Goal: Information Seeking & Learning: Learn about a topic

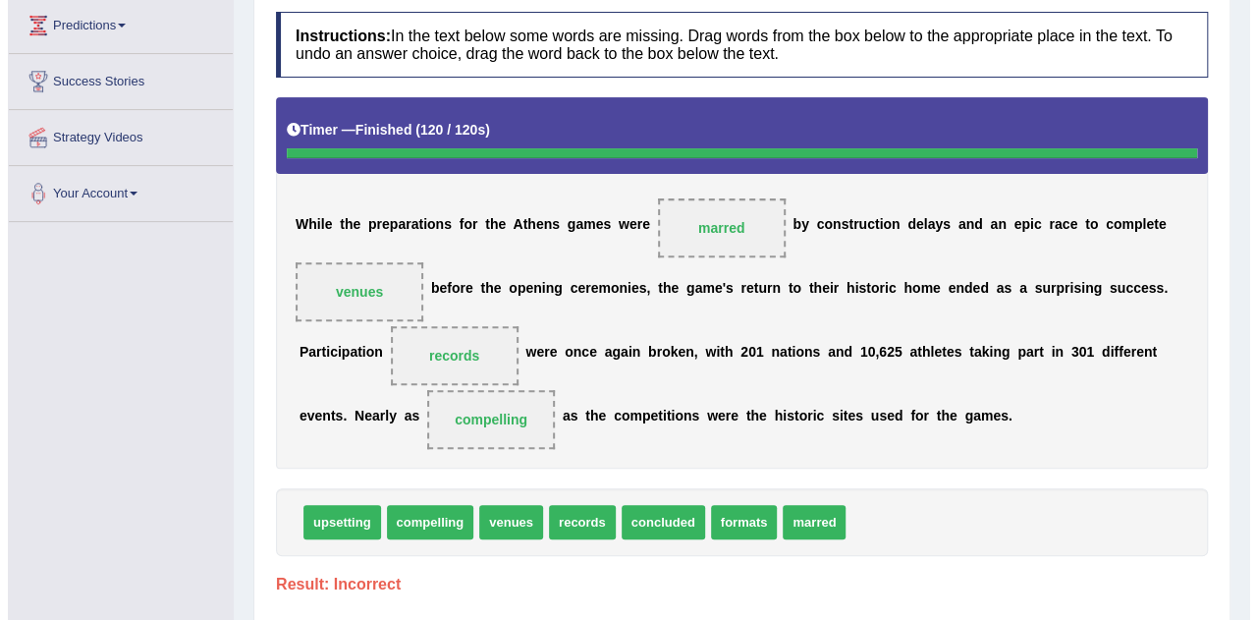
scroll to position [295, 0]
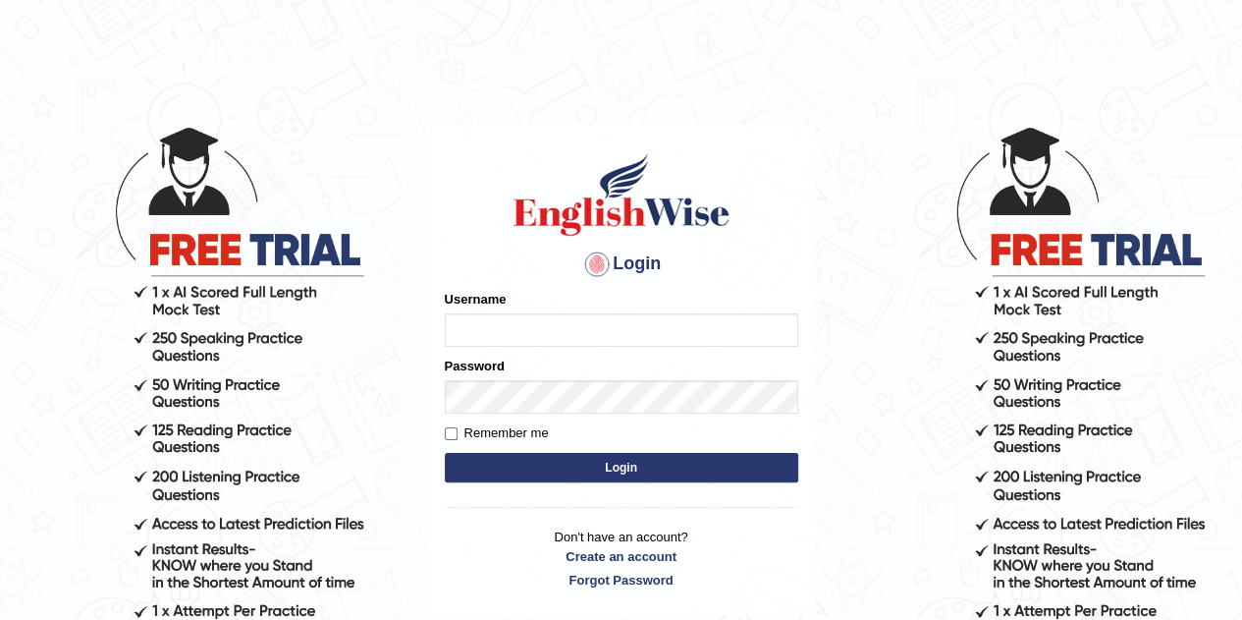
type input "[PERSON_NAME]"
click at [532, 461] on button "Login" at bounding box center [622, 467] width 354 height 29
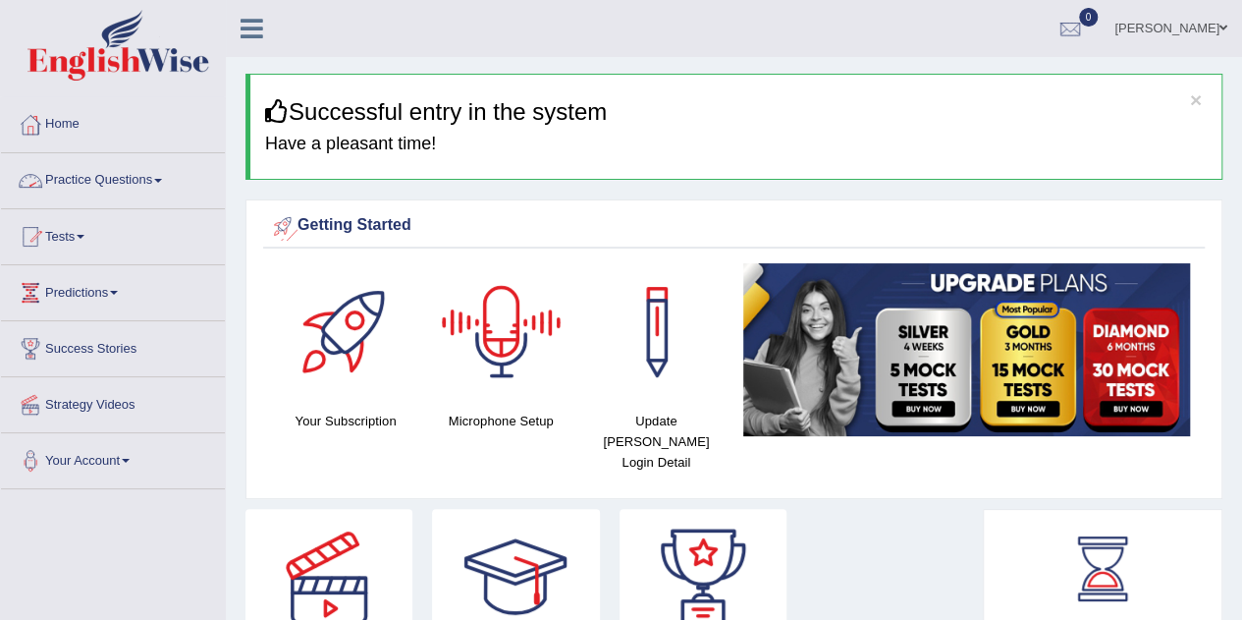
click at [163, 185] on link "Practice Questions" at bounding box center [113, 177] width 224 height 49
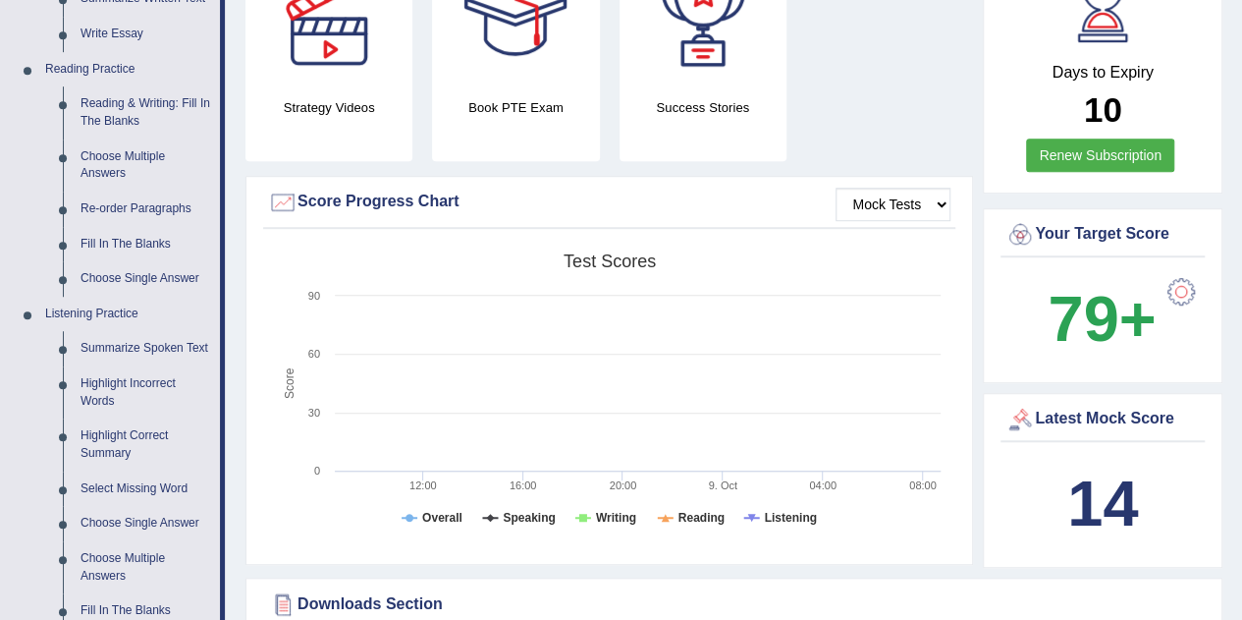
scroll to position [393, 0]
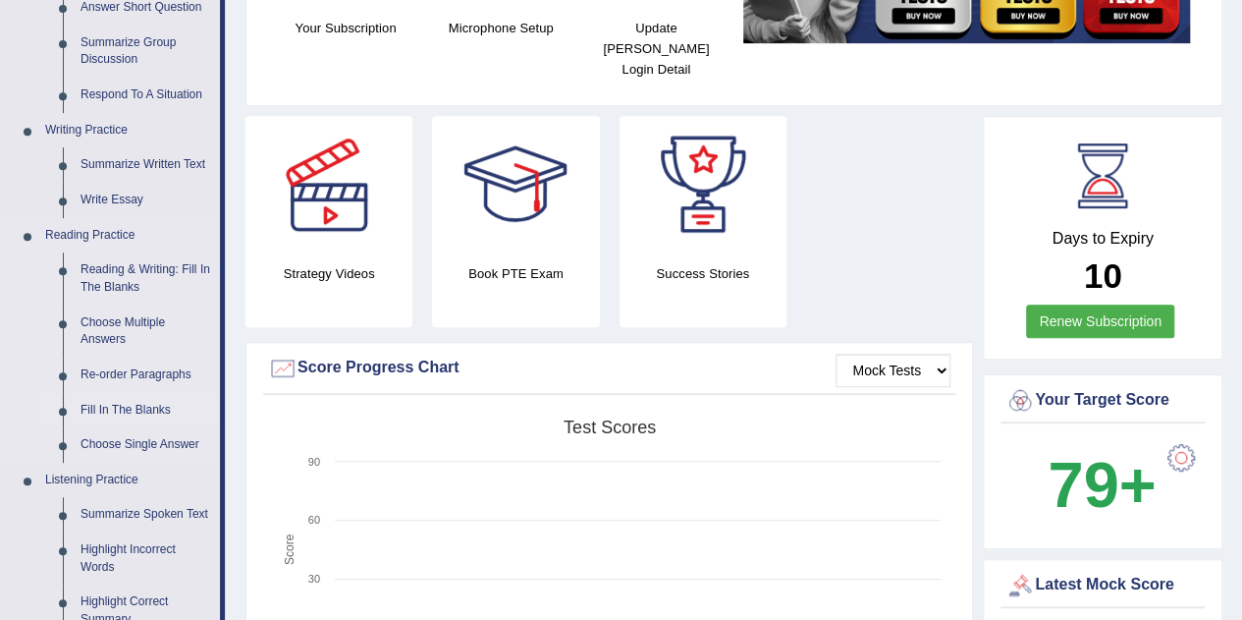
click at [140, 410] on link "Fill In The Blanks" at bounding box center [146, 410] width 148 height 35
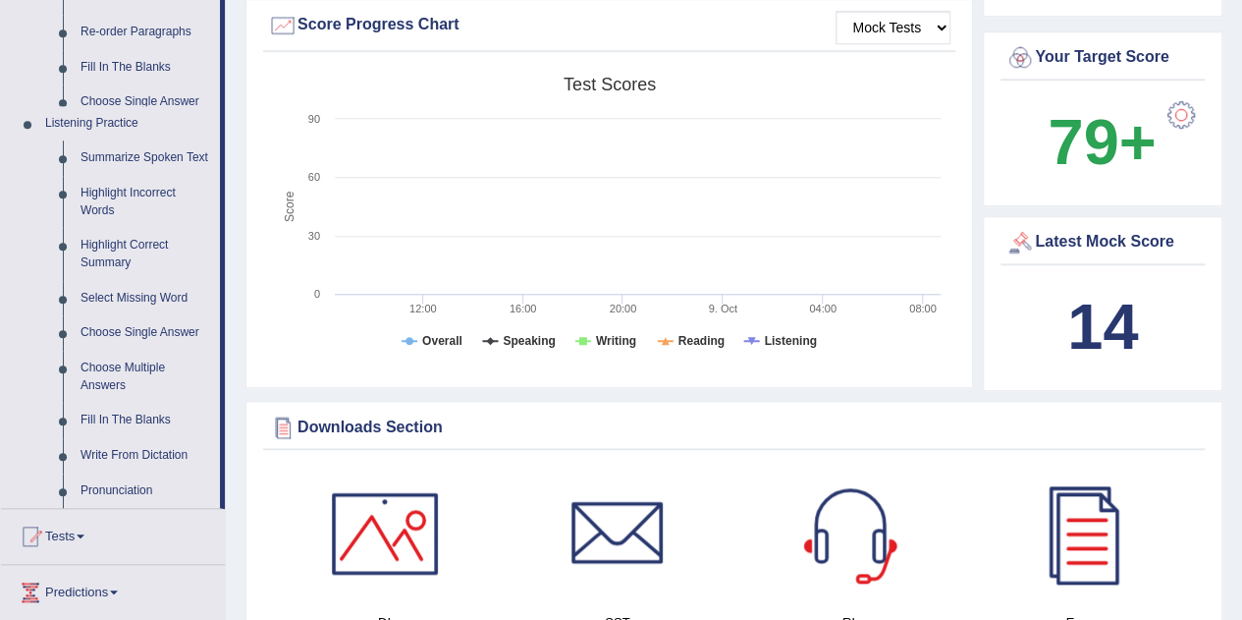
scroll to position [1419, 0]
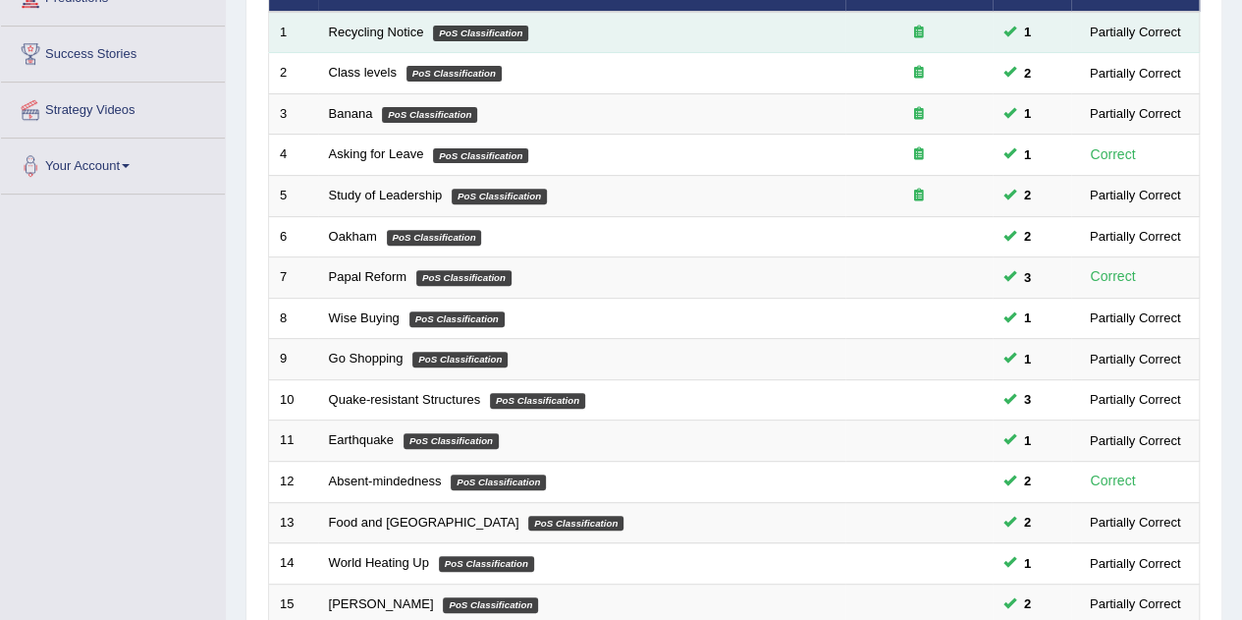
scroll to position [671, 0]
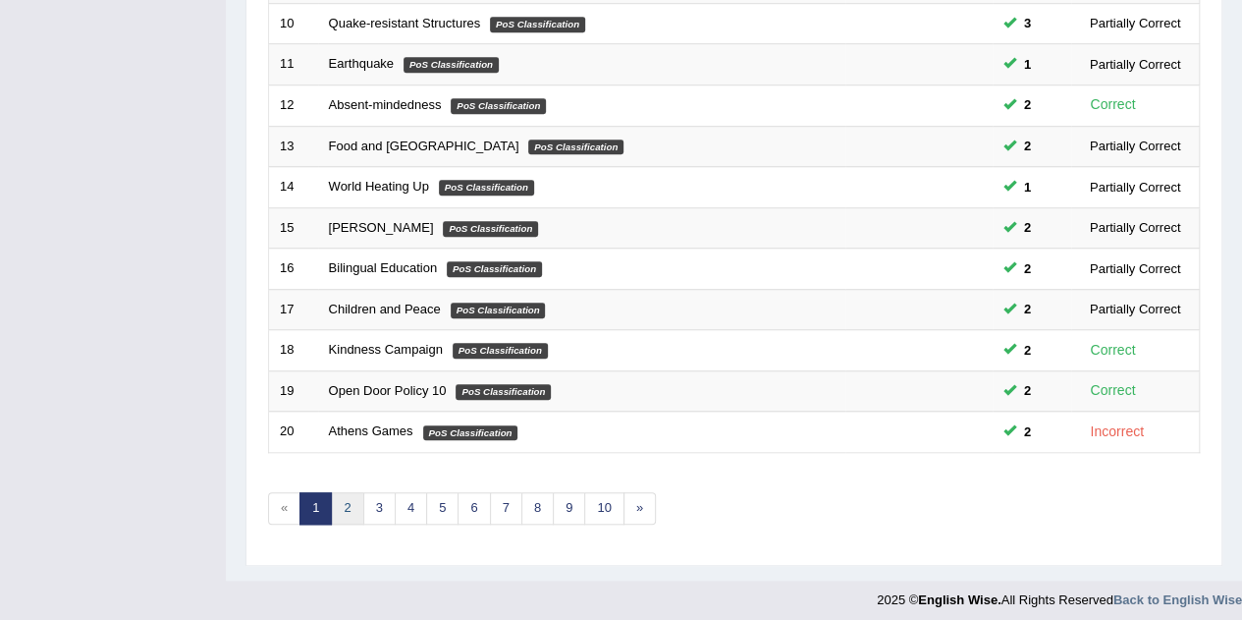
click at [341, 496] on link "2" at bounding box center [347, 508] width 32 height 32
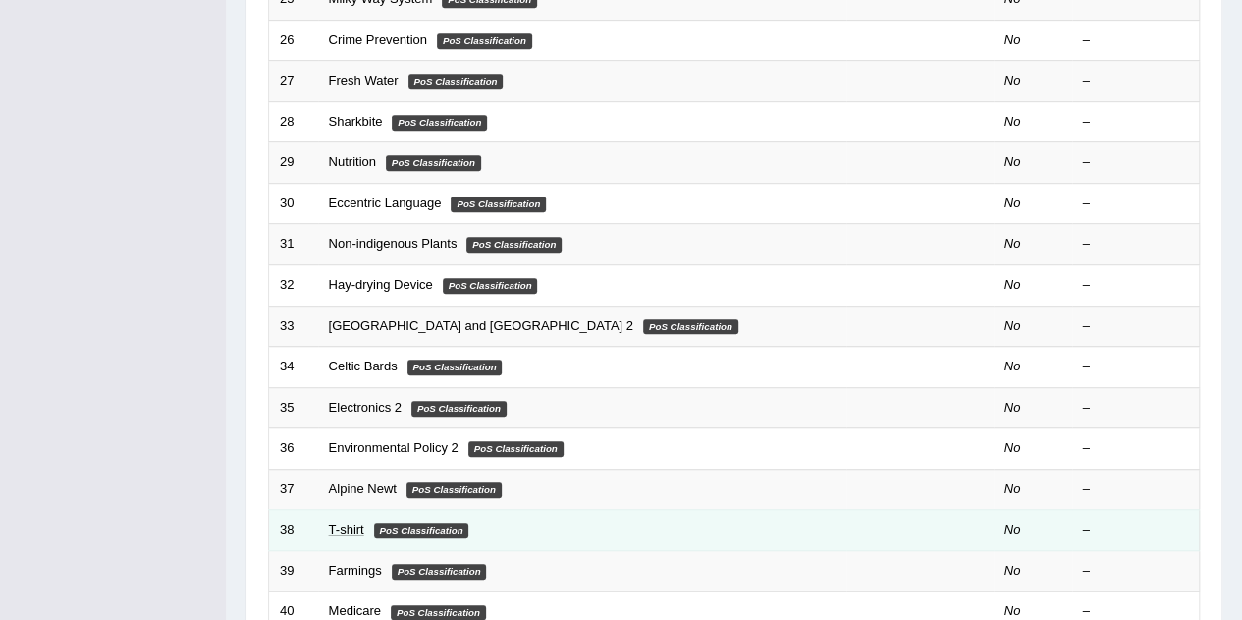
scroll to position [671, 0]
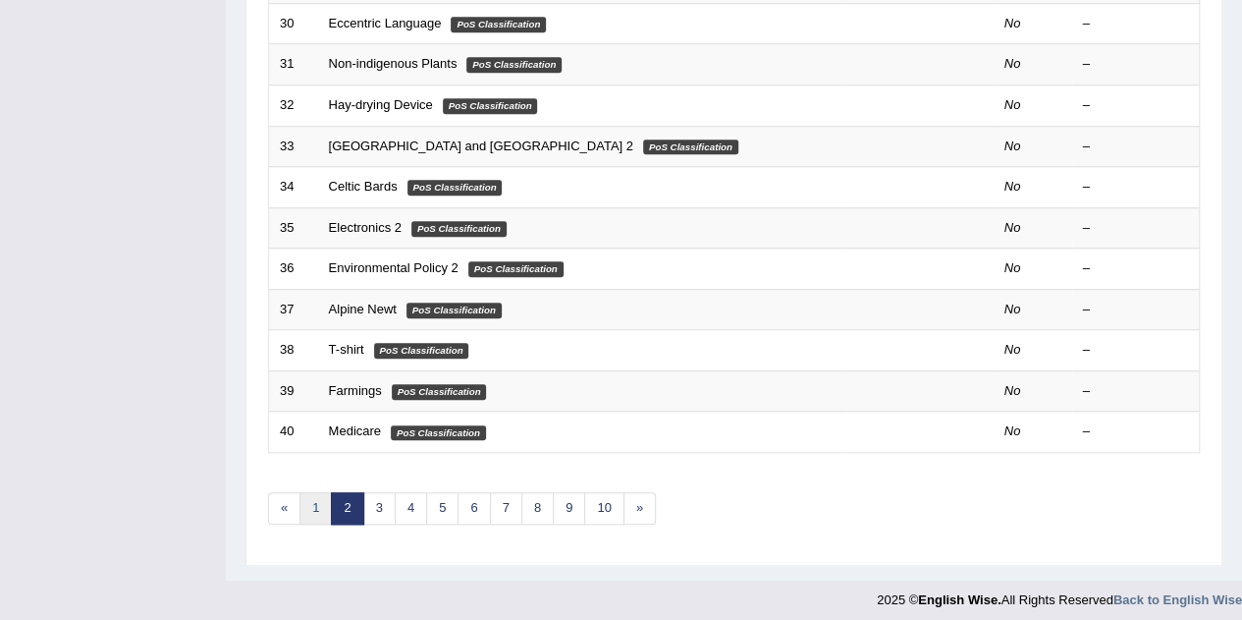
click at [312, 498] on link "1" at bounding box center [316, 508] width 32 height 32
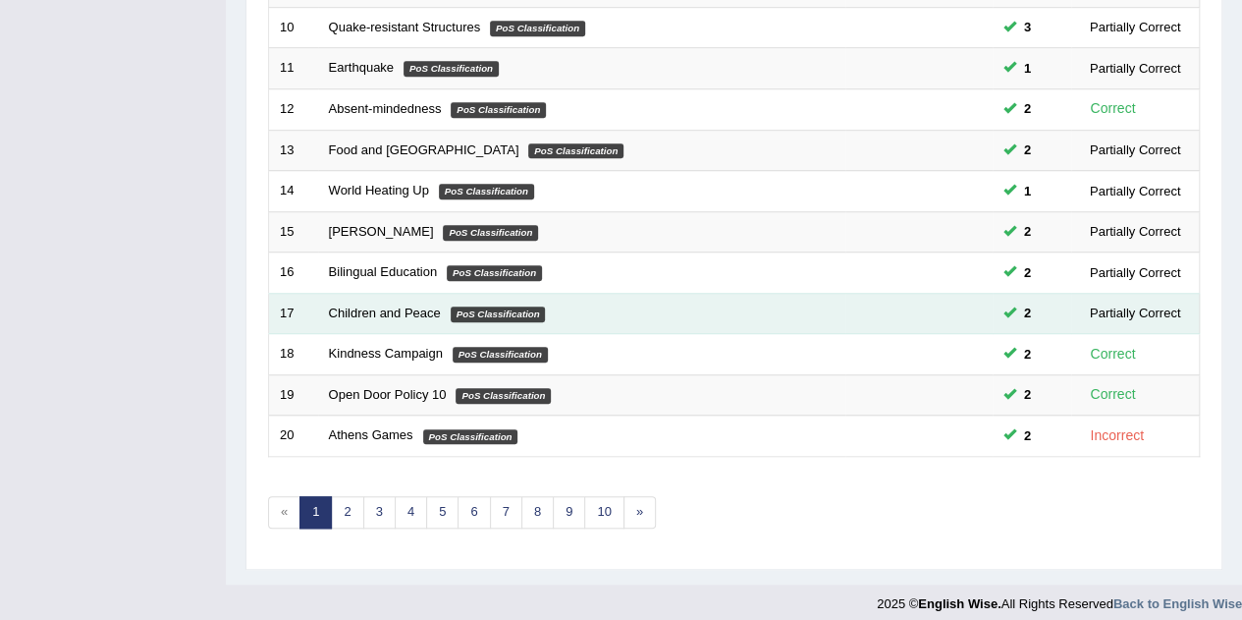
scroll to position [671, 0]
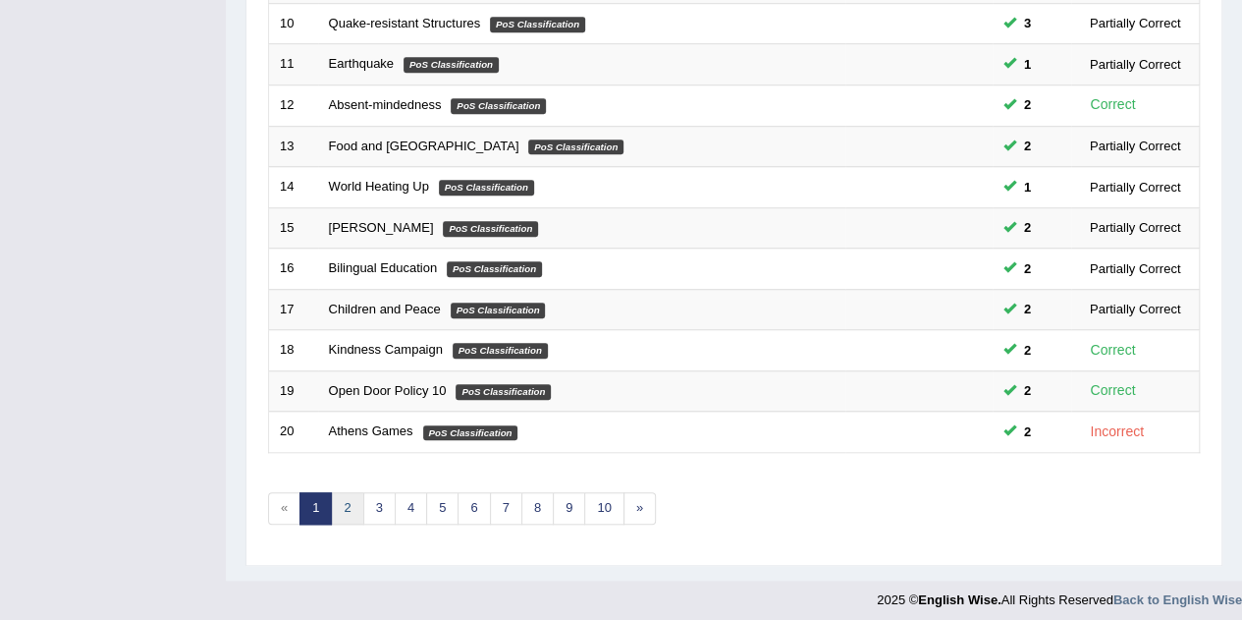
click at [350, 492] on link "2" at bounding box center [347, 508] width 32 height 32
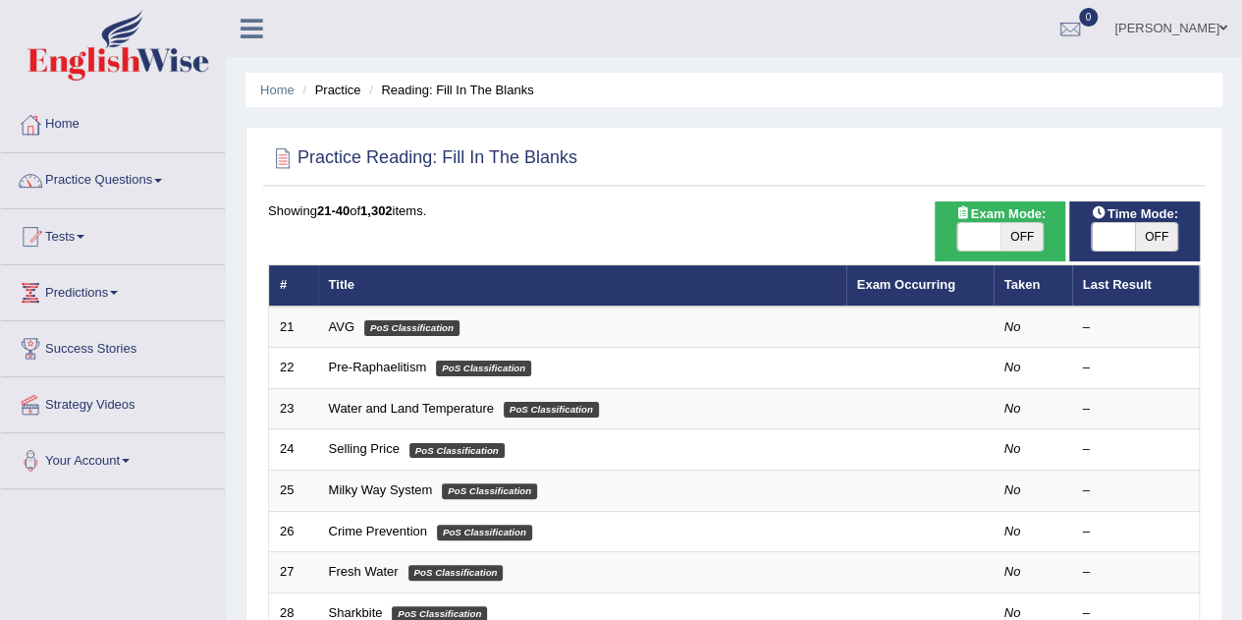
click at [1147, 244] on span "OFF" at bounding box center [1156, 236] width 43 height 27
checkbox input "true"
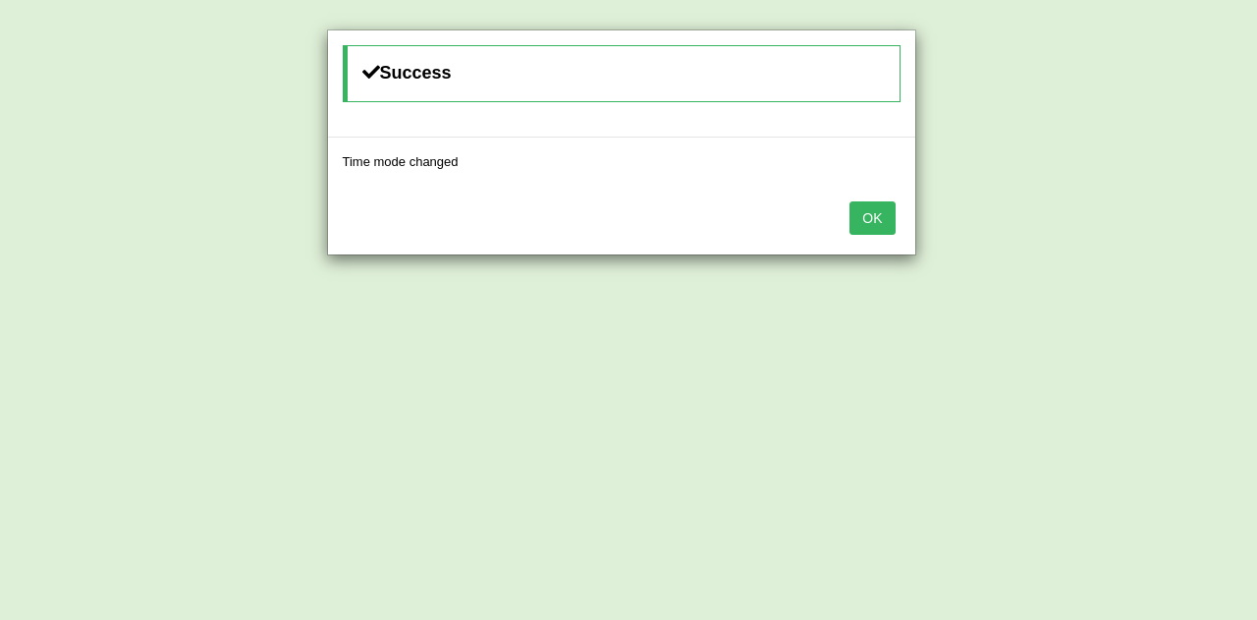
click at [891, 217] on button "OK" at bounding box center [871, 217] width 45 height 33
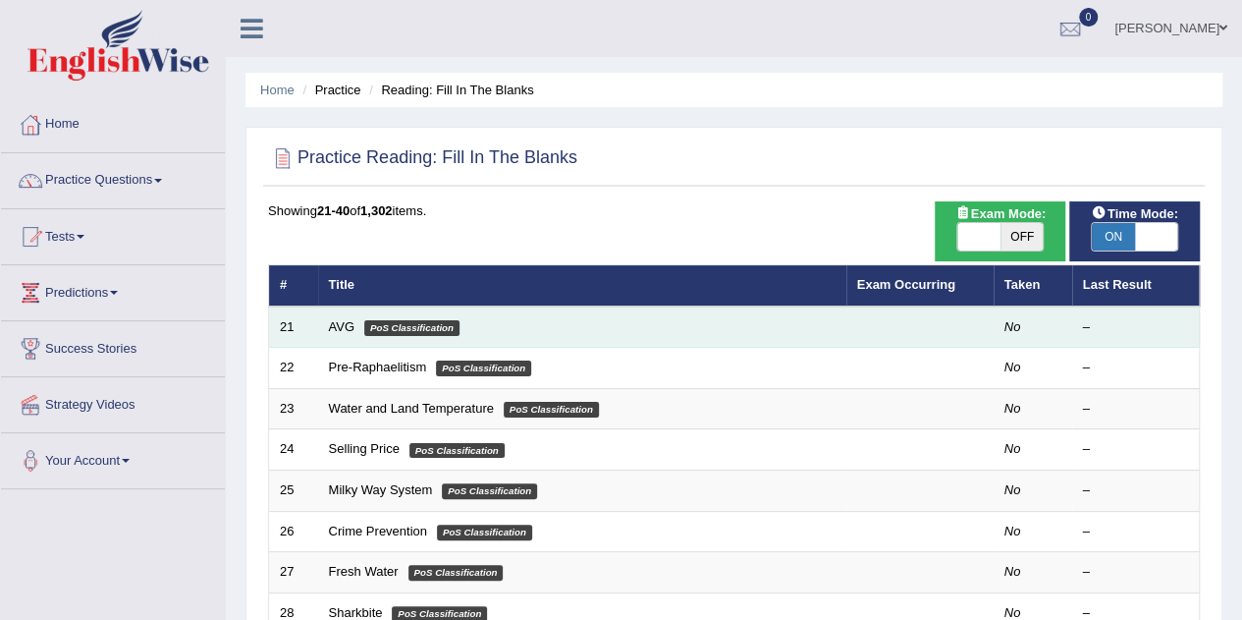
scroll to position [98, 0]
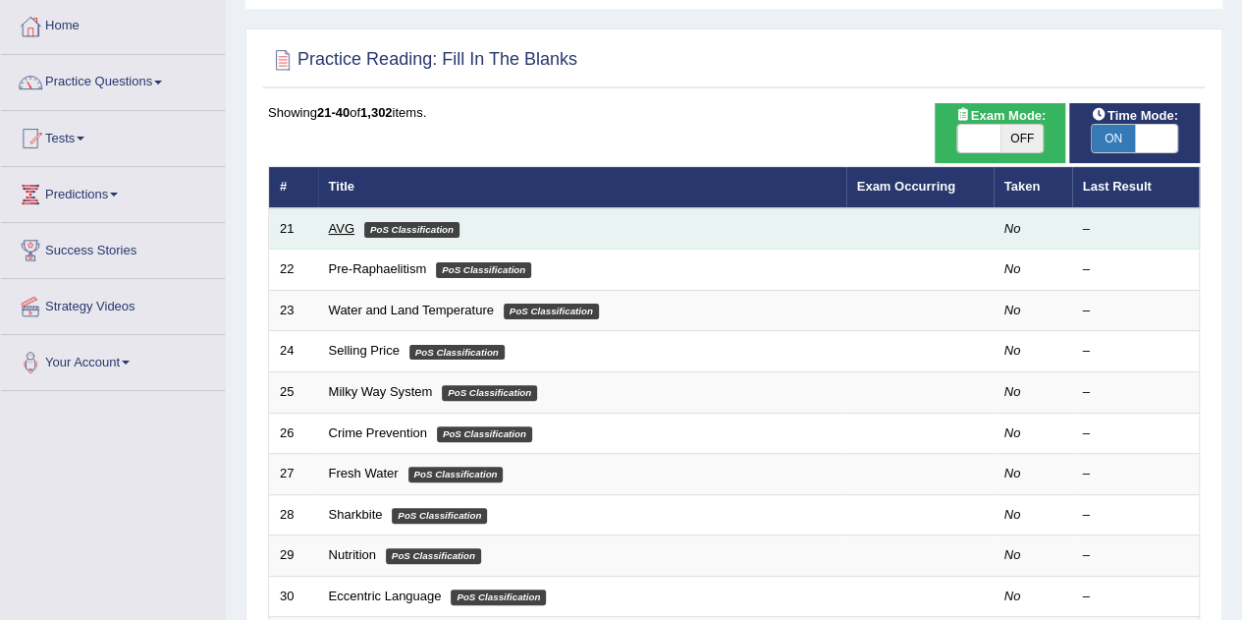
click at [349, 231] on link "AVG" at bounding box center [342, 228] width 27 height 15
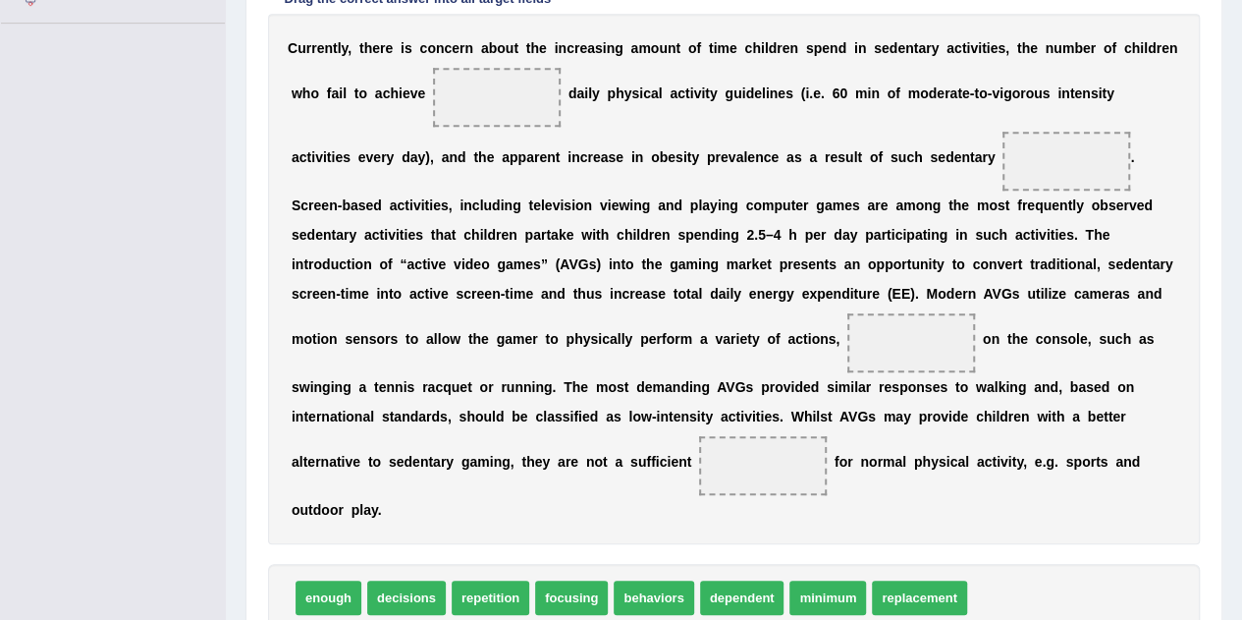
scroll to position [497, 0]
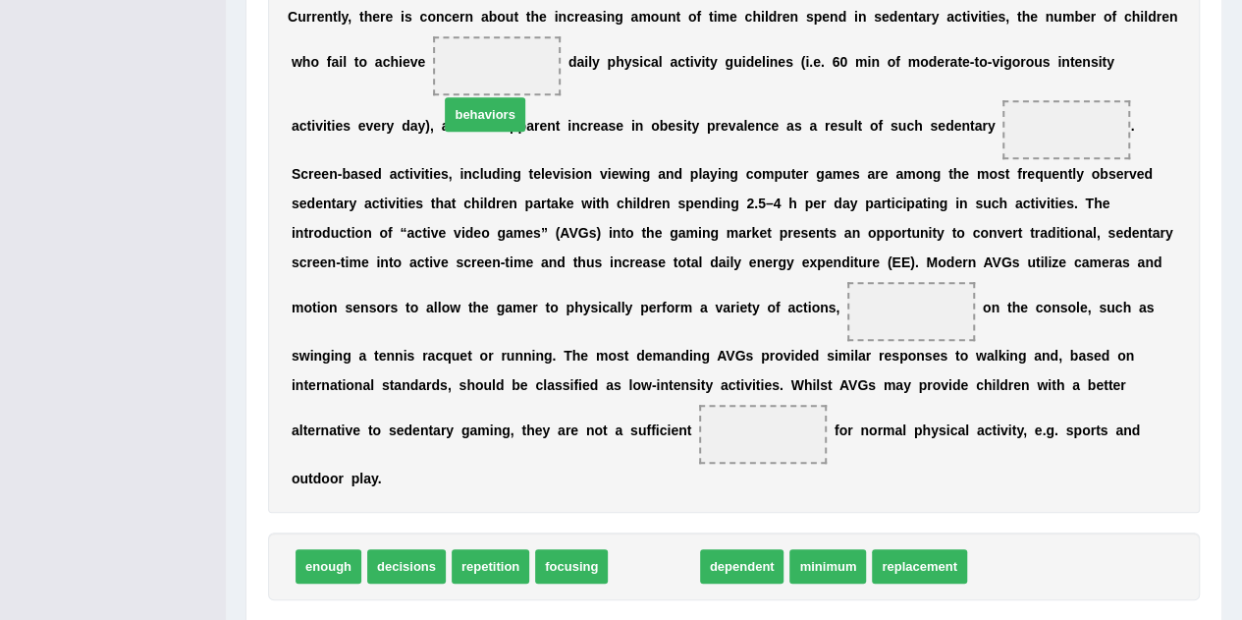
drag, startPoint x: 643, startPoint y: 531, endPoint x: 475, endPoint y: 68, distance: 493.0
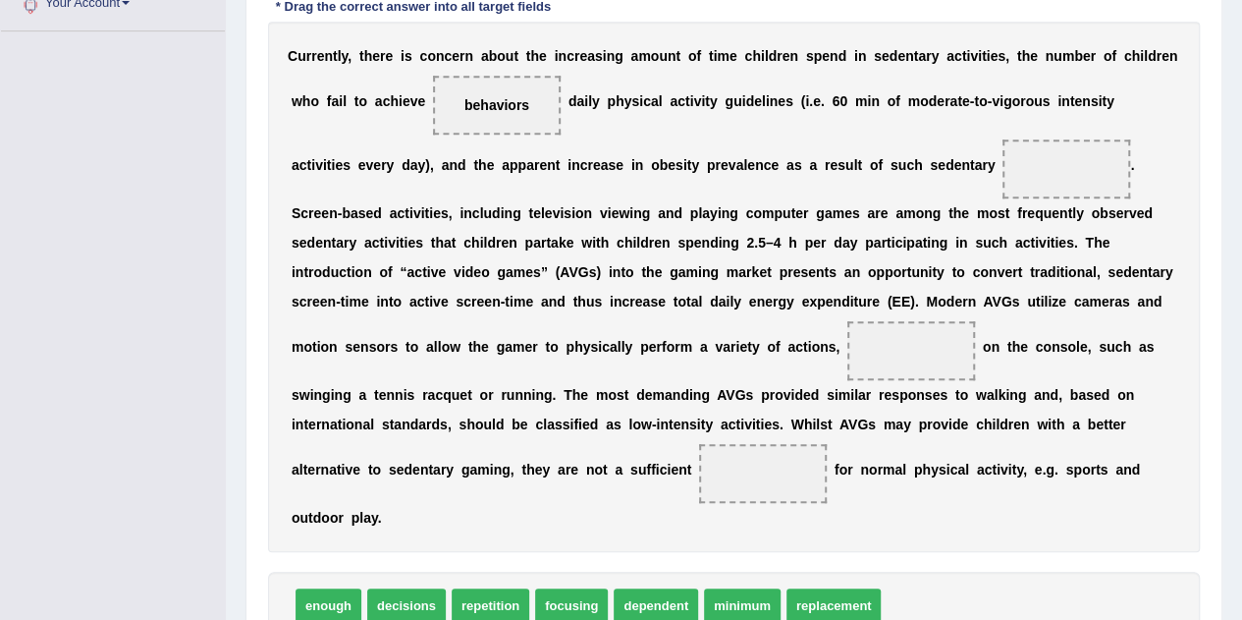
scroll to position [489, 0]
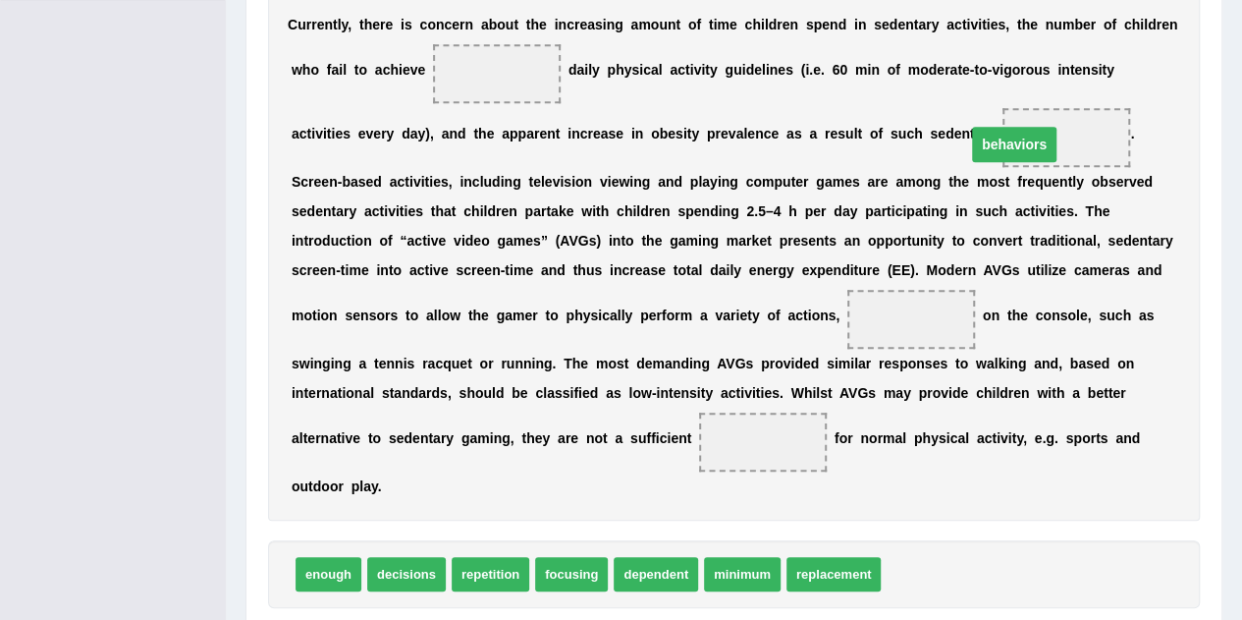
drag, startPoint x: 483, startPoint y: 76, endPoint x: 1002, endPoint y: 148, distance: 523.6
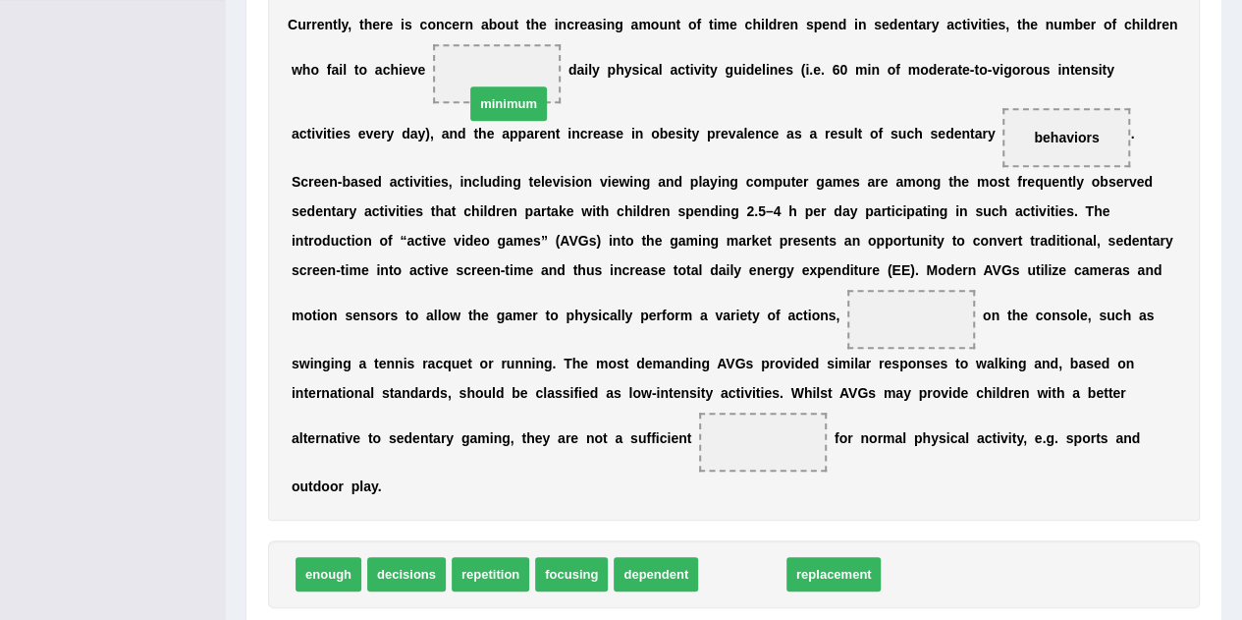
drag, startPoint x: 746, startPoint y: 544, endPoint x: 513, endPoint y: 74, distance: 525.3
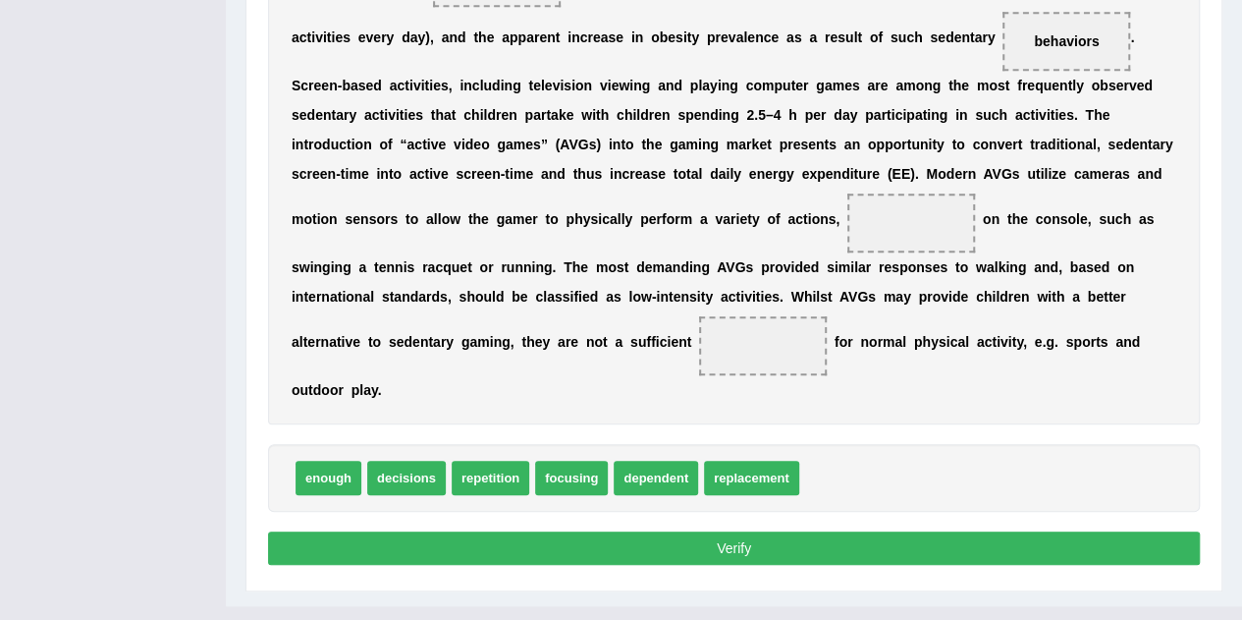
scroll to position [587, 0]
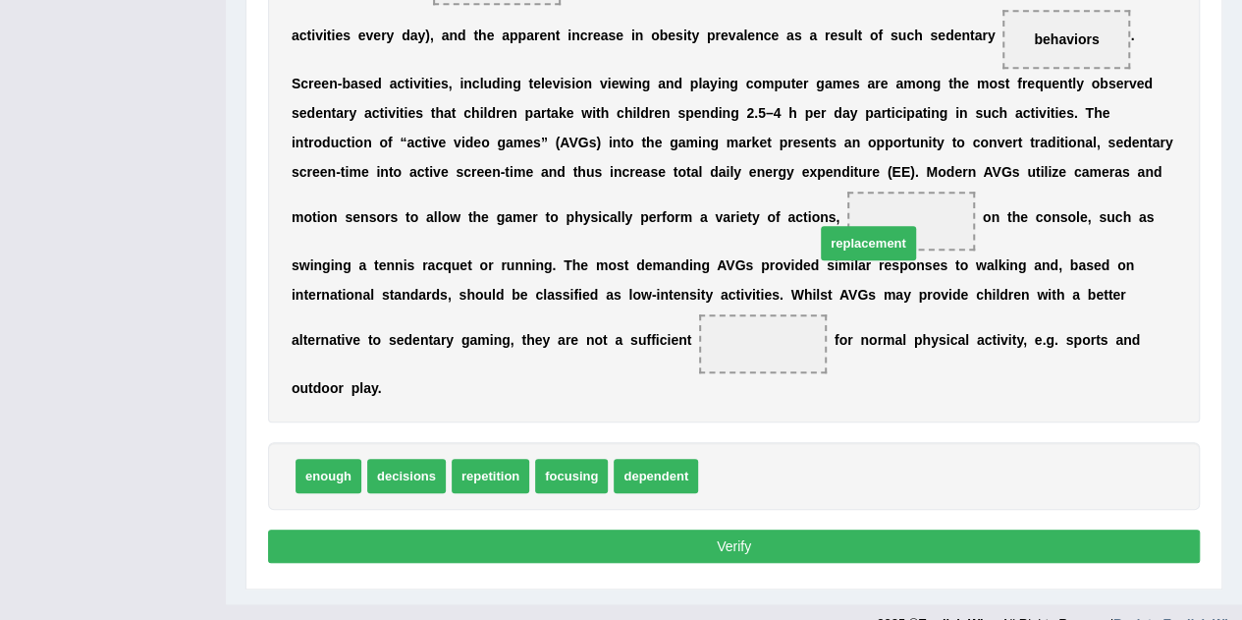
drag, startPoint x: 718, startPoint y: 440, endPoint x: 831, endPoint y: 213, distance: 253.4
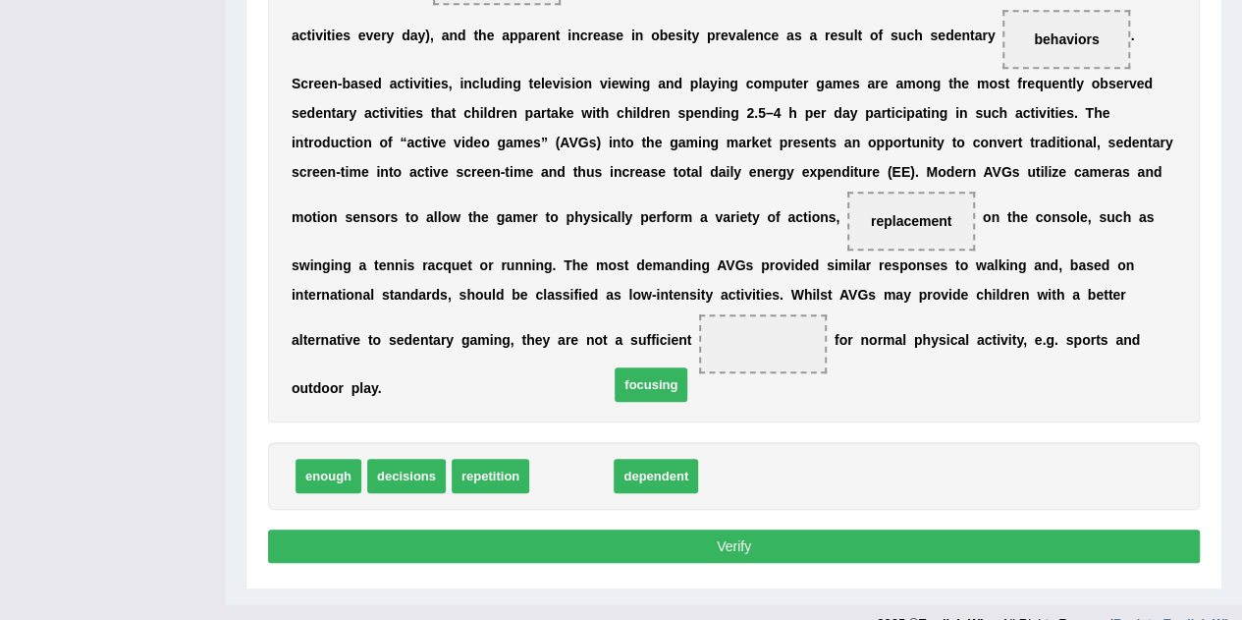
drag, startPoint x: 564, startPoint y: 449, endPoint x: 646, endPoint y: 356, distance: 123.8
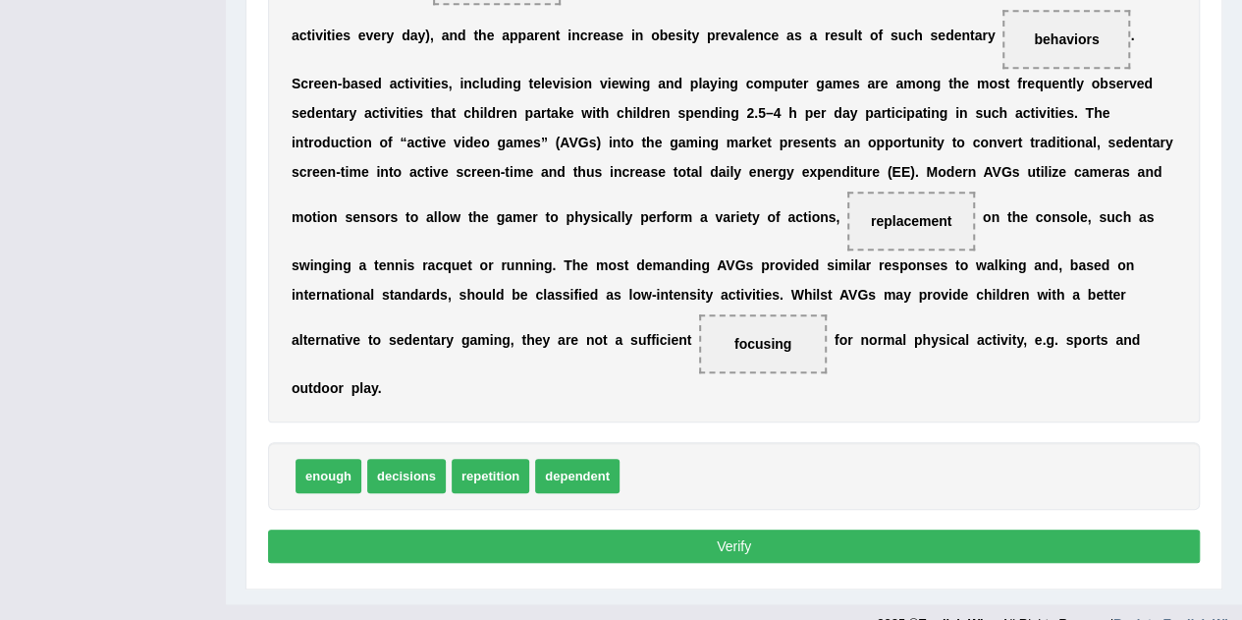
click at [611, 529] on button "Verify" at bounding box center [734, 545] width 932 height 33
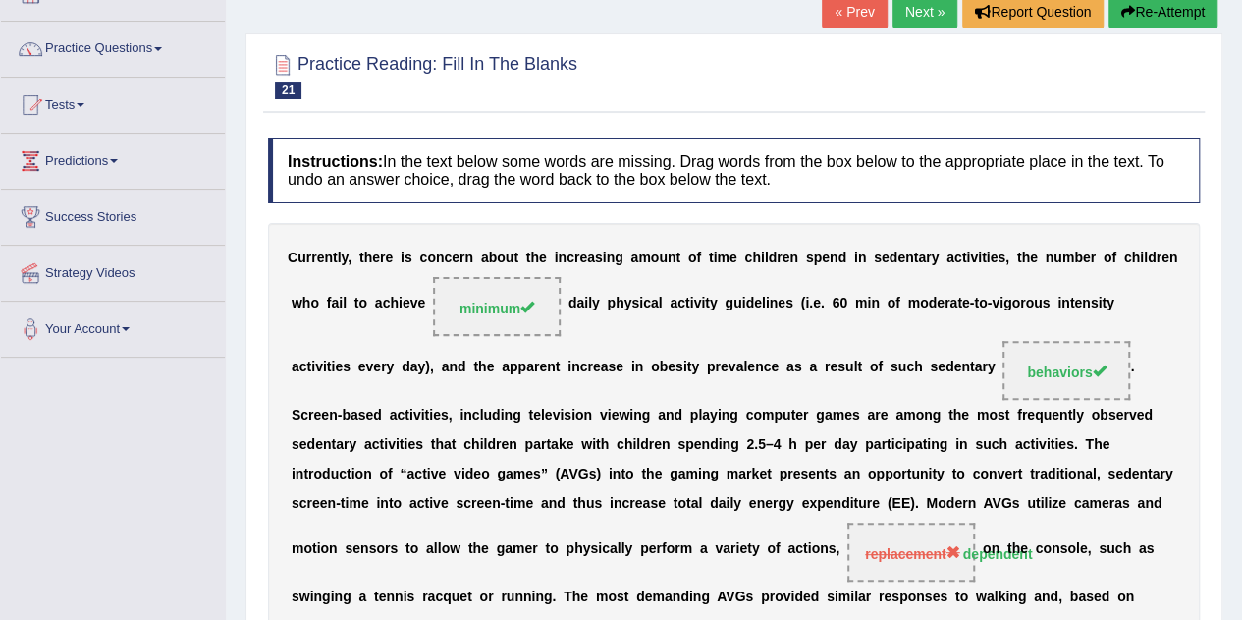
scroll to position [47, 0]
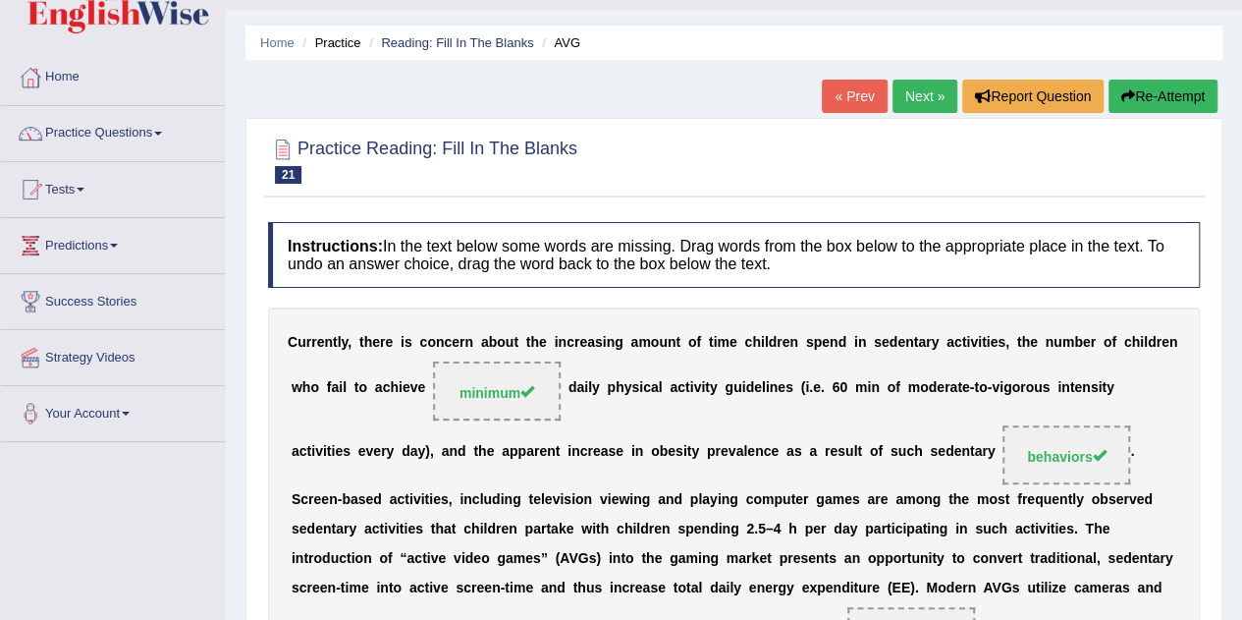
click at [913, 98] on link "Next »" at bounding box center [925, 96] width 65 height 33
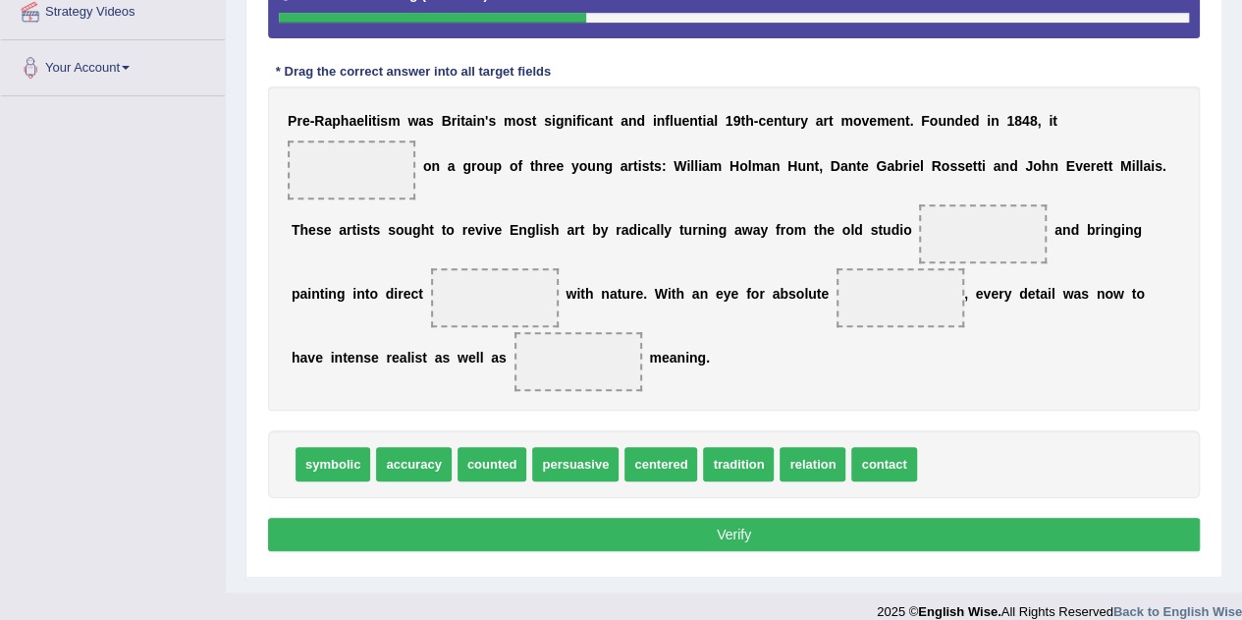
scroll to position [295, 0]
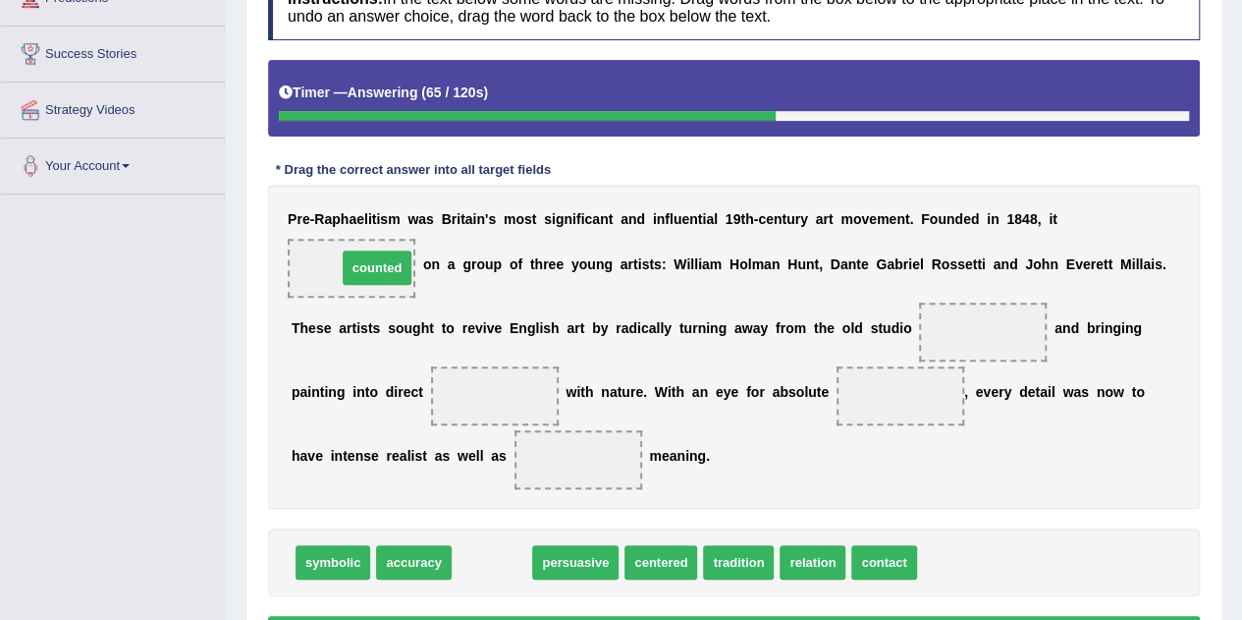
drag, startPoint x: 498, startPoint y: 555, endPoint x: 381, endPoint y: 260, distance: 316.9
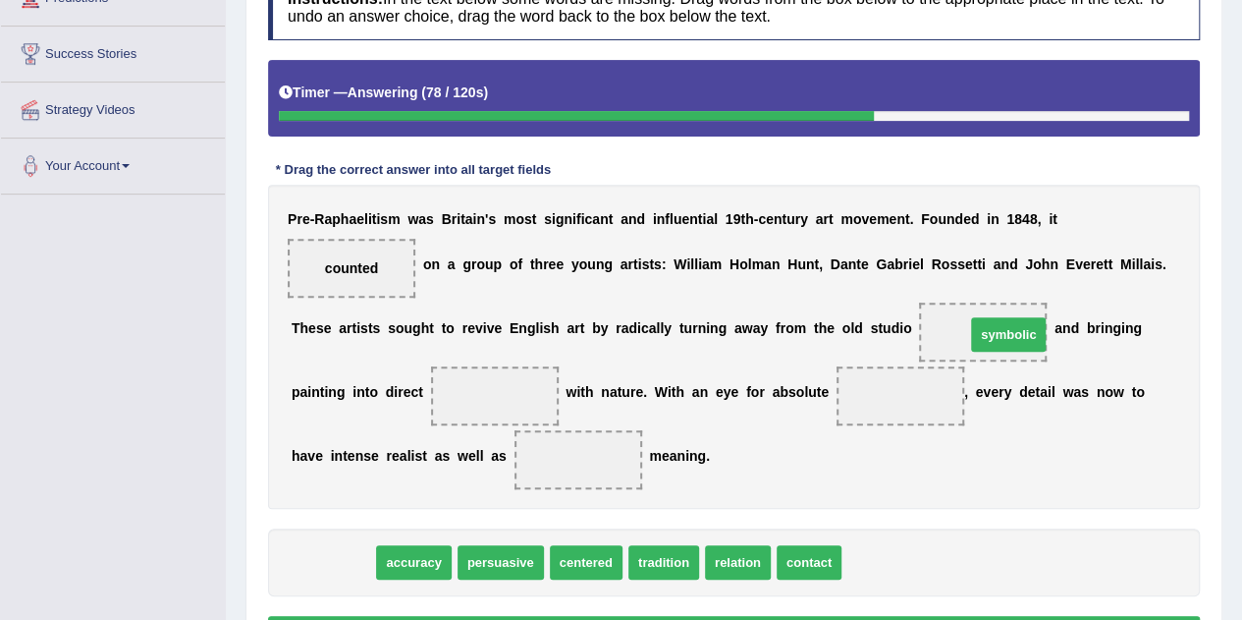
drag, startPoint x: 340, startPoint y: 559, endPoint x: 1015, endPoint y: 331, distance: 713.0
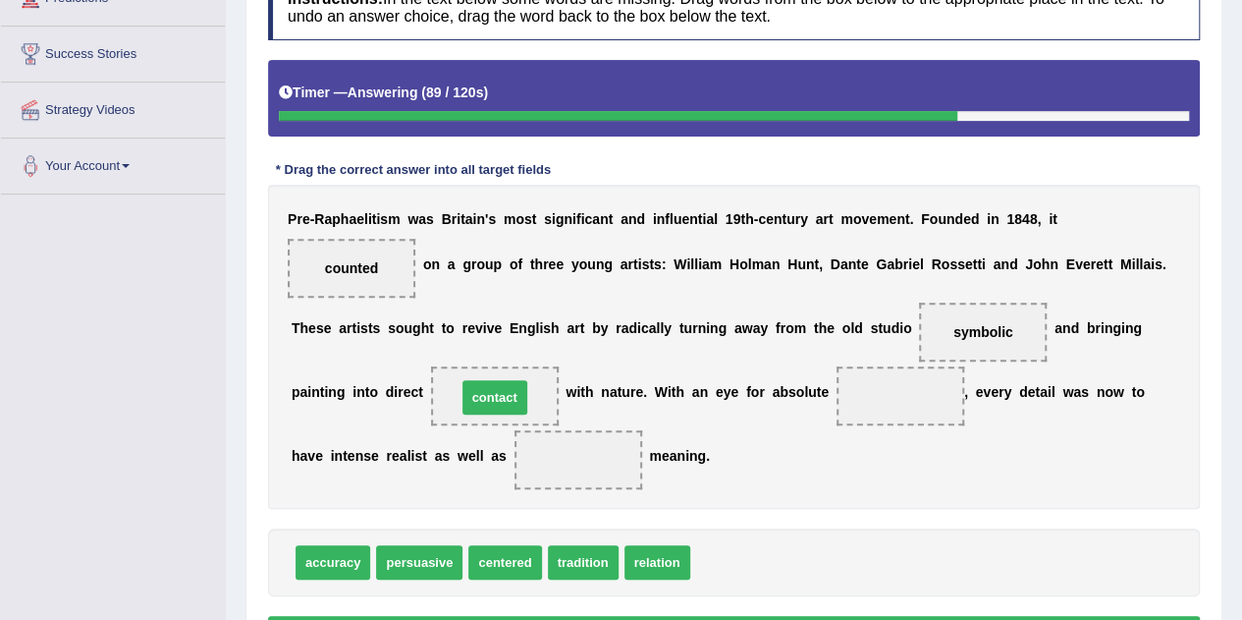
drag, startPoint x: 715, startPoint y: 557, endPoint x: 481, endPoint y: 390, distance: 287.2
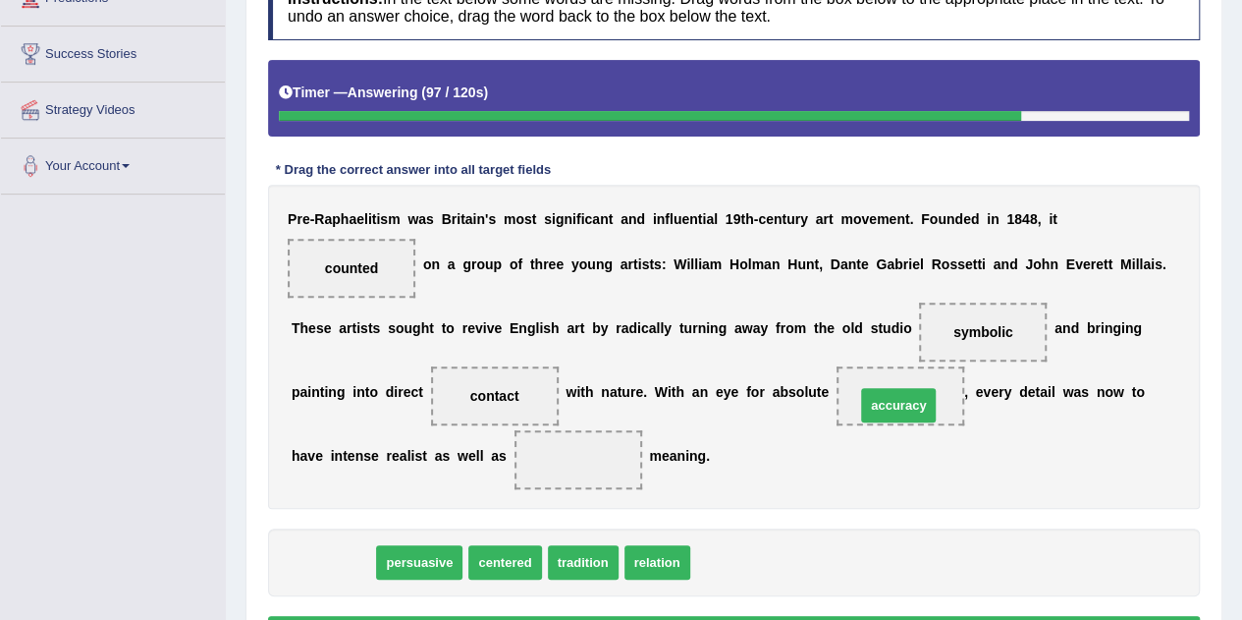
drag, startPoint x: 348, startPoint y: 559, endPoint x: 913, endPoint y: 402, distance: 587.1
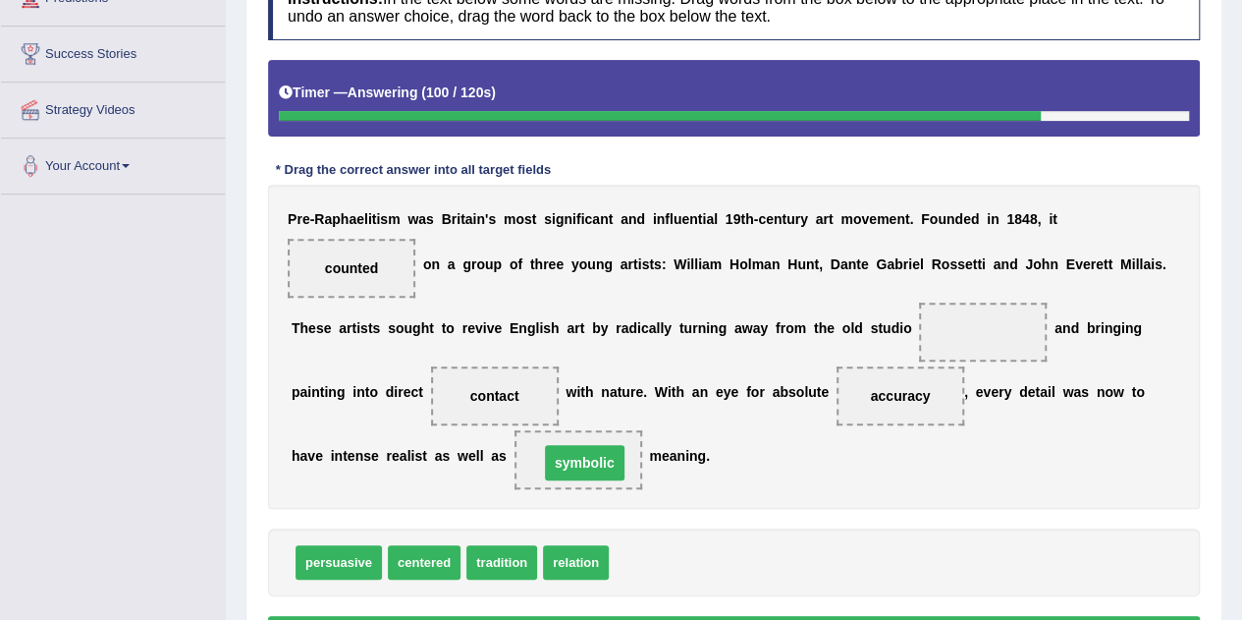
drag, startPoint x: 968, startPoint y: 327, endPoint x: 570, endPoint y: 458, distance: 419.6
drag, startPoint x: 435, startPoint y: 565, endPoint x: 426, endPoint y: 557, distance: 11.8
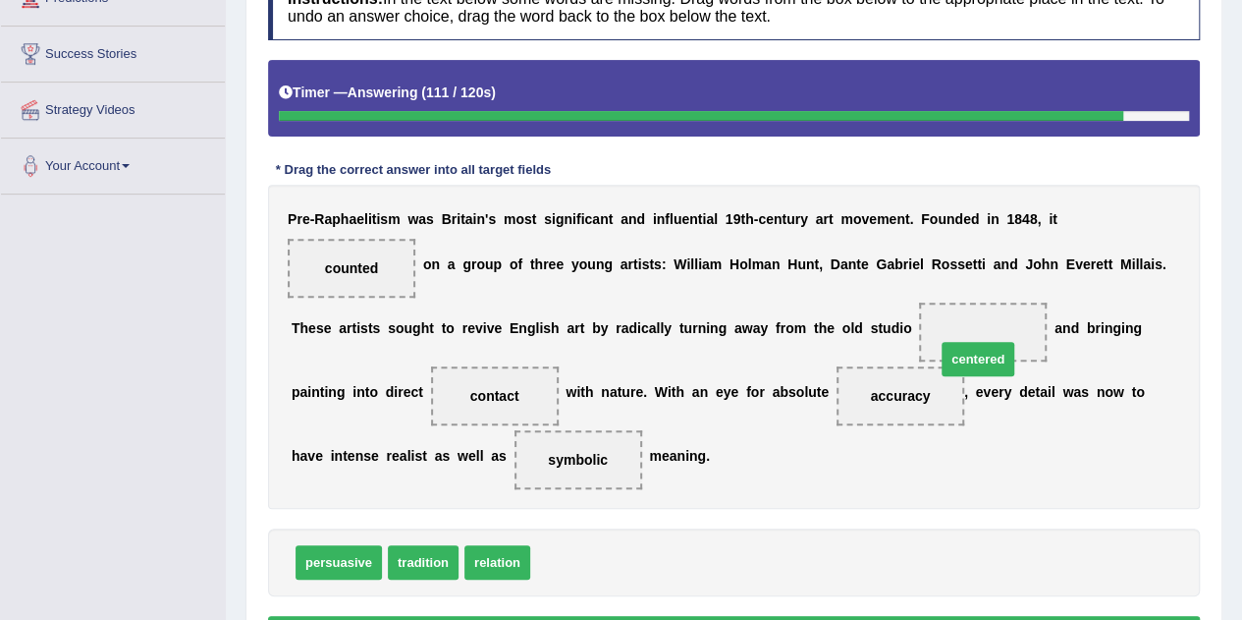
drag, startPoint x: 550, startPoint y: 558, endPoint x: 967, endPoint y: 321, distance: 479.8
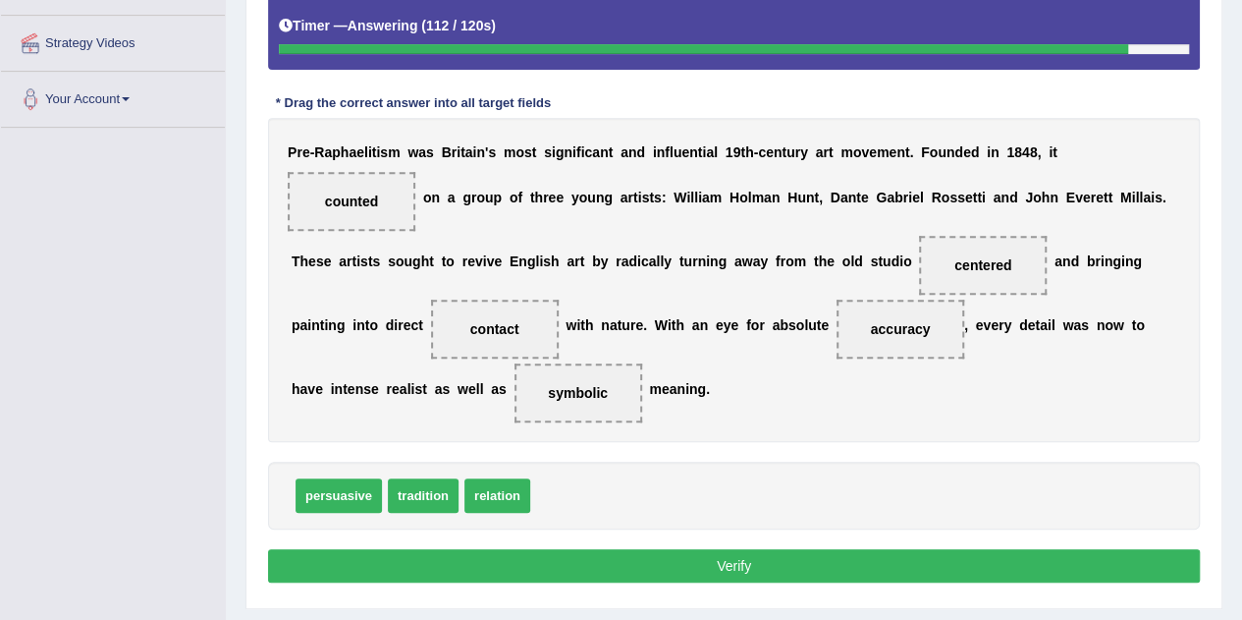
scroll to position [393, 0]
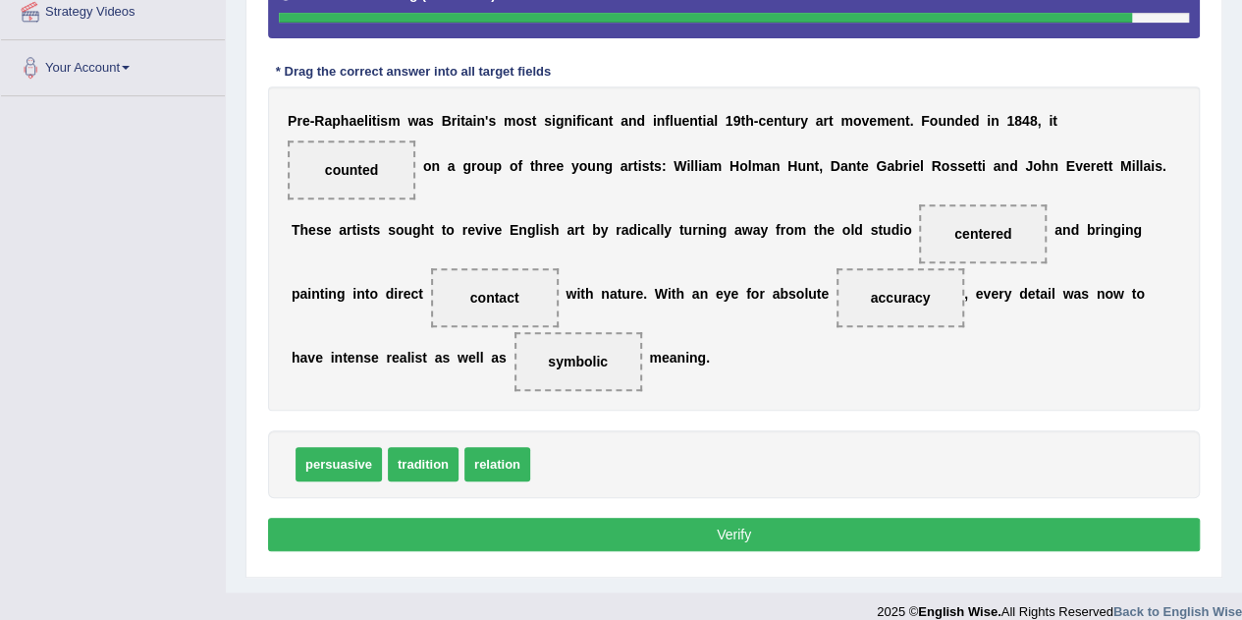
click at [890, 526] on button "Verify" at bounding box center [734, 534] width 932 height 33
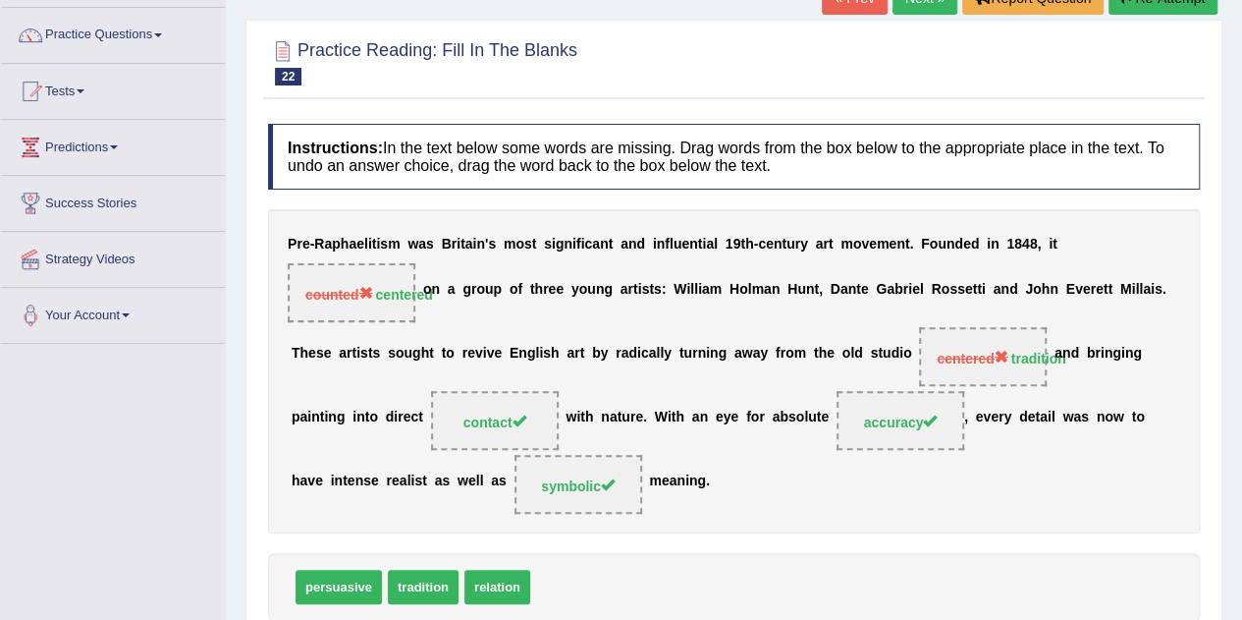
scroll to position [116, 0]
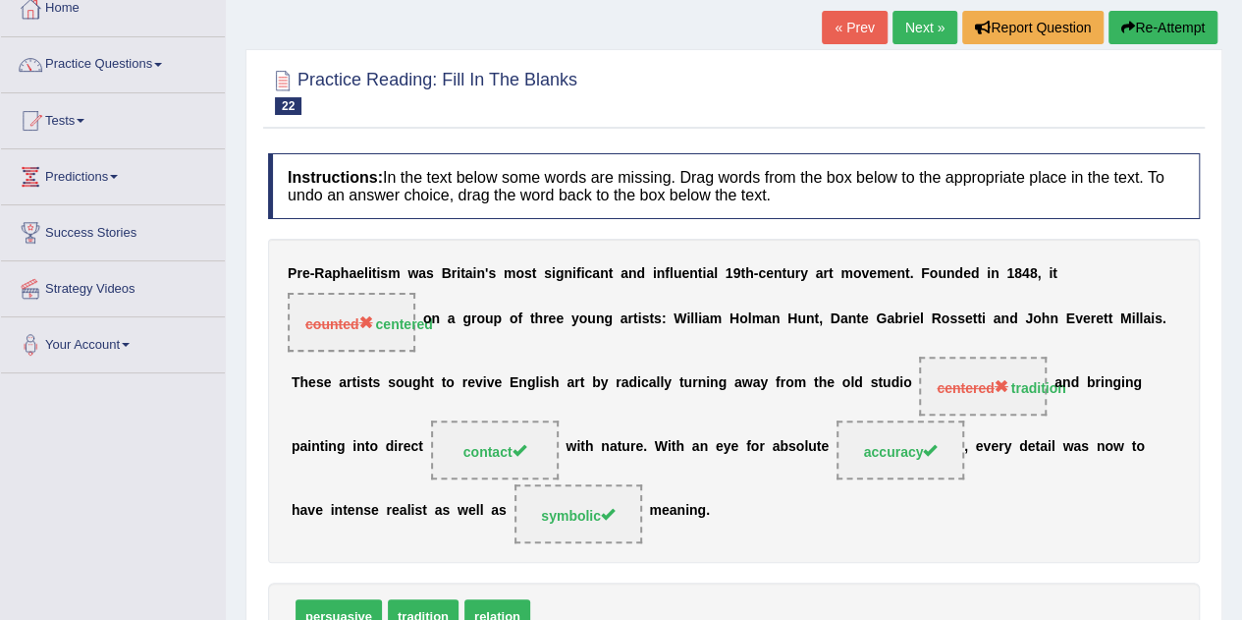
click at [927, 26] on link "Next »" at bounding box center [925, 27] width 65 height 33
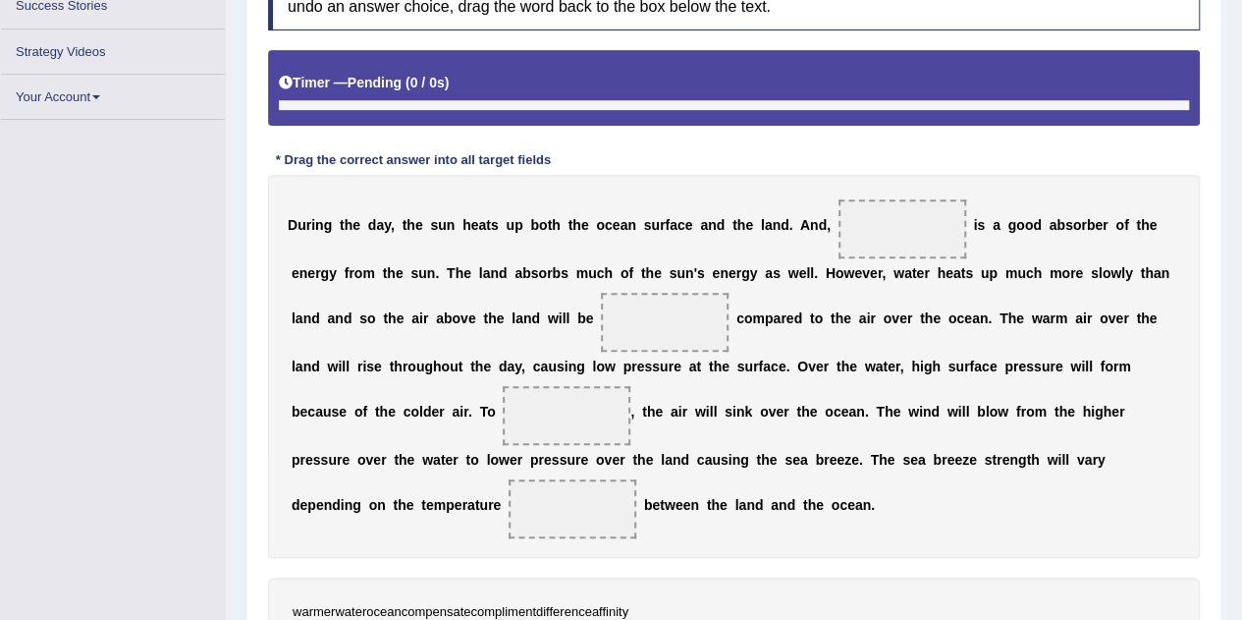
scroll to position [342, 0]
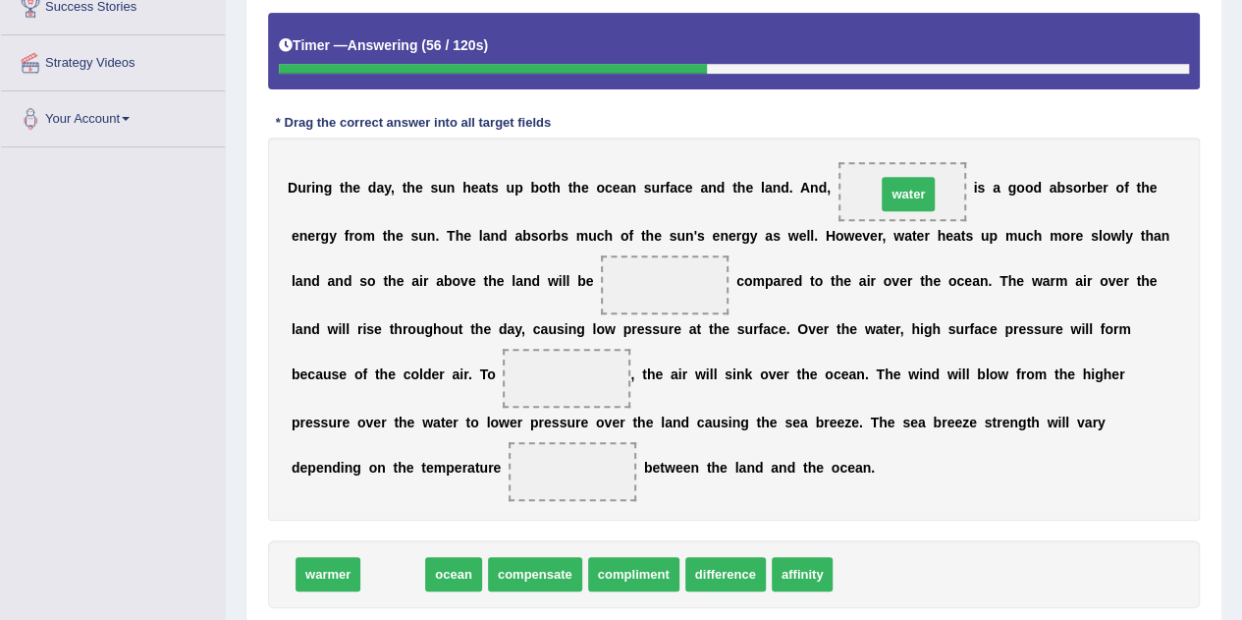
drag, startPoint x: 411, startPoint y: 569, endPoint x: 927, endPoint y: 189, distance: 640.5
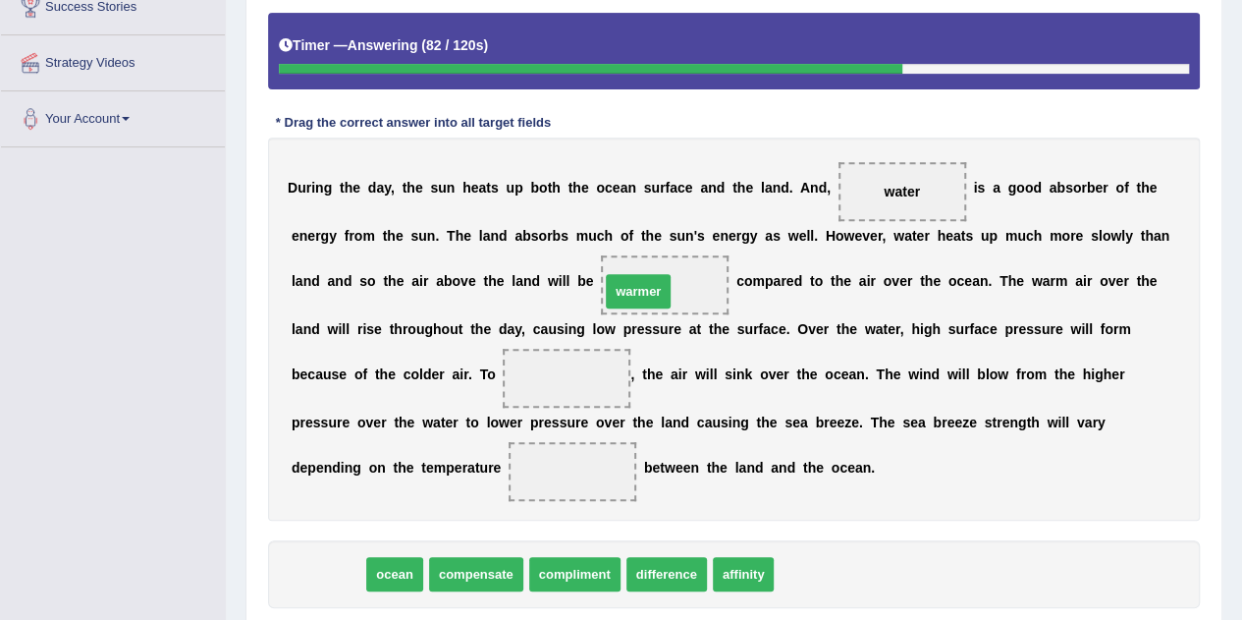
drag, startPoint x: 336, startPoint y: 574, endPoint x: 646, endPoint y: 291, distance: 420.5
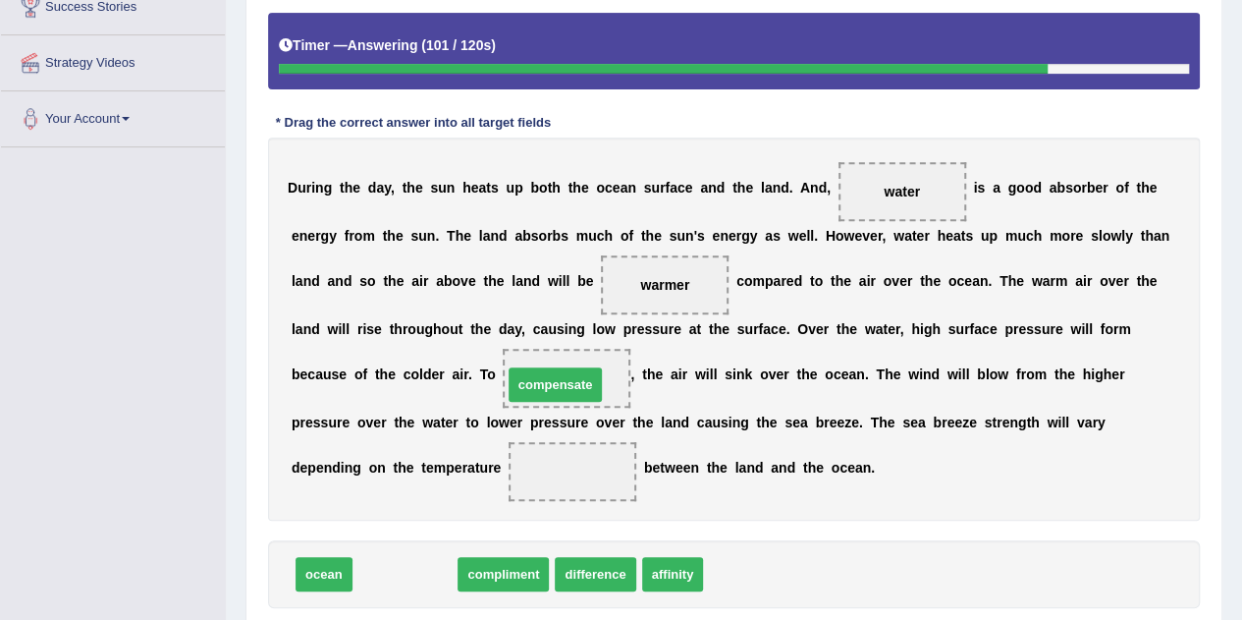
drag, startPoint x: 427, startPoint y: 576, endPoint x: 577, endPoint y: 385, distance: 243.4
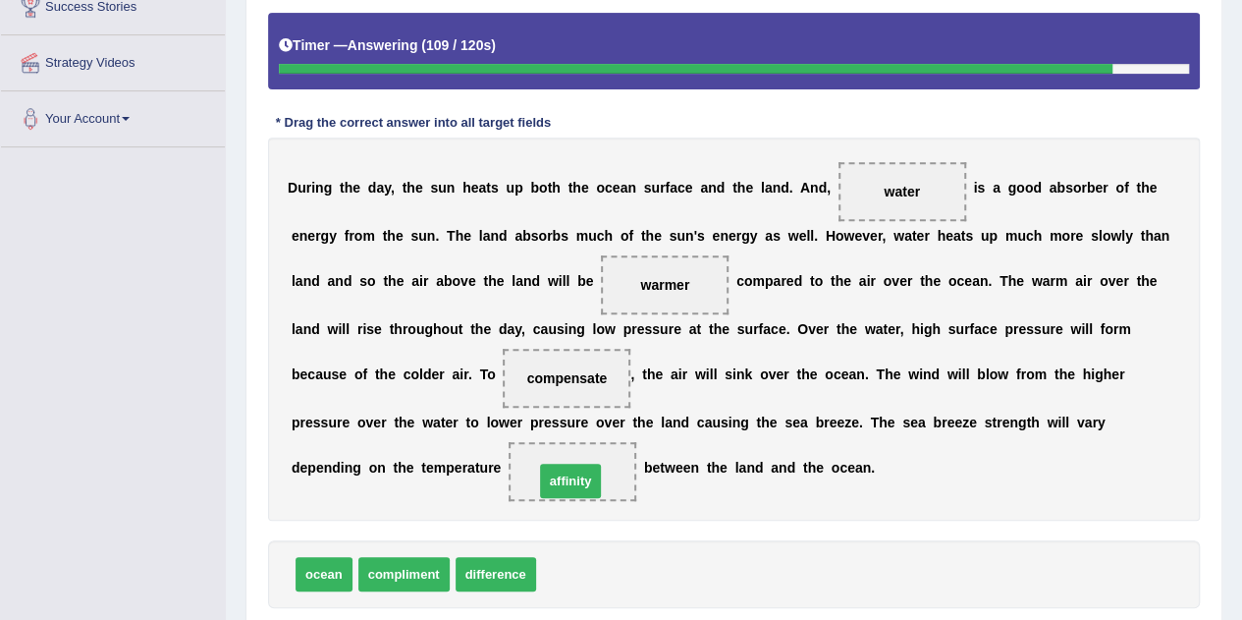
drag, startPoint x: 568, startPoint y: 574, endPoint x: 566, endPoint y: 480, distance: 93.3
drag, startPoint x: 314, startPoint y: 570, endPoint x: 539, endPoint y: 476, distance: 243.5
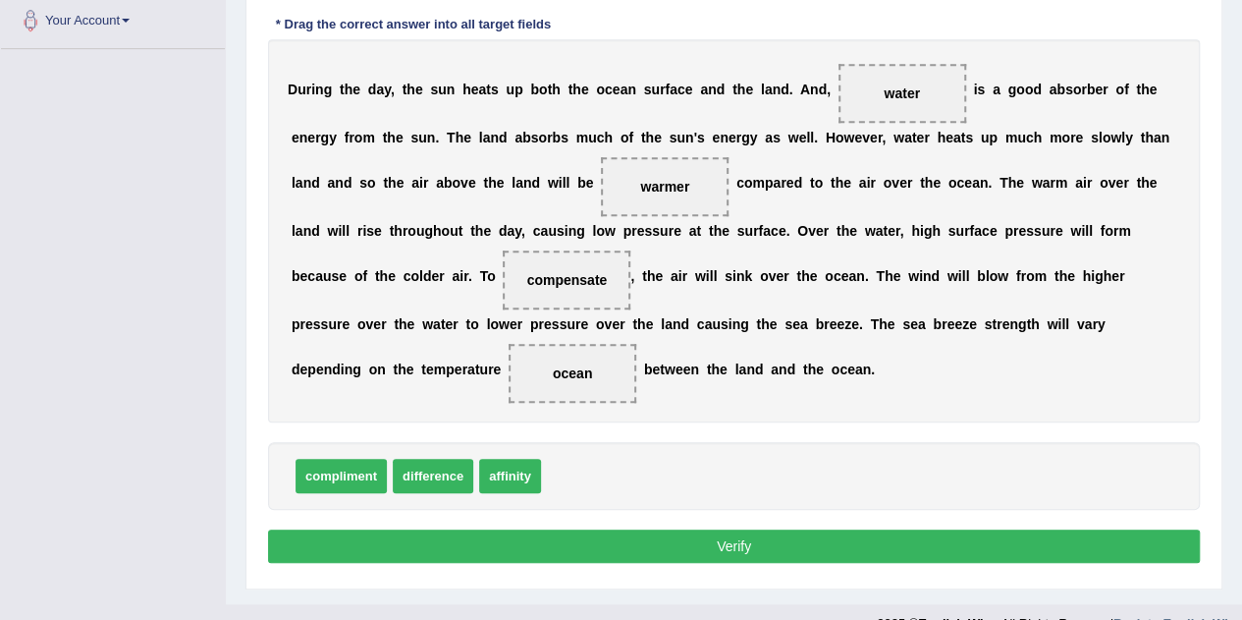
click at [642, 529] on button "Verify" at bounding box center [734, 545] width 932 height 33
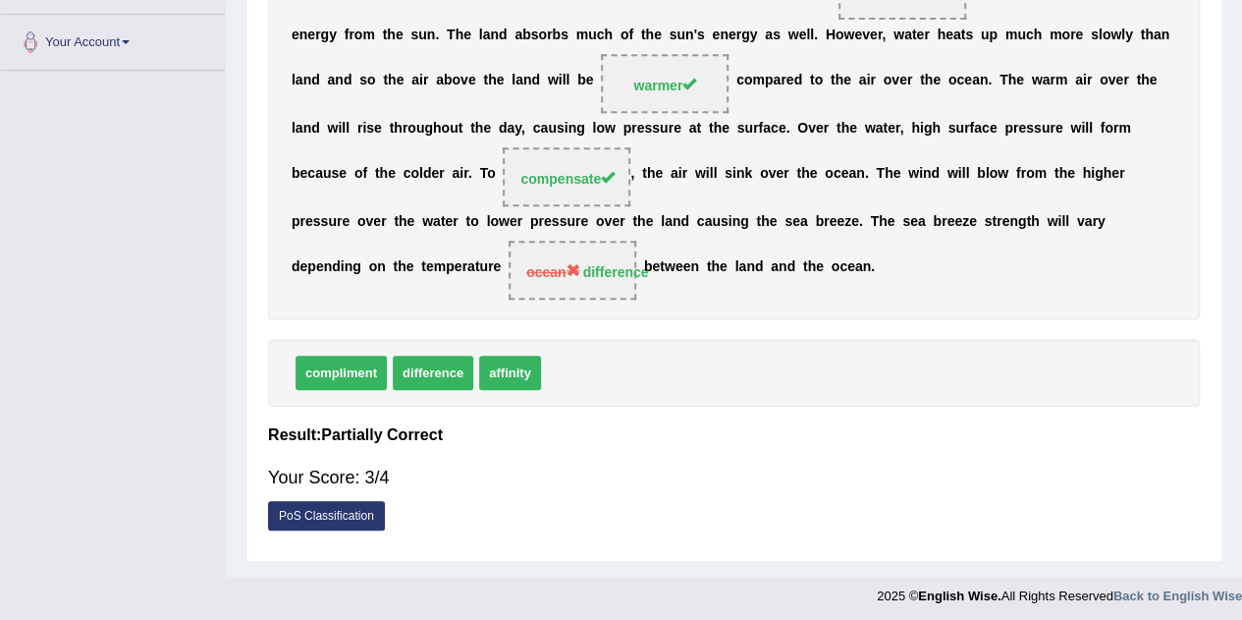
scroll to position [0, 0]
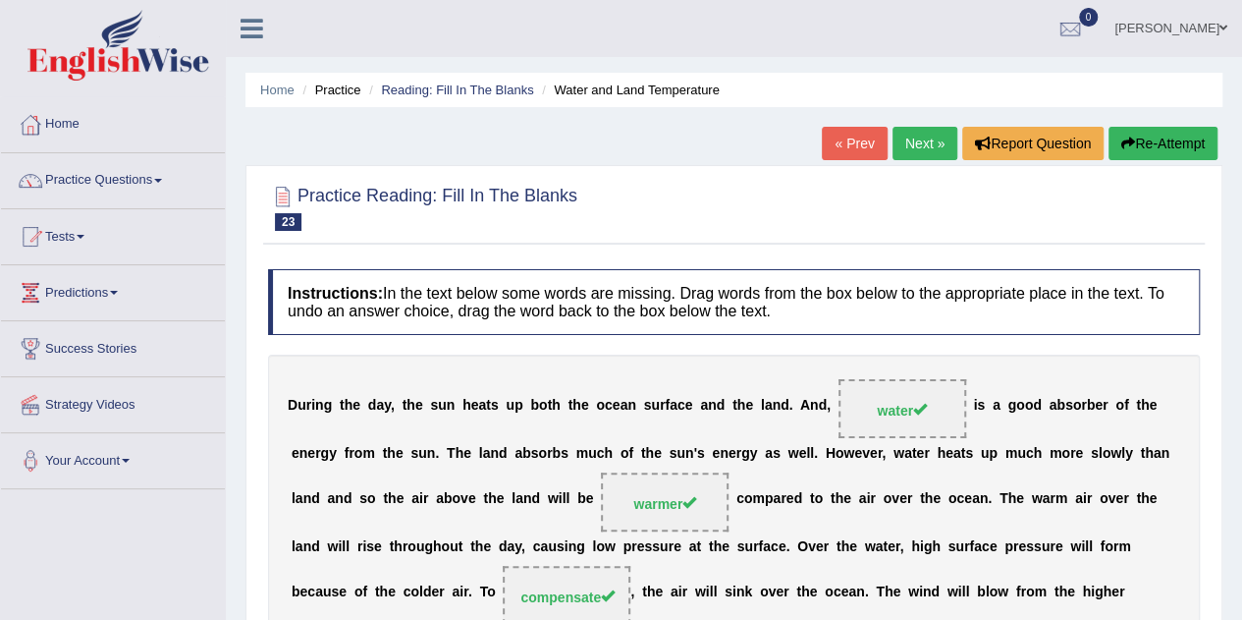
click at [932, 151] on link "Next »" at bounding box center [925, 143] width 65 height 33
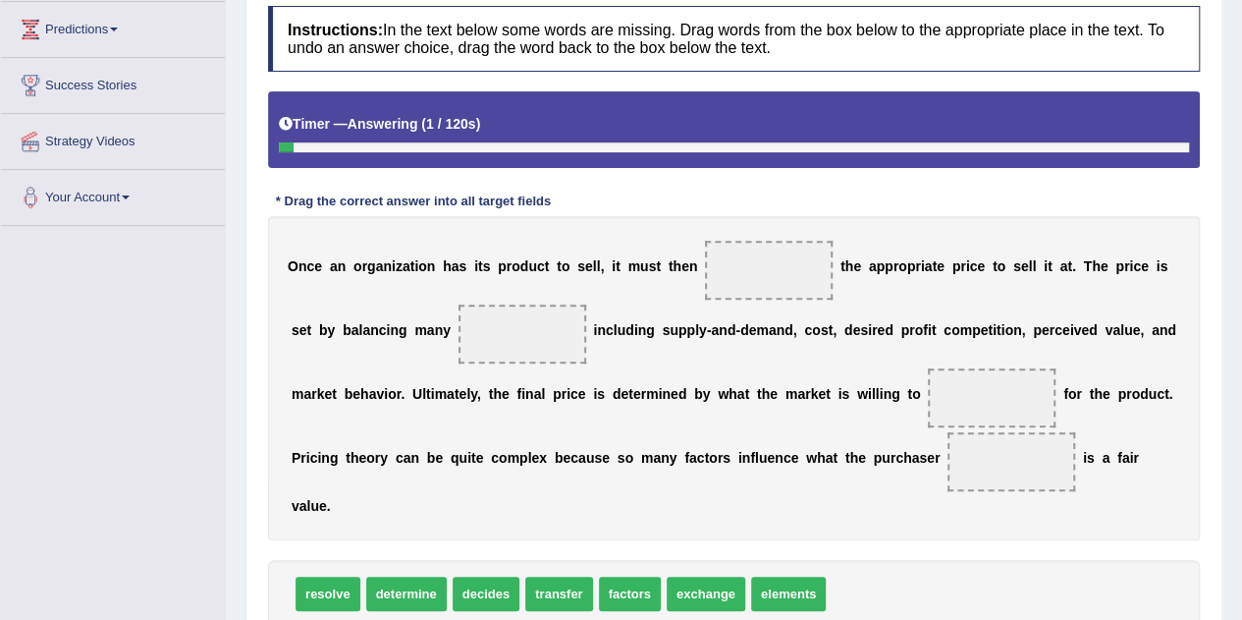
scroll to position [295, 0]
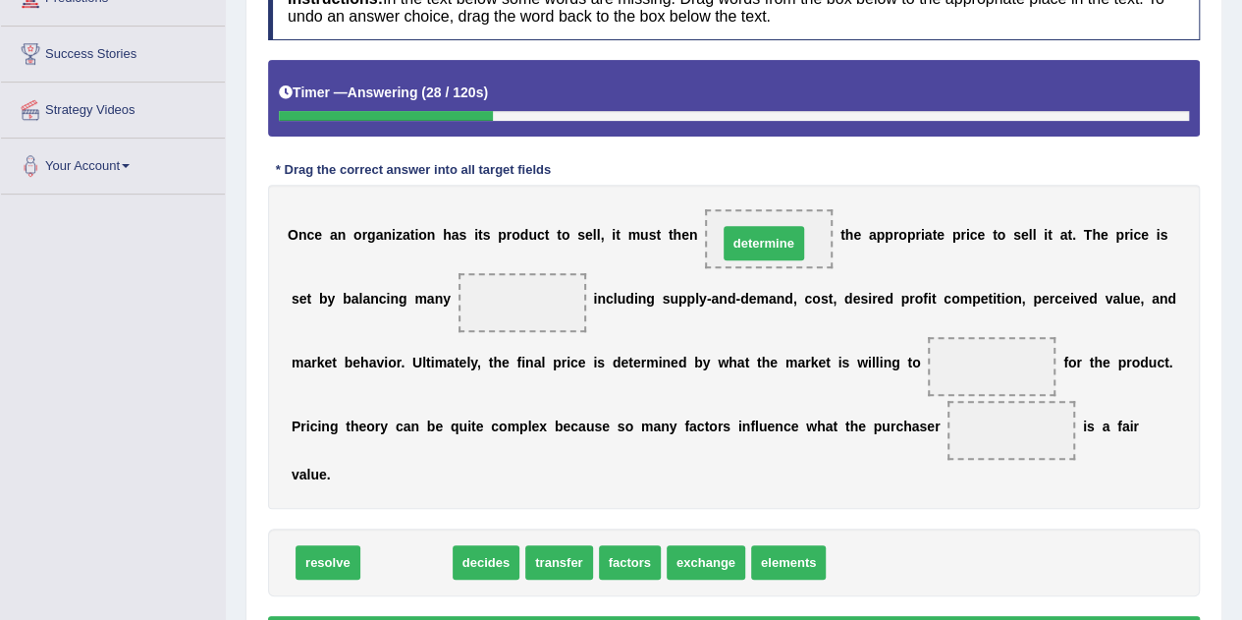
drag, startPoint x: 407, startPoint y: 559, endPoint x: 767, endPoint y: 234, distance: 485.3
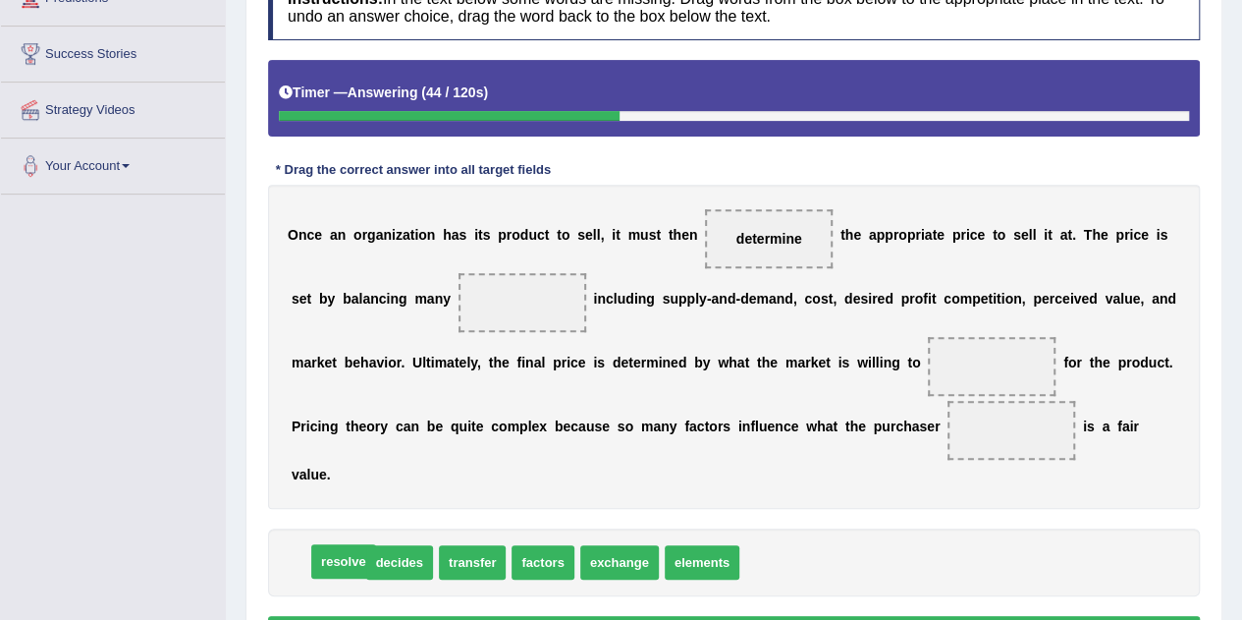
drag, startPoint x: 320, startPoint y: 566, endPoint x: 336, endPoint y: 565, distance: 15.7
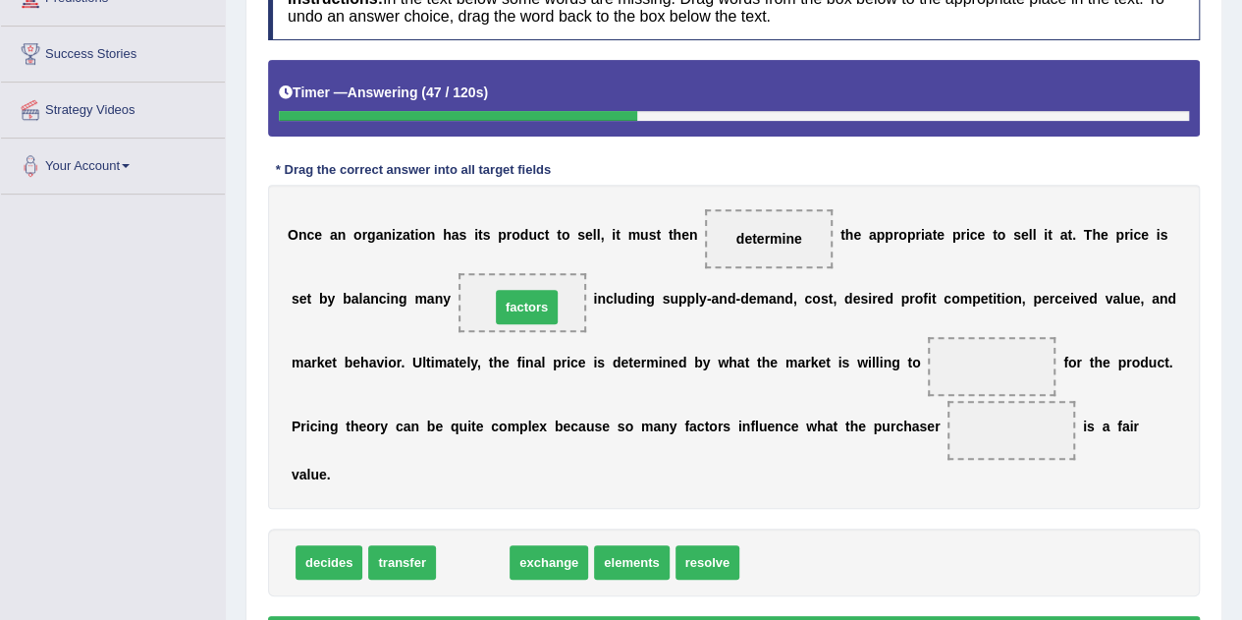
drag, startPoint x: 479, startPoint y: 556, endPoint x: 533, endPoint y: 301, distance: 261.0
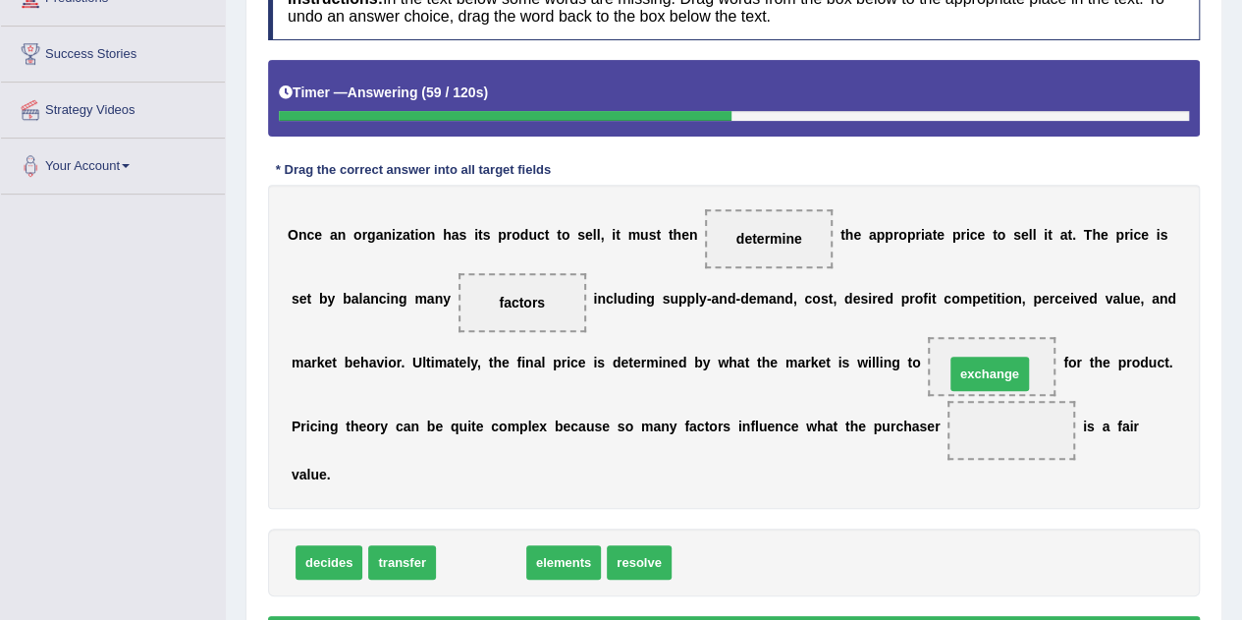
drag, startPoint x: 467, startPoint y: 557, endPoint x: 976, endPoint y: 368, distance: 542.5
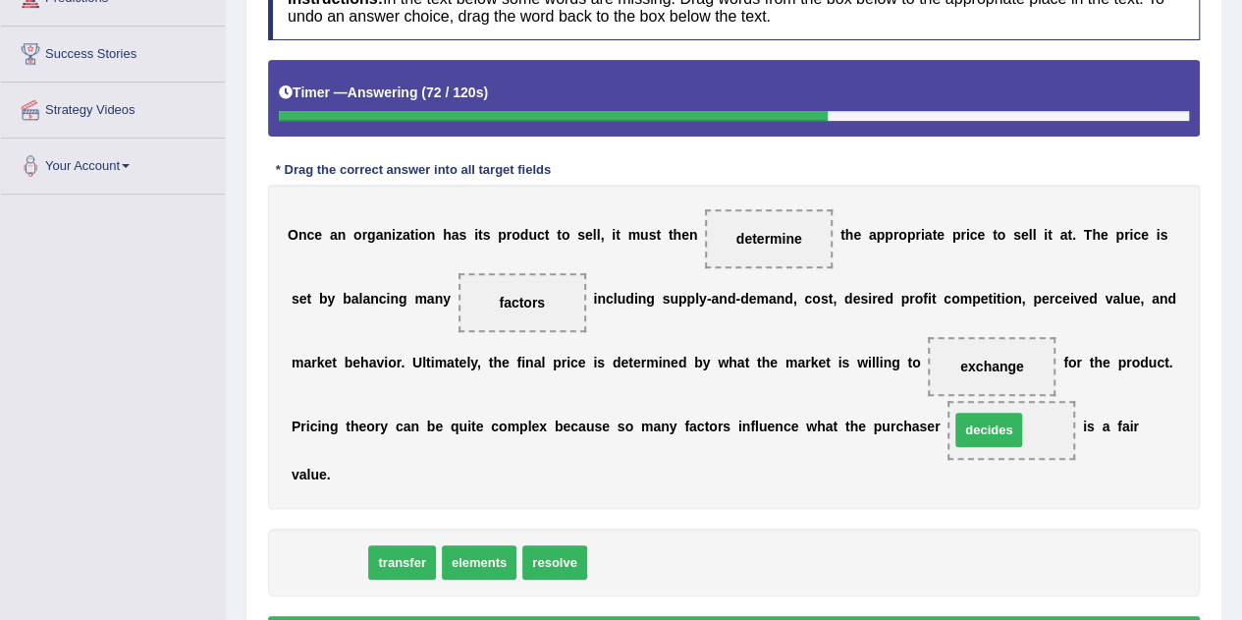
drag, startPoint x: 318, startPoint y: 563, endPoint x: 982, endPoint y: 429, distance: 677.2
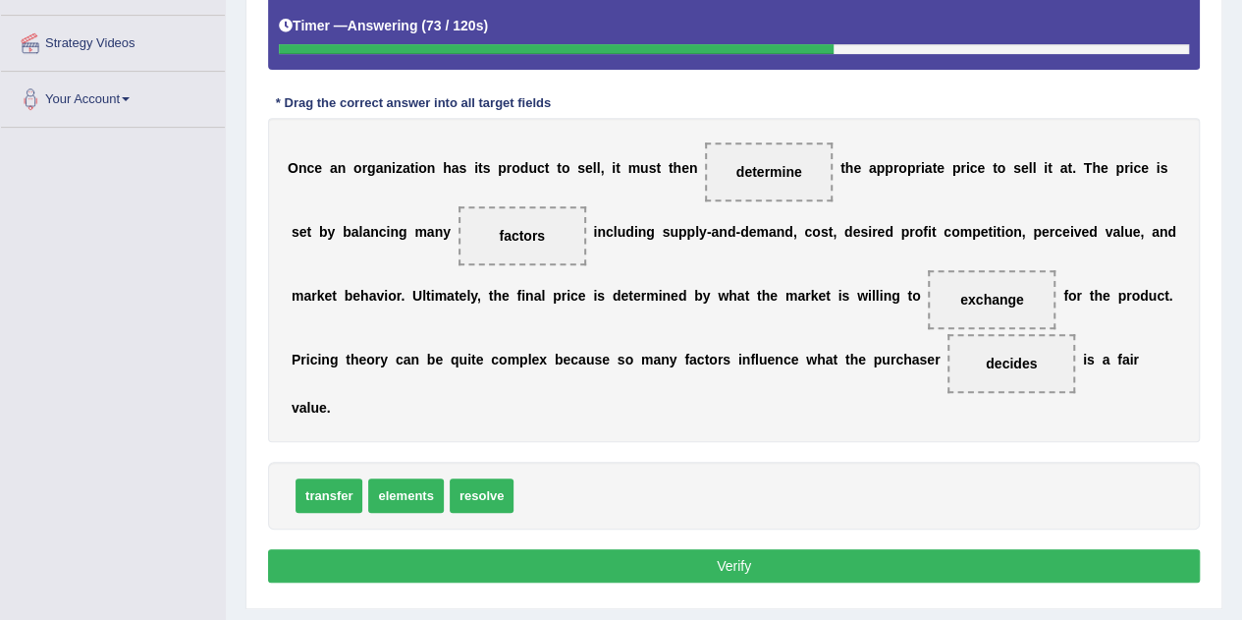
scroll to position [393, 0]
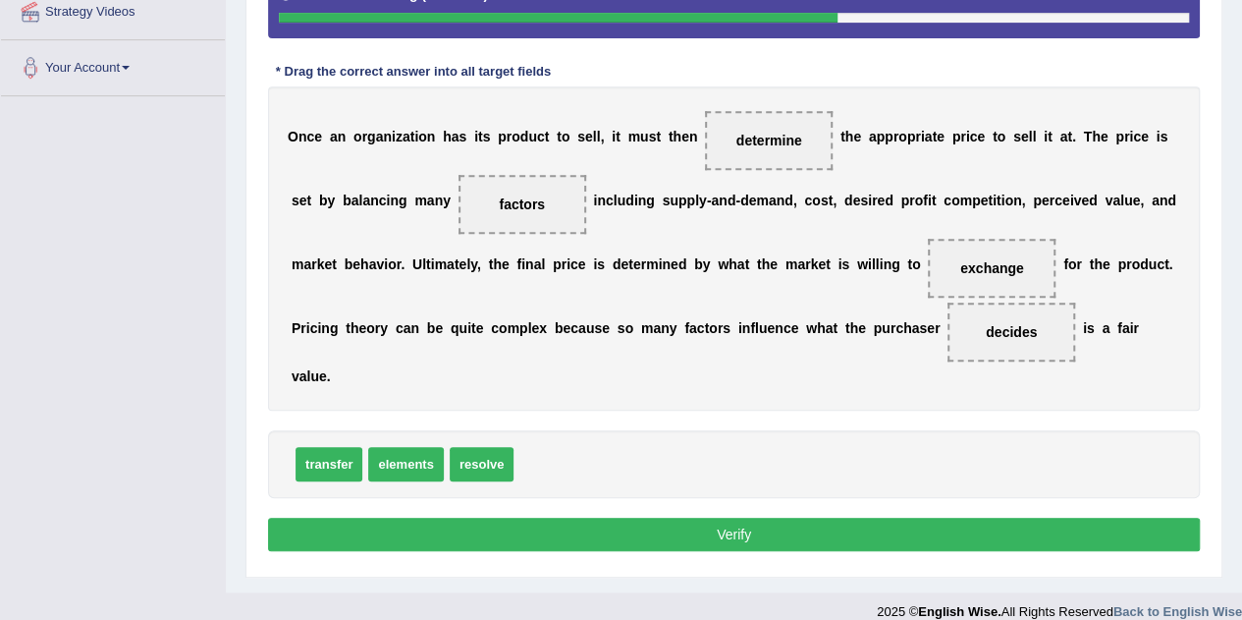
click at [849, 525] on button "Verify" at bounding box center [734, 534] width 932 height 33
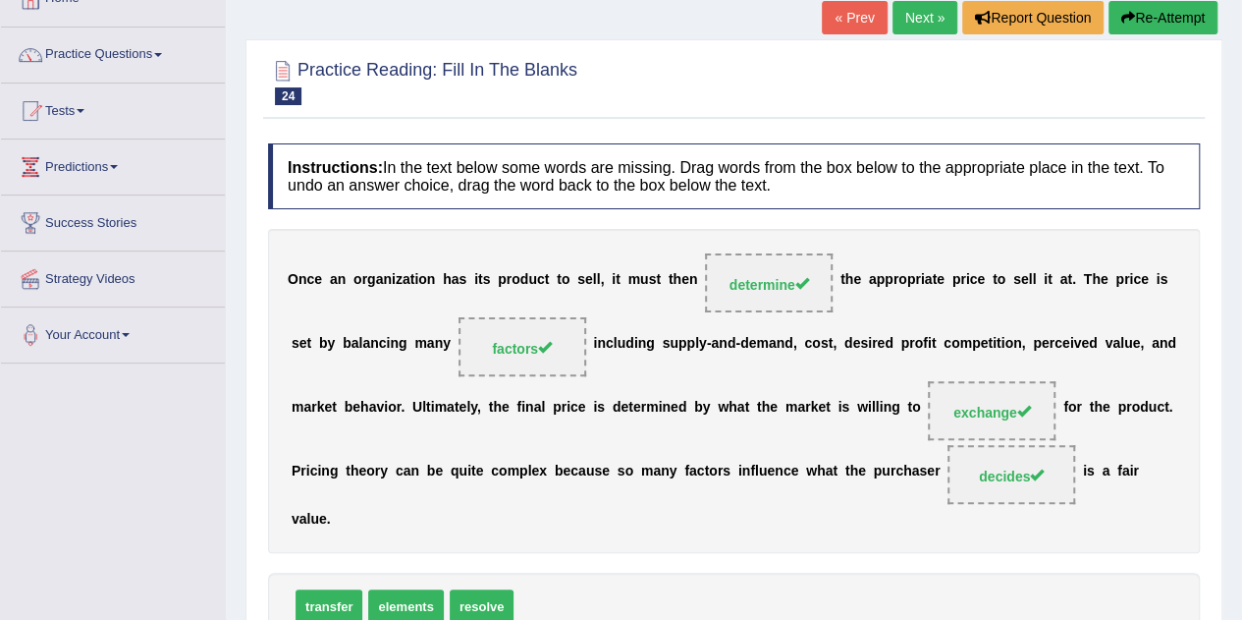
scroll to position [0, 0]
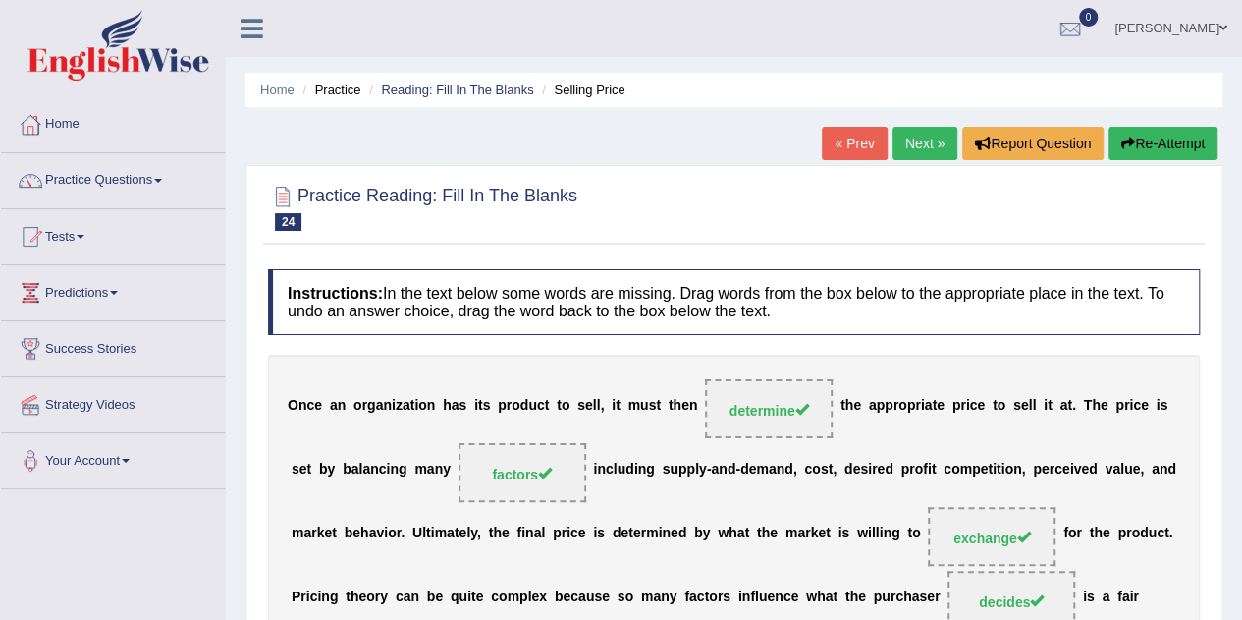
click at [921, 141] on link "Next »" at bounding box center [925, 143] width 65 height 33
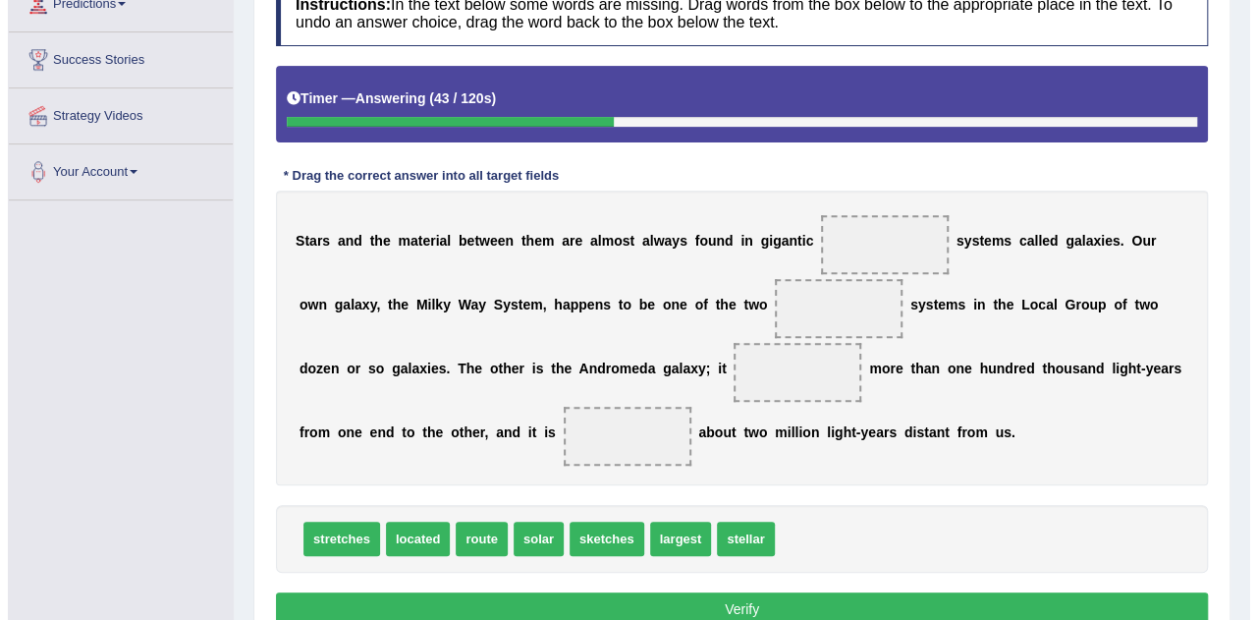
scroll to position [320, 0]
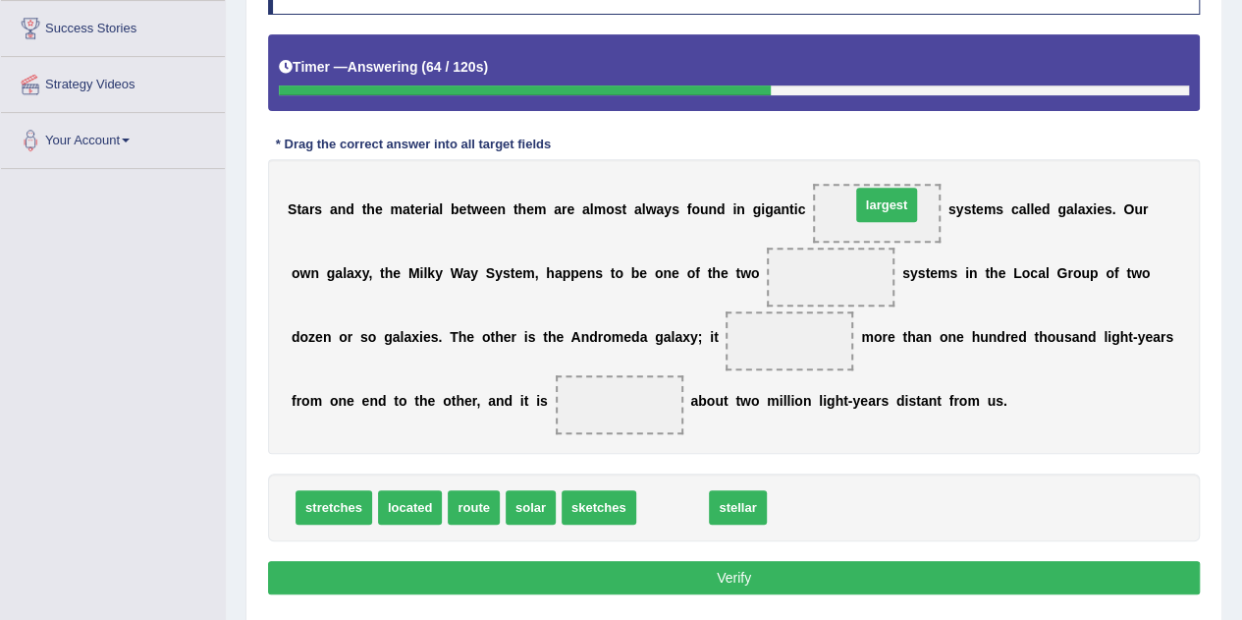
drag, startPoint x: 664, startPoint y: 500, endPoint x: 878, endPoint y: 197, distance: 370.6
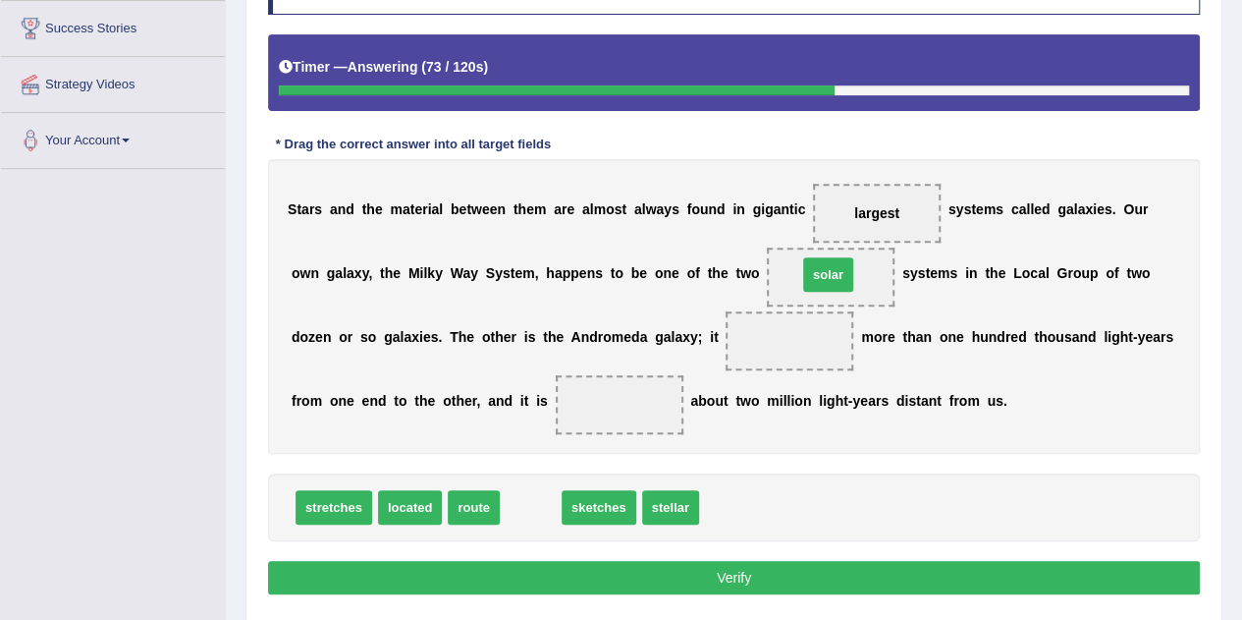
drag, startPoint x: 519, startPoint y: 502, endPoint x: 816, endPoint y: 269, distance: 377.8
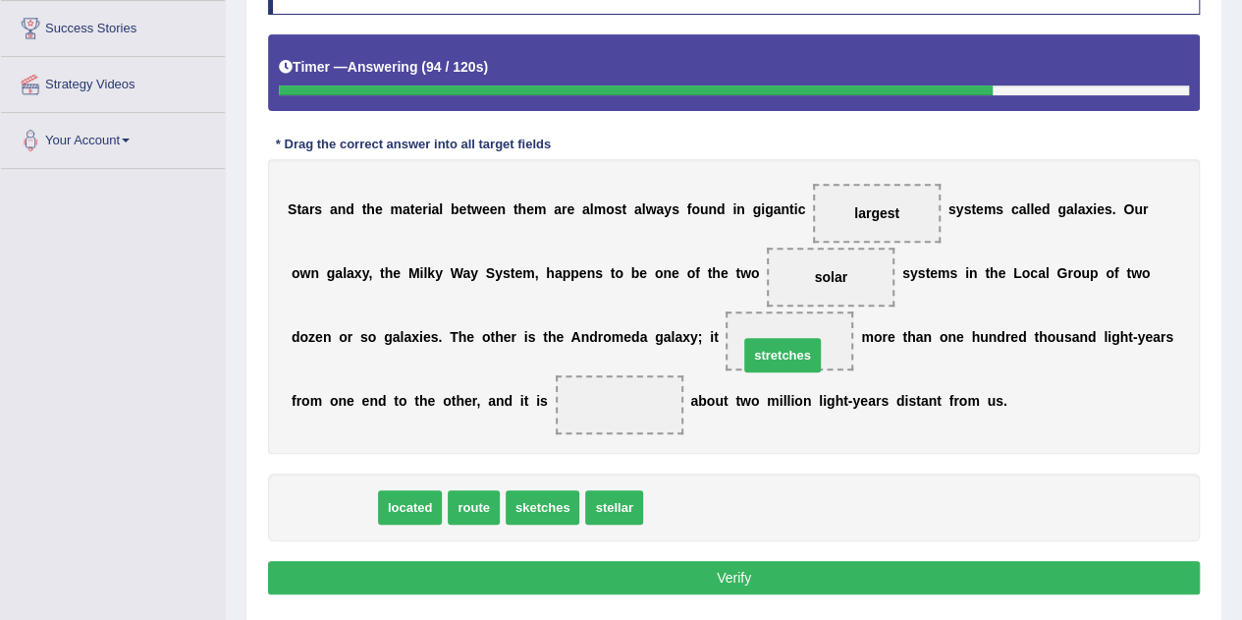
drag, startPoint x: 347, startPoint y: 497, endPoint x: 795, endPoint y: 345, distance: 473.9
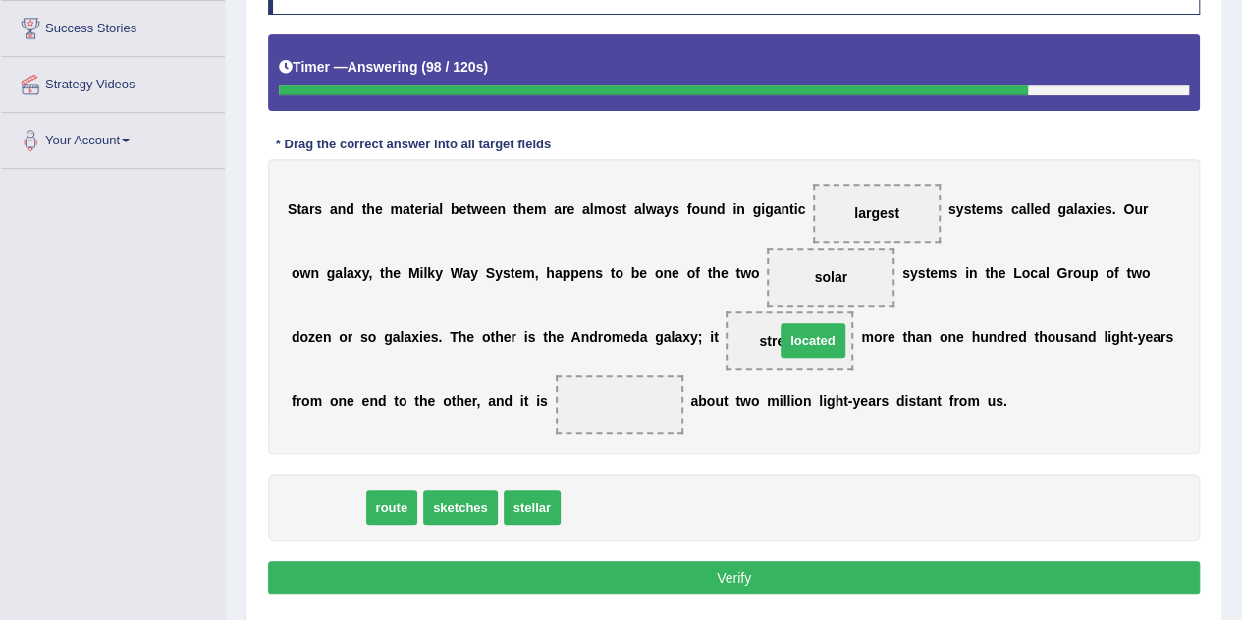
drag, startPoint x: 327, startPoint y: 504, endPoint x: 803, endPoint y: 333, distance: 506.0
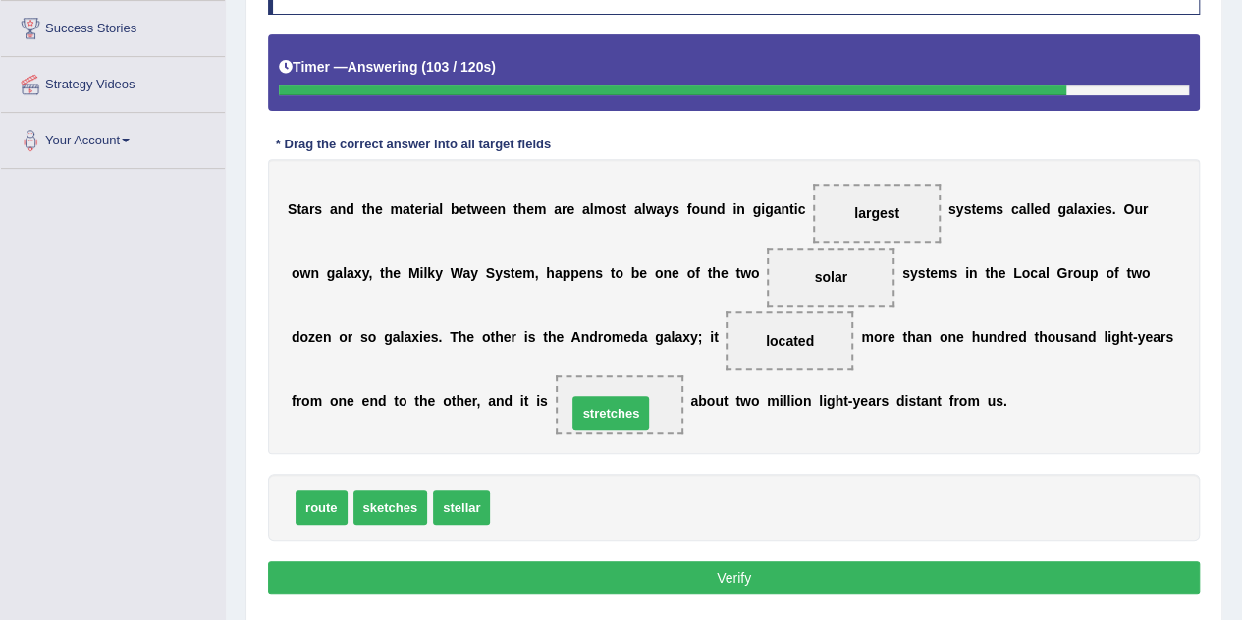
drag, startPoint x: 520, startPoint y: 504, endPoint x: 601, endPoint y: 410, distance: 124.0
drag, startPoint x: 384, startPoint y: 502, endPoint x: 592, endPoint y: 407, distance: 229.0
click at [678, 562] on button "Verify" at bounding box center [734, 577] width 932 height 33
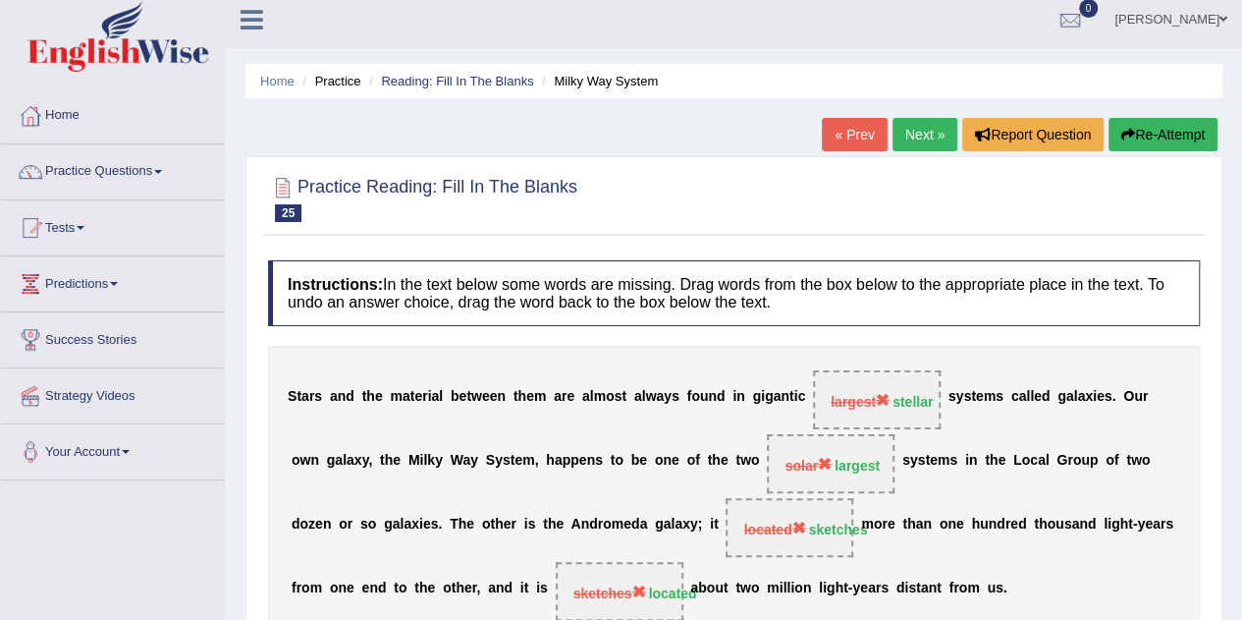
scroll to position [0, 0]
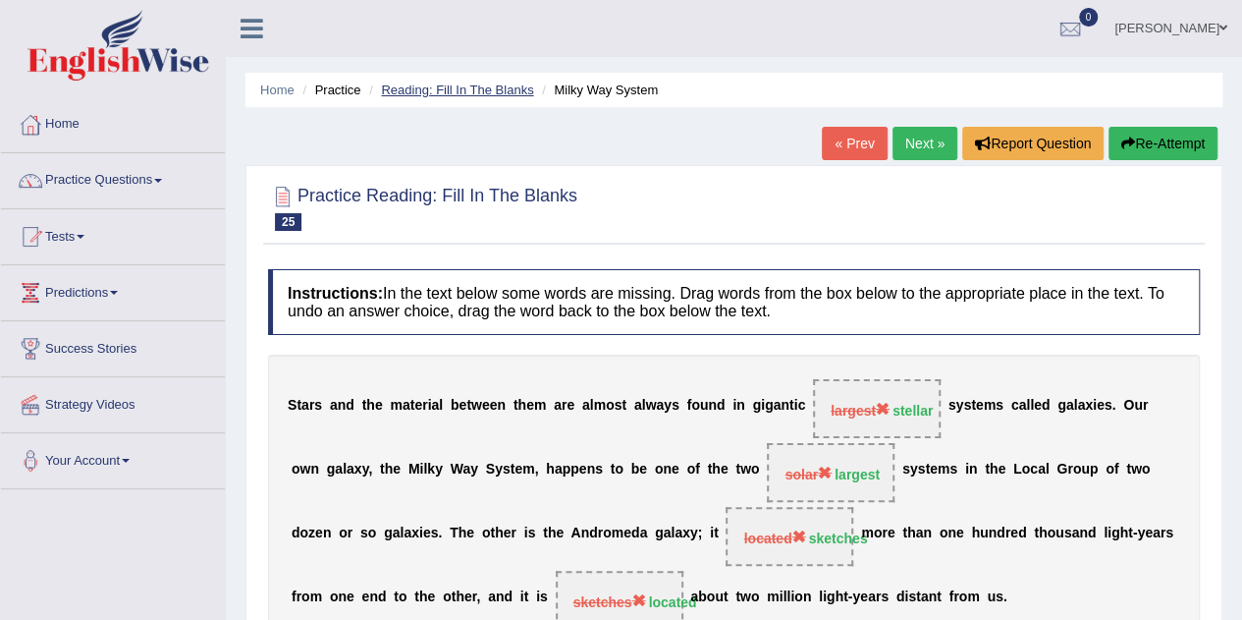
click at [453, 96] on link "Reading: Fill In The Blanks" at bounding box center [457, 89] width 152 height 15
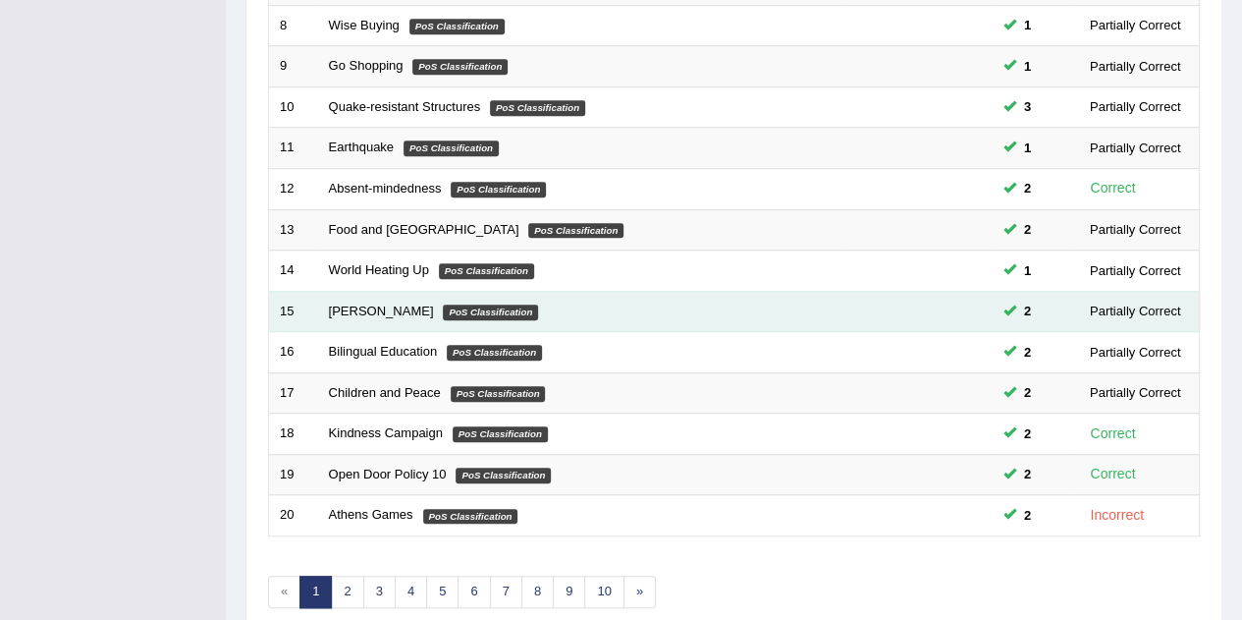
scroll to position [589, 0]
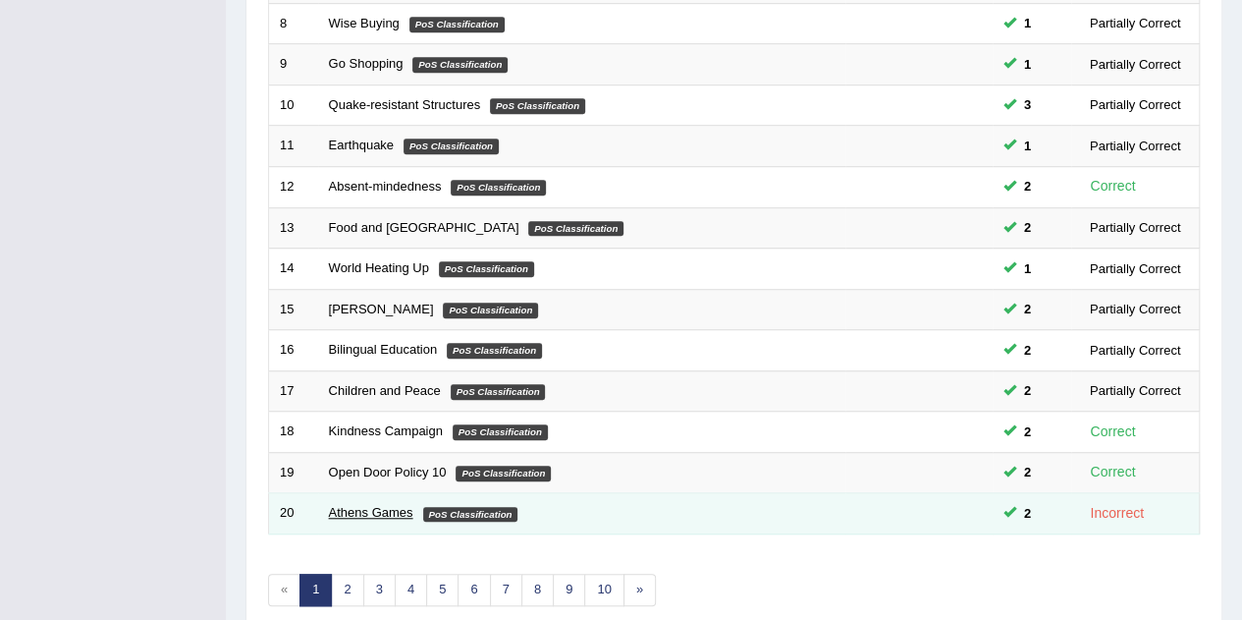
click at [354, 505] on link "Athens Games" at bounding box center [371, 512] width 84 height 15
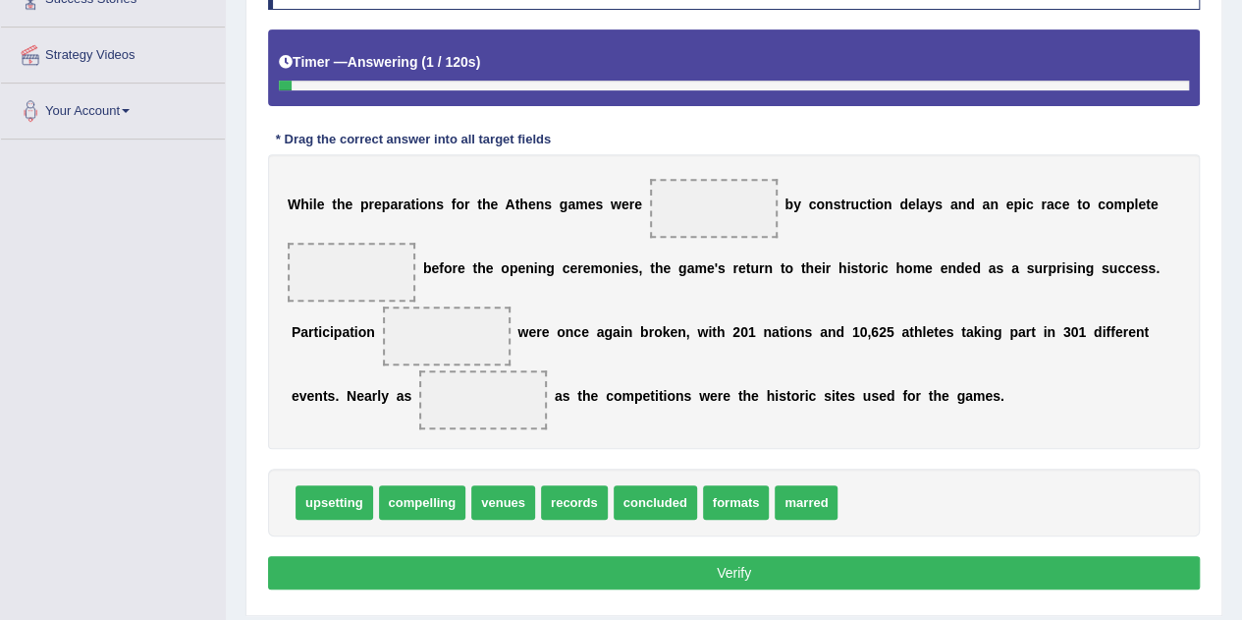
scroll to position [393, 0]
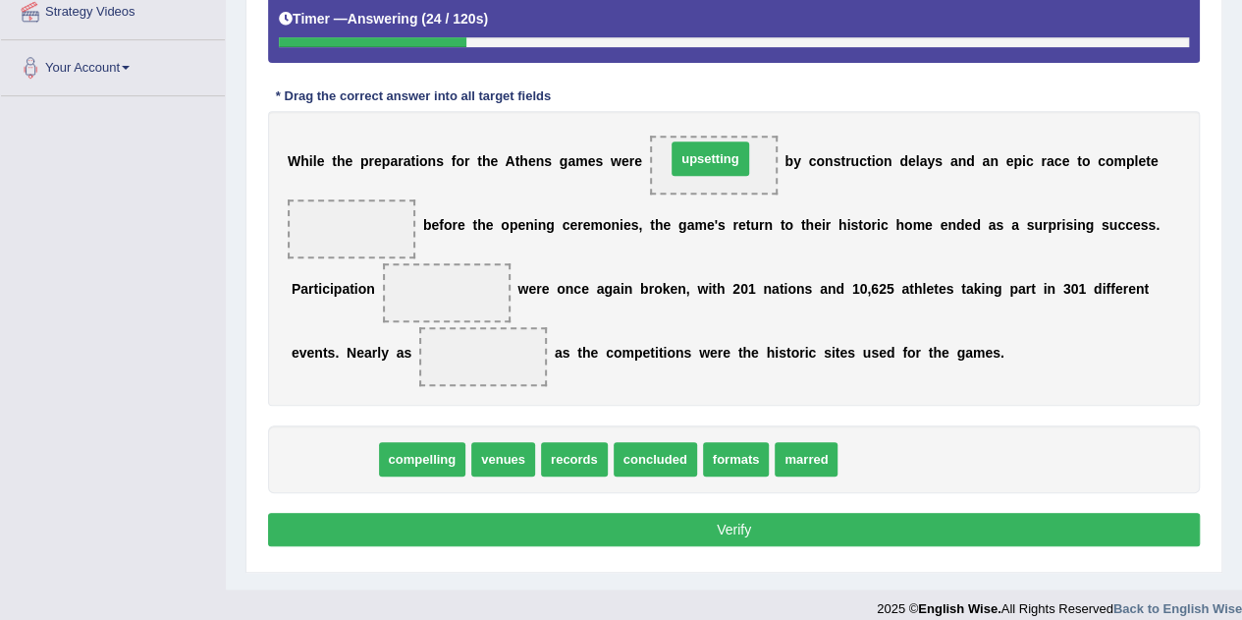
drag, startPoint x: 340, startPoint y: 459, endPoint x: 711, endPoint y: 170, distance: 470.3
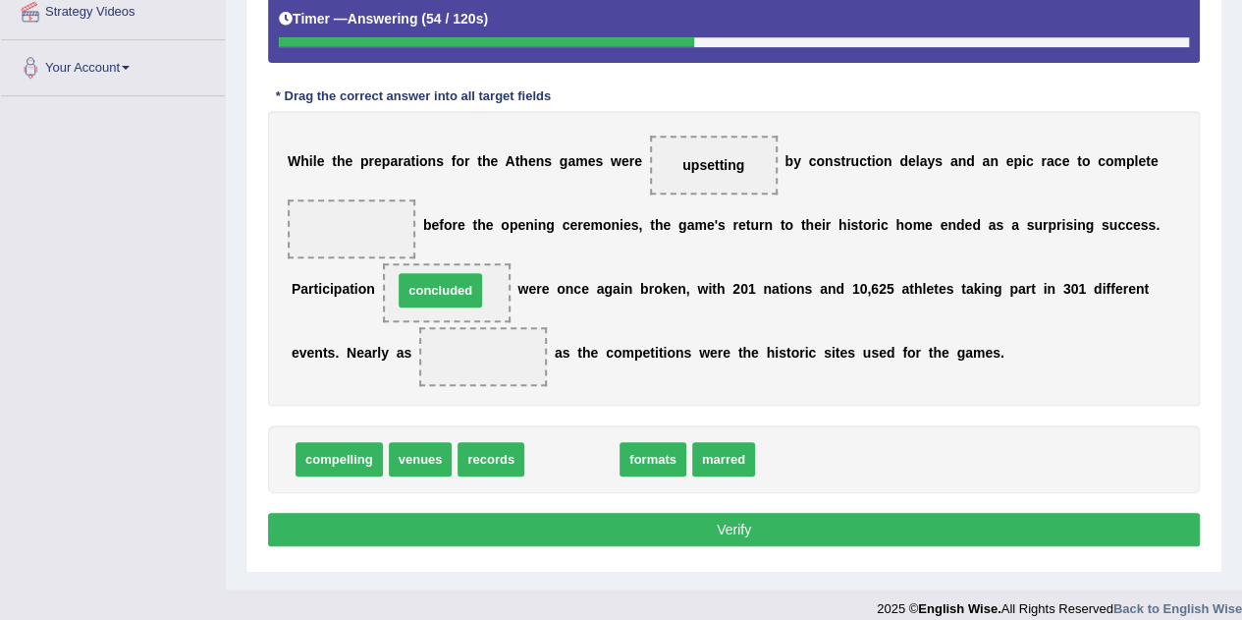
drag, startPoint x: 562, startPoint y: 460, endPoint x: 430, endPoint y: 291, distance: 214.1
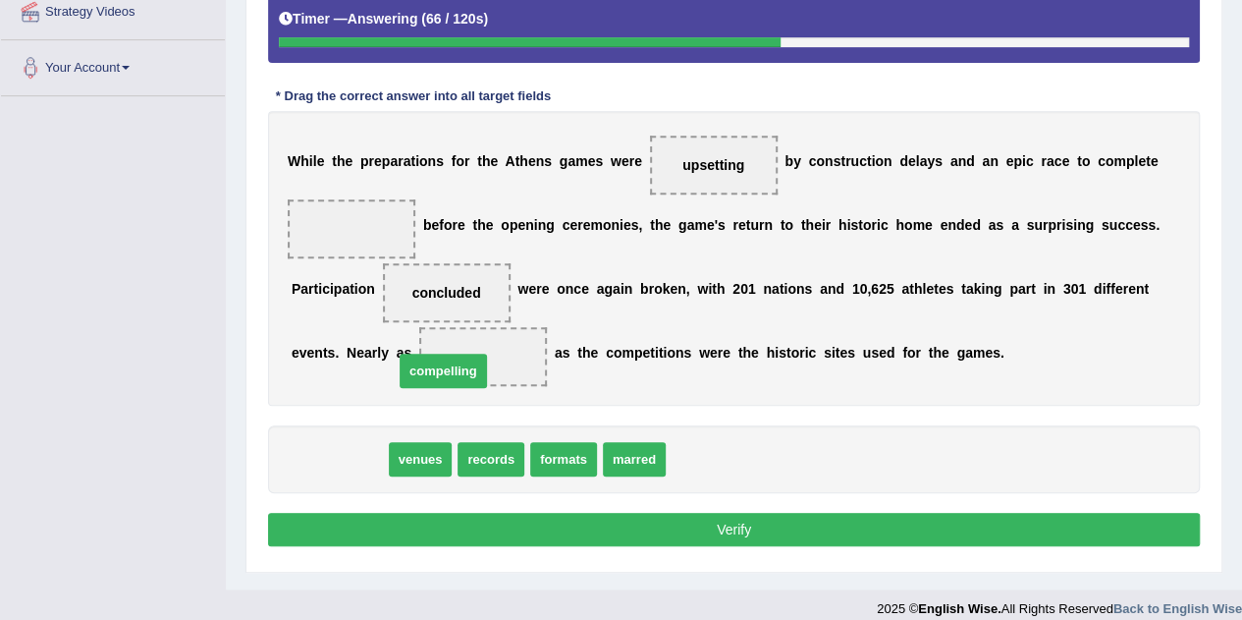
drag, startPoint x: 361, startPoint y: 454, endPoint x: 473, endPoint y: 364, distance: 143.2
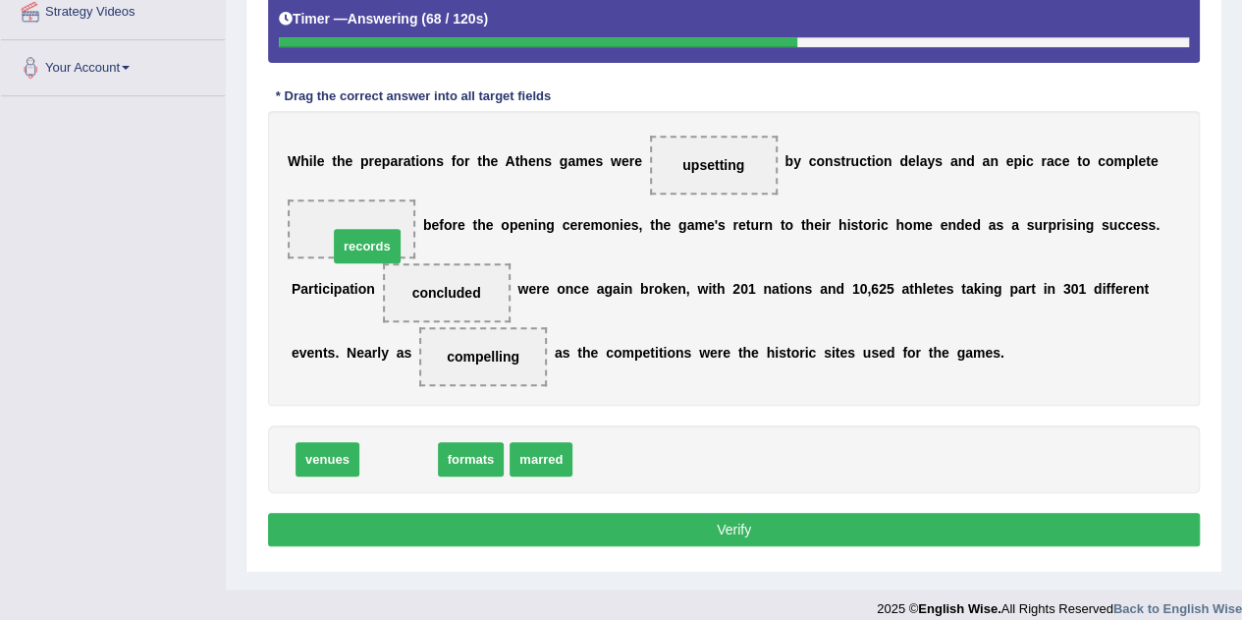
drag, startPoint x: 403, startPoint y: 452, endPoint x: 367, endPoint y: 242, distance: 213.1
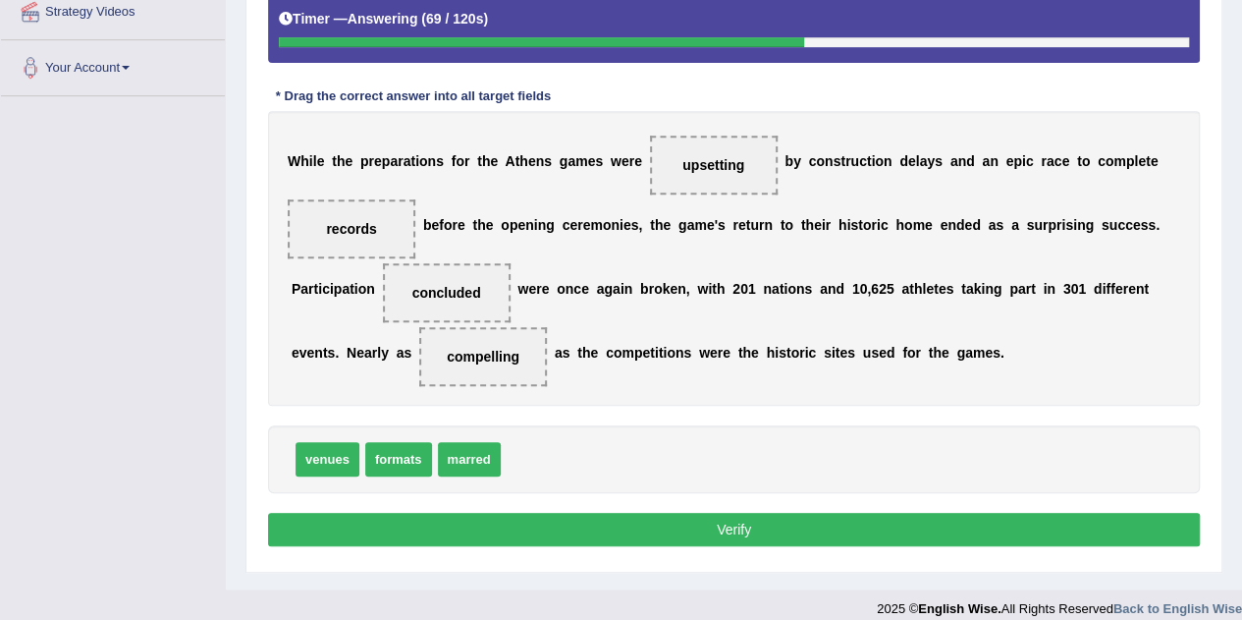
click at [709, 529] on button "Verify" at bounding box center [734, 529] width 932 height 33
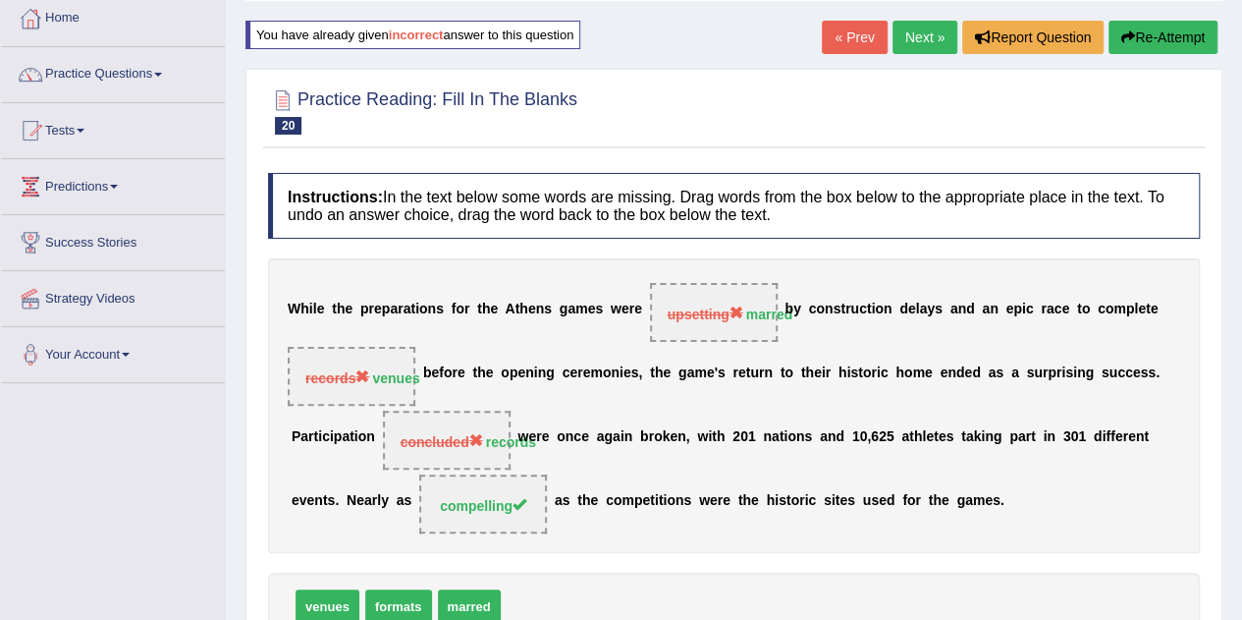
scroll to position [98, 0]
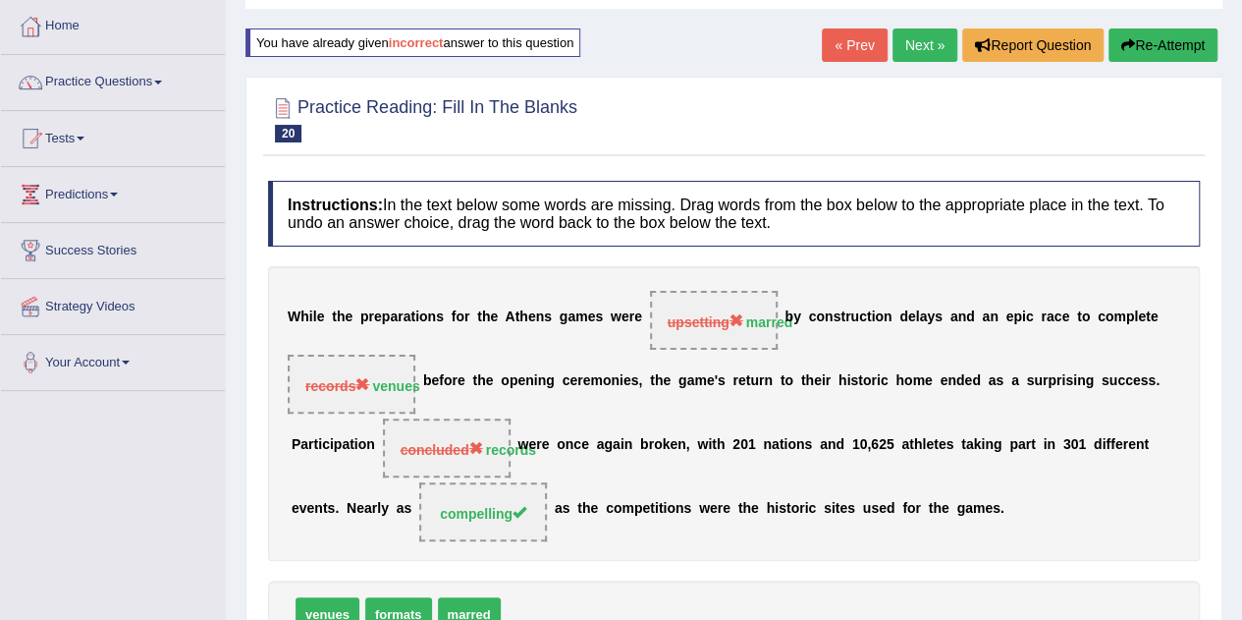
click at [919, 54] on link "Next »" at bounding box center [925, 44] width 65 height 33
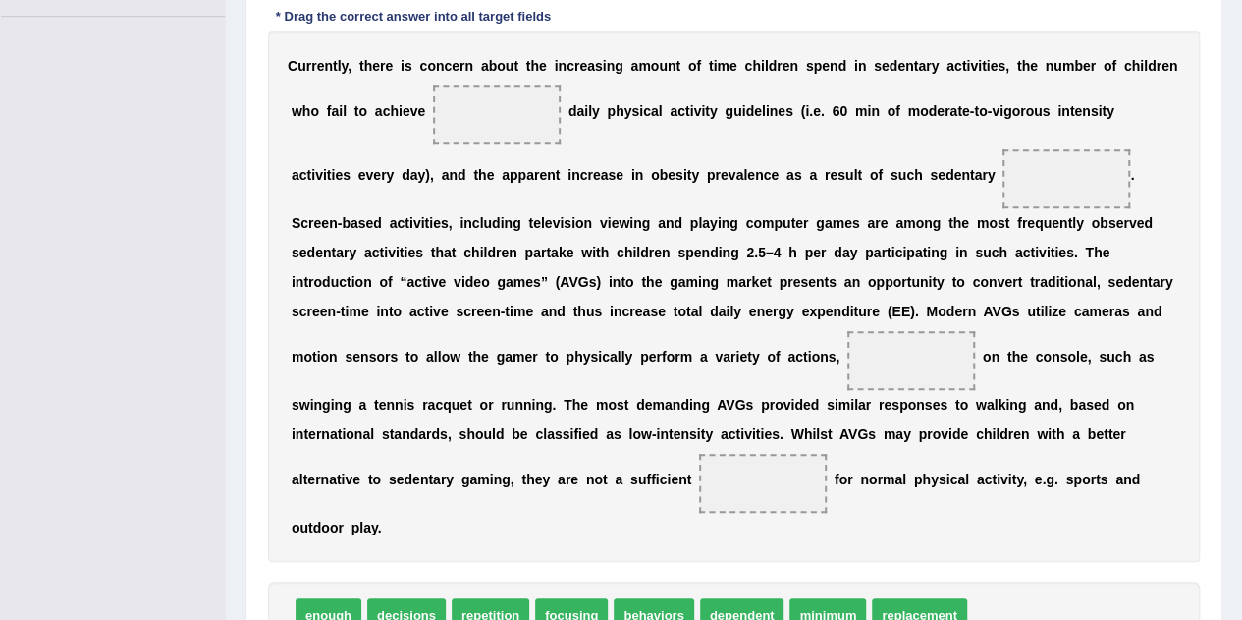
scroll to position [504, 0]
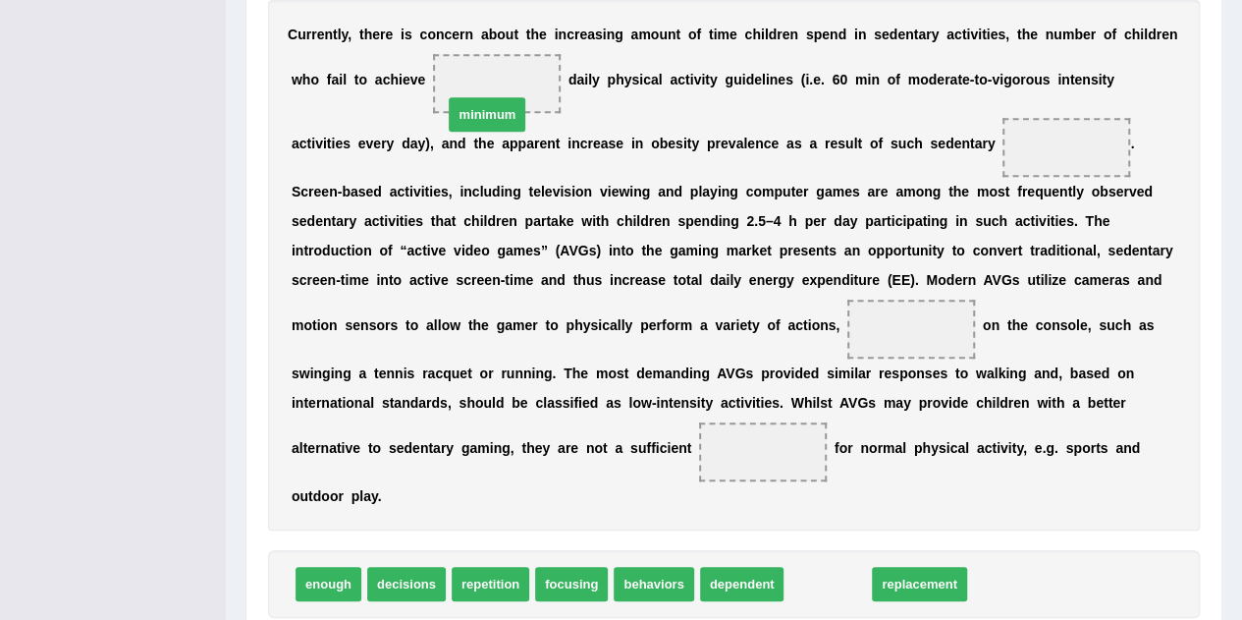
drag, startPoint x: 843, startPoint y: 549, endPoint x: 502, endPoint y: 81, distance: 579.3
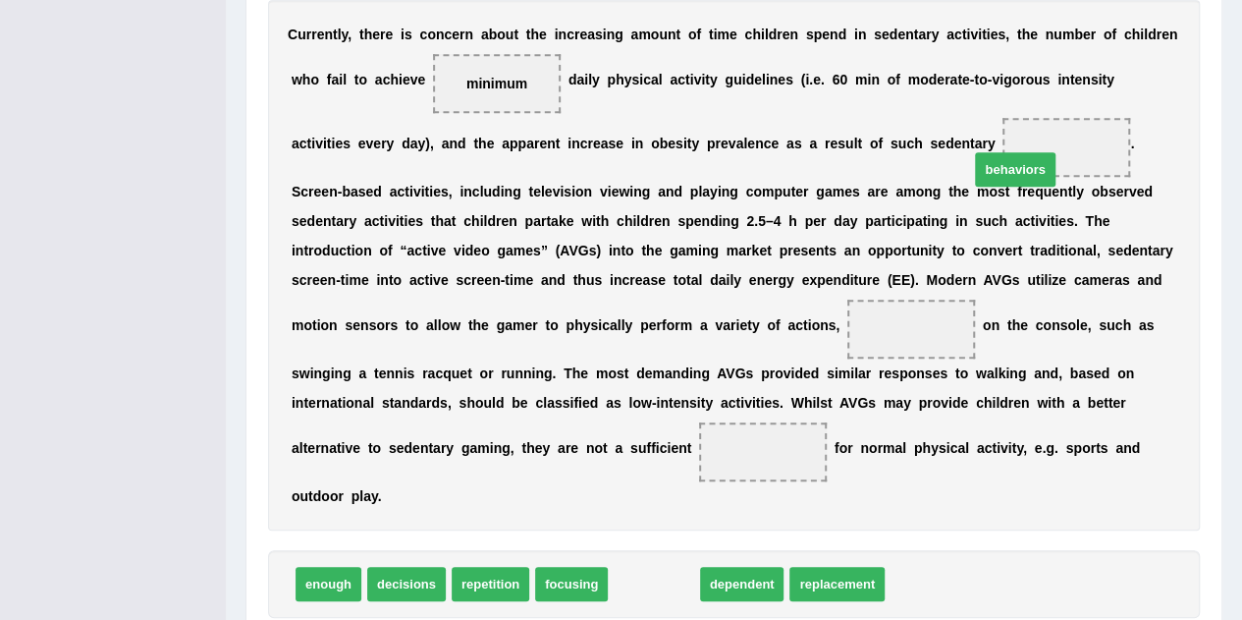
drag, startPoint x: 650, startPoint y: 545, endPoint x: 1005, endPoint y: 139, distance: 538.7
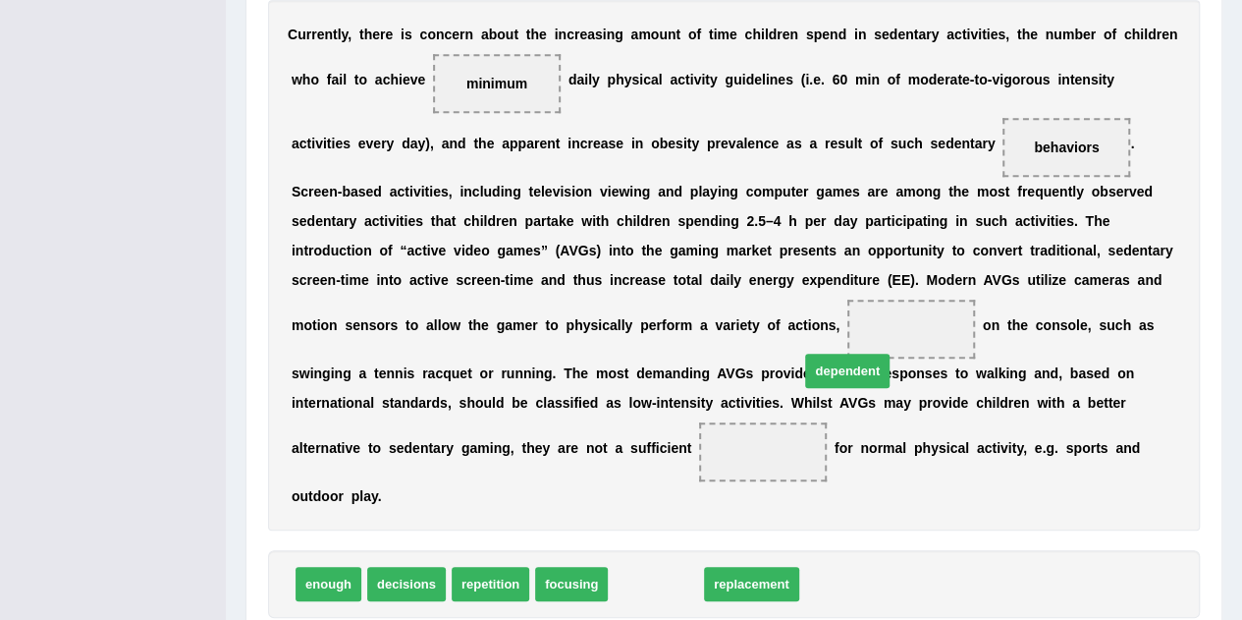
drag, startPoint x: 669, startPoint y: 546, endPoint x: 864, endPoint y: 338, distance: 285.5
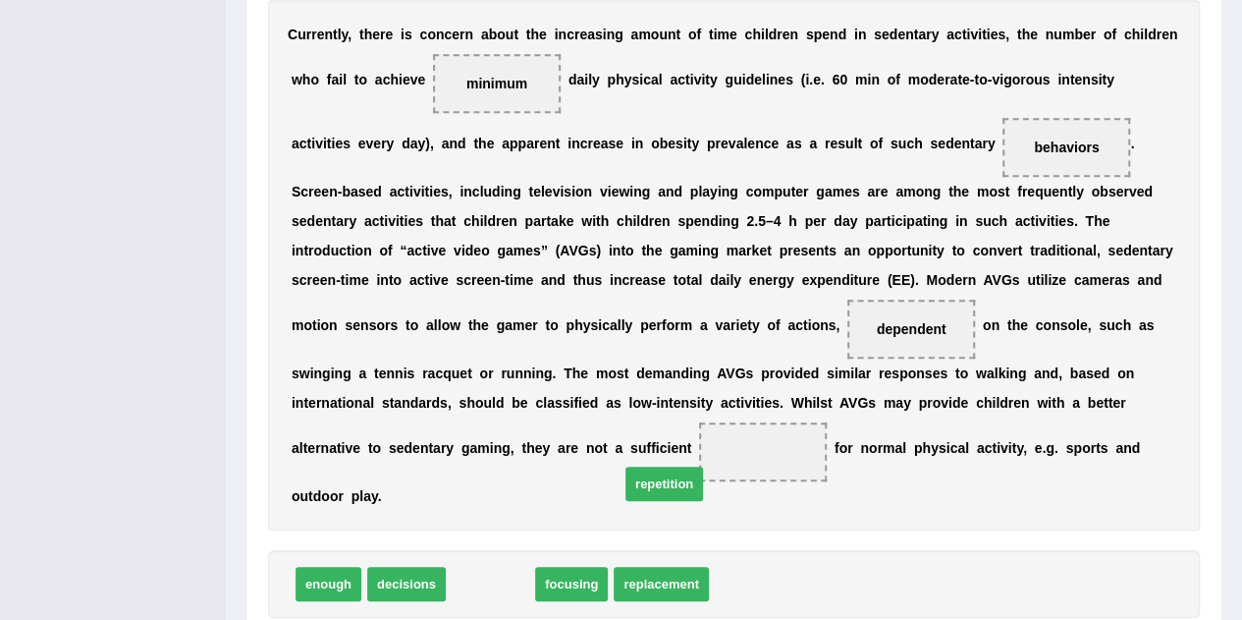
drag, startPoint x: 477, startPoint y: 545, endPoint x: 651, endPoint y: 445, distance: 200.6
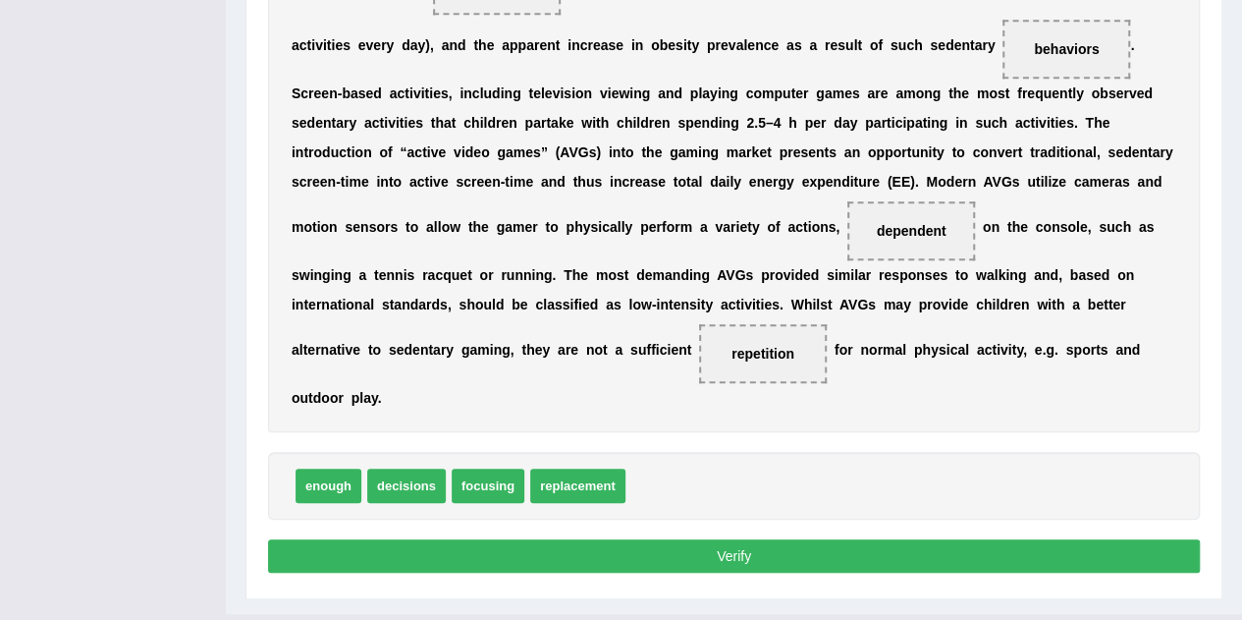
click at [751, 539] on button "Verify" at bounding box center [734, 555] width 932 height 33
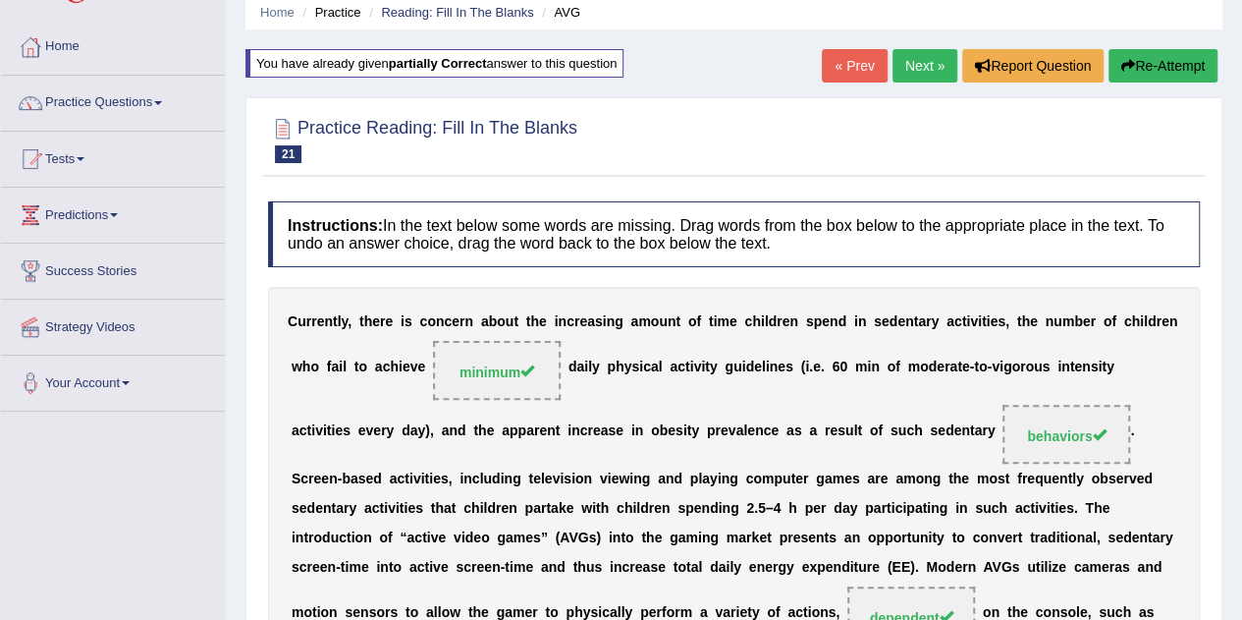
scroll to position [47, 0]
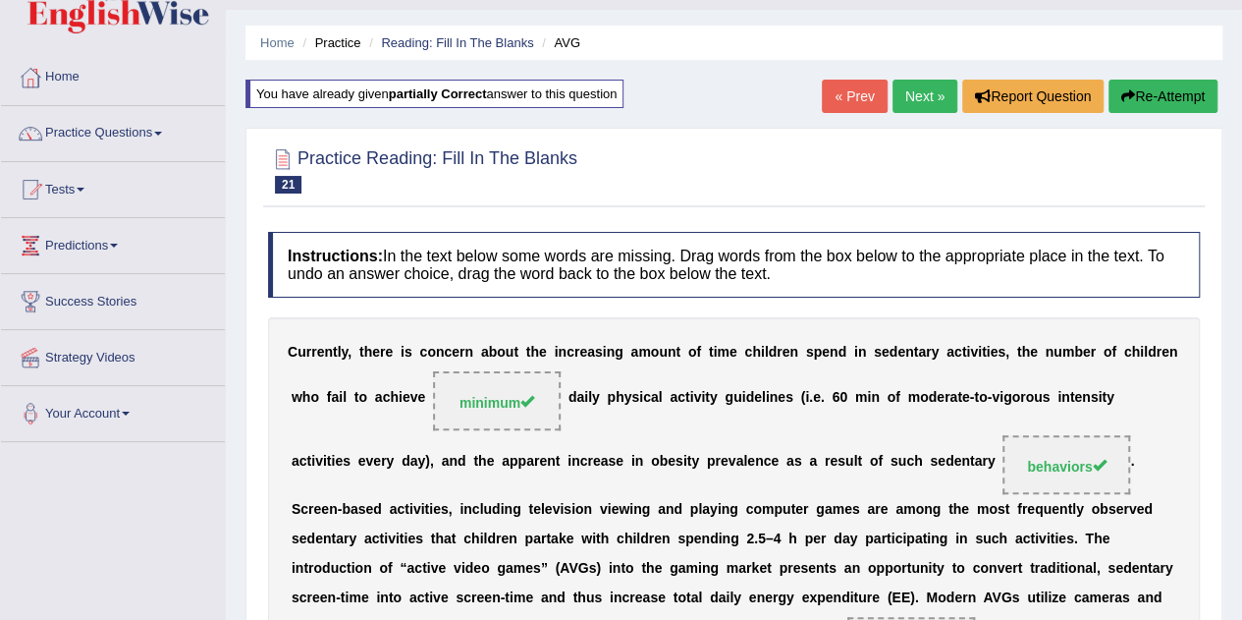
click at [929, 97] on link "Next »" at bounding box center [925, 96] width 65 height 33
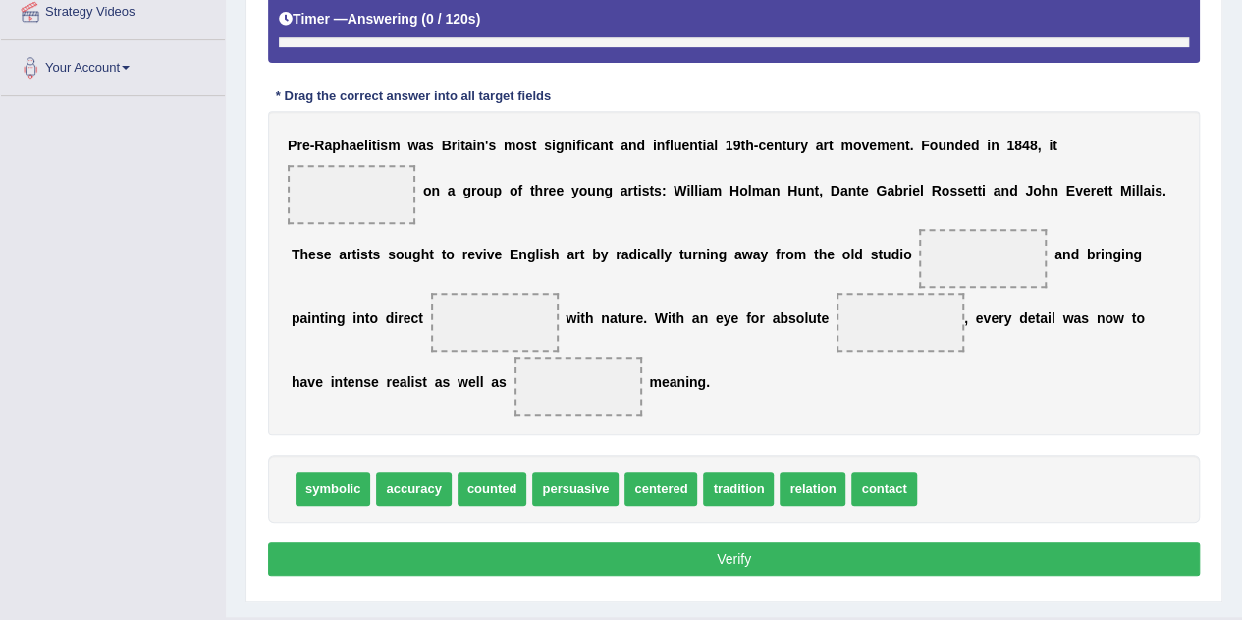
scroll to position [434, 0]
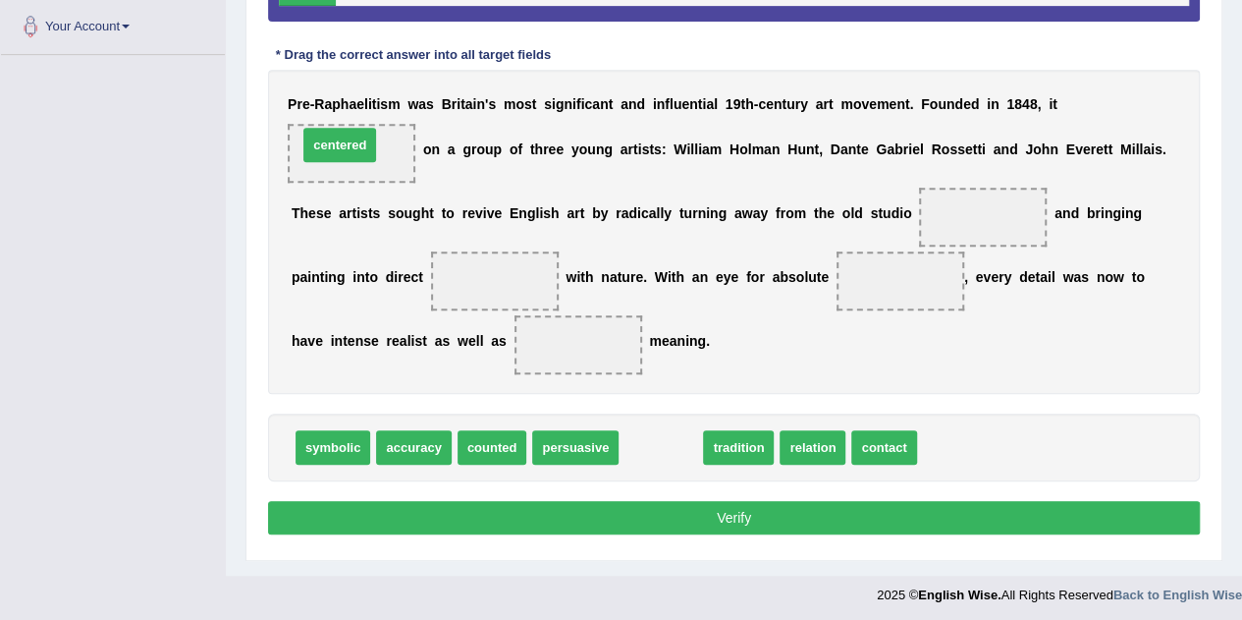
drag, startPoint x: 664, startPoint y: 449, endPoint x: 343, endPoint y: 146, distance: 441.1
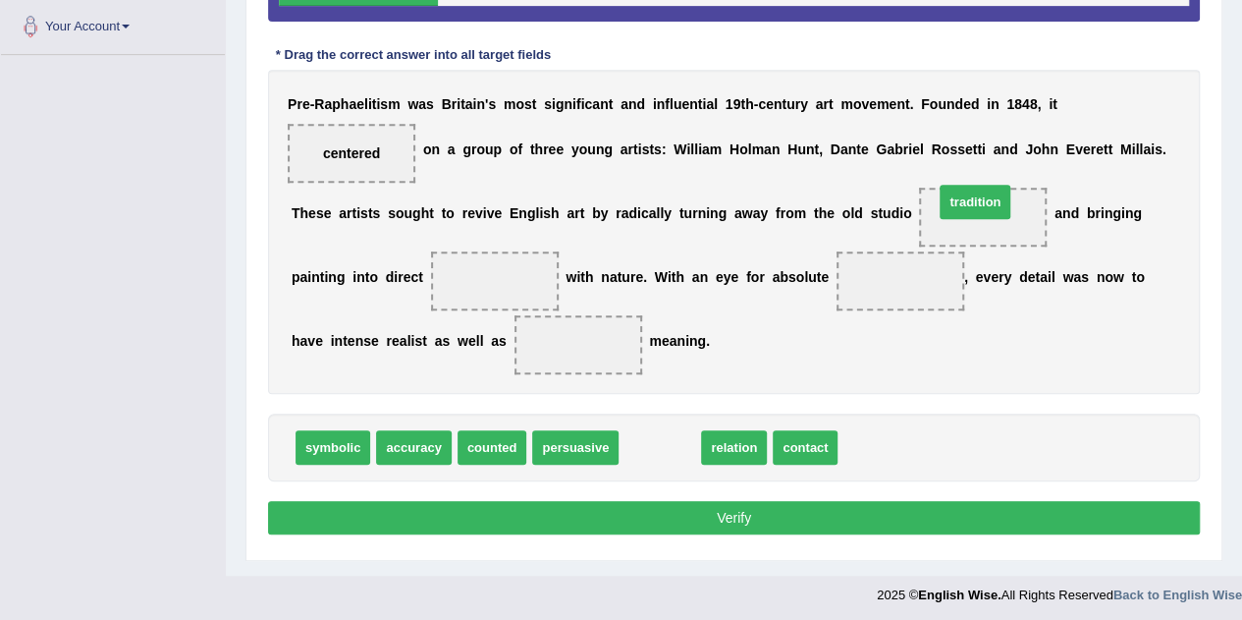
drag, startPoint x: 667, startPoint y: 443, endPoint x: 982, endPoint y: 197, distance: 399.6
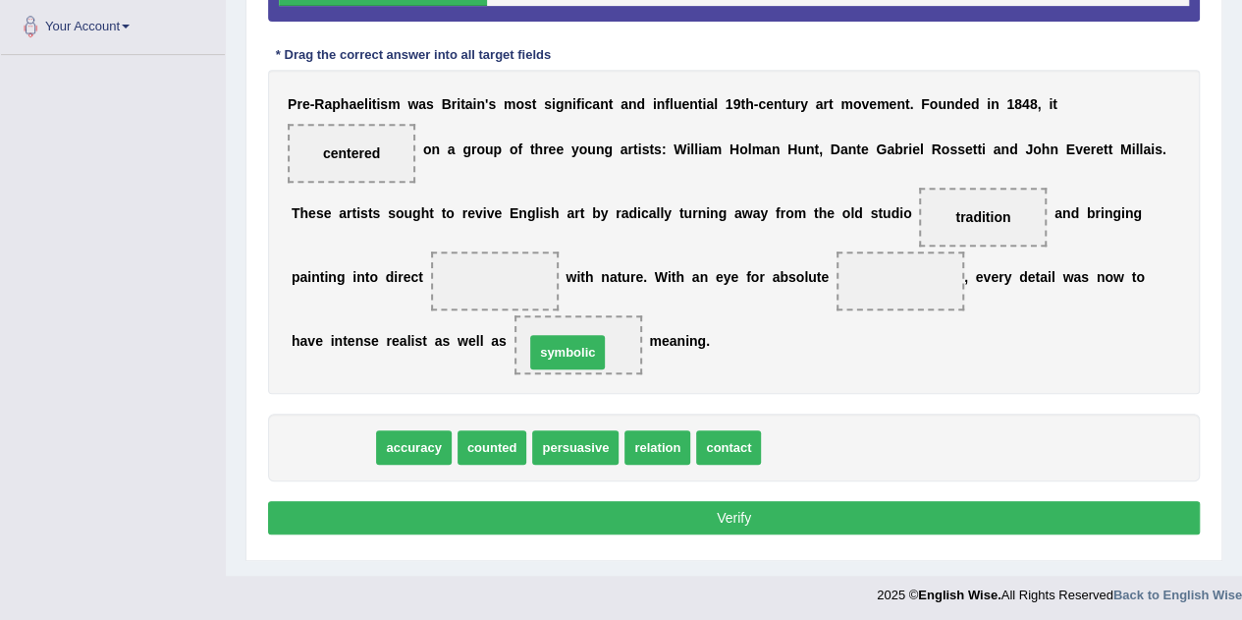
drag, startPoint x: 340, startPoint y: 442, endPoint x: 574, endPoint y: 347, distance: 253.3
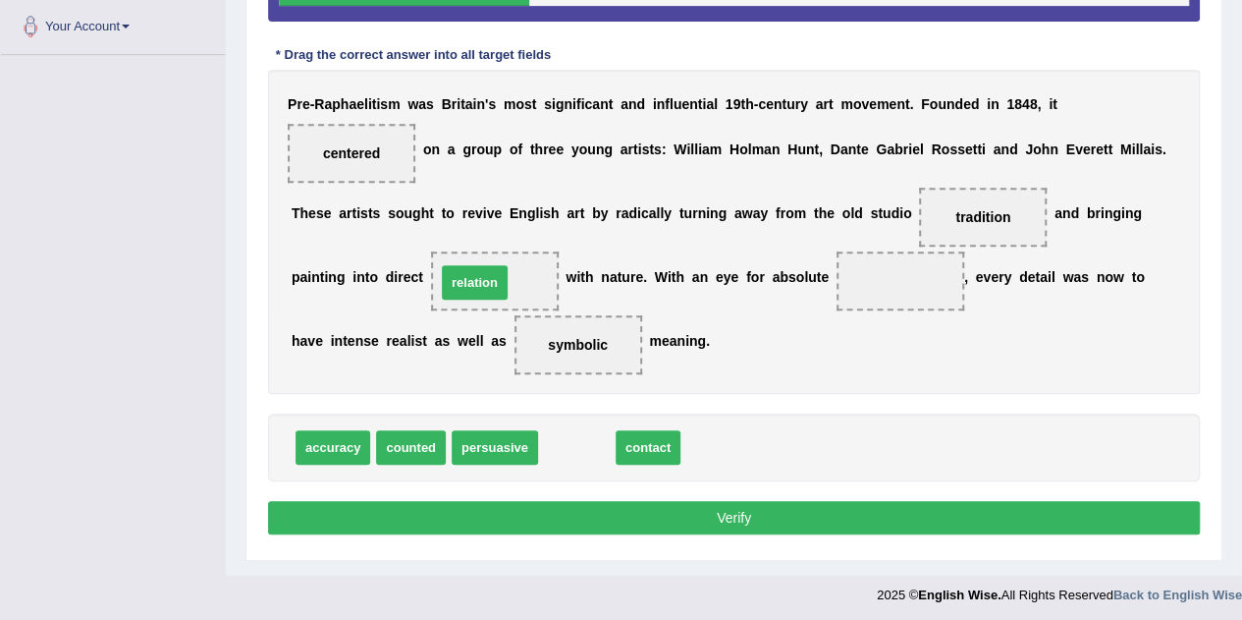
drag, startPoint x: 589, startPoint y: 449, endPoint x: 483, endPoint y: 276, distance: 202.8
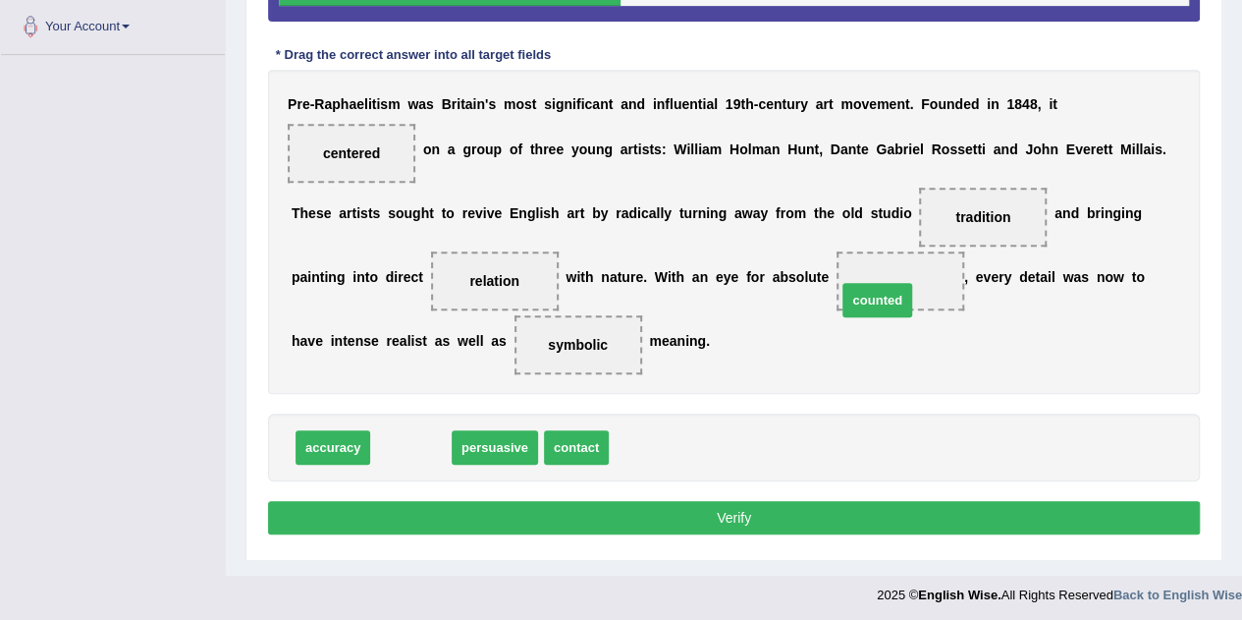
drag, startPoint x: 425, startPoint y: 445, endPoint x: 903, endPoint y: 286, distance: 504.0
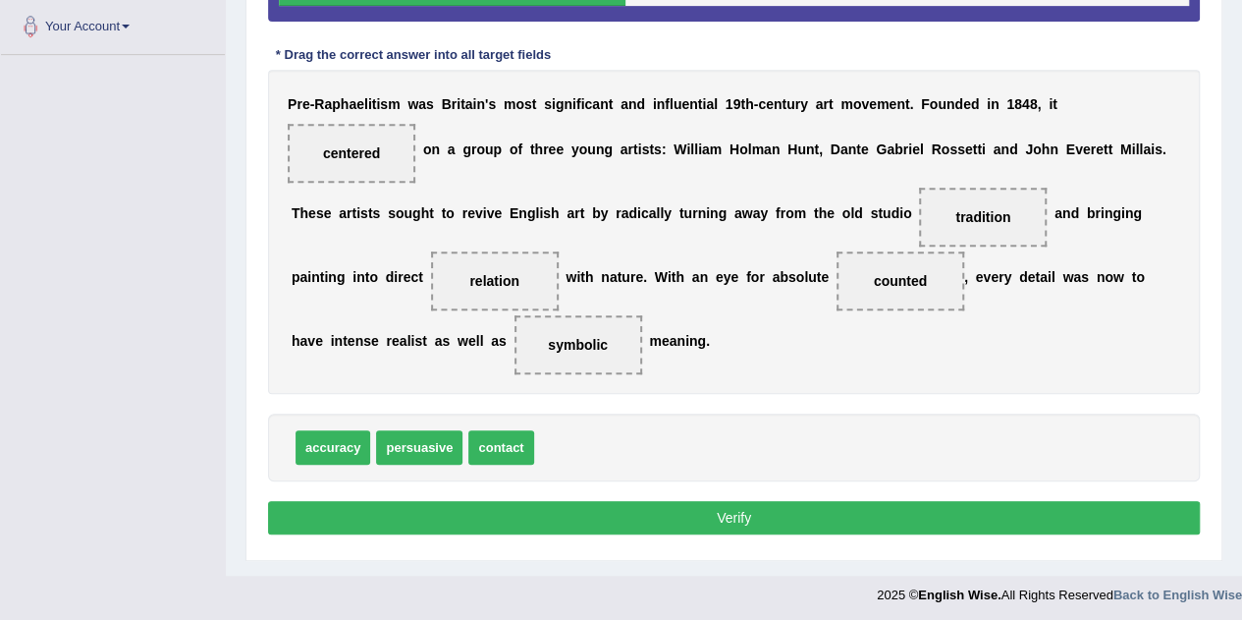
click at [860, 507] on button "Verify" at bounding box center [734, 517] width 932 height 33
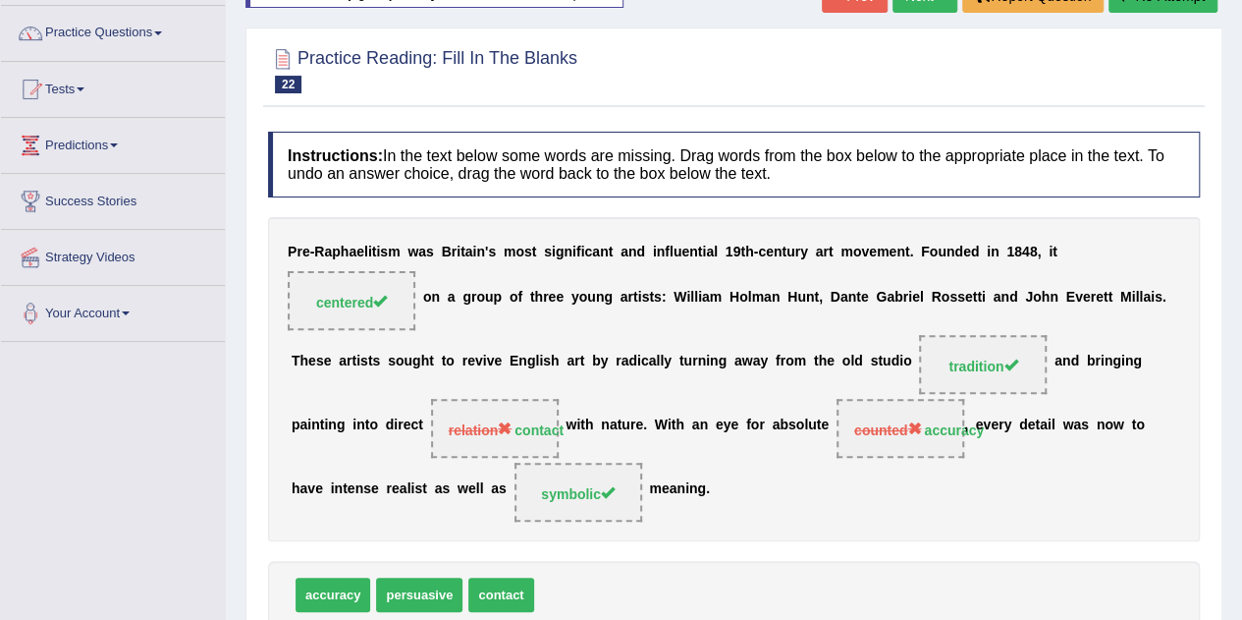
scroll to position [116, 0]
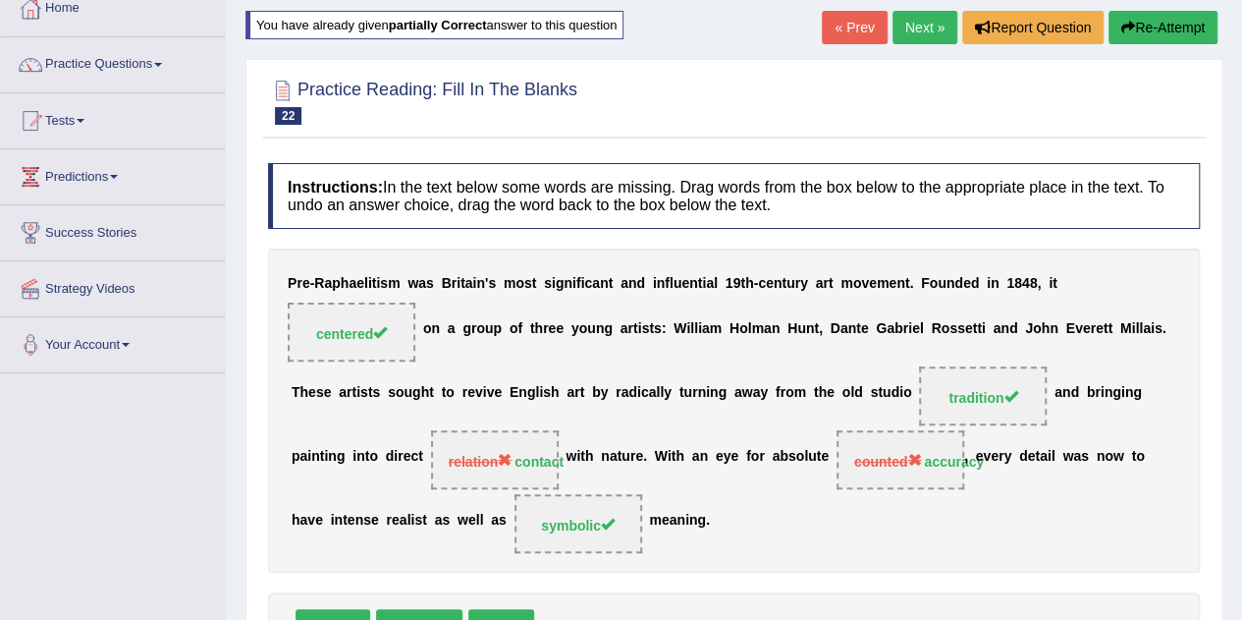
click at [919, 39] on link "Next »" at bounding box center [925, 27] width 65 height 33
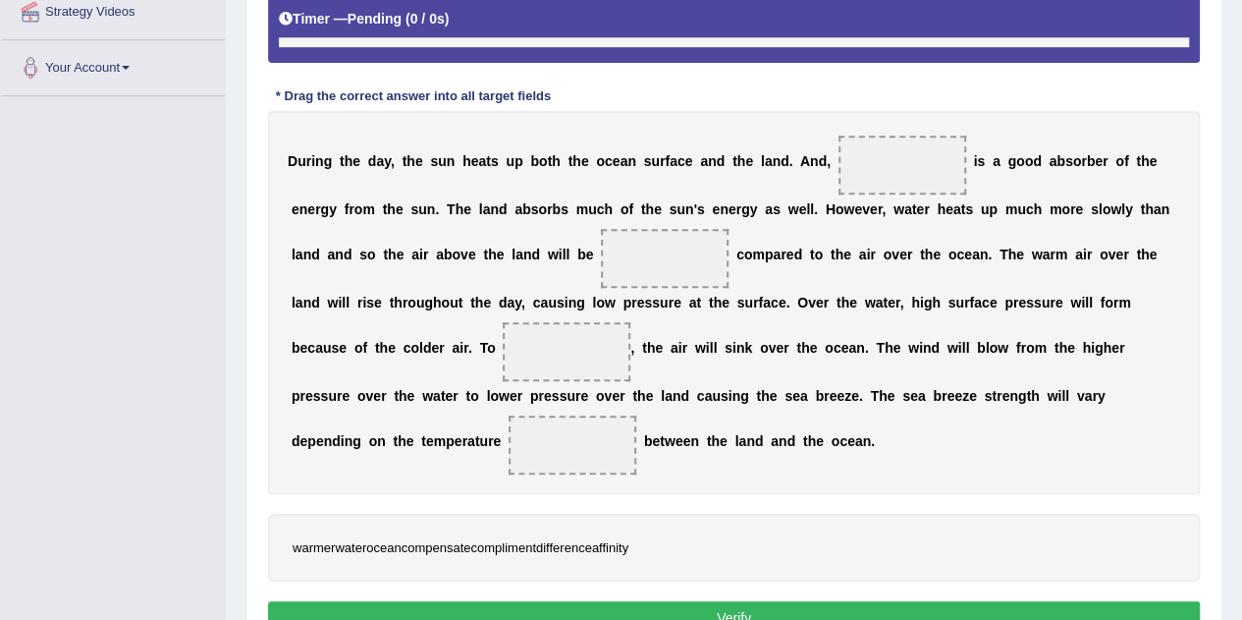
scroll to position [461, 0]
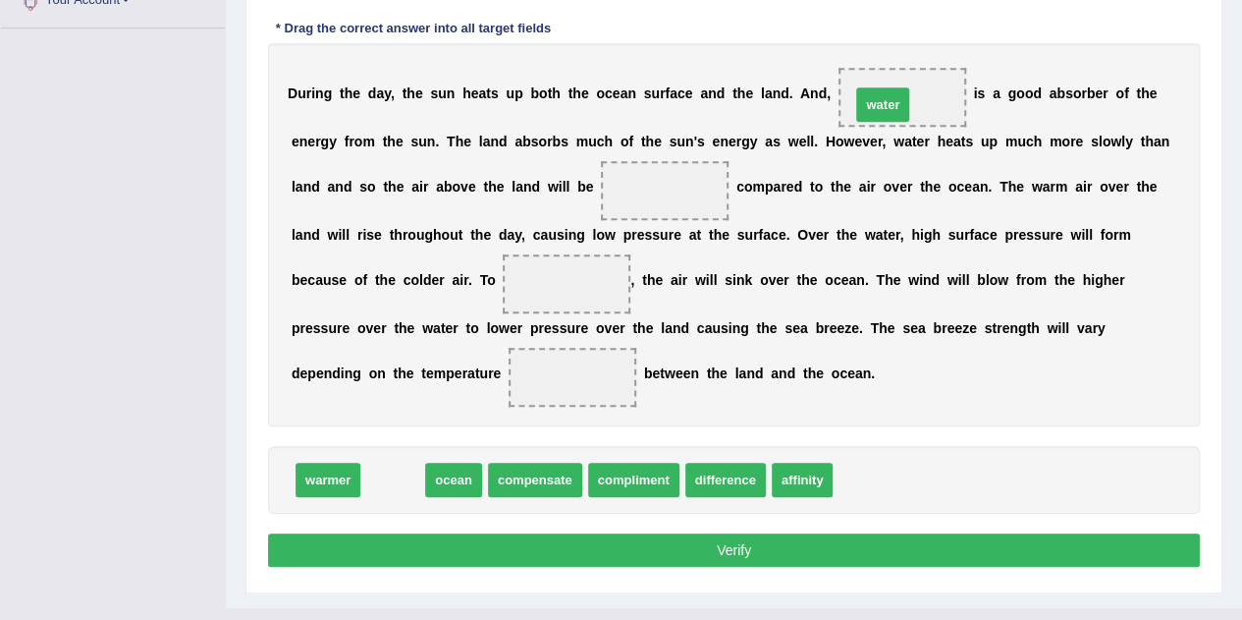
drag, startPoint x: 397, startPoint y: 468, endPoint x: 890, endPoint y: 91, distance: 620.7
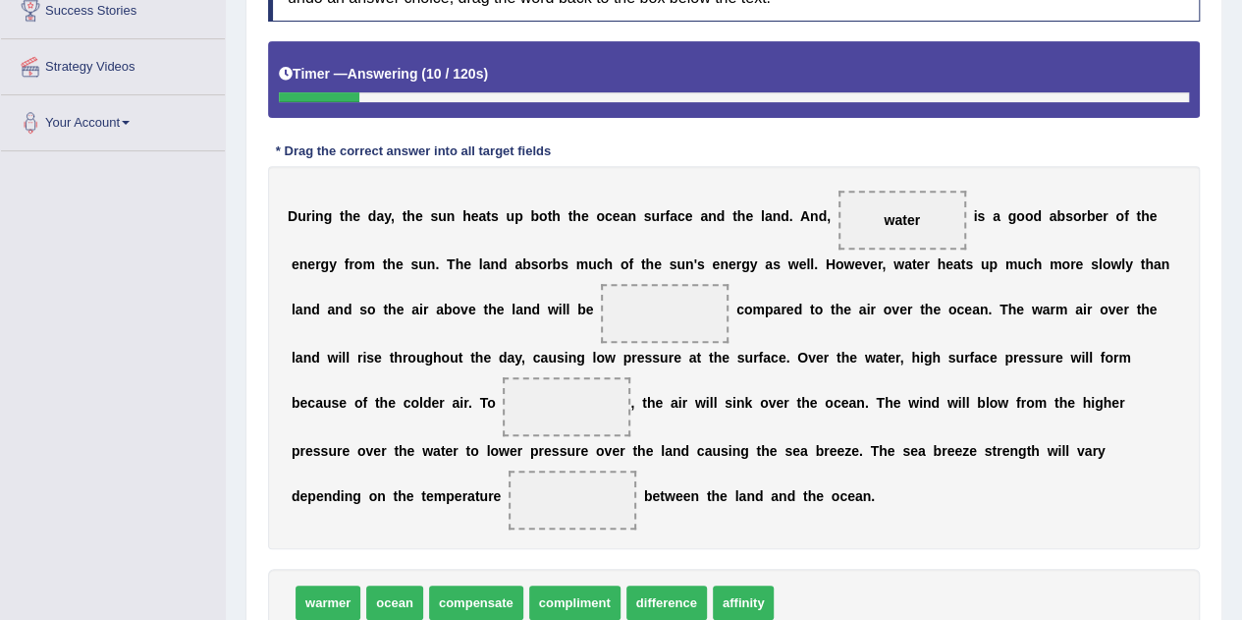
scroll to position [493, 0]
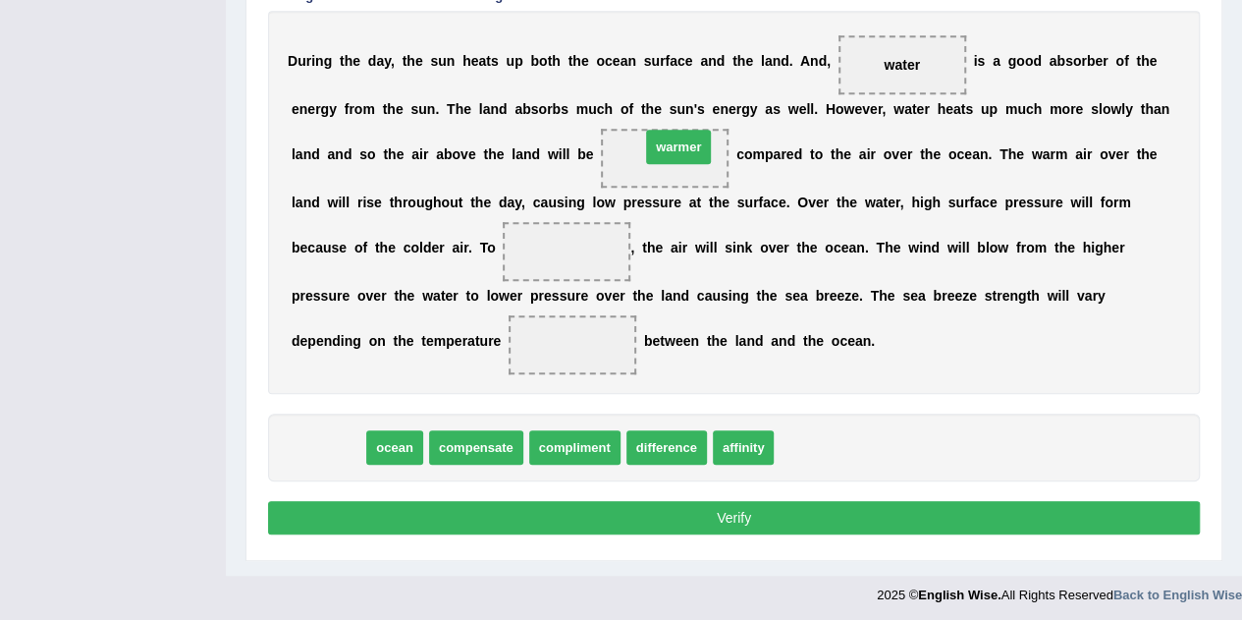
drag, startPoint x: 332, startPoint y: 449, endPoint x: 683, endPoint y: 148, distance: 461.8
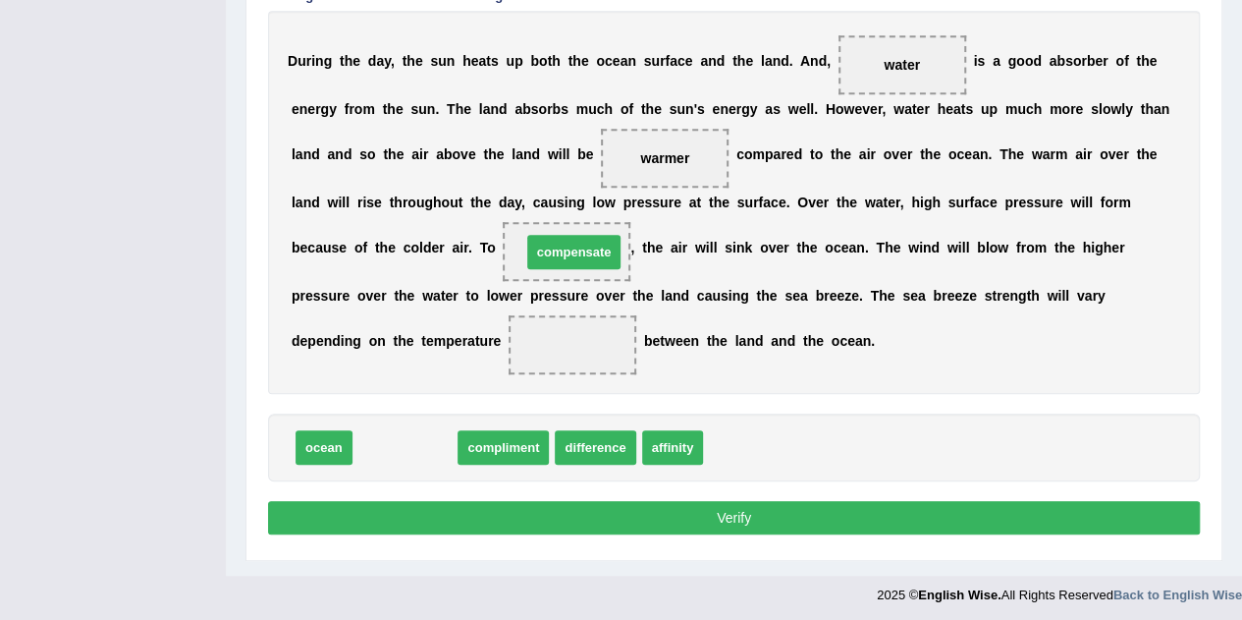
drag, startPoint x: 389, startPoint y: 453, endPoint x: 558, endPoint y: 257, distance: 258.3
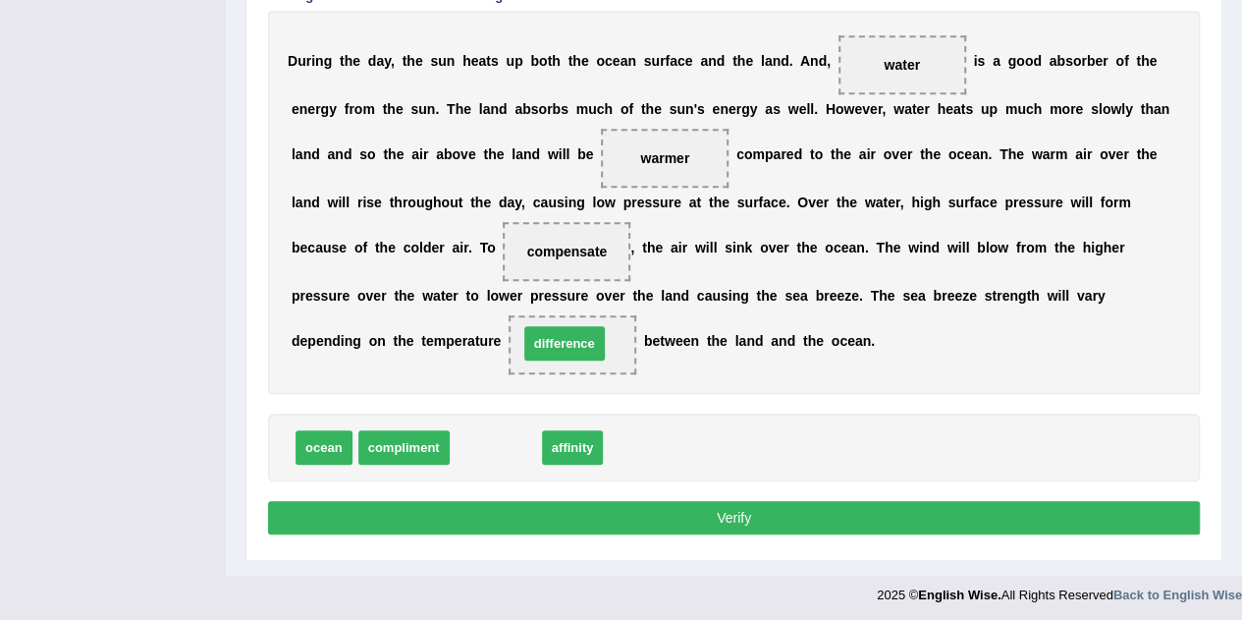
drag, startPoint x: 487, startPoint y: 443, endPoint x: 556, endPoint y: 339, distance: 124.7
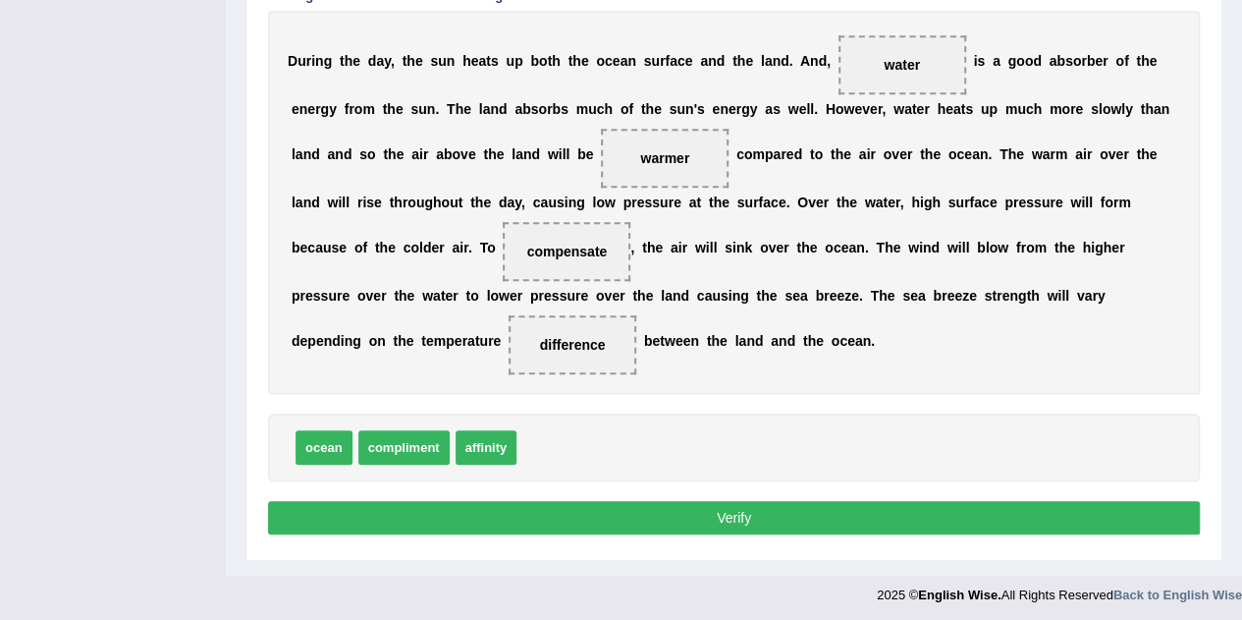
click at [670, 515] on button "Verify" at bounding box center [734, 517] width 932 height 33
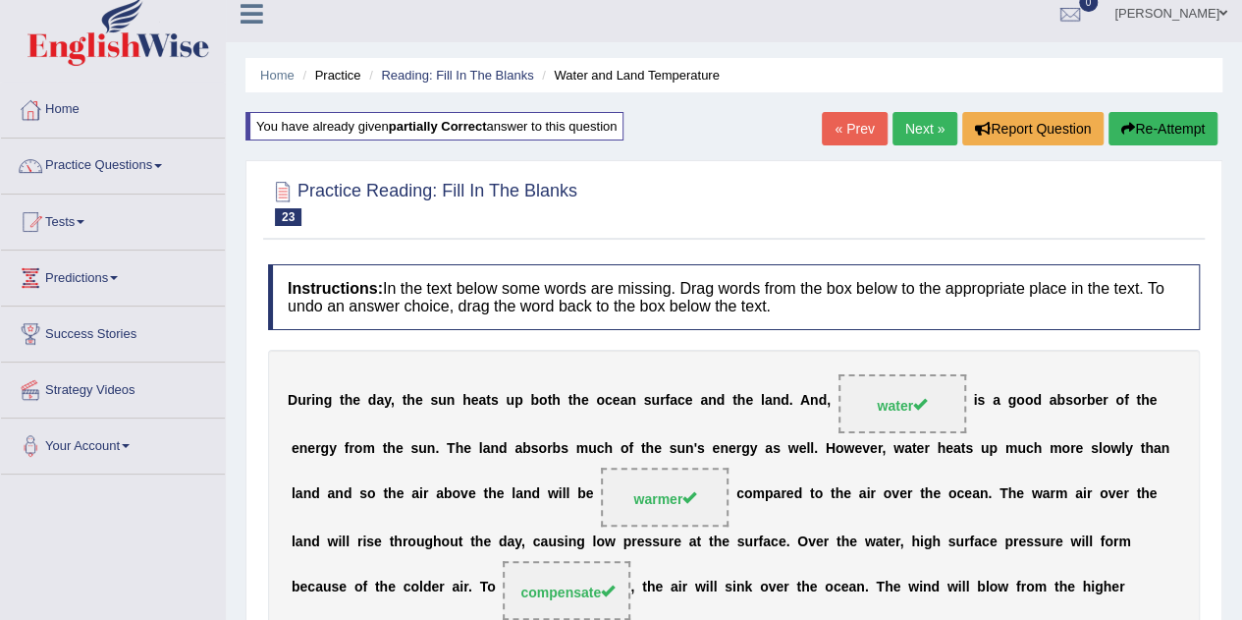
scroll to position [0, 0]
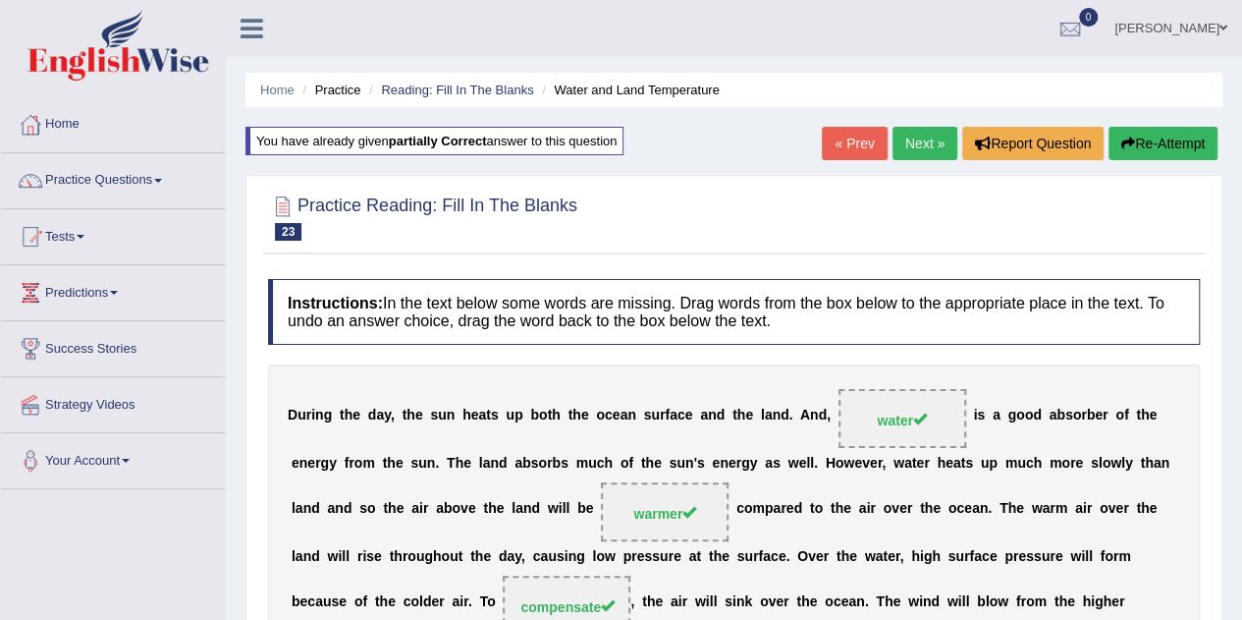
click at [938, 150] on link "Next »" at bounding box center [925, 143] width 65 height 33
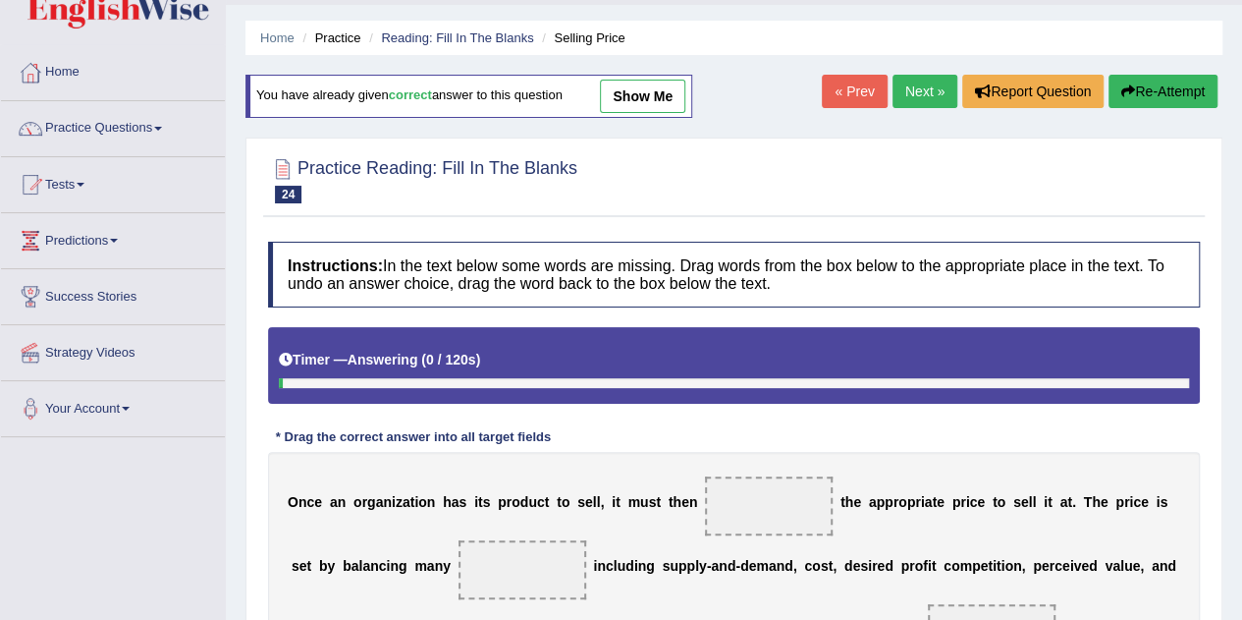
scroll to position [26, 0]
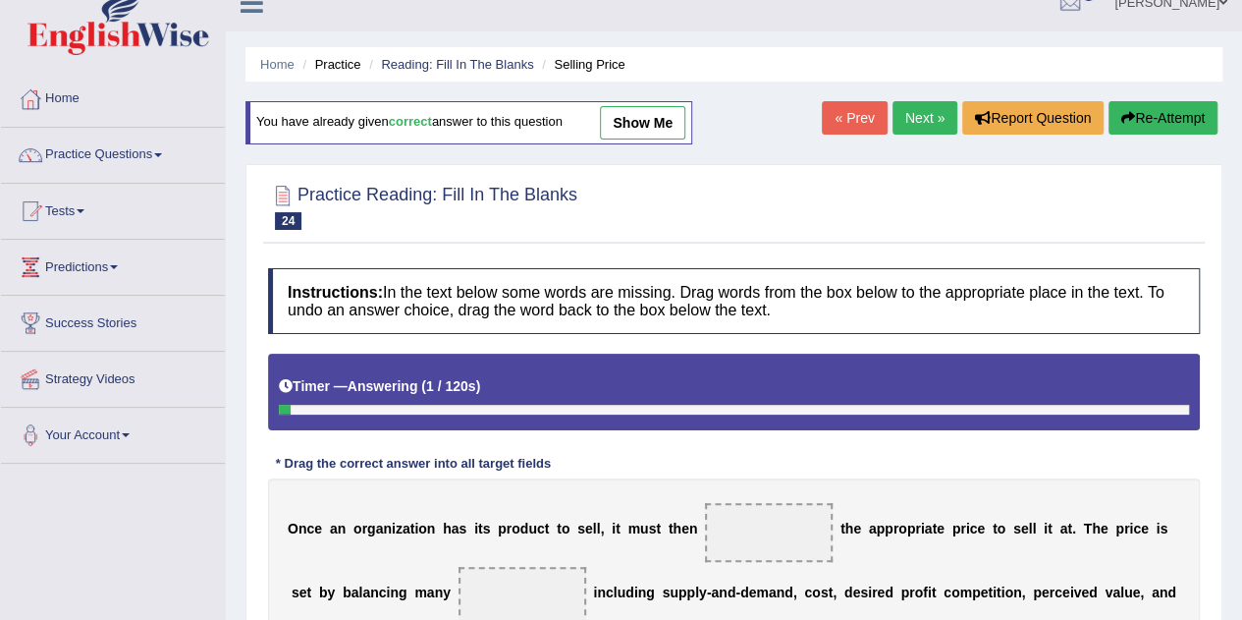
click at [913, 111] on link "Next »" at bounding box center [925, 117] width 65 height 33
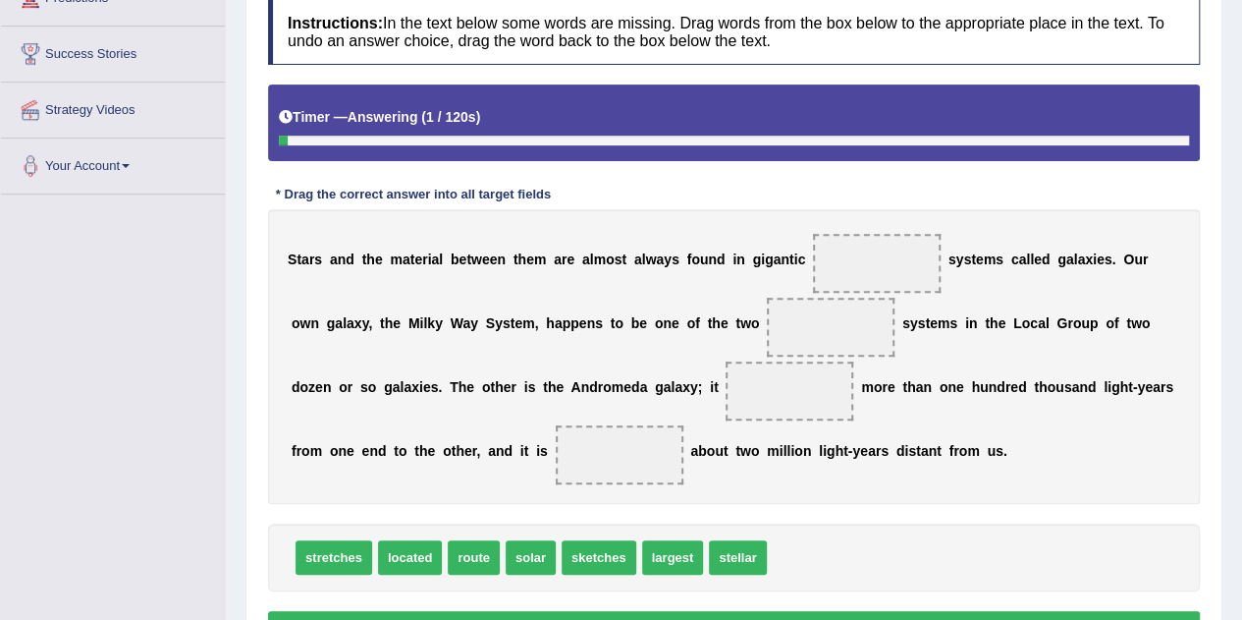
scroll to position [393, 0]
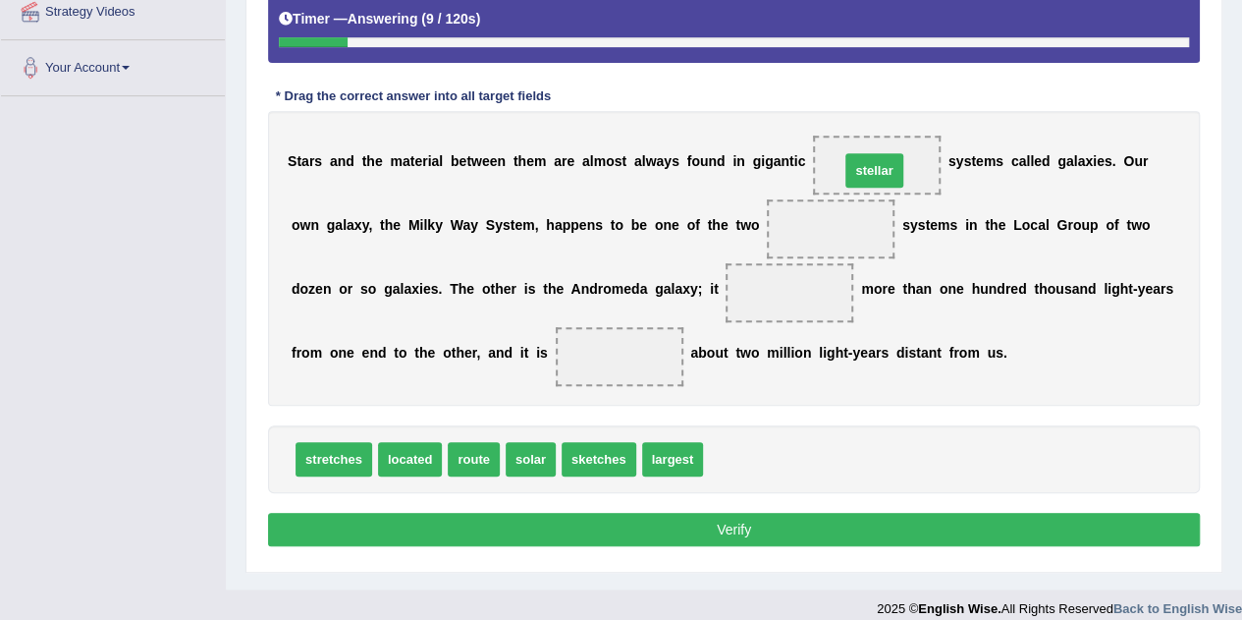
drag, startPoint x: 730, startPoint y: 449, endPoint x: 872, endPoint y: 155, distance: 326.3
drag, startPoint x: 664, startPoint y: 454, endPoint x: 679, endPoint y: 453, distance: 14.8
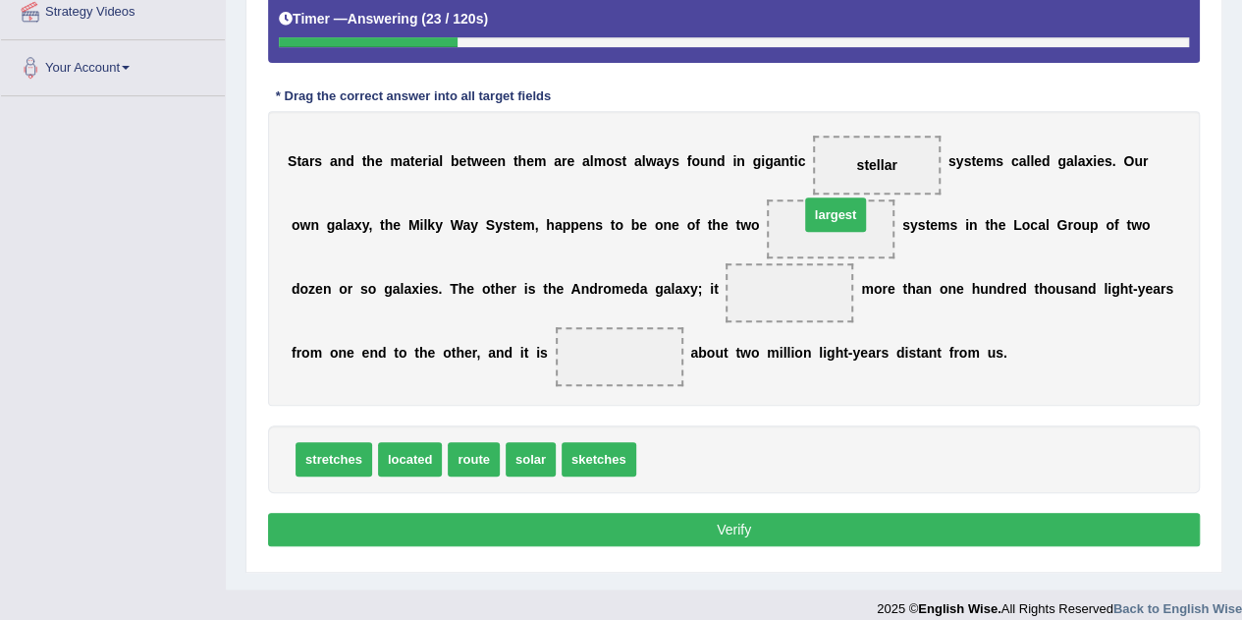
drag, startPoint x: 668, startPoint y: 461, endPoint x: 833, endPoint y: 223, distance: 289.3
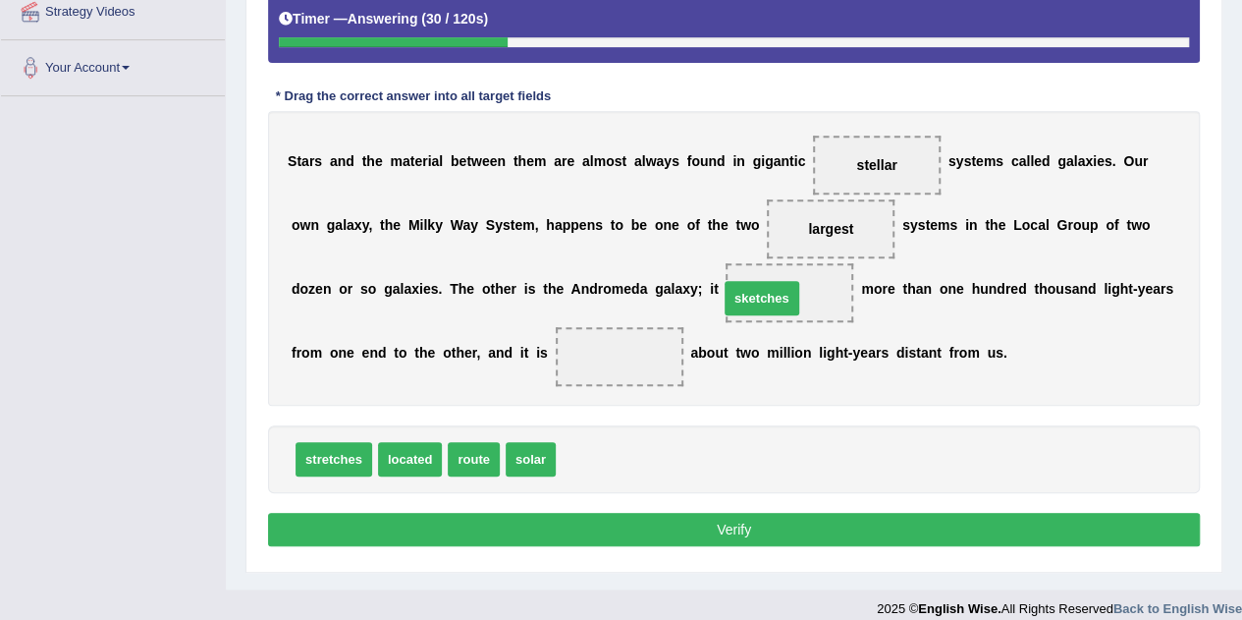
drag, startPoint x: 608, startPoint y: 460, endPoint x: 785, endPoint y: 299, distance: 239.1
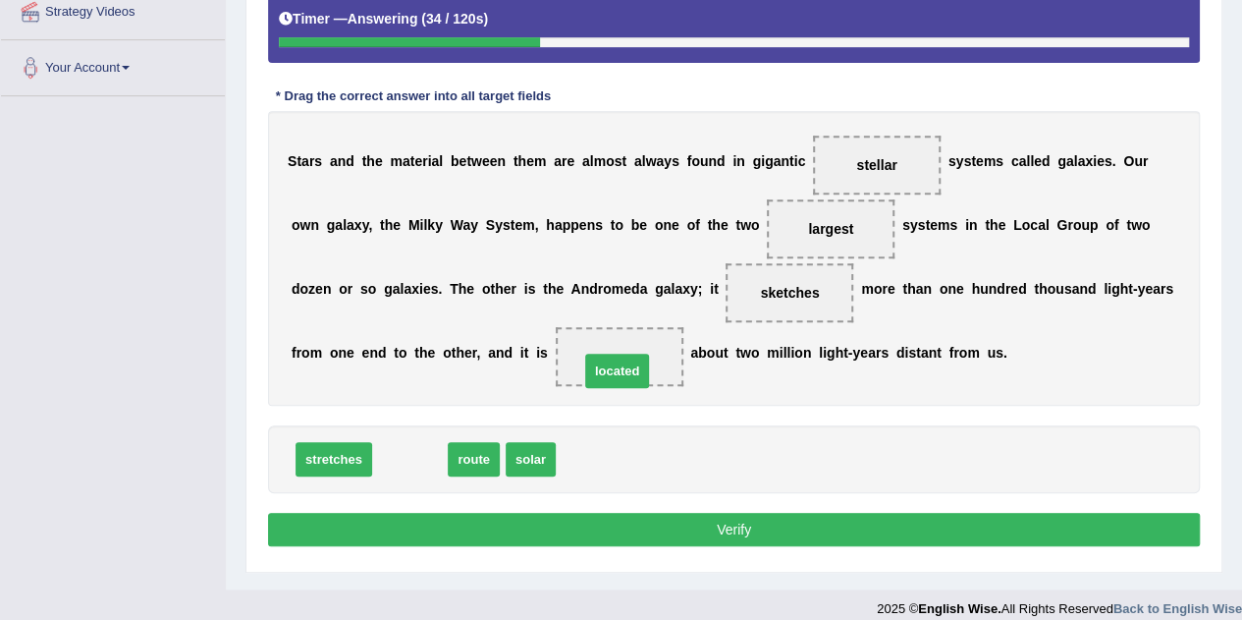
drag, startPoint x: 414, startPoint y: 452, endPoint x: 622, endPoint y: 363, distance: 225.3
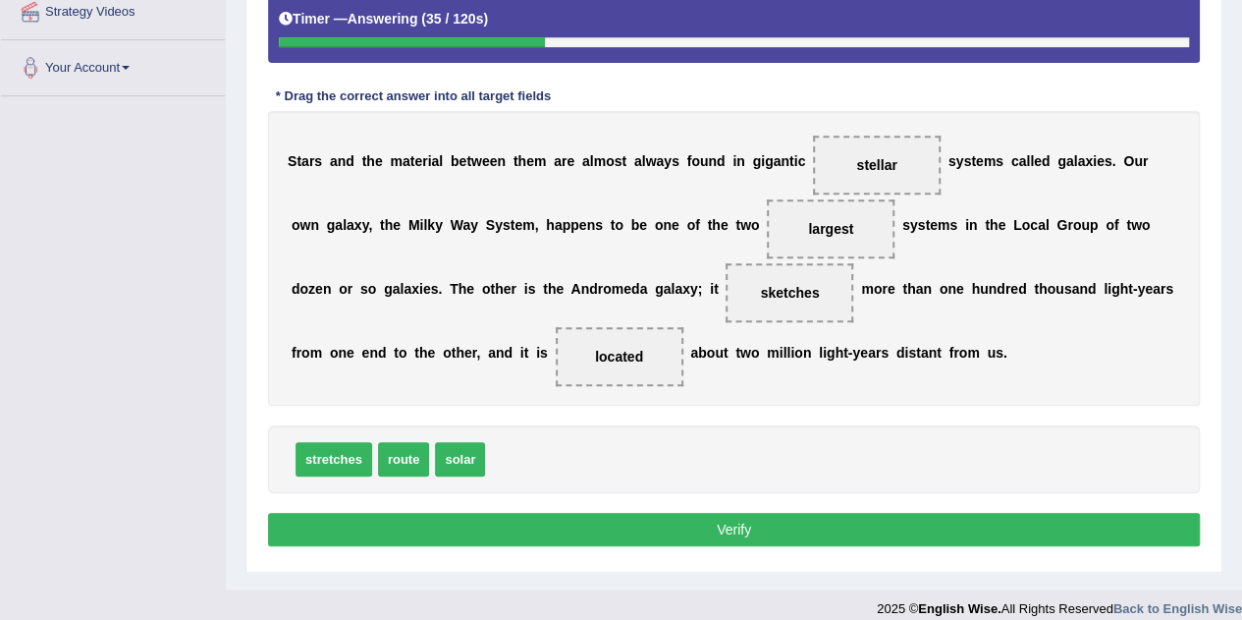
click at [627, 514] on button "Verify" at bounding box center [734, 529] width 932 height 33
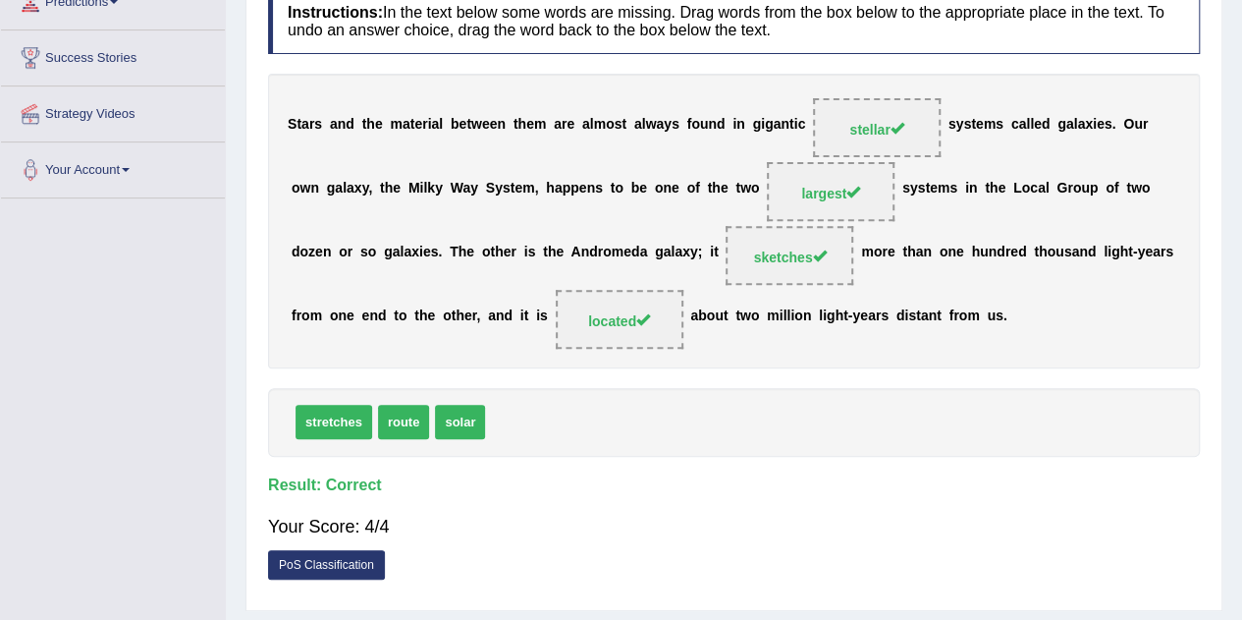
scroll to position [0, 0]
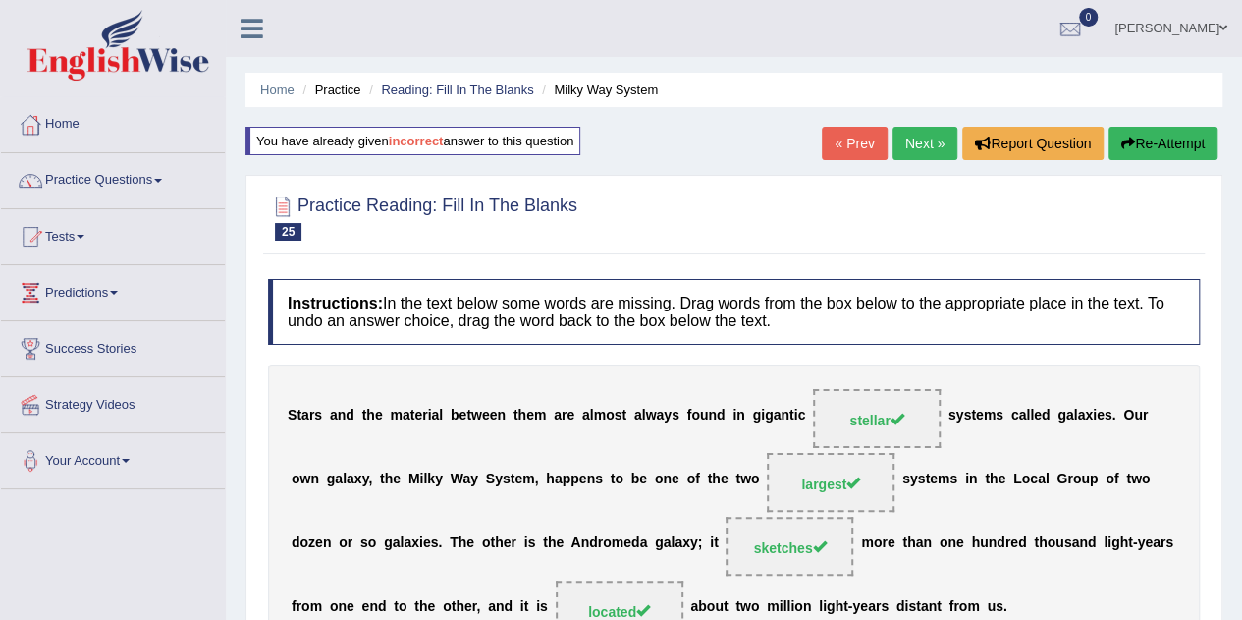
click at [931, 140] on link "Next »" at bounding box center [925, 143] width 65 height 33
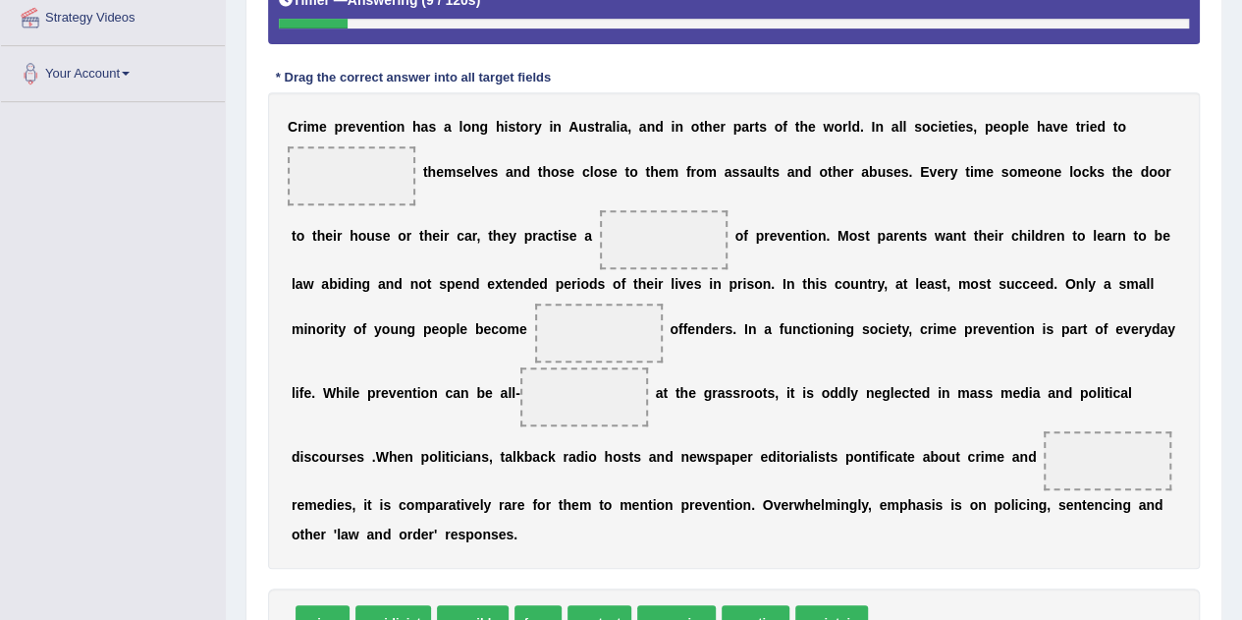
scroll to position [418, 0]
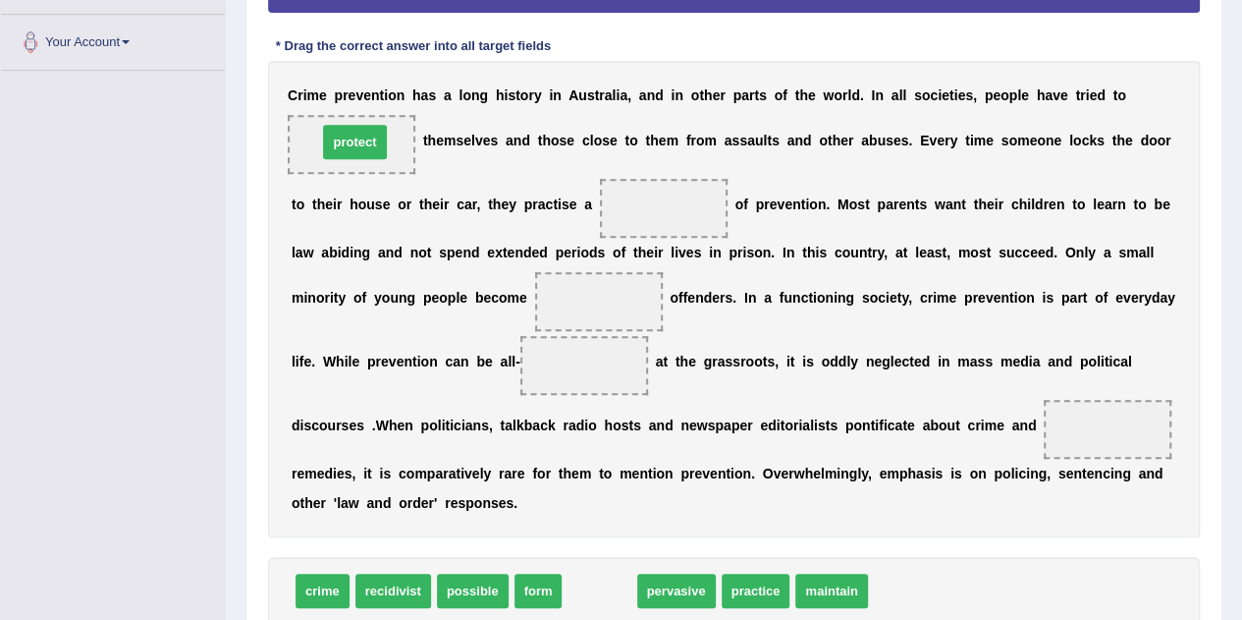
drag, startPoint x: 595, startPoint y: 587, endPoint x: 351, endPoint y: 138, distance: 511.1
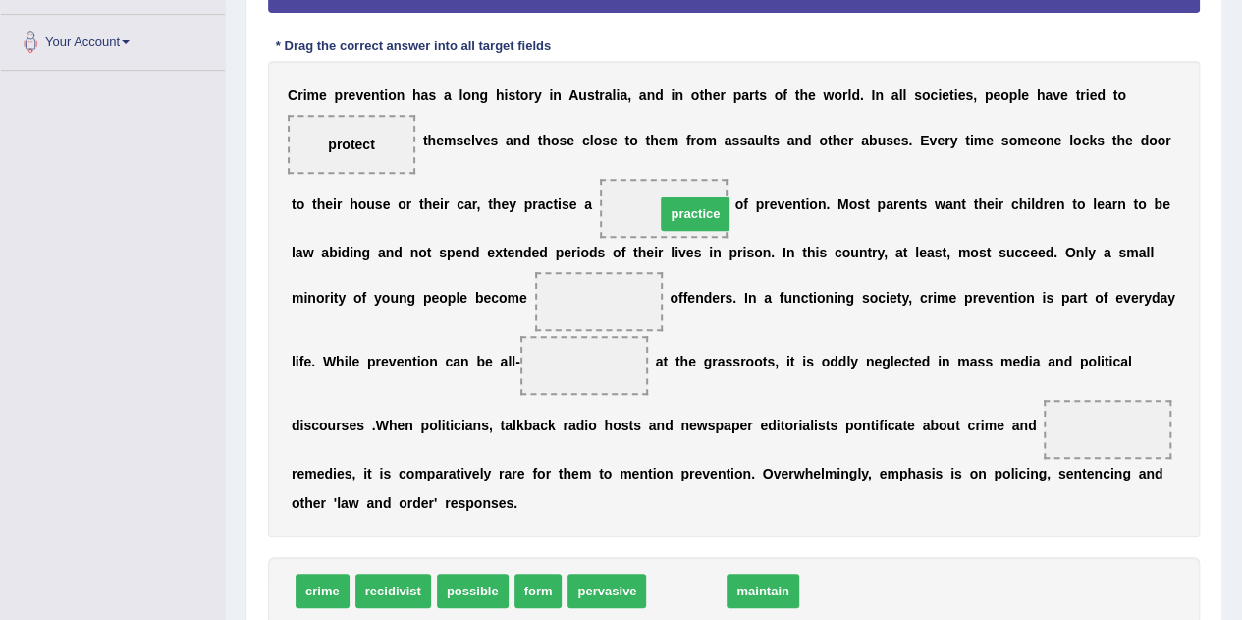
drag, startPoint x: 679, startPoint y: 586, endPoint x: 676, endPoint y: 205, distance: 381.0
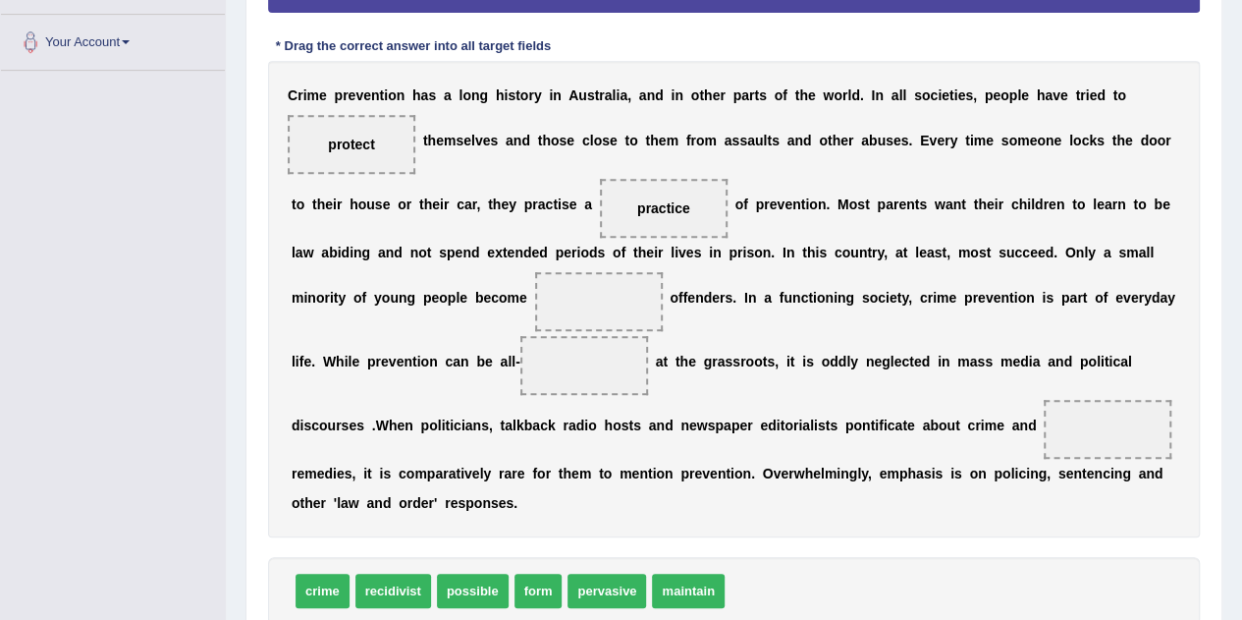
click at [608, 586] on span "pervasive" at bounding box center [607, 591] width 79 height 34
drag, startPoint x: 456, startPoint y: 590, endPoint x: 585, endPoint y: 301, distance: 317.4
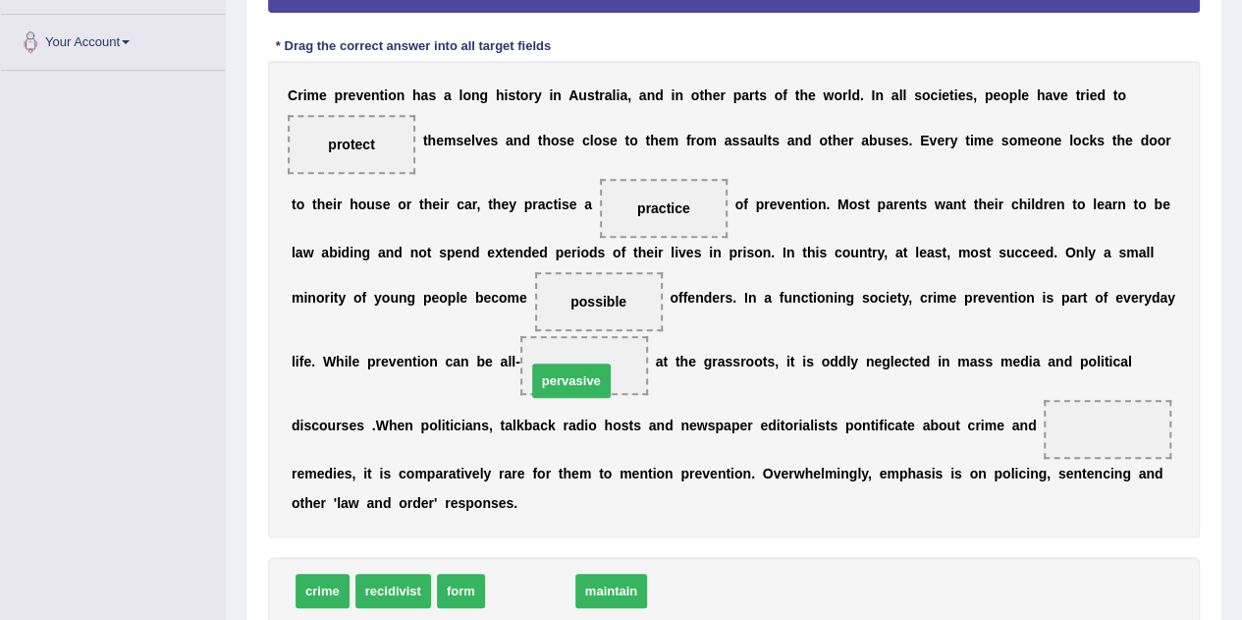
drag, startPoint x: 531, startPoint y: 590, endPoint x: 574, endPoint y: 370, distance: 224.0
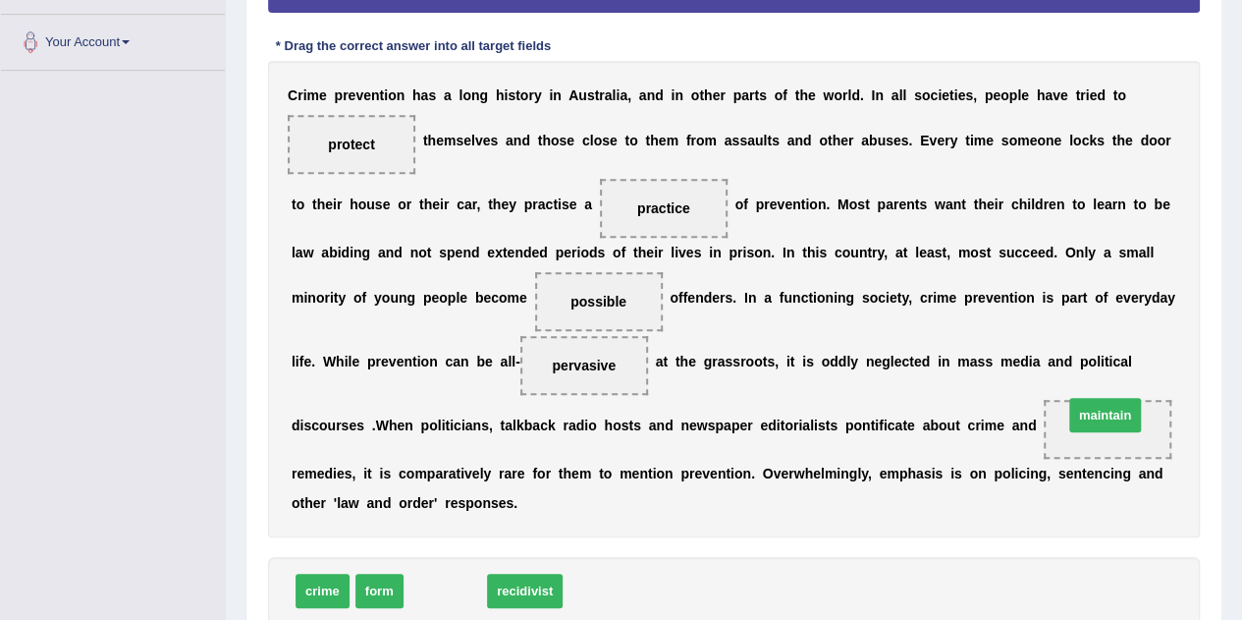
drag, startPoint x: 450, startPoint y: 591, endPoint x: 1116, endPoint y: 415, distance: 688.6
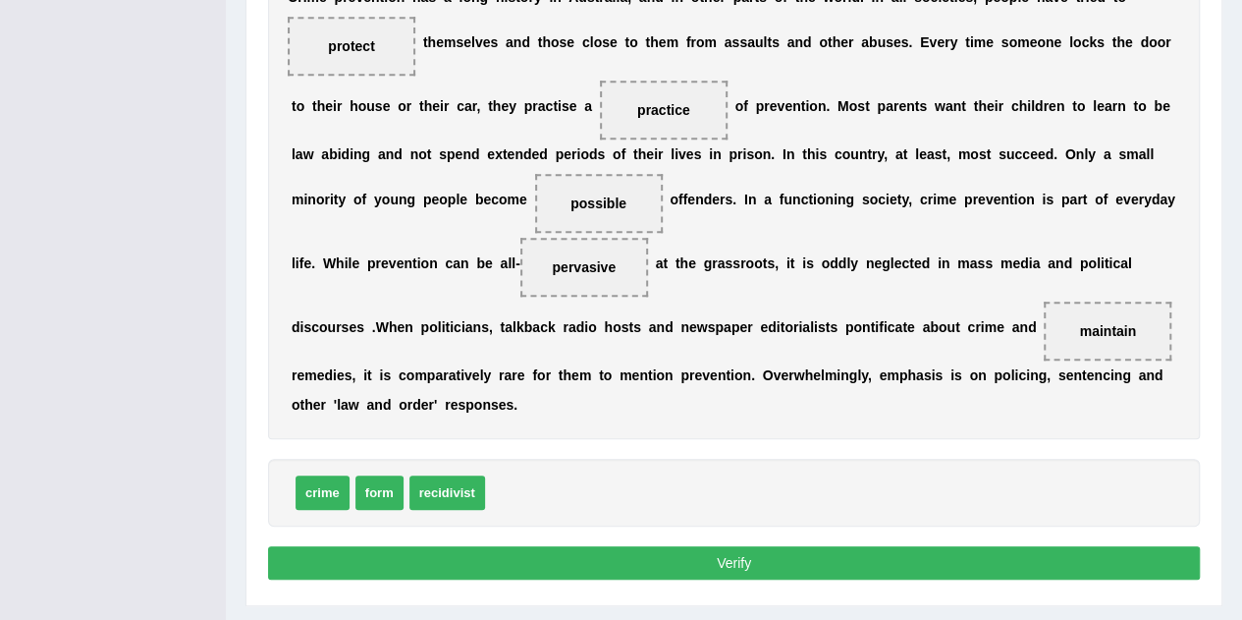
click at [674, 556] on button "Verify" at bounding box center [734, 562] width 932 height 33
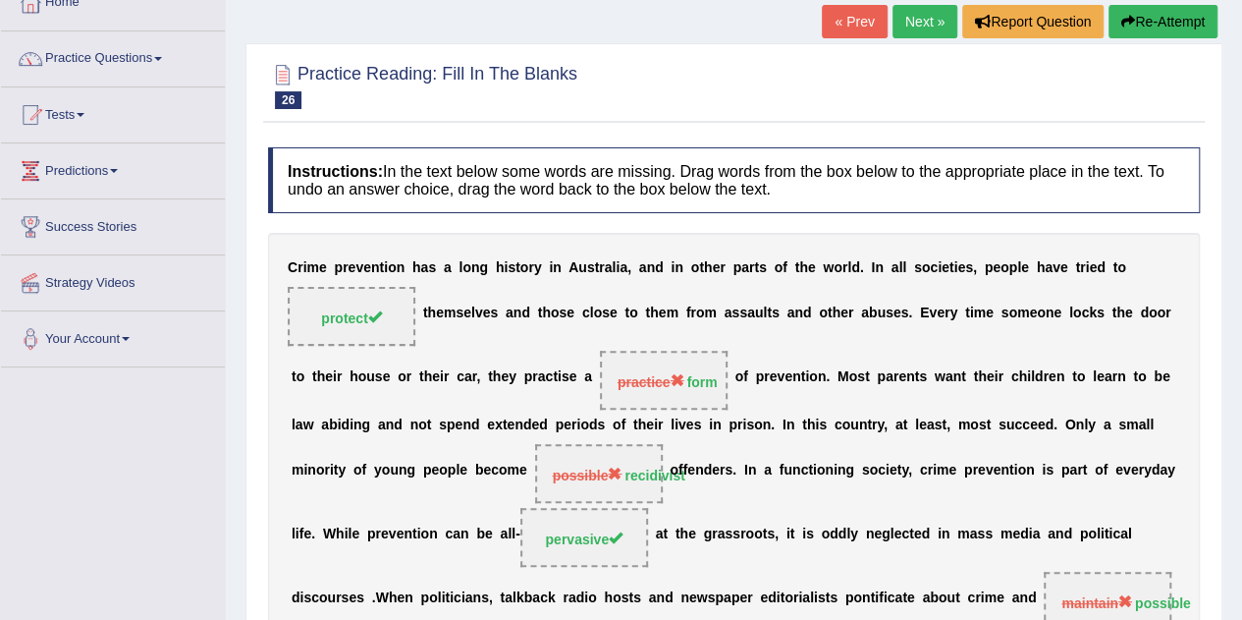
scroll to position [121, 0]
click at [926, 25] on link "Next »" at bounding box center [925, 22] width 65 height 33
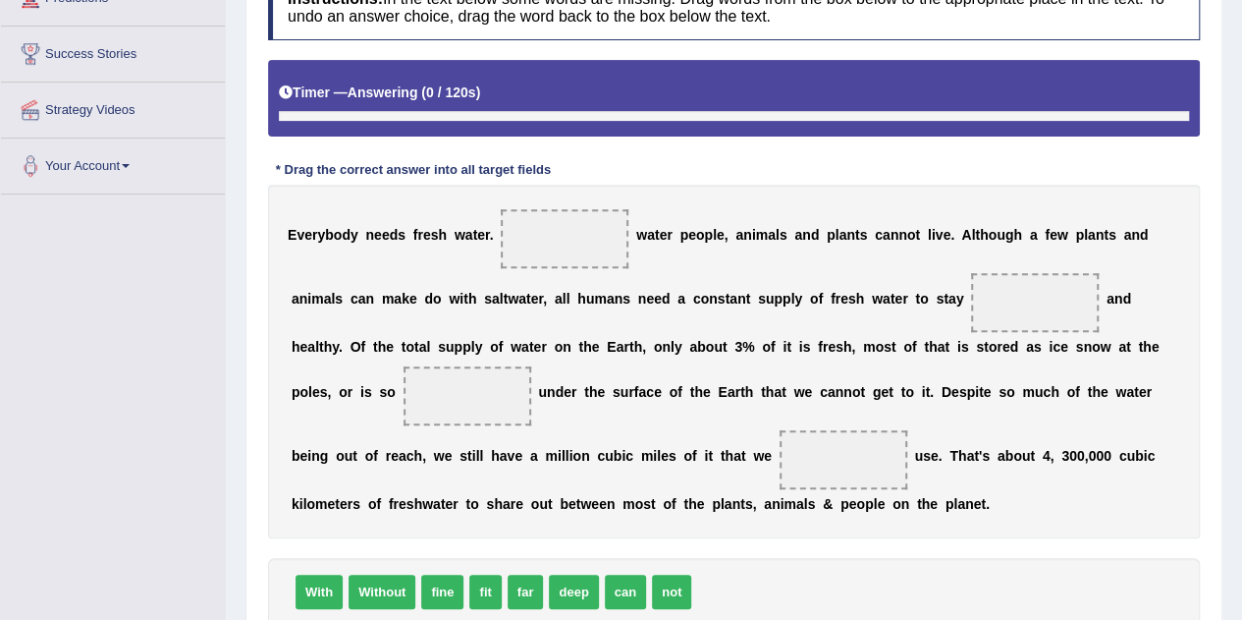
scroll to position [342, 0]
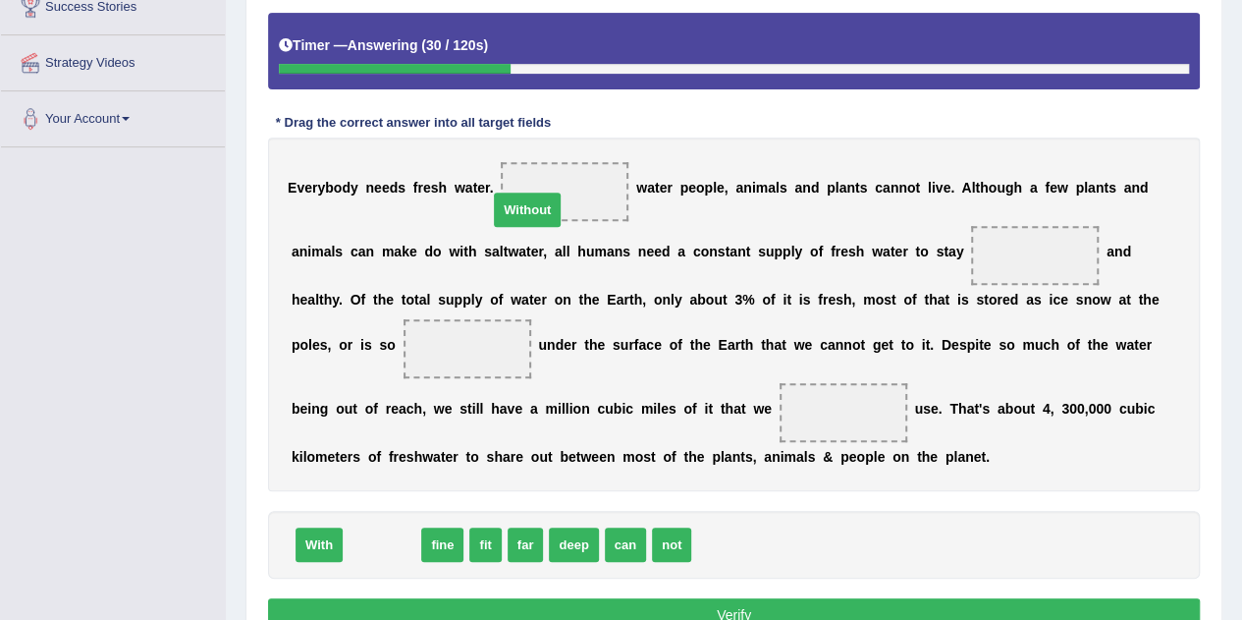
drag, startPoint x: 368, startPoint y: 533, endPoint x: 533, endPoint y: 186, distance: 384.8
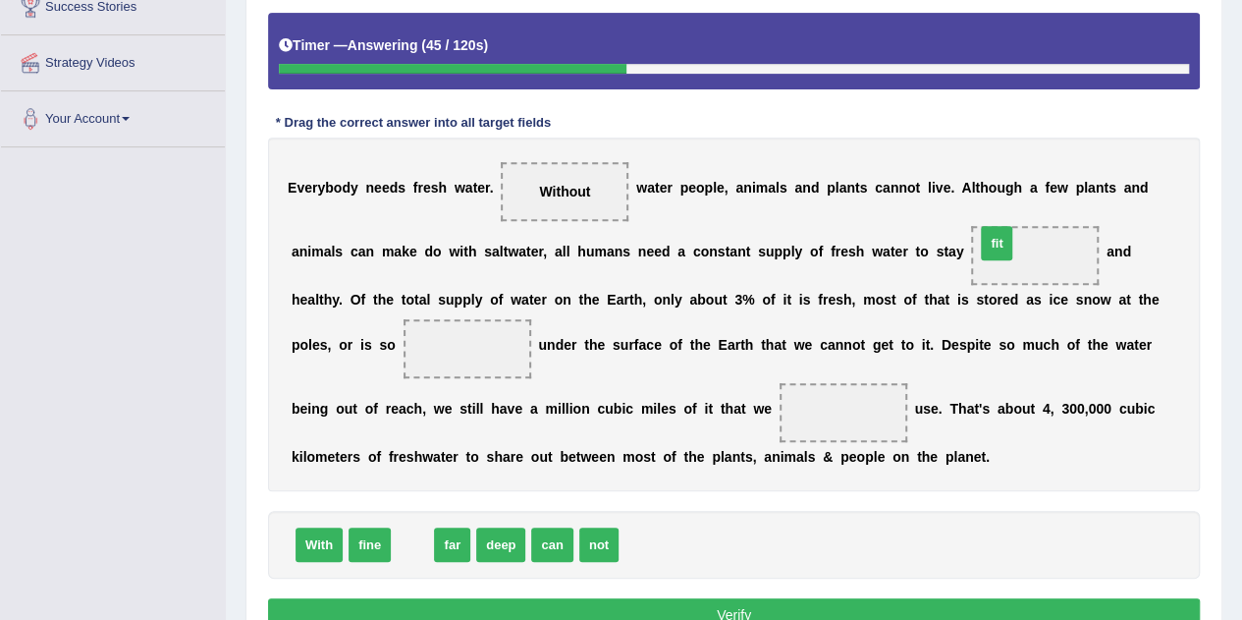
drag, startPoint x: 415, startPoint y: 535, endPoint x: 1023, endPoint y: 246, distance: 673.4
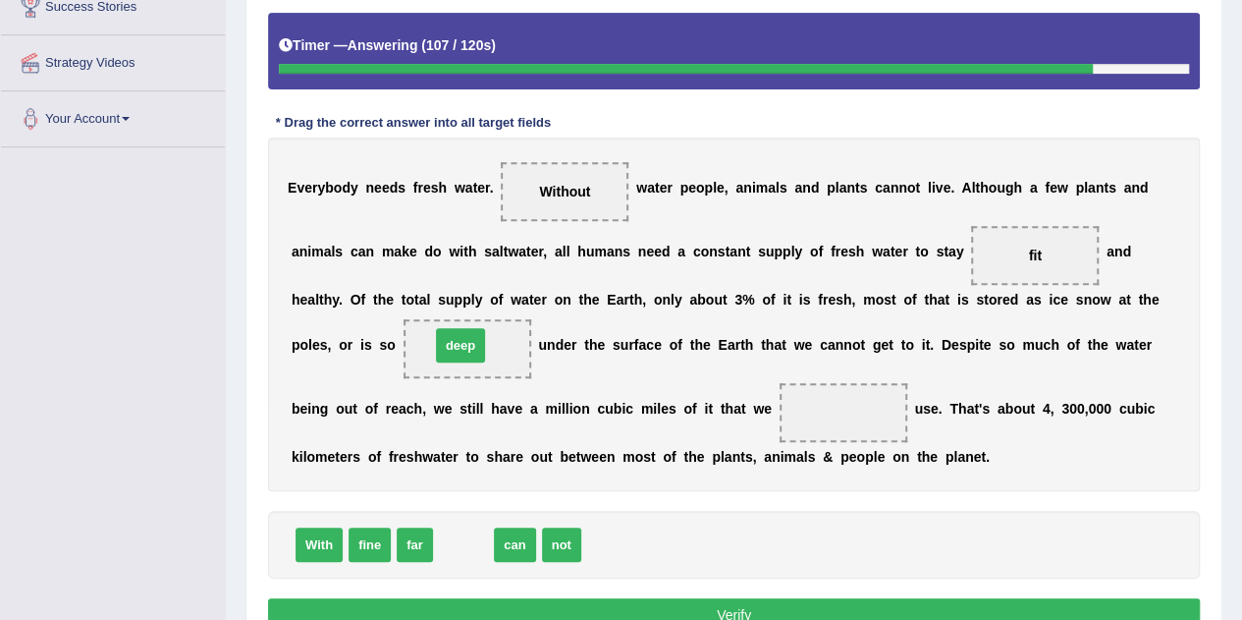
drag, startPoint x: 471, startPoint y: 544, endPoint x: 468, endPoint y: 345, distance: 199.4
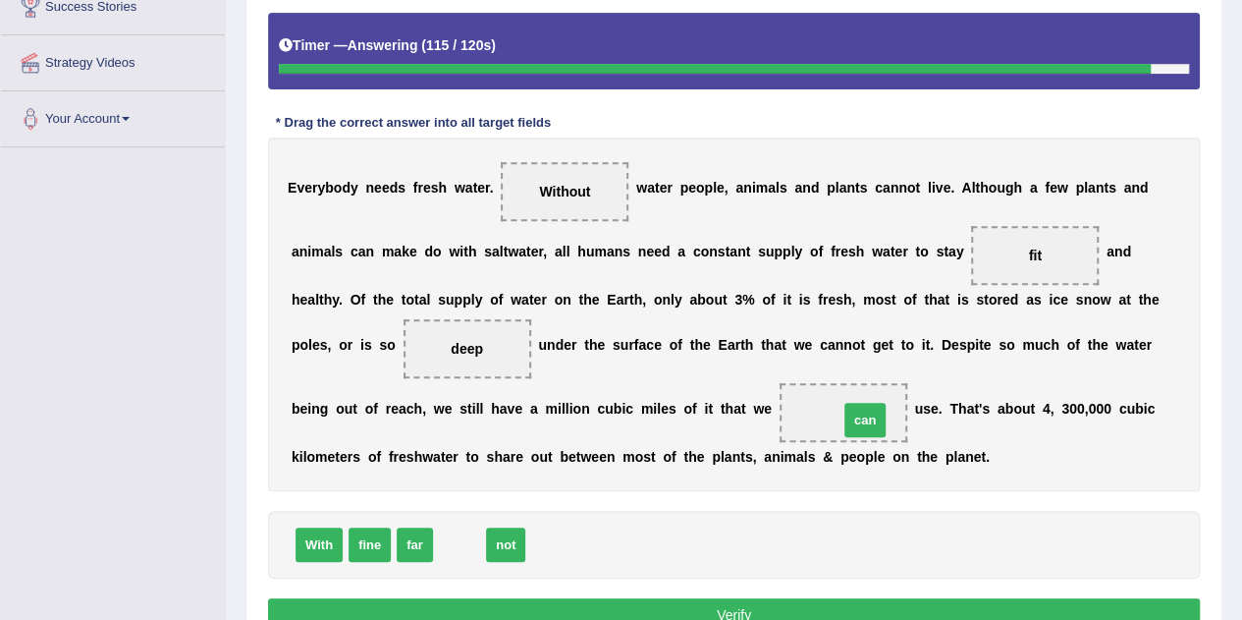
drag, startPoint x: 455, startPoint y: 546, endPoint x: 860, endPoint y: 421, distance: 424.3
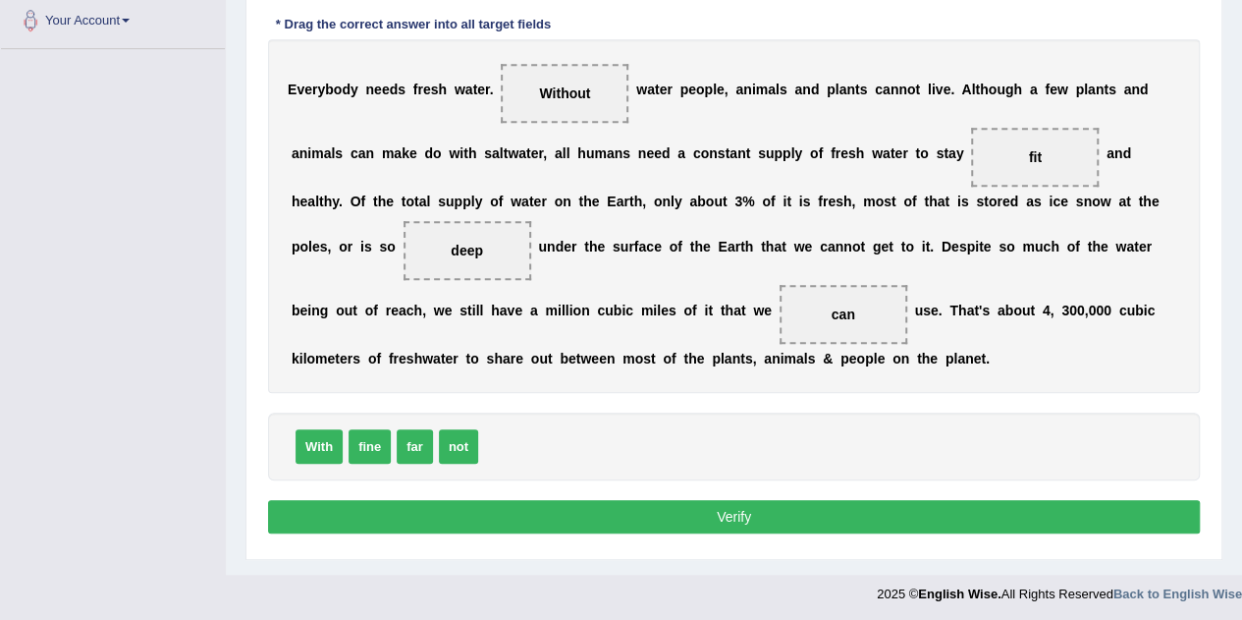
click at [774, 512] on button "Verify" at bounding box center [734, 516] width 932 height 33
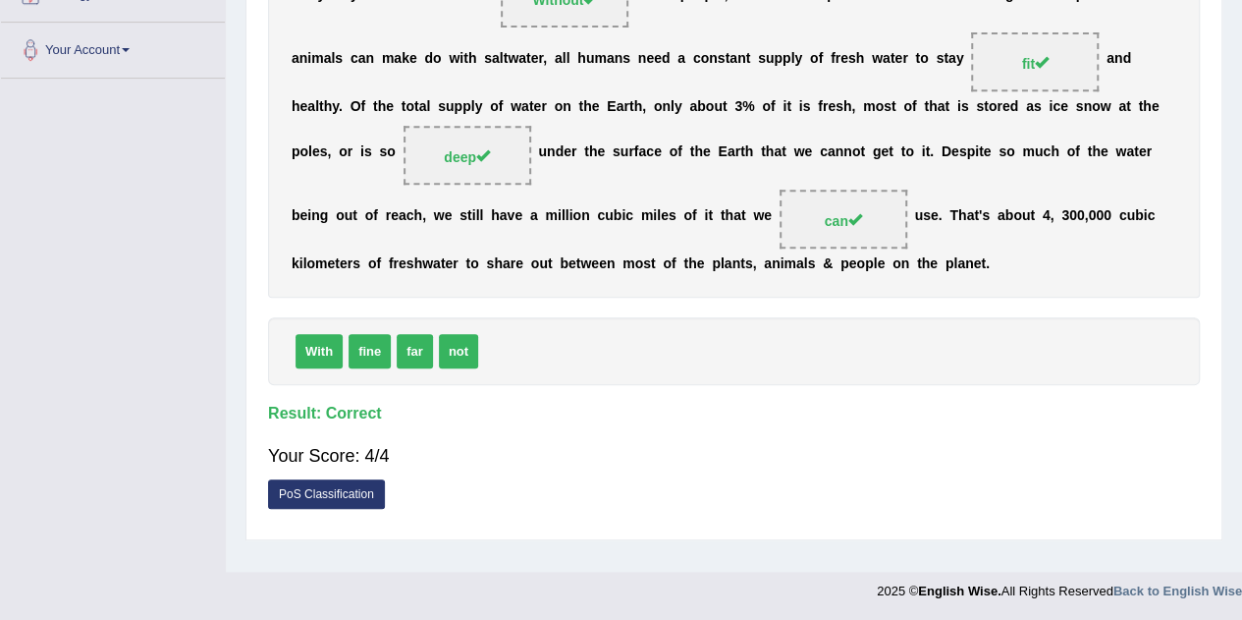
scroll to position [0, 0]
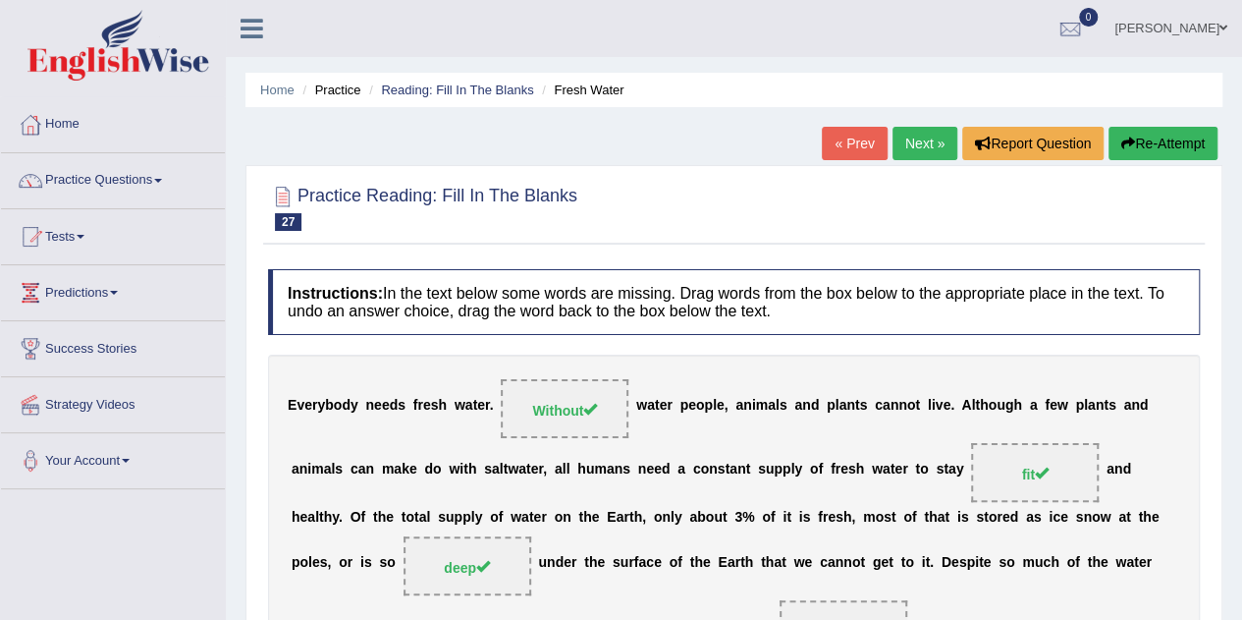
click at [913, 140] on link "Next »" at bounding box center [925, 143] width 65 height 33
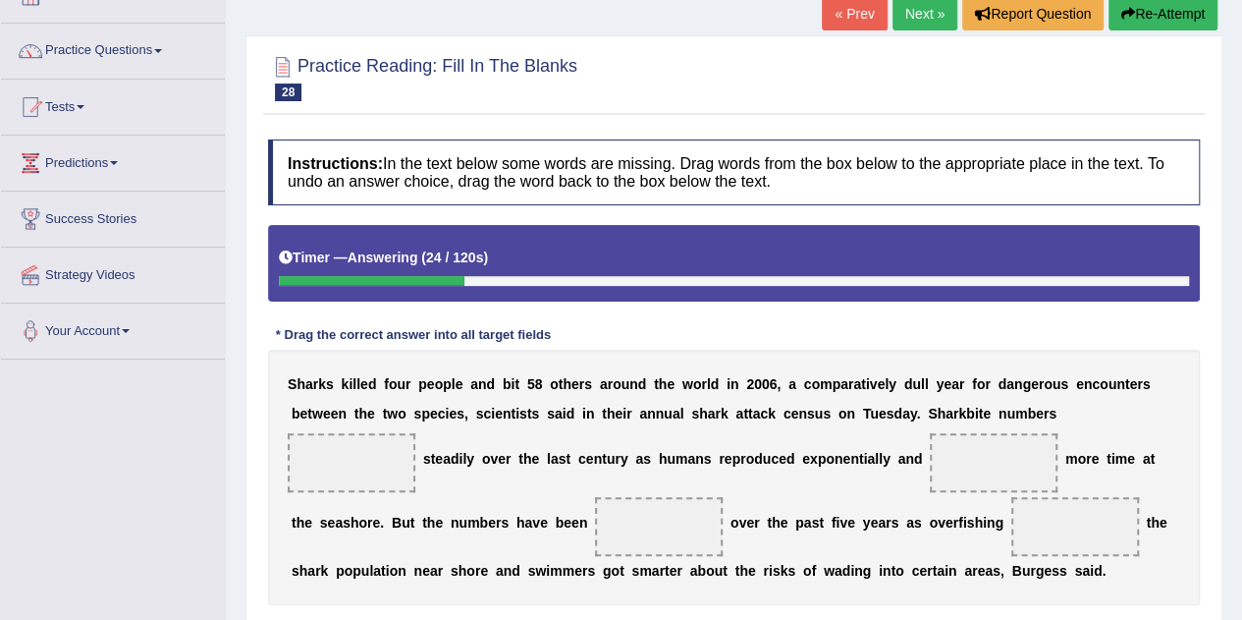
scroll to position [26, 0]
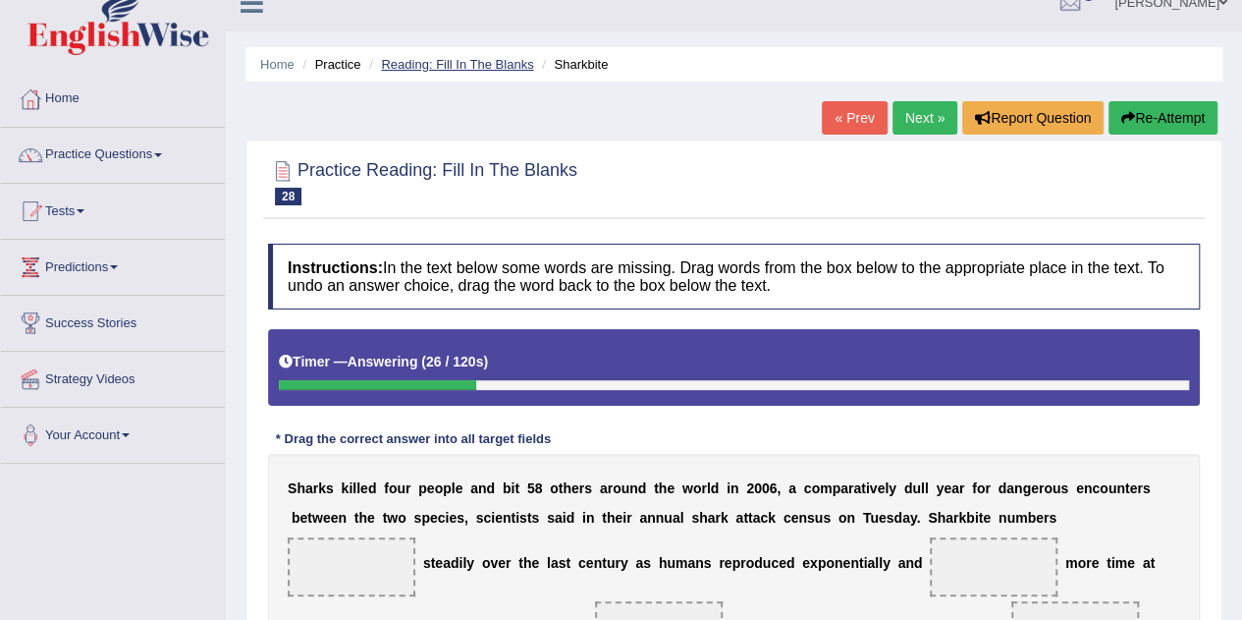
click at [466, 65] on link "Reading: Fill In The Blanks" at bounding box center [457, 64] width 152 height 15
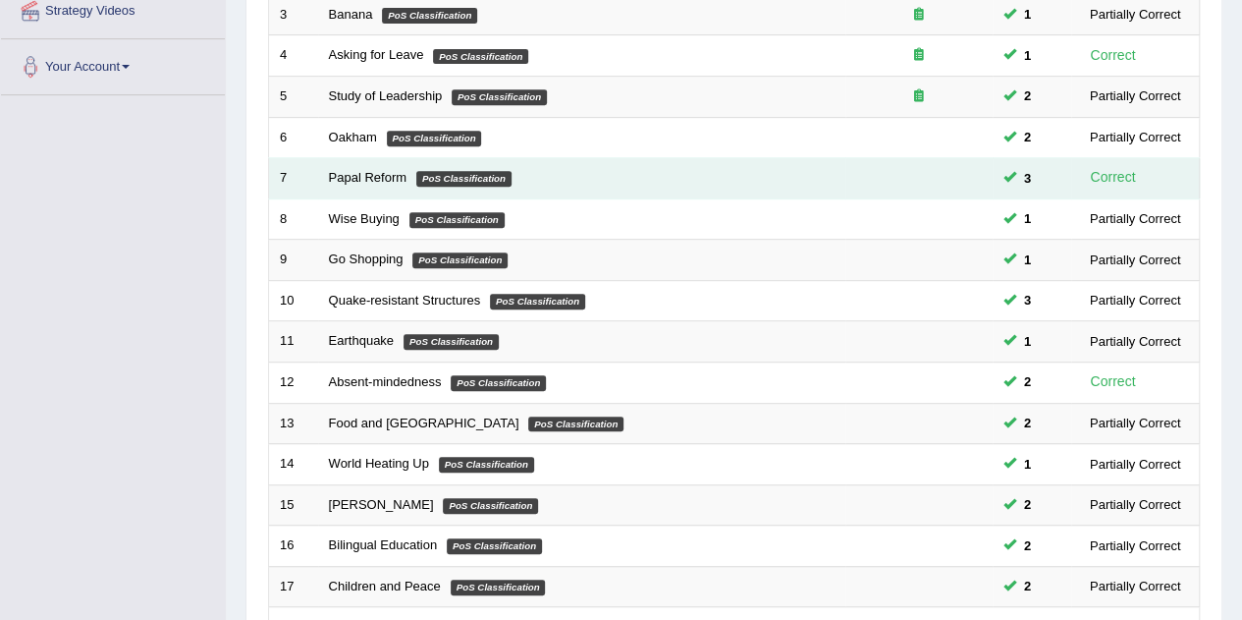
scroll to position [671, 0]
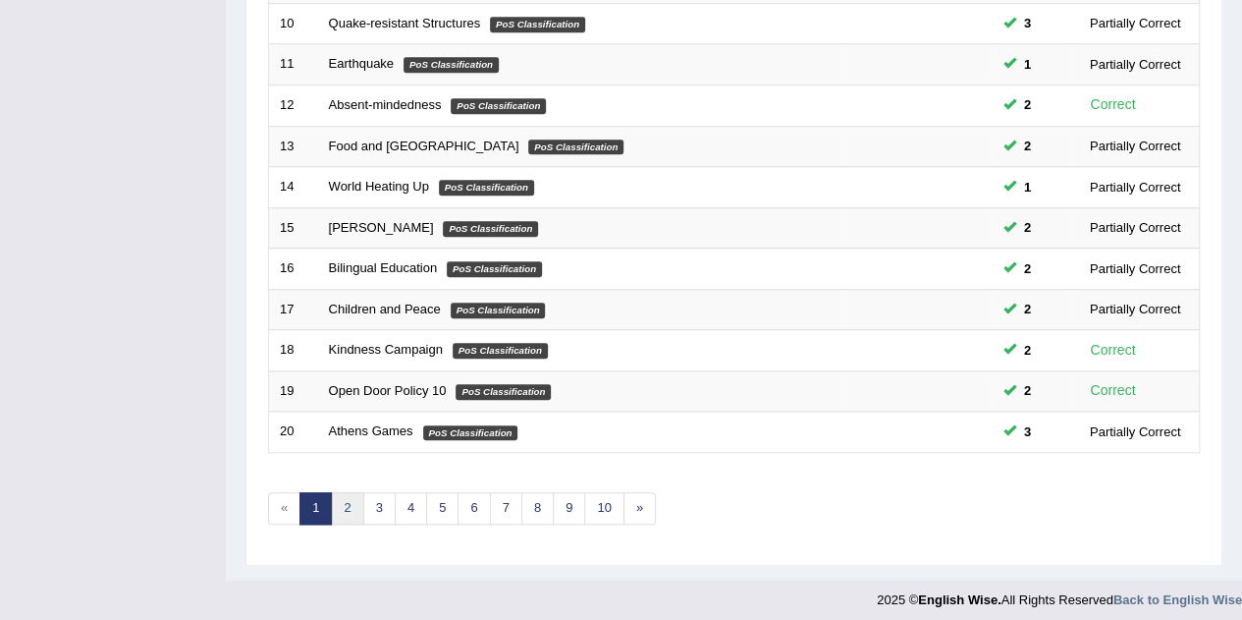
click at [344, 501] on link "2" at bounding box center [347, 508] width 32 height 32
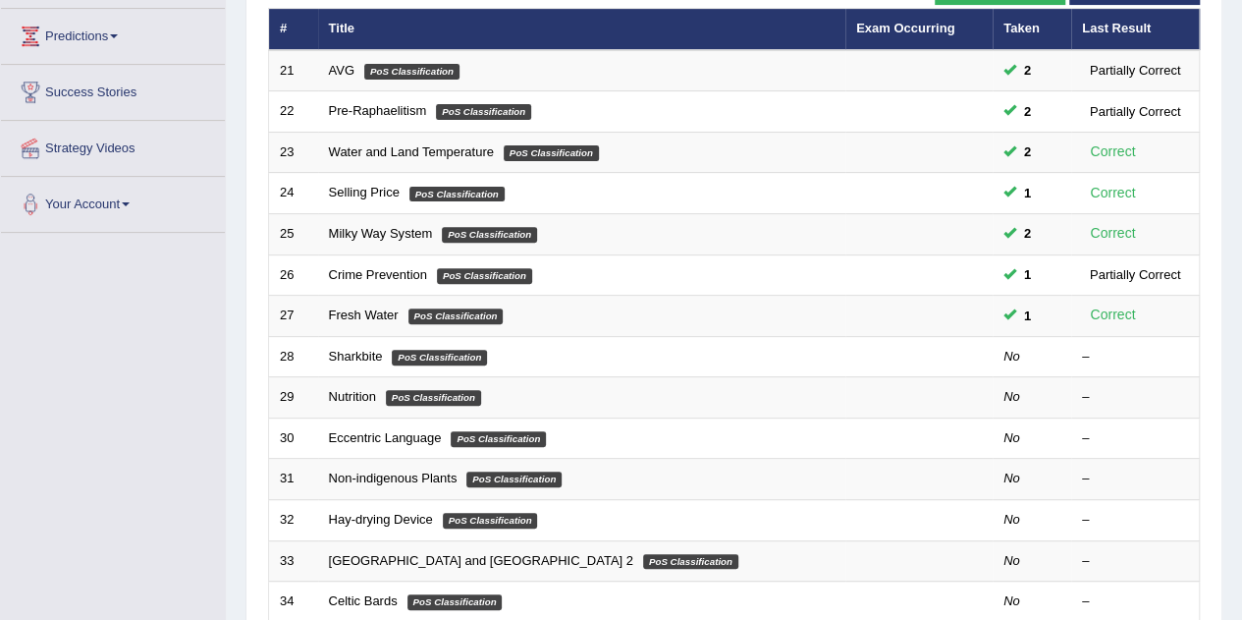
scroll to position [393, 0]
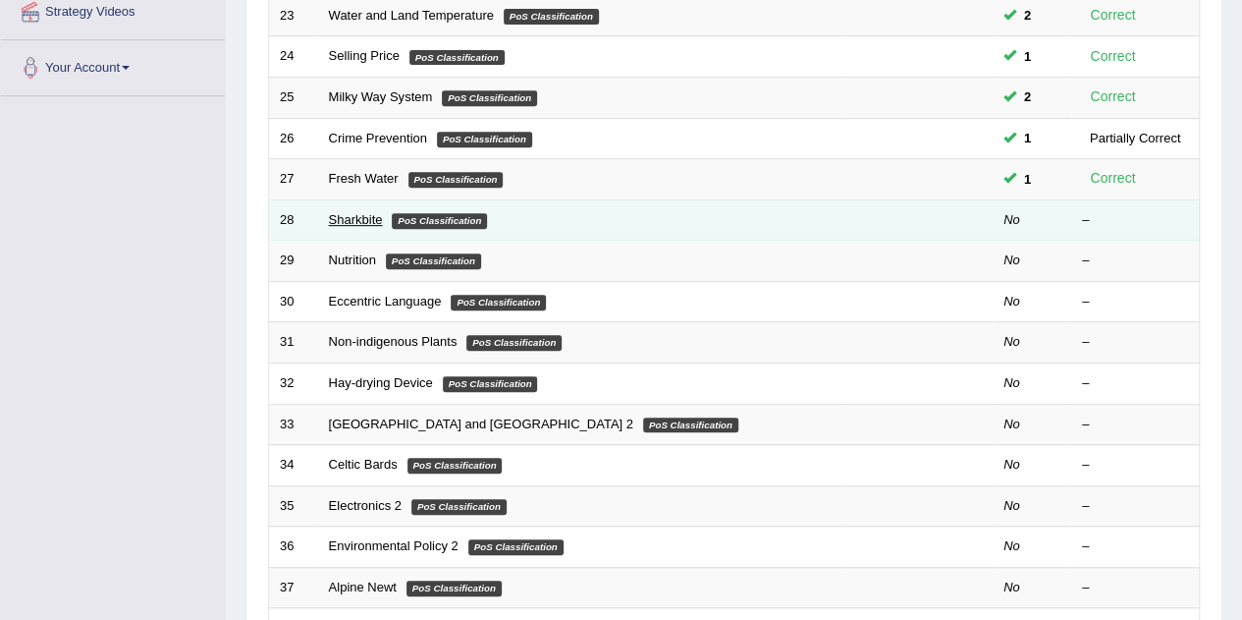
click at [359, 218] on link "Sharkbite" at bounding box center [356, 219] width 54 height 15
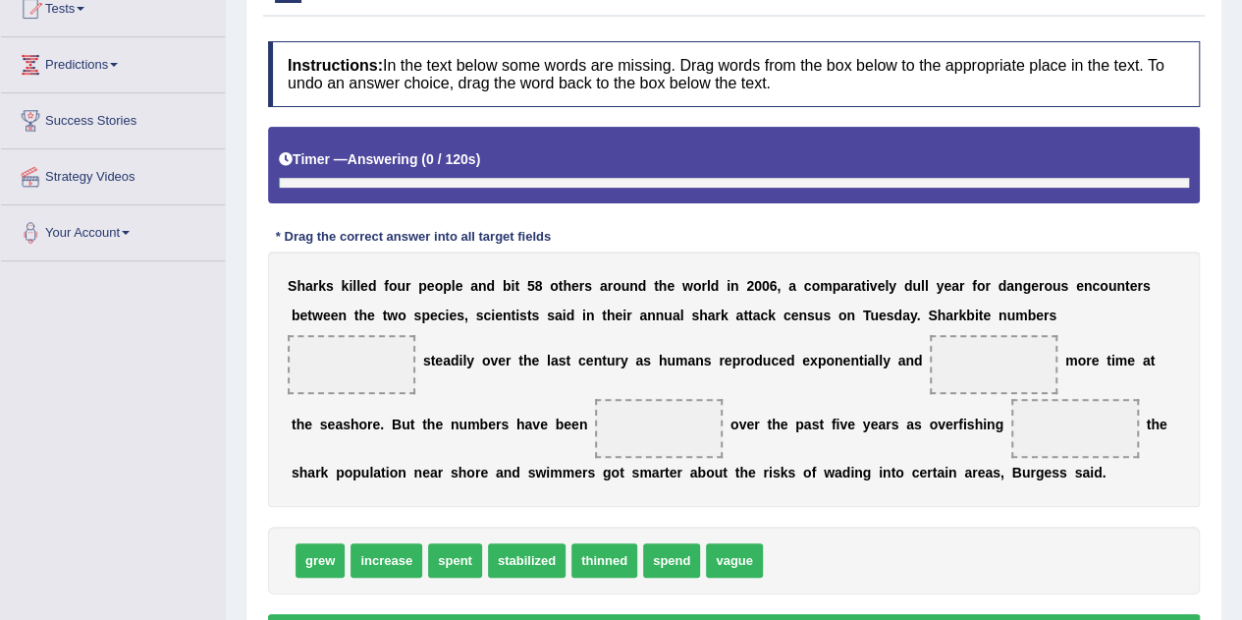
scroll to position [320, 0]
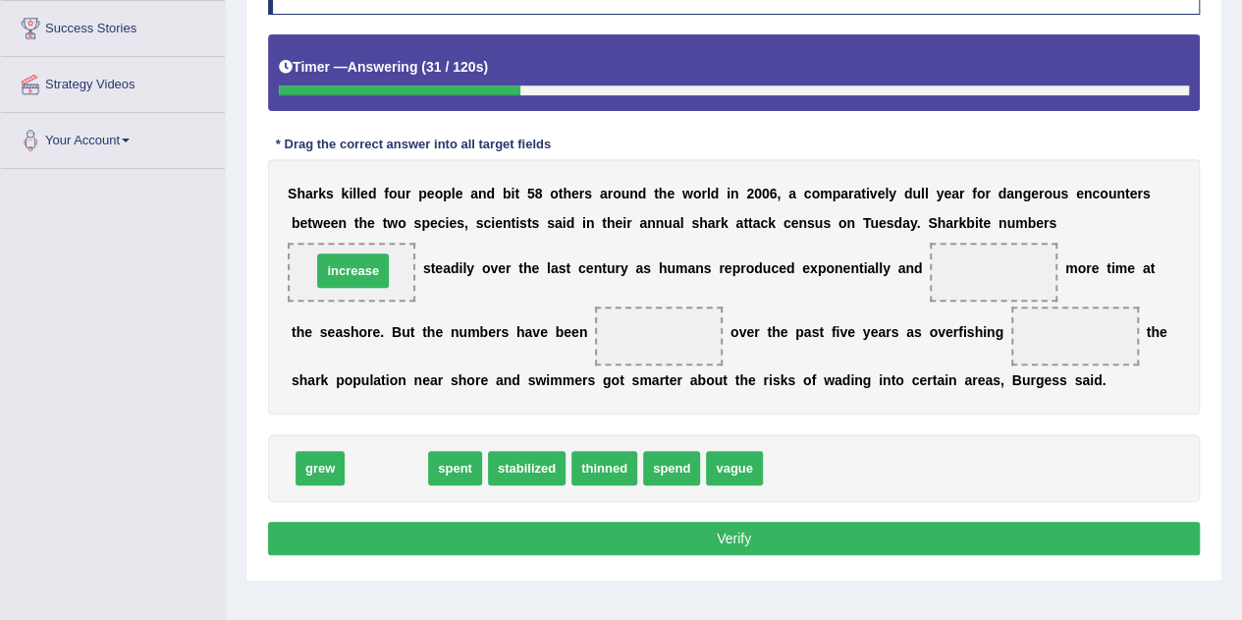
drag, startPoint x: 373, startPoint y: 465, endPoint x: 340, endPoint y: 267, distance: 200.2
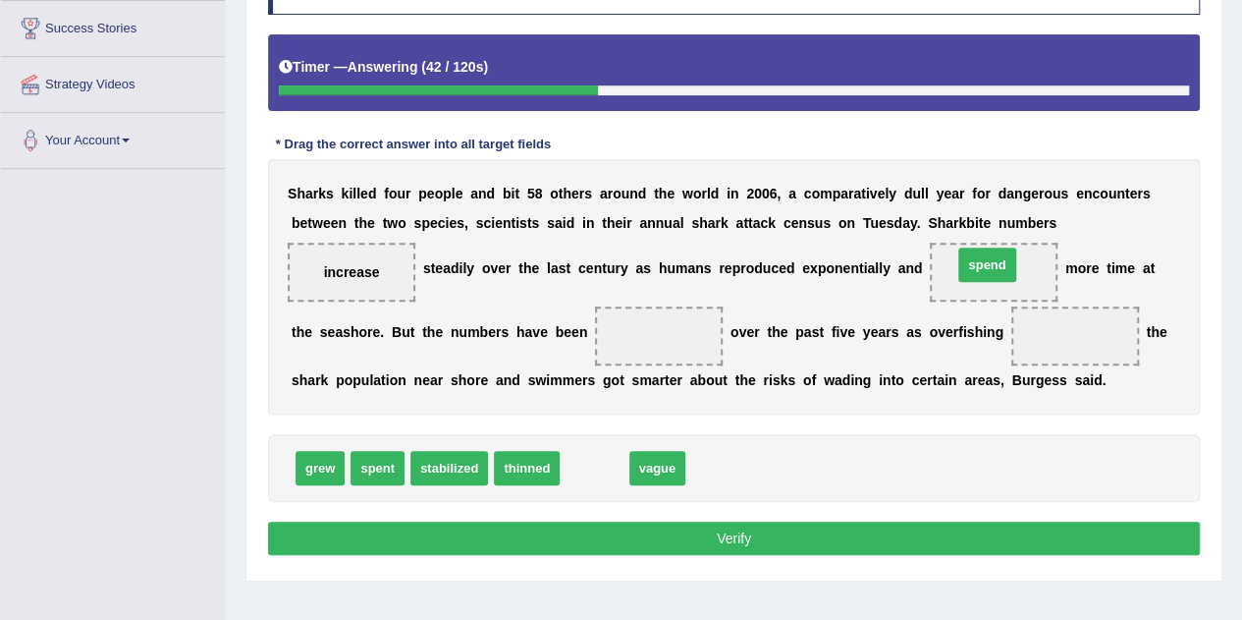
drag, startPoint x: 605, startPoint y: 458, endPoint x: 998, endPoint y: 254, distance: 442.3
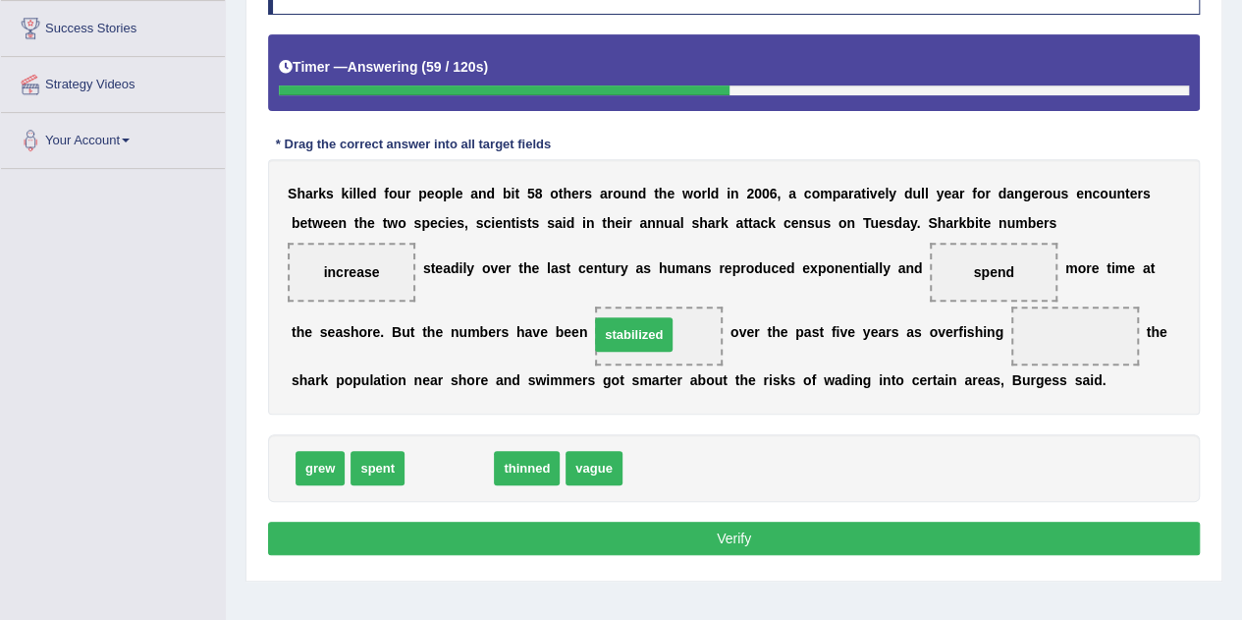
drag, startPoint x: 428, startPoint y: 468, endPoint x: 623, endPoint y: 330, distance: 238.7
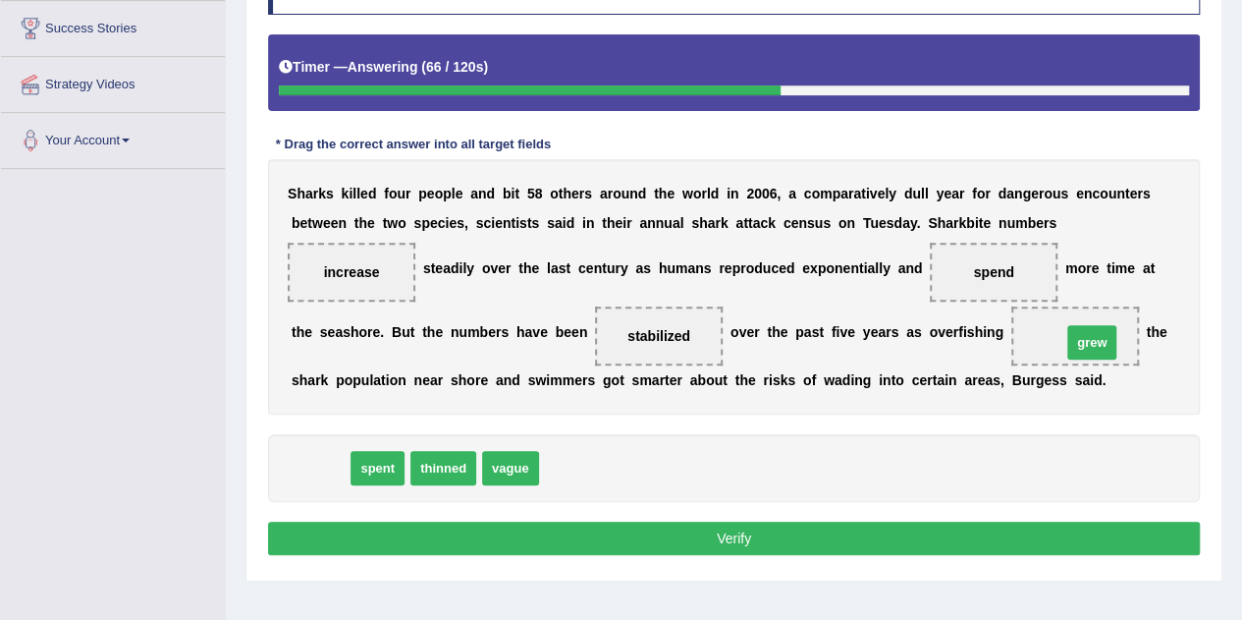
drag, startPoint x: 332, startPoint y: 464, endPoint x: 1104, endPoint y: 338, distance: 782.1
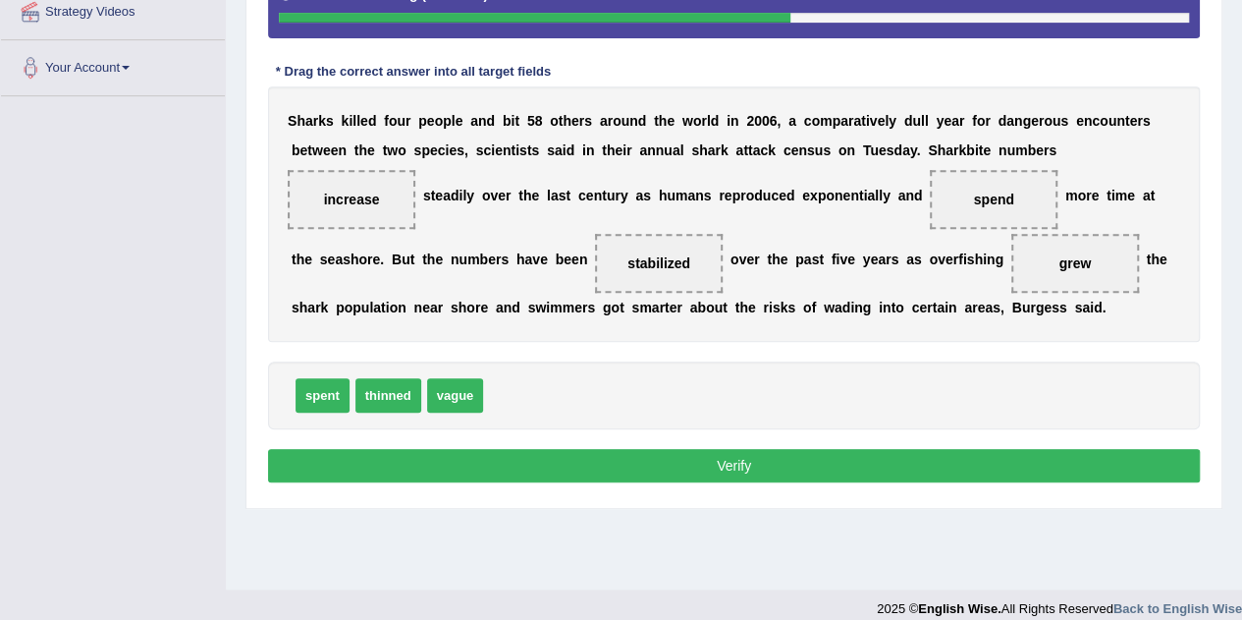
scroll to position [410, 0]
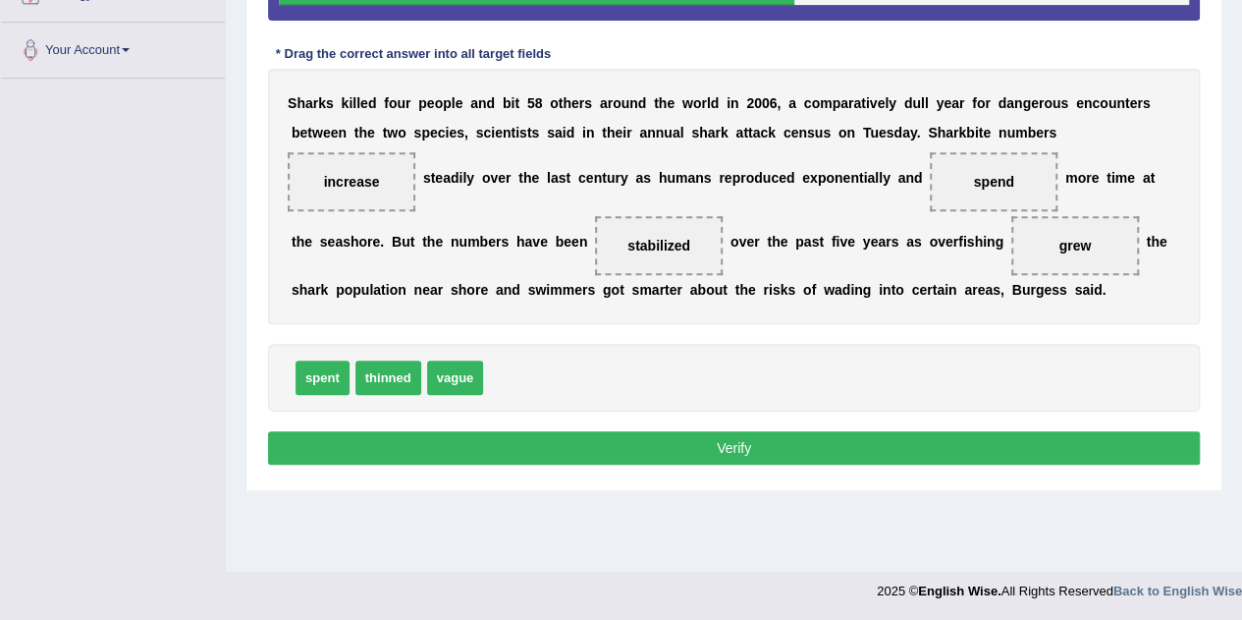
click at [567, 452] on button "Verify" at bounding box center [734, 447] width 932 height 33
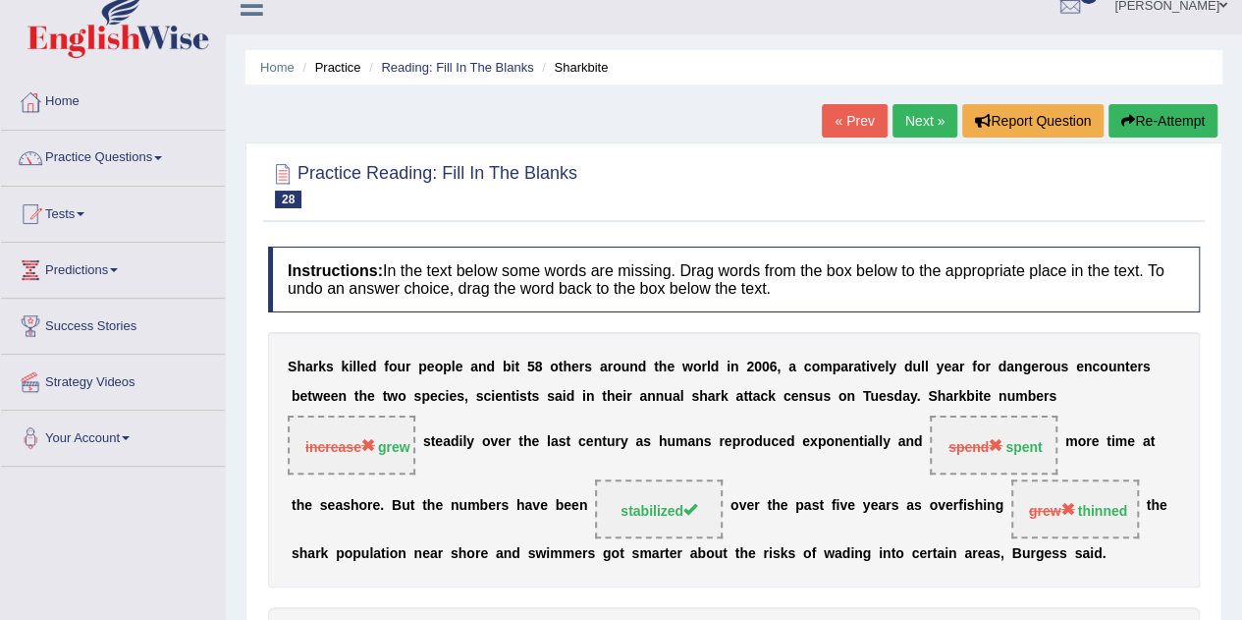
scroll to position [18, 0]
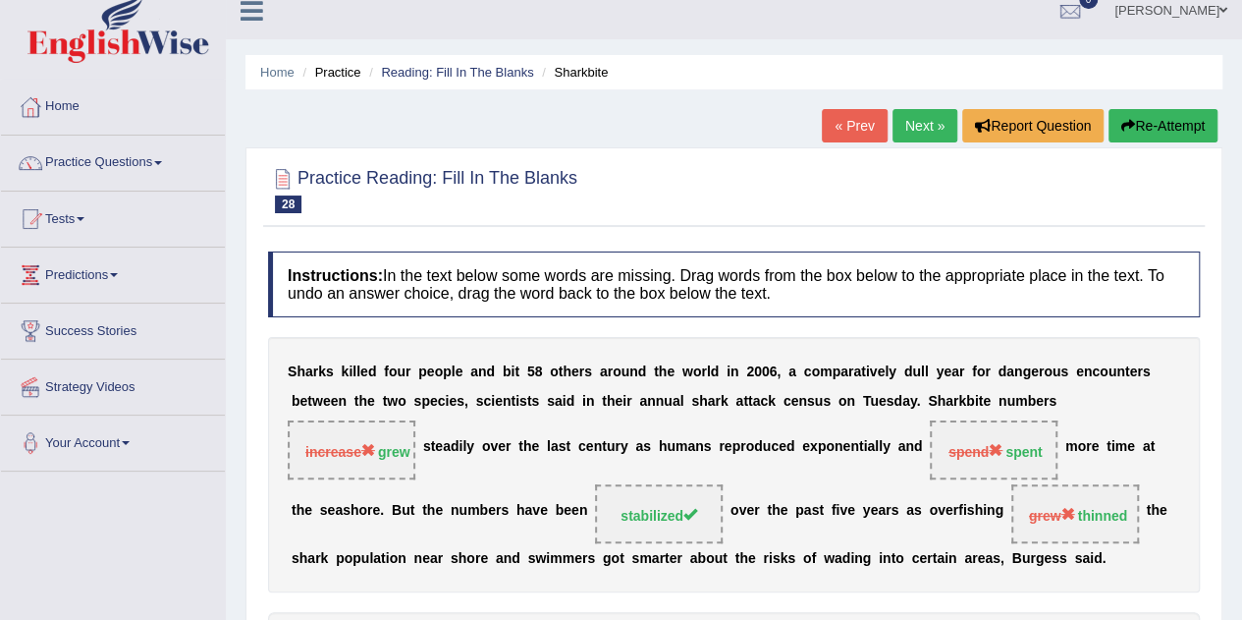
click at [936, 196] on div at bounding box center [734, 189] width 932 height 60
click at [906, 133] on link "Next »" at bounding box center [925, 125] width 65 height 33
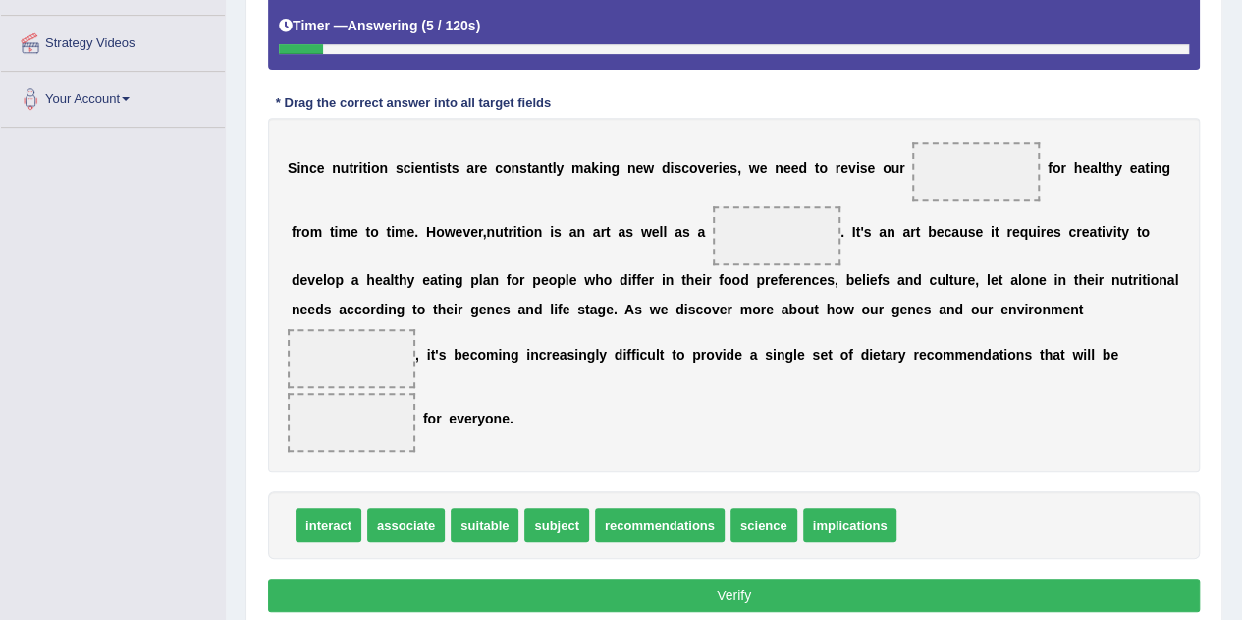
scroll to position [393, 0]
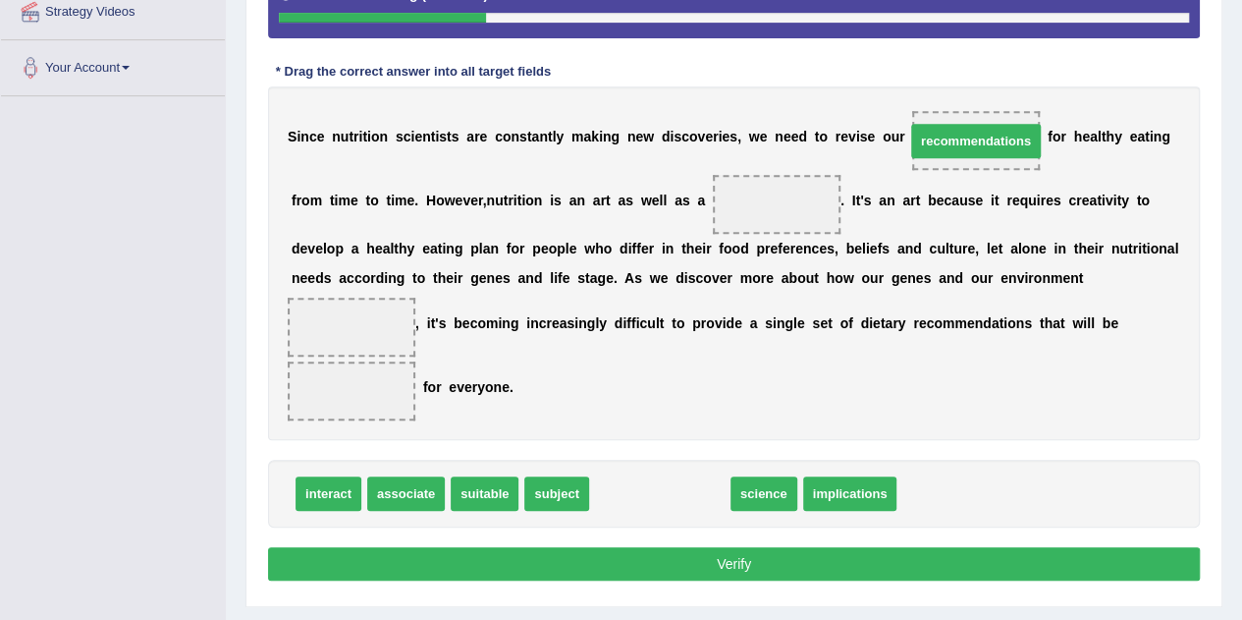
drag, startPoint x: 643, startPoint y: 500, endPoint x: 960, endPoint y: 146, distance: 475.0
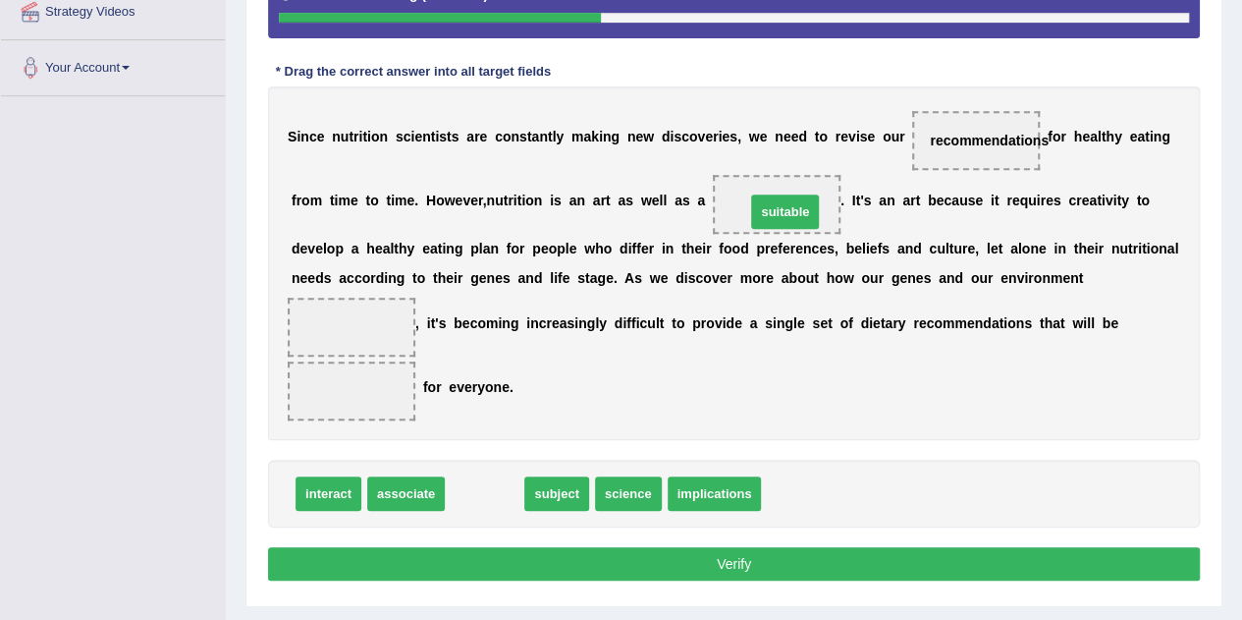
drag, startPoint x: 476, startPoint y: 496, endPoint x: 777, endPoint y: 214, distance: 412.0
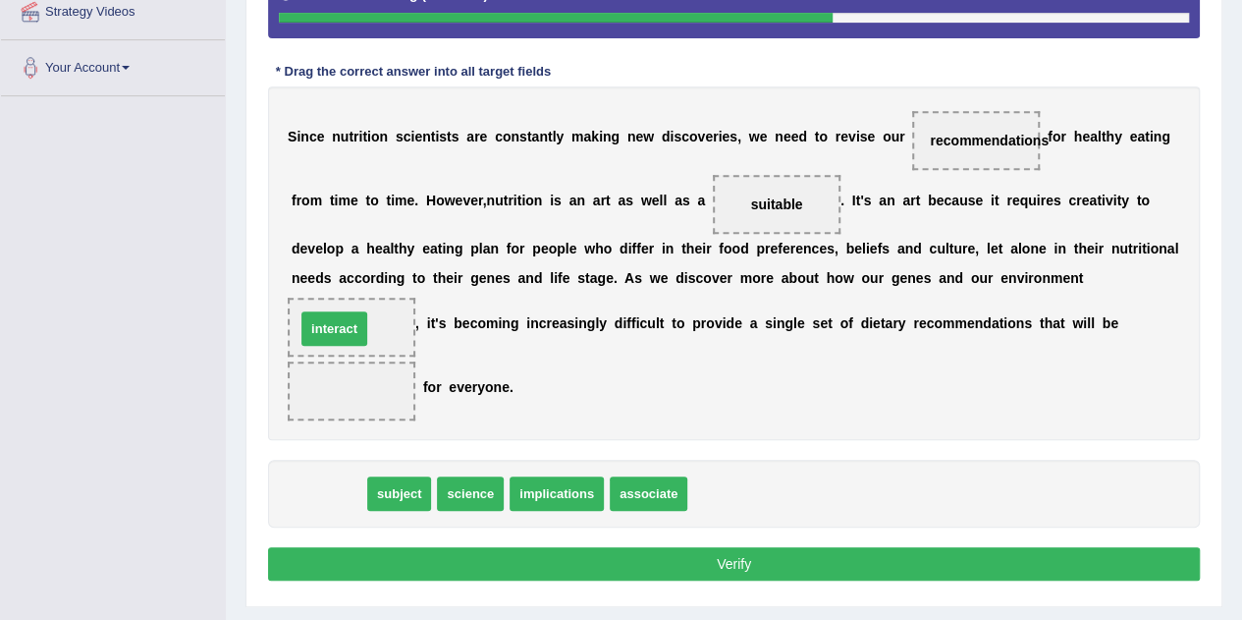
drag, startPoint x: 346, startPoint y: 488, endPoint x: 352, endPoint y: 323, distance: 165.1
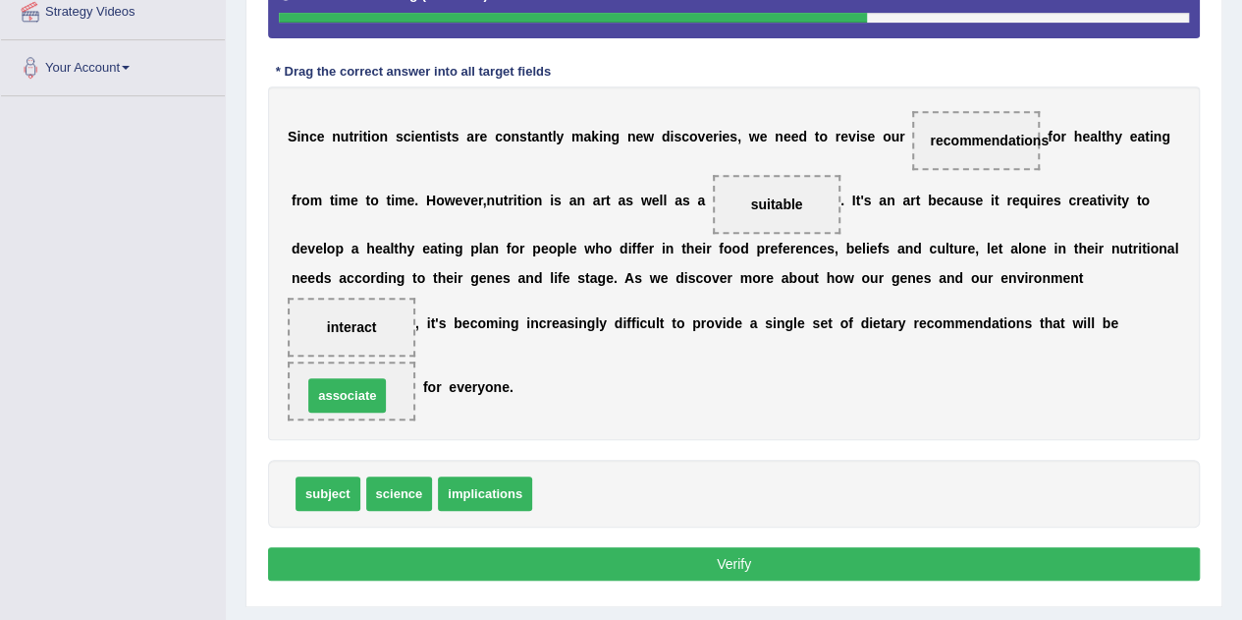
drag, startPoint x: 583, startPoint y: 490, endPoint x: 355, endPoint y: 392, distance: 248.1
click at [648, 548] on button "Verify" at bounding box center [734, 563] width 932 height 33
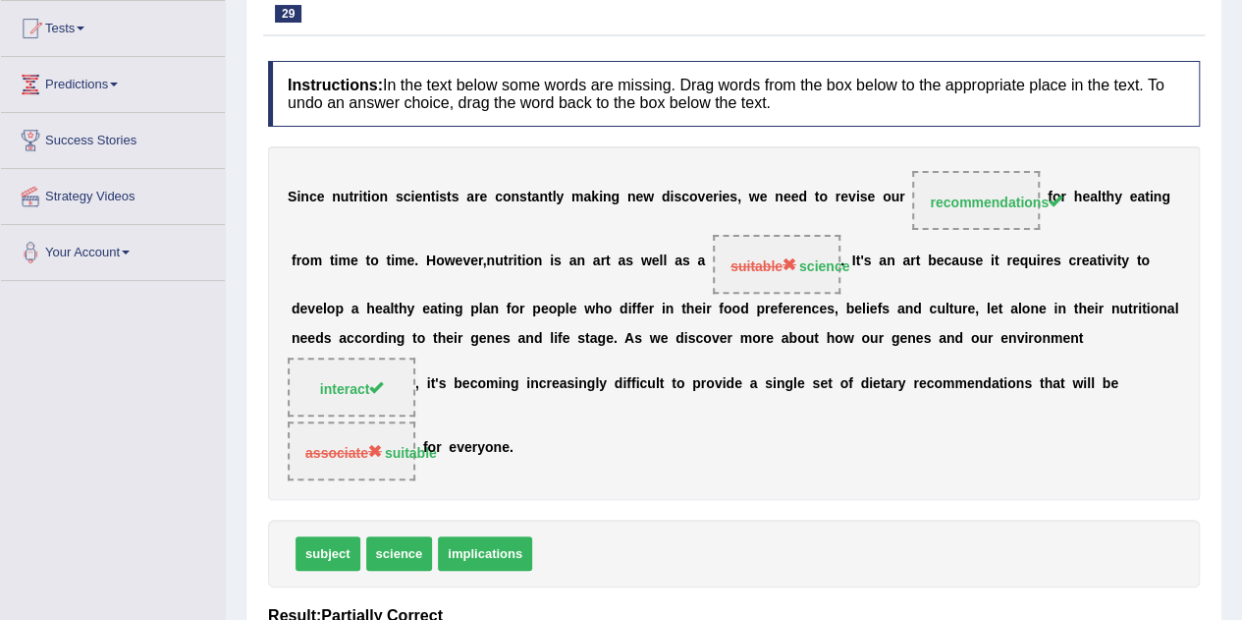
scroll to position [196, 0]
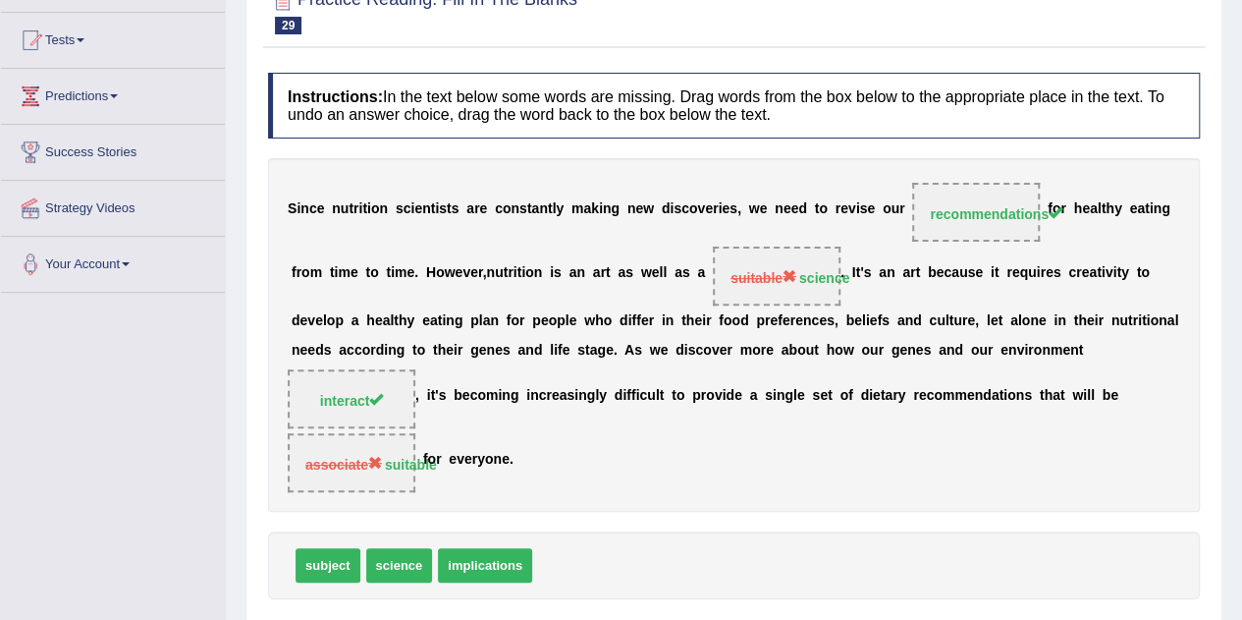
click at [543, 353] on b at bounding box center [546, 350] width 8 height 16
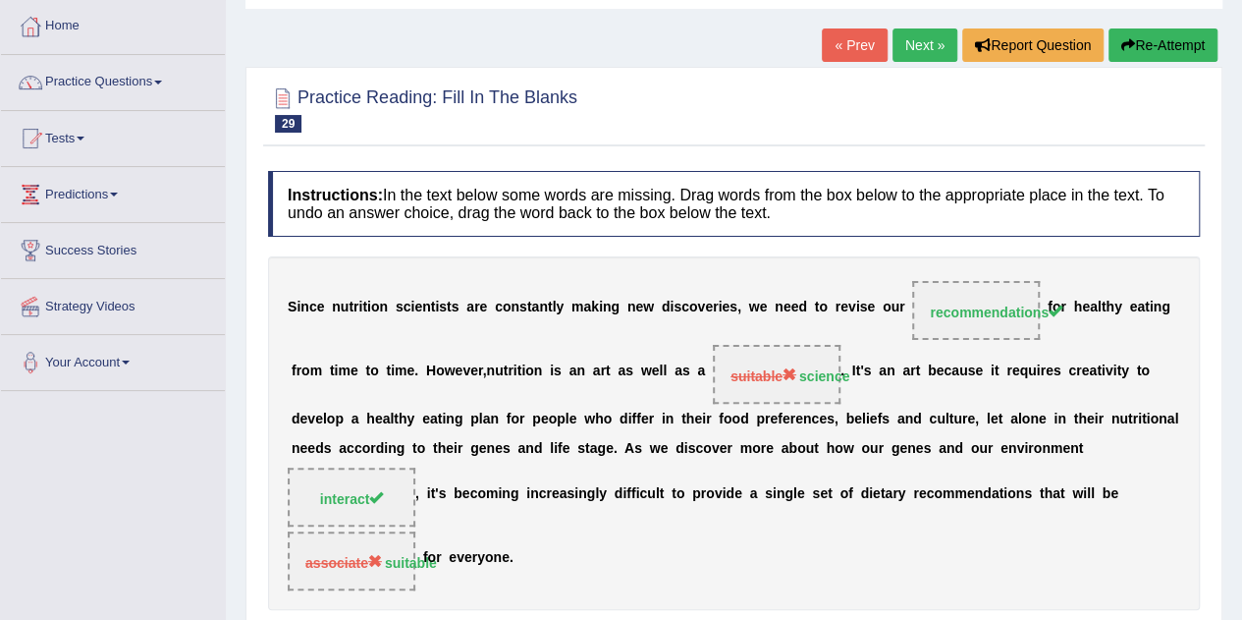
click at [910, 34] on link "Next »" at bounding box center [925, 44] width 65 height 33
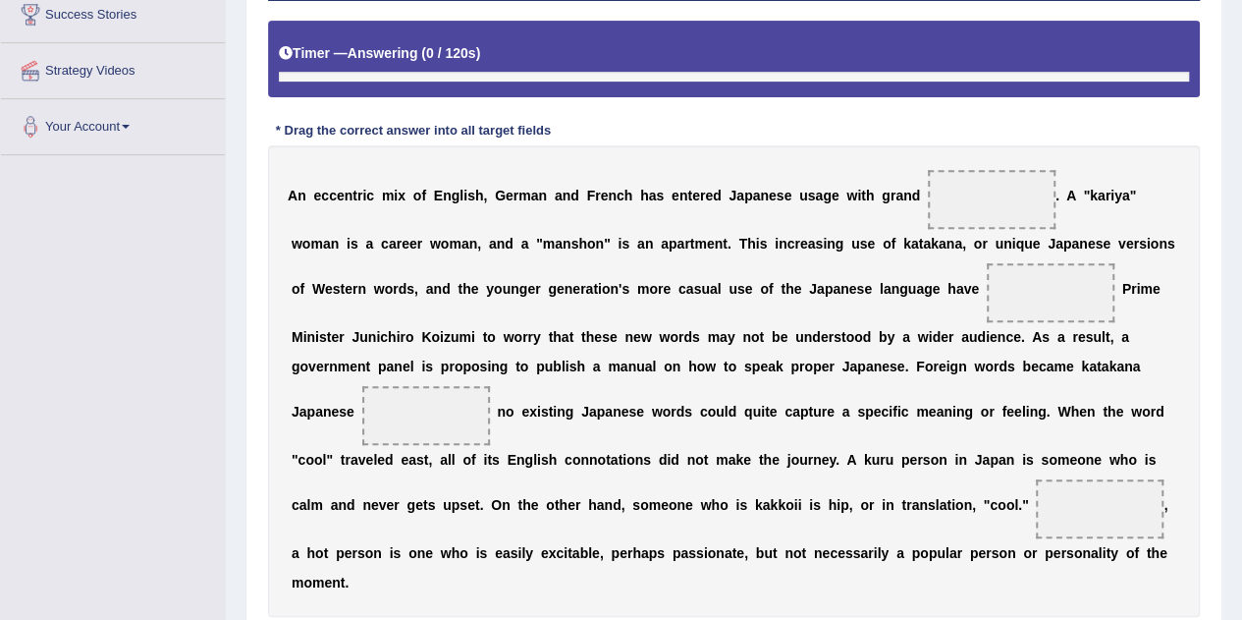
scroll to position [391, 0]
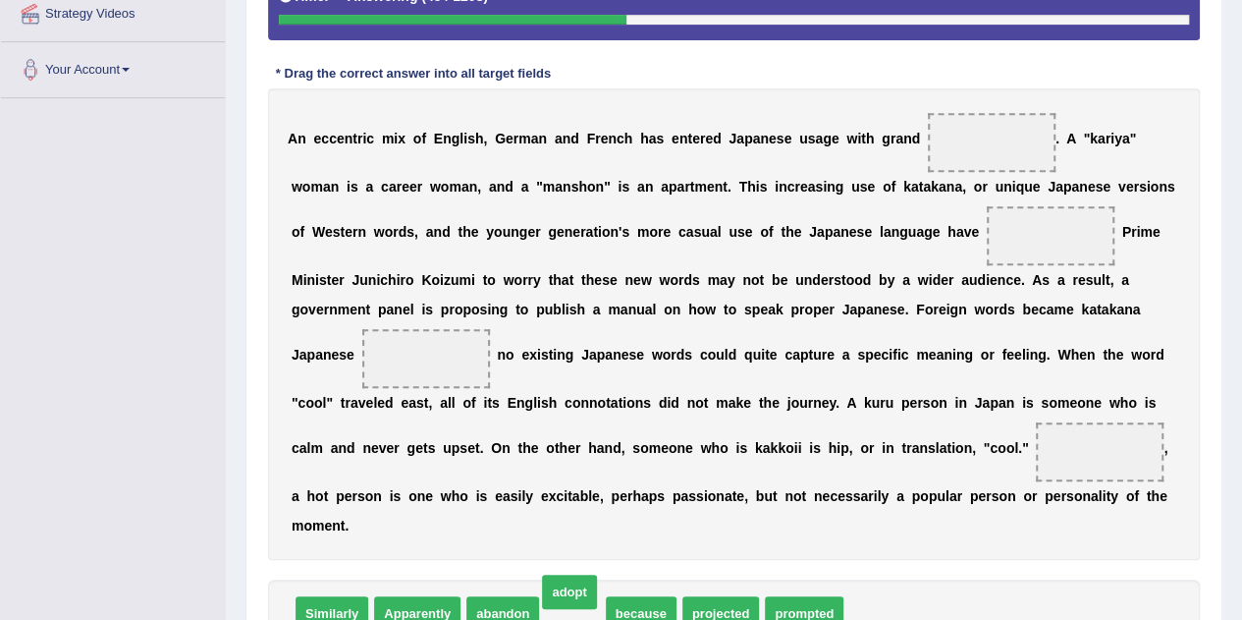
drag, startPoint x: 562, startPoint y: 609, endPoint x: 559, endPoint y: 587, distance: 21.8
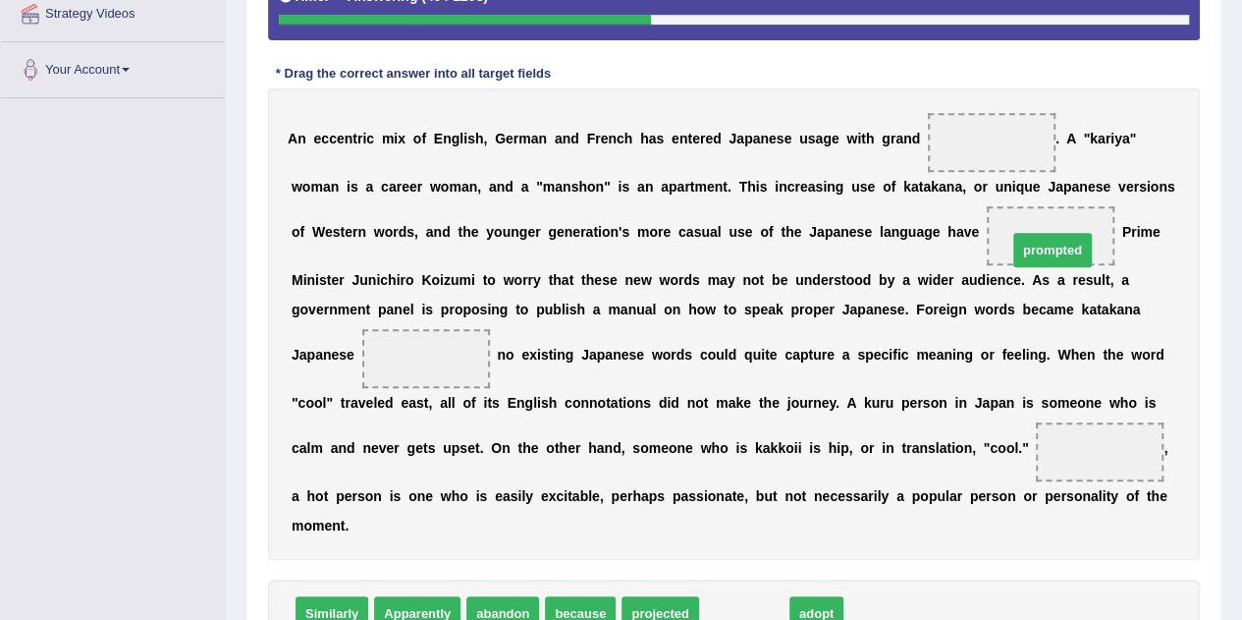
drag, startPoint x: 759, startPoint y: 610, endPoint x: 1074, endPoint y: 242, distance: 484.8
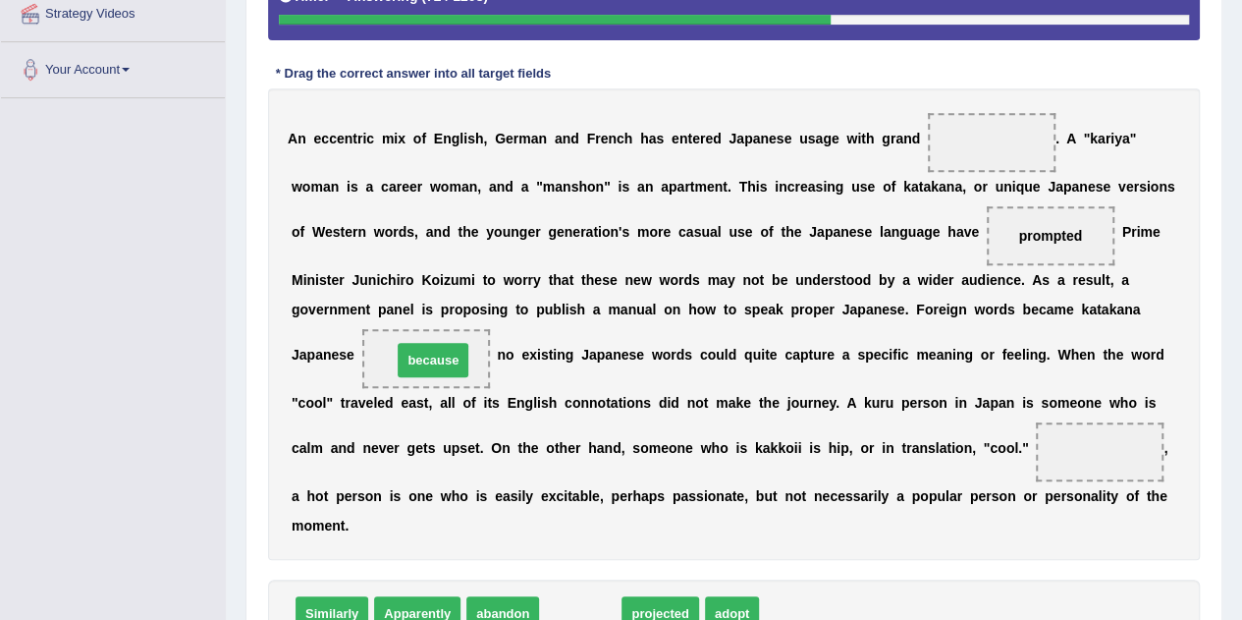
drag, startPoint x: 572, startPoint y: 604, endPoint x: 421, endPoint y: 347, distance: 298.0
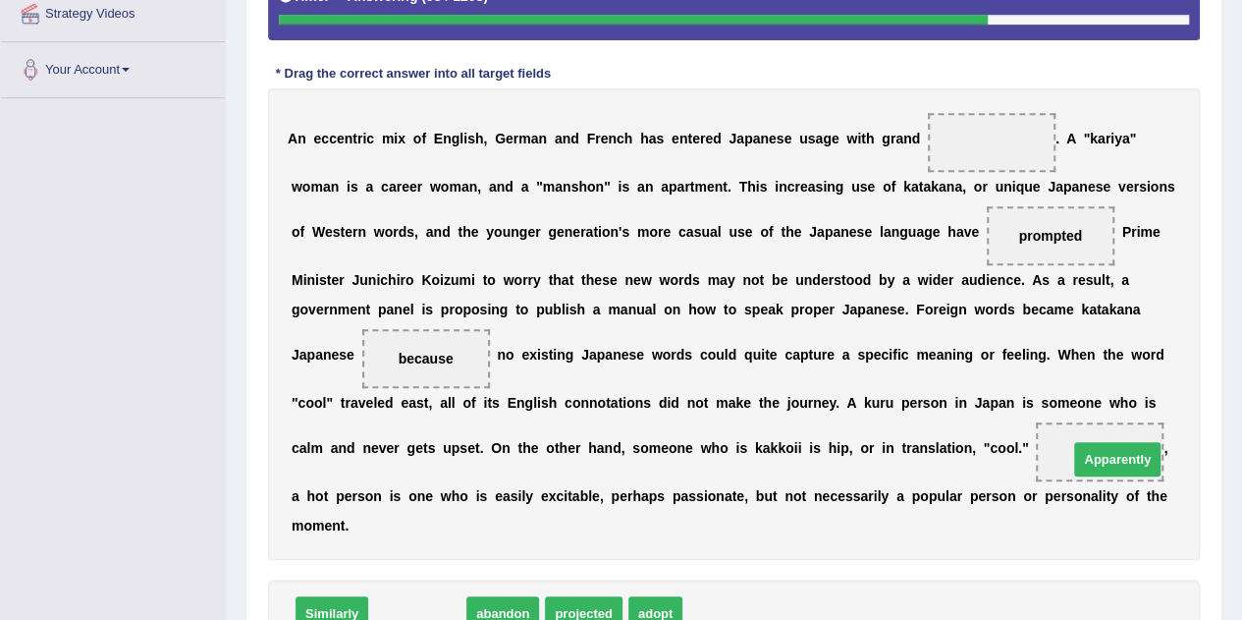
drag, startPoint x: 403, startPoint y: 610, endPoint x: 1103, endPoint y: 455, distance: 717.2
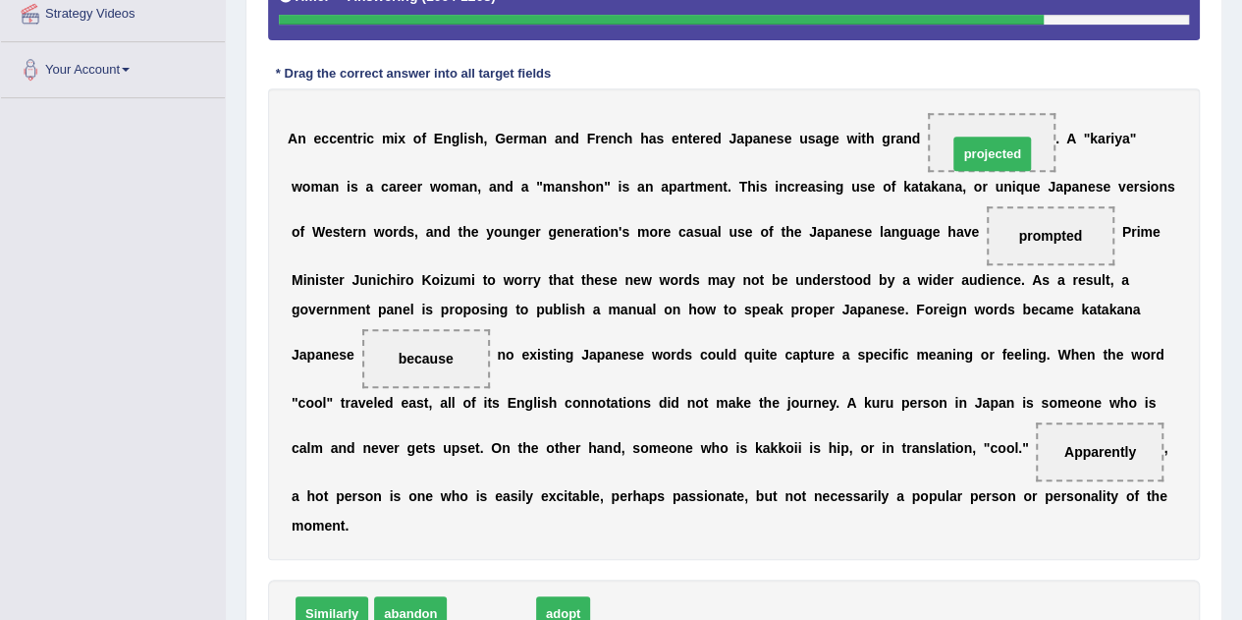
drag, startPoint x: 487, startPoint y: 609, endPoint x: 987, endPoint y: 150, distance: 678.4
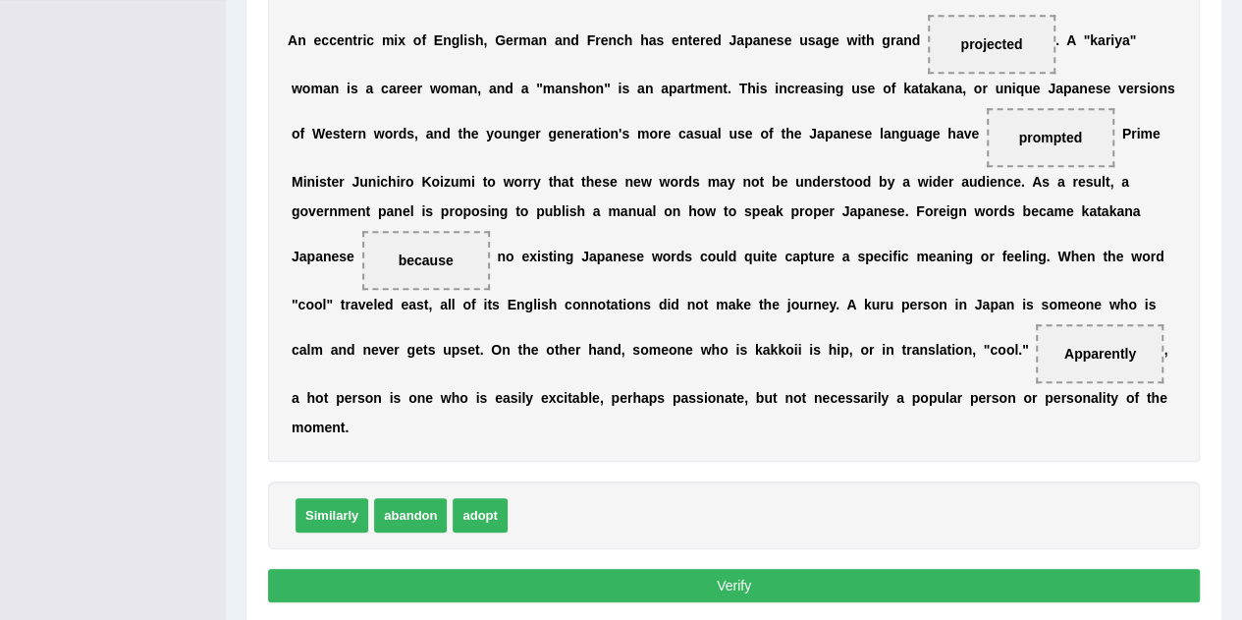
click at [797, 578] on button "Verify" at bounding box center [734, 585] width 932 height 33
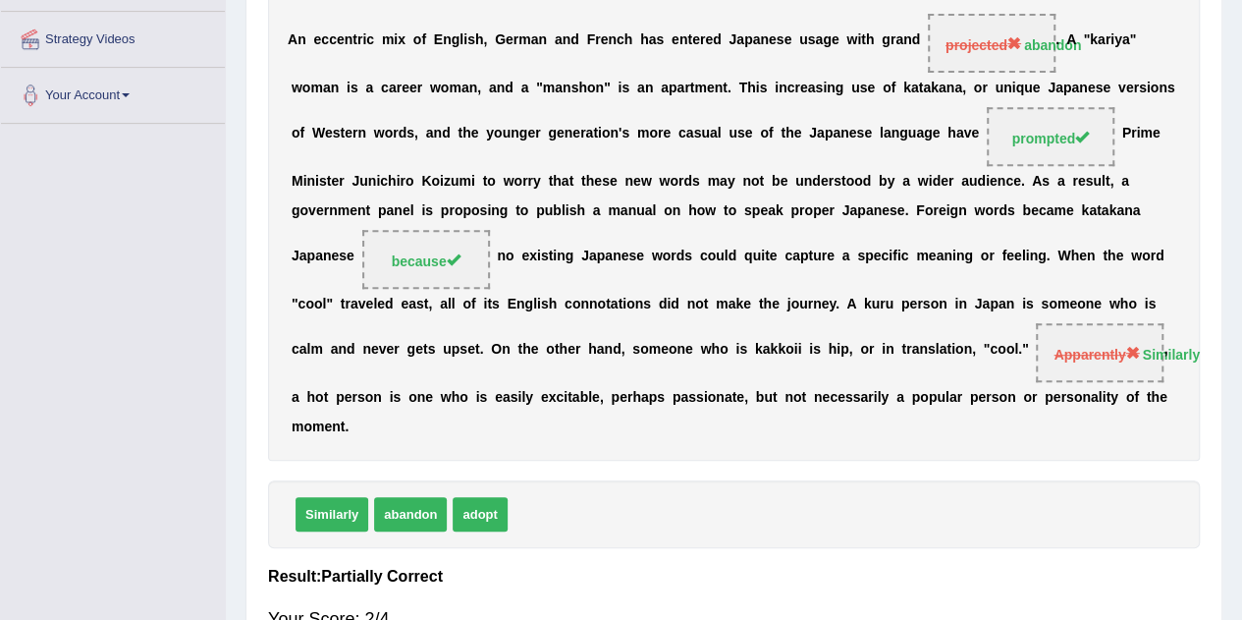
scroll to position [267, 0]
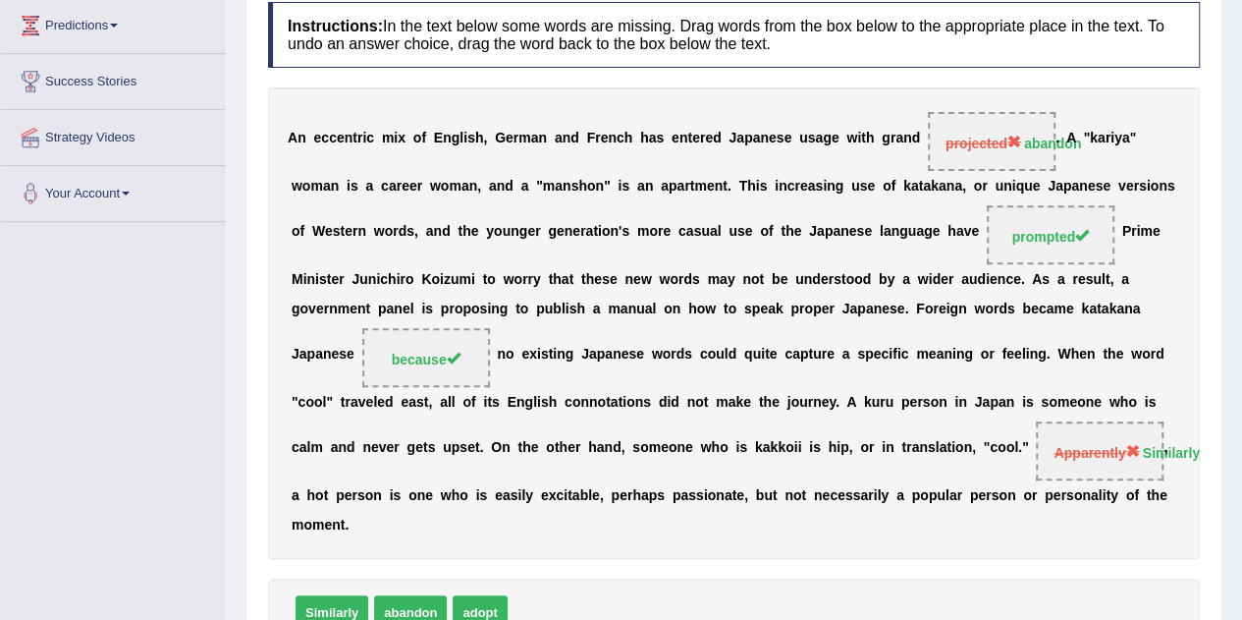
click at [513, 224] on b "n" at bounding box center [515, 232] width 9 height 16
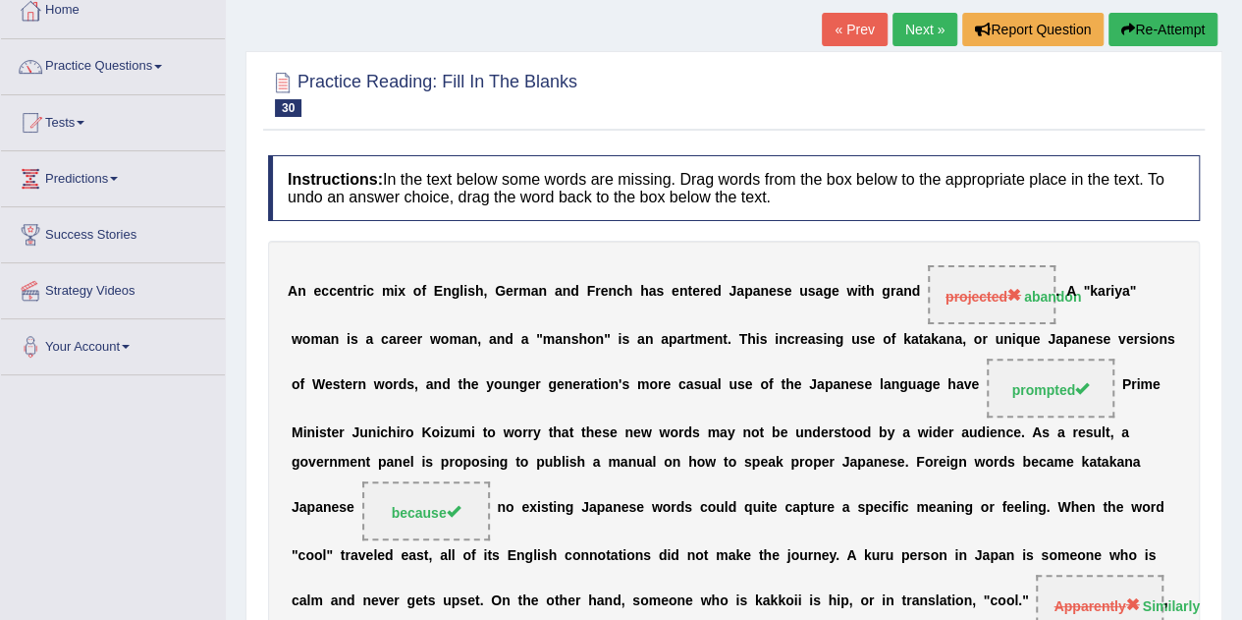
scroll to position [71, 0]
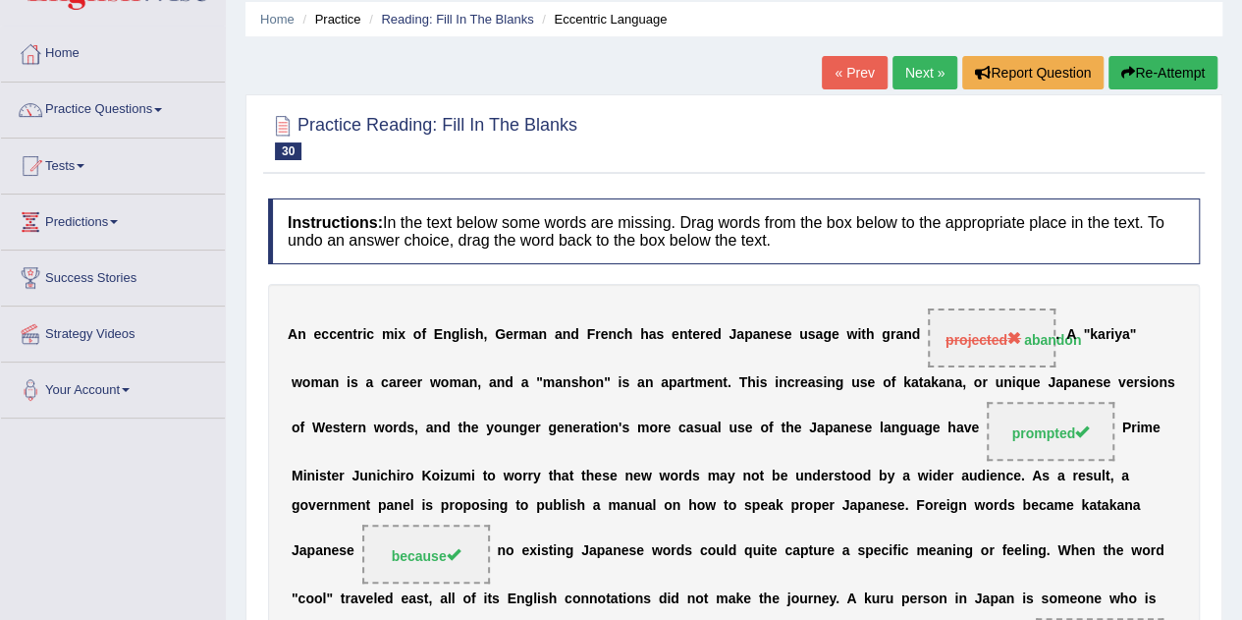
click at [927, 83] on link "Next »" at bounding box center [925, 72] width 65 height 33
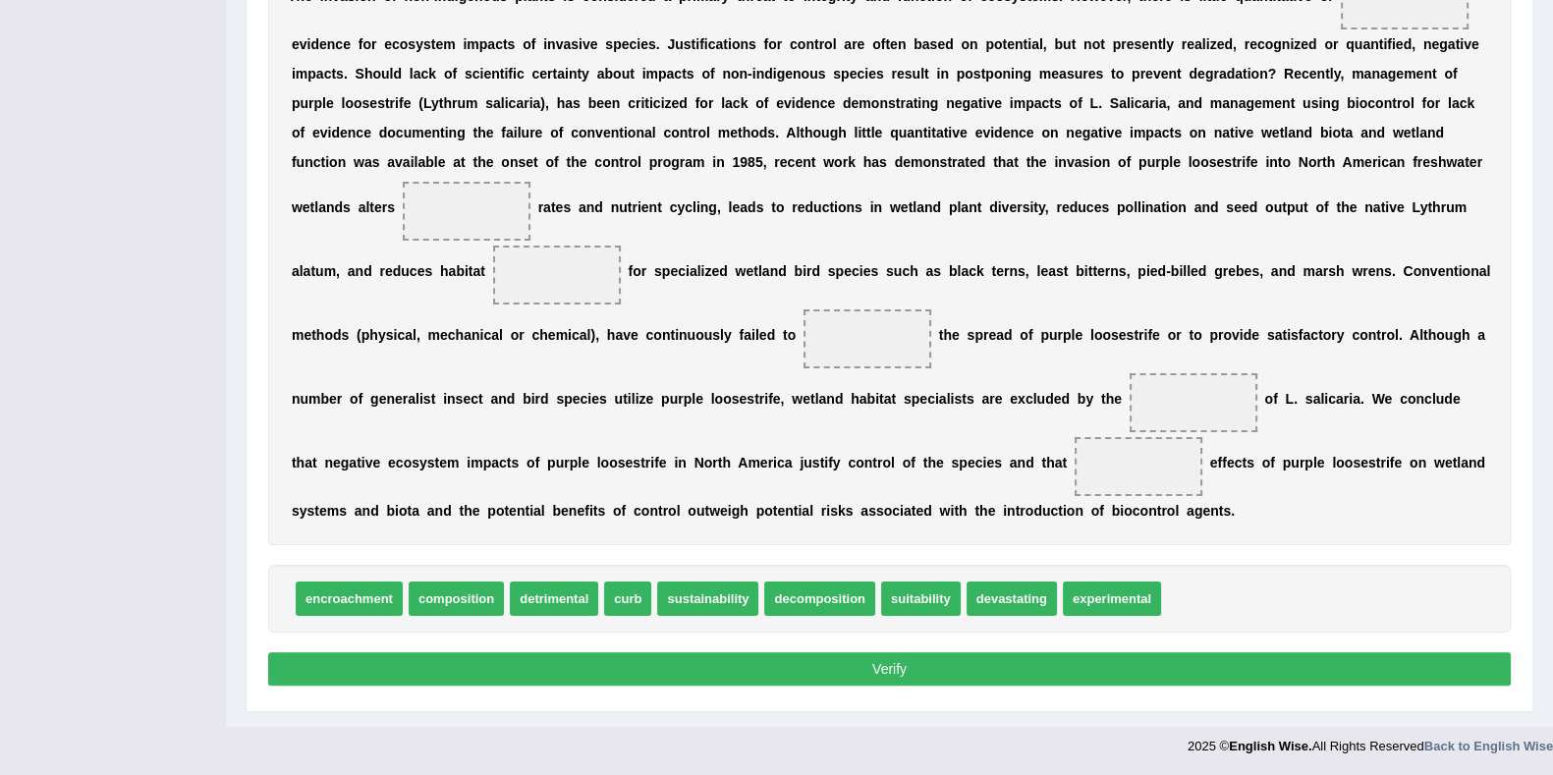
scroll to position [410, 0]
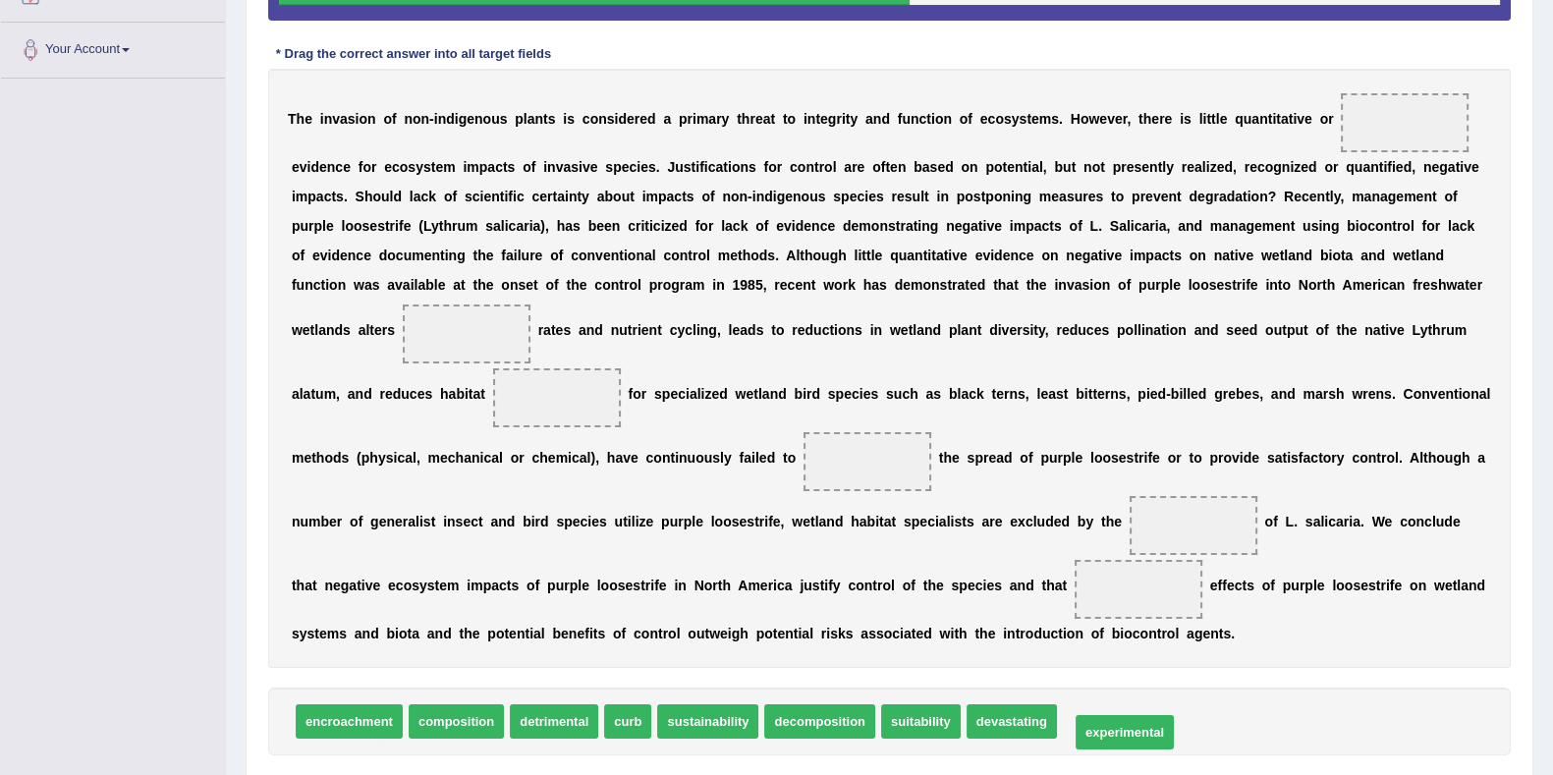
drag, startPoint x: 1092, startPoint y: 723, endPoint x: 1105, endPoint y: 734, distance: 16.7
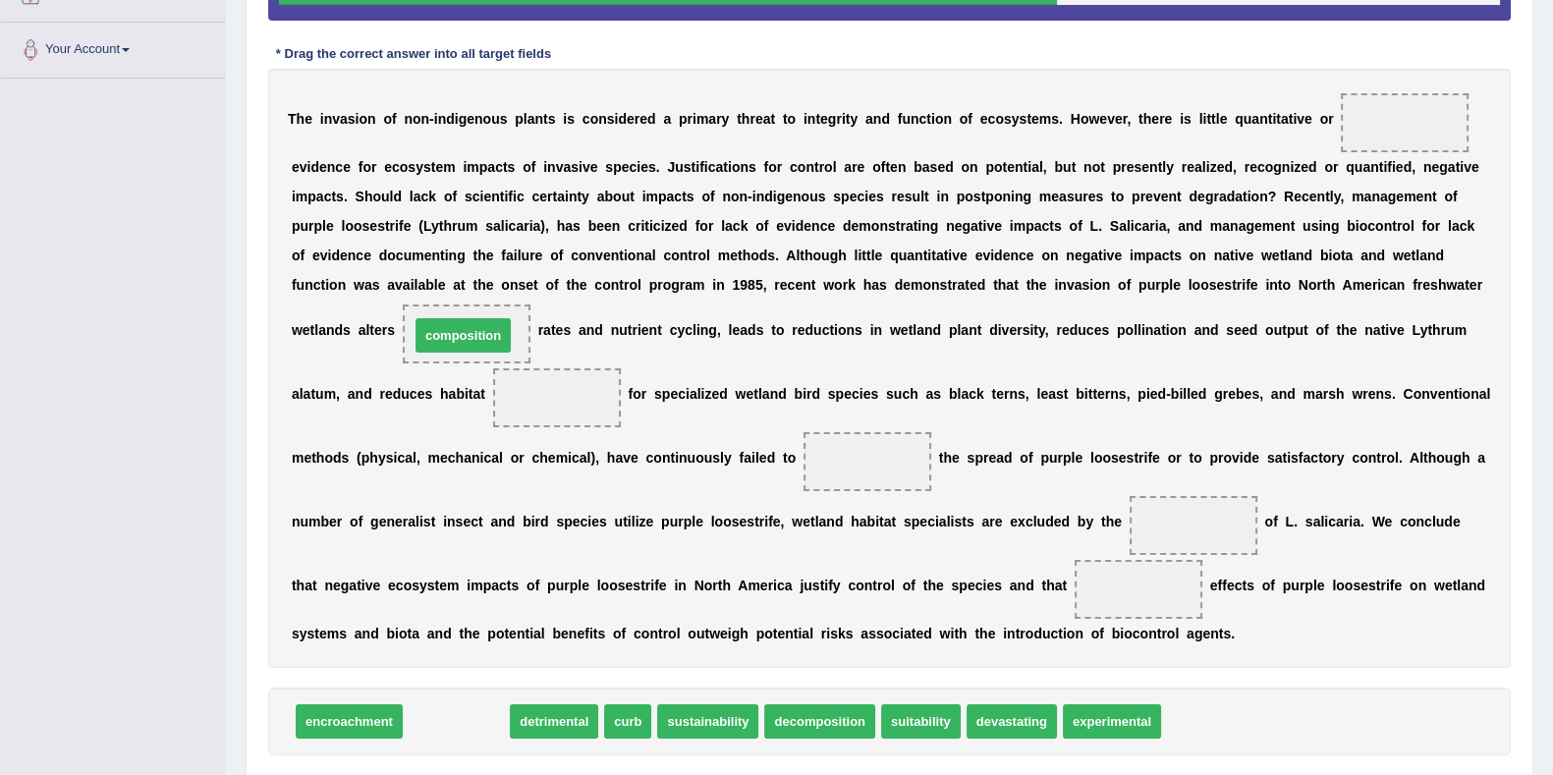
drag, startPoint x: 465, startPoint y: 715, endPoint x: 471, endPoint y: 330, distance: 385.0
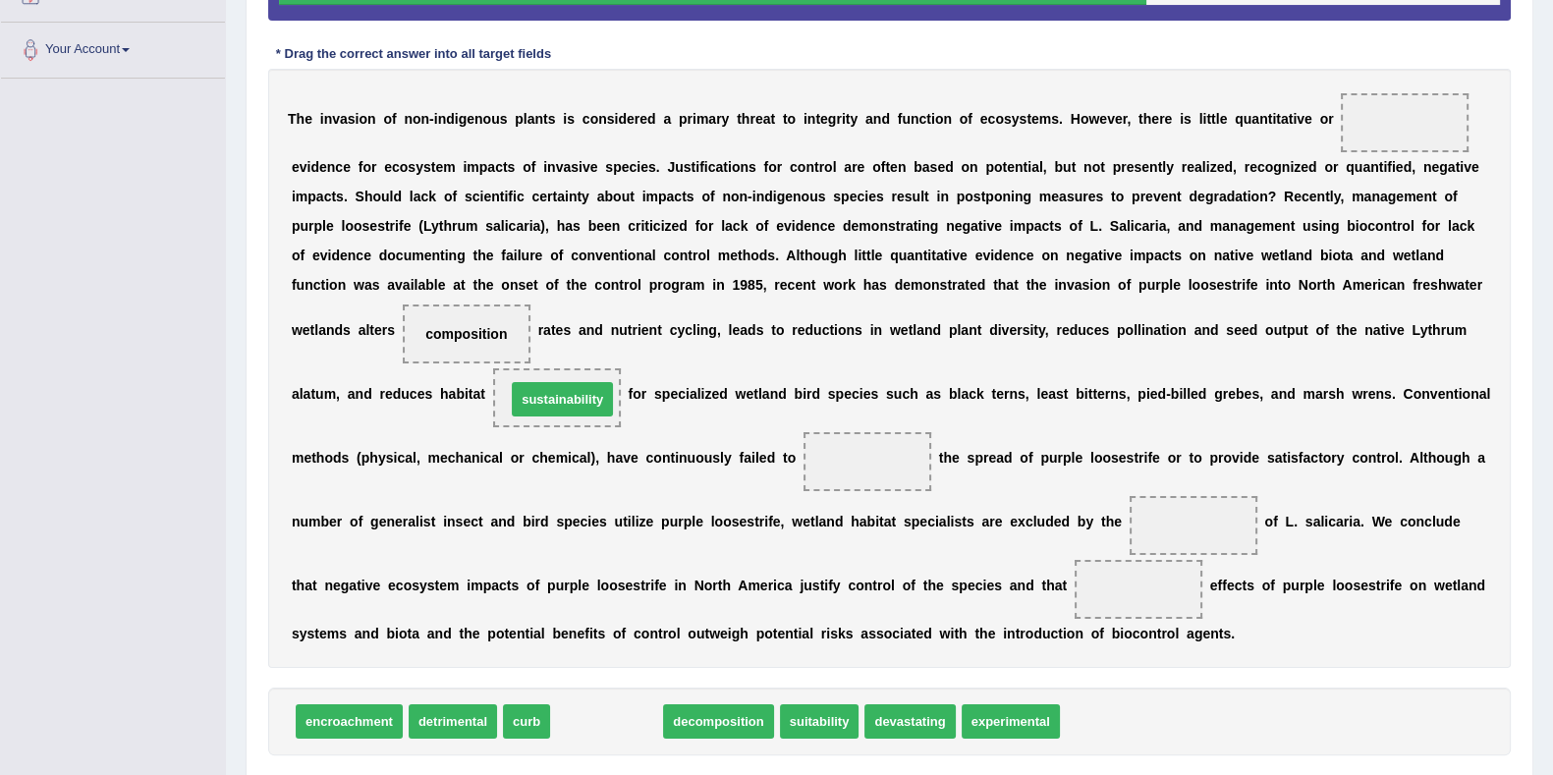
drag, startPoint x: 594, startPoint y: 724, endPoint x: 550, endPoint y: 403, distance: 324.2
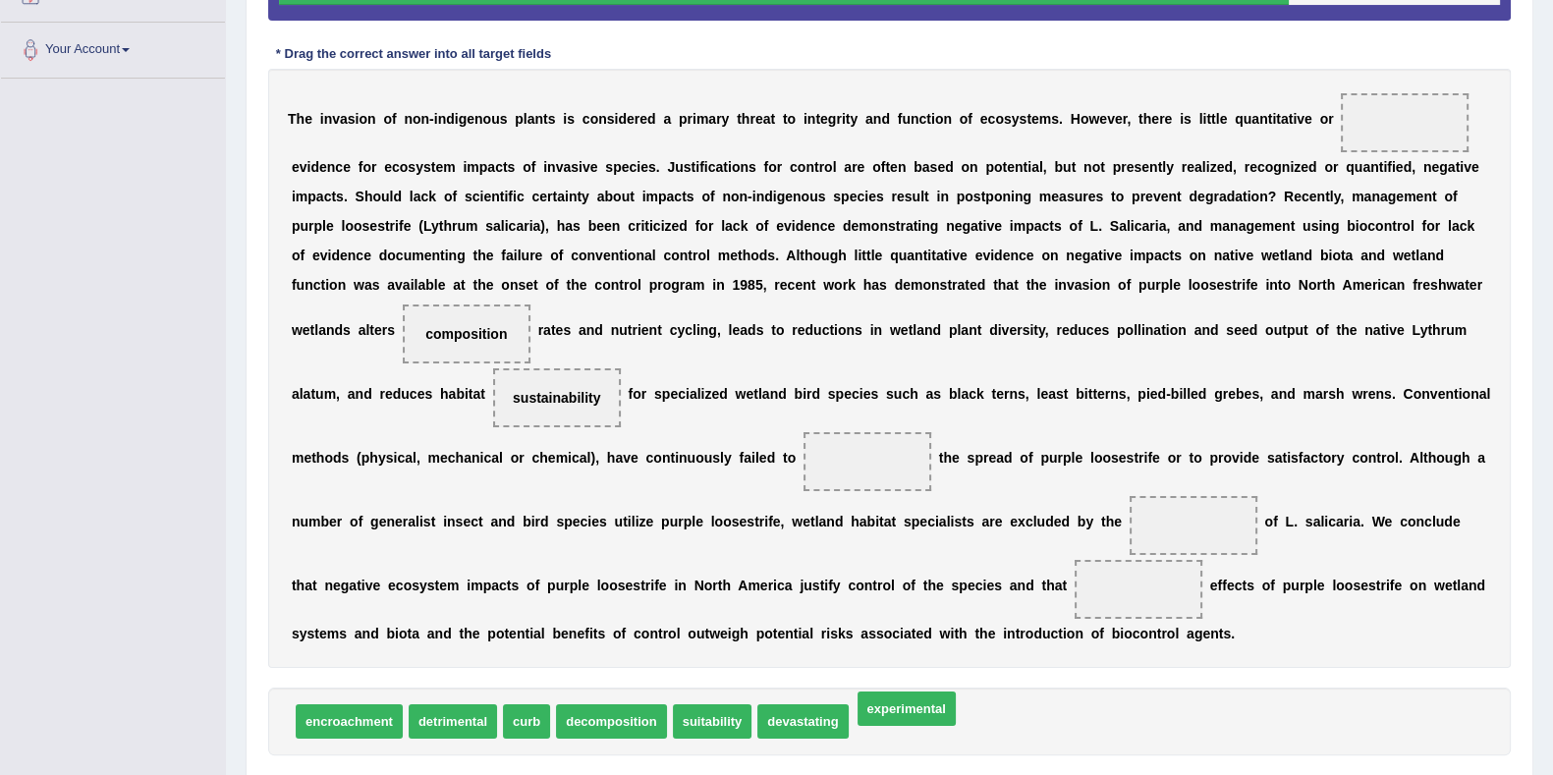
drag, startPoint x: 893, startPoint y: 716, endPoint x: 896, endPoint y: 703, distance: 13.1
drag, startPoint x: 529, startPoint y: 724, endPoint x: 863, endPoint y: 478, distance: 414.4
drag, startPoint x: 832, startPoint y: 724, endPoint x: 867, endPoint y: 719, distance: 35.7
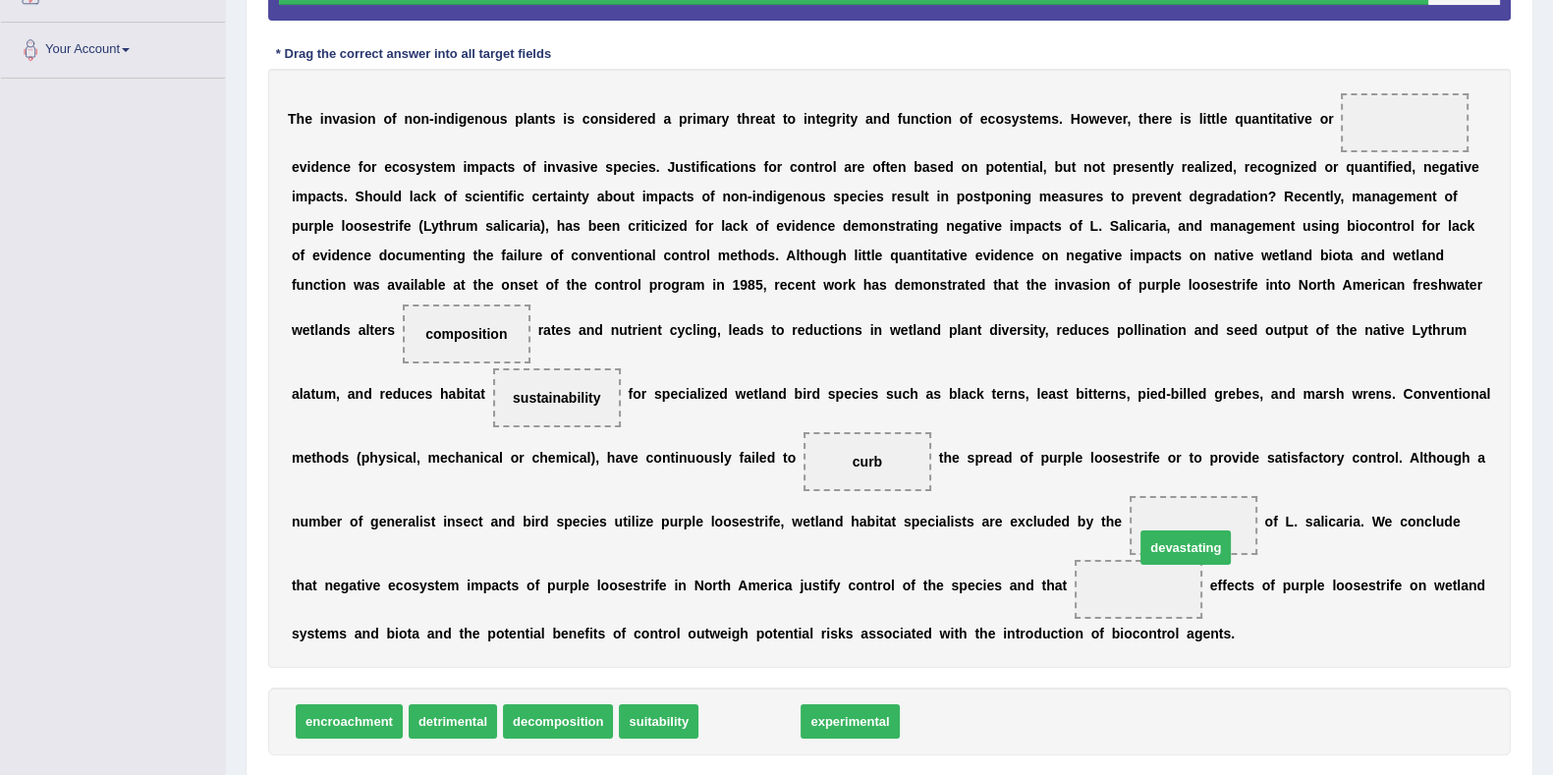
drag, startPoint x: 736, startPoint y: 716, endPoint x: 1172, endPoint y: 542, distance: 469.4
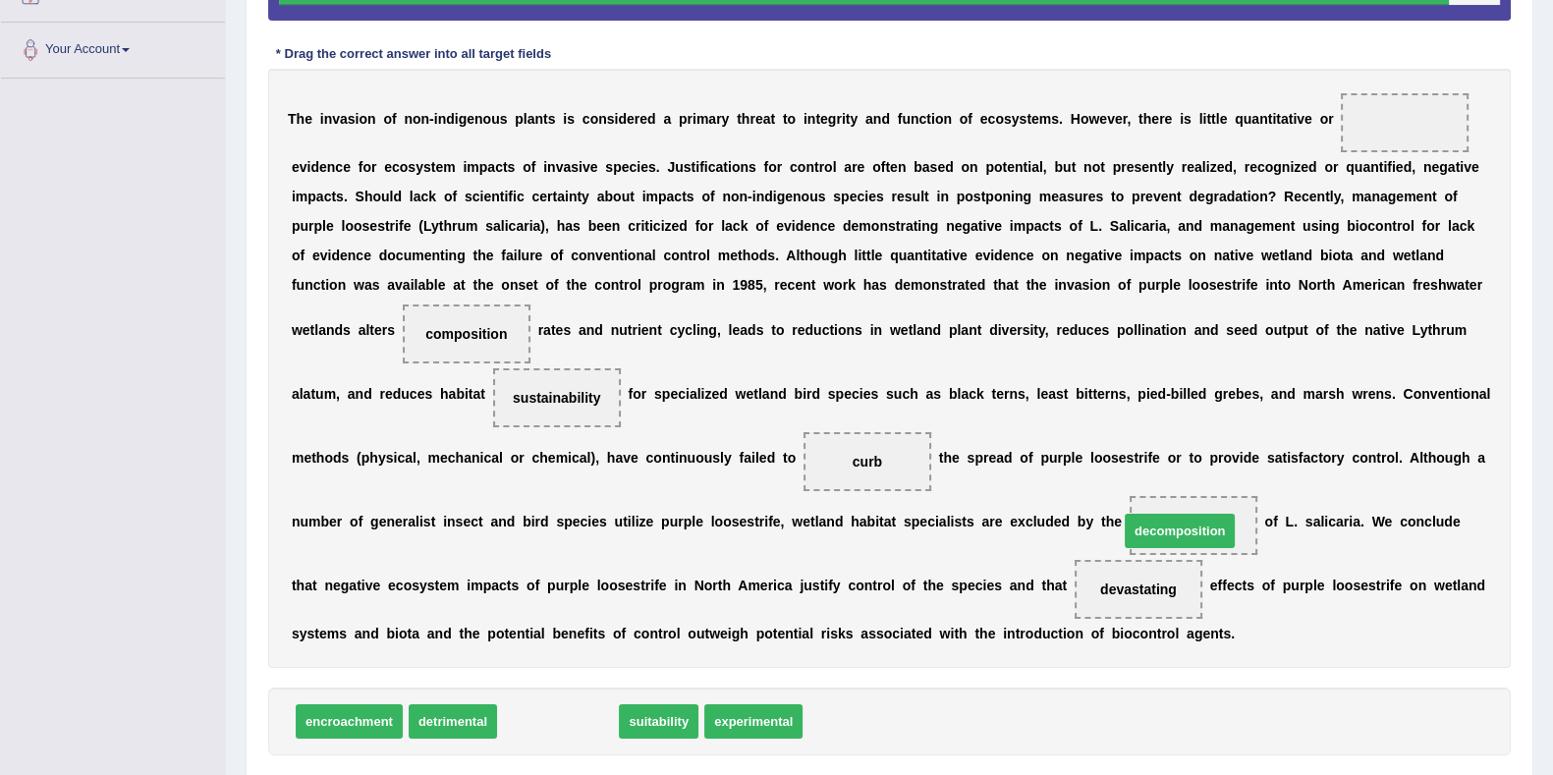
drag, startPoint x: 637, startPoint y: 699, endPoint x: 1183, endPoint y: 523, distance: 573.6
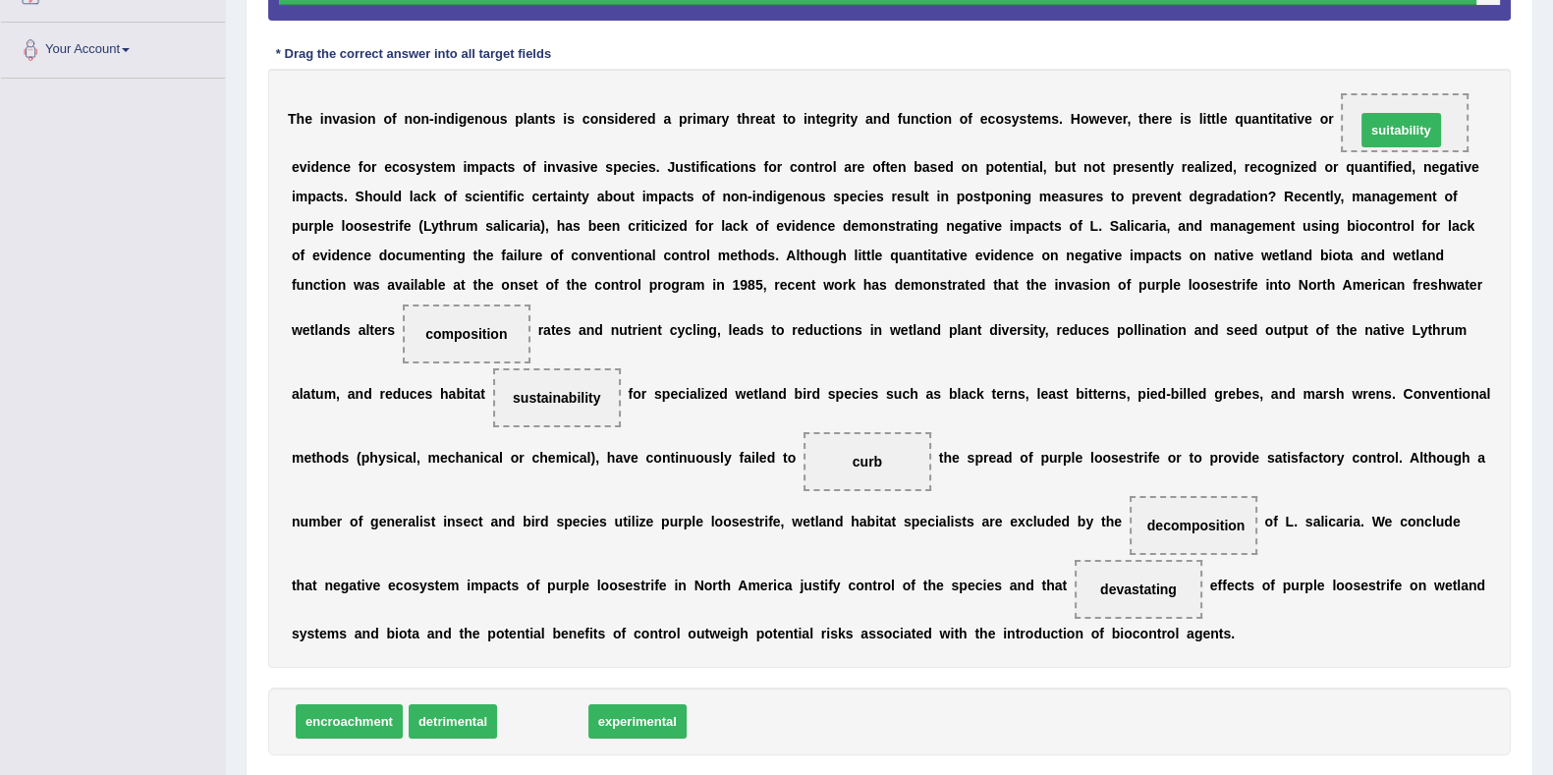
drag, startPoint x: 556, startPoint y: 720, endPoint x: 1414, endPoint y: 130, distance: 1041.6
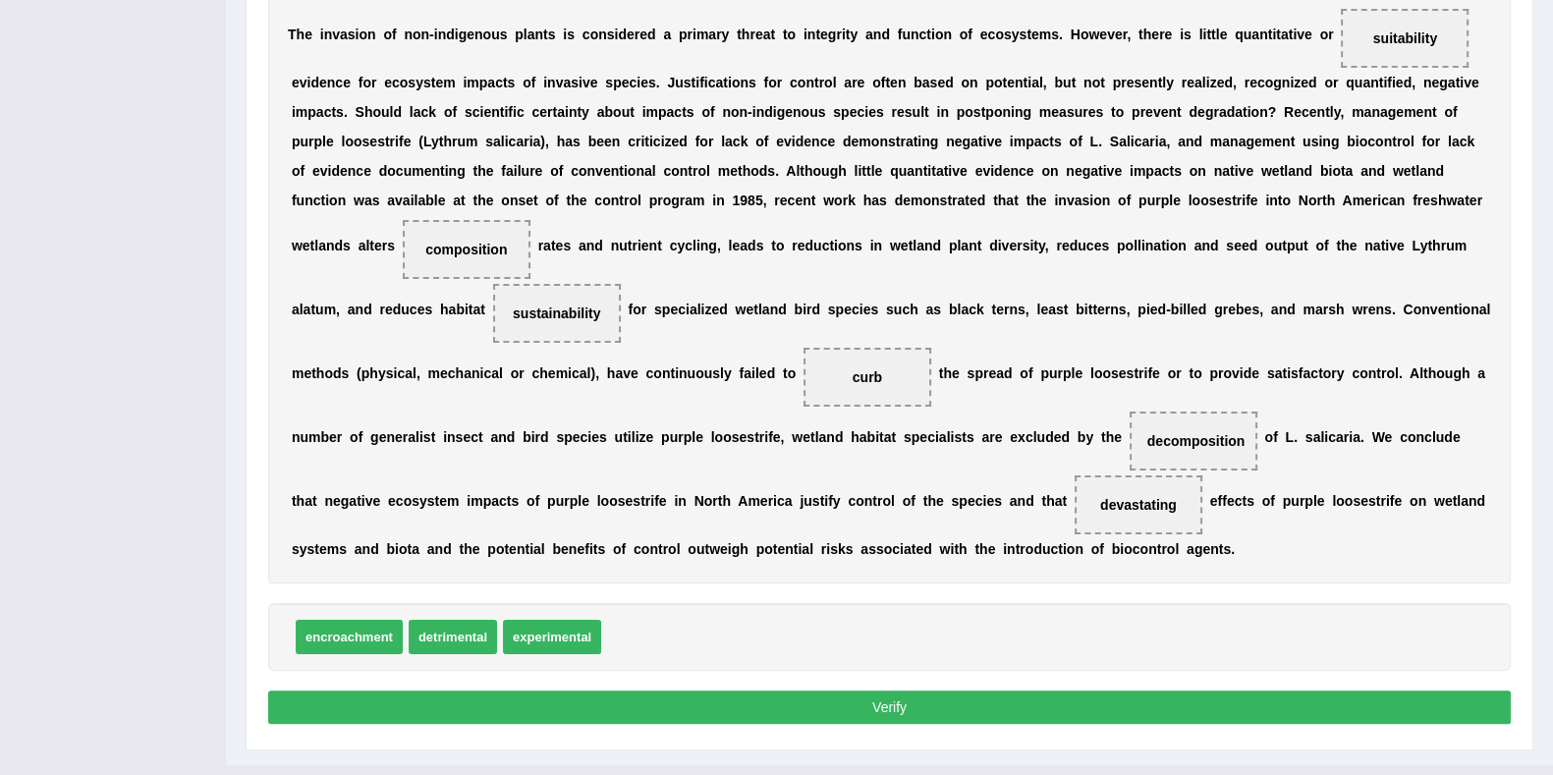
scroll to position [533, 0]
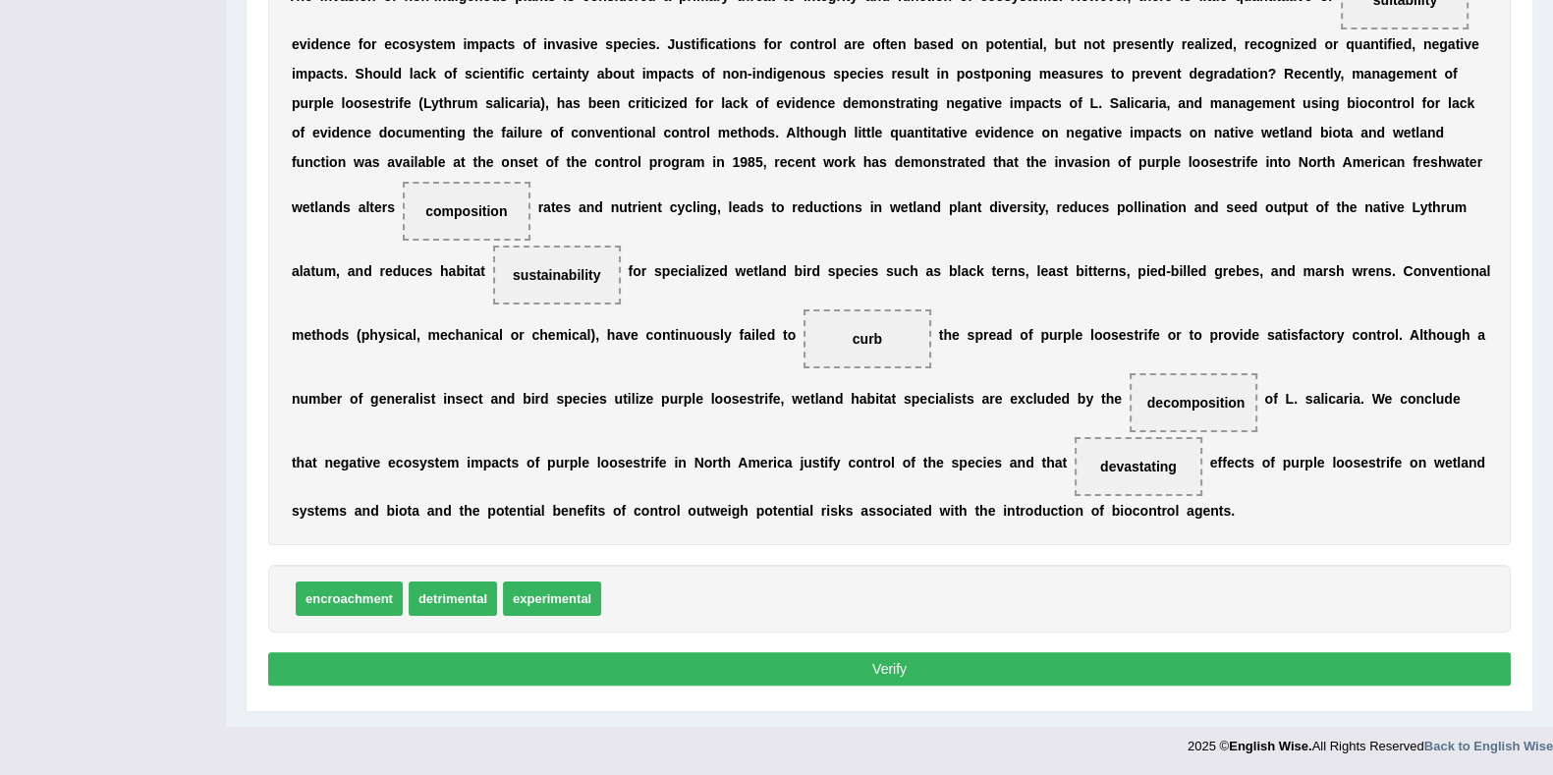
click at [1059, 619] on button "Verify" at bounding box center [889, 668] width 1242 height 33
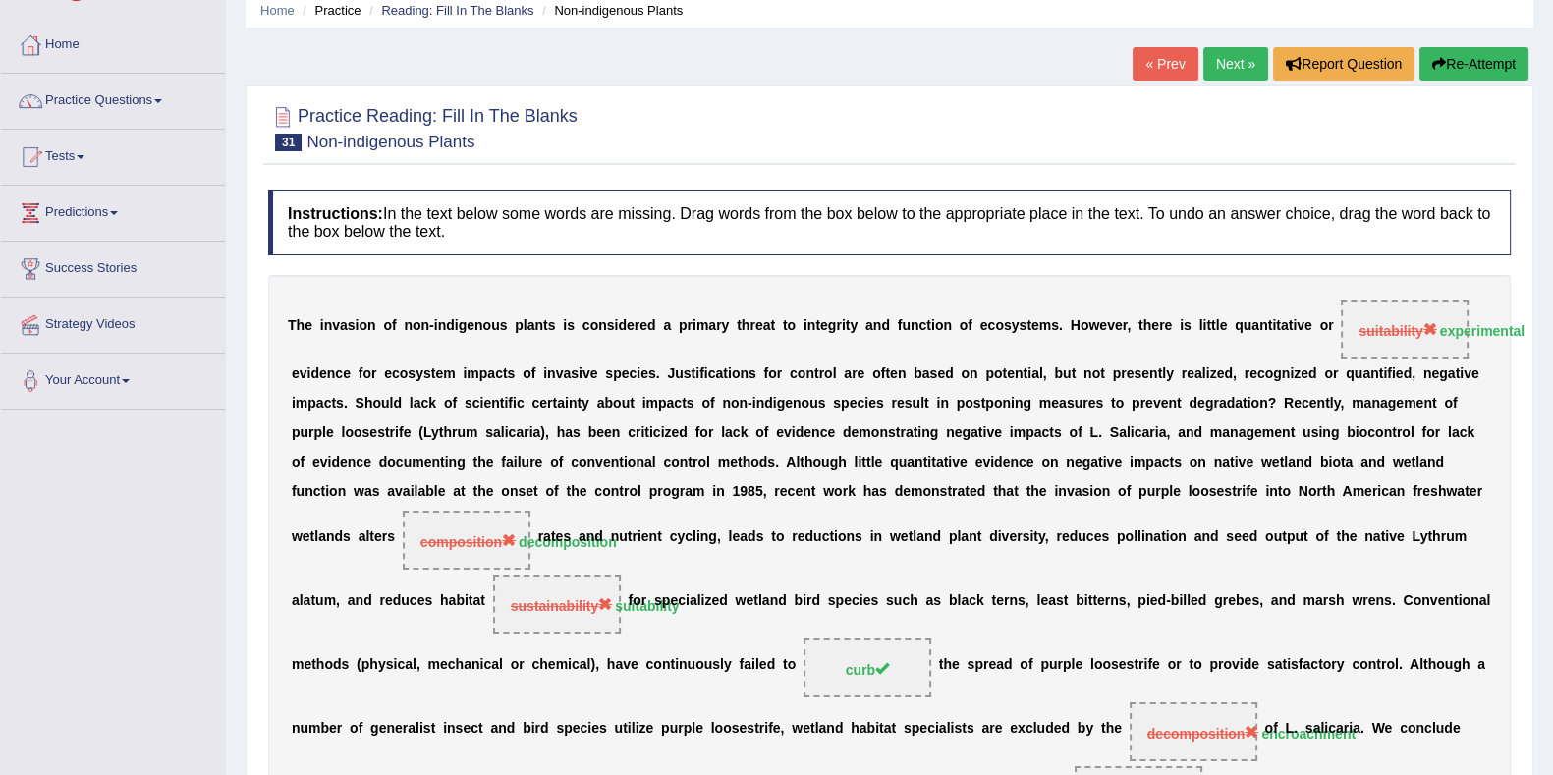
scroll to position [0, 0]
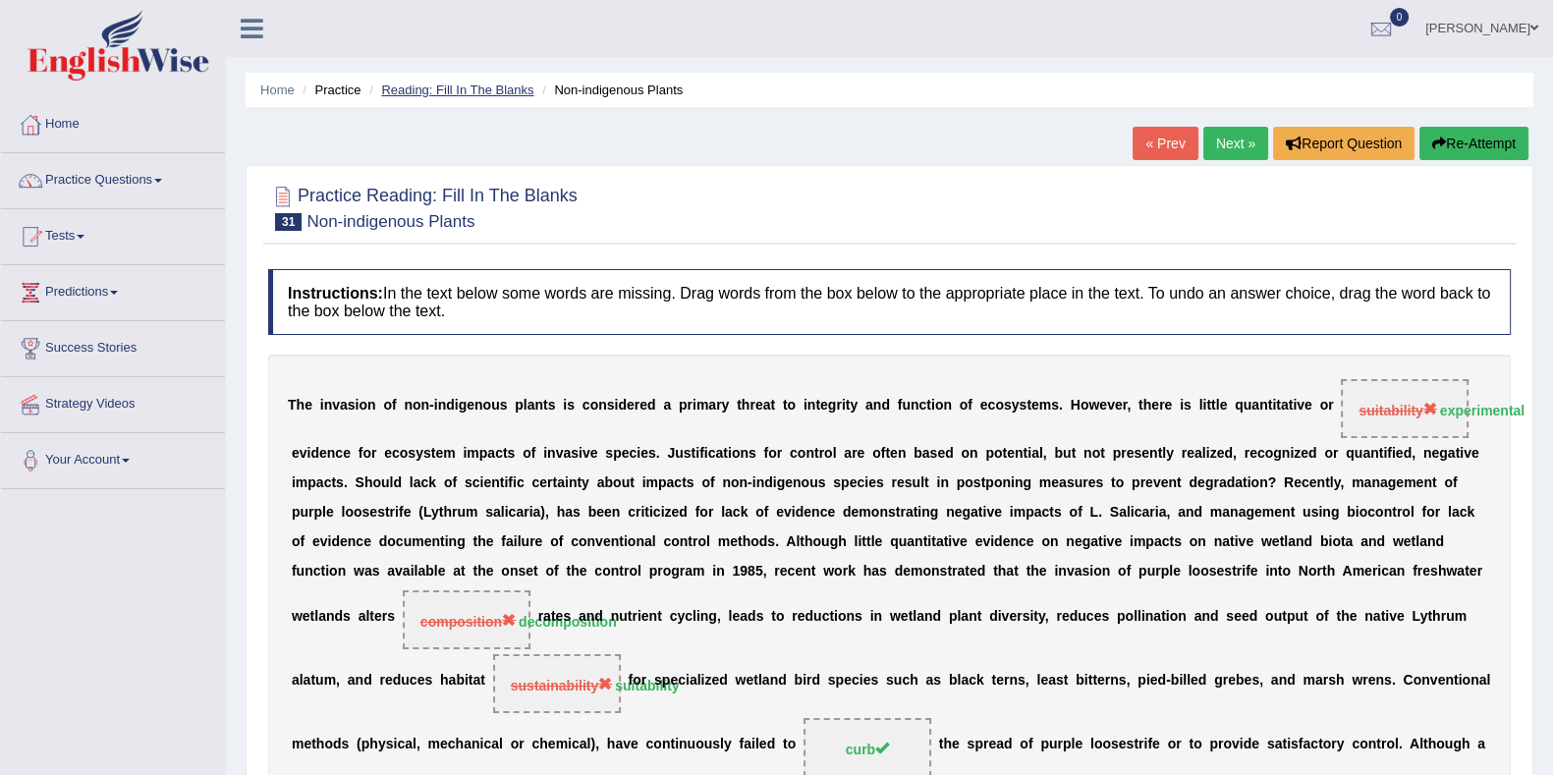
click at [486, 89] on link "Reading: Fill In The Blanks" at bounding box center [457, 89] width 152 height 15
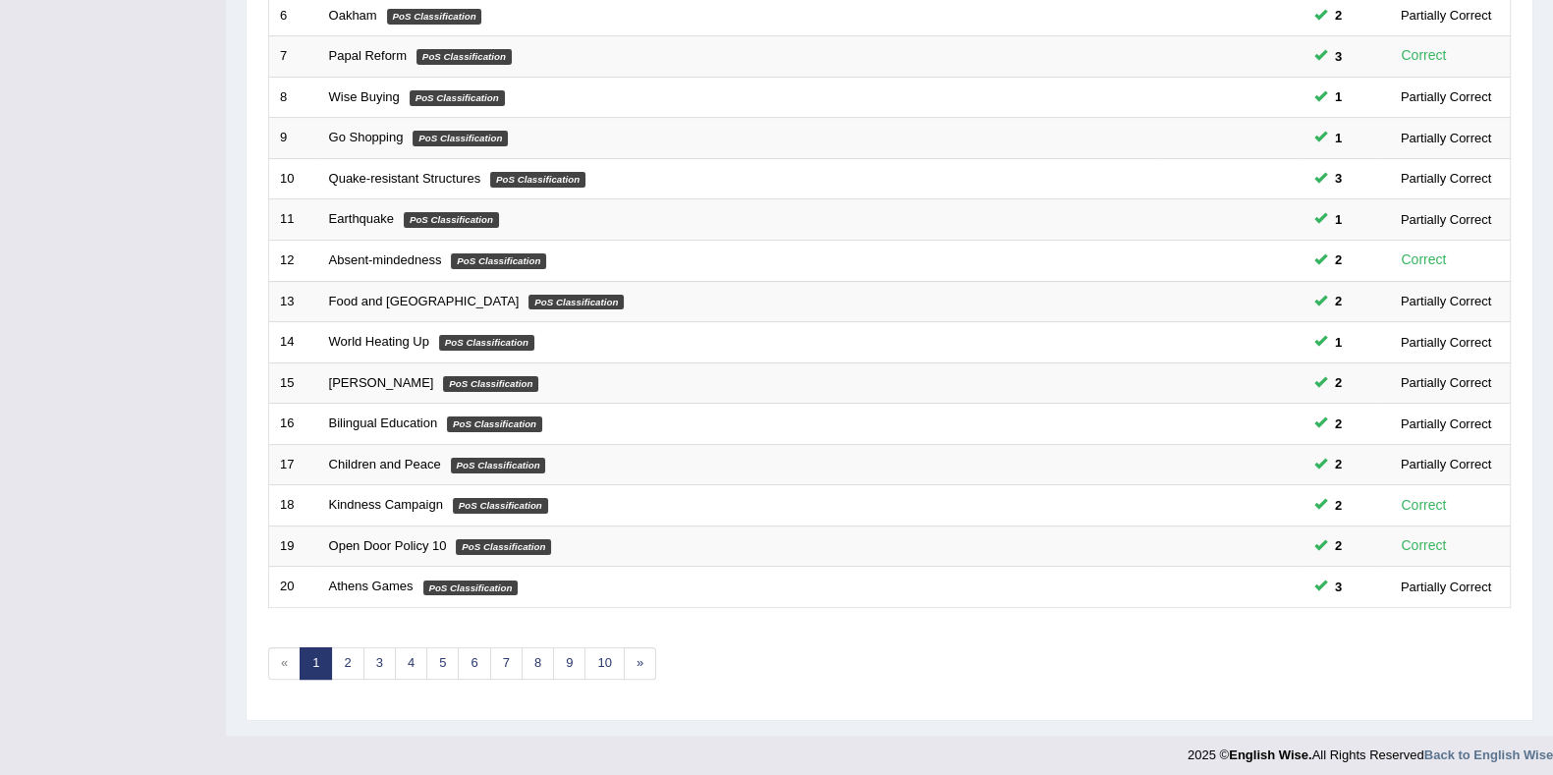
scroll to position [520, 0]
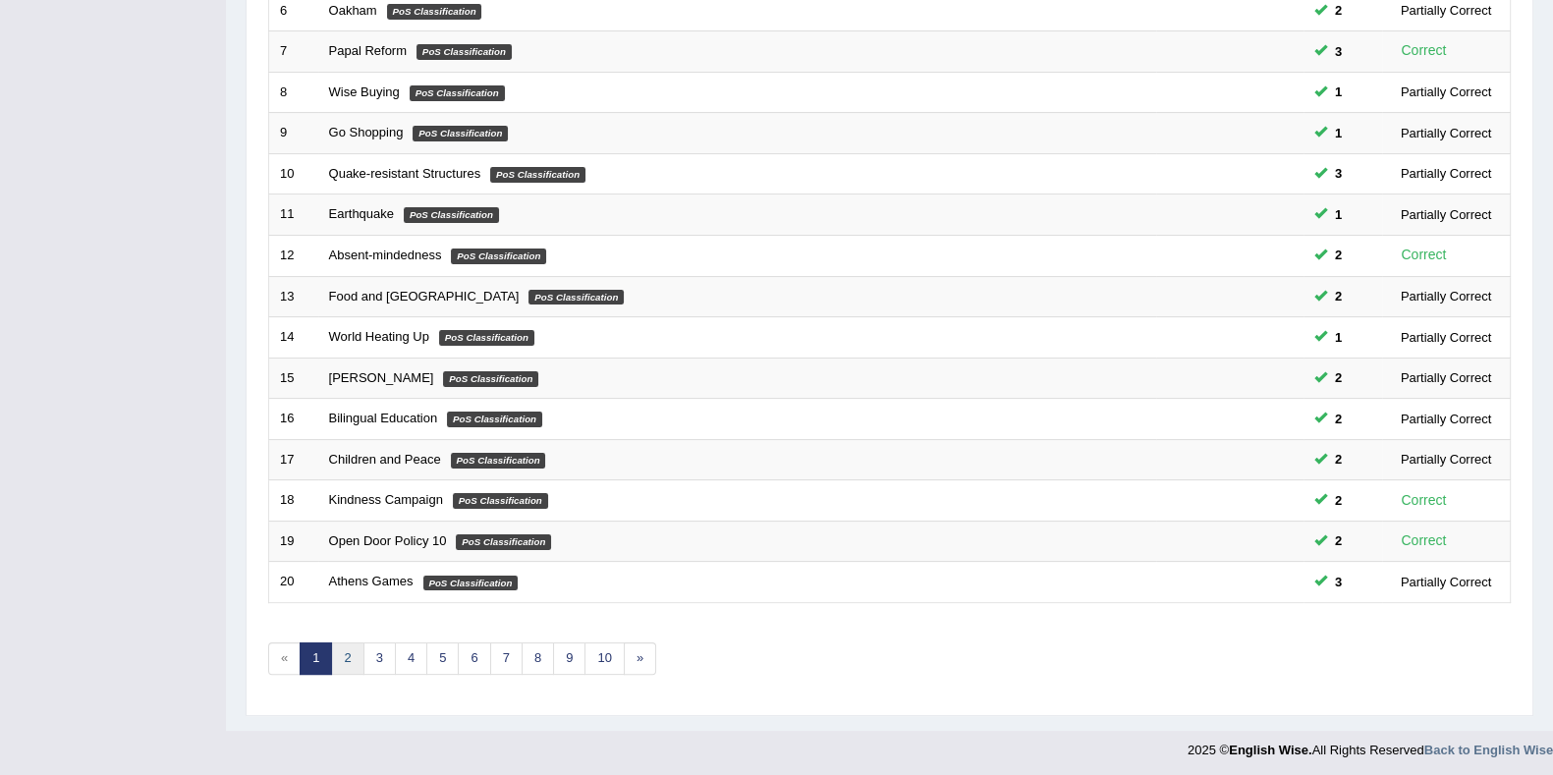
click at [350, 651] on link "2" at bounding box center [347, 658] width 32 height 32
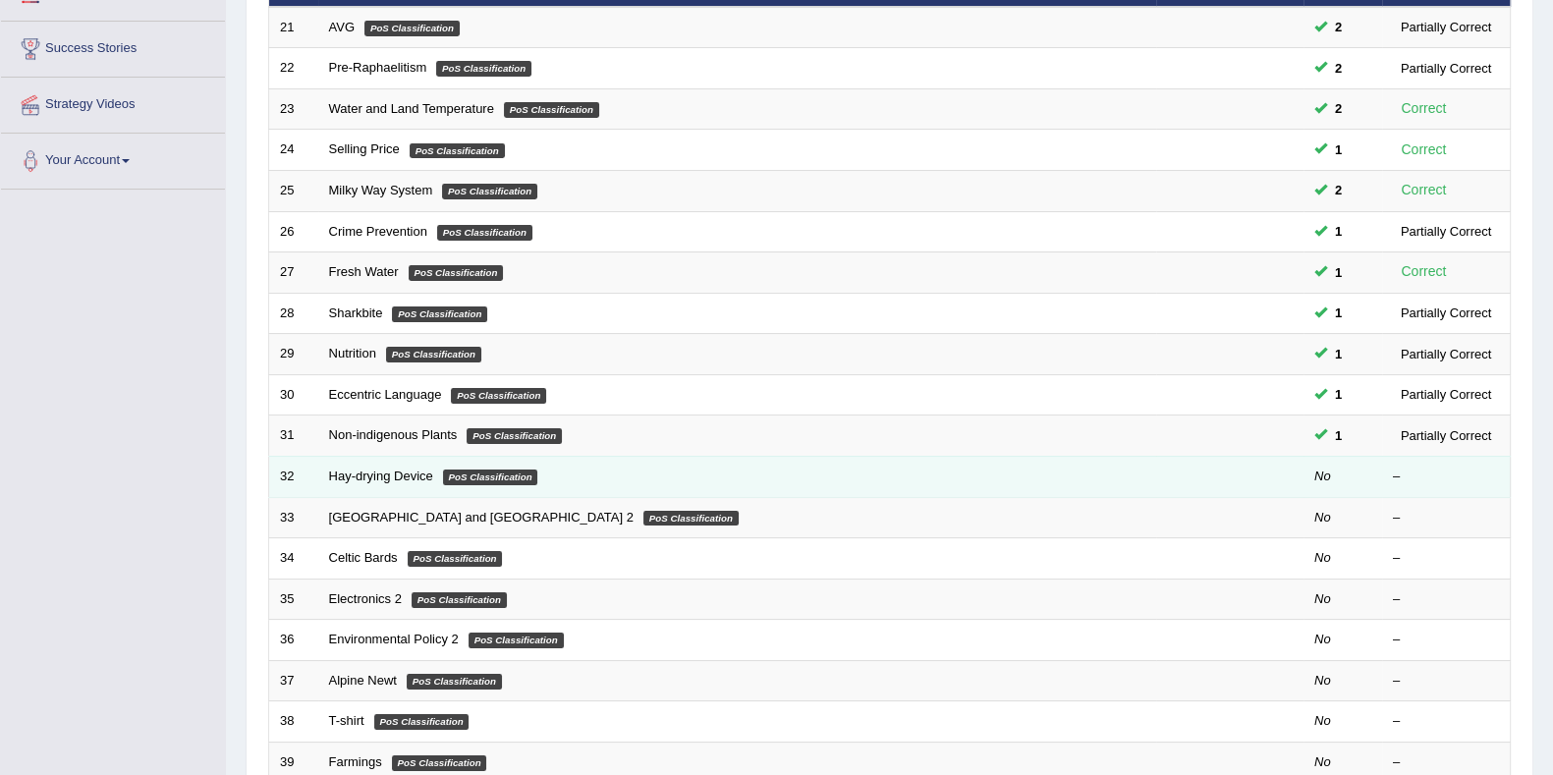
scroll to position [245, 0]
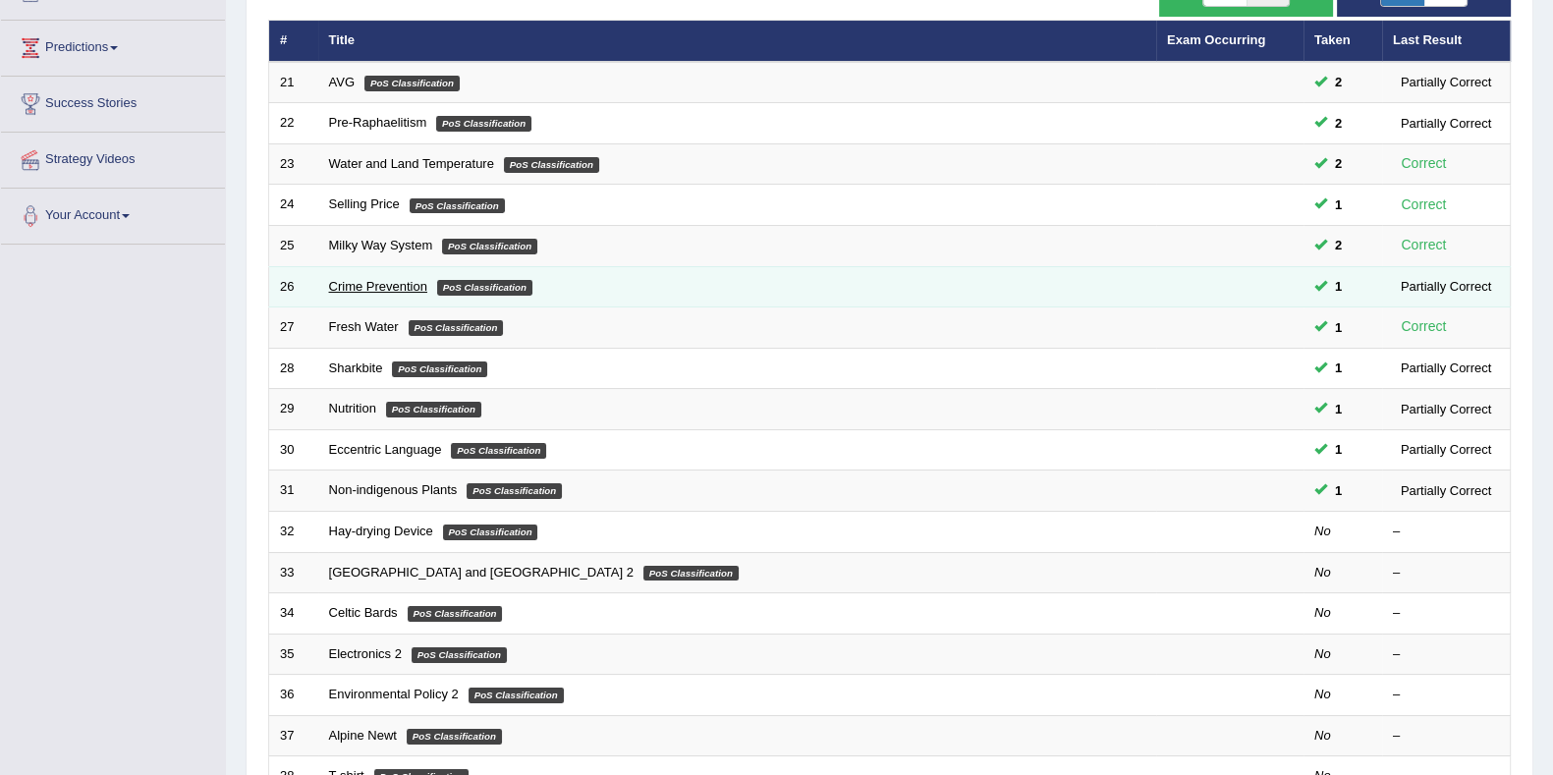
click at [413, 279] on link "Crime Prevention" at bounding box center [378, 286] width 98 height 15
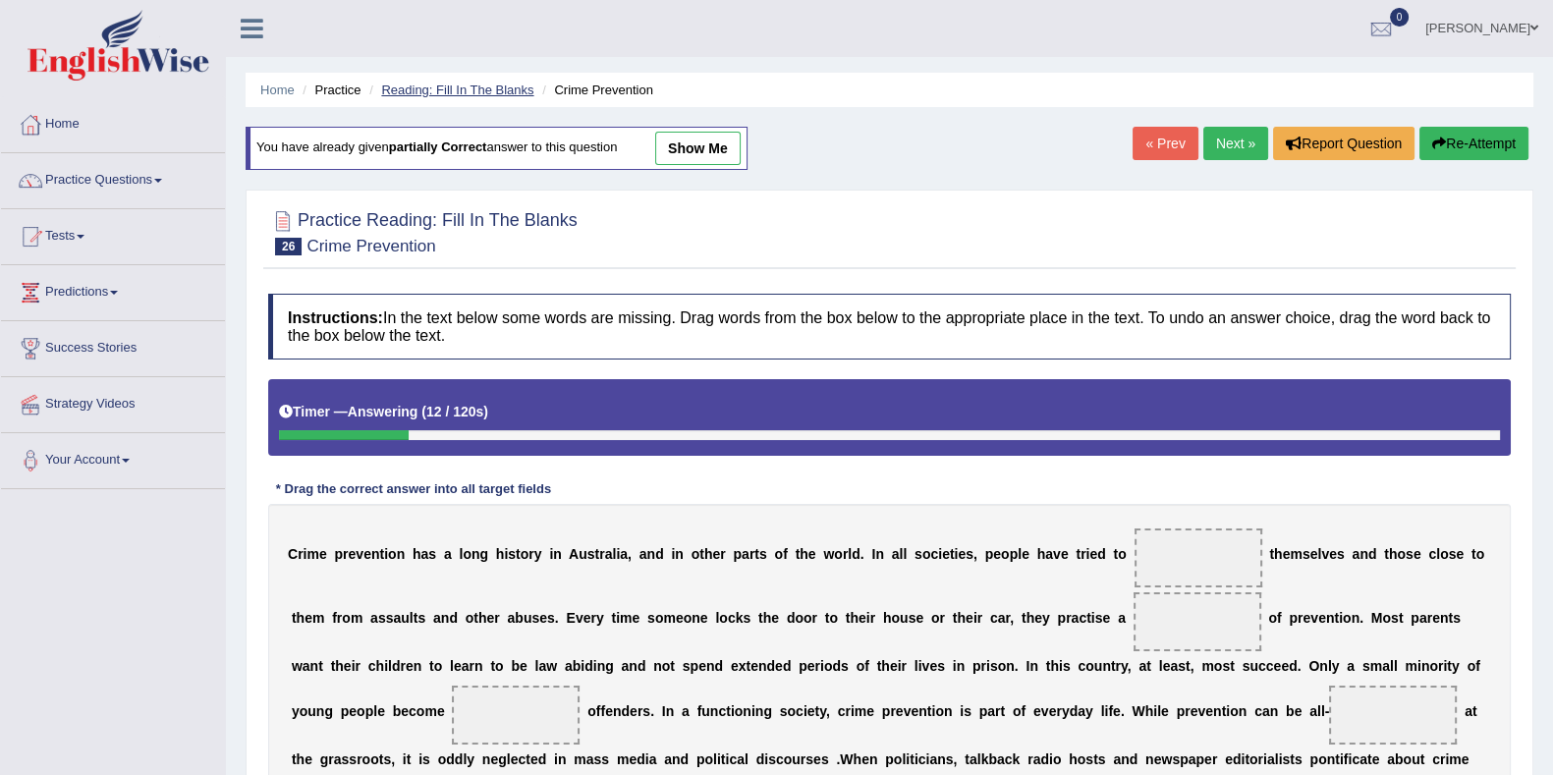
click at [522, 92] on link "Reading: Fill In The Blanks" at bounding box center [457, 89] width 152 height 15
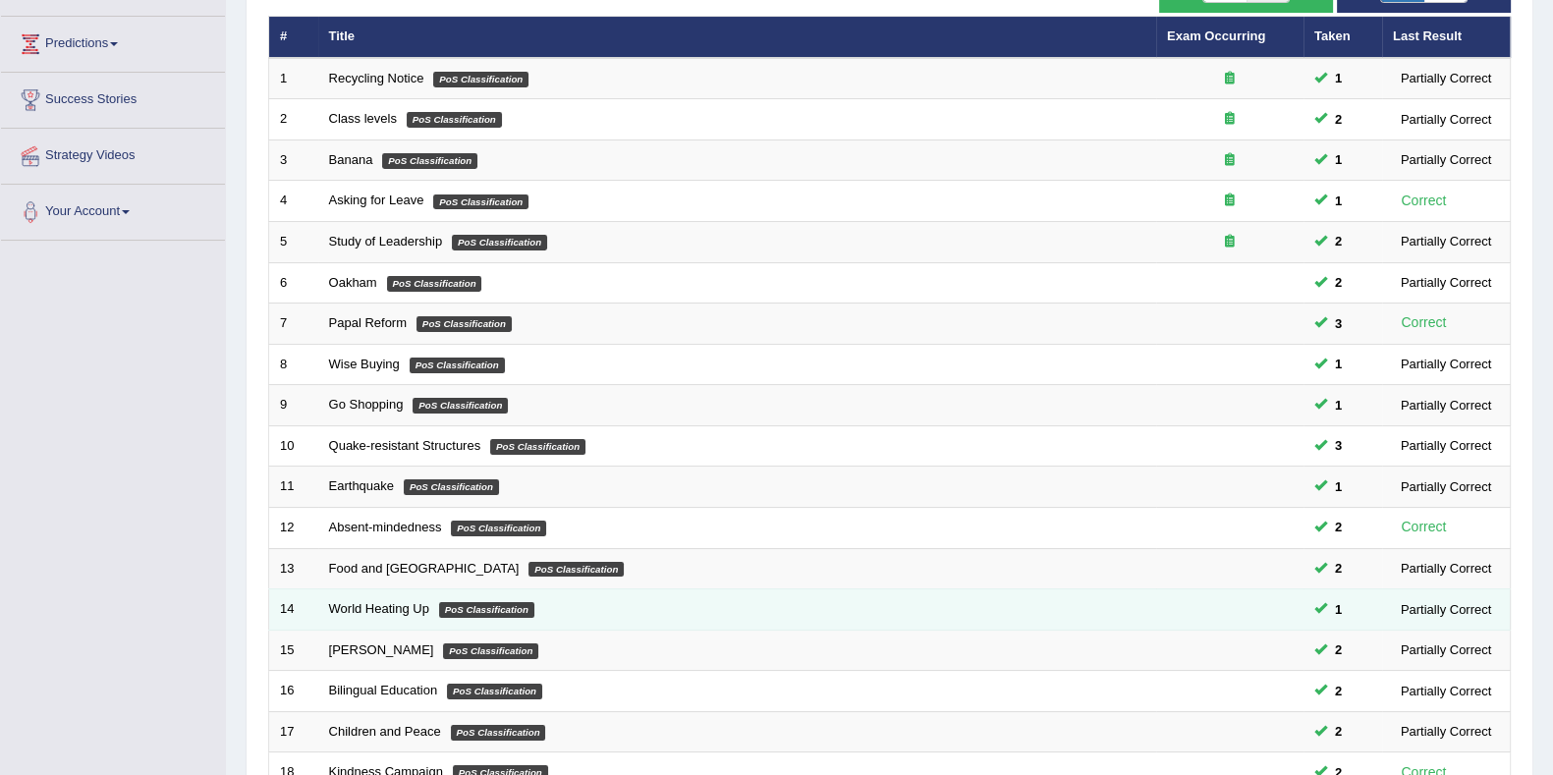
scroll to position [520, 0]
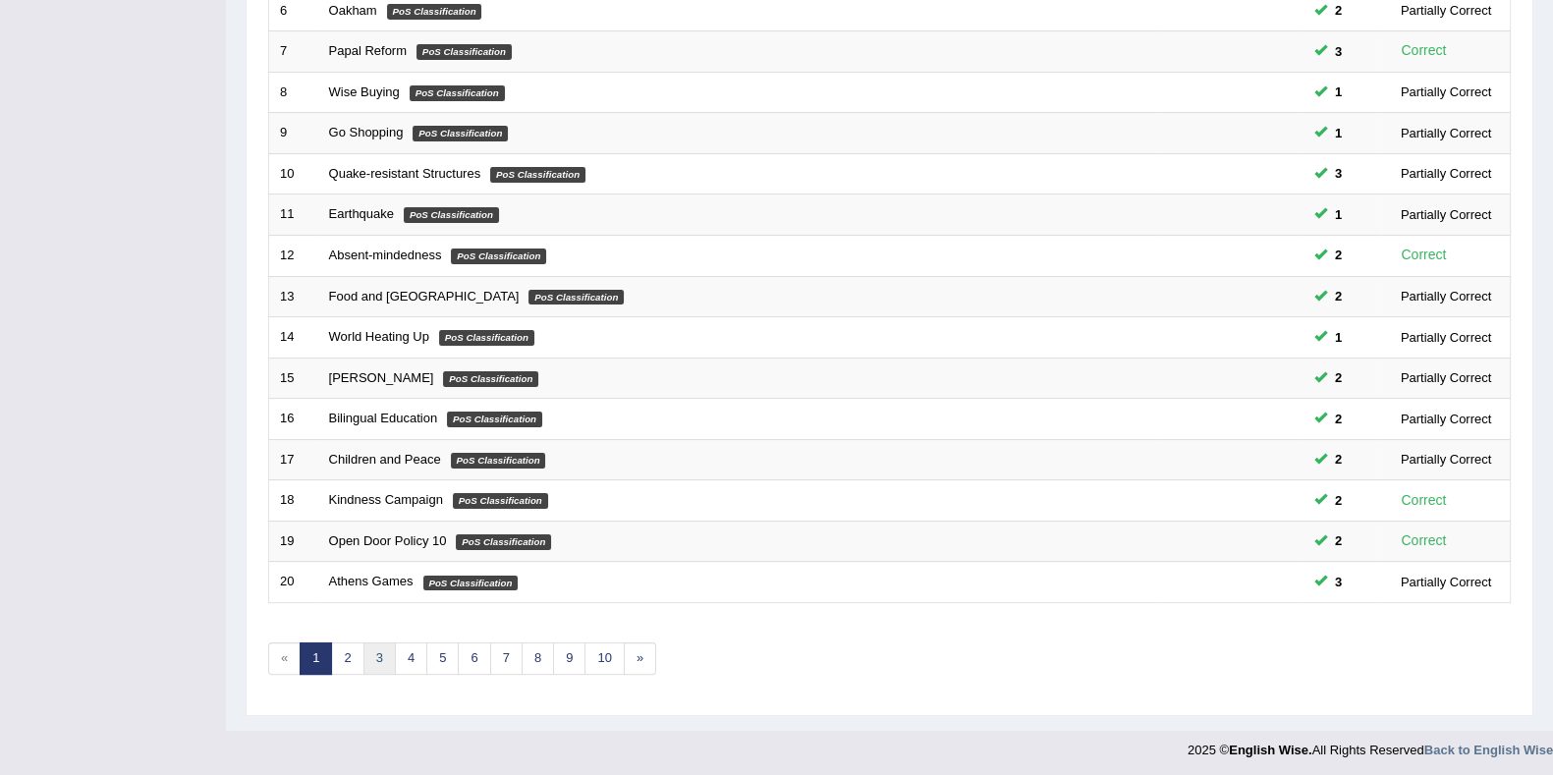
click at [383, 651] on link "3" at bounding box center [379, 658] width 32 height 32
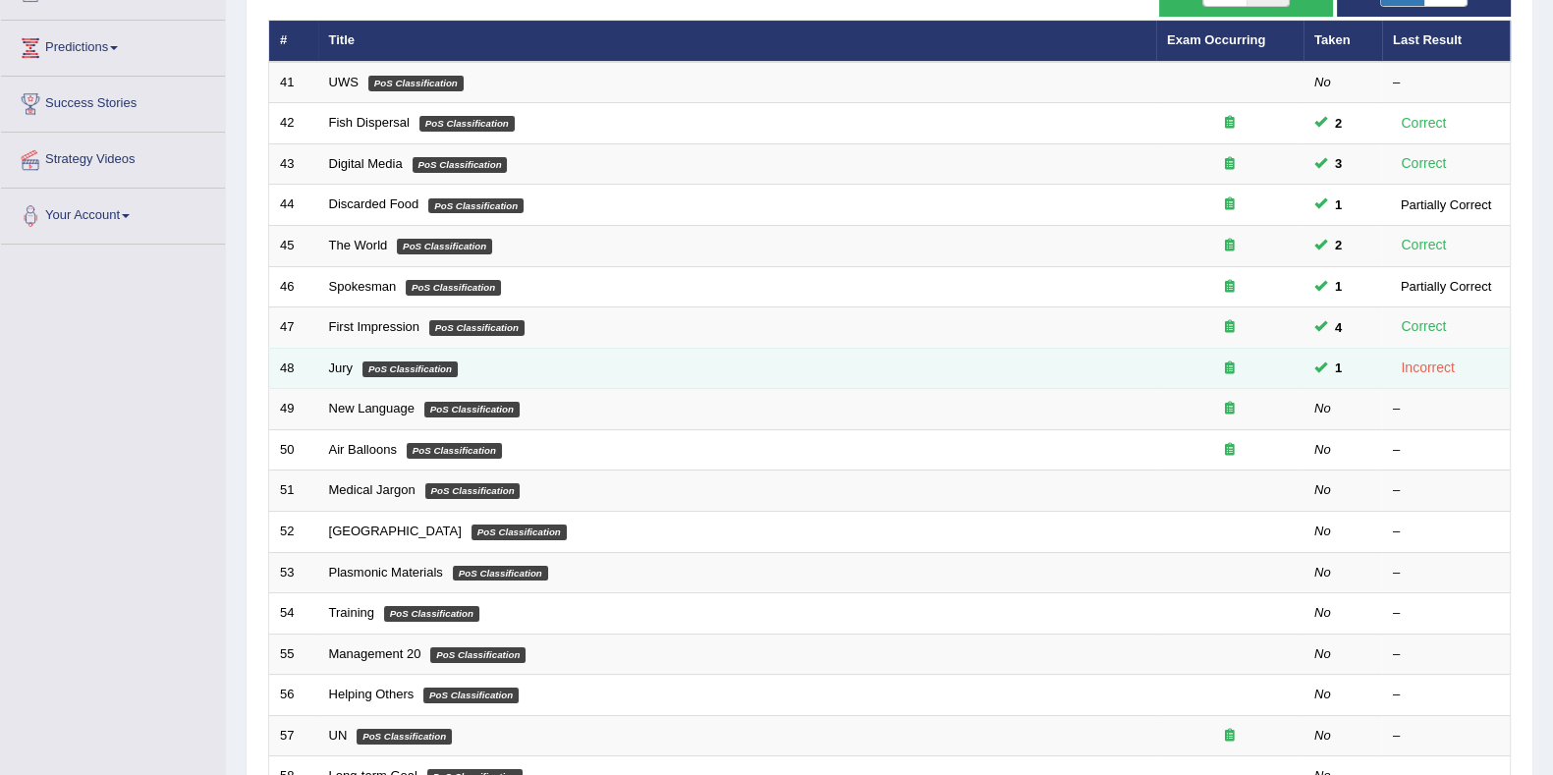
scroll to position [520, 0]
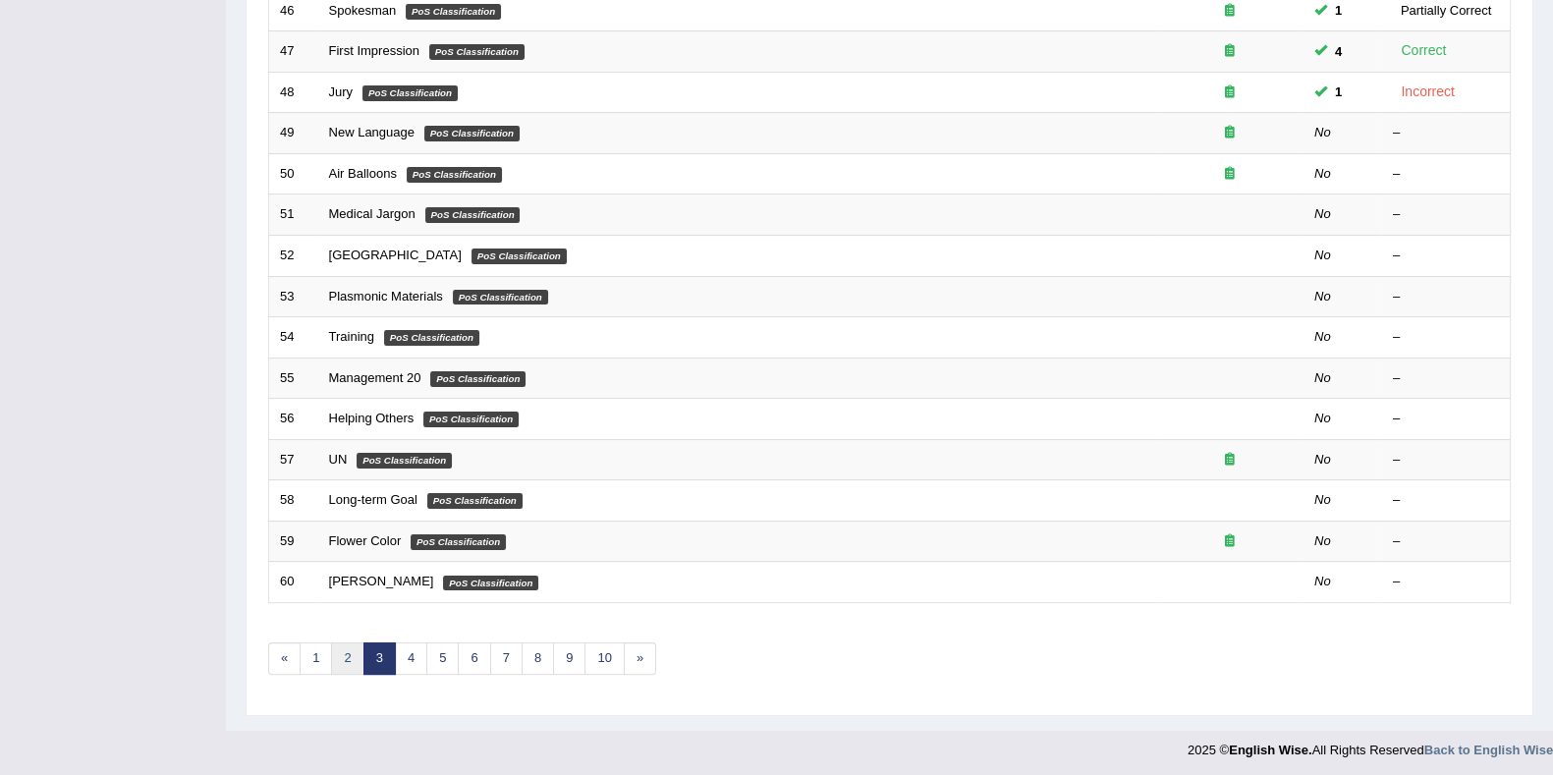
click at [344, 655] on link "2" at bounding box center [347, 658] width 32 height 32
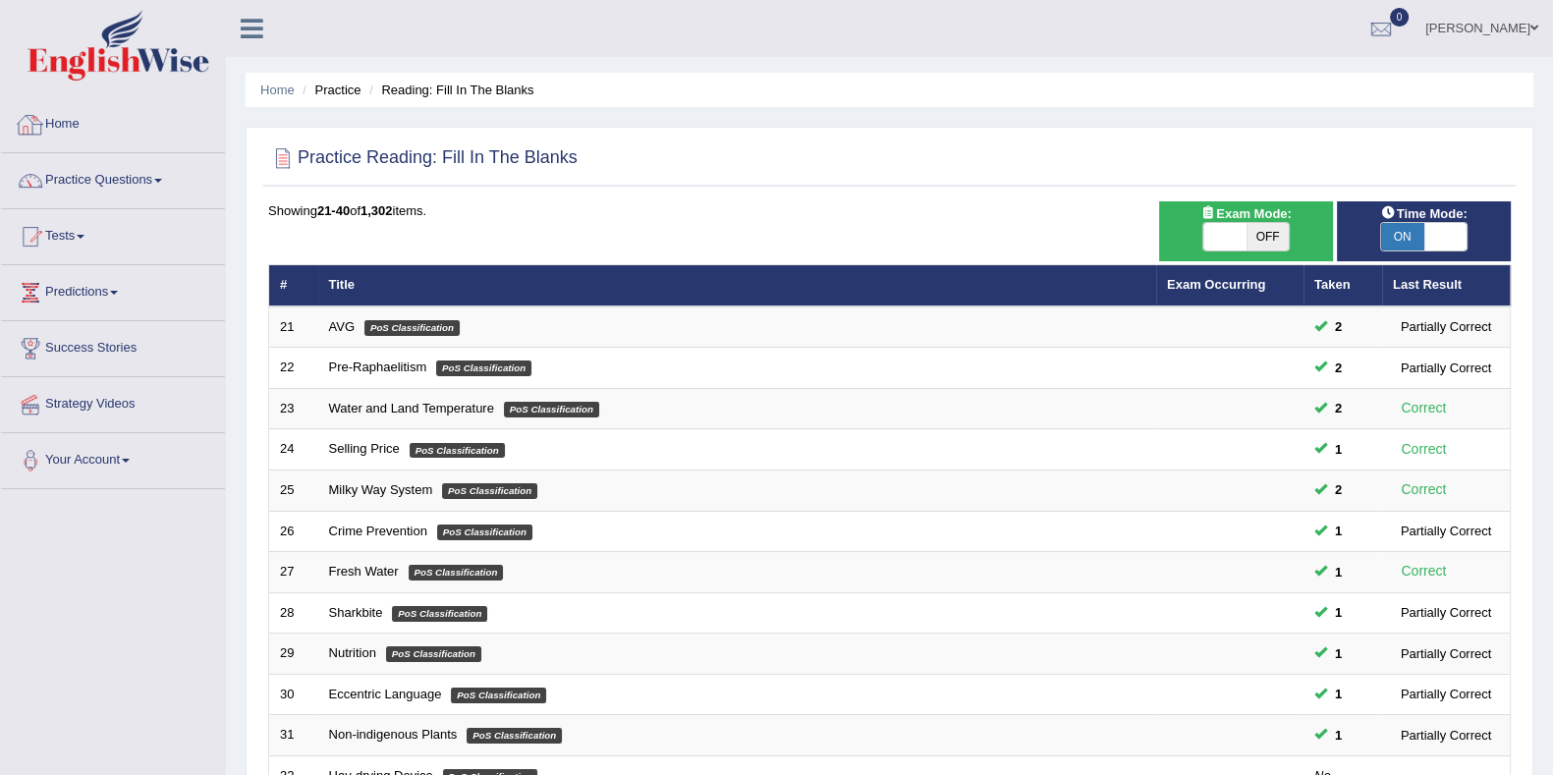
click at [72, 105] on link "Home" at bounding box center [113, 121] width 224 height 49
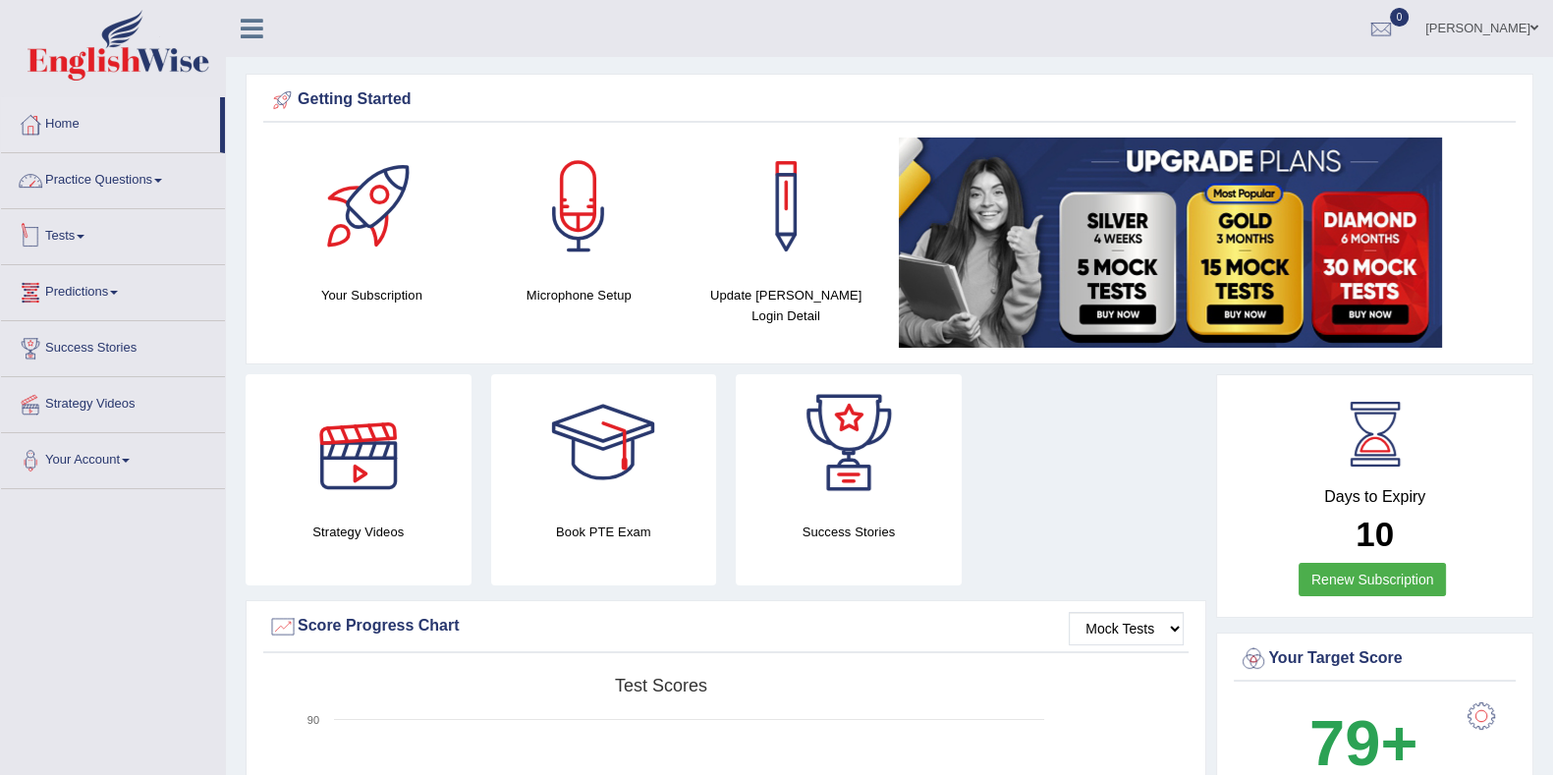
click at [115, 167] on link "Practice Questions" at bounding box center [113, 177] width 224 height 49
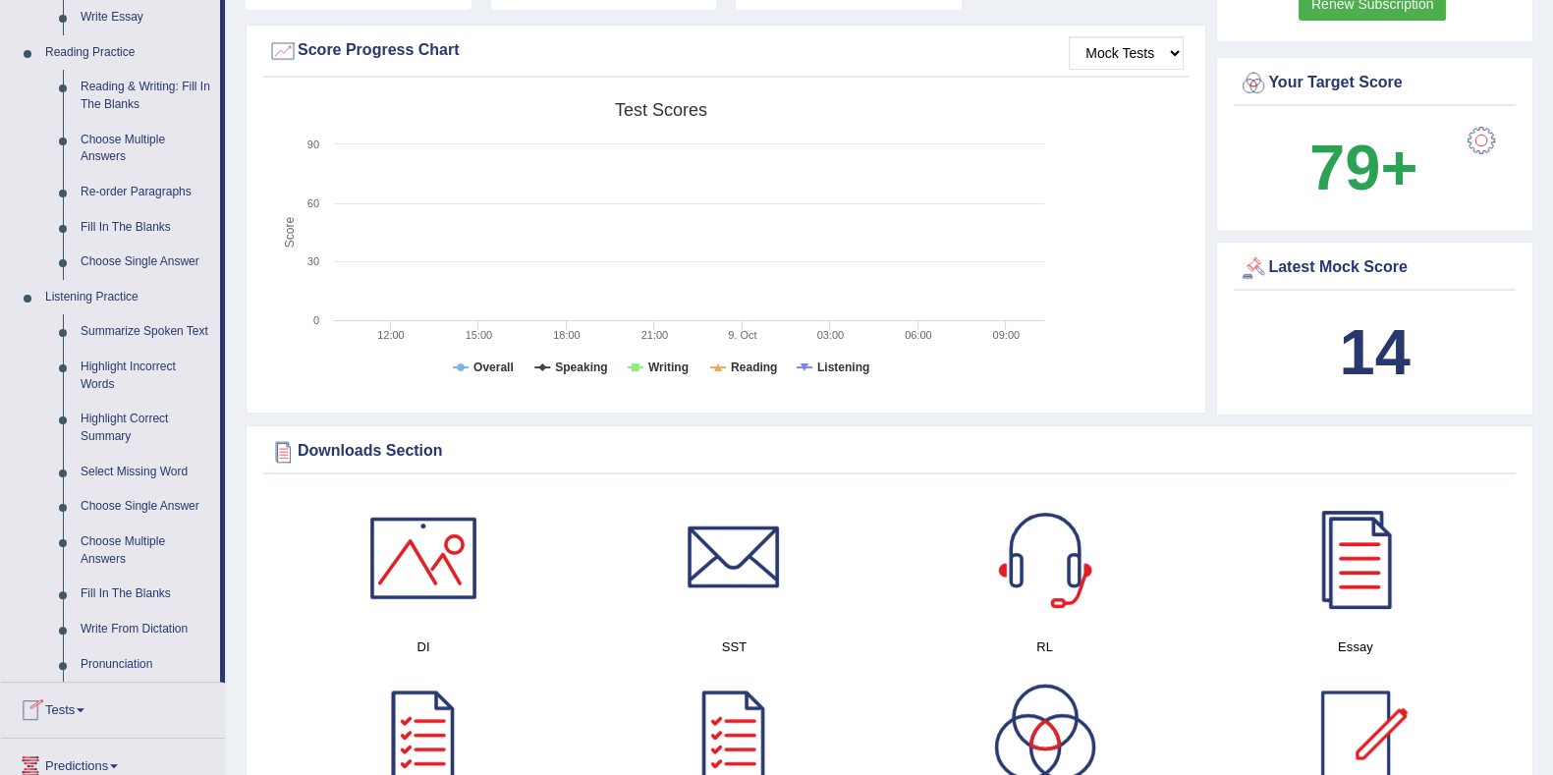
scroll to position [614, 0]
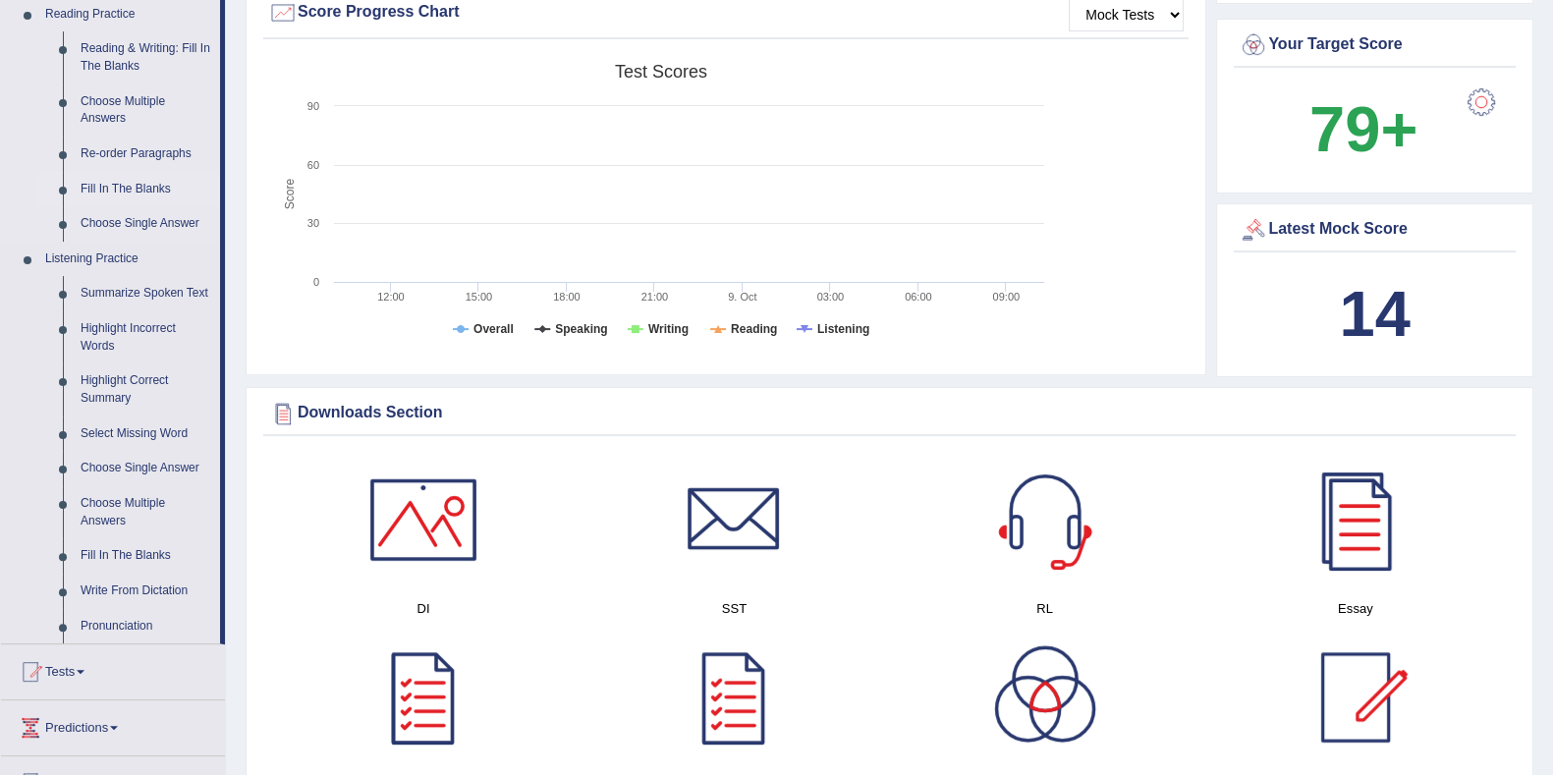
click at [124, 189] on link "Fill In The Blanks" at bounding box center [146, 189] width 148 height 35
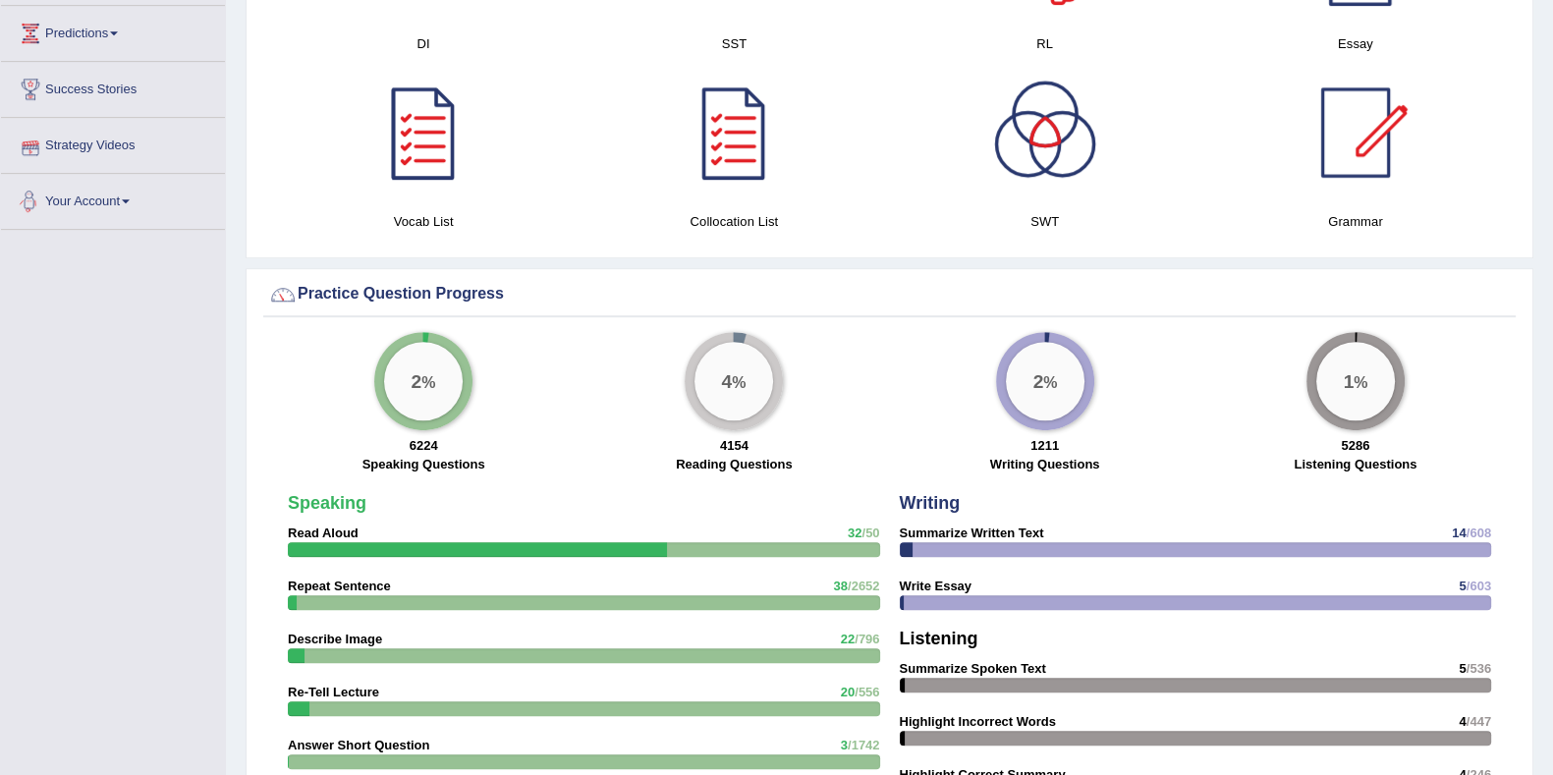
scroll to position [1141, 0]
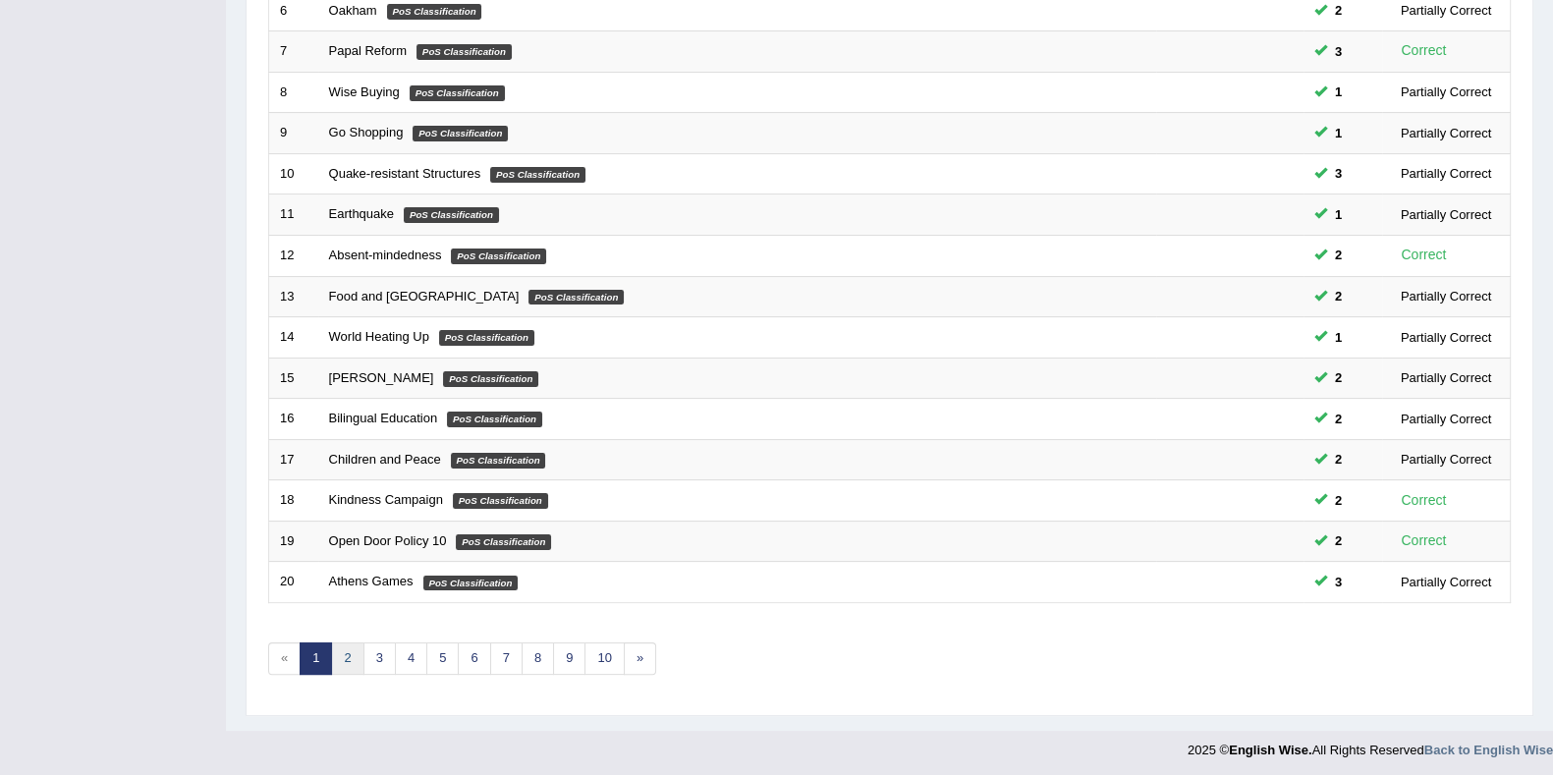
click at [350, 642] on link "2" at bounding box center [347, 658] width 32 height 32
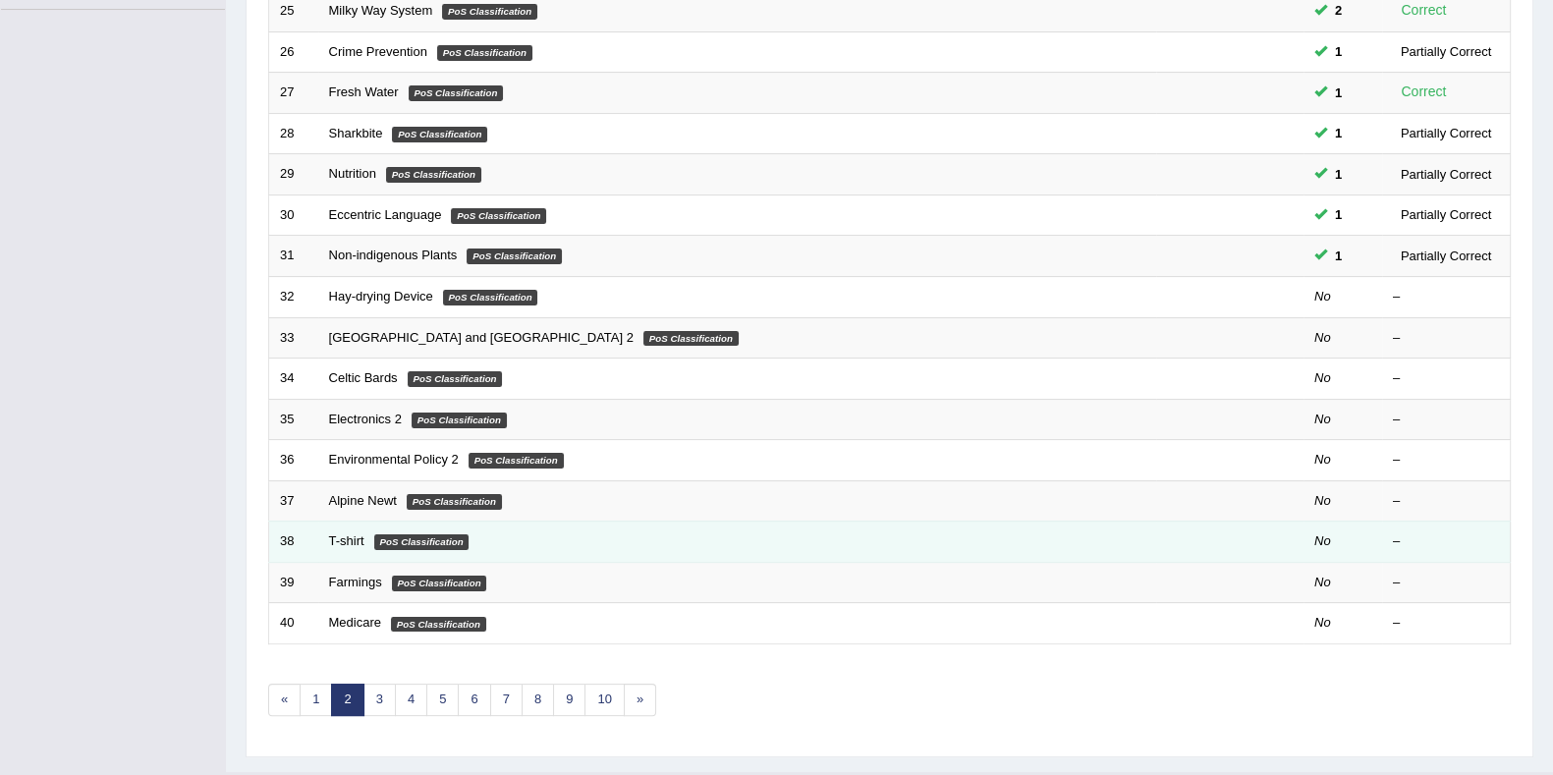
scroll to position [520, 0]
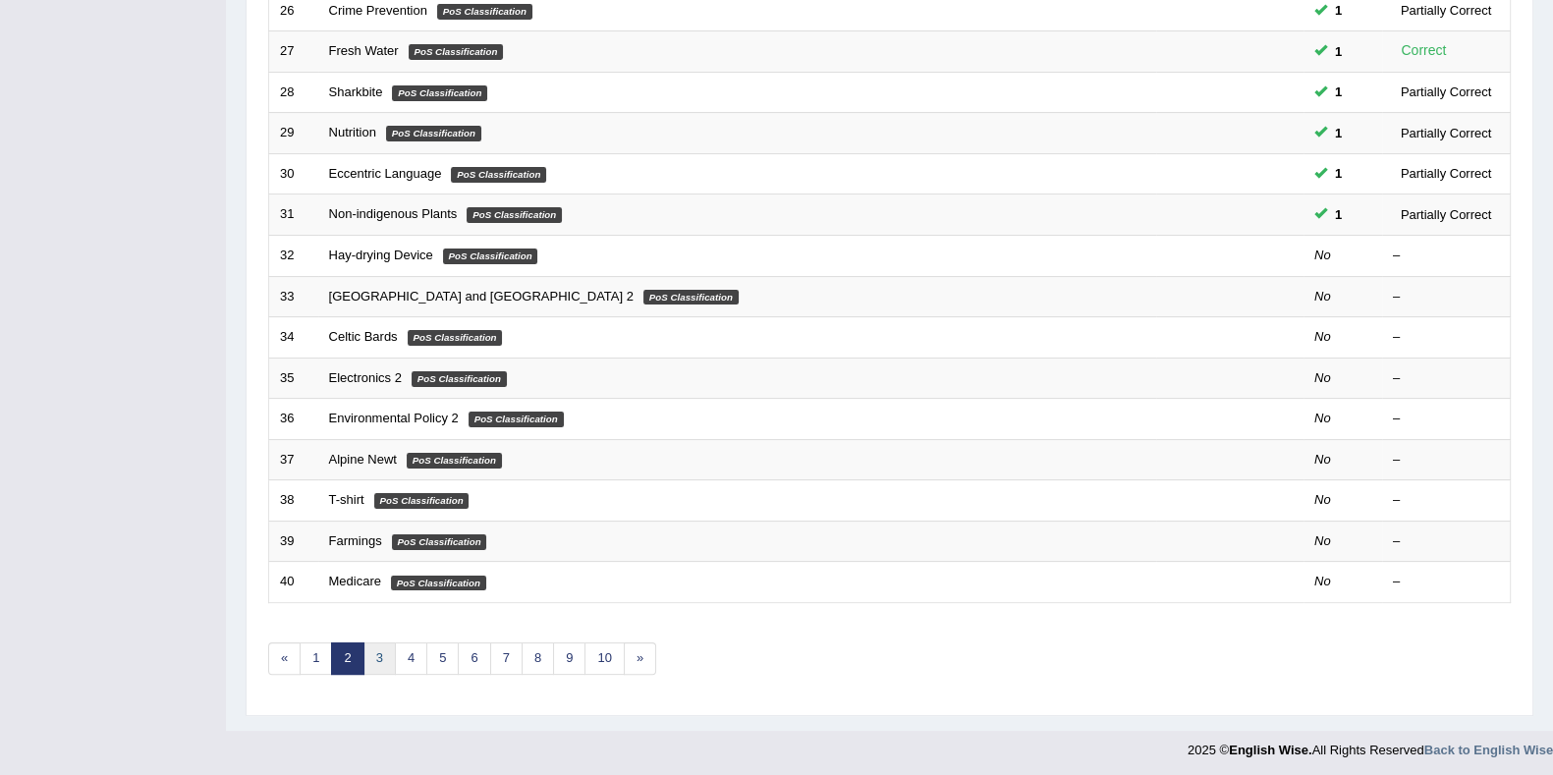
click at [376, 645] on link "3" at bounding box center [379, 658] width 32 height 32
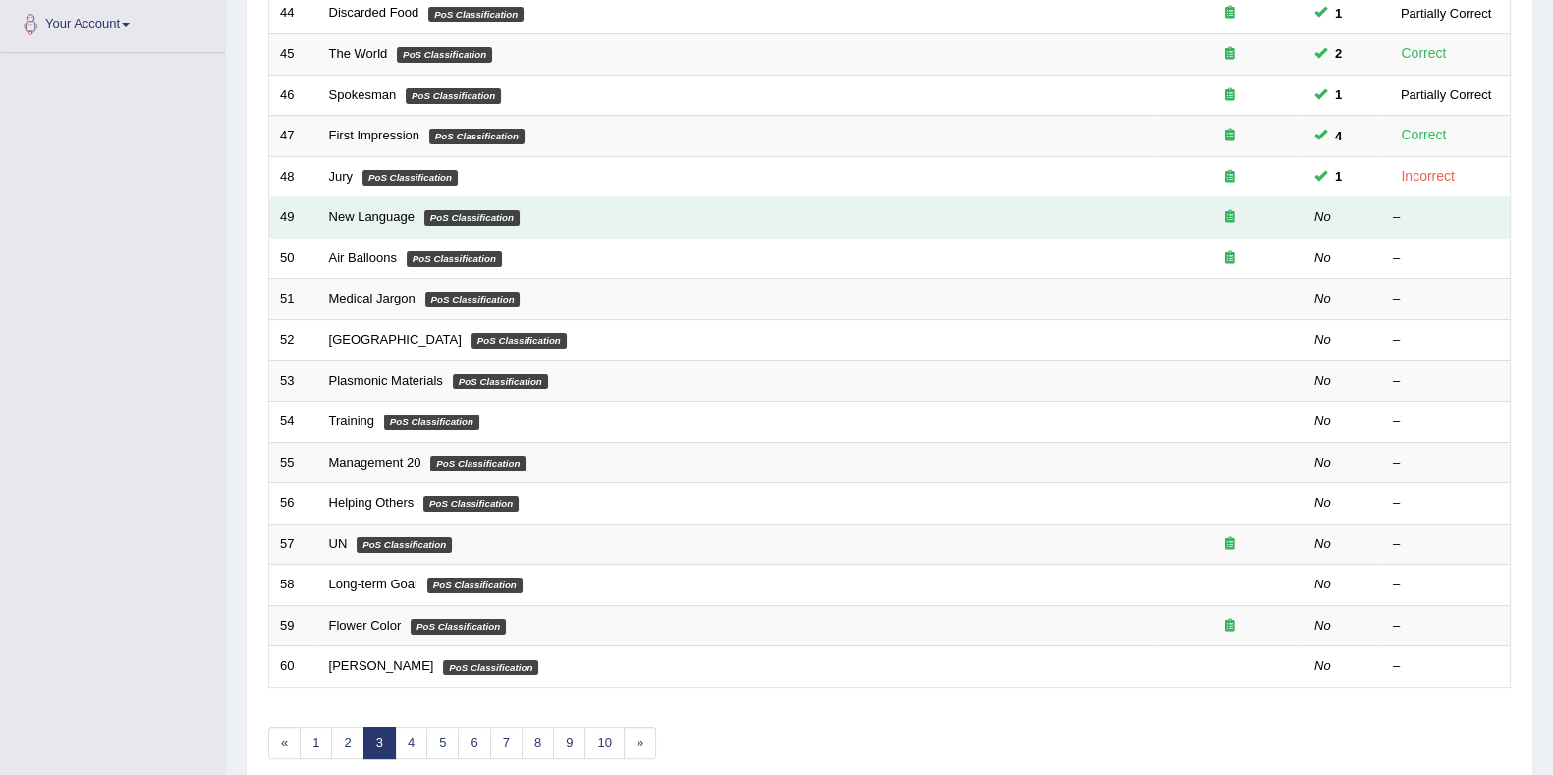
scroll to position [520, 0]
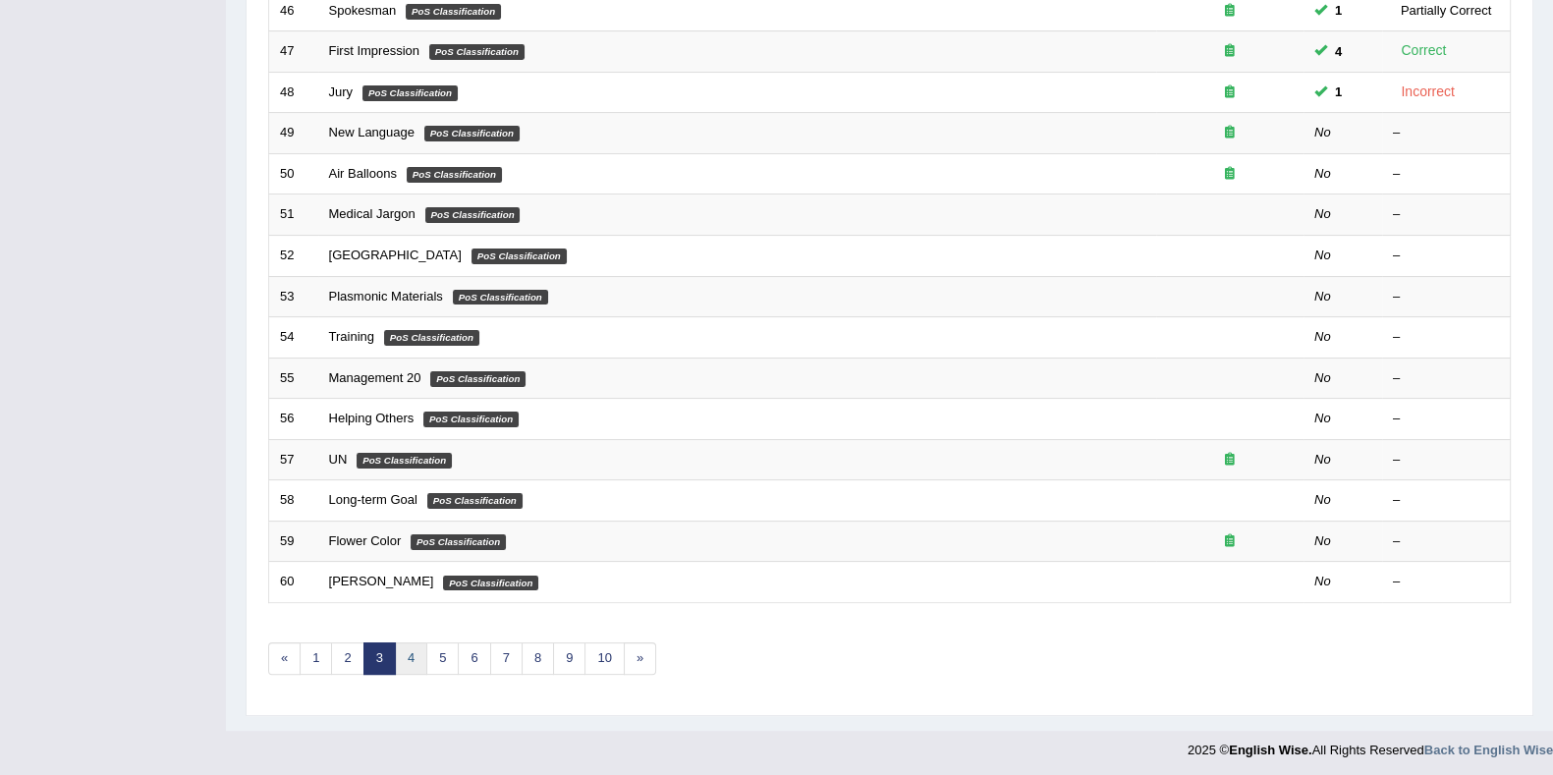
click at [408, 649] on link "4" at bounding box center [411, 658] width 32 height 32
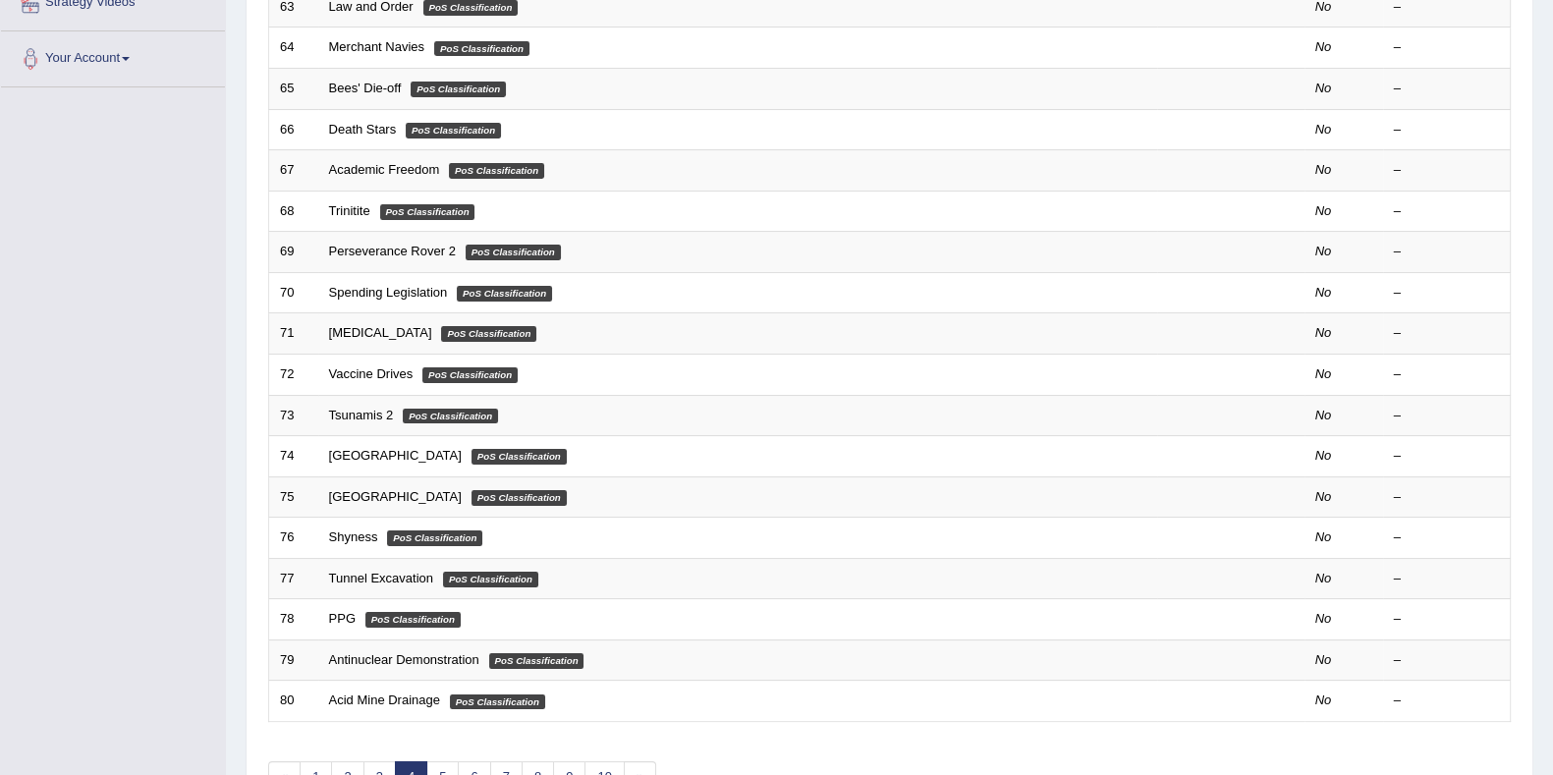
scroll to position [520, 0]
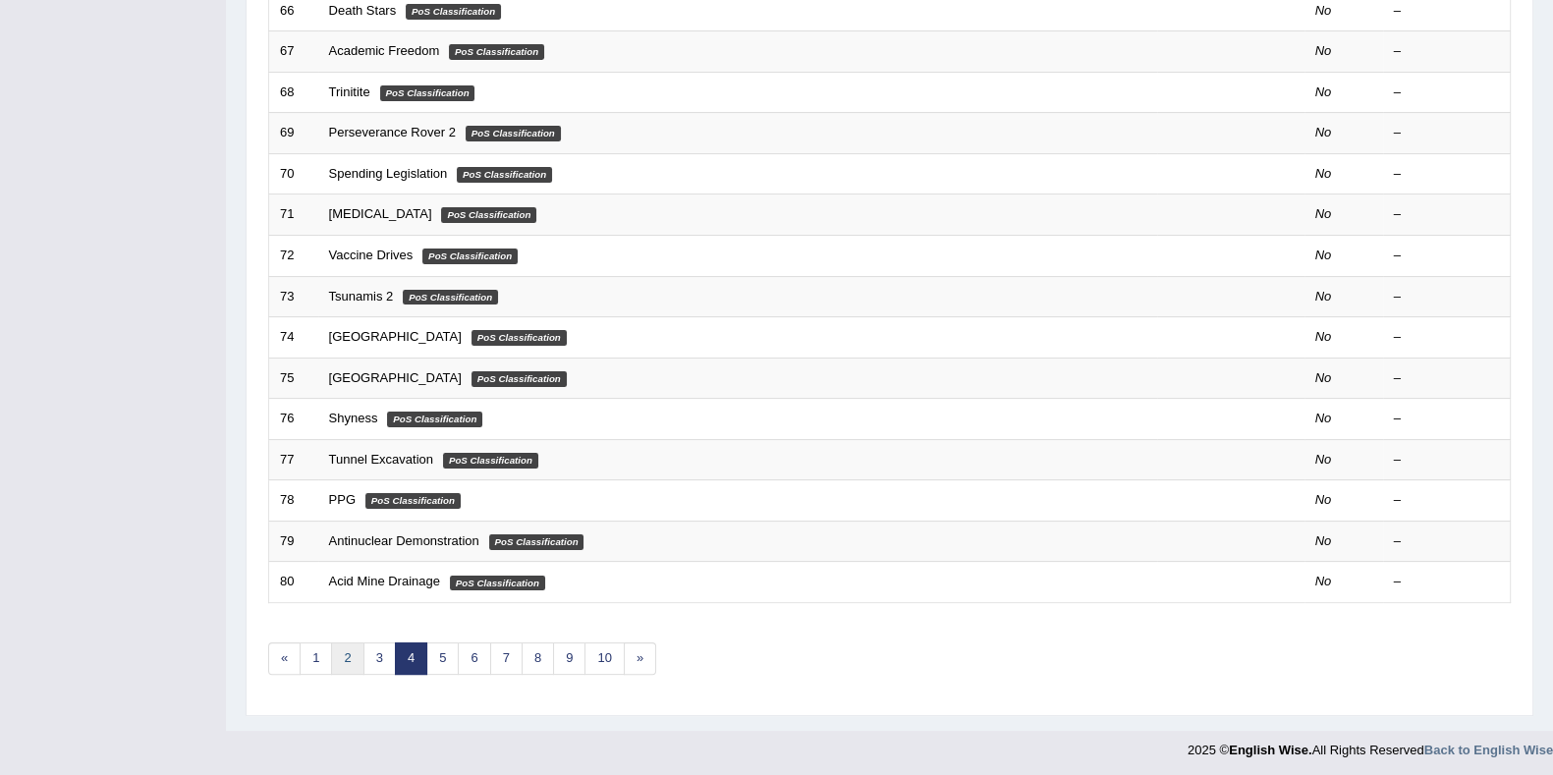
click at [355, 645] on link "2" at bounding box center [347, 658] width 32 height 32
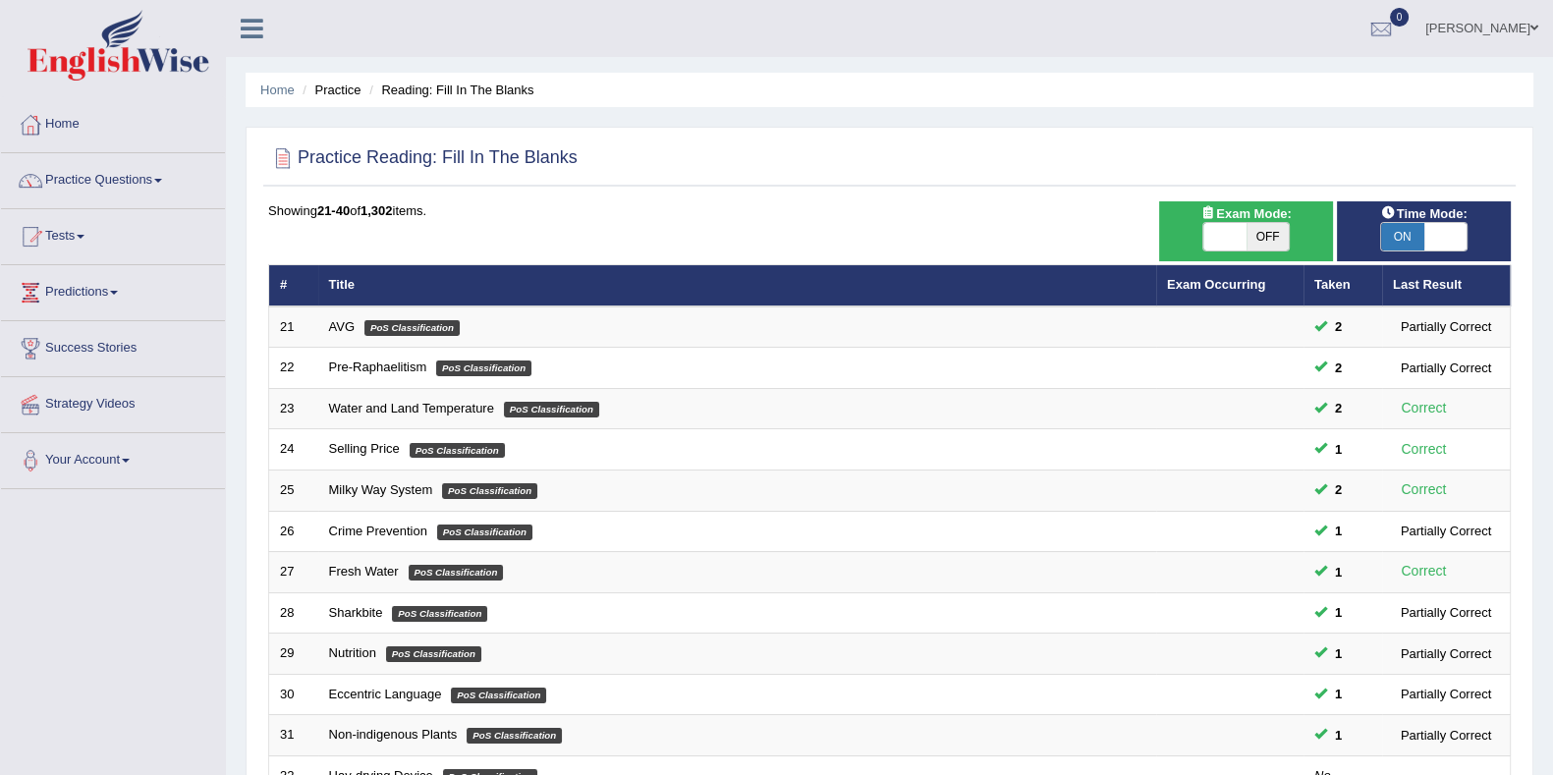
scroll to position [245, 0]
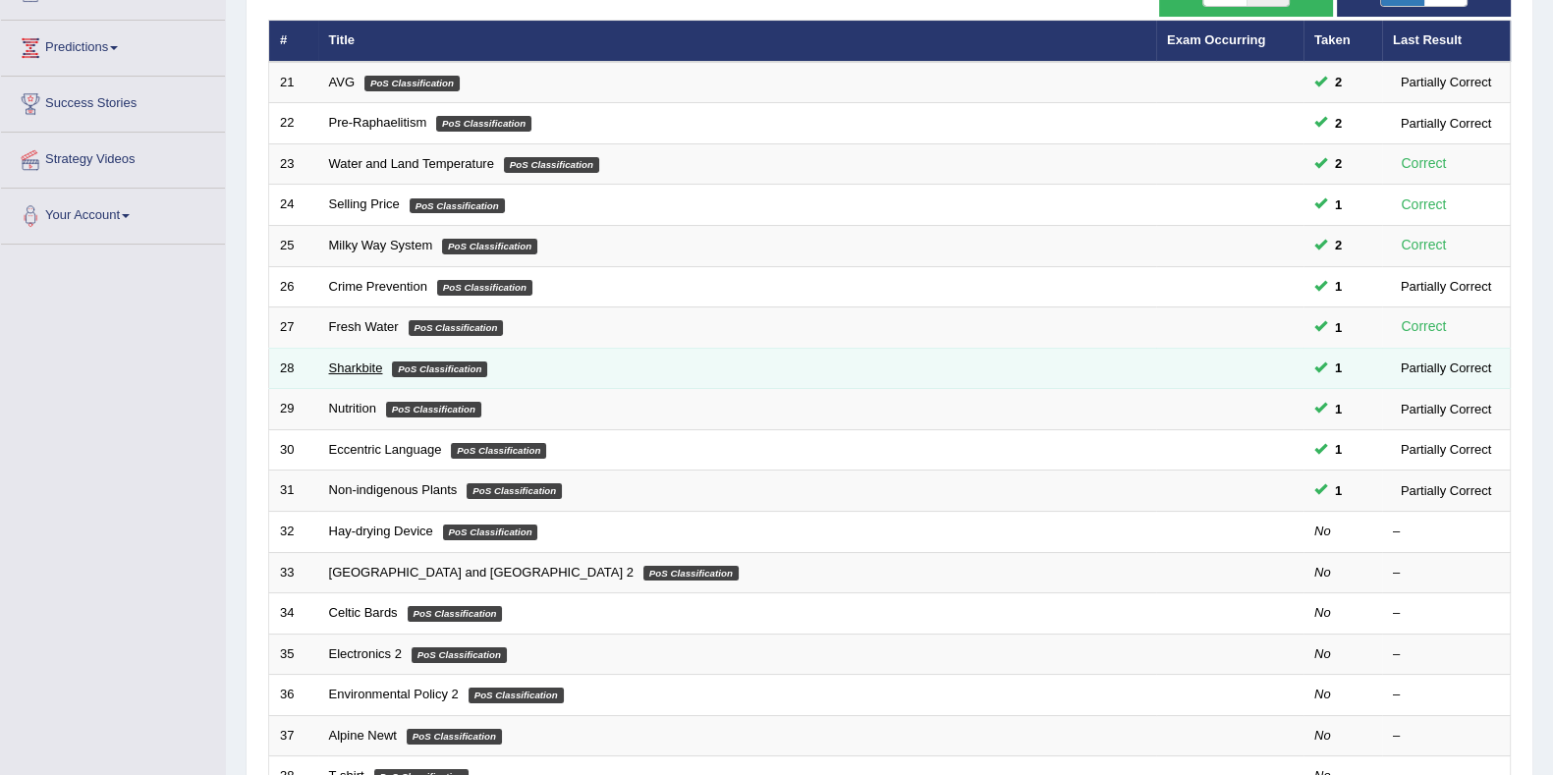
click at [370, 362] on link "Sharkbite" at bounding box center [356, 367] width 54 height 15
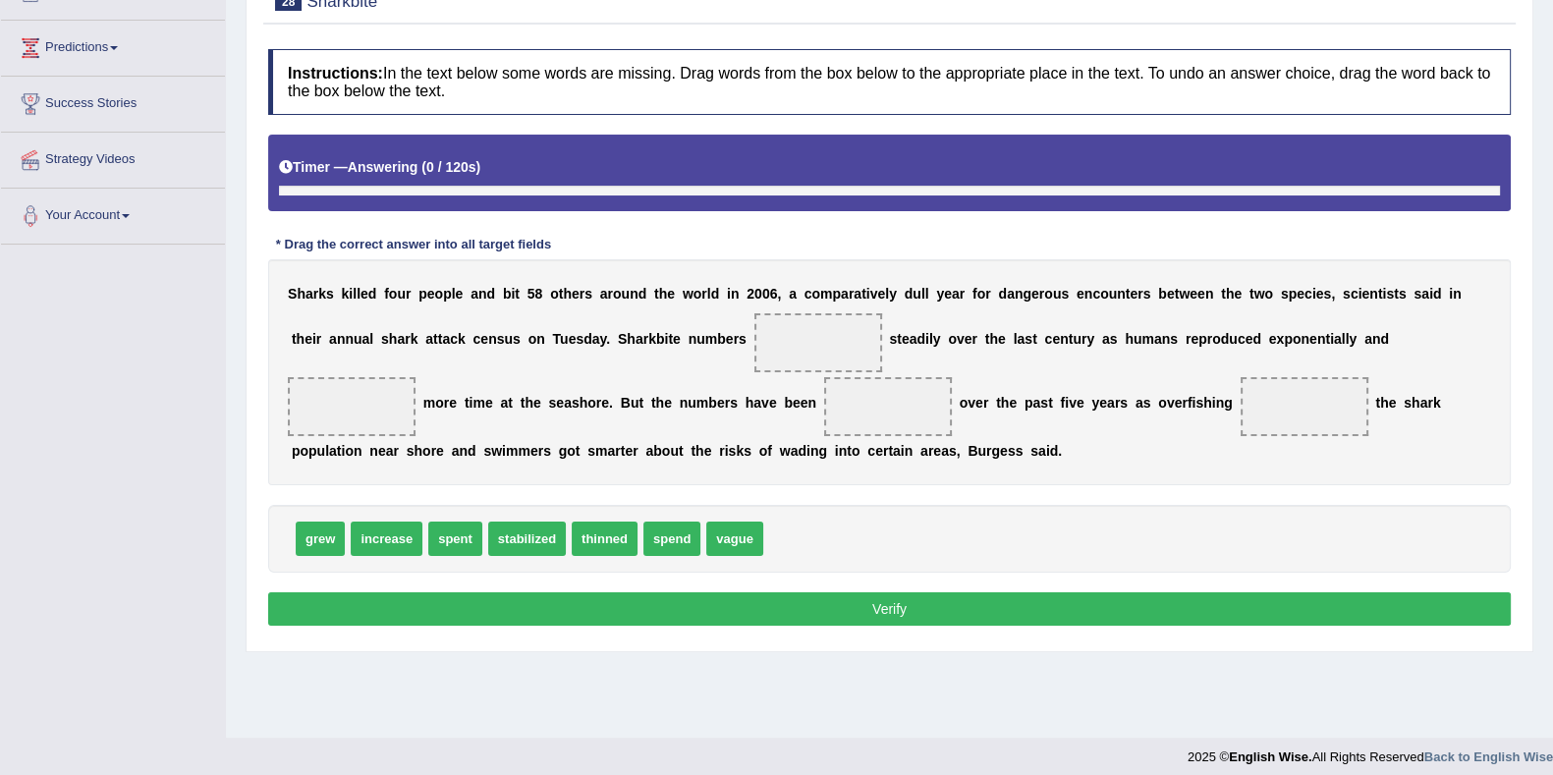
scroll to position [255, 0]
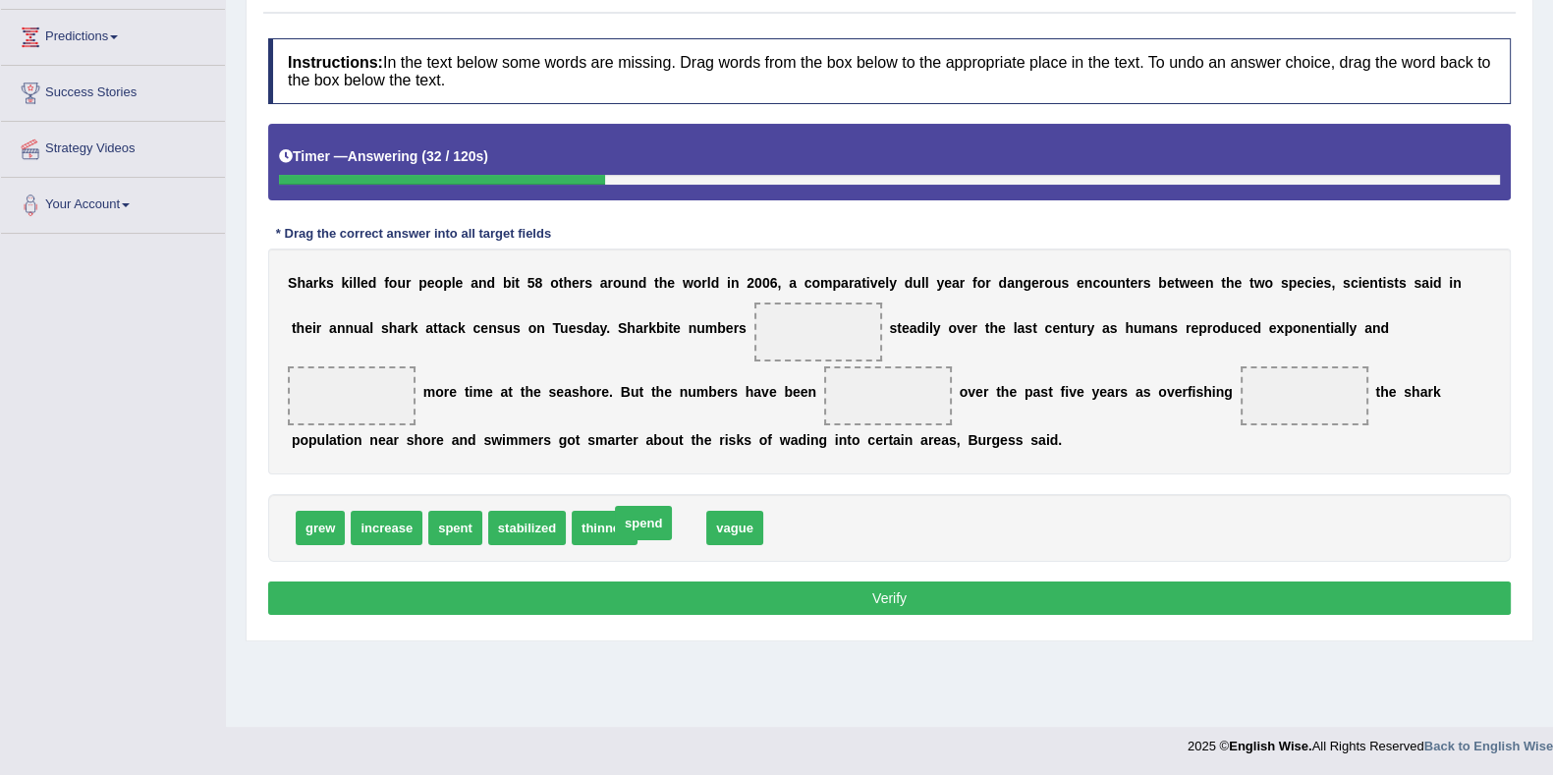
drag, startPoint x: 672, startPoint y: 528, endPoint x: 653, endPoint y: 526, distance: 18.8
drag, startPoint x: 456, startPoint y: 518, endPoint x: 353, endPoint y: 385, distance: 168.0
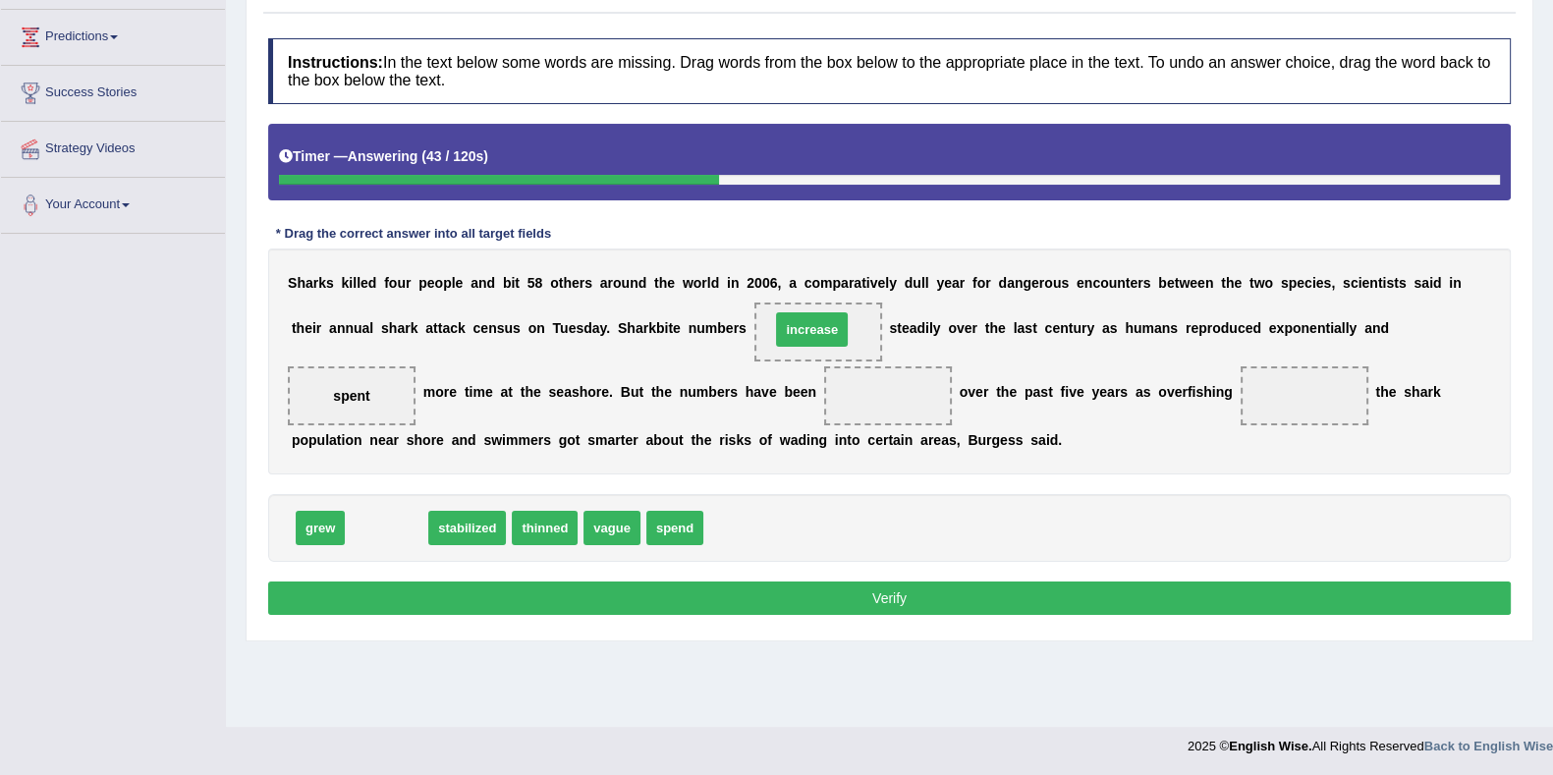
drag, startPoint x: 391, startPoint y: 527, endPoint x: 810, endPoint y: 342, distance: 458.6
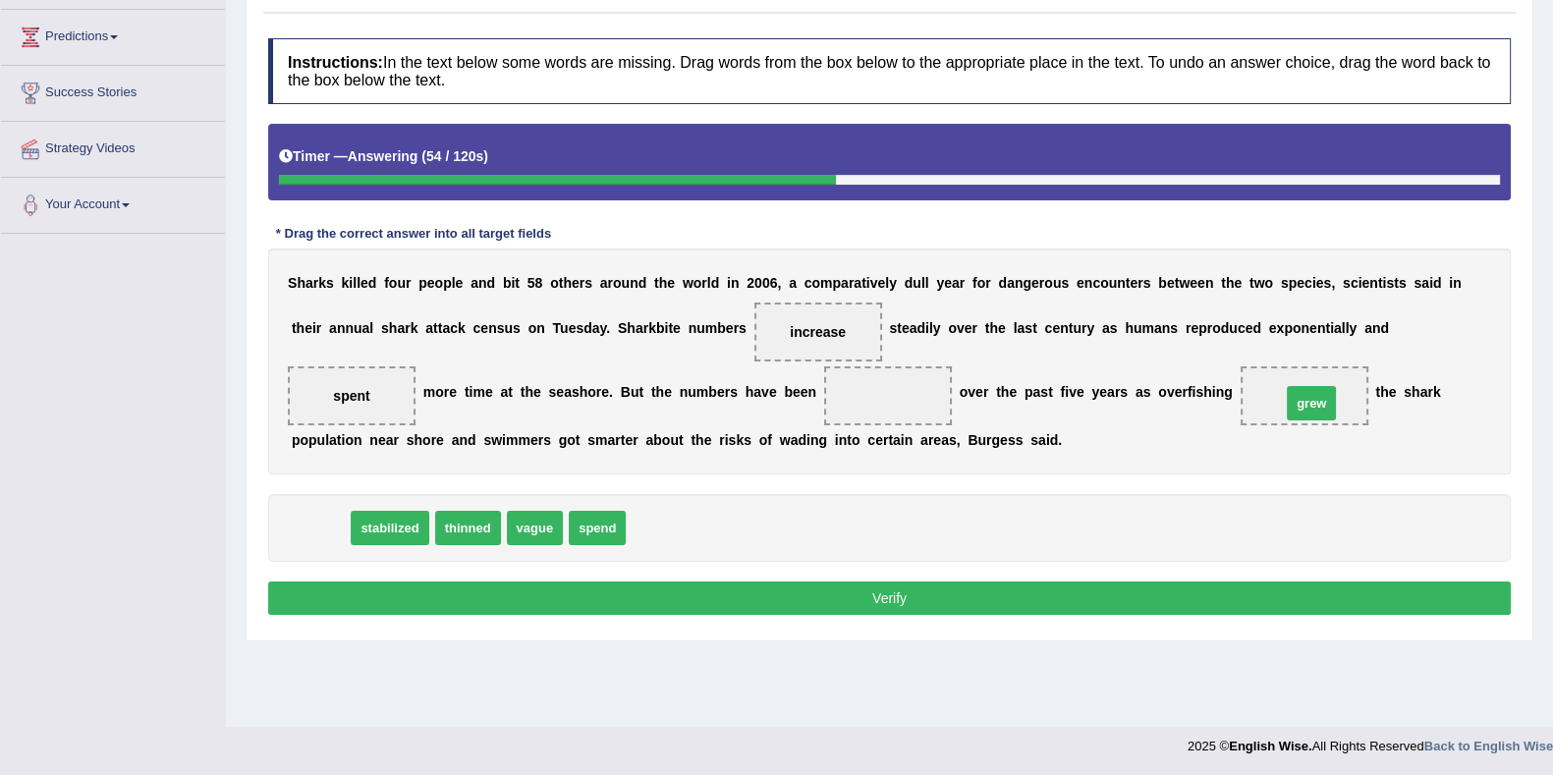
drag, startPoint x: 333, startPoint y: 526, endPoint x: 1324, endPoint y: 402, distance: 998.7
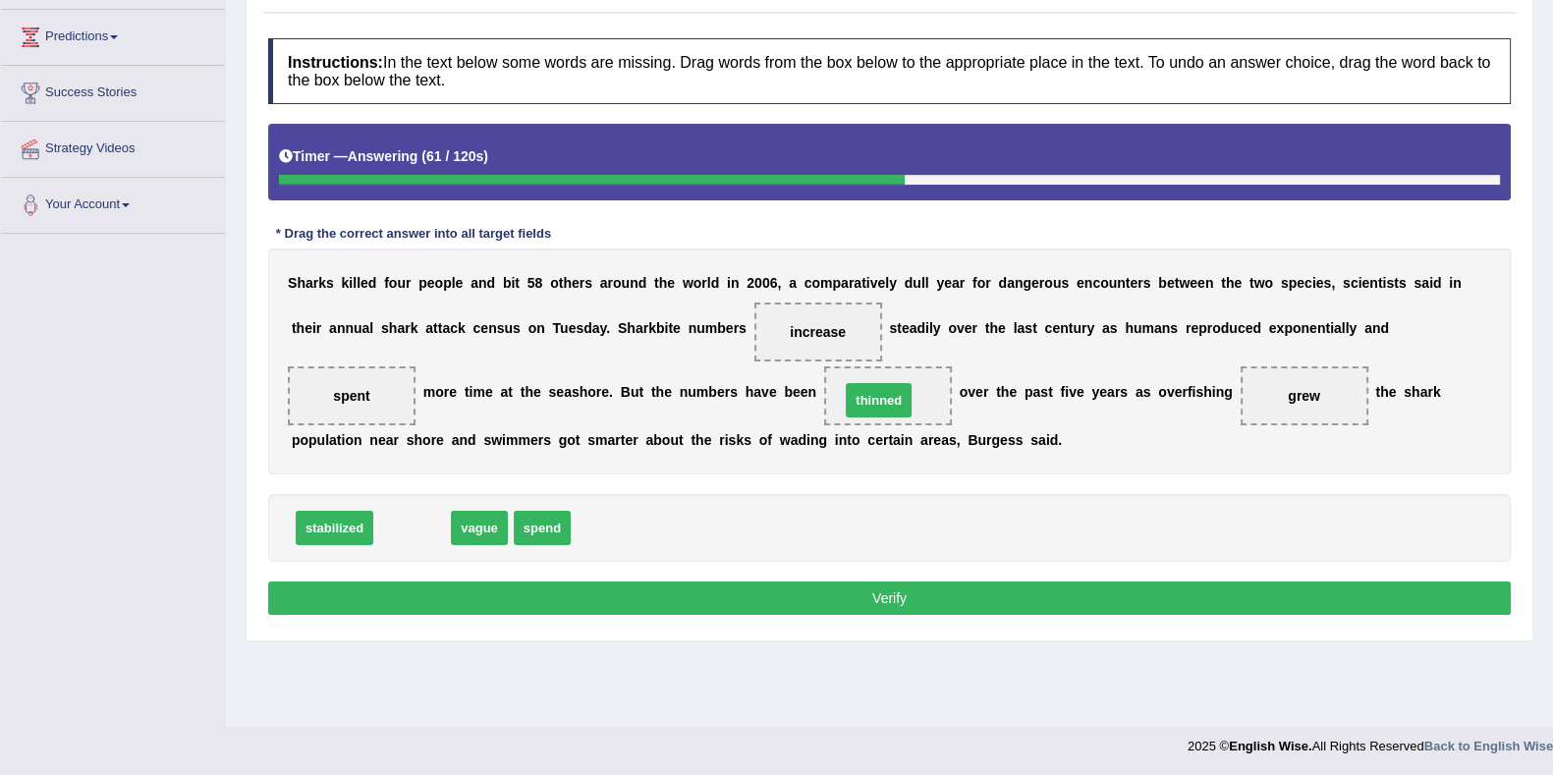
drag, startPoint x: 419, startPoint y: 532, endPoint x: 886, endPoint y: 404, distance: 483.9
click at [864, 591] on button "Verify" at bounding box center [889, 597] width 1242 height 33
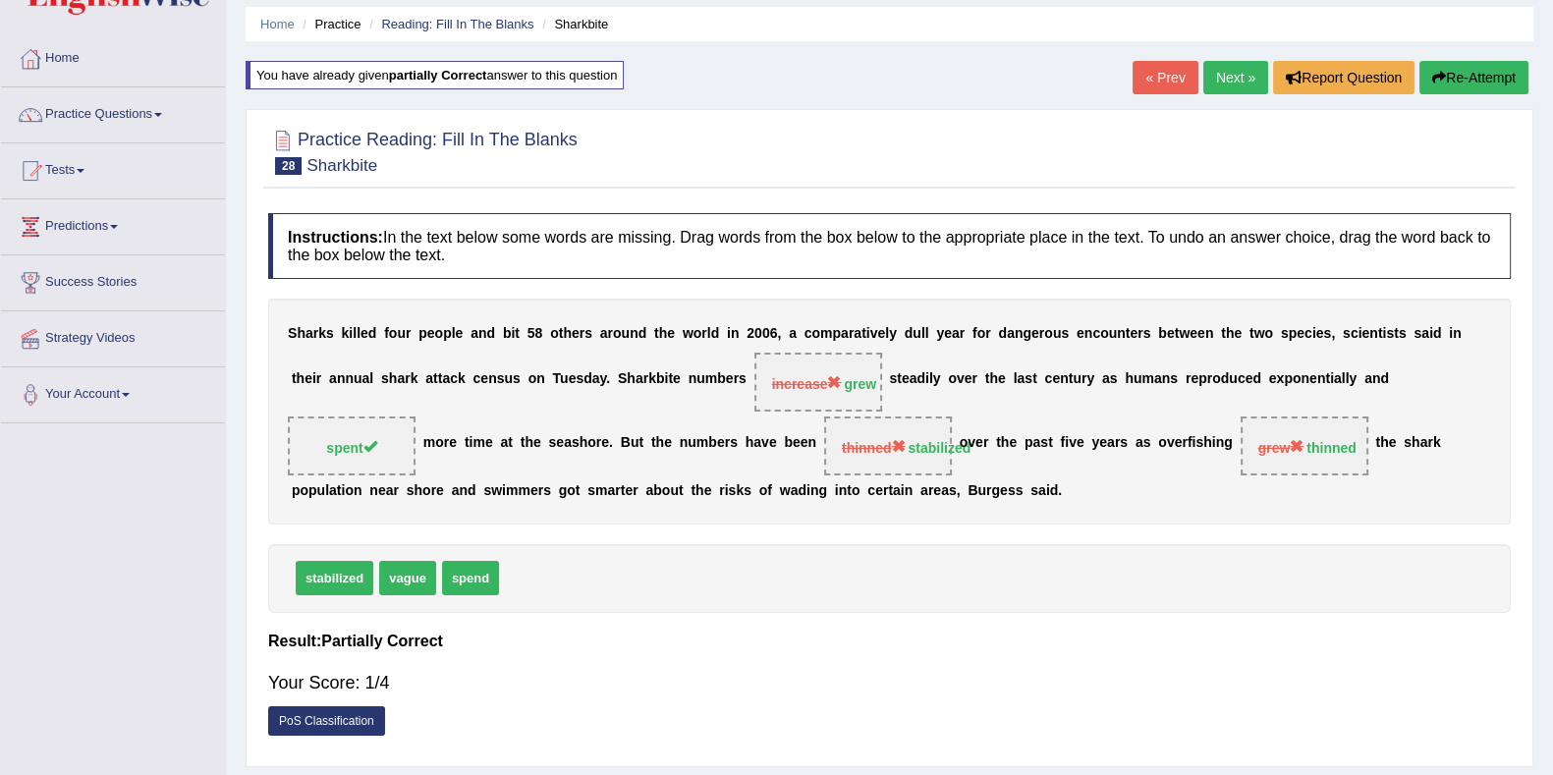
scroll to position [10, 0]
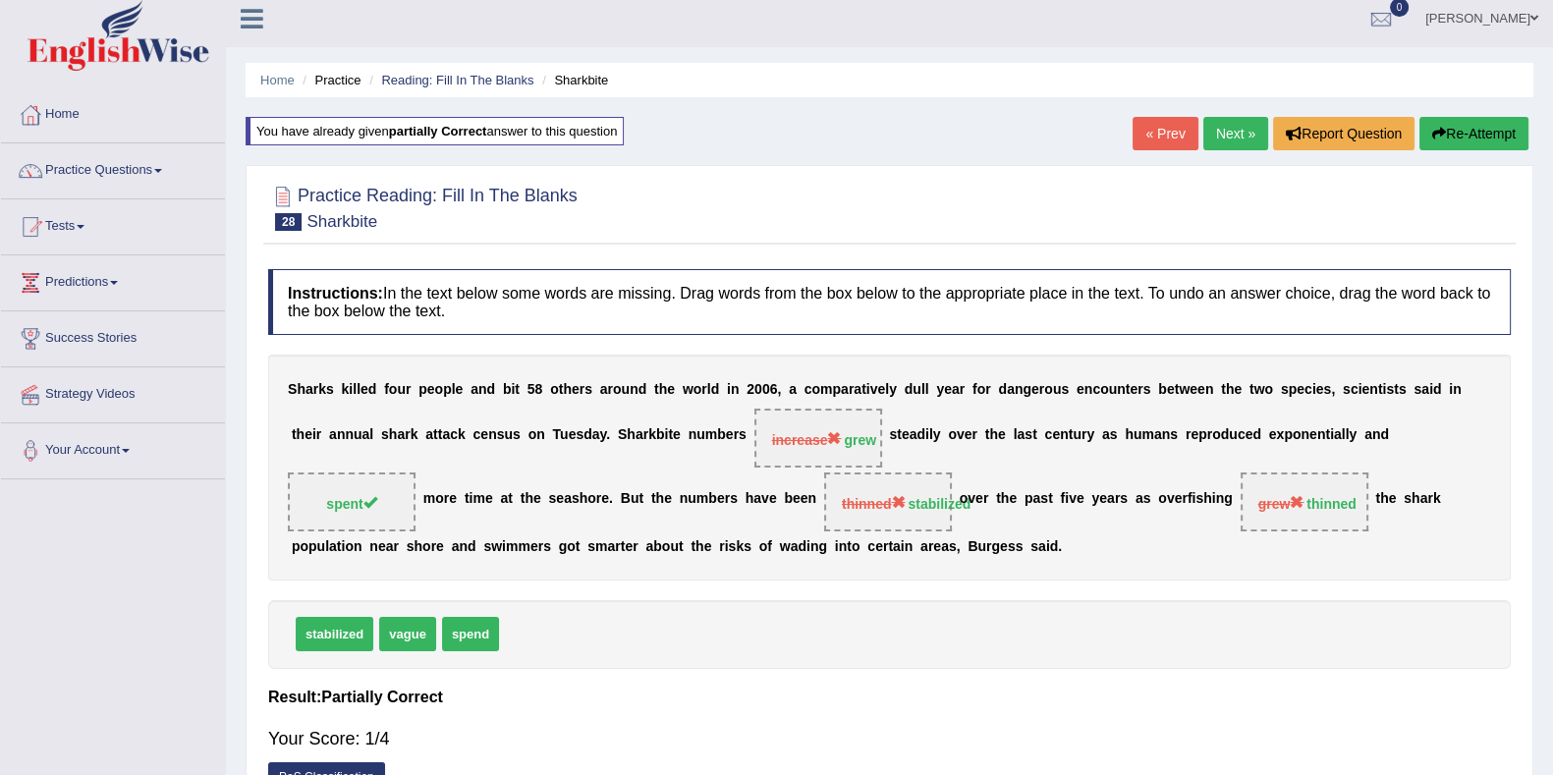
click at [1517, 131] on button "Re-Attempt" at bounding box center [1473, 133] width 109 height 33
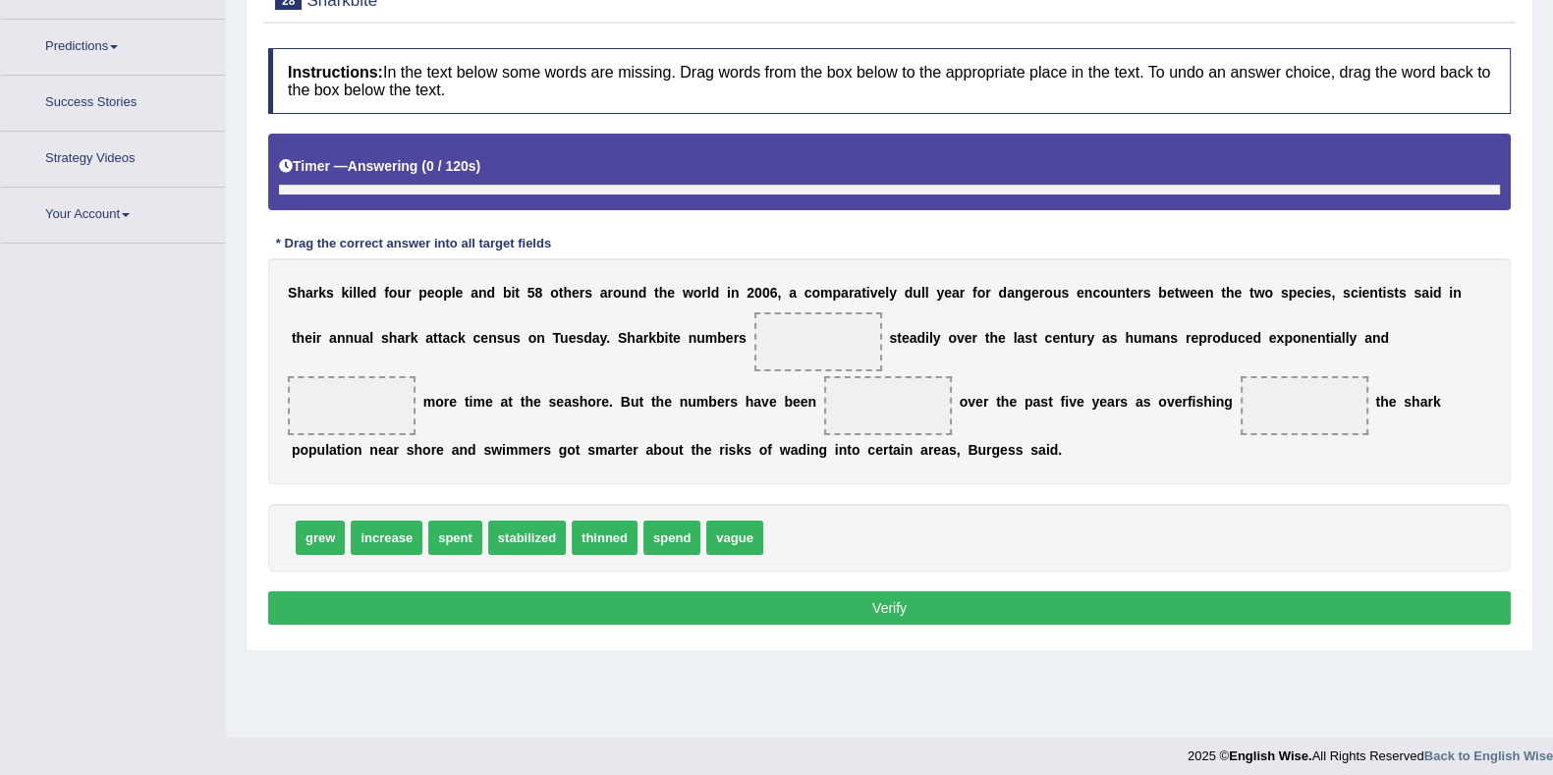
scroll to position [255, 0]
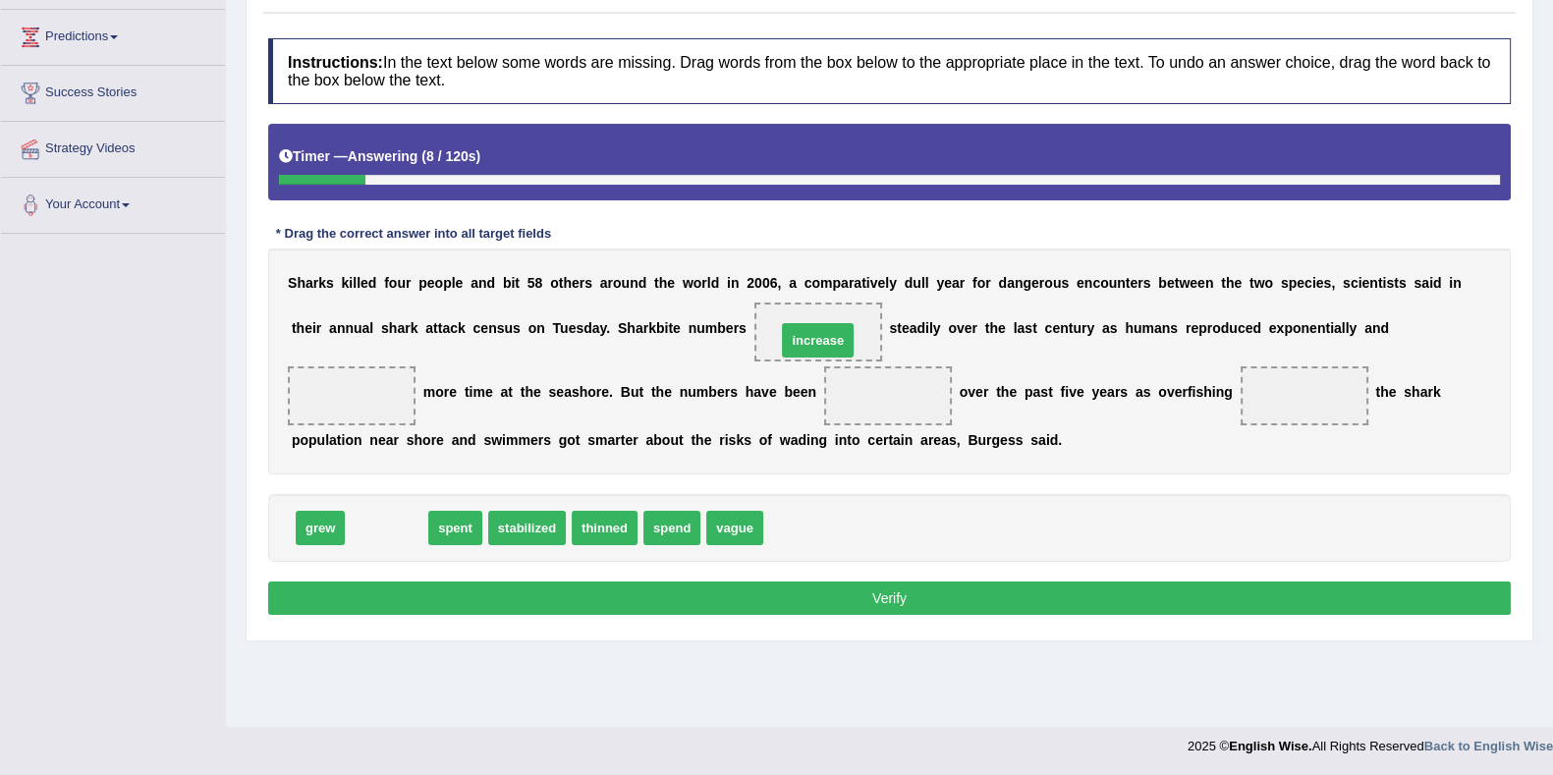
drag, startPoint x: 382, startPoint y: 527, endPoint x: 813, endPoint y: 341, distance: 469.8
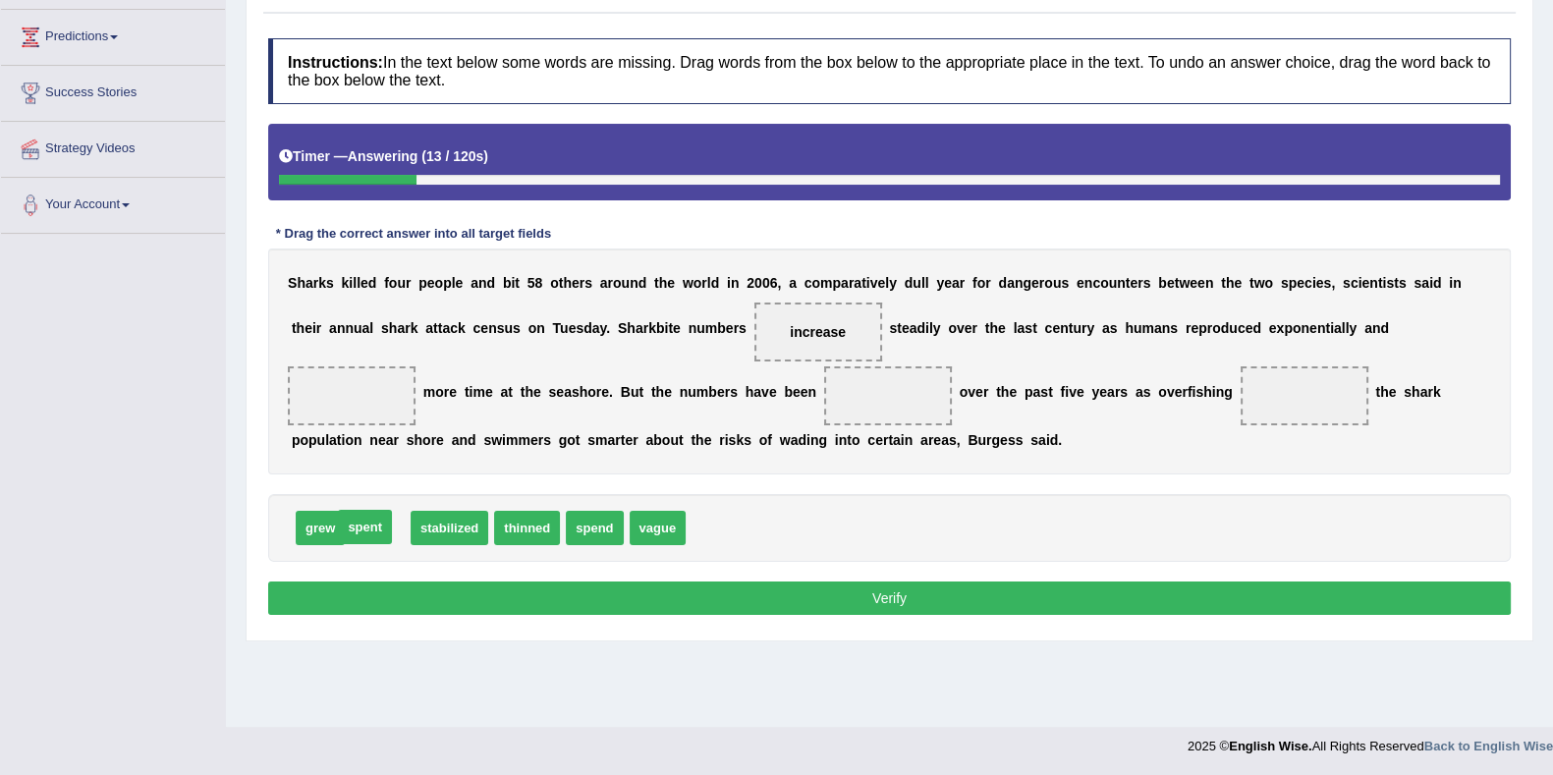
drag, startPoint x: 393, startPoint y: 527, endPoint x: 380, endPoint y: 525, distance: 12.9
drag, startPoint x: 654, startPoint y: 527, endPoint x: 339, endPoint y: 394, distance: 342.4
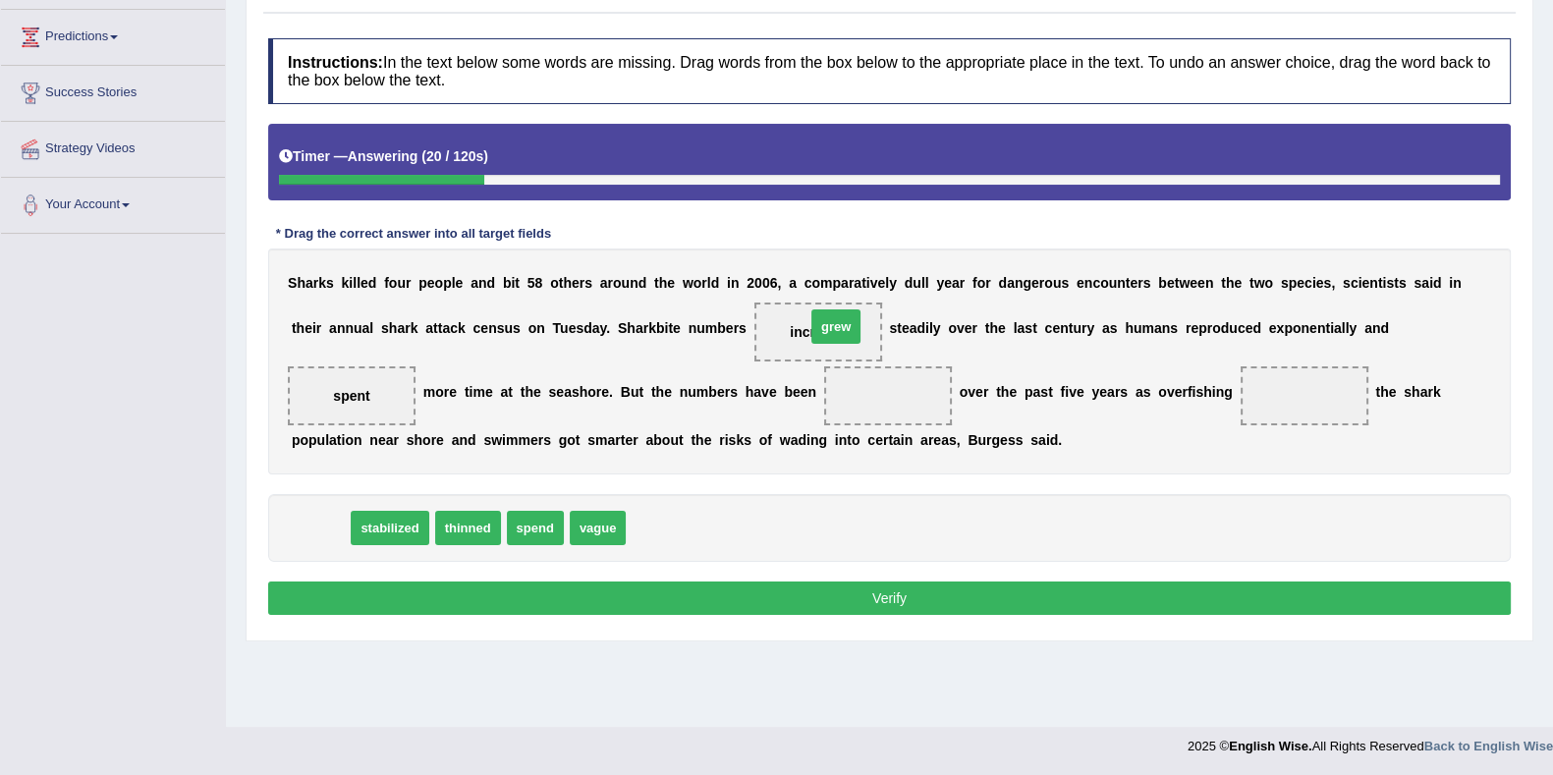
drag, startPoint x: 318, startPoint y: 523, endPoint x: 834, endPoint y: 322, distance: 553.5
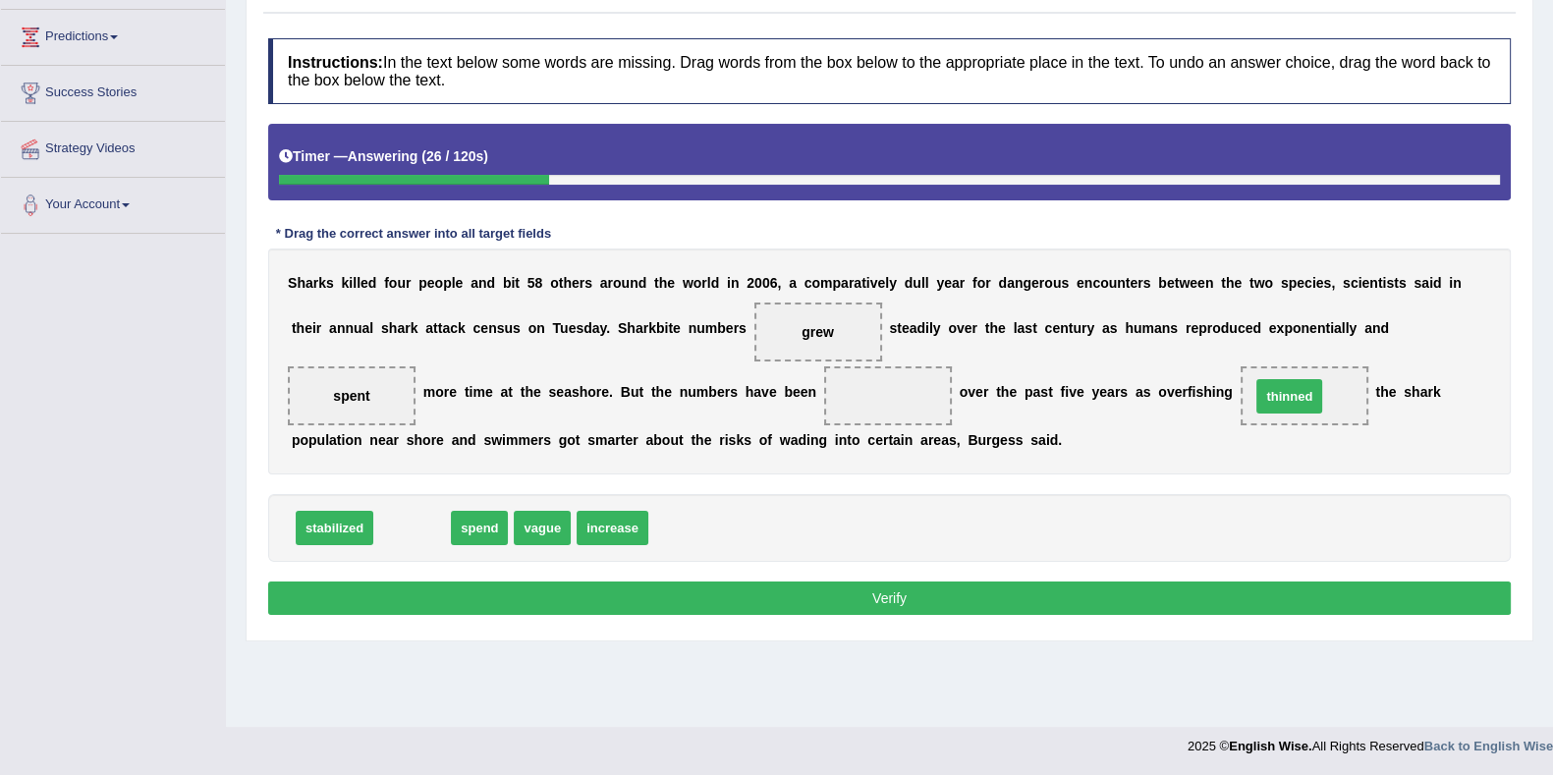
drag, startPoint x: 396, startPoint y: 518, endPoint x: 1276, endPoint y: 387, distance: 889.5
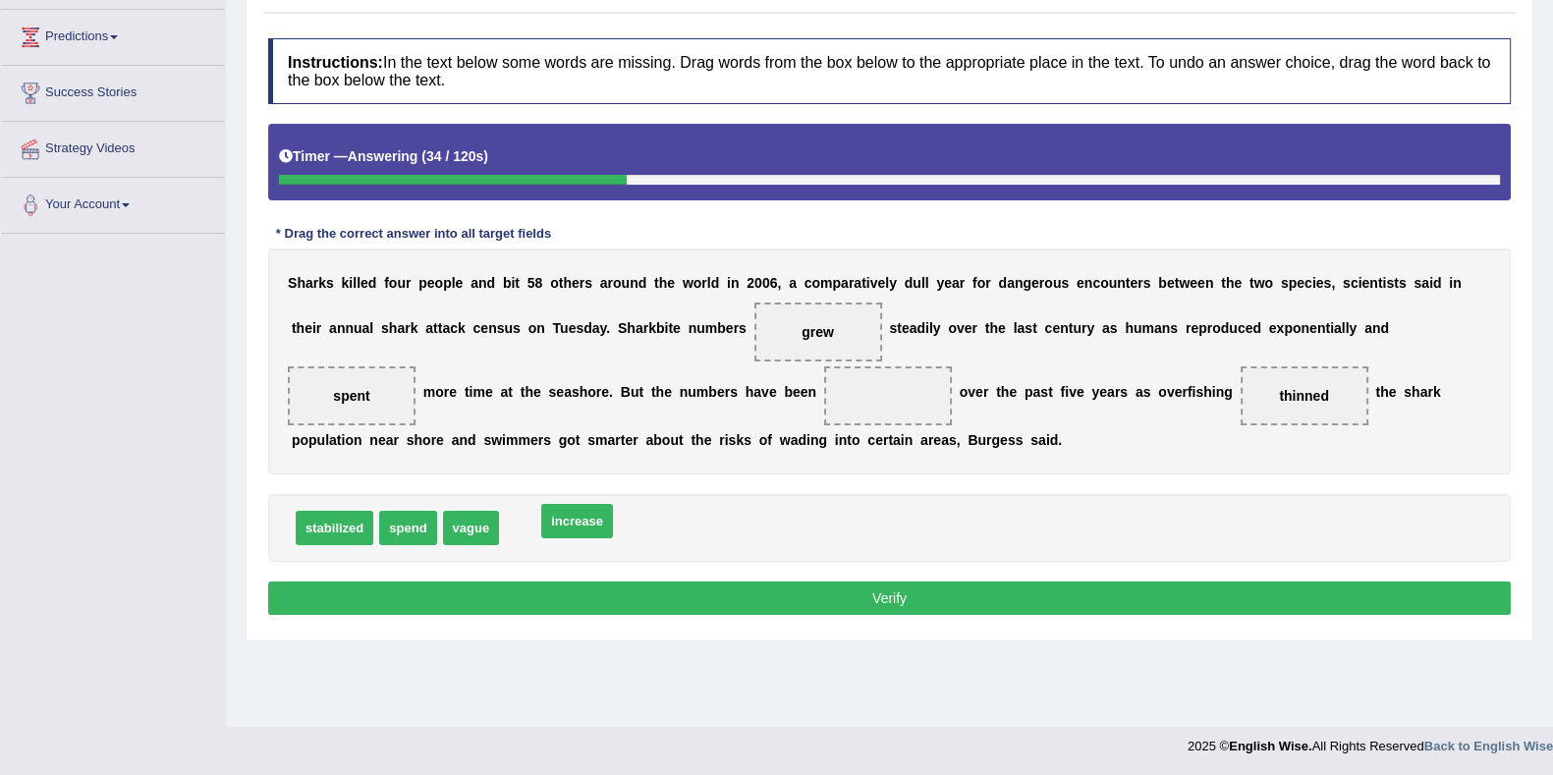
drag, startPoint x: 525, startPoint y: 527, endPoint x: 562, endPoint y: 520, distance: 37.0
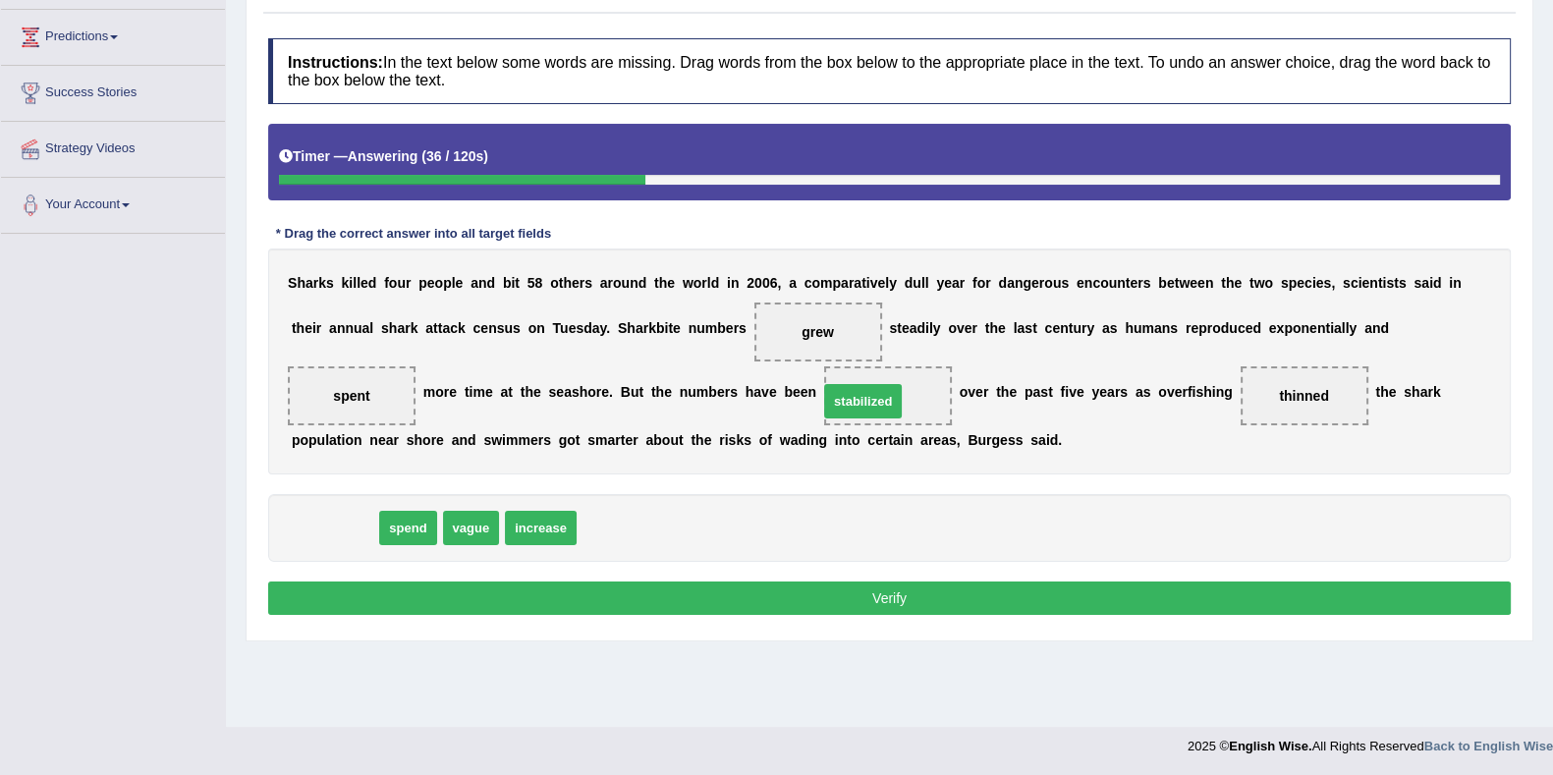
drag, startPoint x: 329, startPoint y: 516, endPoint x: 857, endPoint y: 390, distance: 543.1
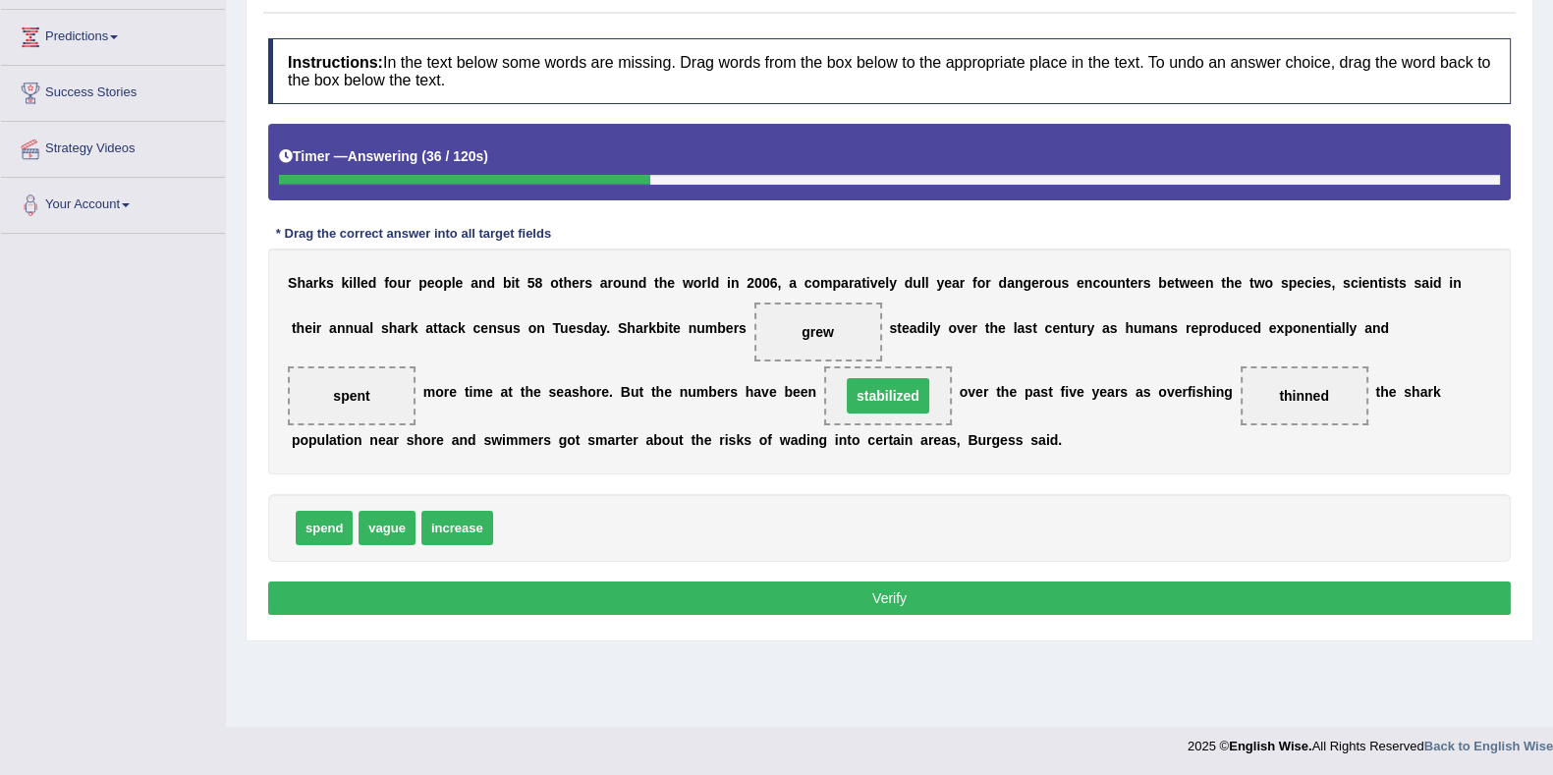
click at [845, 581] on button "Verify" at bounding box center [889, 597] width 1242 height 33
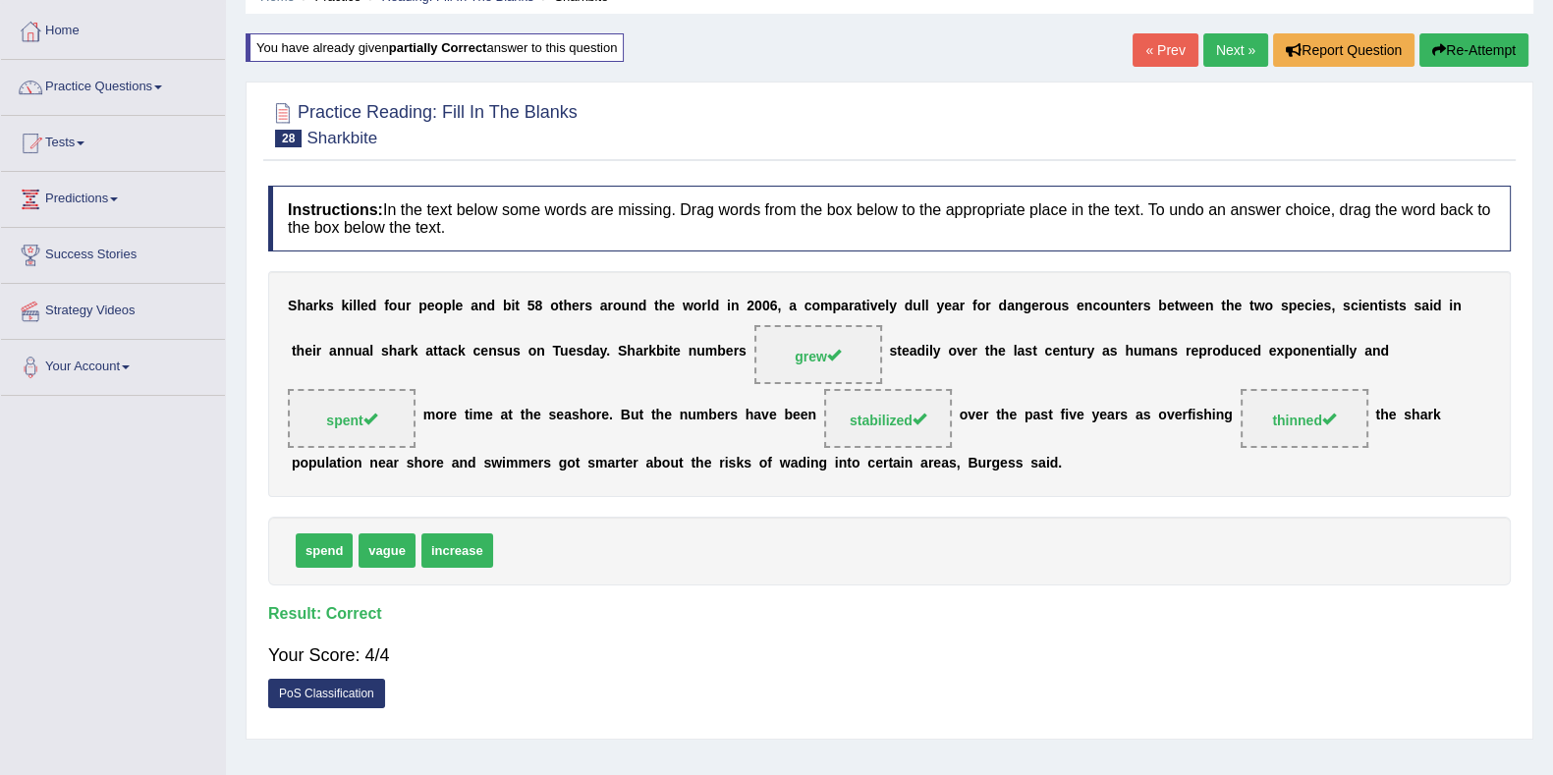
scroll to position [0, 0]
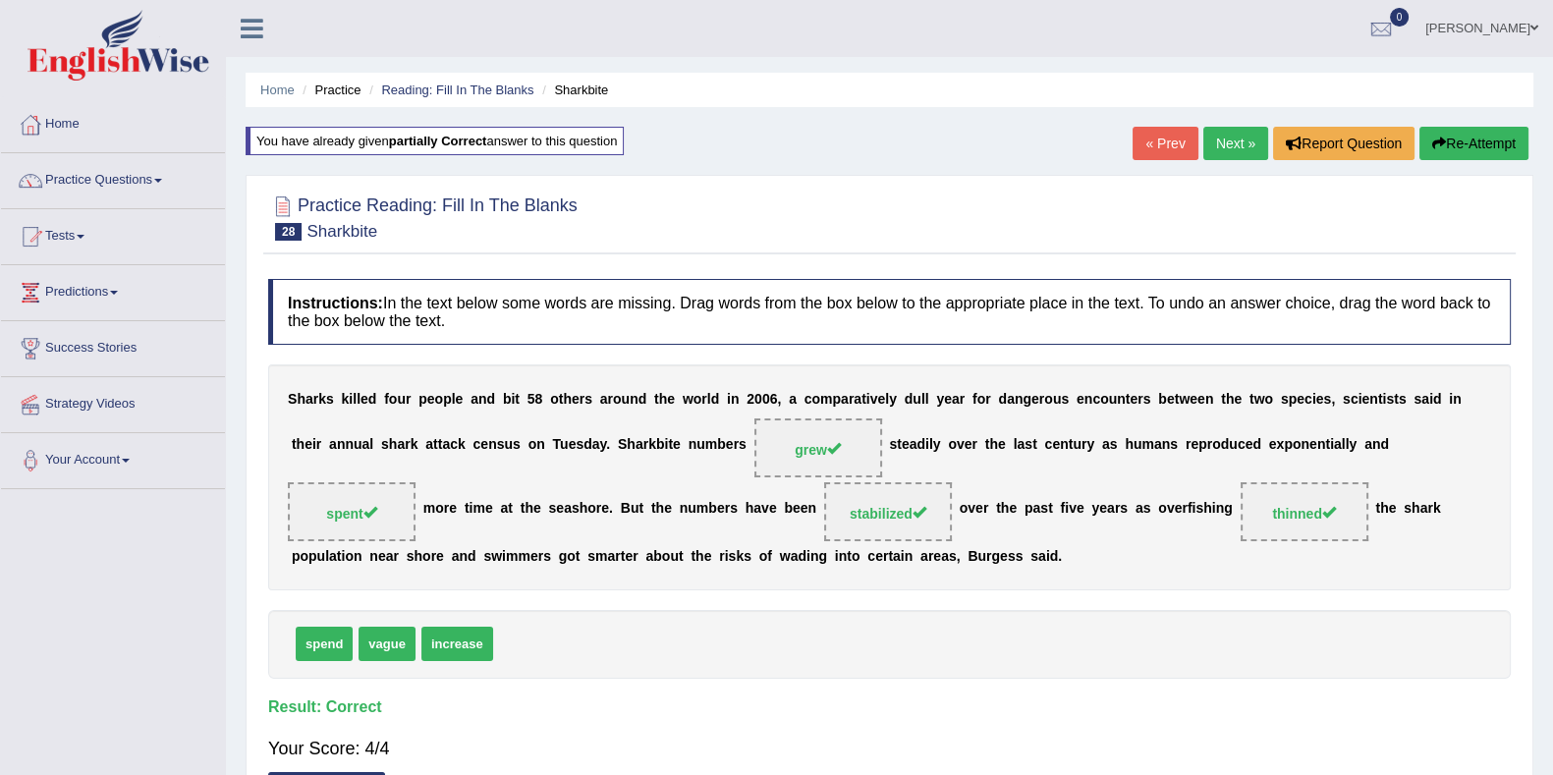
click at [1233, 127] on link "Next »" at bounding box center [1235, 143] width 65 height 33
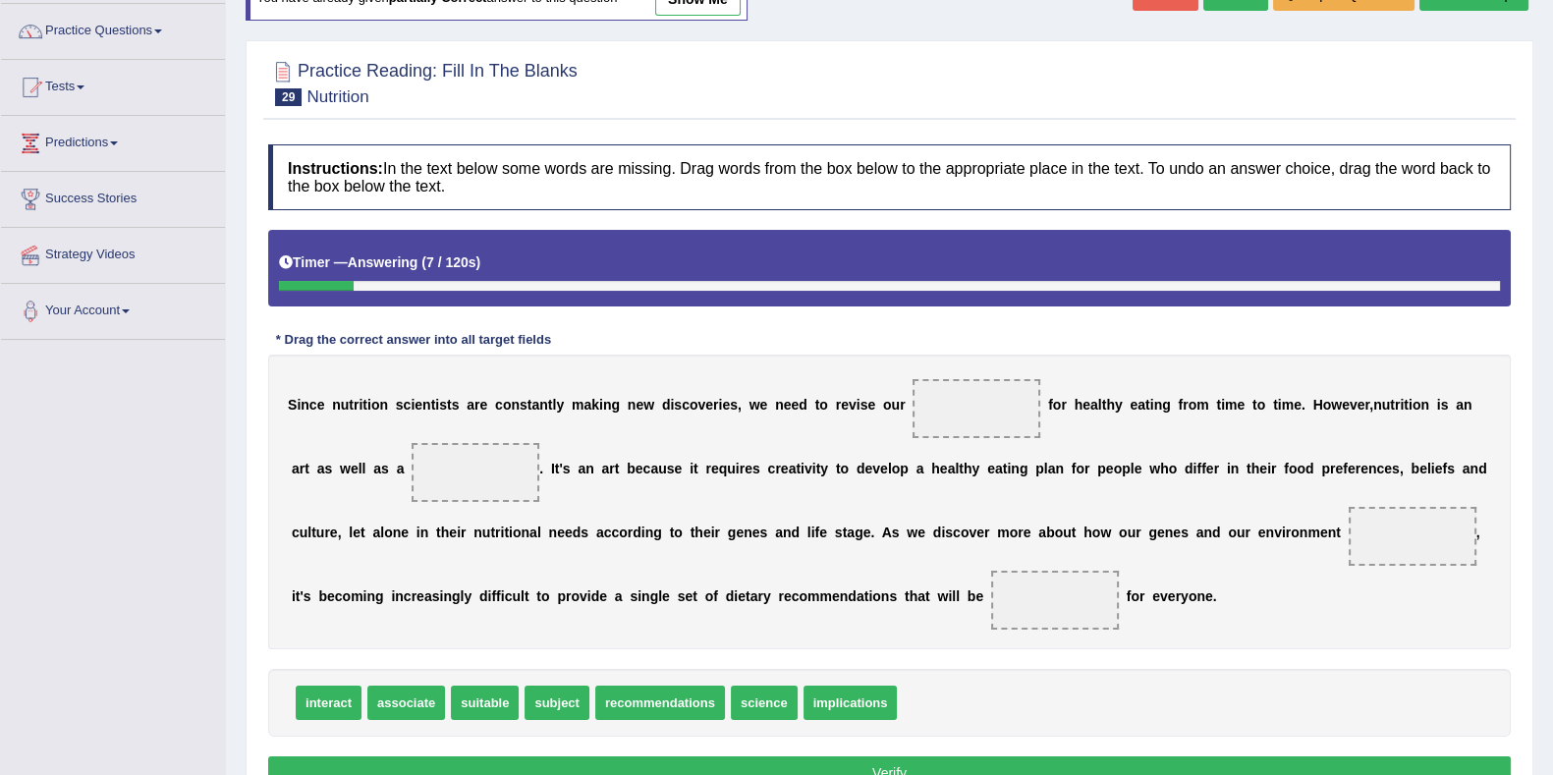
scroll to position [255, 0]
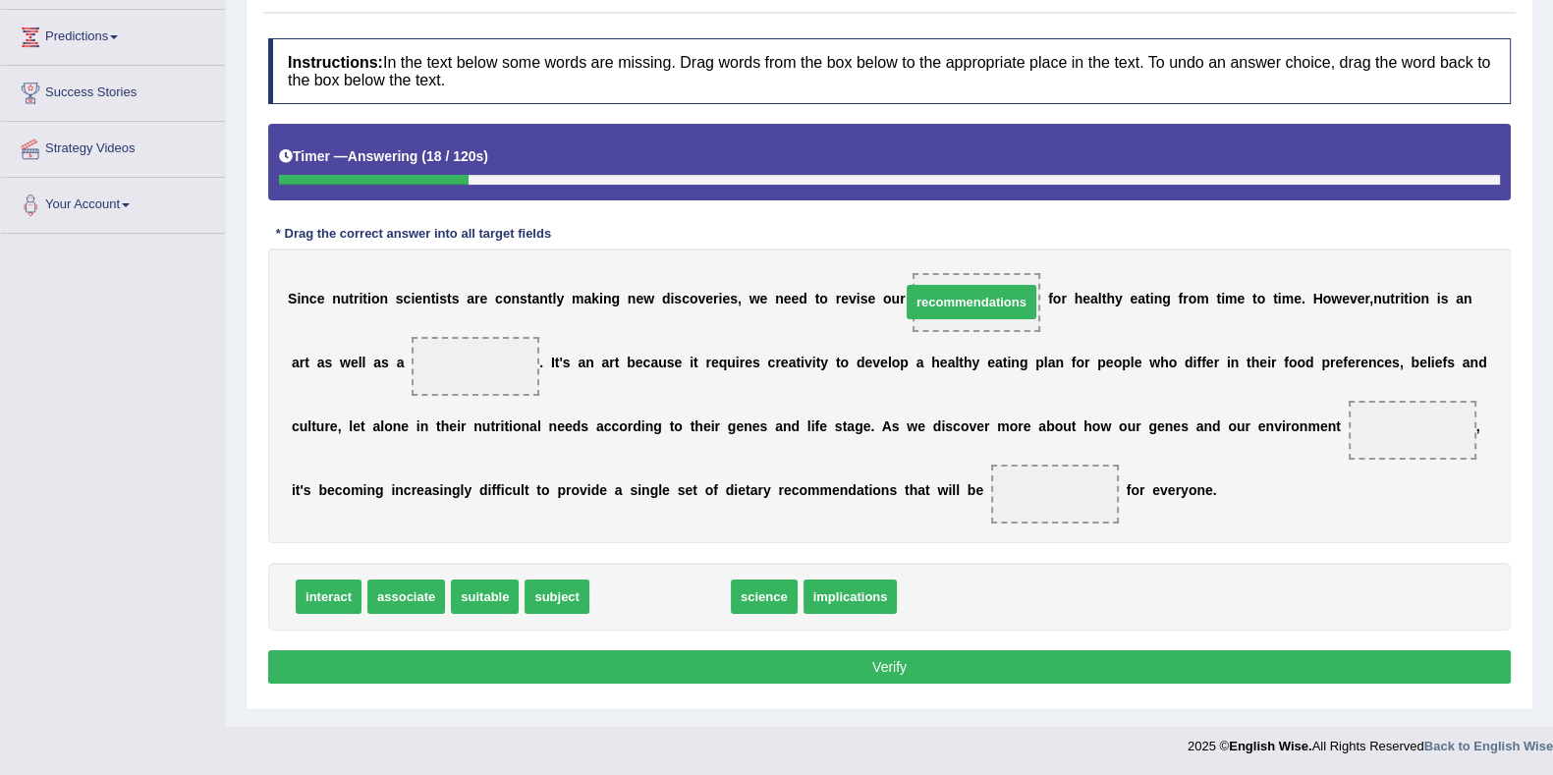
drag, startPoint x: 691, startPoint y: 591, endPoint x: 1003, endPoint y: 296, distance: 429.3
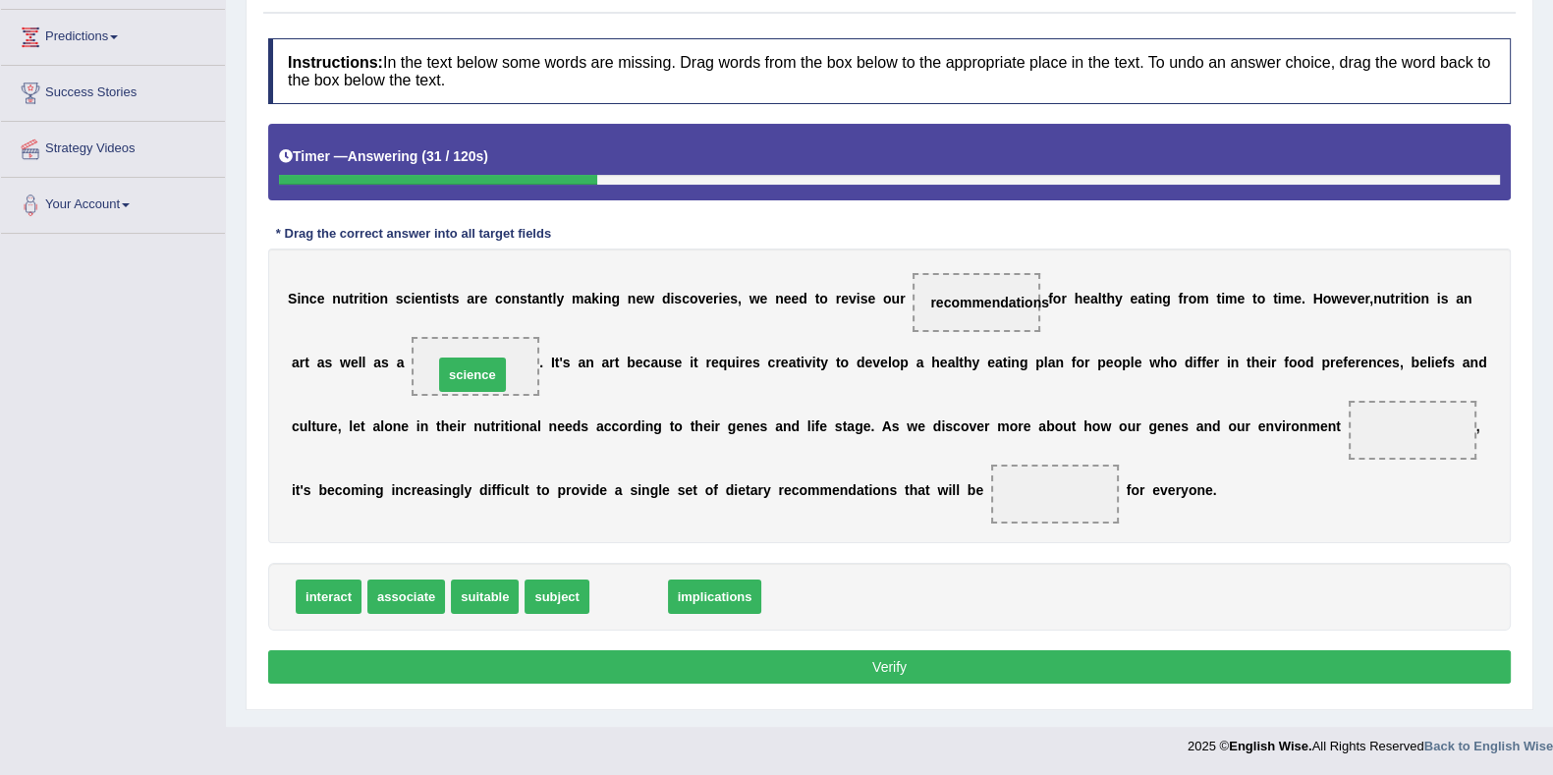
drag, startPoint x: 642, startPoint y: 599, endPoint x: 486, endPoint y: 377, distance: 271.4
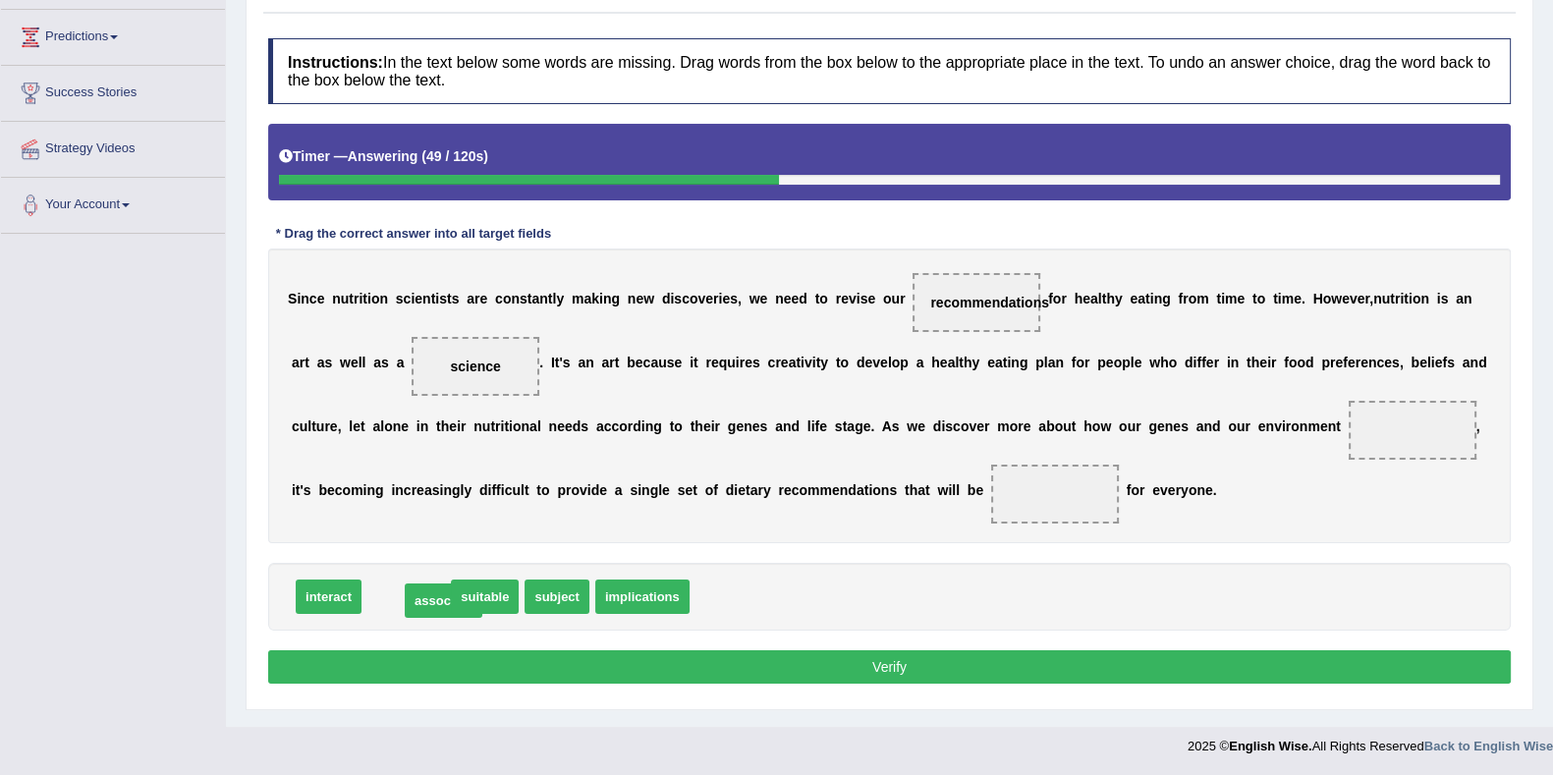
drag, startPoint x: 408, startPoint y: 596, endPoint x: 445, endPoint y: 599, distance: 37.4
drag, startPoint x: 405, startPoint y: 594, endPoint x: 1047, endPoint y: 482, distance: 651.9
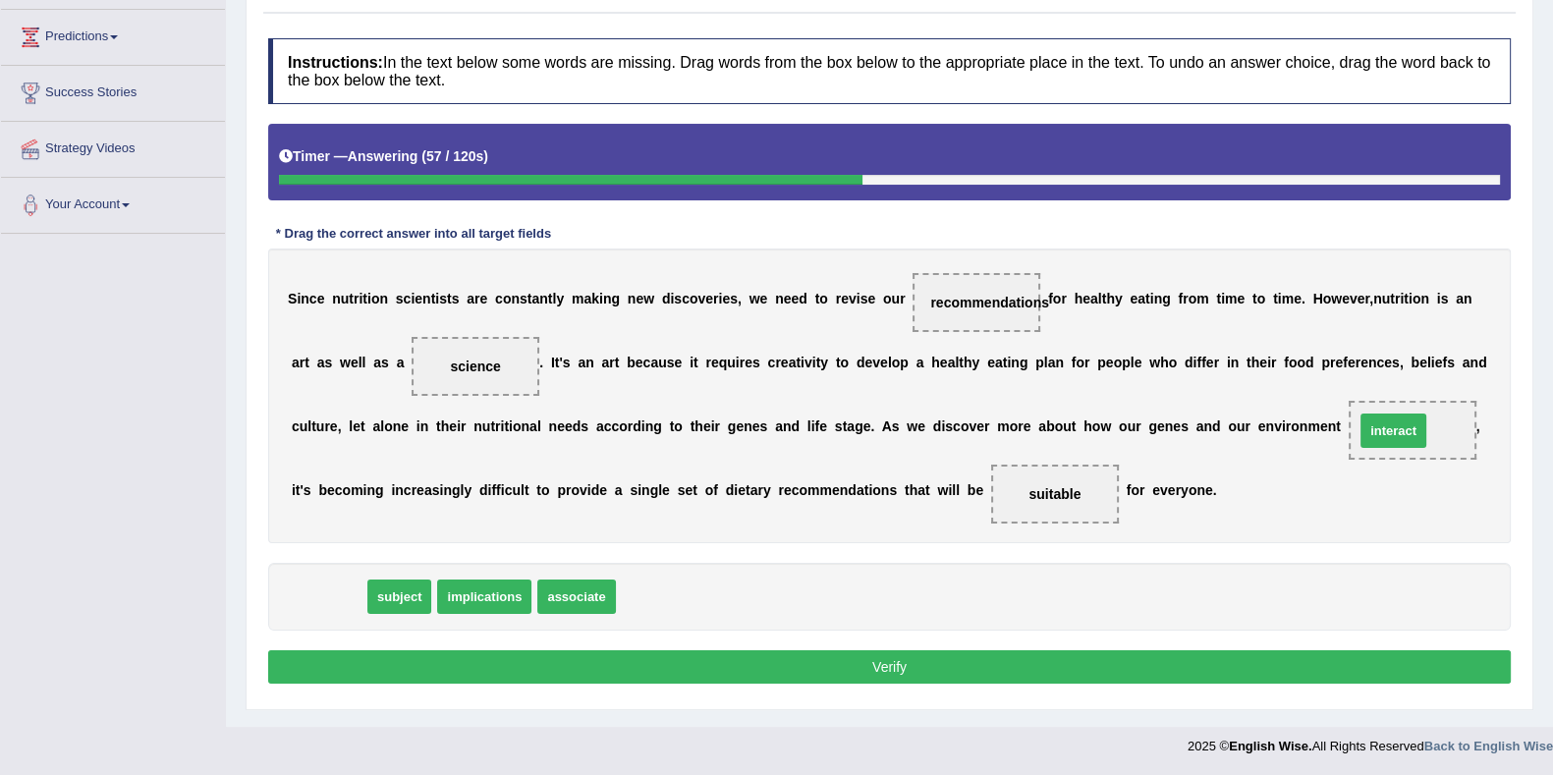
drag, startPoint x: 327, startPoint y: 594, endPoint x: 1392, endPoint y: 428, distance: 1077.4
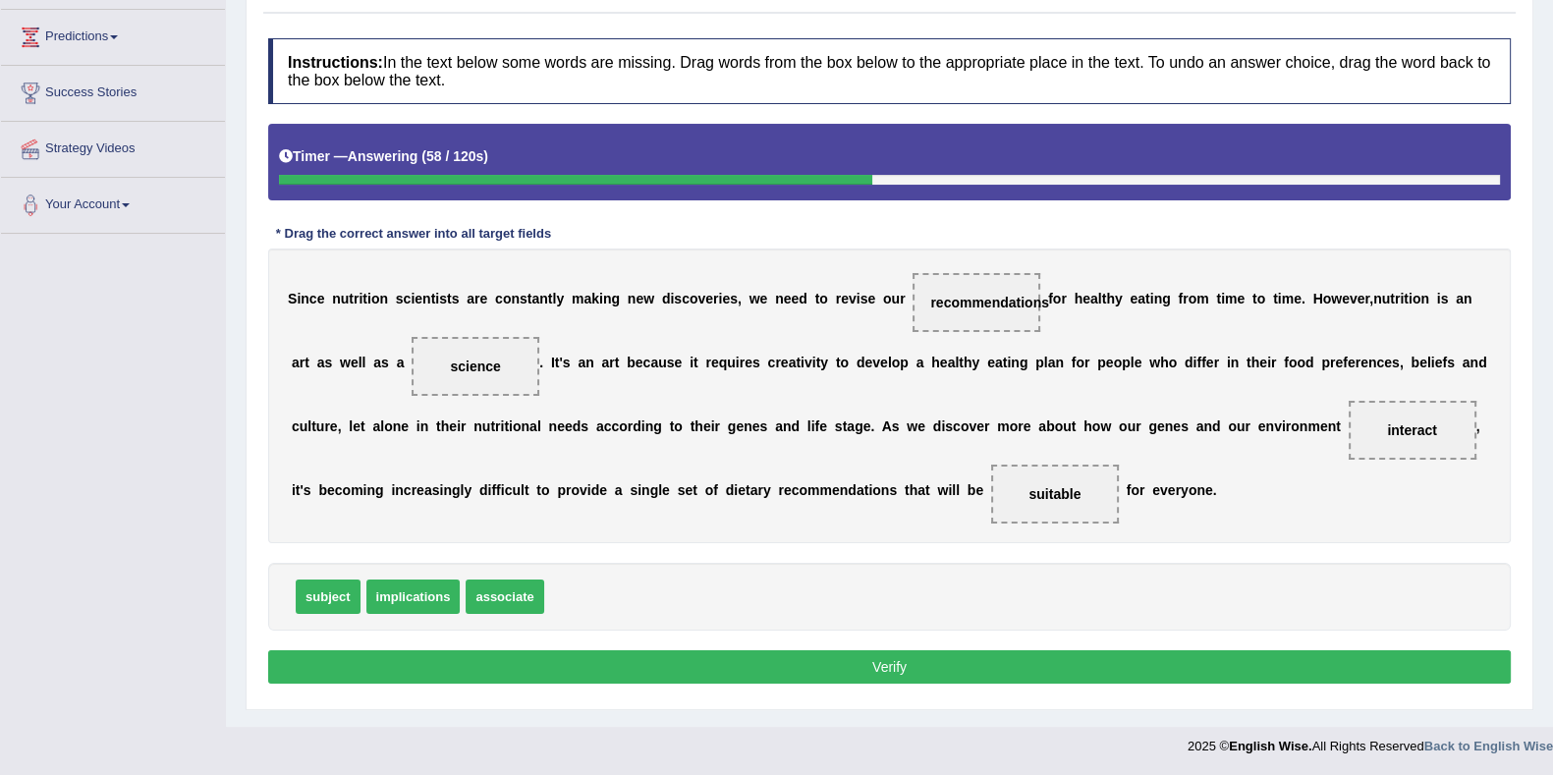
click at [1159, 656] on button "Verify" at bounding box center [889, 666] width 1242 height 33
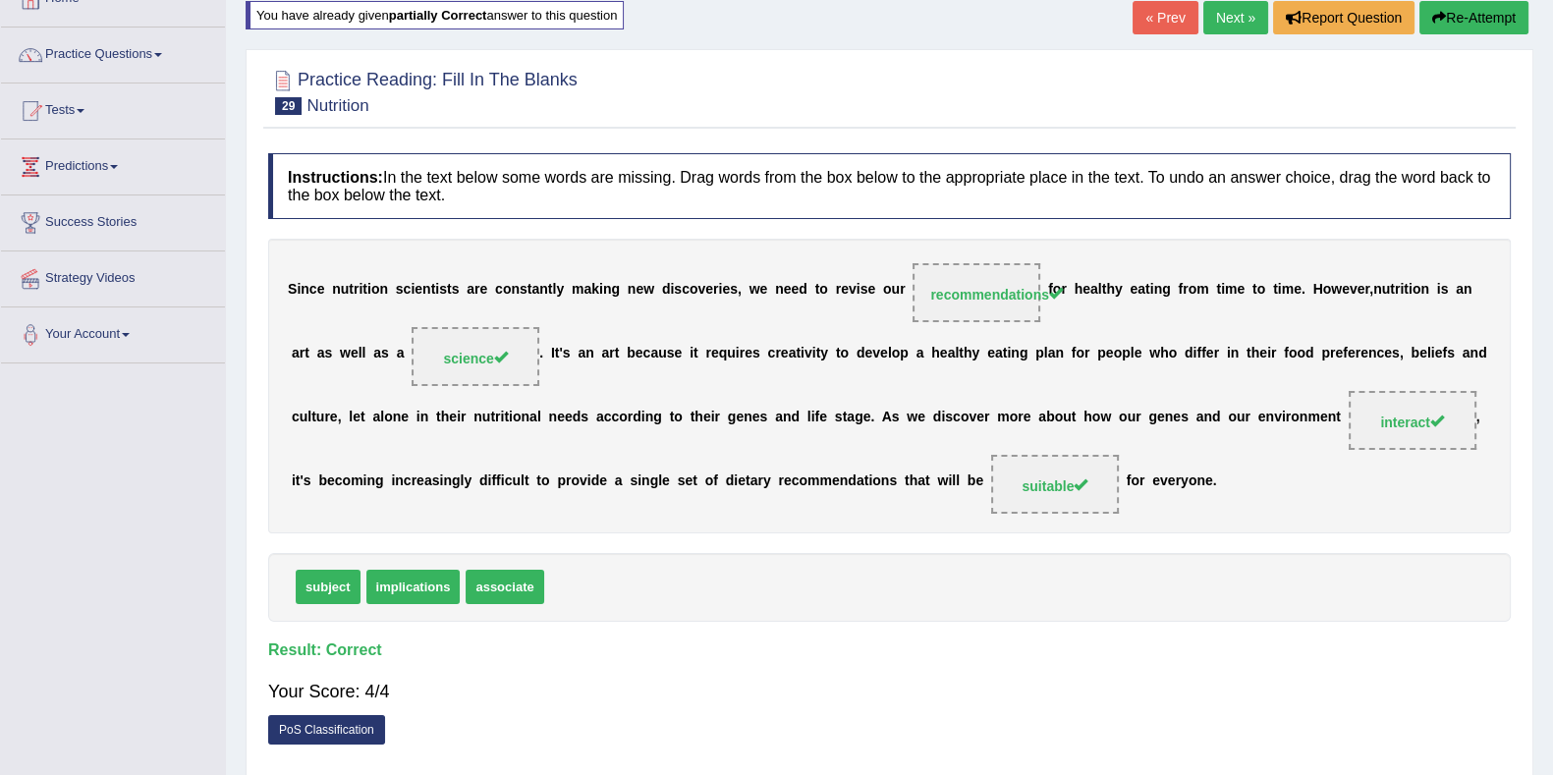
scroll to position [10, 0]
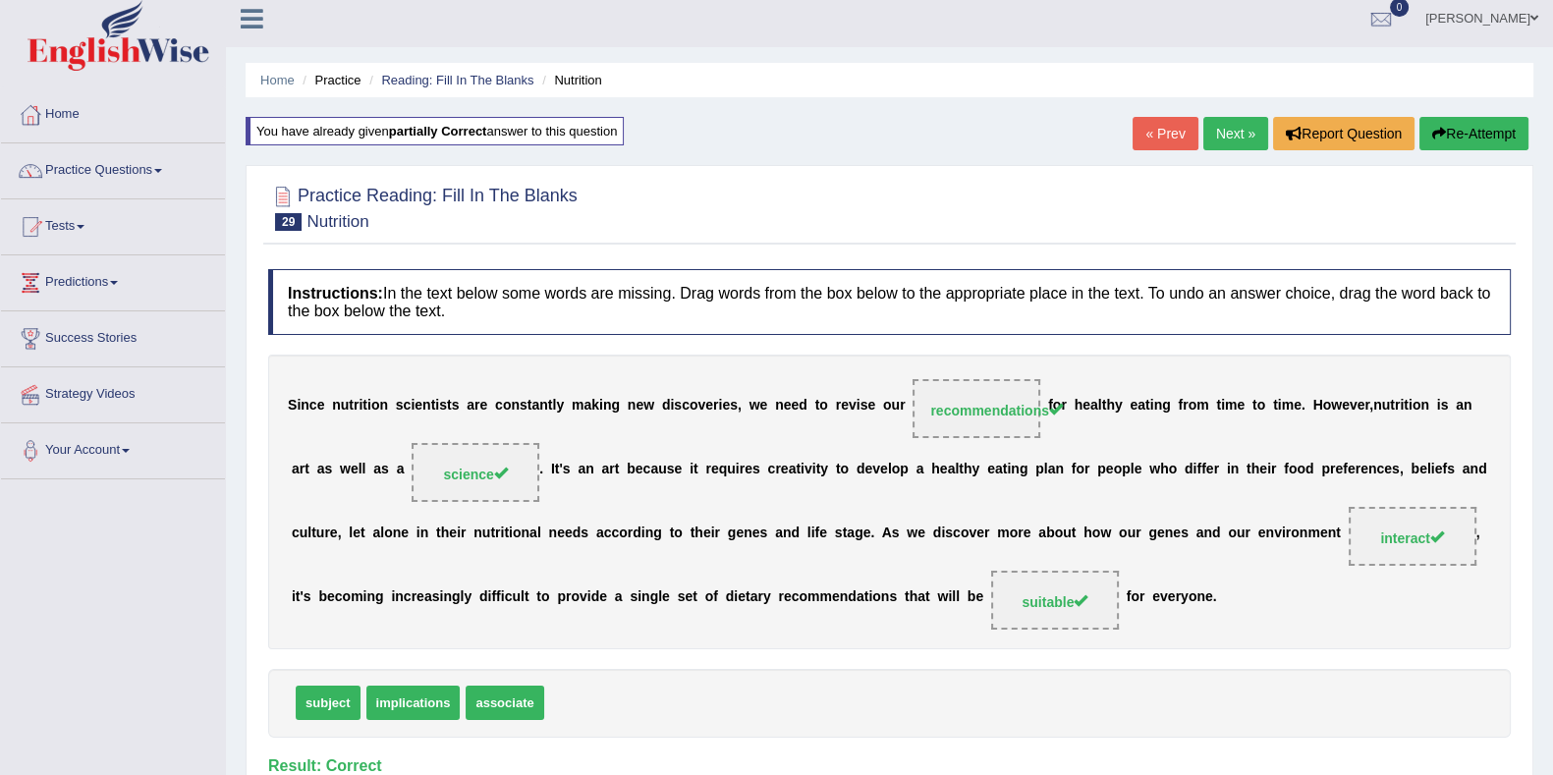
click at [1221, 125] on link "Next »" at bounding box center [1235, 133] width 65 height 33
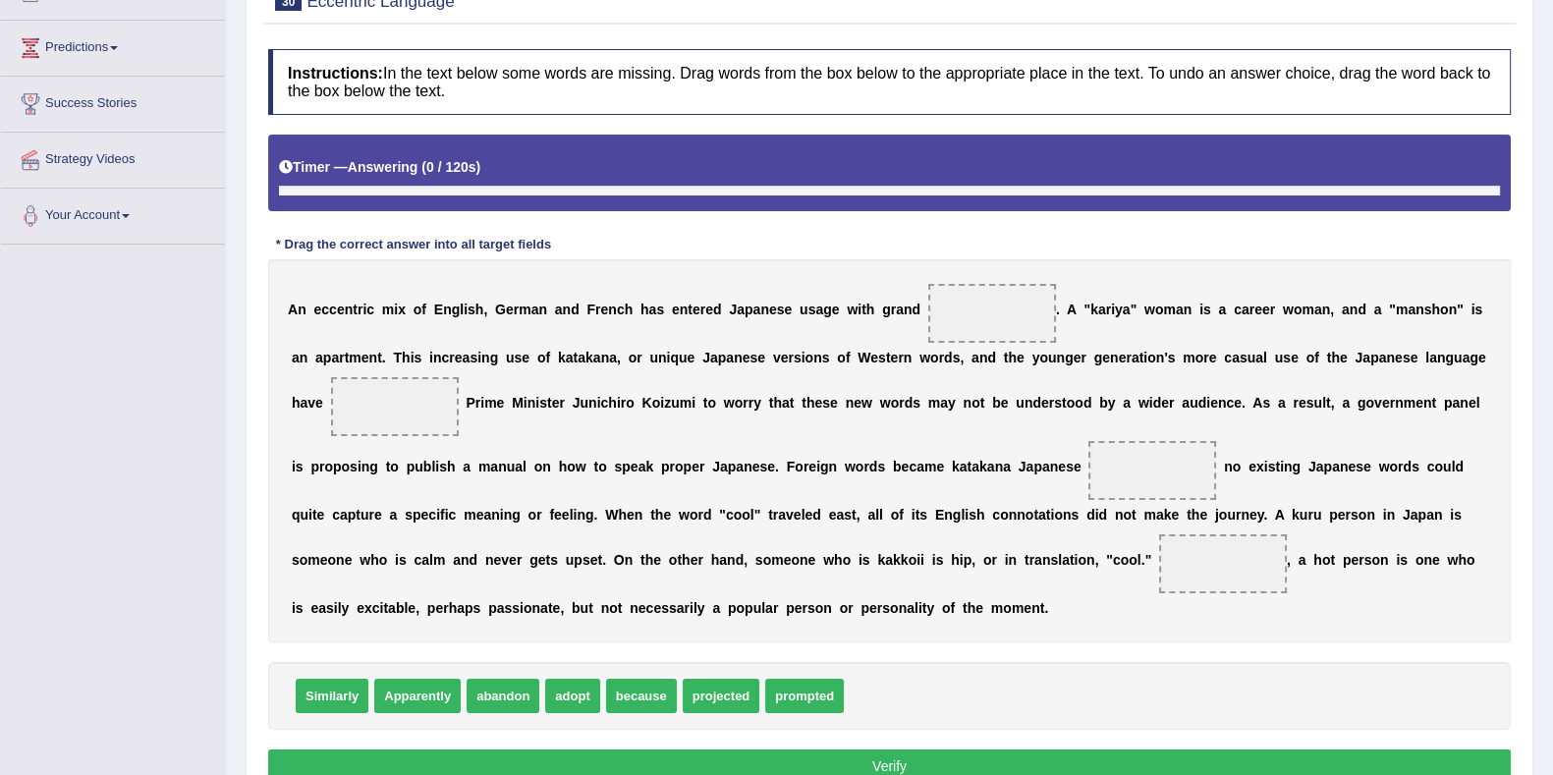
scroll to position [282, 0]
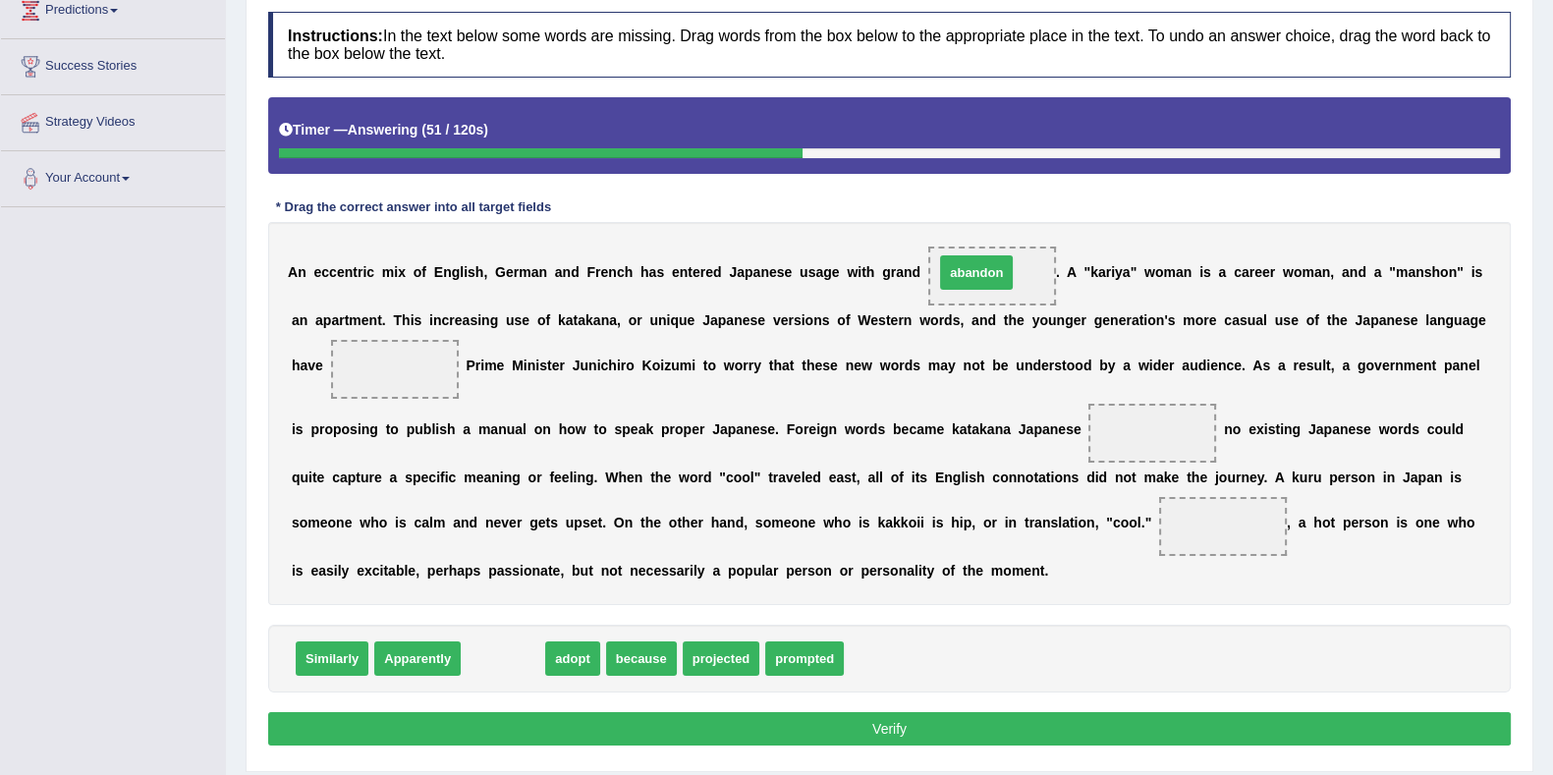
drag, startPoint x: 513, startPoint y: 662, endPoint x: 988, endPoint y: 277, distance: 611.6
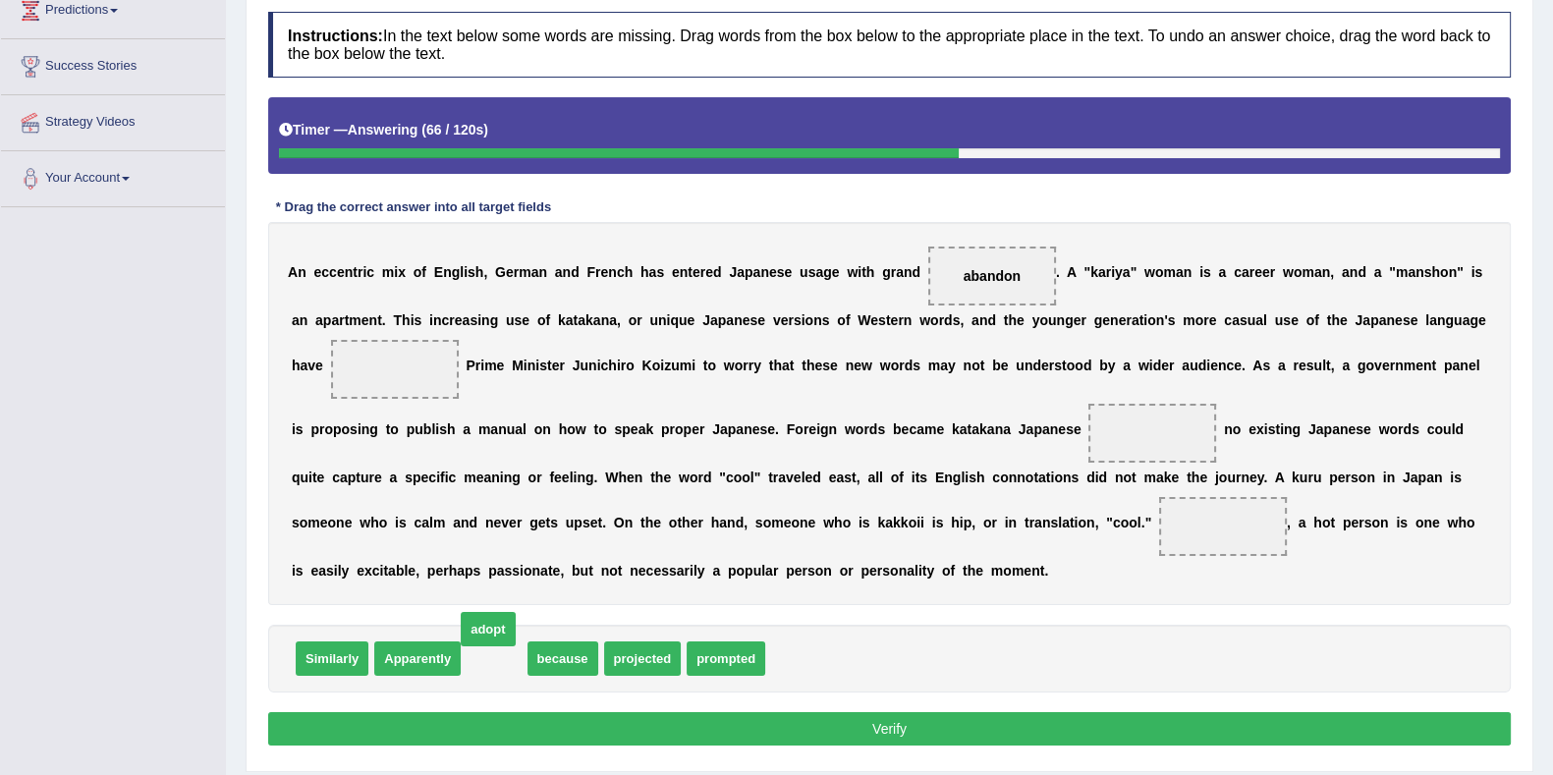
drag, startPoint x: 496, startPoint y: 654, endPoint x: 492, endPoint y: 637, distance: 17.2
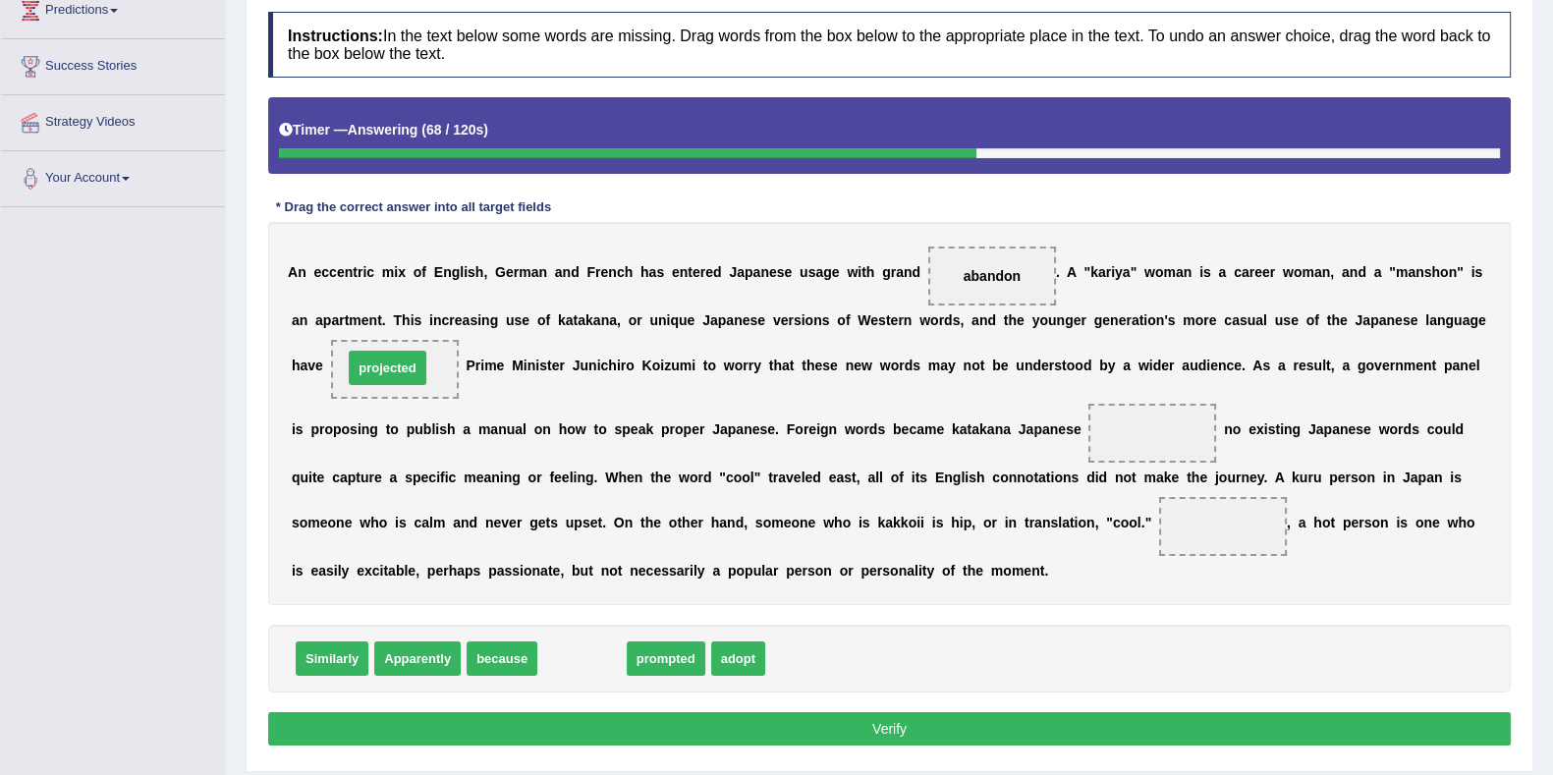
drag, startPoint x: 596, startPoint y: 659, endPoint x: 402, endPoint y: 367, distance: 350.5
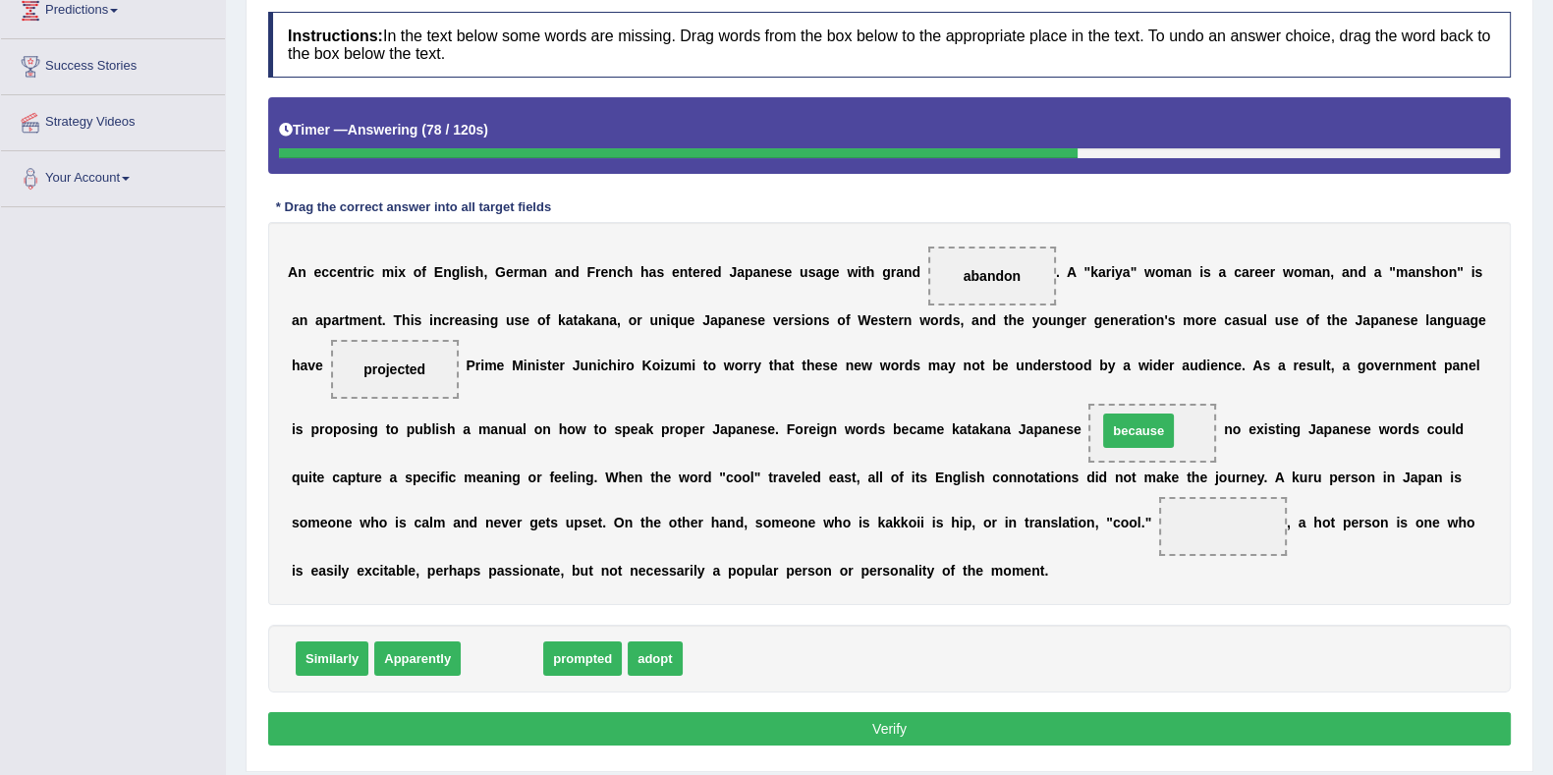
drag, startPoint x: 501, startPoint y: 655, endPoint x: 1141, endPoint y: 427, distance: 679.6
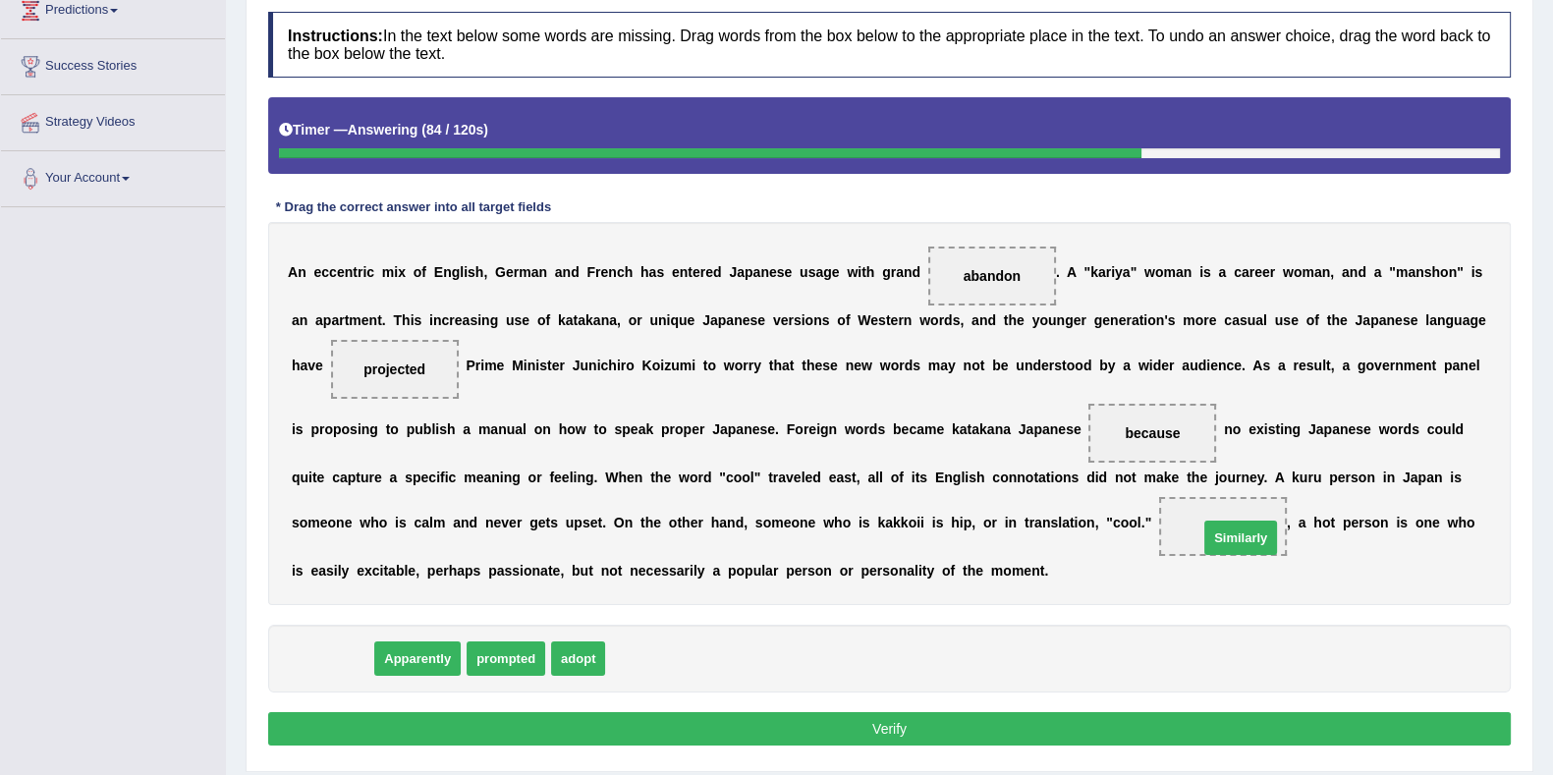
drag, startPoint x: 314, startPoint y: 655, endPoint x: 1191, endPoint y: 521, distance: 887.1
click at [979, 740] on button "Verify" at bounding box center [889, 728] width 1242 height 33
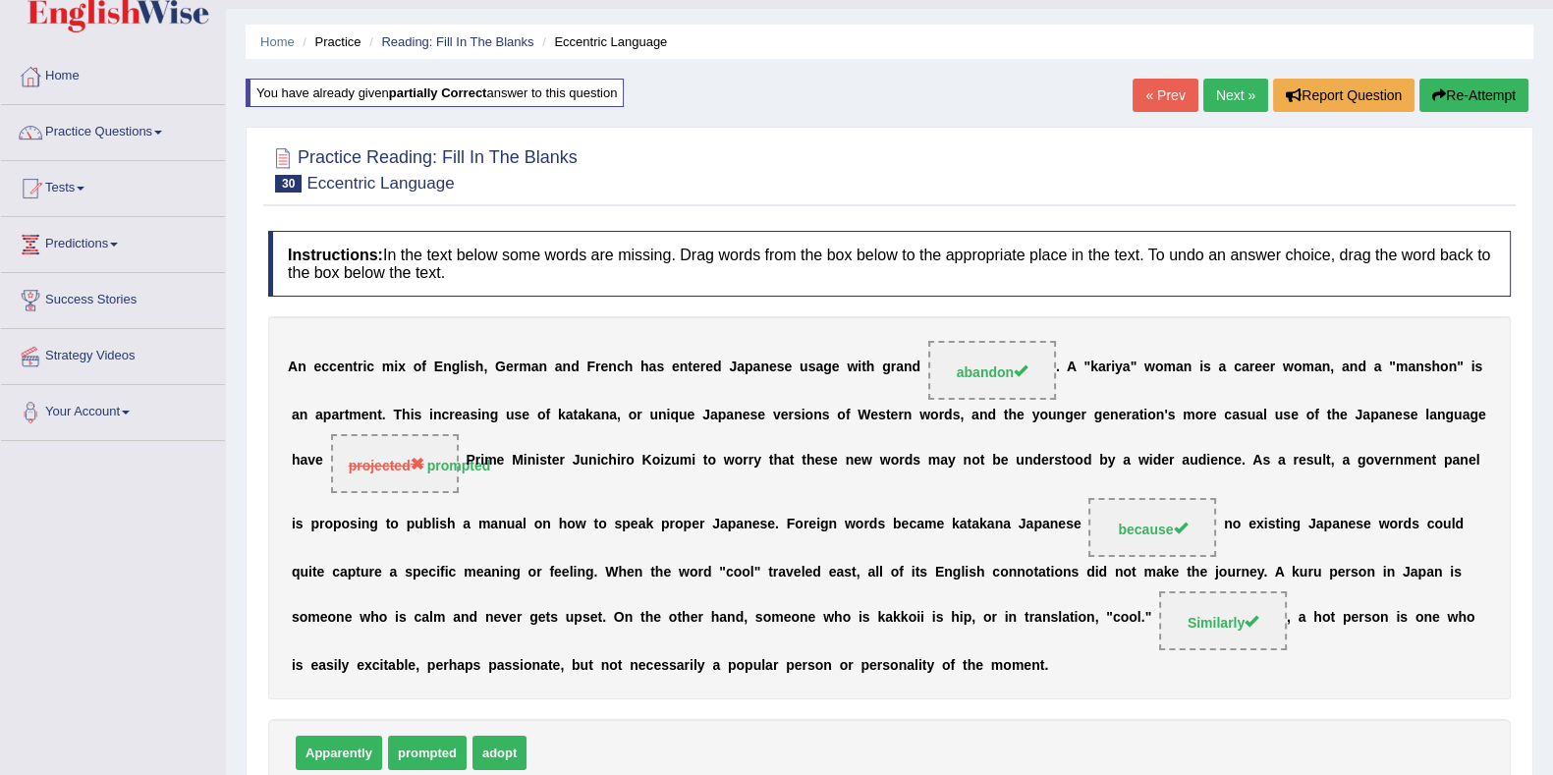
scroll to position [10, 0]
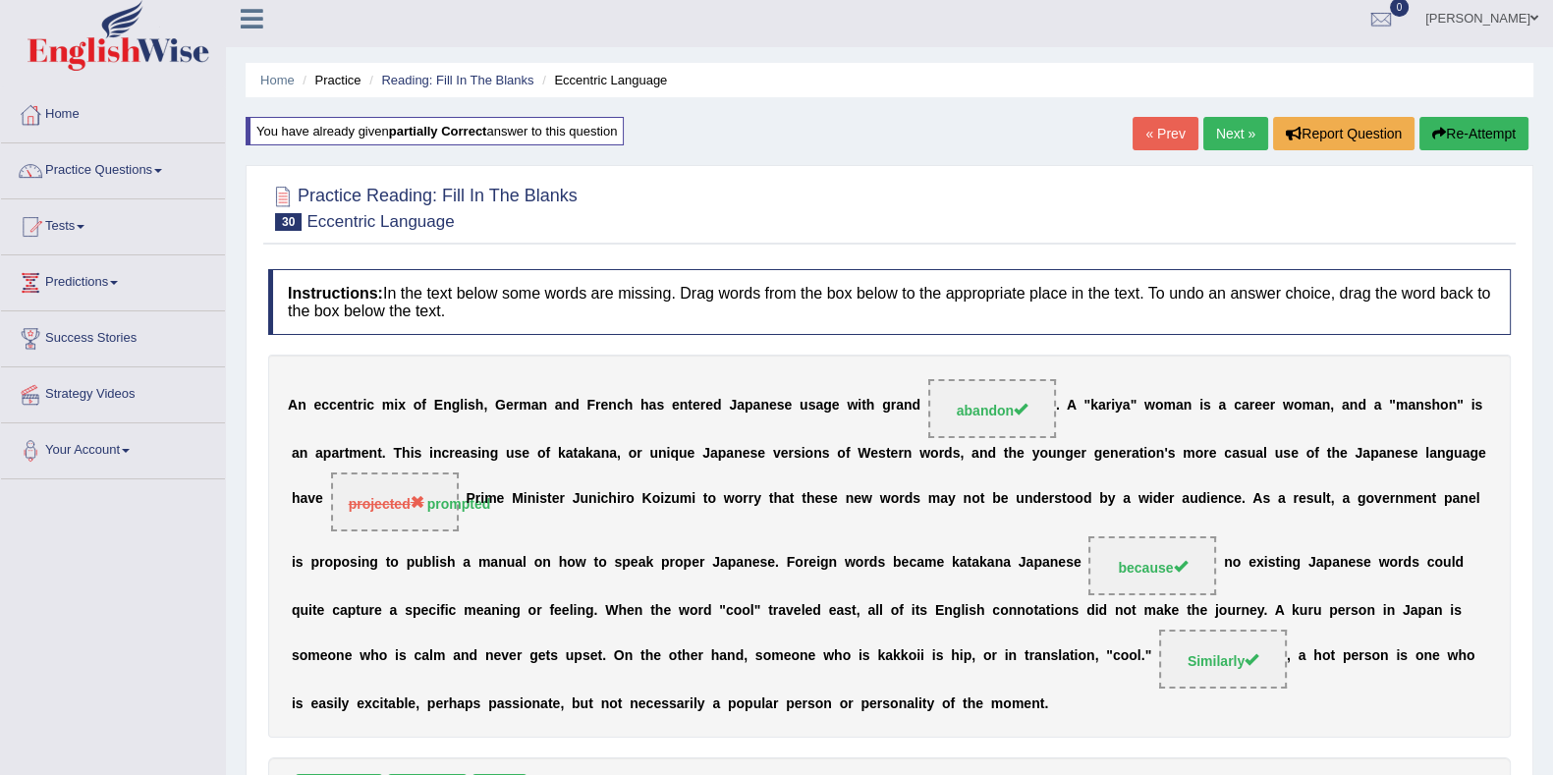
click at [1231, 137] on link "Next »" at bounding box center [1235, 133] width 65 height 33
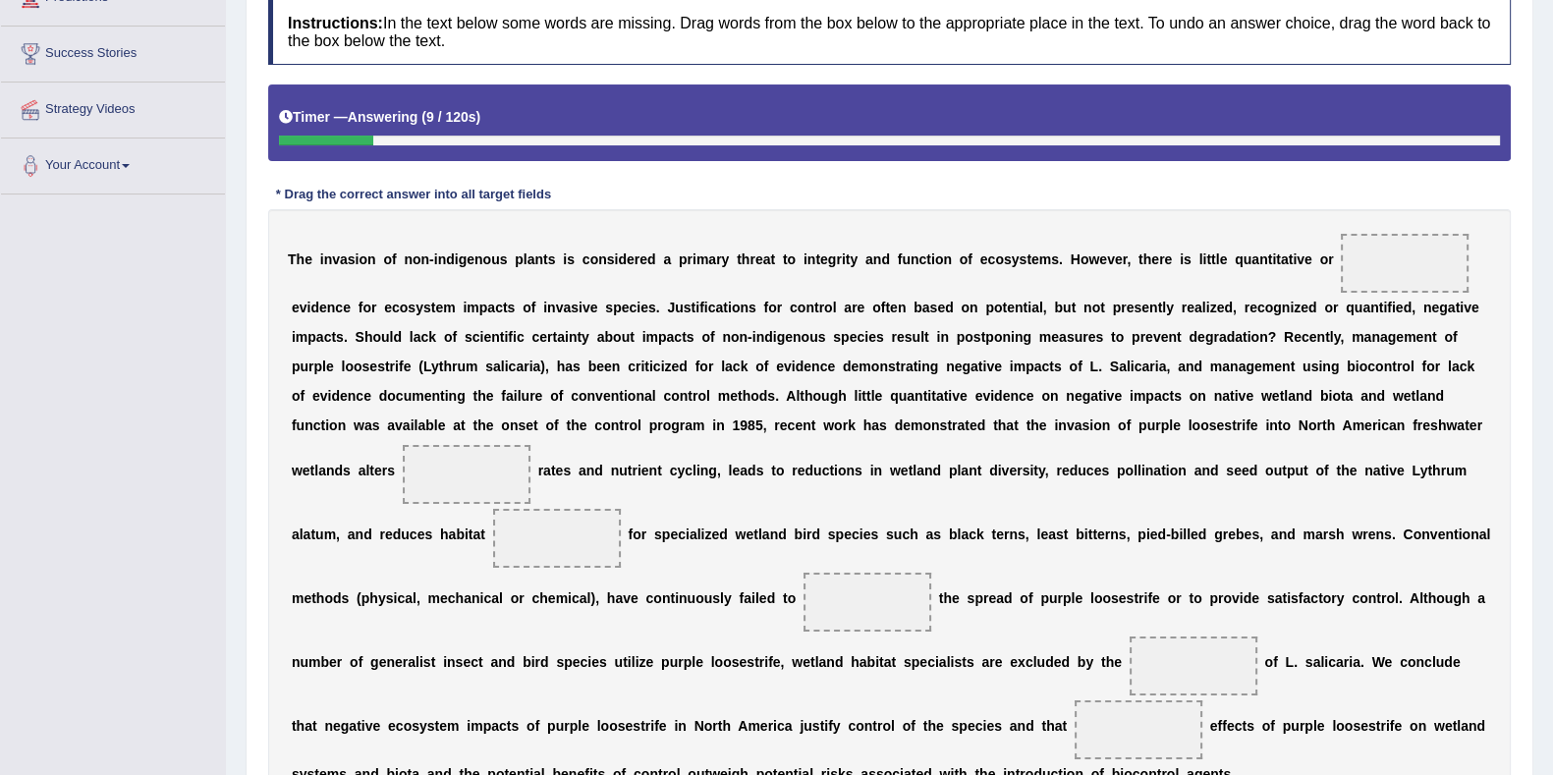
scroll to position [436, 0]
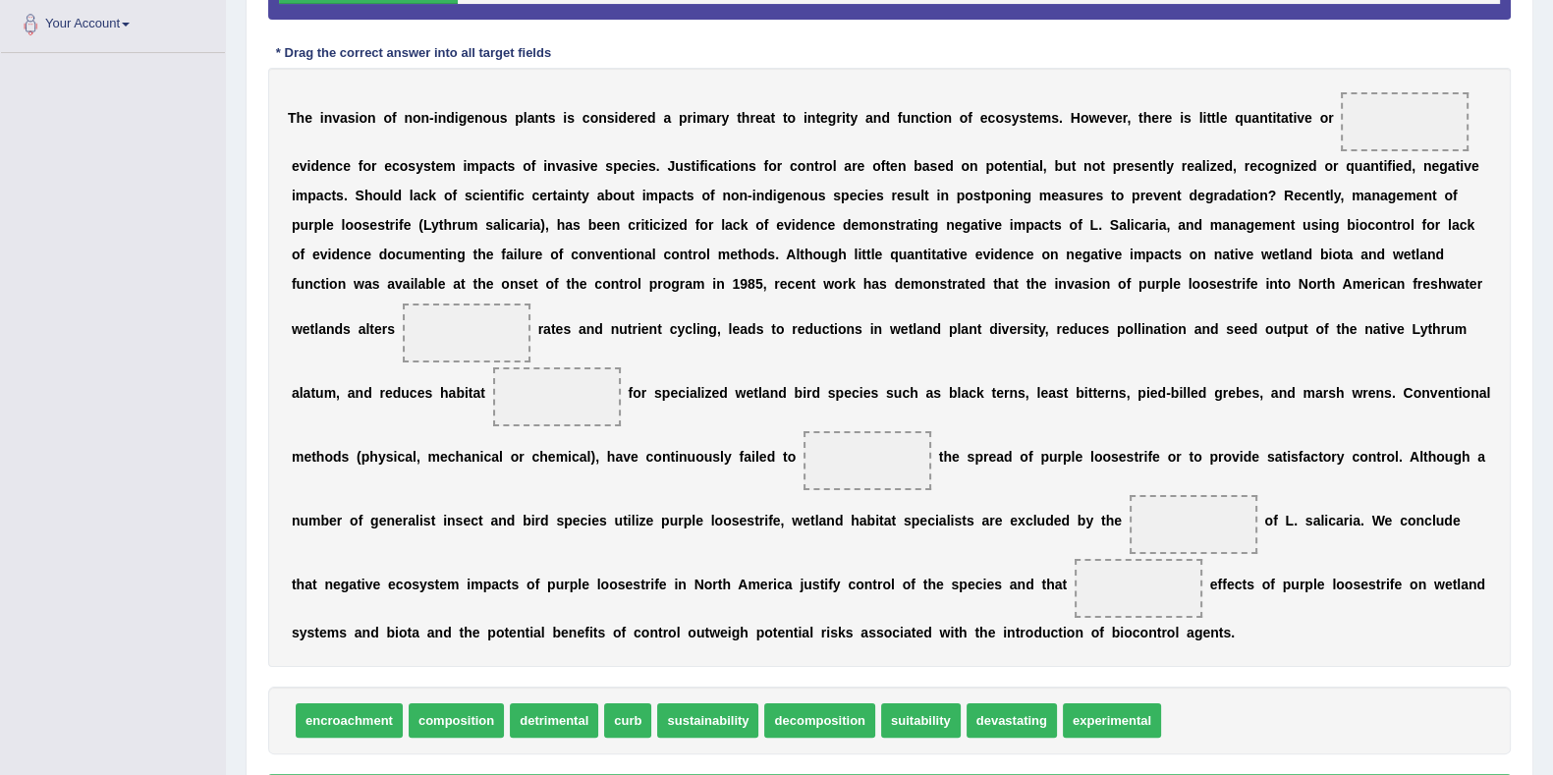
click at [718, 719] on span "sustainability" at bounding box center [707, 720] width 101 height 34
drag, startPoint x: 994, startPoint y: 716, endPoint x: 985, endPoint y: 709, distance: 11.2
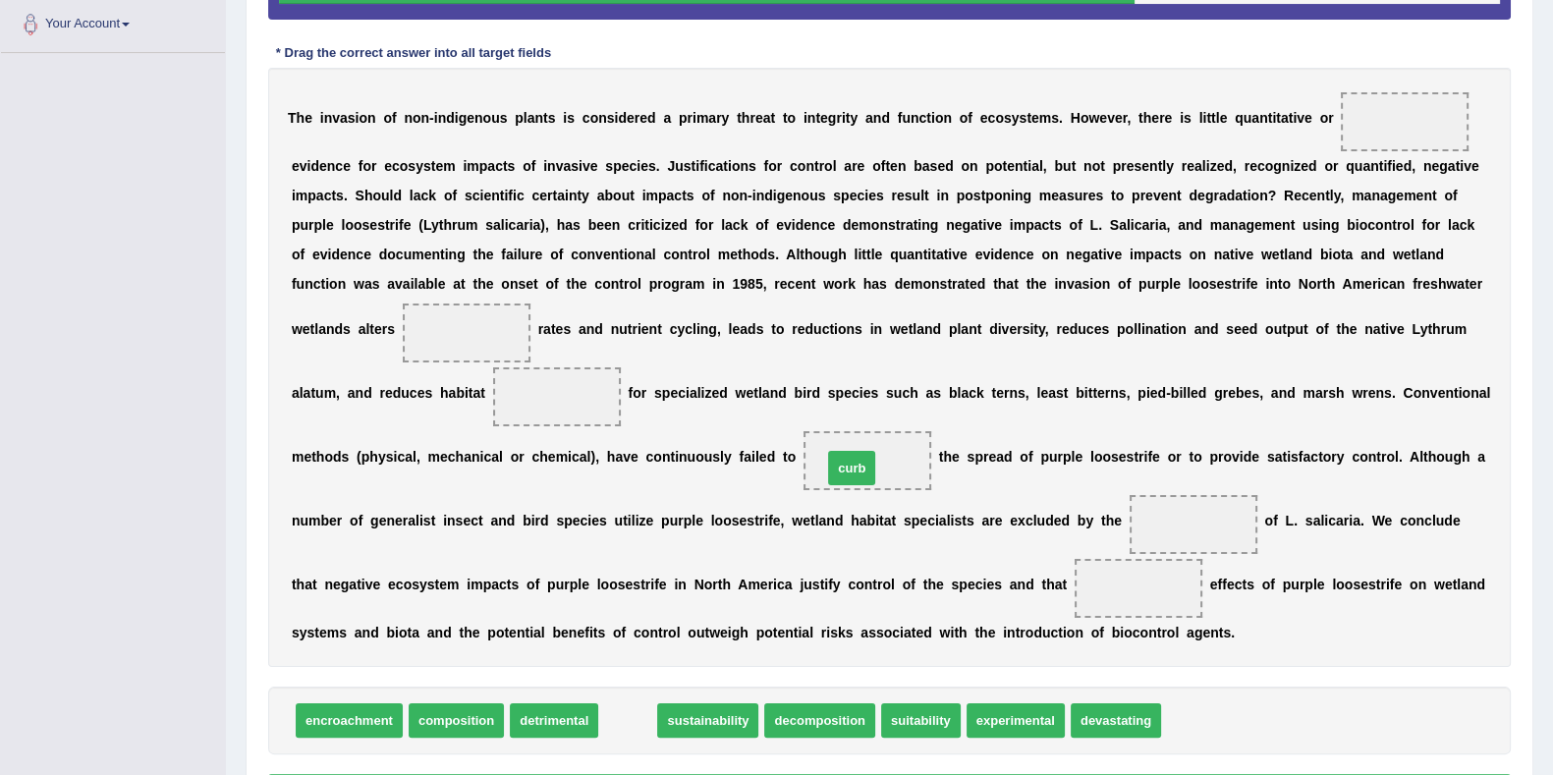
drag, startPoint x: 630, startPoint y: 721, endPoint x: 853, endPoint y: 468, distance: 336.7
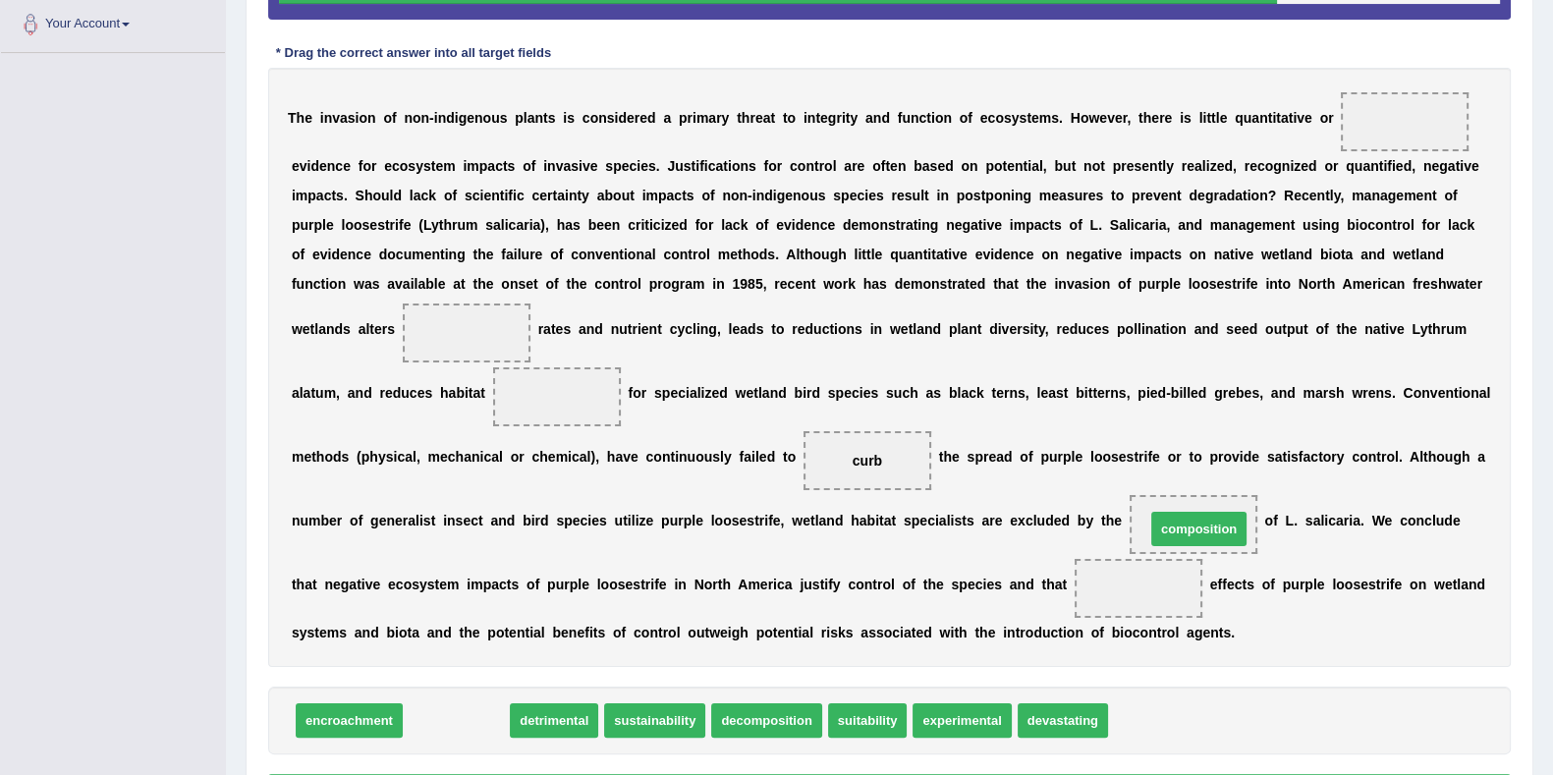
drag, startPoint x: 574, startPoint y: 695, endPoint x: 1227, endPoint y: 522, distance: 674.6
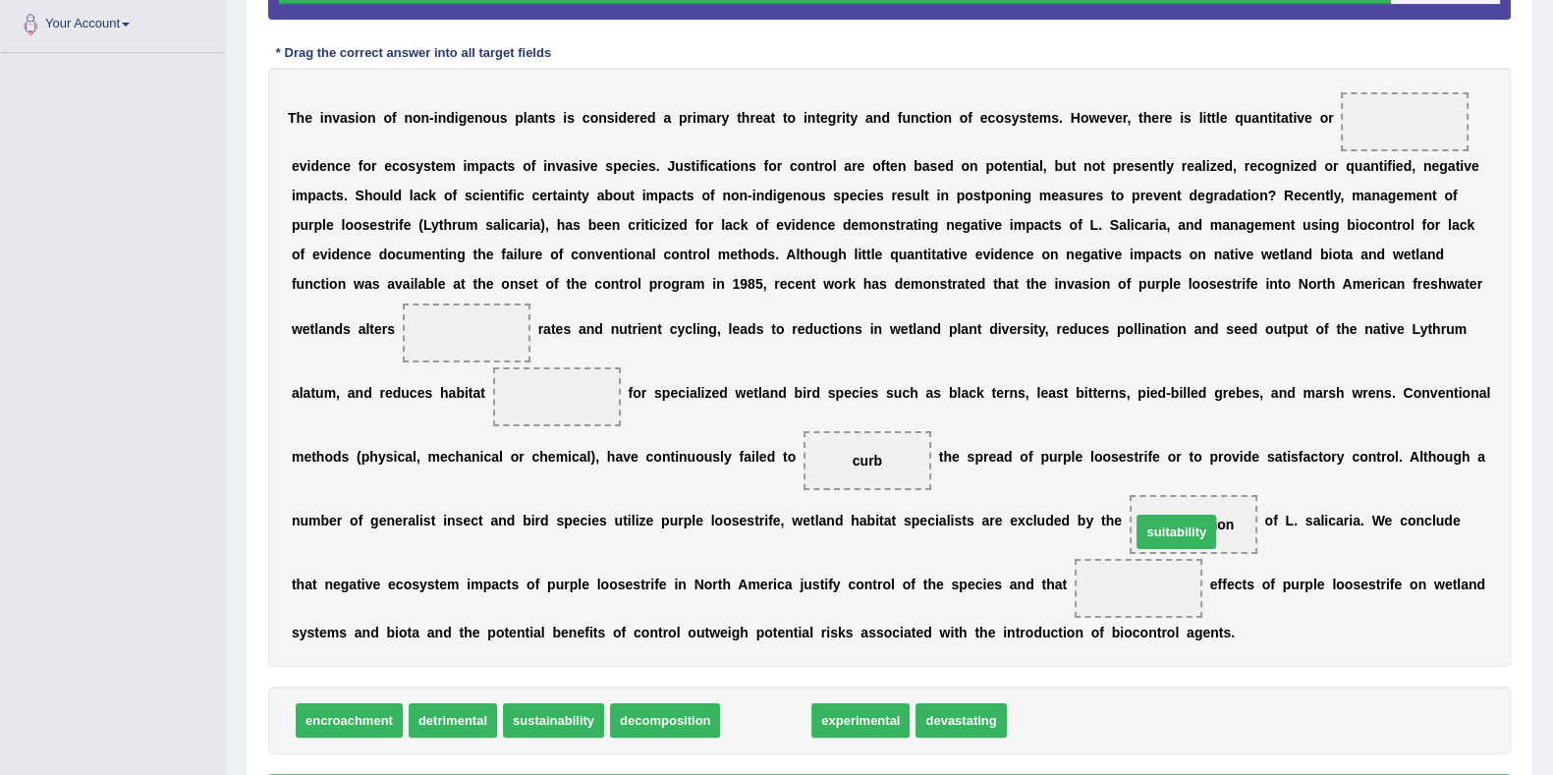
drag, startPoint x: 770, startPoint y: 718, endPoint x: 1188, endPoint y: 523, distance: 461.3
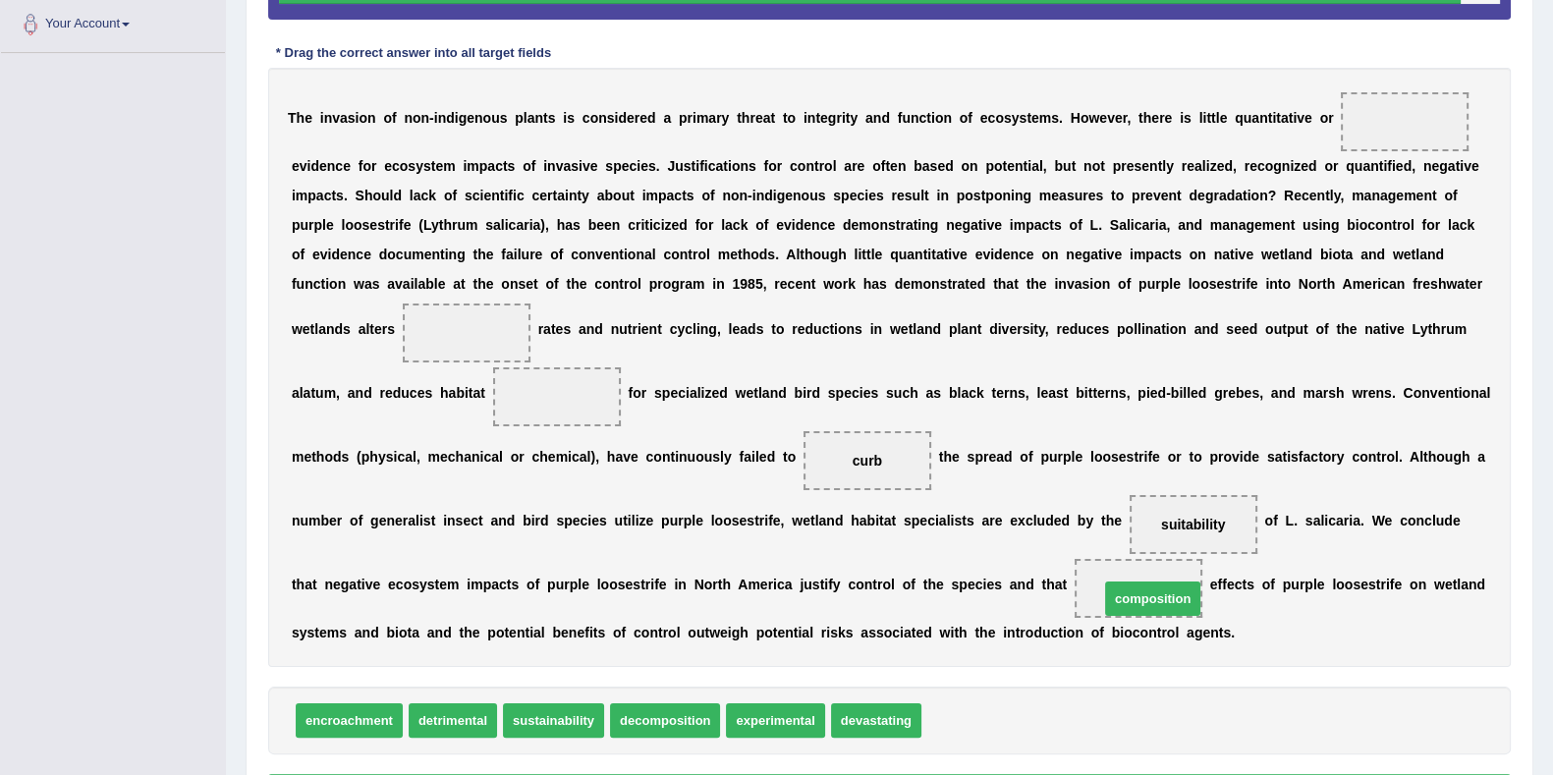
drag, startPoint x: 972, startPoint y: 712, endPoint x: 1150, endPoint y: 590, distance: 215.5
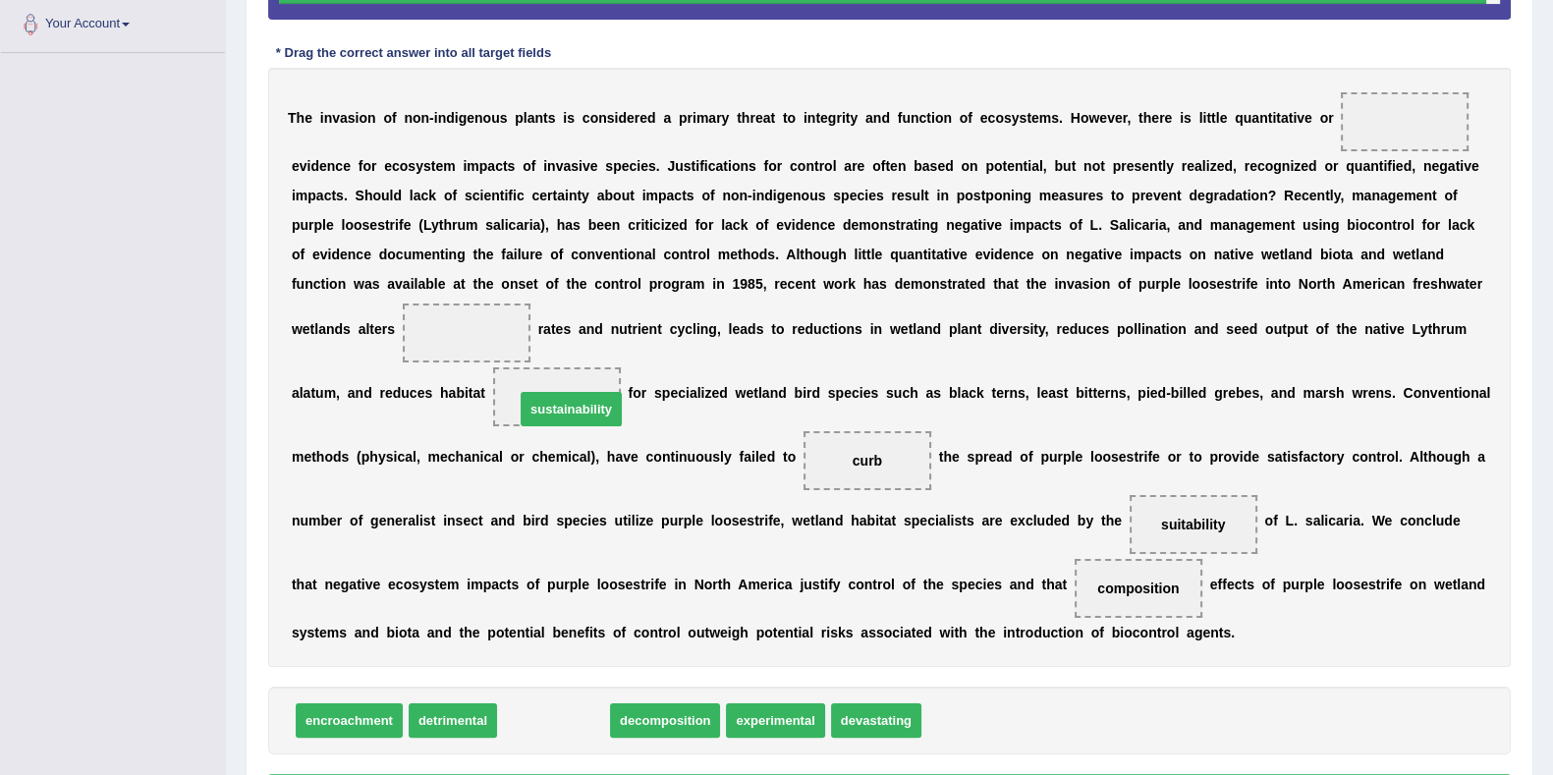
drag, startPoint x: 567, startPoint y: 720, endPoint x: 545, endPoint y: 520, distance: 200.5
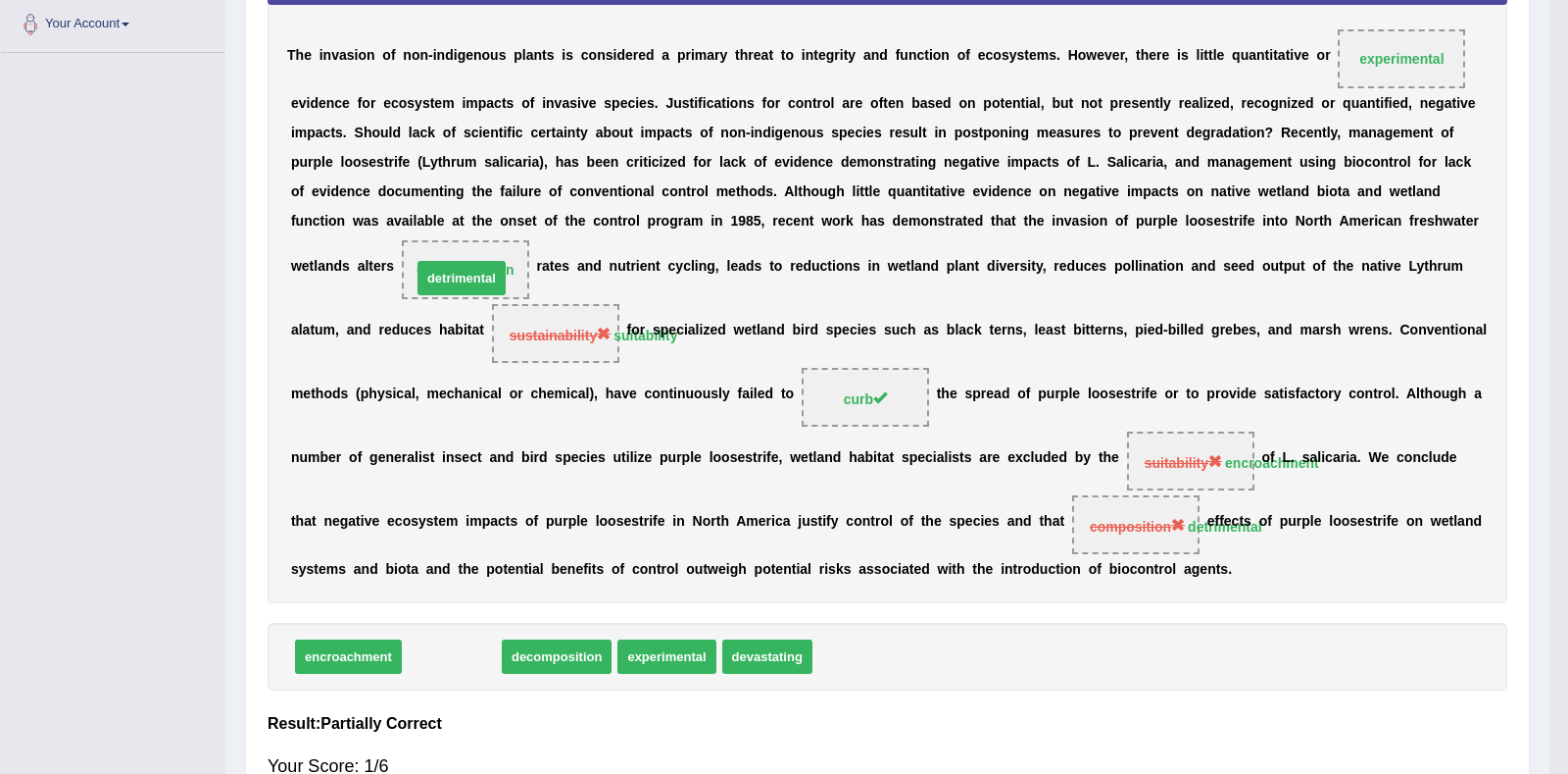
drag, startPoint x: 449, startPoint y: 713, endPoint x: 459, endPoint y: 335, distance: 378.1
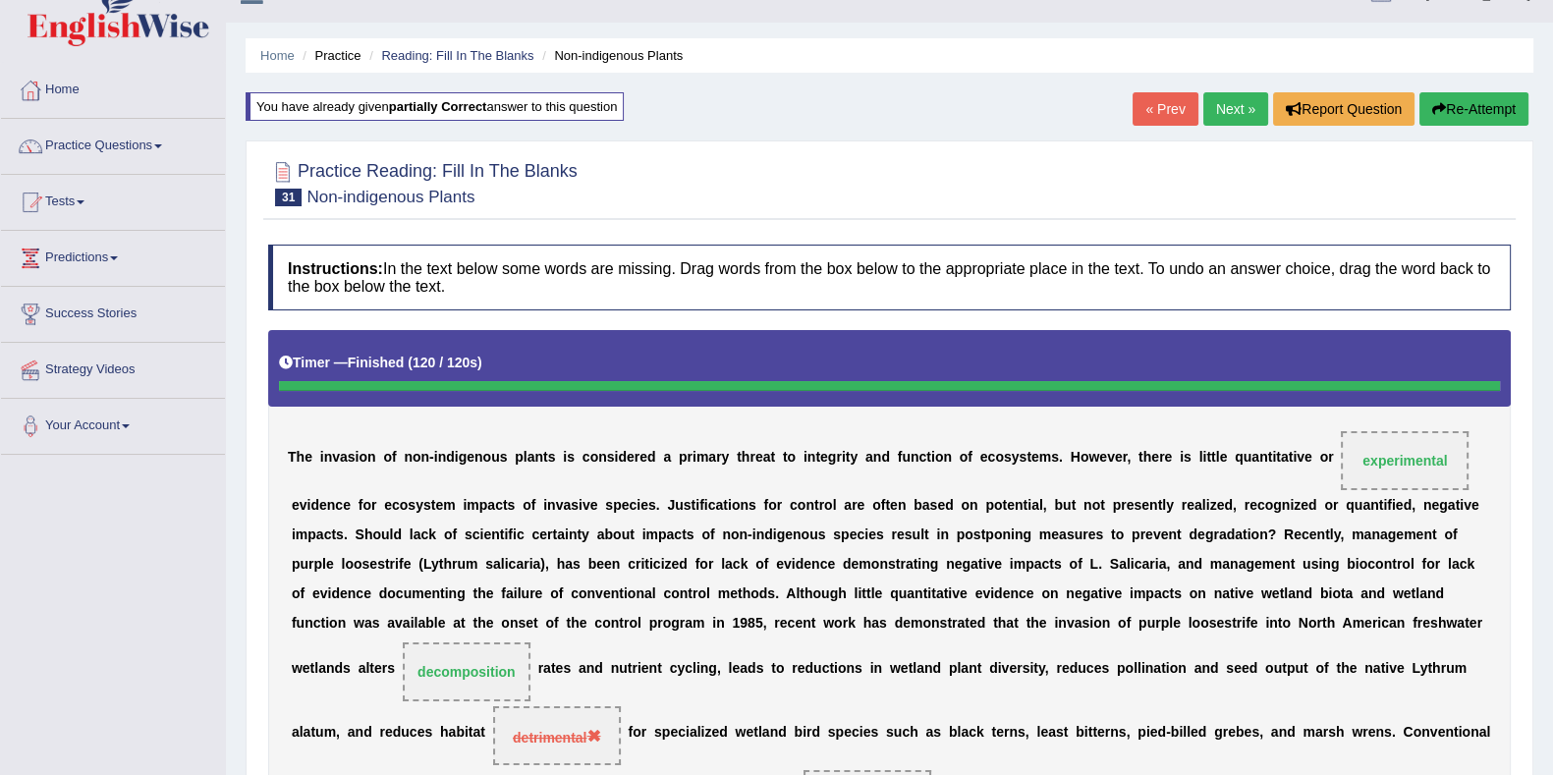
scroll to position [0, 0]
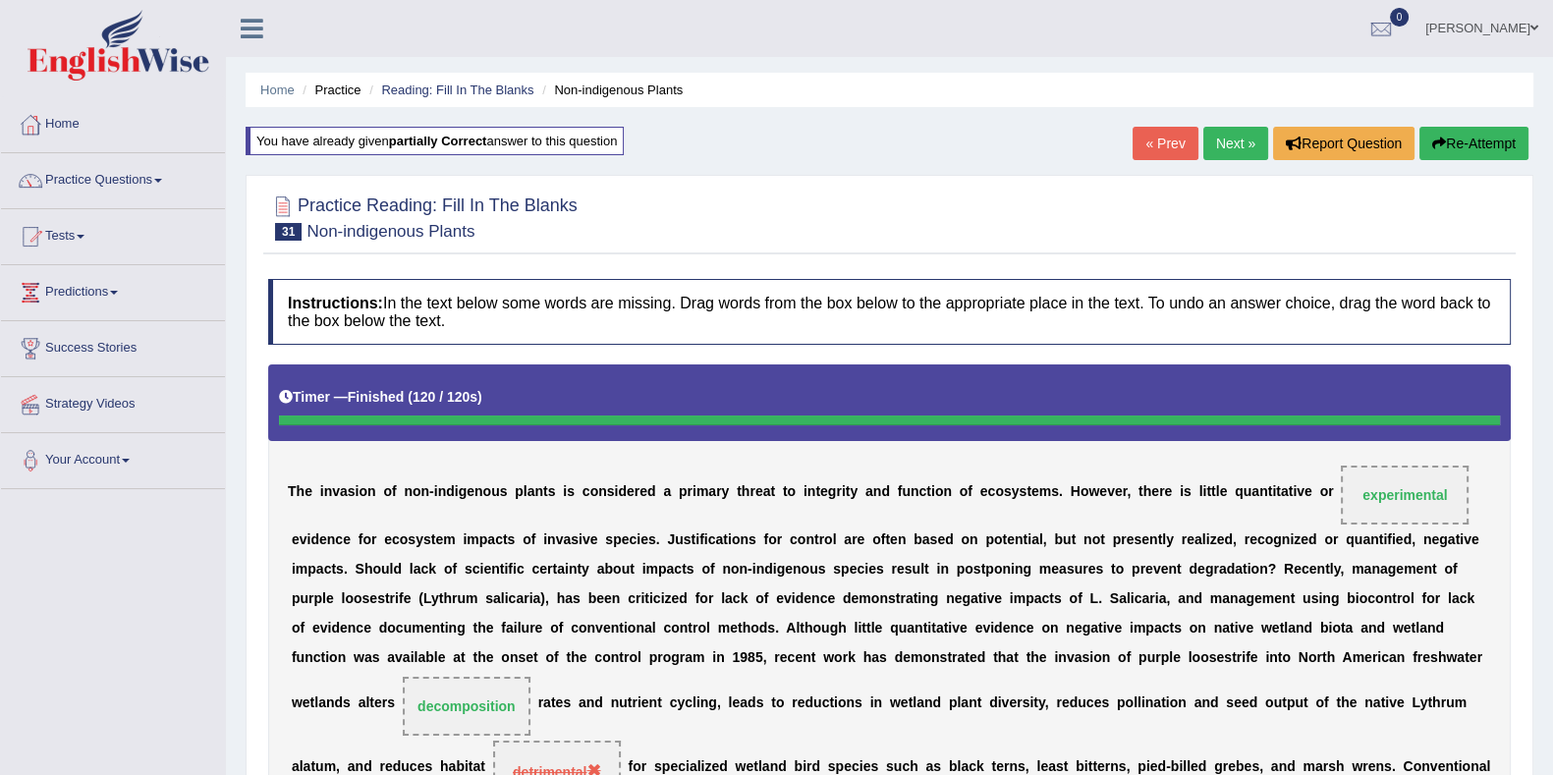
click at [1435, 137] on icon "button" at bounding box center [1439, 144] width 14 height 14
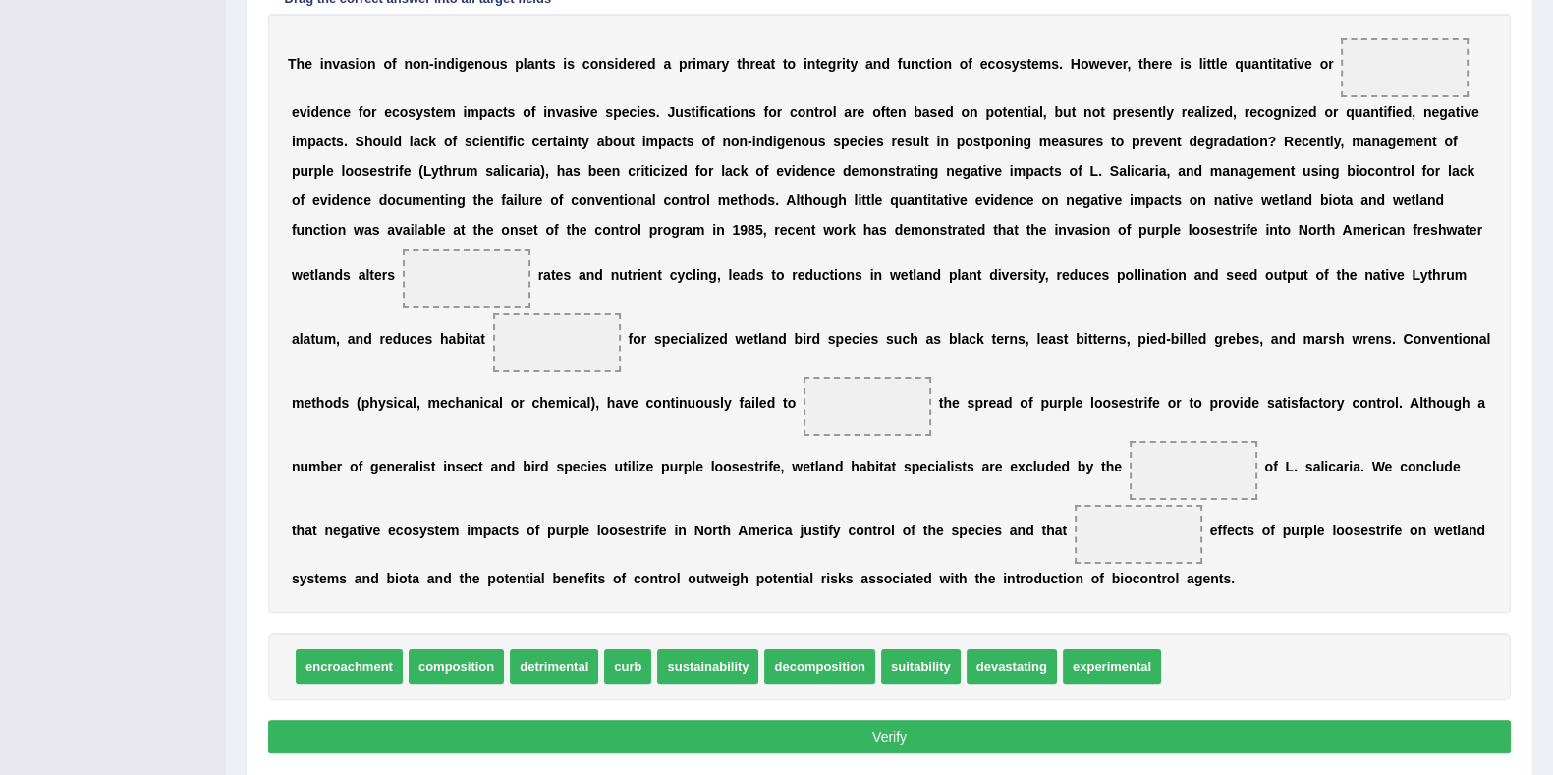
scroll to position [501, 0]
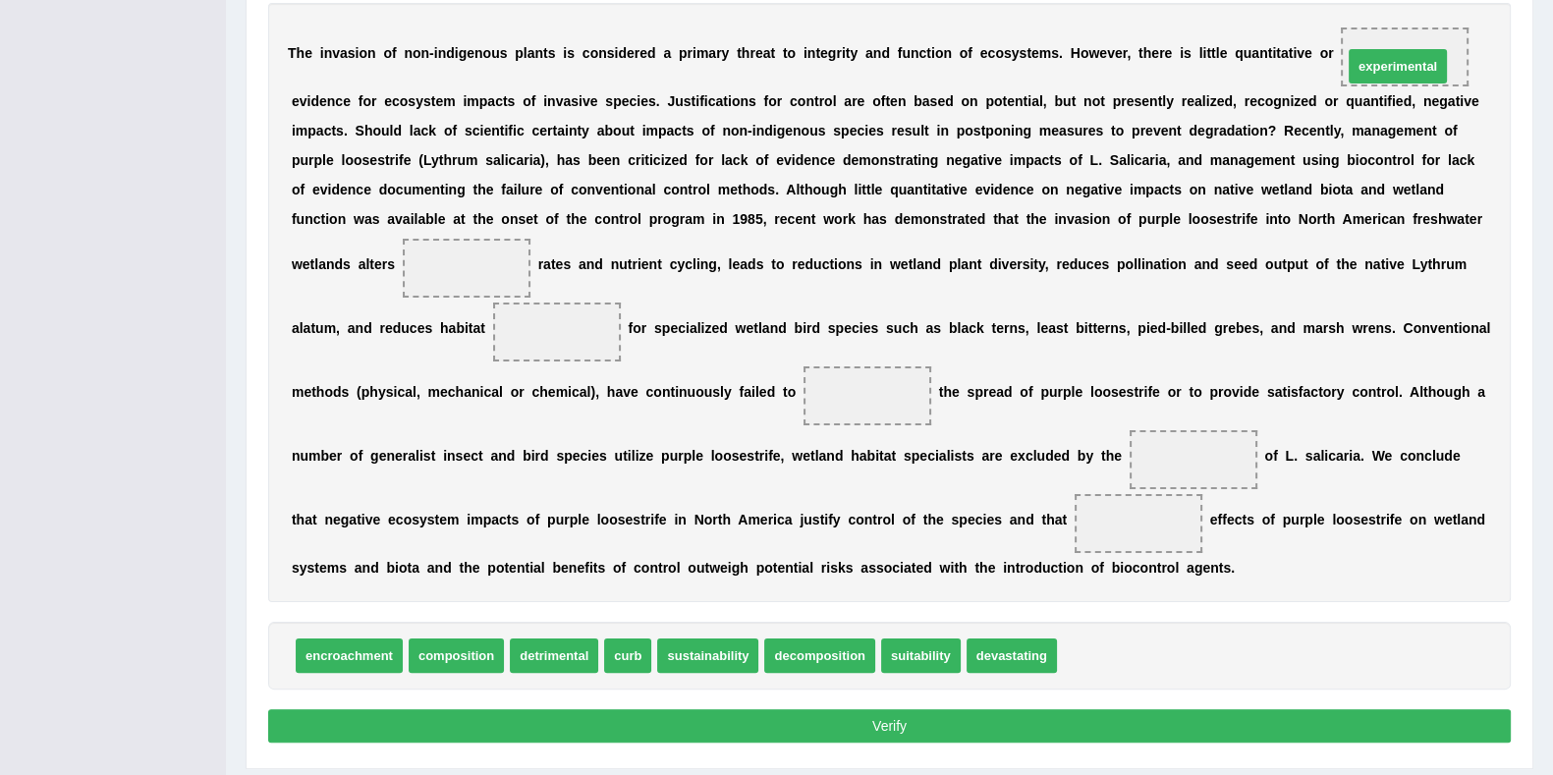
drag, startPoint x: 1092, startPoint y: 645, endPoint x: 1378, endPoint y: 56, distance: 654.9
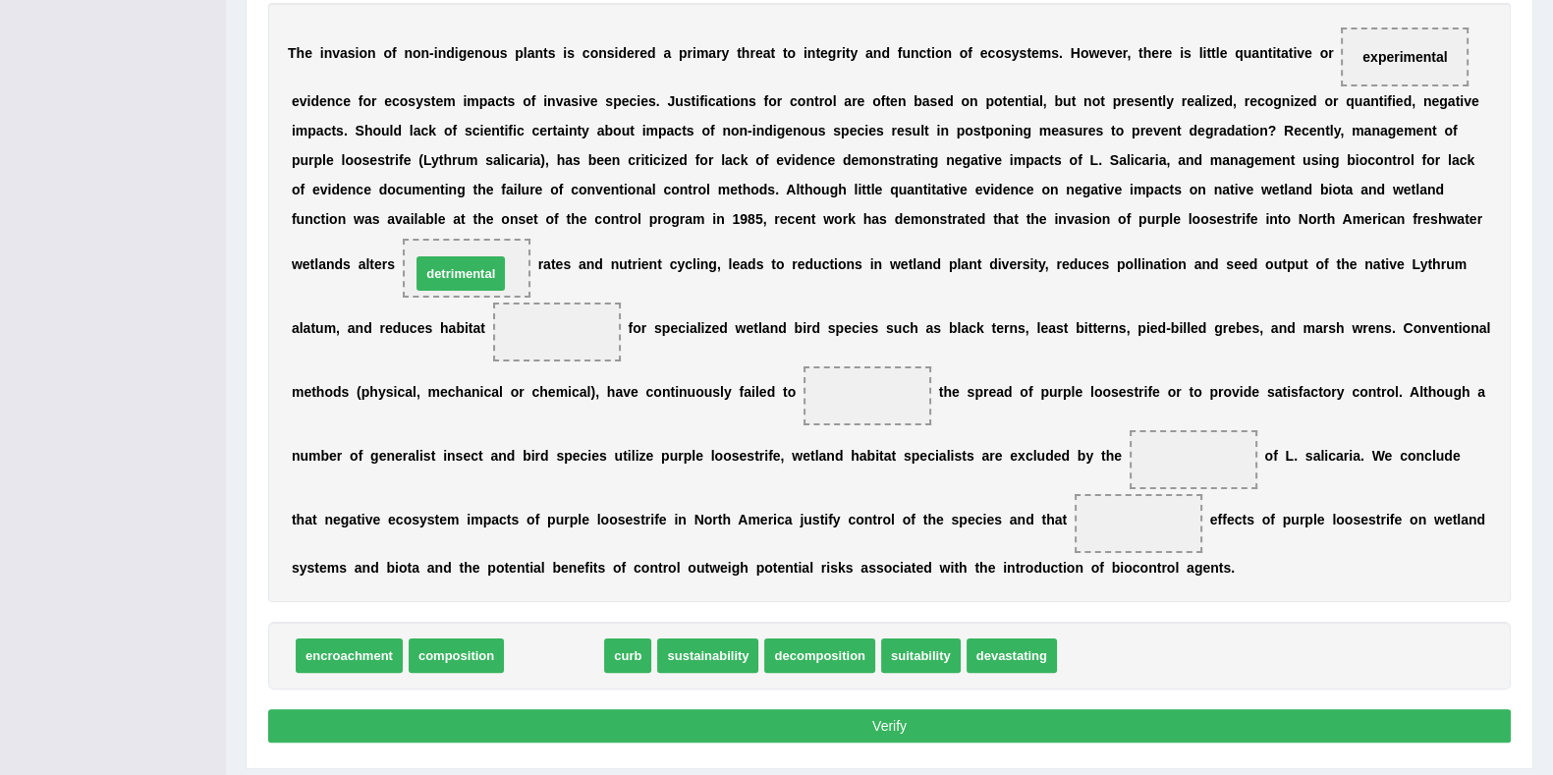
drag, startPoint x: 569, startPoint y: 655, endPoint x: 474, endPoint y: 271, distance: 395.4
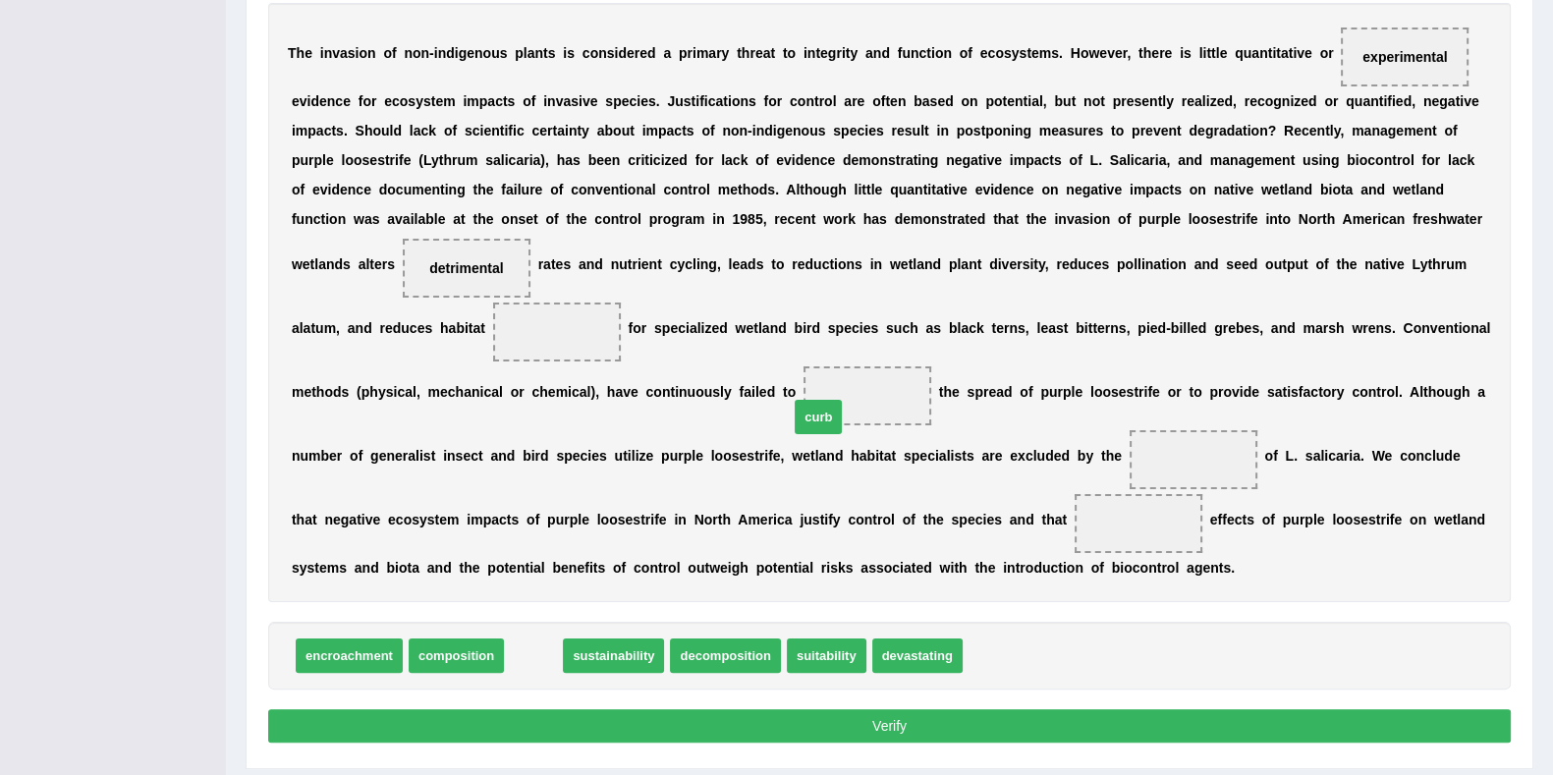
drag, startPoint x: 525, startPoint y: 646, endPoint x: 845, endPoint y: 400, distance: 403.3
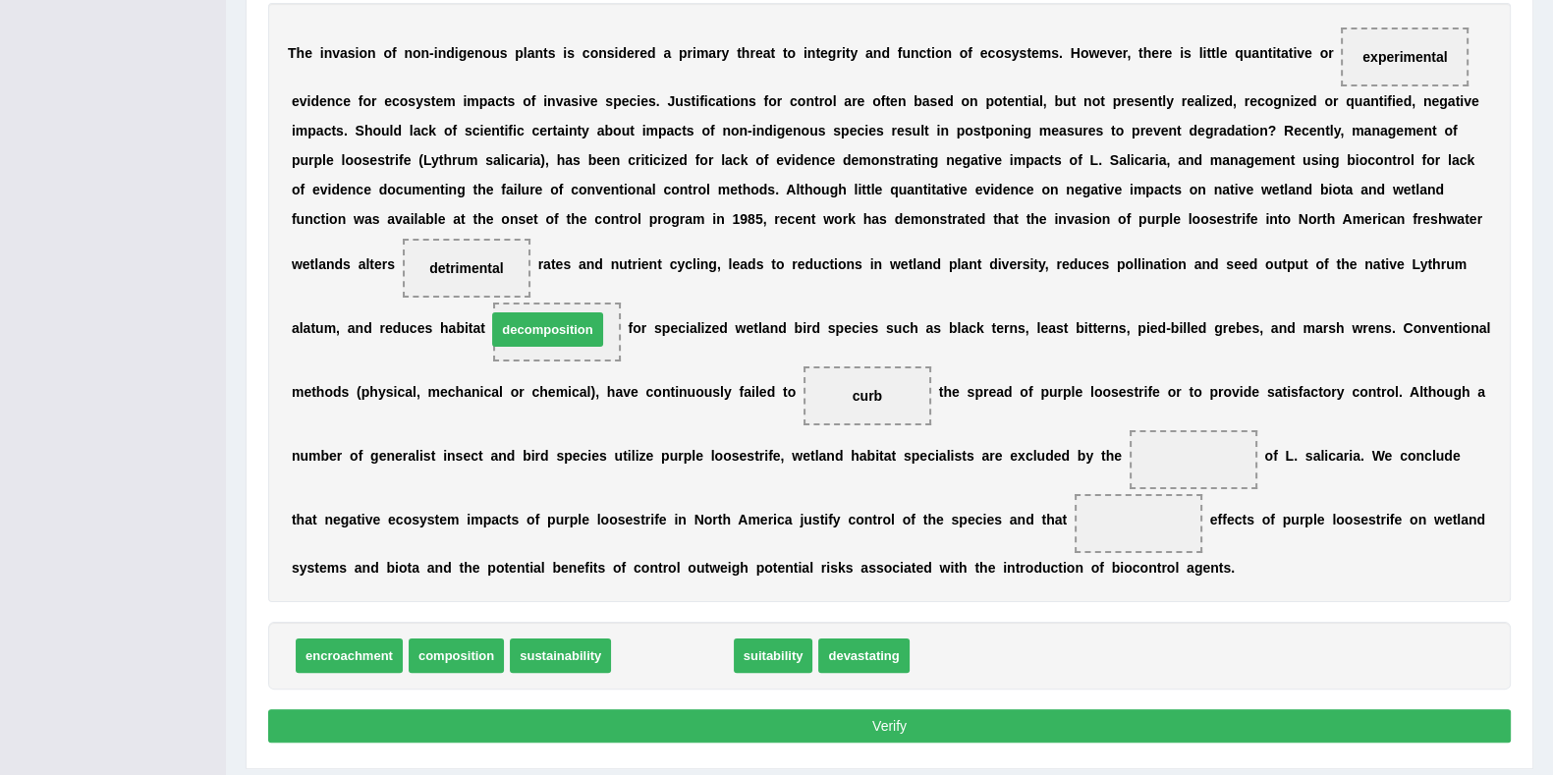
drag, startPoint x: 653, startPoint y: 660, endPoint x: 528, endPoint y: 333, distance: 350.0
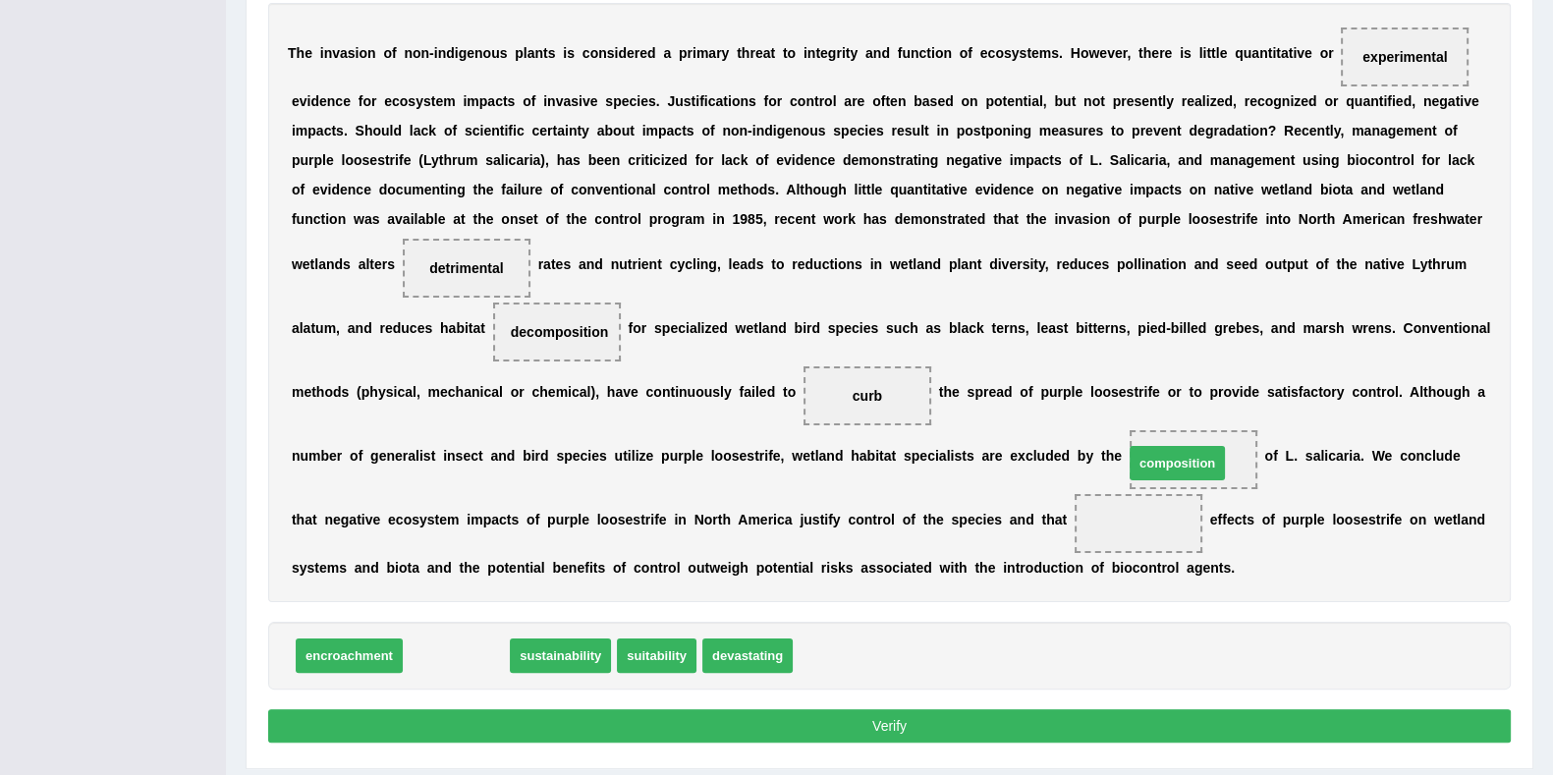
drag, startPoint x: 476, startPoint y: 656, endPoint x: 1197, endPoint y: 464, distance: 746.1
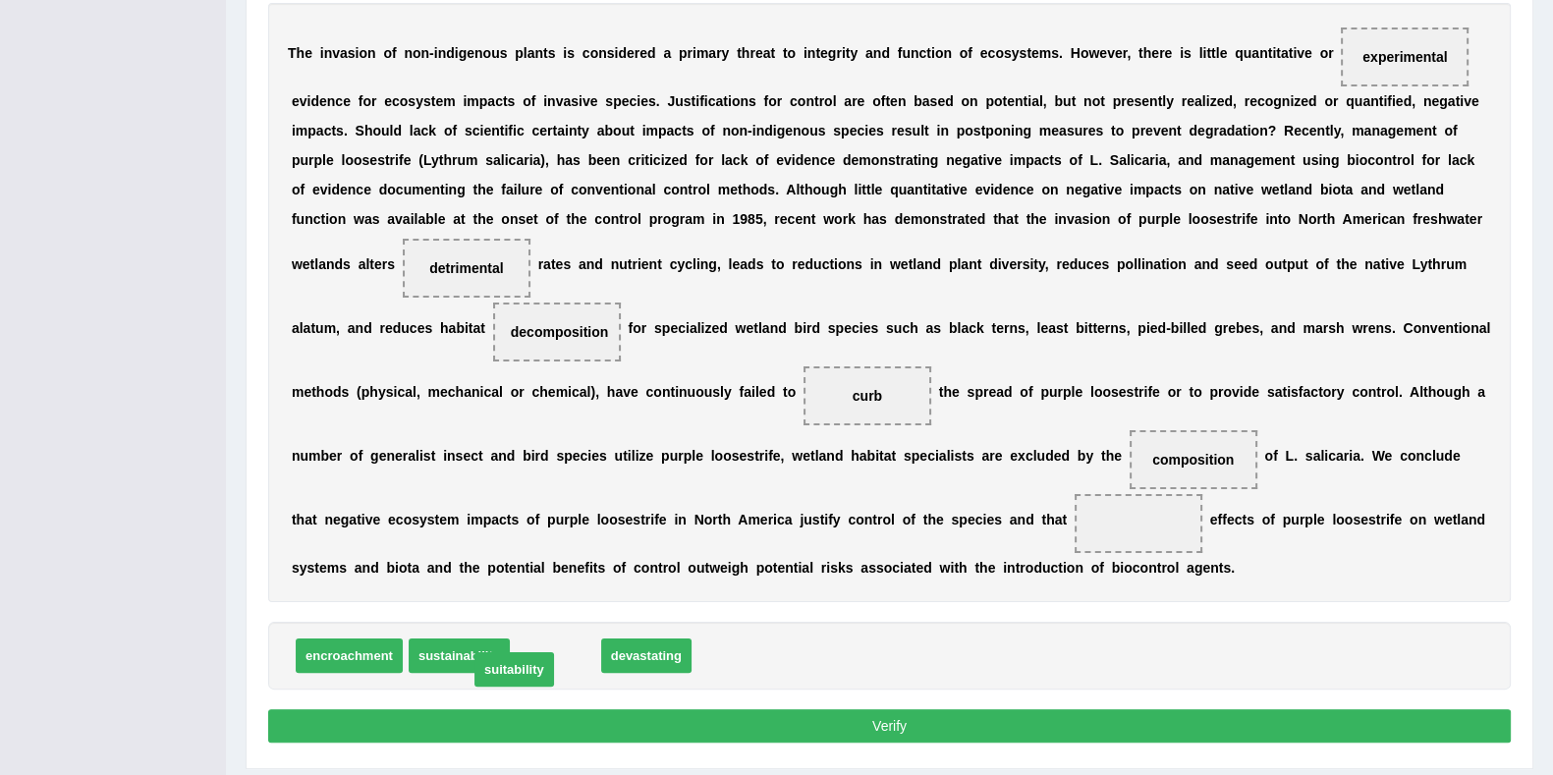
drag, startPoint x: 559, startPoint y: 655, endPoint x: 518, endPoint y: 668, distance: 43.2
drag, startPoint x: 548, startPoint y: 648, endPoint x: 1090, endPoint y: 526, distance: 555.6
click at [1060, 719] on button "Verify" at bounding box center [889, 725] width 1242 height 33
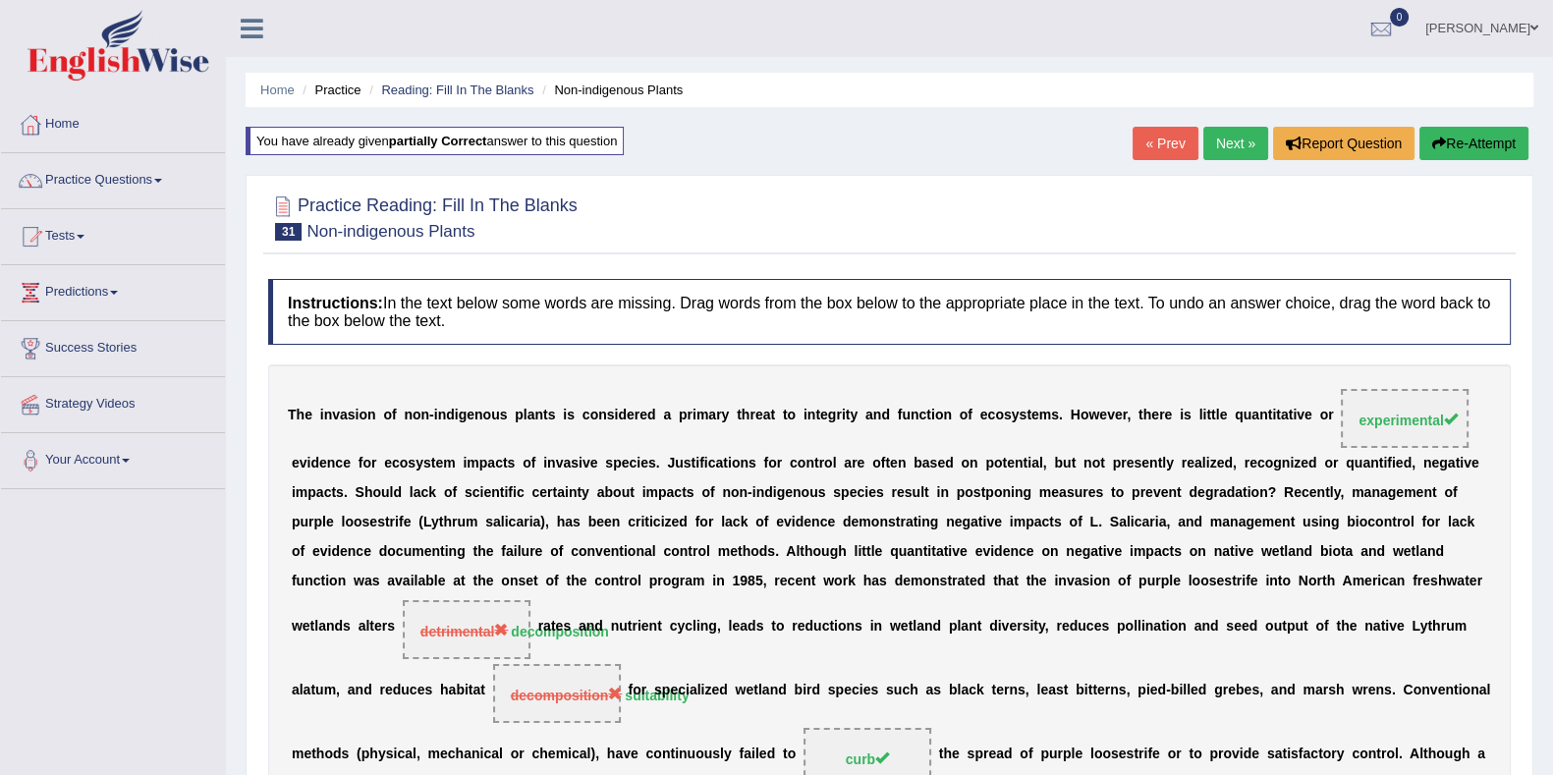
scroll to position [0, 0]
click at [1206, 146] on link "Next »" at bounding box center [1235, 143] width 65 height 33
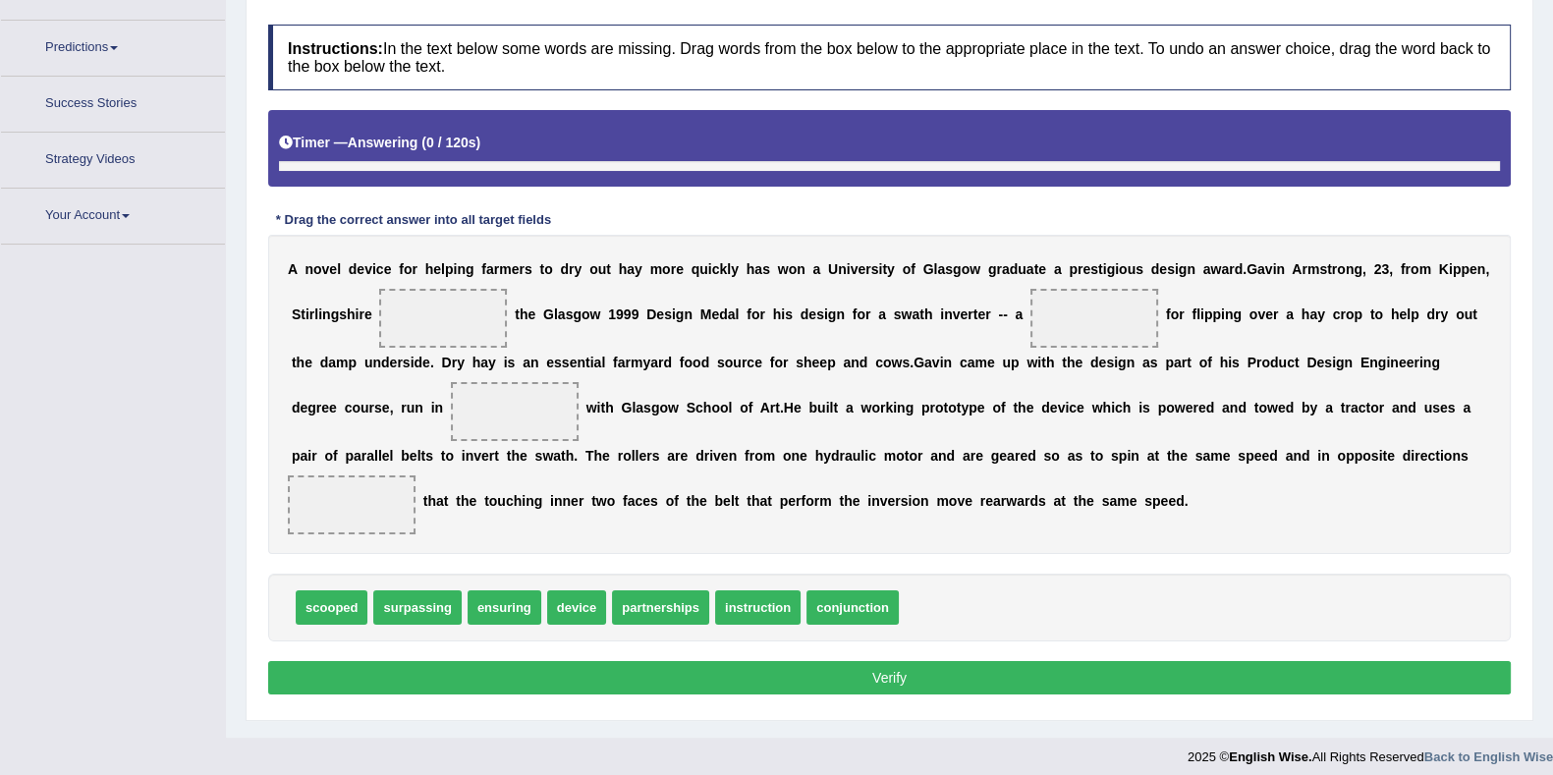
scroll to position [255, 0]
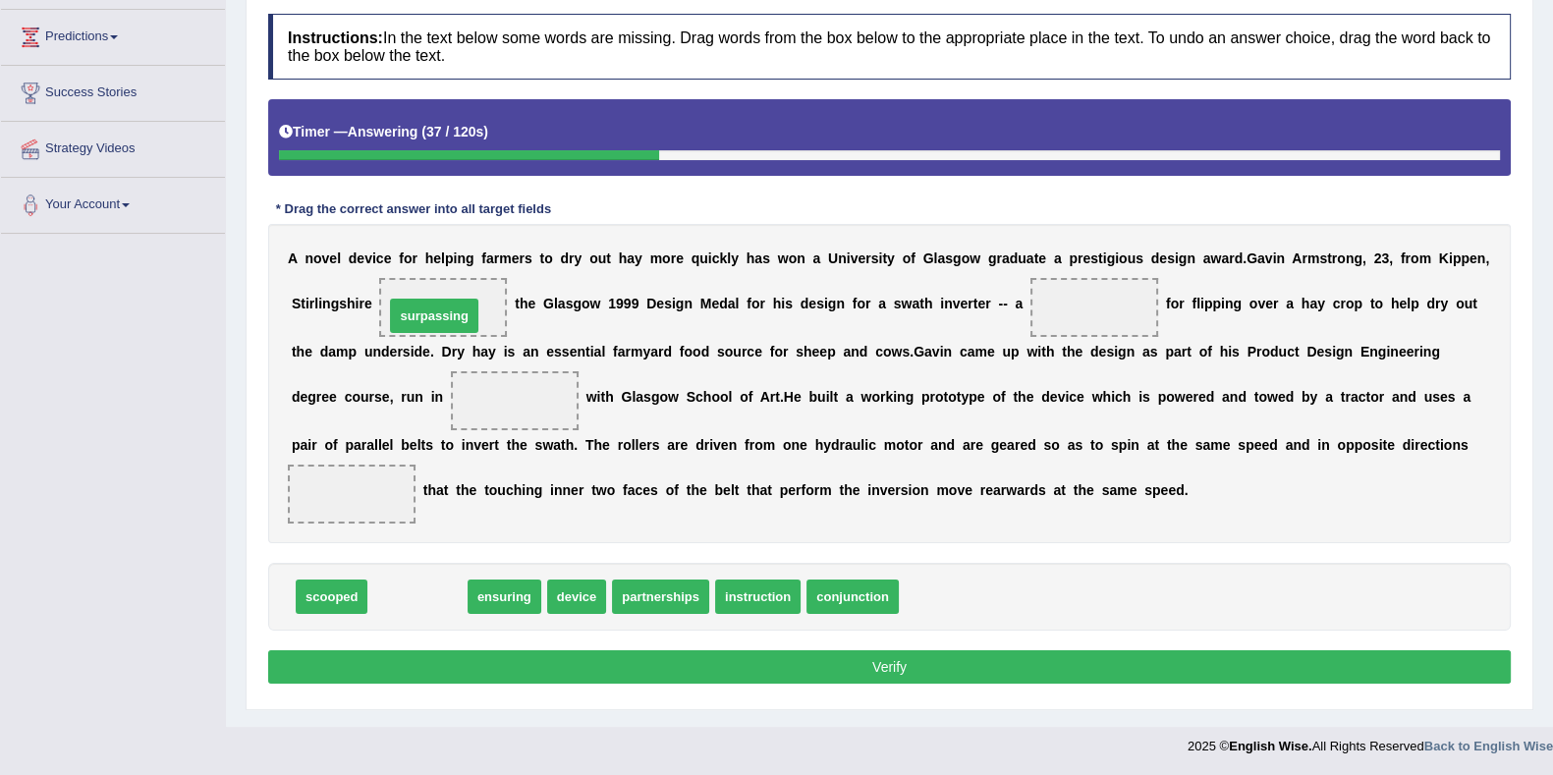
drag, startPoint x: 432, startPoint y: 594, endPoint x: 449, endPoint y: 313, distance: 281.4
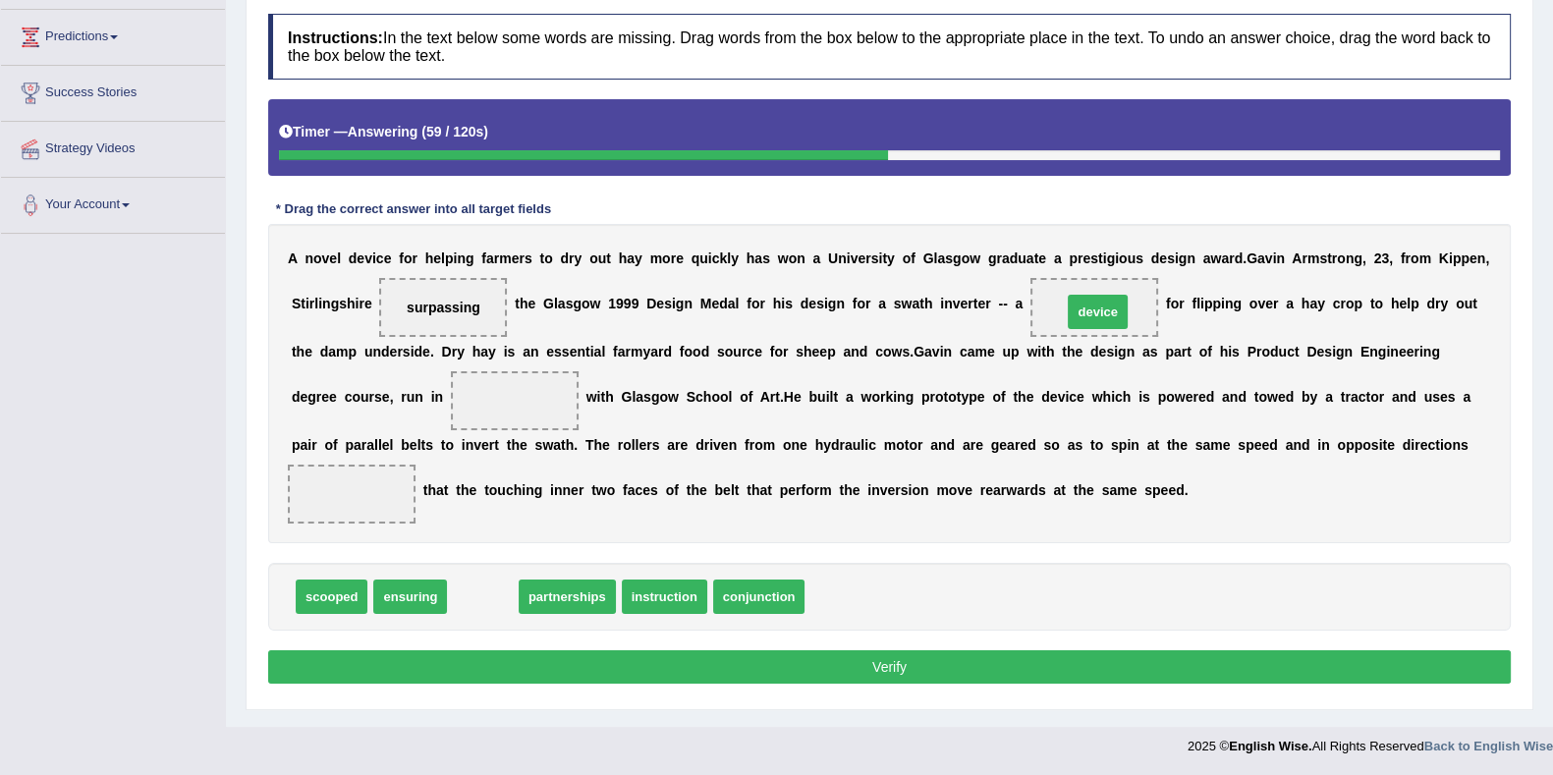
drag, startPoint x: 484, startPoint y: 593, endPoint x: 1099, endPoint y: 308, distance: 677.5
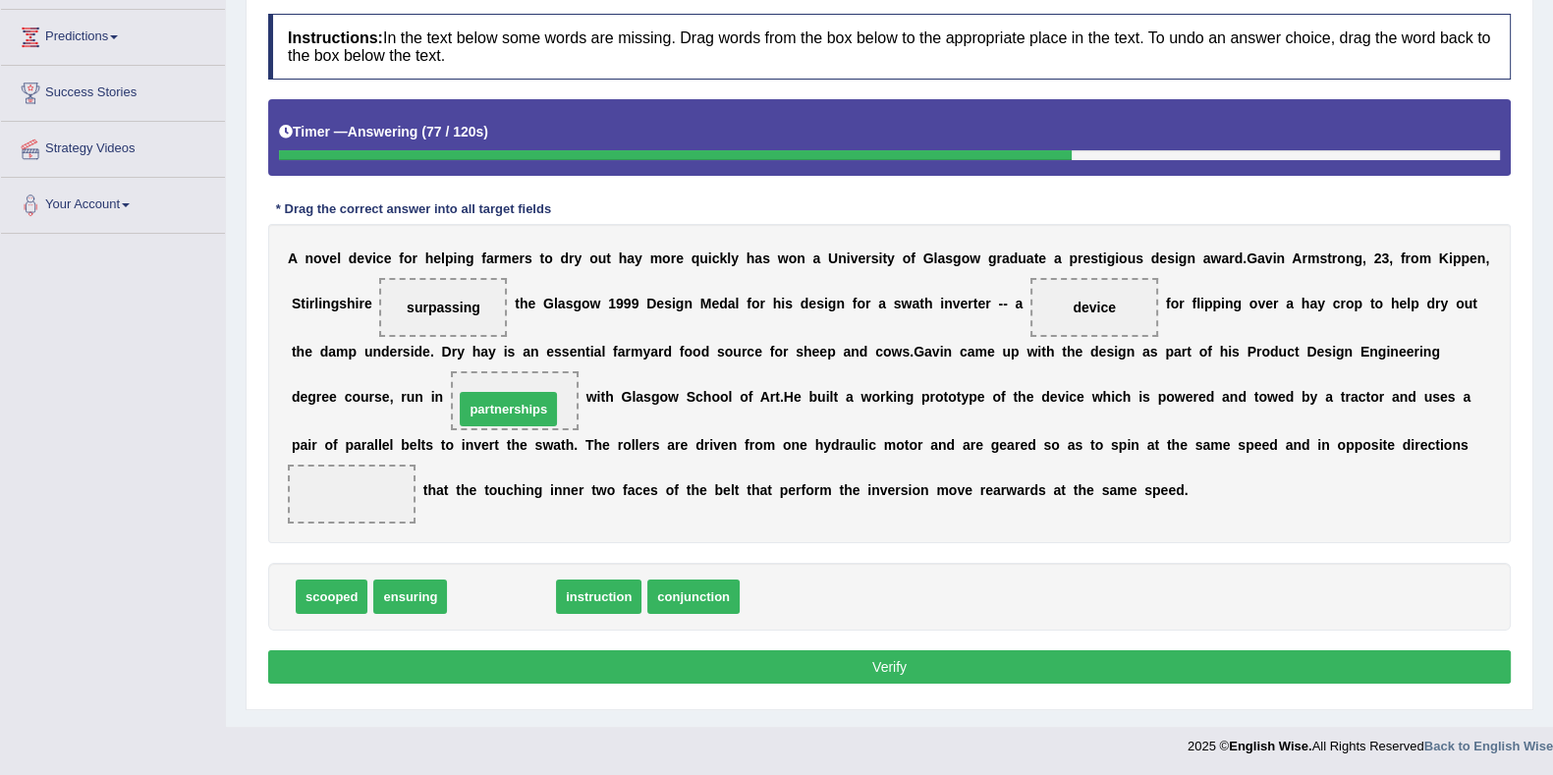
drag, startPoint x: 520, startPoint y: 591, endPoint x: 527, endPoint y: 404, distance: 187.7
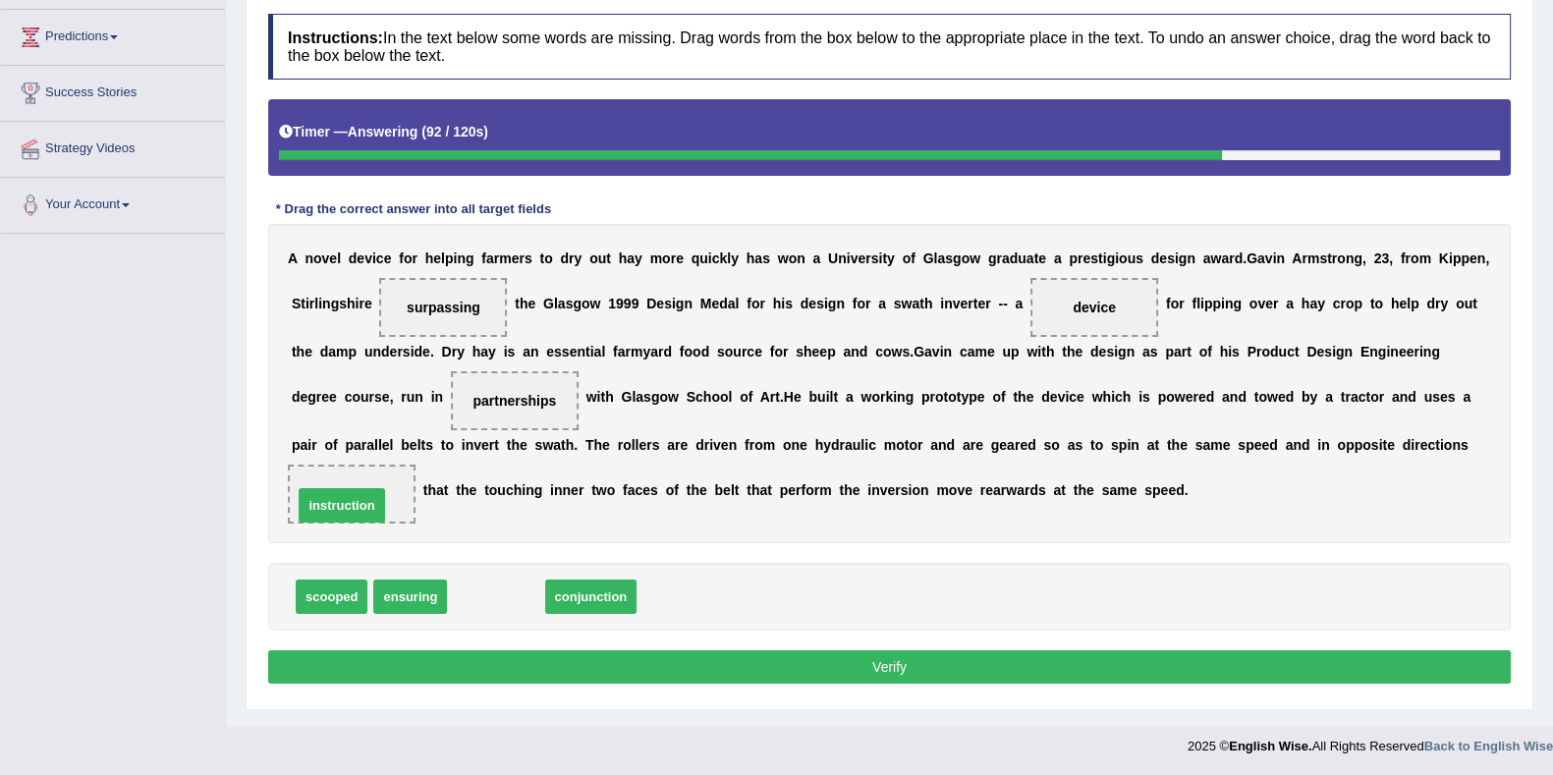
drag, startPoint x: 521, startPoint y: 593, endPoint x: 365, endPoint y: 504, distance: 179.9
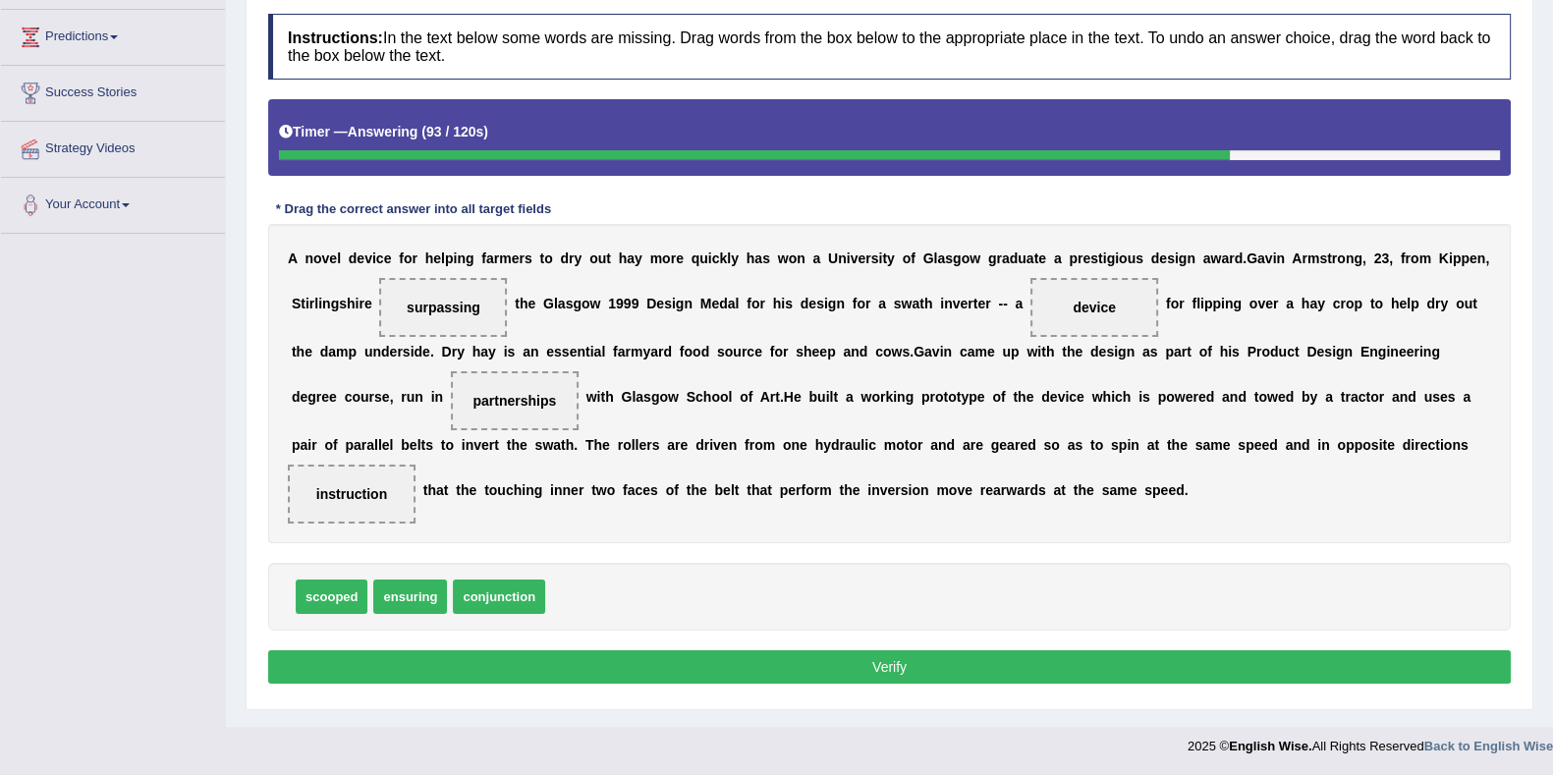
click at [515, 650] on button "Verify" at bounding box center [889, 666] width 1242 height 33
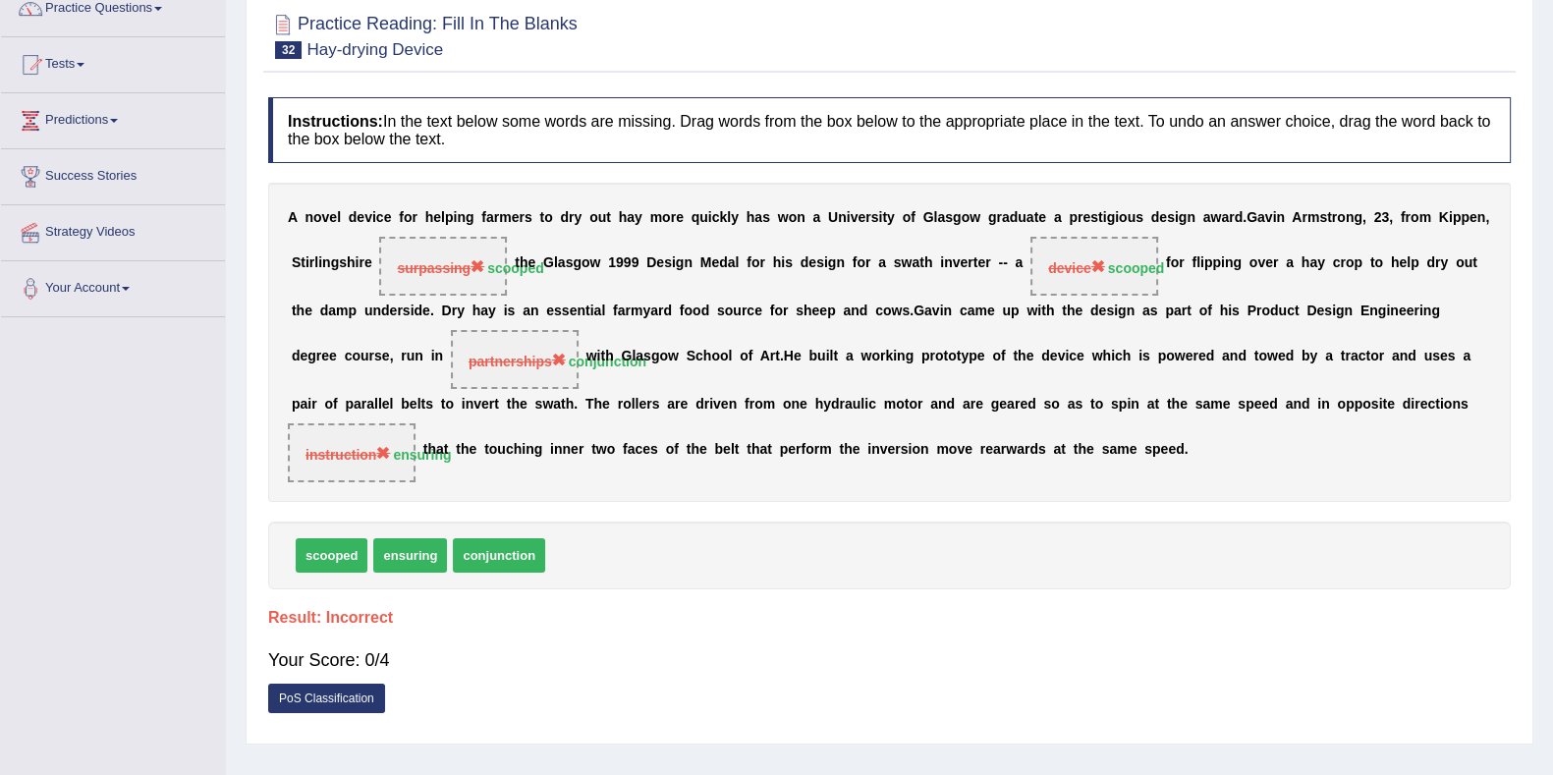
scroll to position [133, 0]
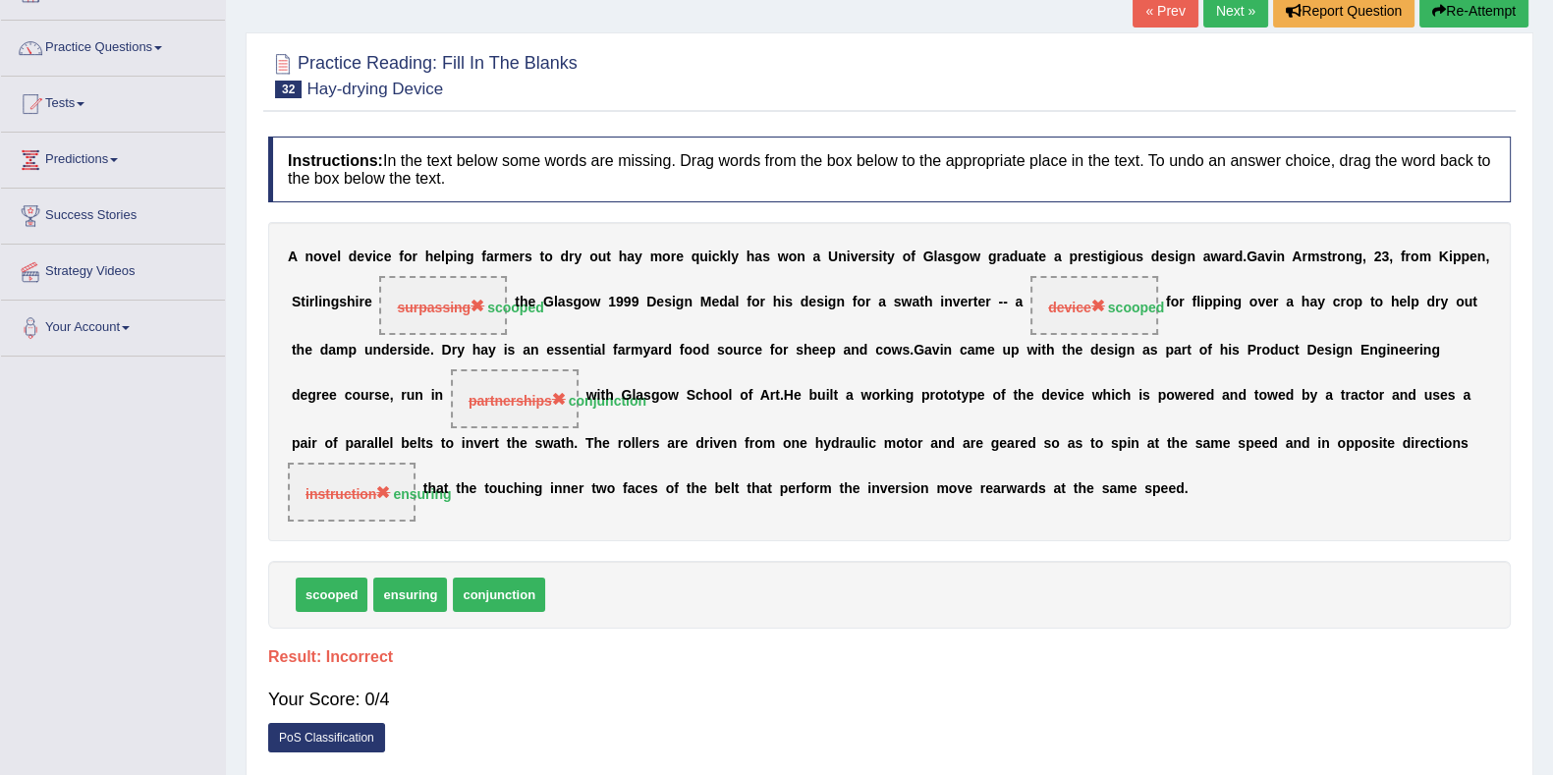
click at [1419, 15] on button "Re-Attempt" at bounding box center [1473, 10] width 109 height 33
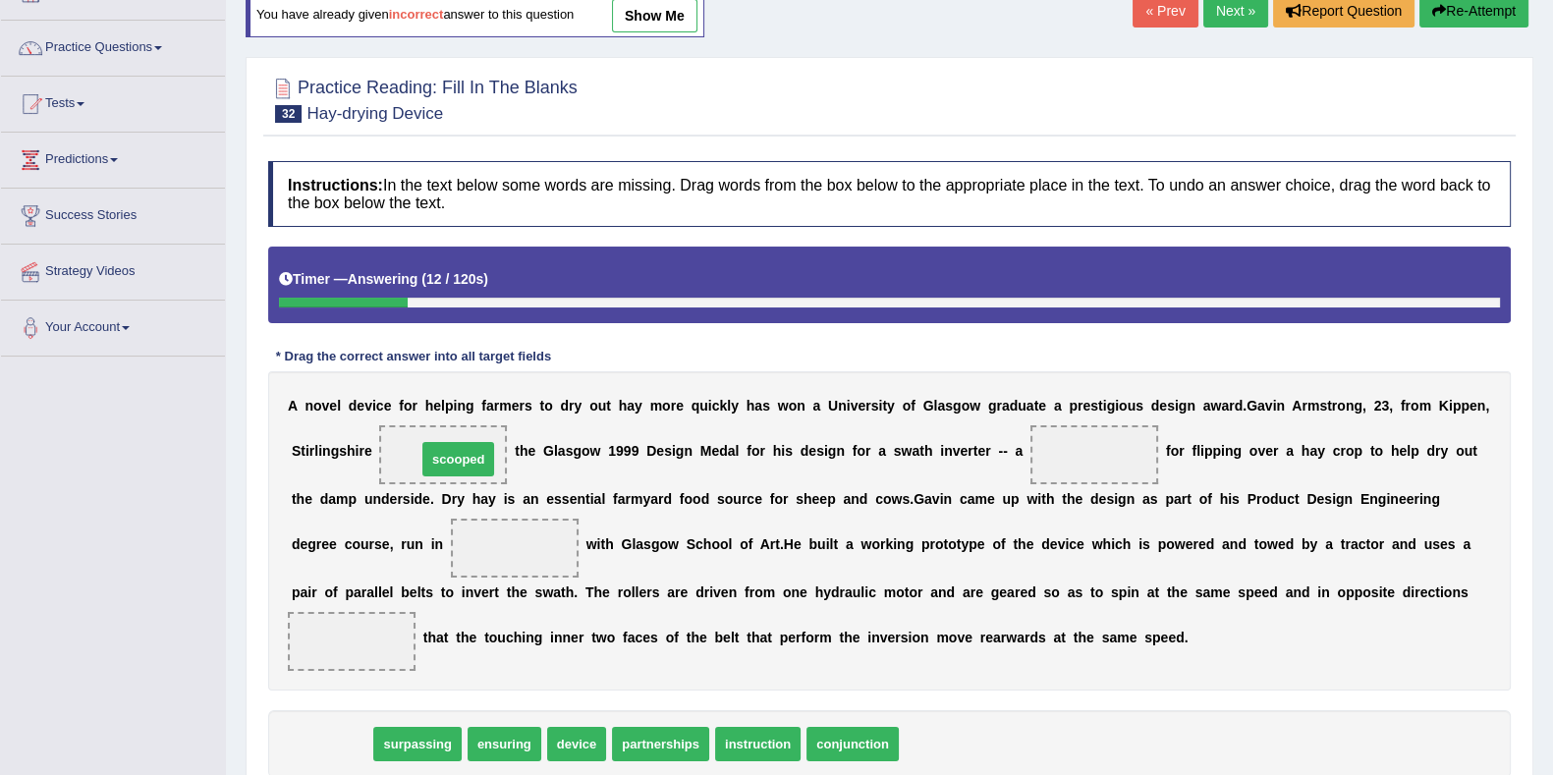
drag, startPoint x: 345, startPoint y: 735, endPoint x: 469, endPoint y: 450, distance: 310.9
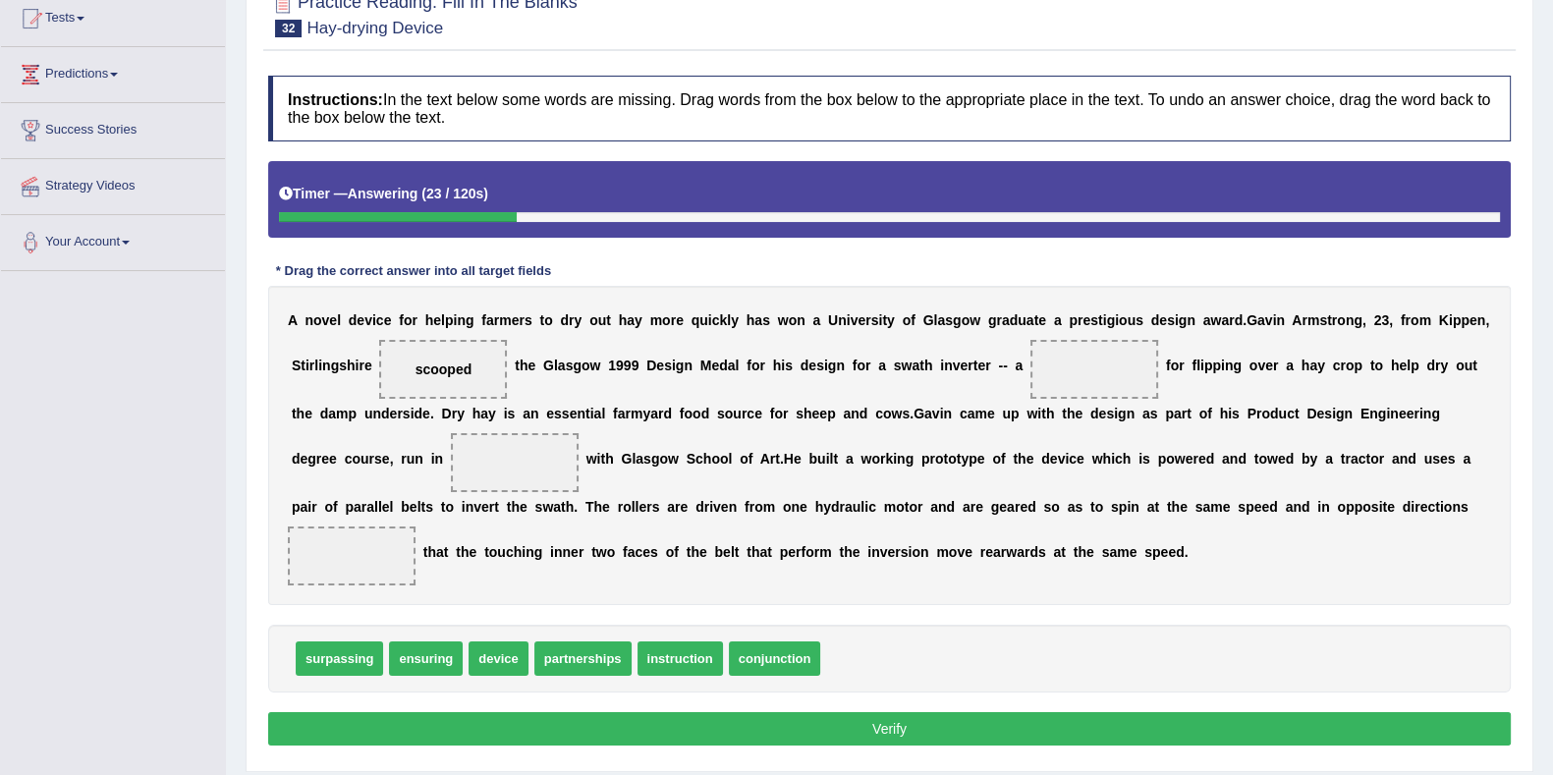
scroll to position [255, 0]
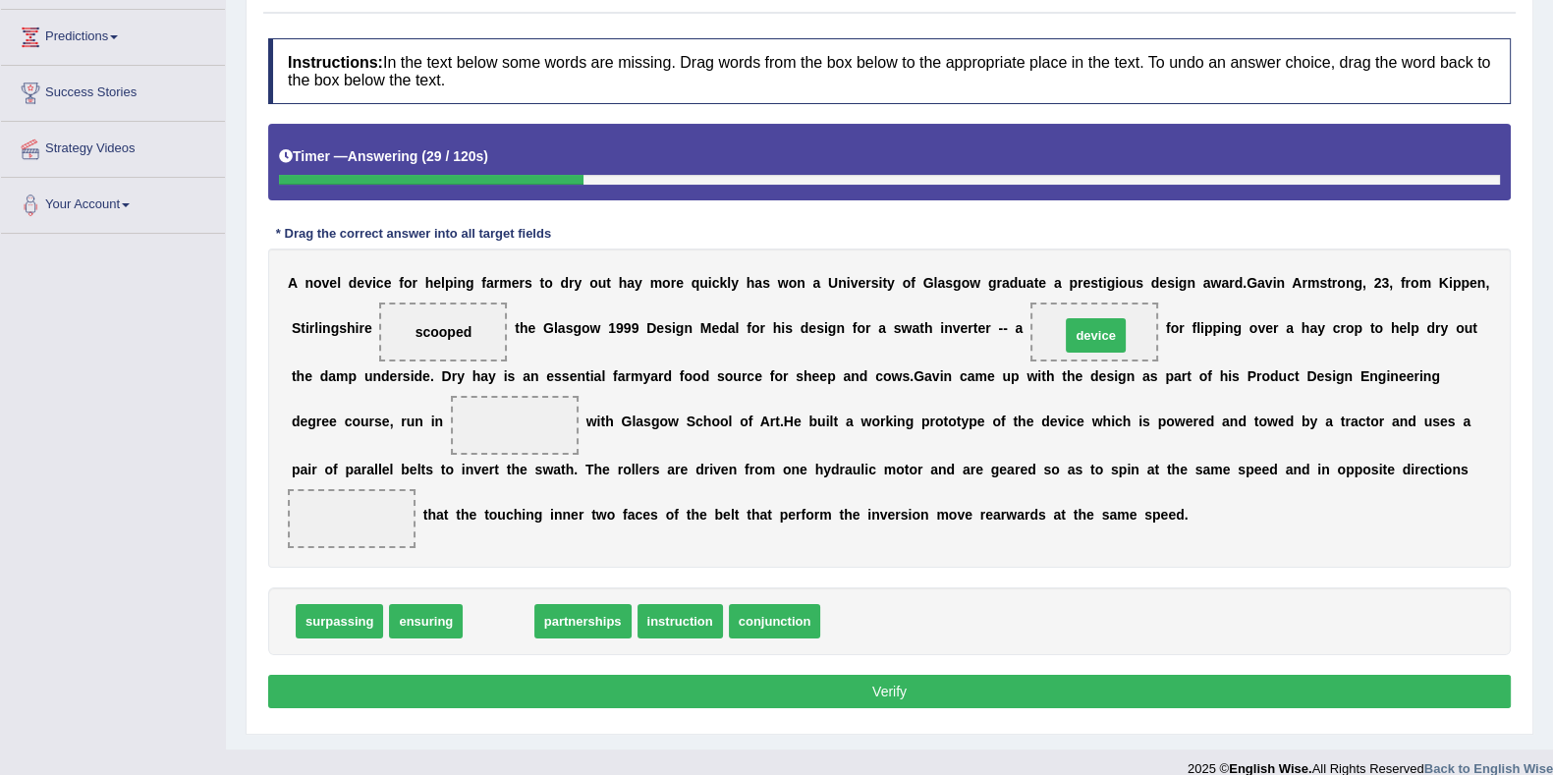
drag, startPoint x: 491, startPoint y: 618, endPoint x: 1088, endPoint y: 332, distance: 661.9
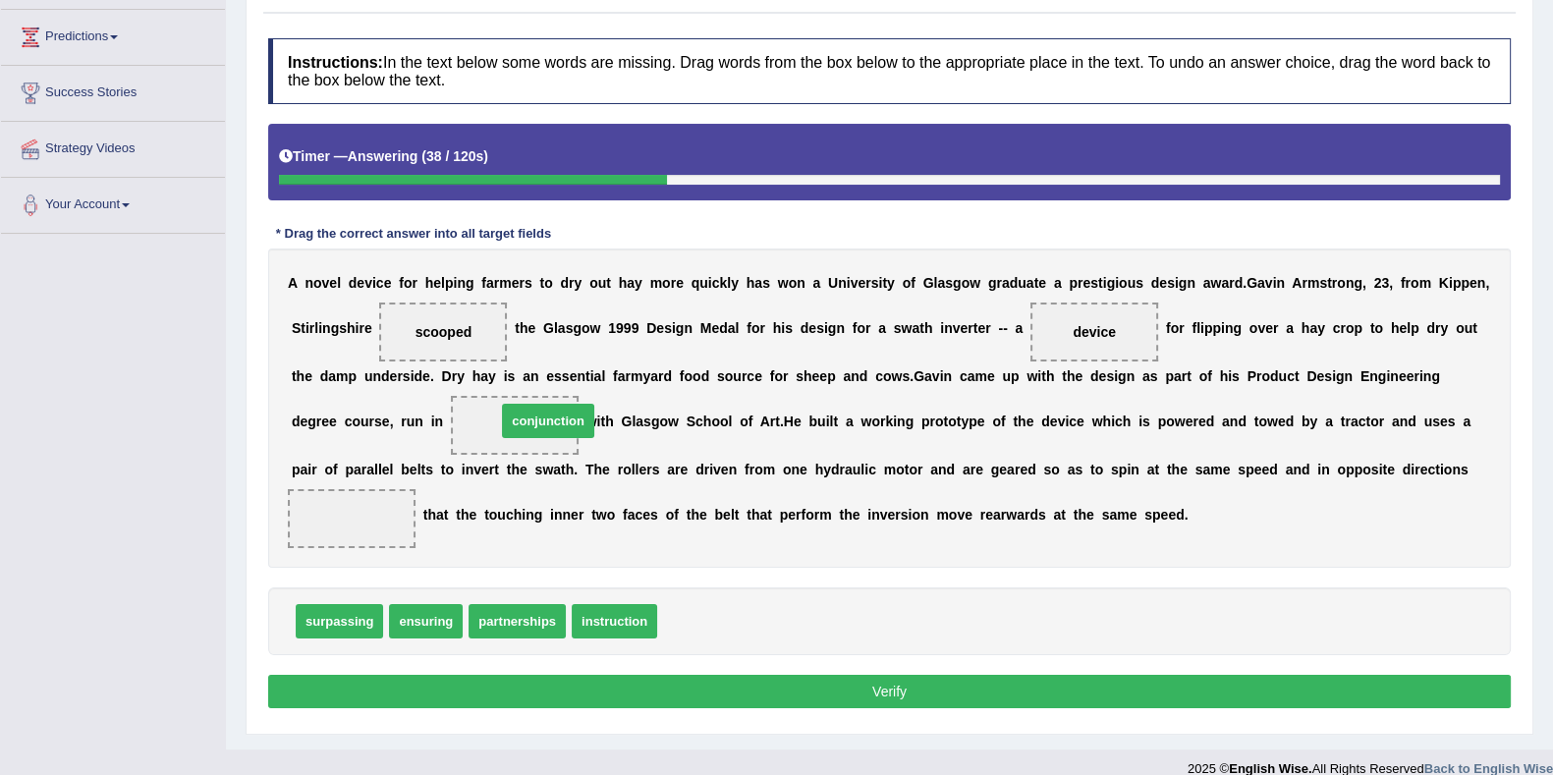
drag, startPoint x: 700, startPoint y: 621, endPoint x: 539, endPoint y: 419, distance: 257.8
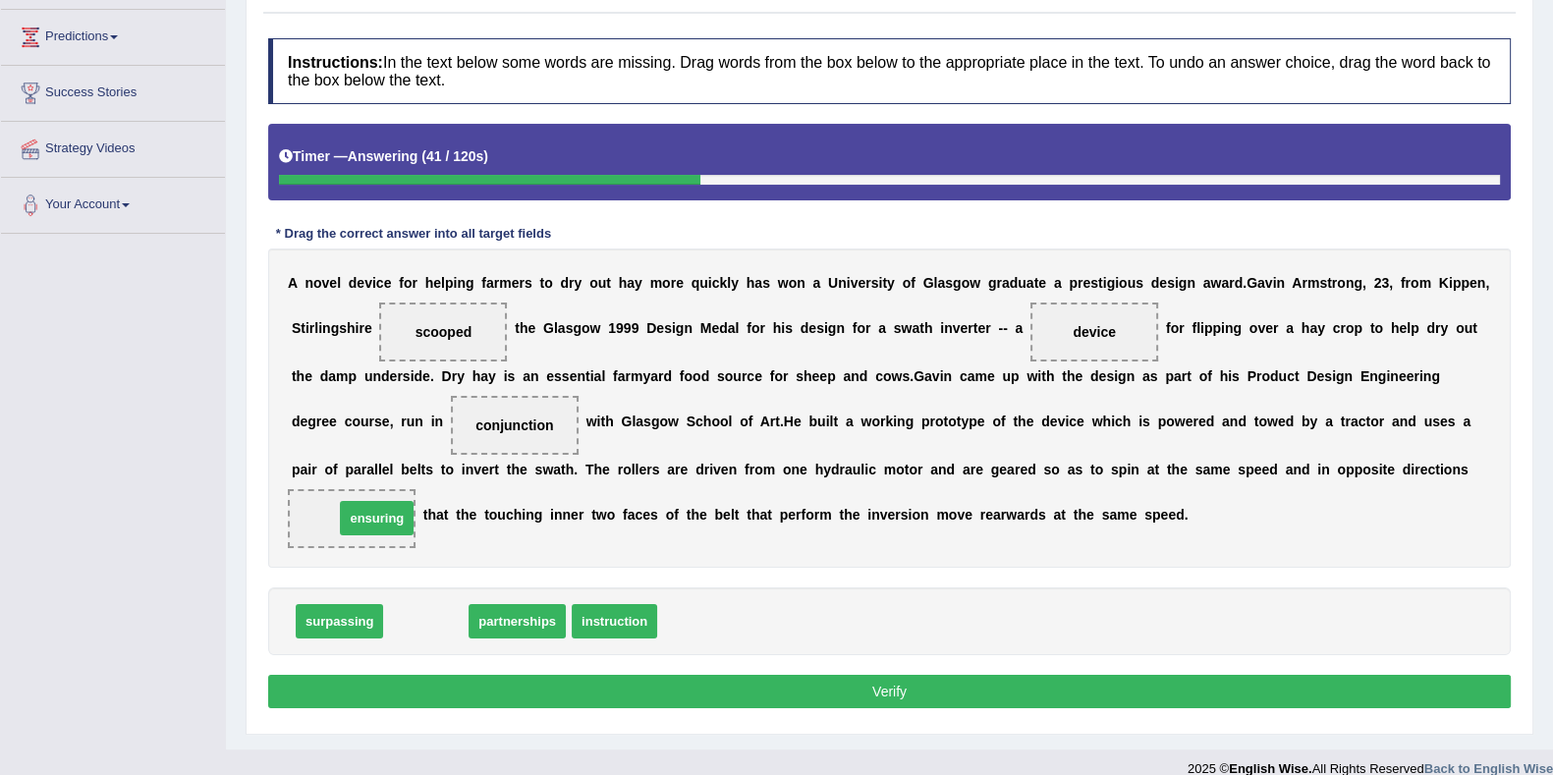
drag, startPoint x: 409, startPoint y: 616, endPoint x: 359, endPoint y: 513, distance: 114.2
click at [836, 702] on button "Verify" at bounding box center [889, 691] width 1242 height 33
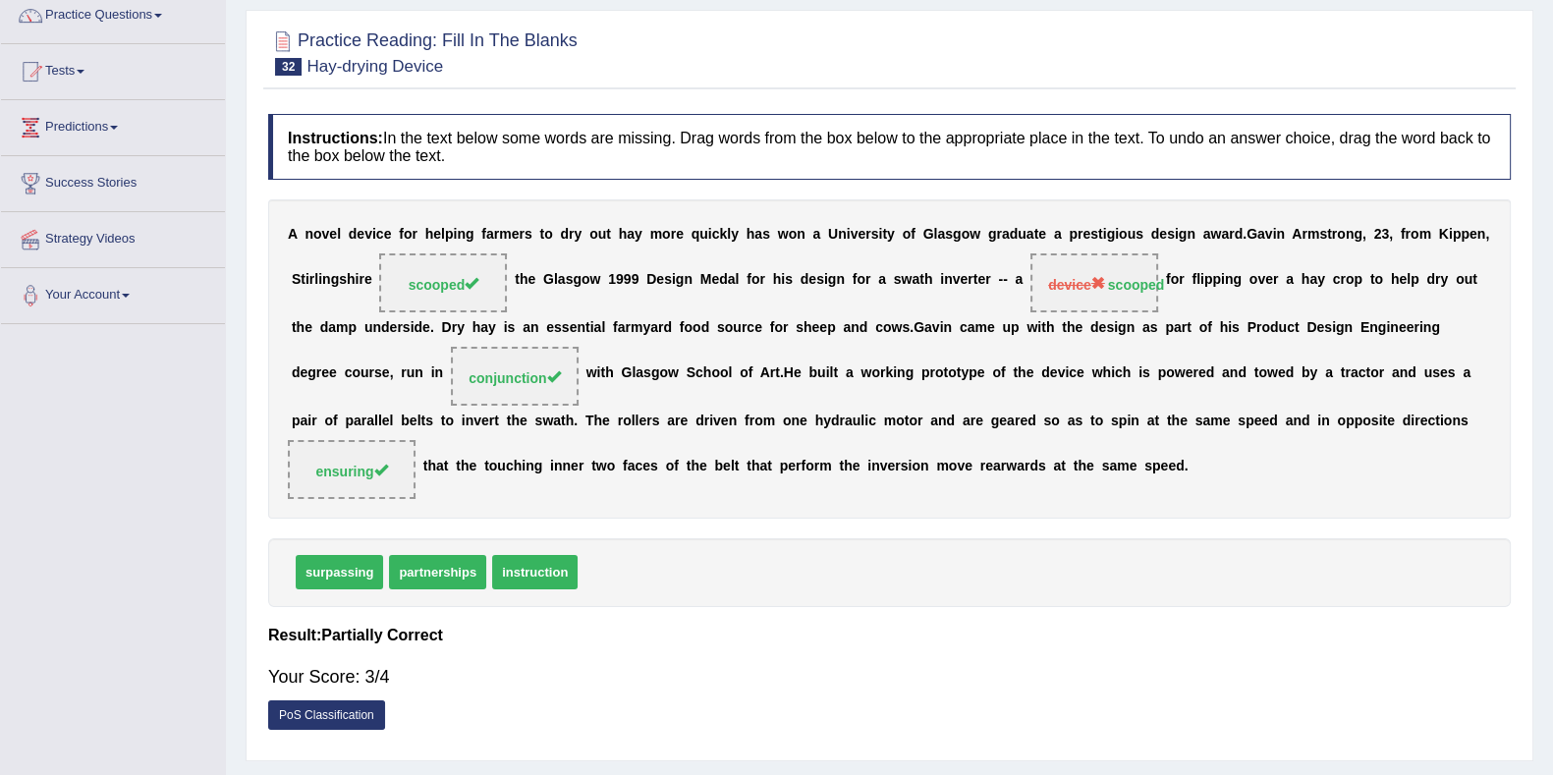
scroll to position [133, 0]
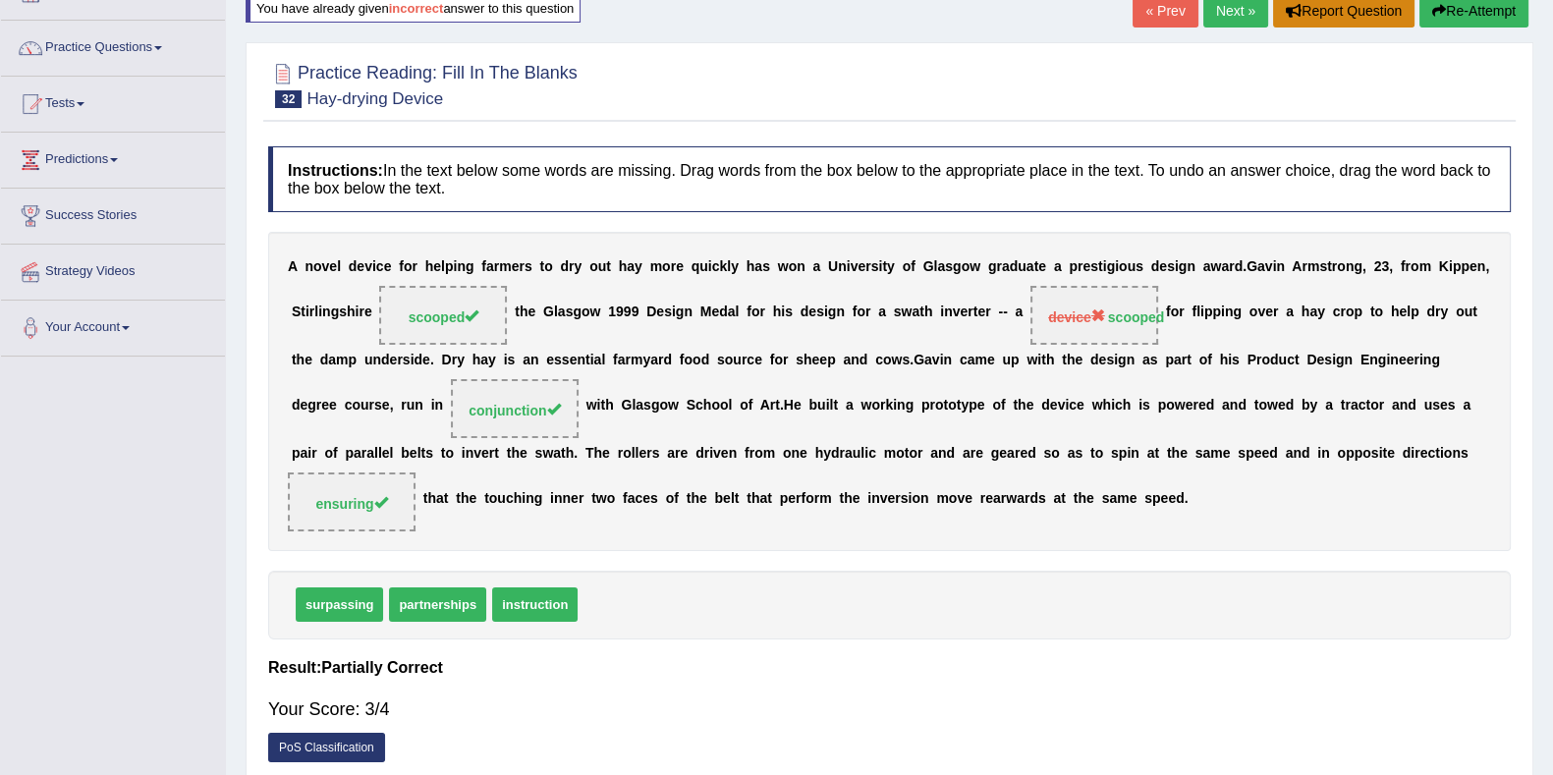
click at [1332, 16] on button "Report Question" at bounding box center [1343, 10] width 141 height 33
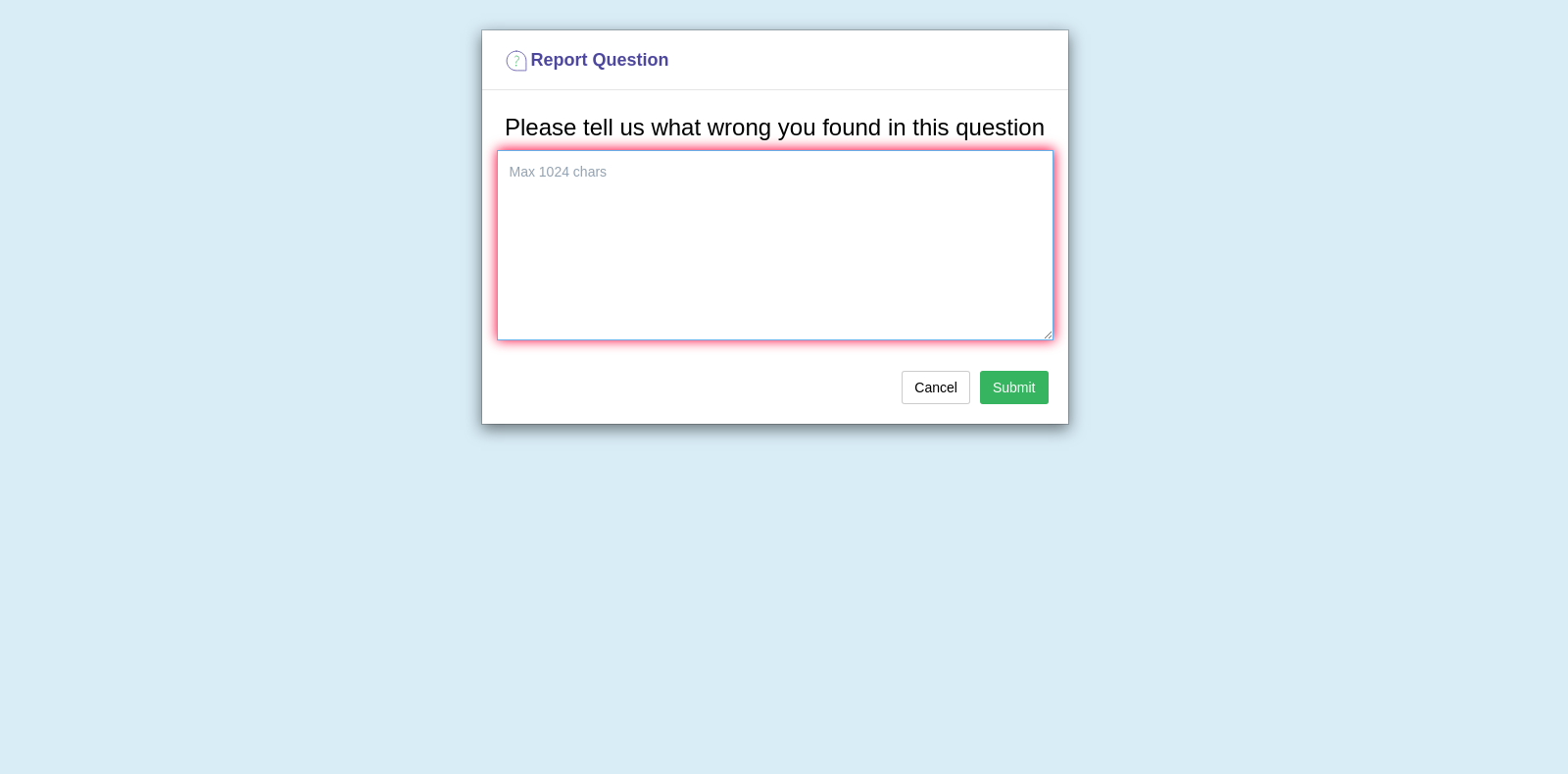
click at [961, 252] on textarea at bounding box center [776, 245] width 557 height 191
click at [604, 176] on textarea "the same answer for both op" at bounding box center [776, 245] width 557 height 191
click at [902, 169] on textarea "the same option for both op" at bounding box center [776, 245] width 557 height 191
type textarea "the same option for both answers??"
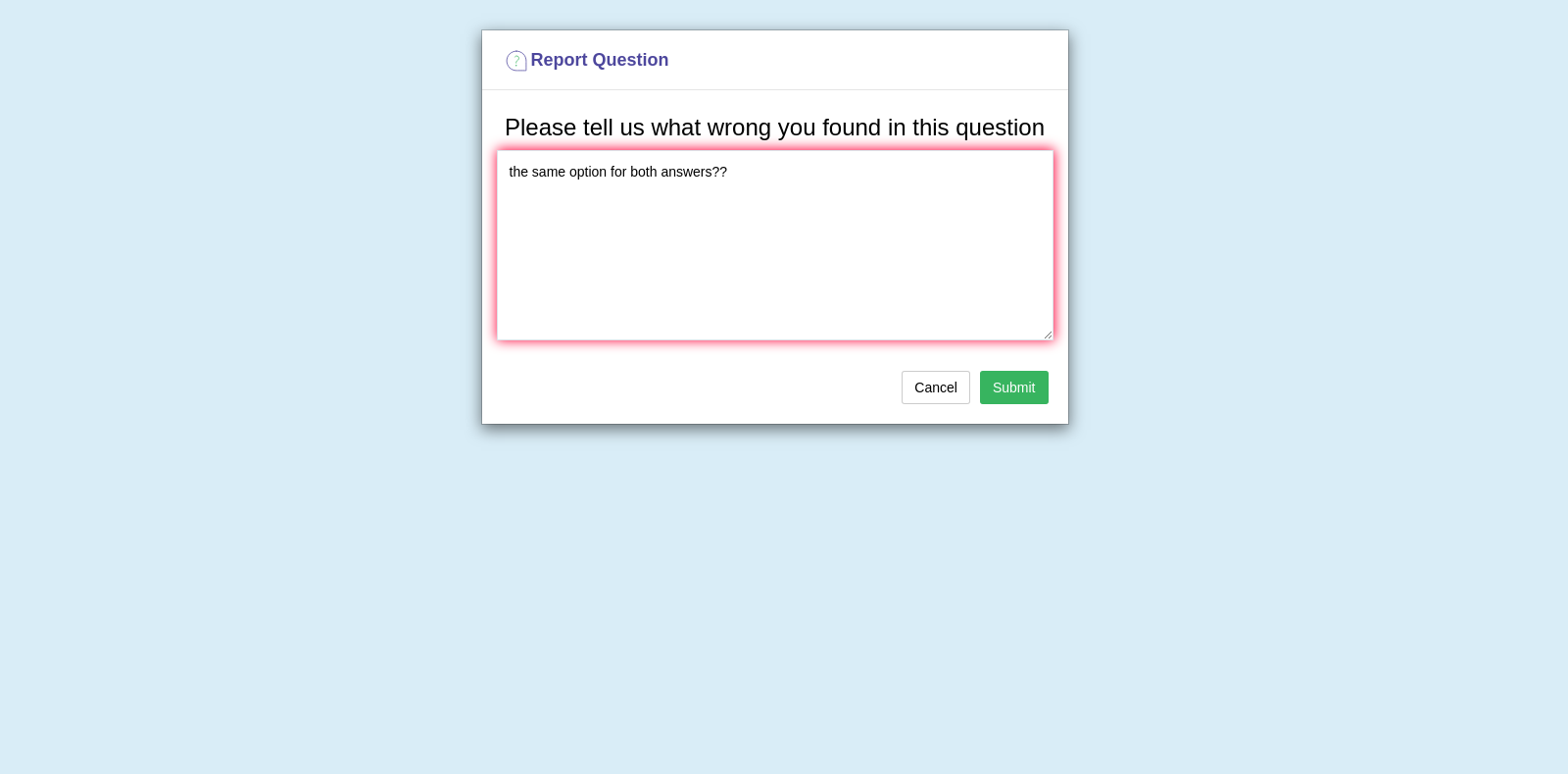
click at [1038, 389] on button "Submit" at bounding box center [1014, 387] width 69 height 33
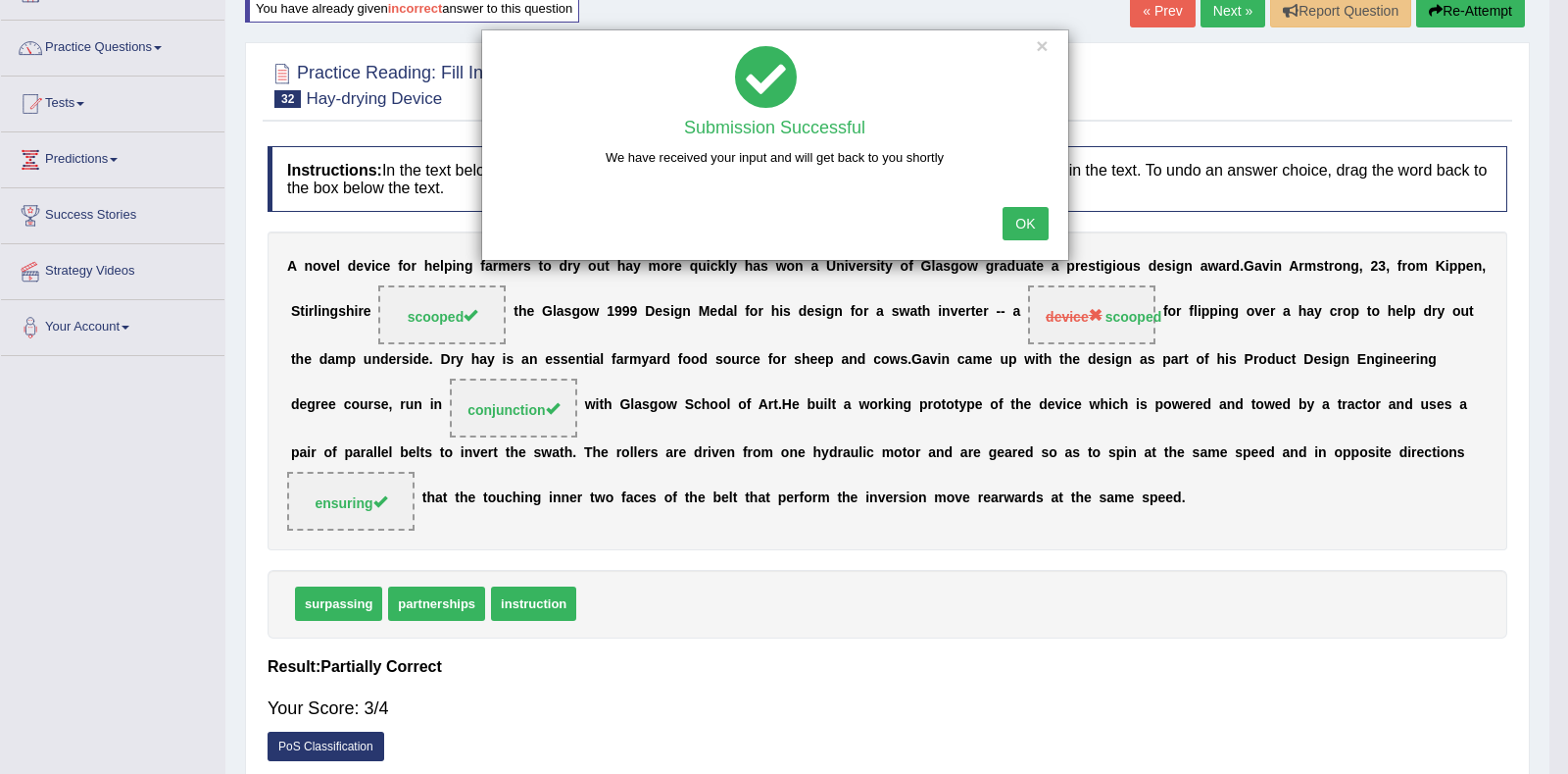
click at [1014, 221] on button "OK" at bounding box center [1025, 223] width 45 height 33
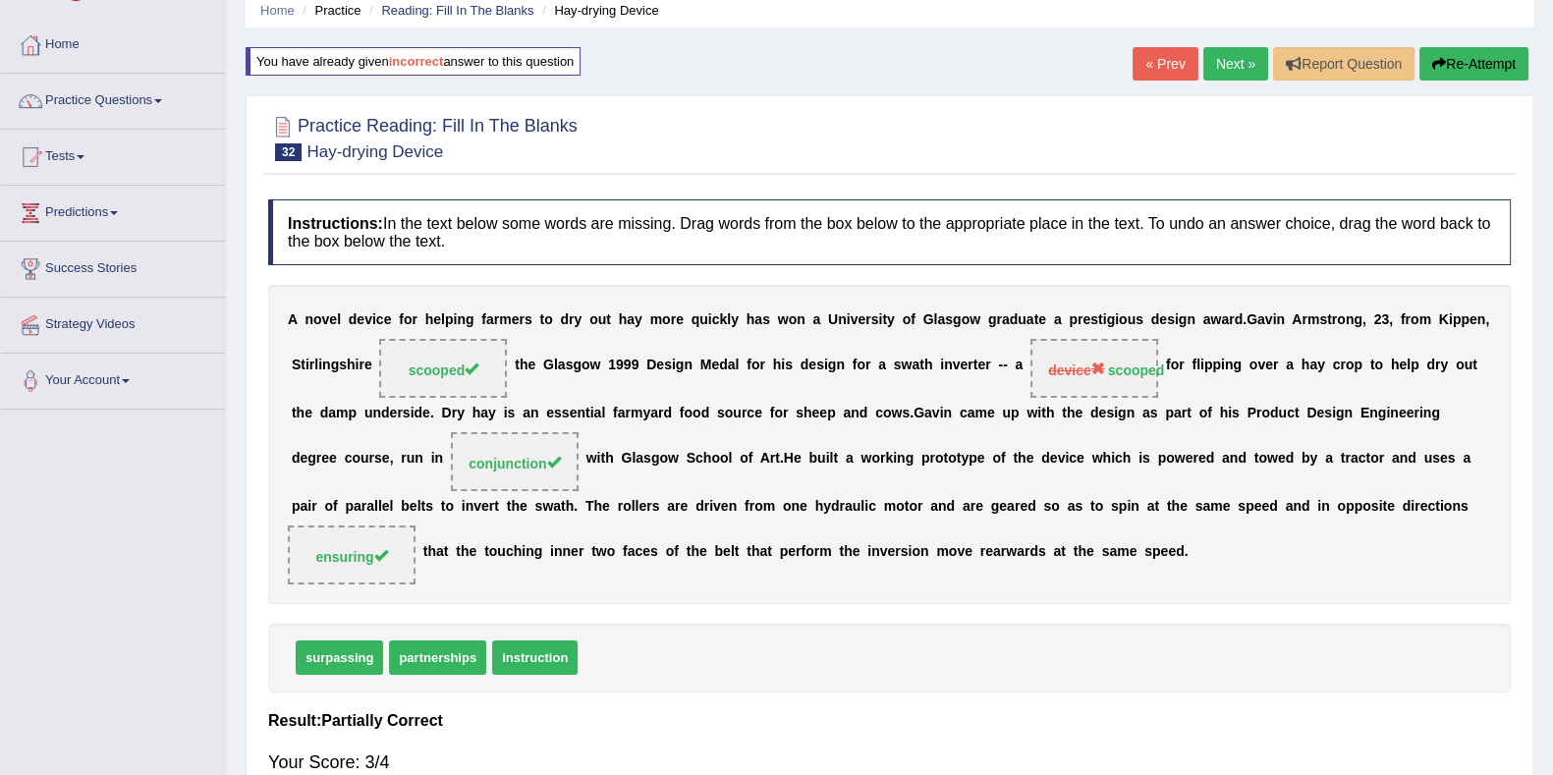
scroll to position [0, 0]
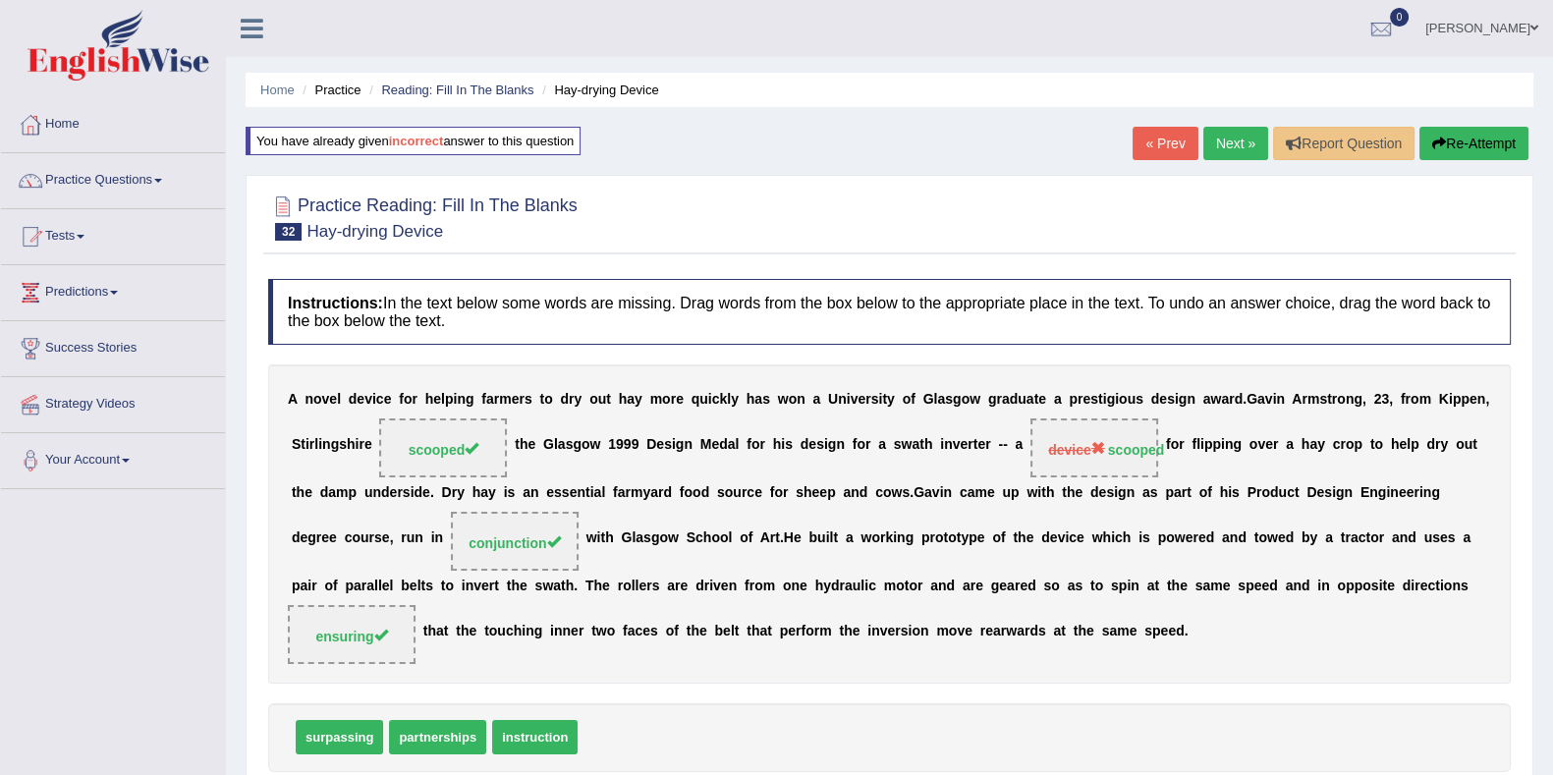
click at [1228, 149] on link "Next »" at bounding box center [1235, 143] width 65 height 33
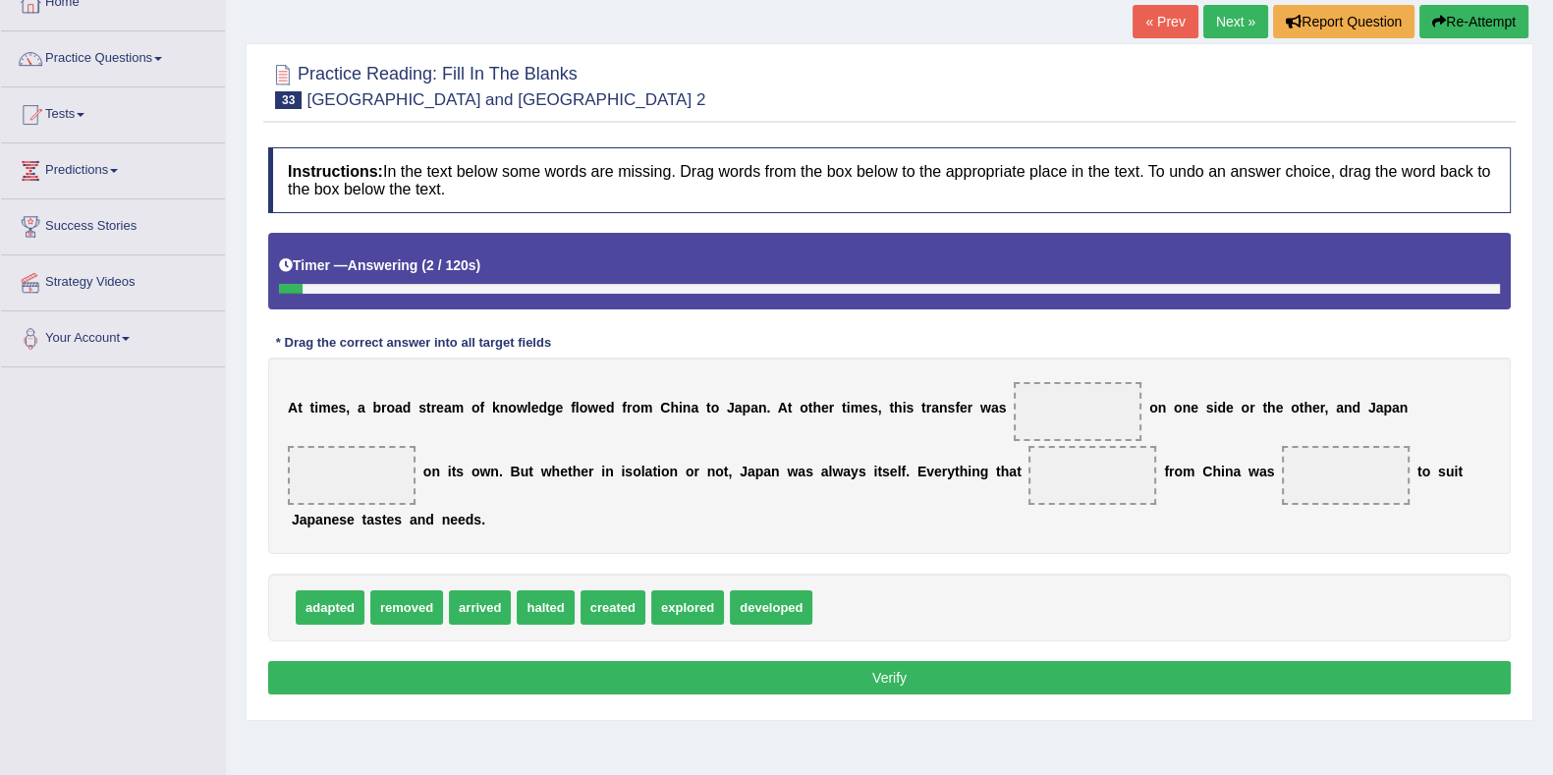
scroll to position [245, 0]
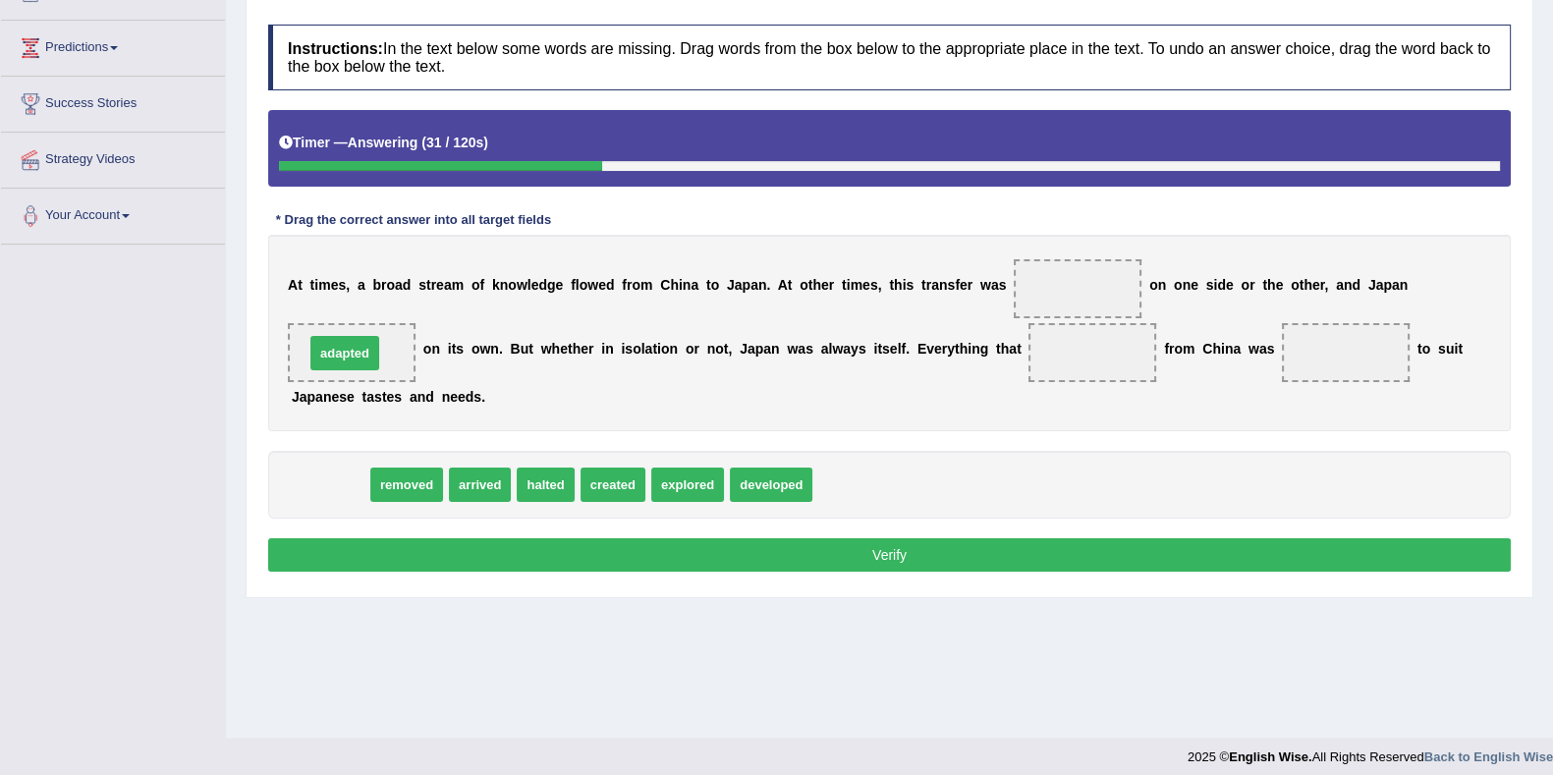
drag, startPoint x: 337, startPoint y: 486, endPoint x: 352, endPoint y: 355, distance: 132.4
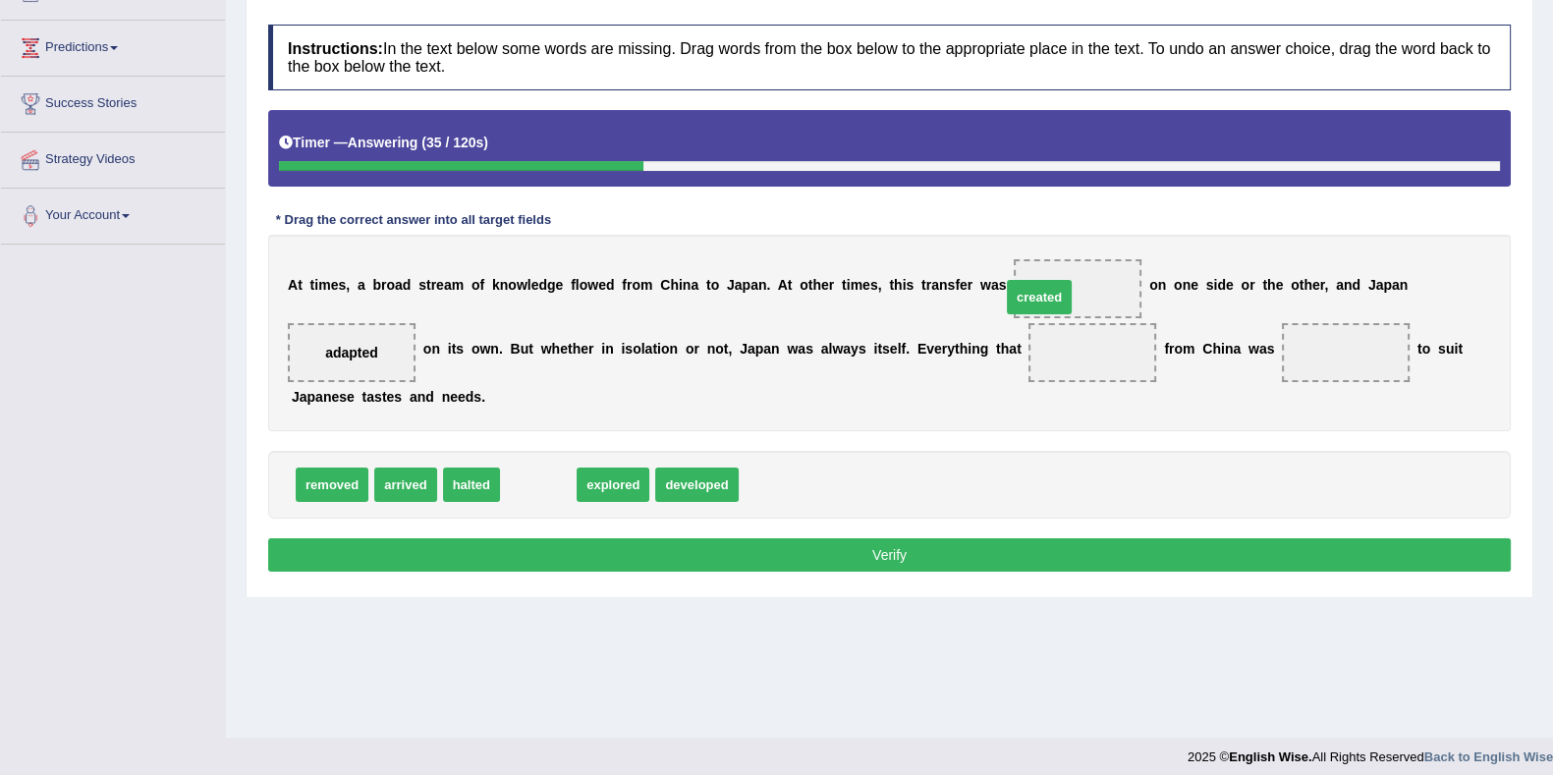
drag, startPoint x: 522, startPoint y: 477, endPoint x: 1023, endPoint y: 290, distance: 534.8
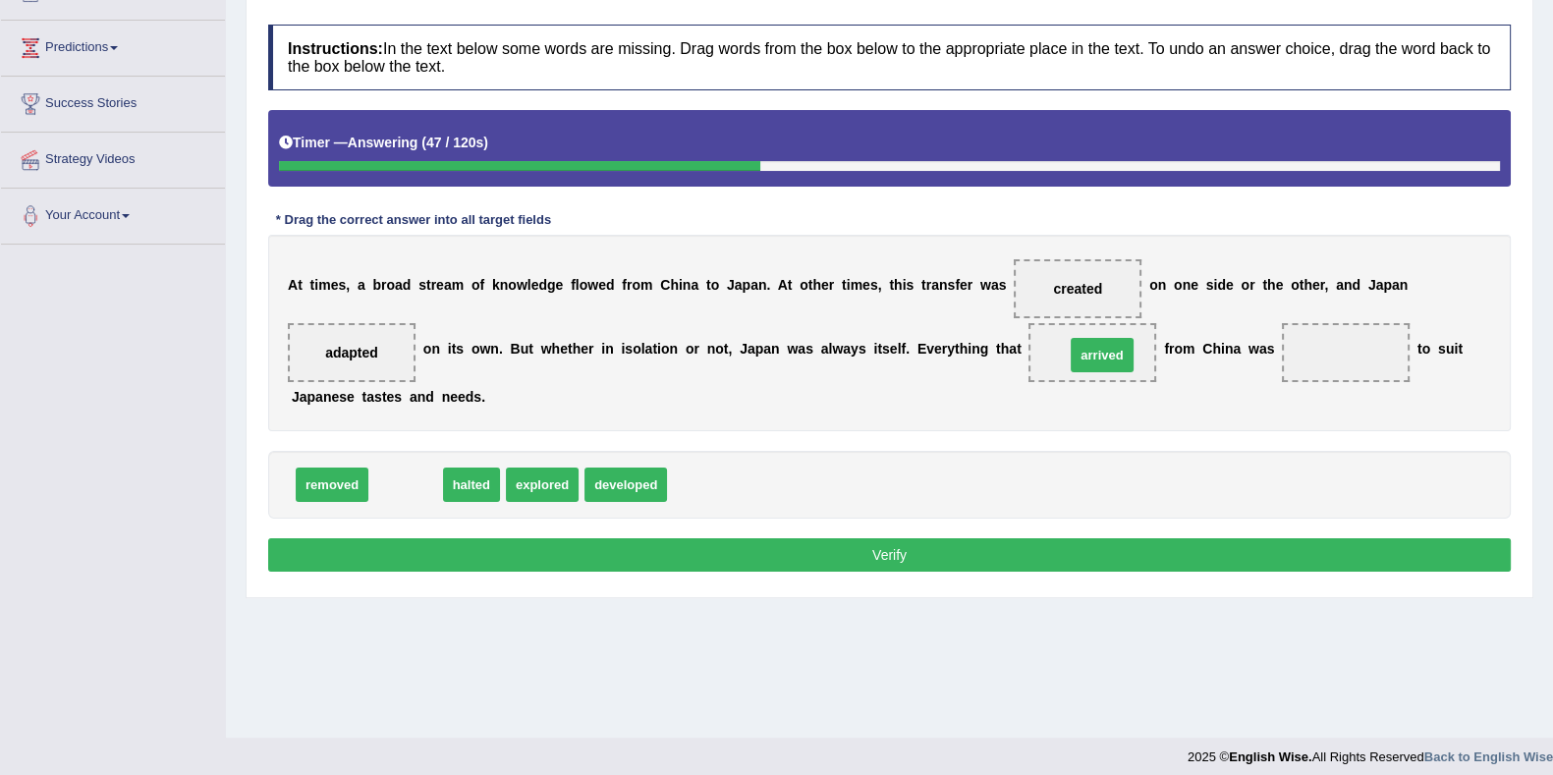
drag, startPoint x: 409, startPoint y: 485, endPoint x: 1105, endPoint y: 355, distance: 708.2
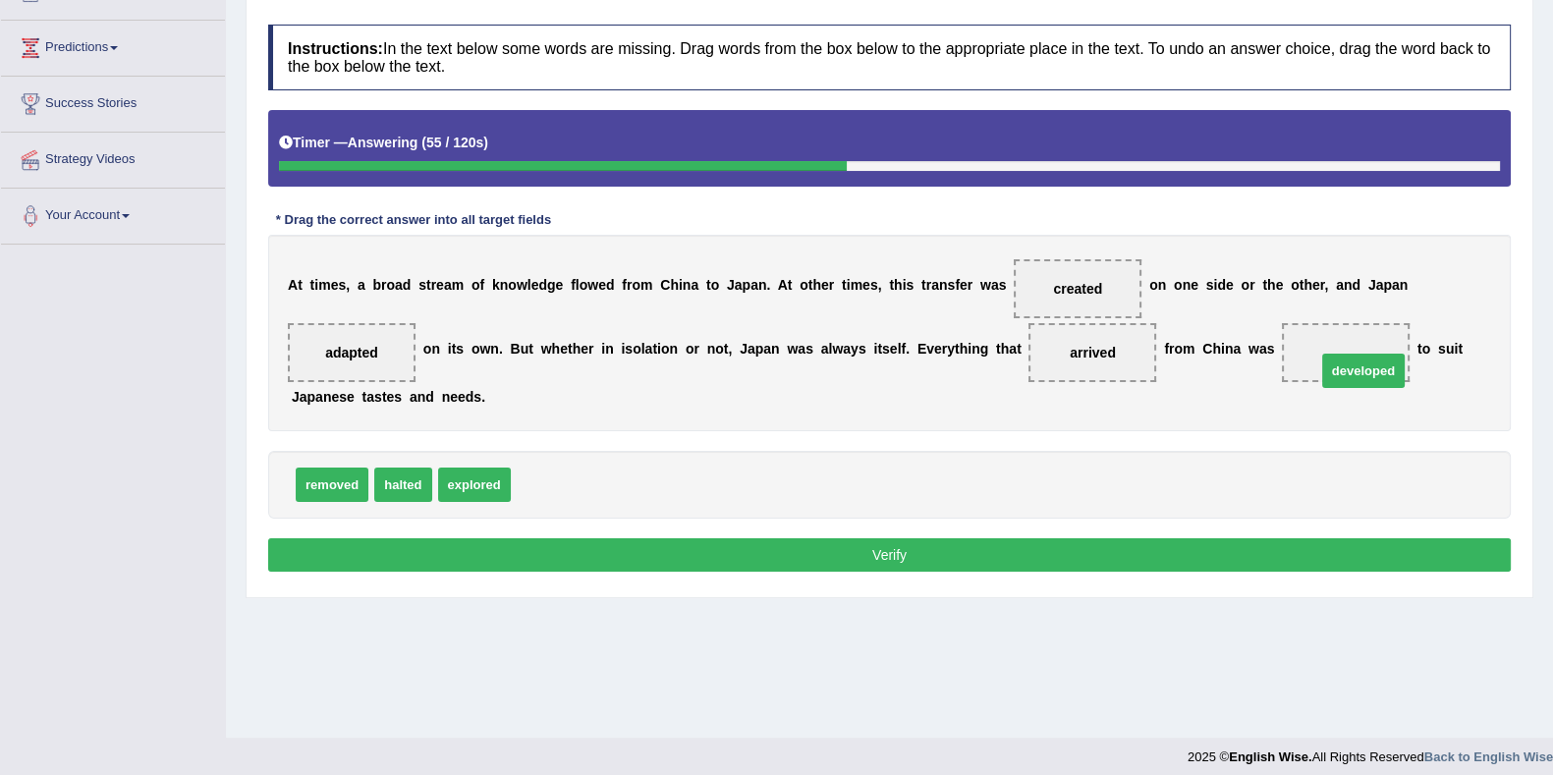
drag, startPoint x: 542, startPoint y: 482, endPoint x: 1348, endPoint y: 368, distance: 814.3
click at [1265, 542] on button "Verify" at bounding box center [889, 554] width 1242 height 33
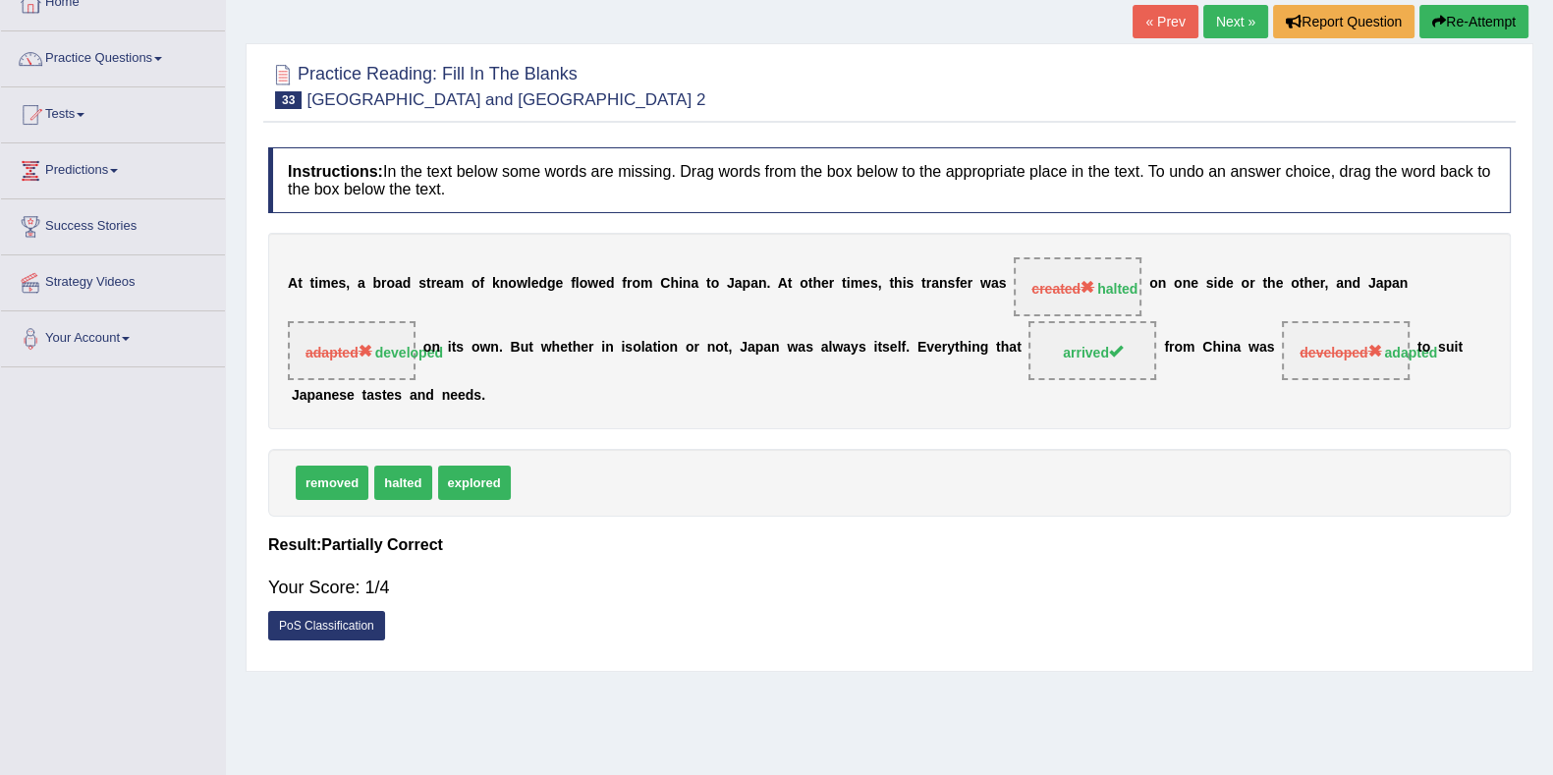
scroll to position [0, 0]
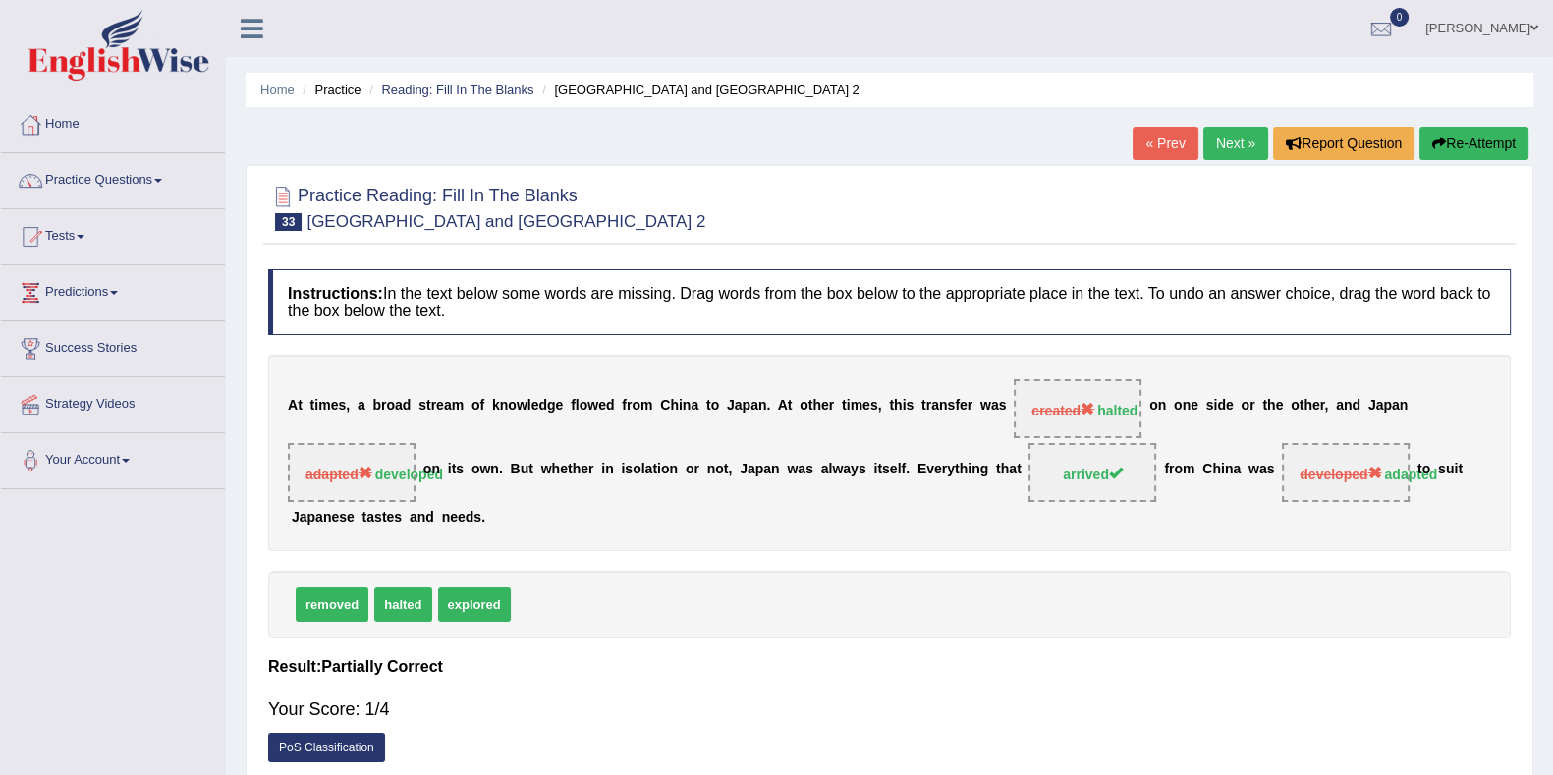
click at [1229, 141] on link "Next »" at bounding box center [1235, 143] width 65 height 33
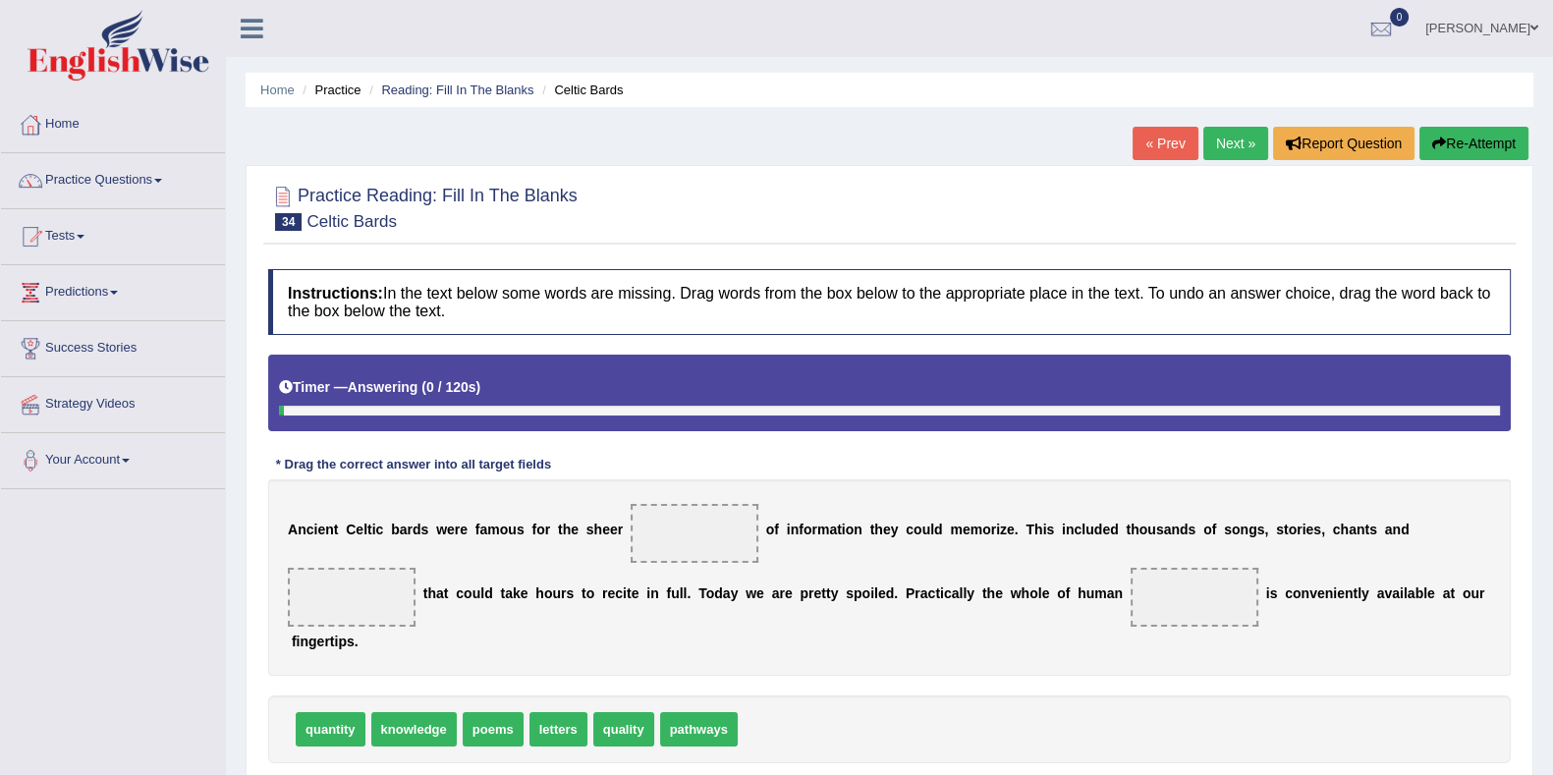
scroll to position [122, 0]
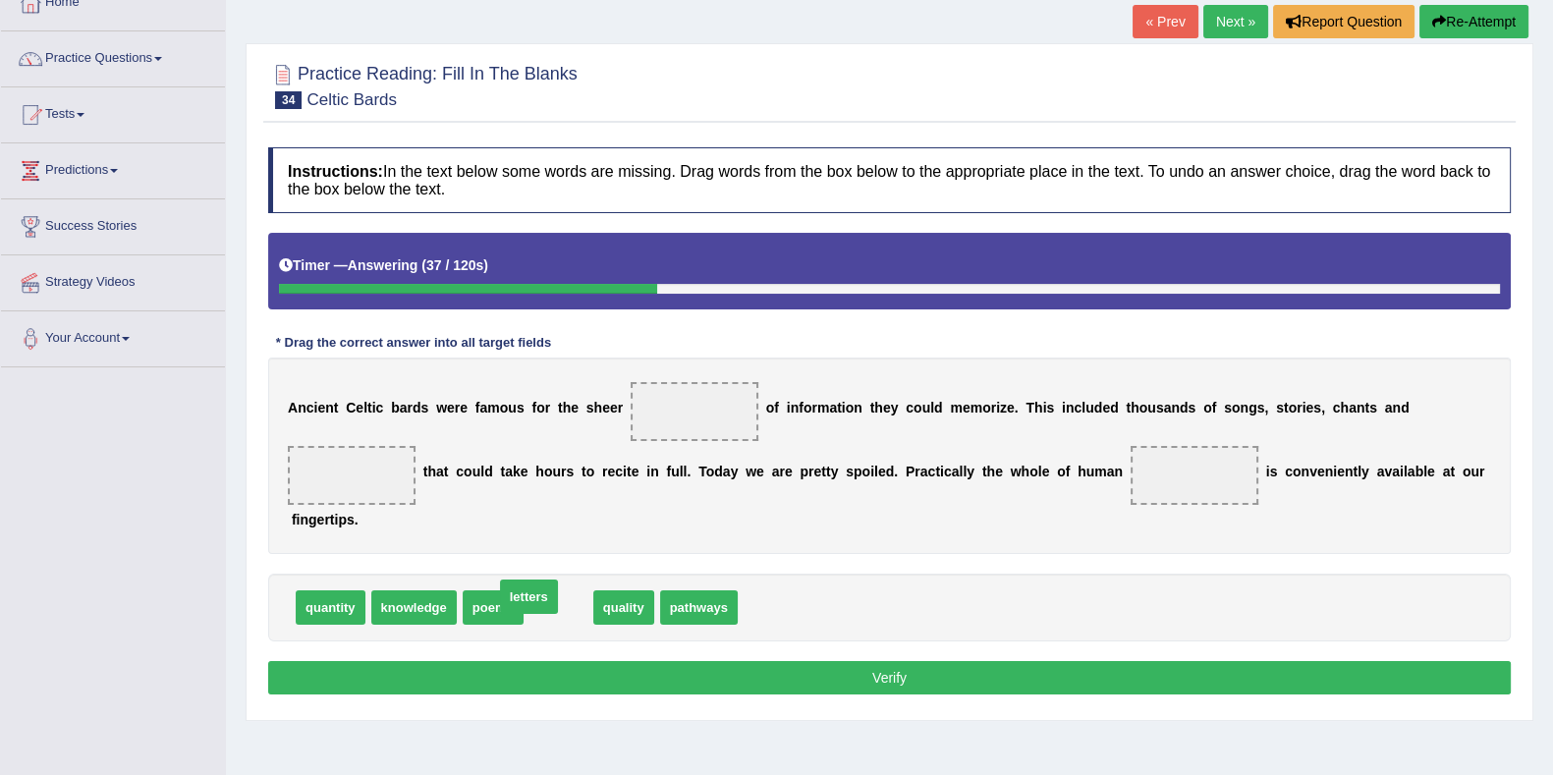
drag, startPoint x: 574, startPoint y: 601, endPoint x: 545, endPoint y: 590, distance: 31.4
drag, startPoint x: 493, startPoint y: 607, endPoint x: 728, endPoint y: 410, distance: 306.7
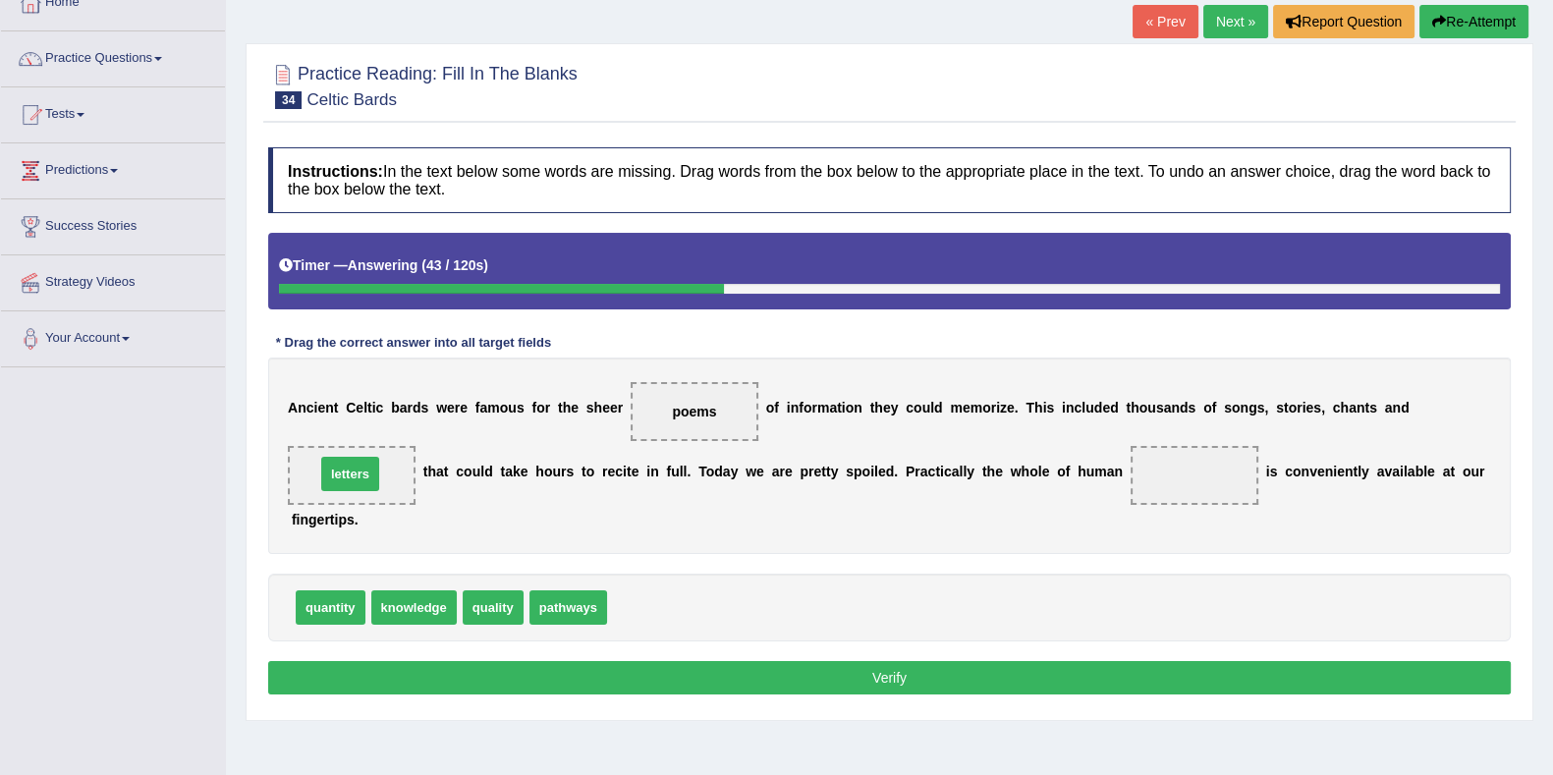
drag, startPoint x: 643, startPoint y: 611, endPoint x: 352, endPoint y: 477, distance: 320.8
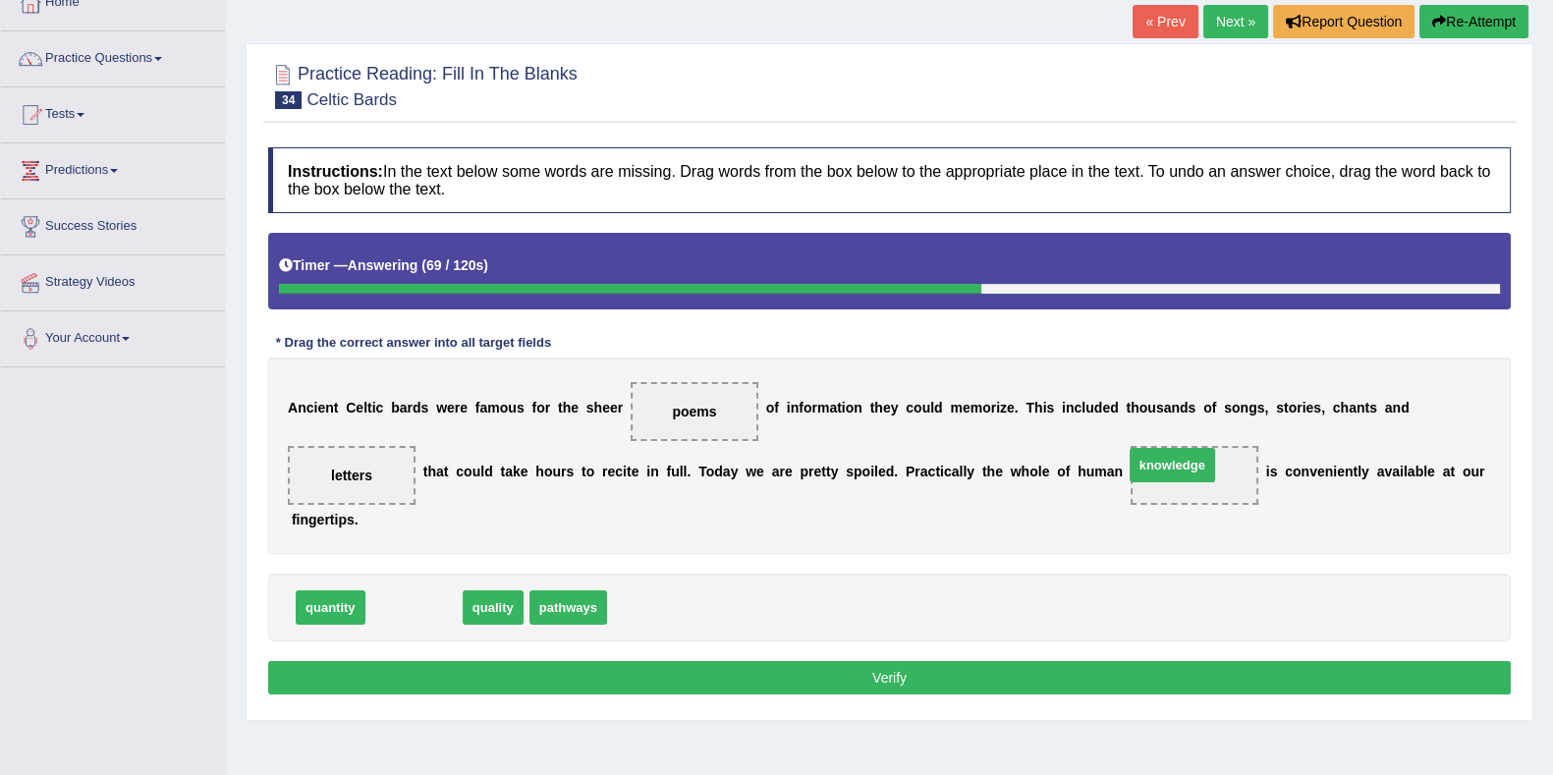
drag, startPoint x: 411, startPoint y: 606, endPoint x: 1172, endPoint y: 465, distance: 773.1
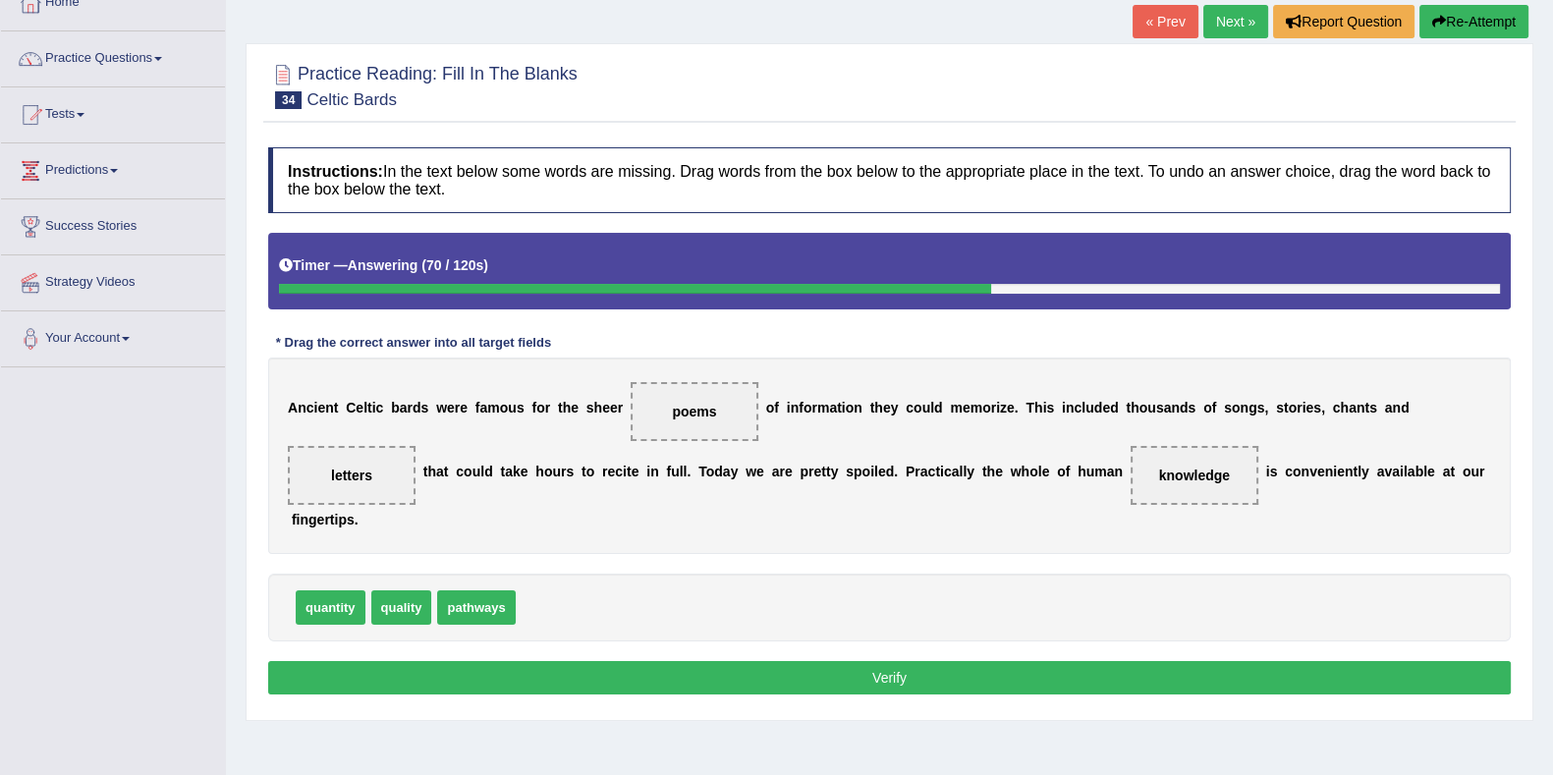
click at [968, 661] on button "Verify" at bounding box center [889, 677] width 1242 height 33
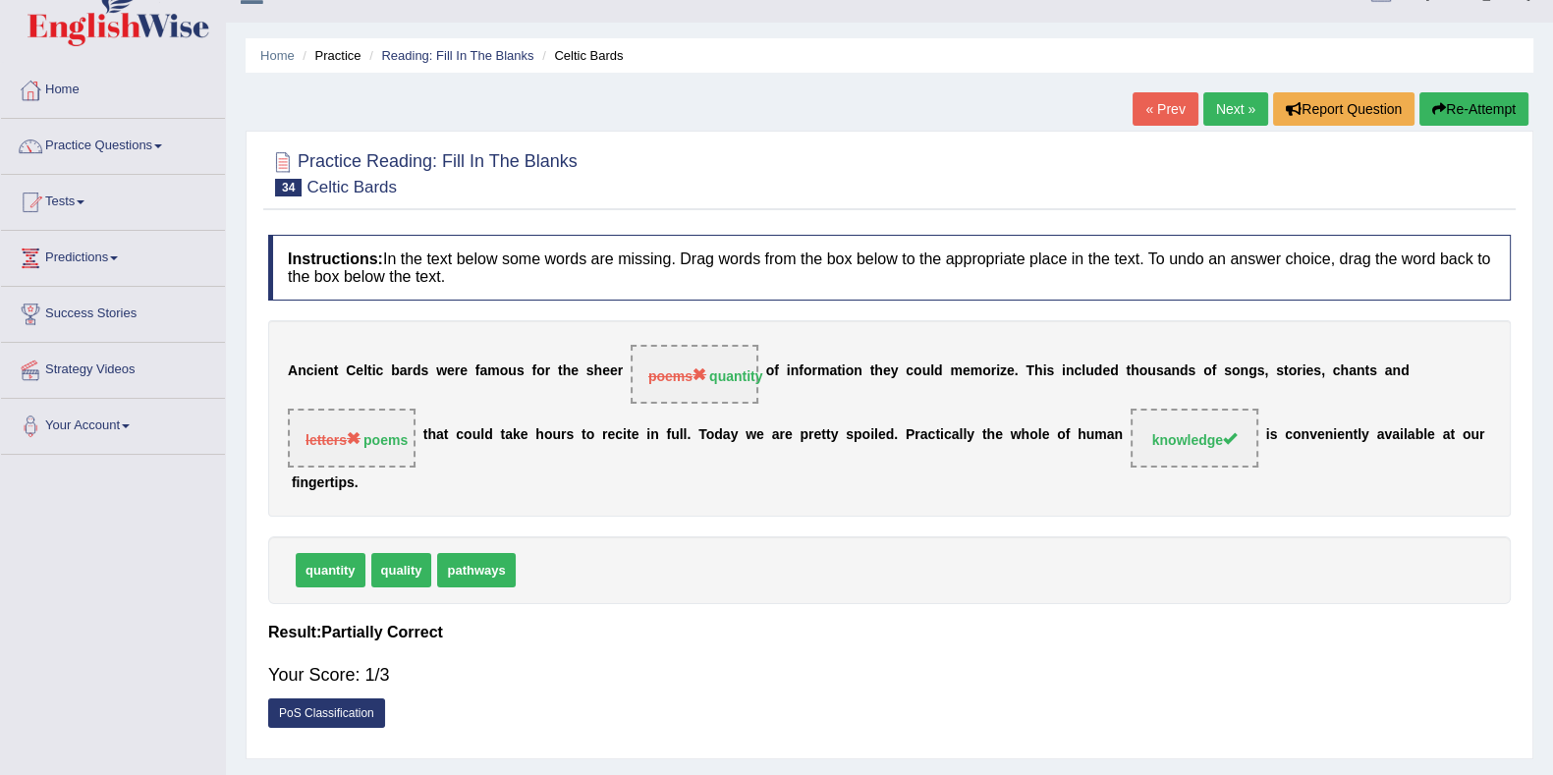
scroll to position [0, 0]
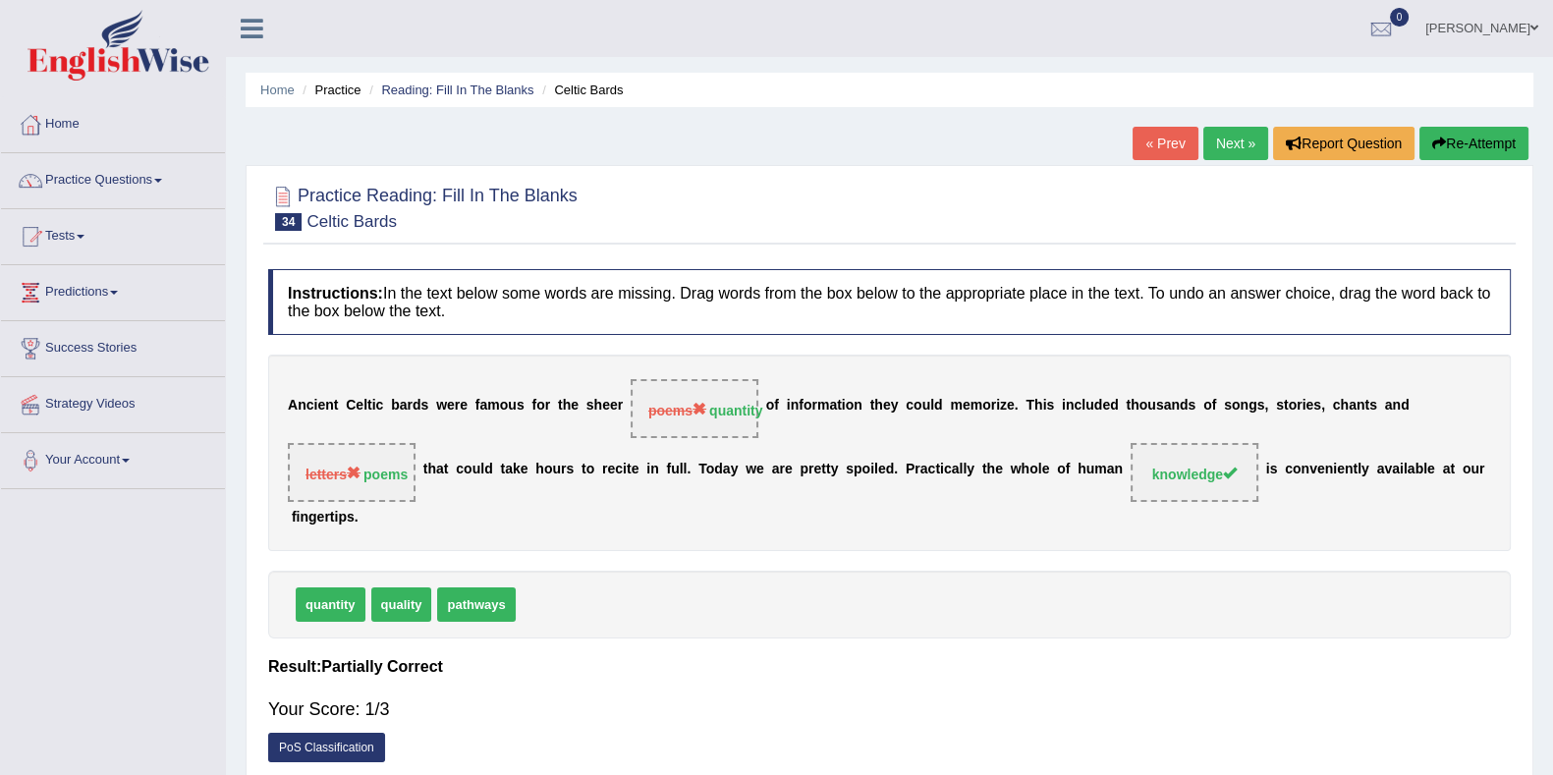
click at [1455, 141] on button "Re-Attempt" at bounding box center [1473, 143] width 109 height 33
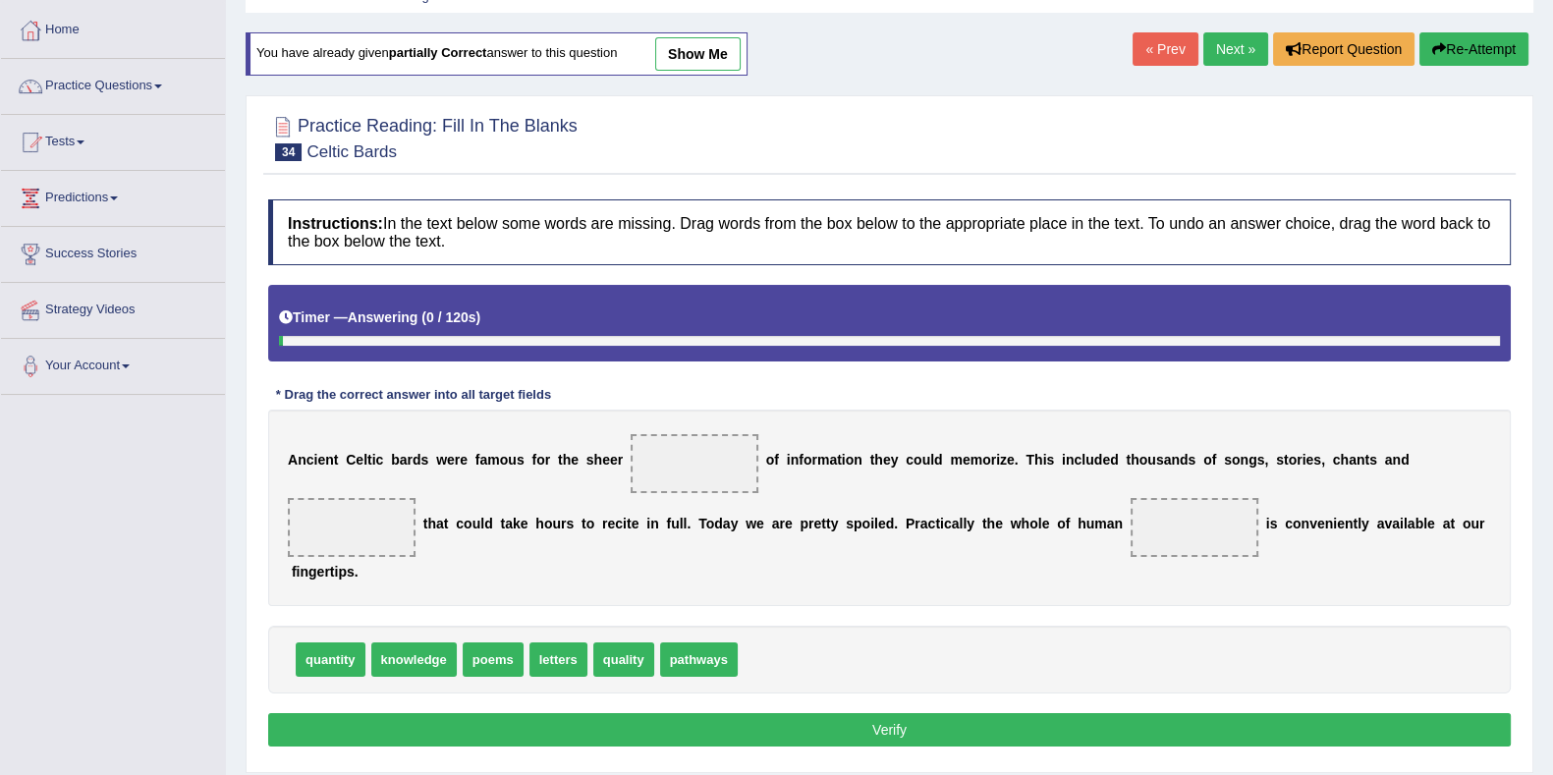
scroll to position [245, 0]
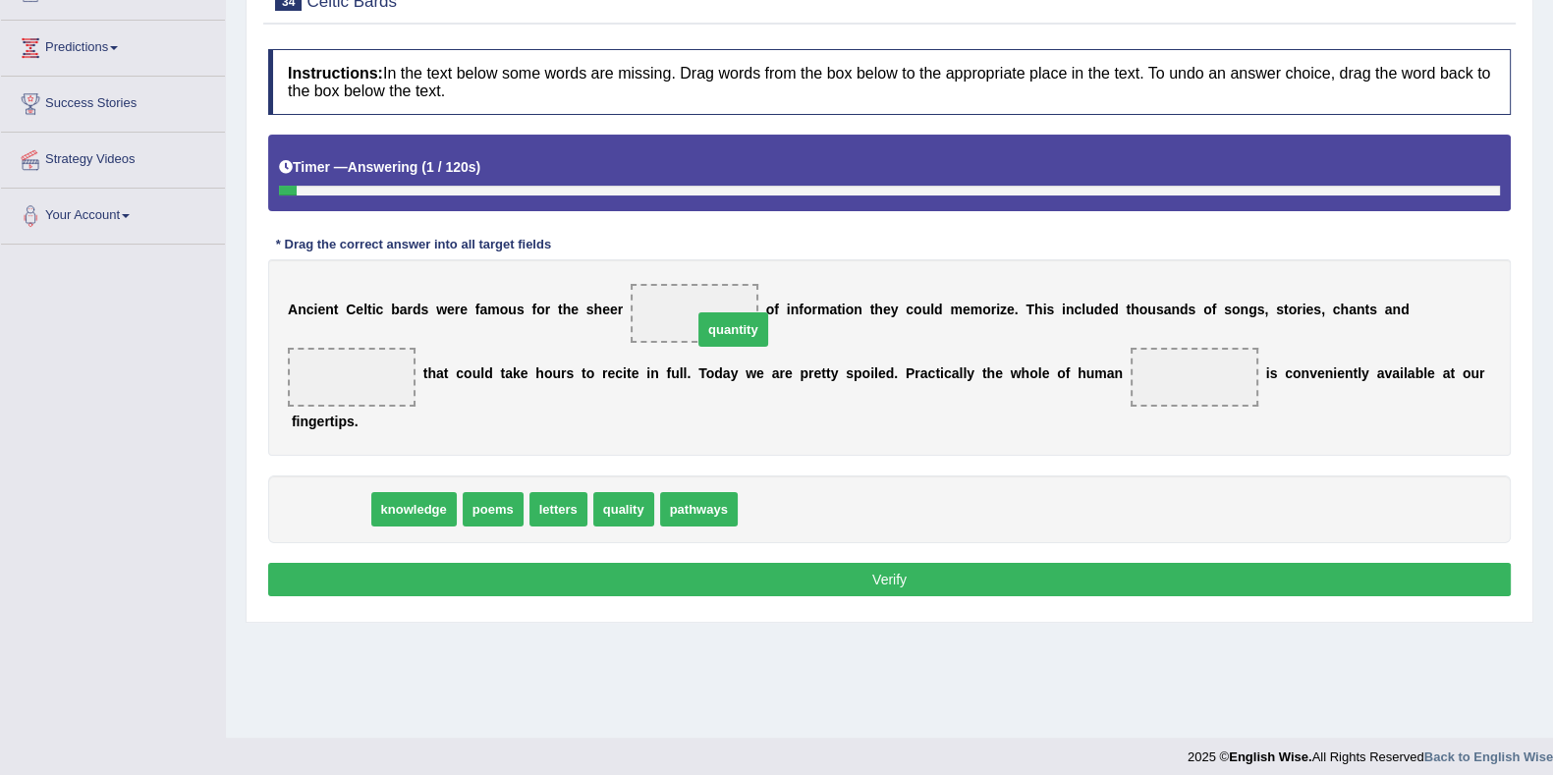
drag, startPoint x: 332, startPoint y: 505, endPoint x: 717, endPoint y: 323, distance: 425.7
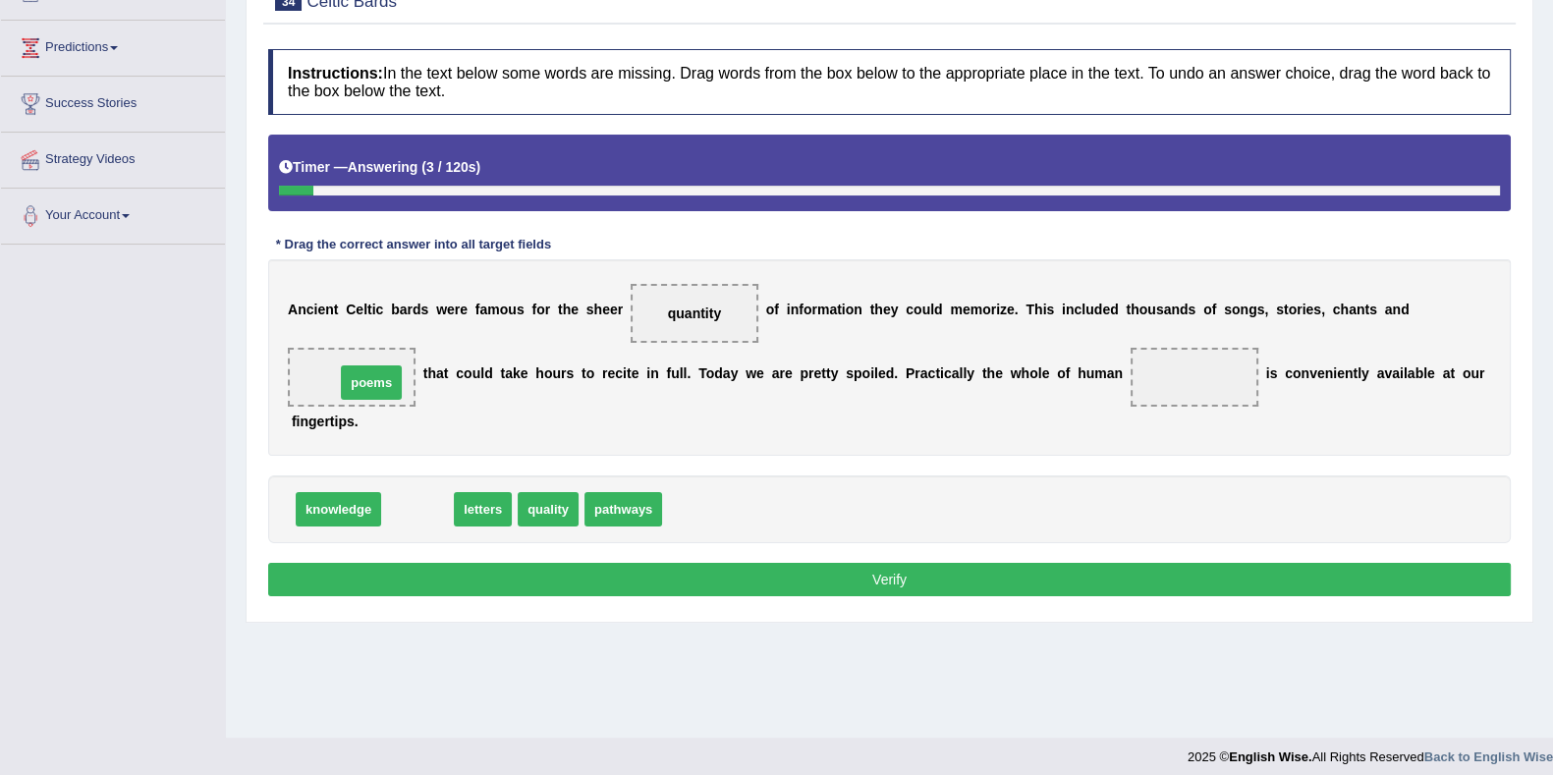
drag, startPoint x: 419, startPoint y: 503, endPoint x: 374, endPoint y: 373, distance: 137.3
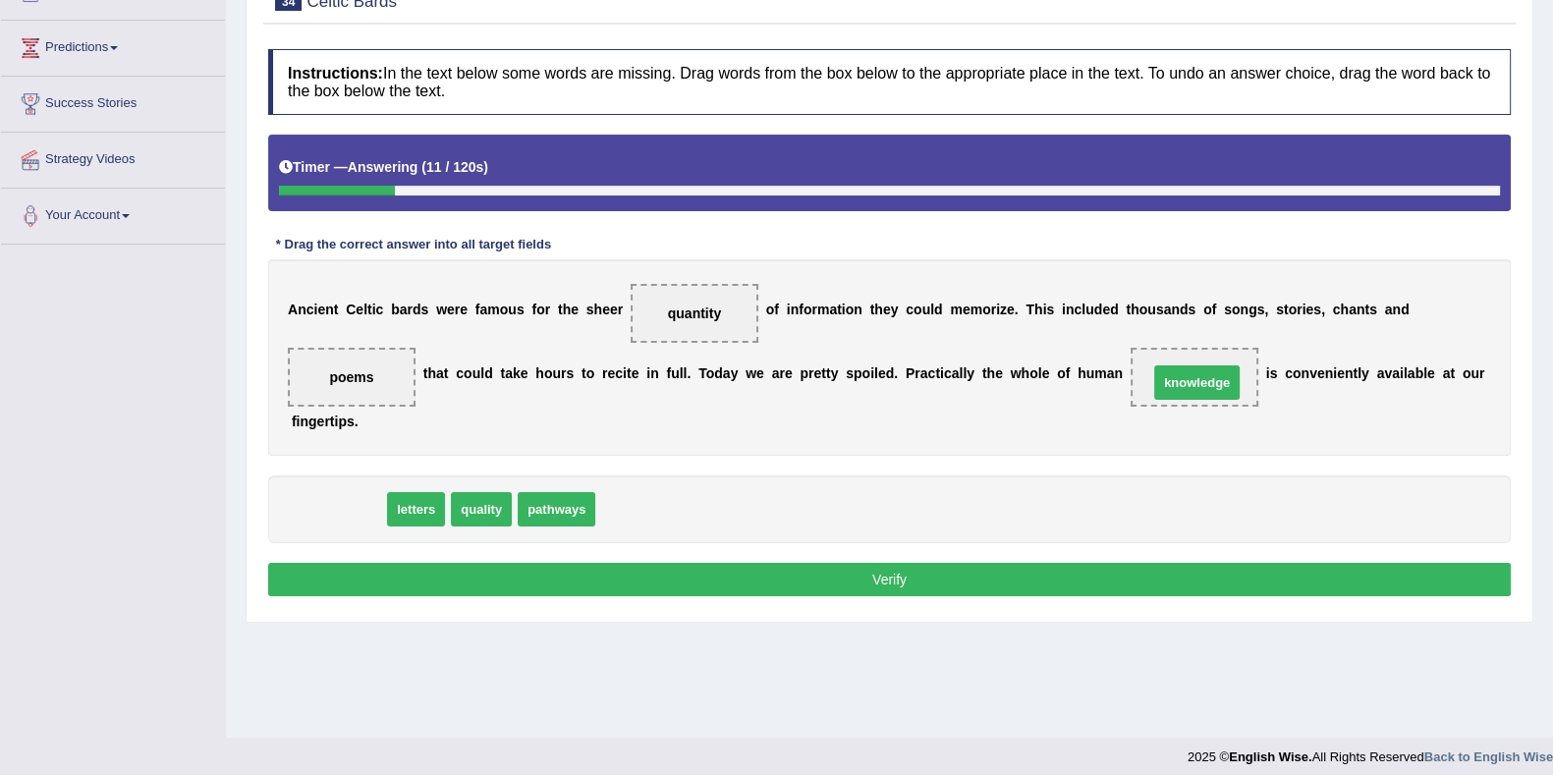
drag, startPoint x: 330, startPoint y: 510, endPoint x: 1193, endPoint y: 382, distance: 872.6
click at [1069, 567] on button "Verify" at bounding box center [889, 579] width 1242 height 33
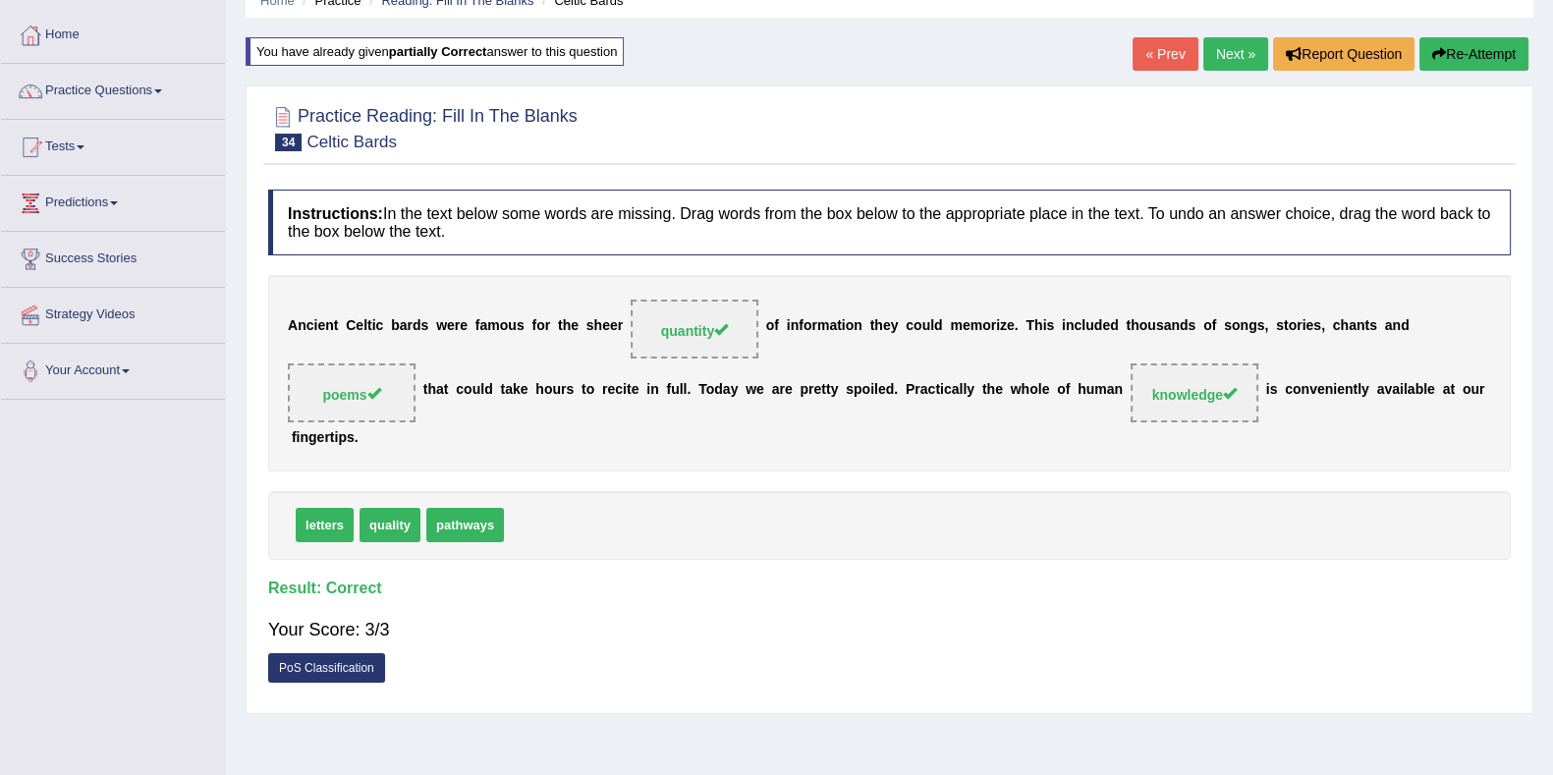
scroll to position [0, 0]
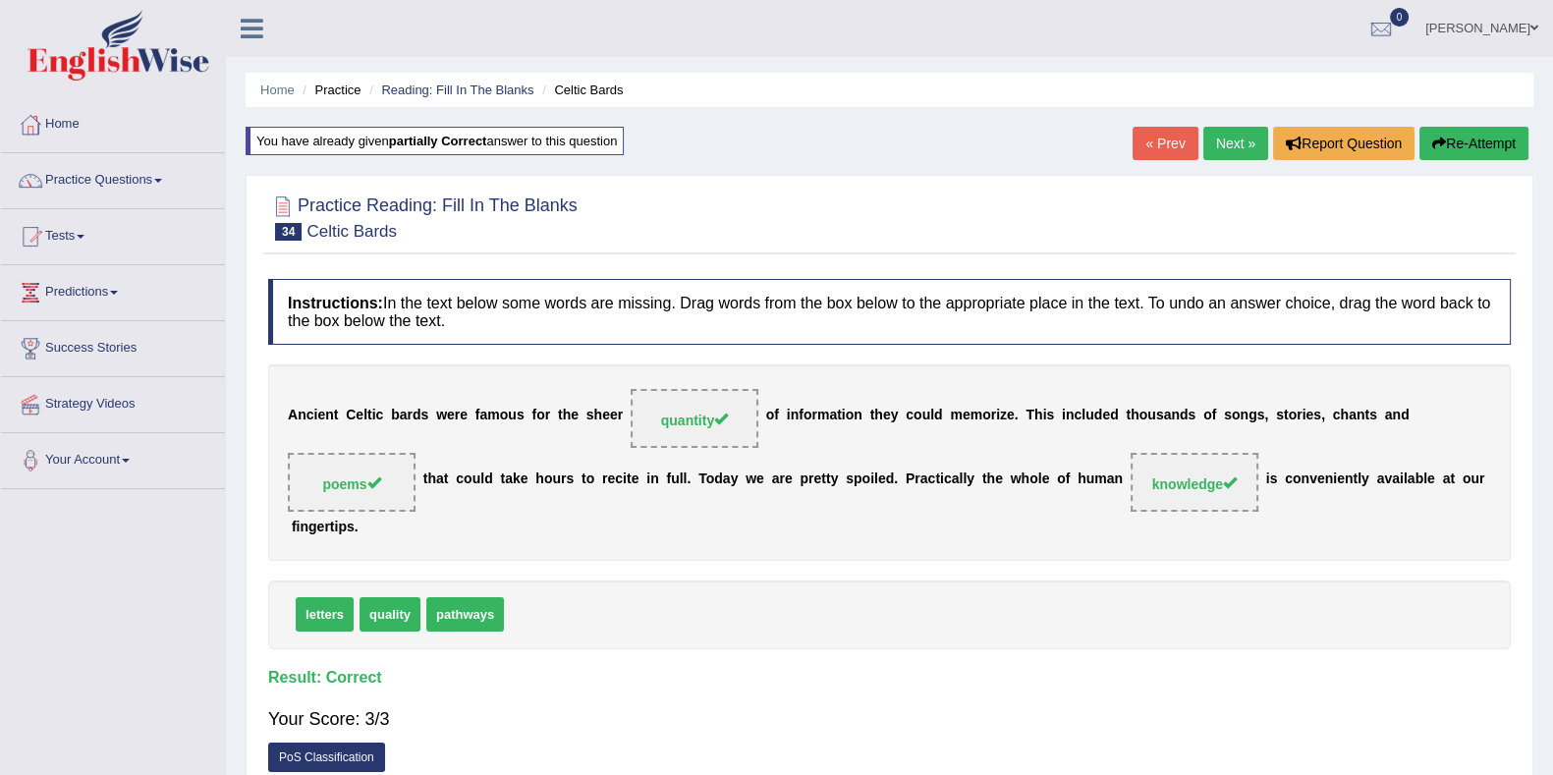
click at [1237, 143] on link "Next »" at bounding box center [1235, 143] width 65 height 33
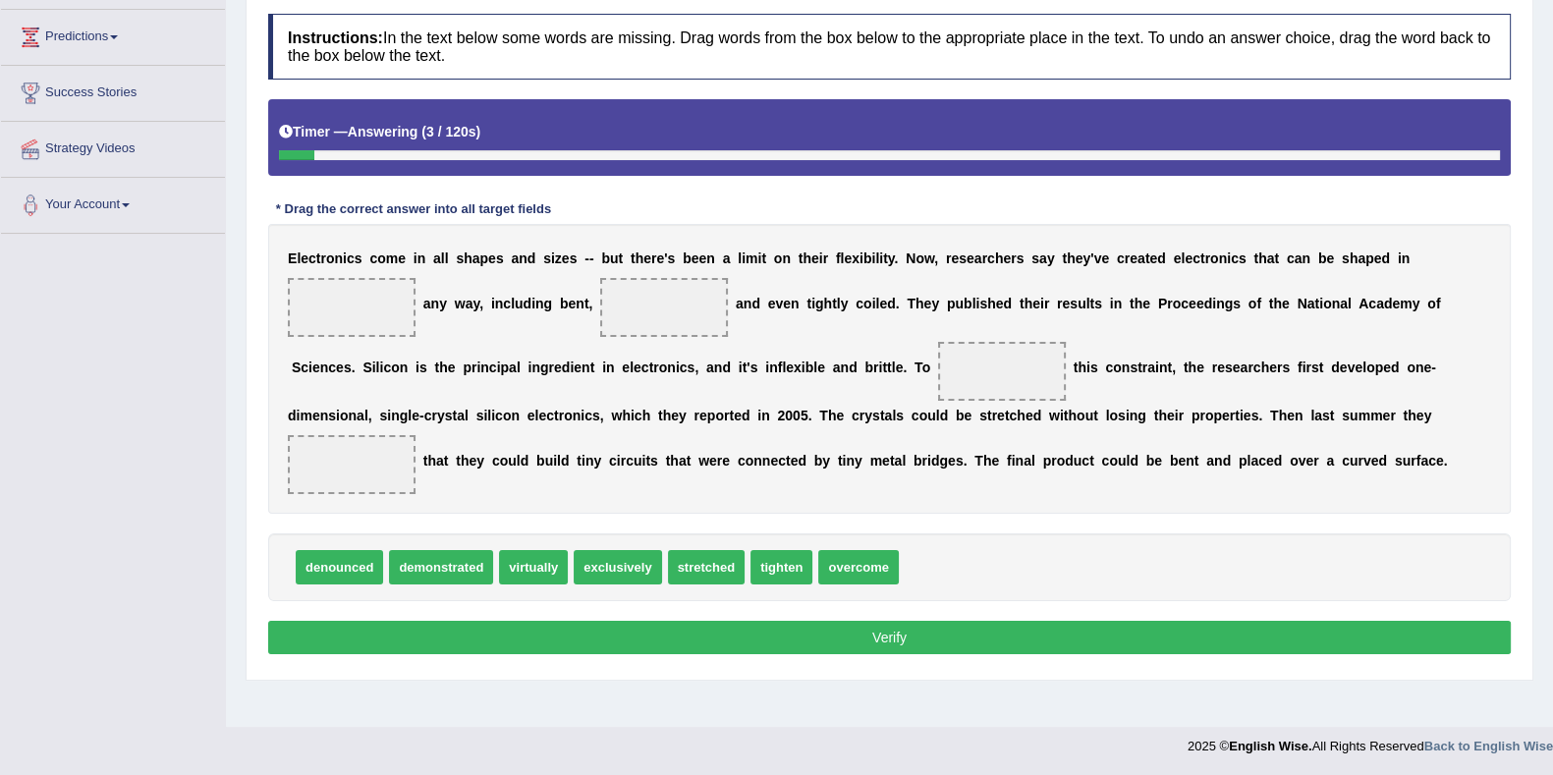
scroll to position [133, 0]
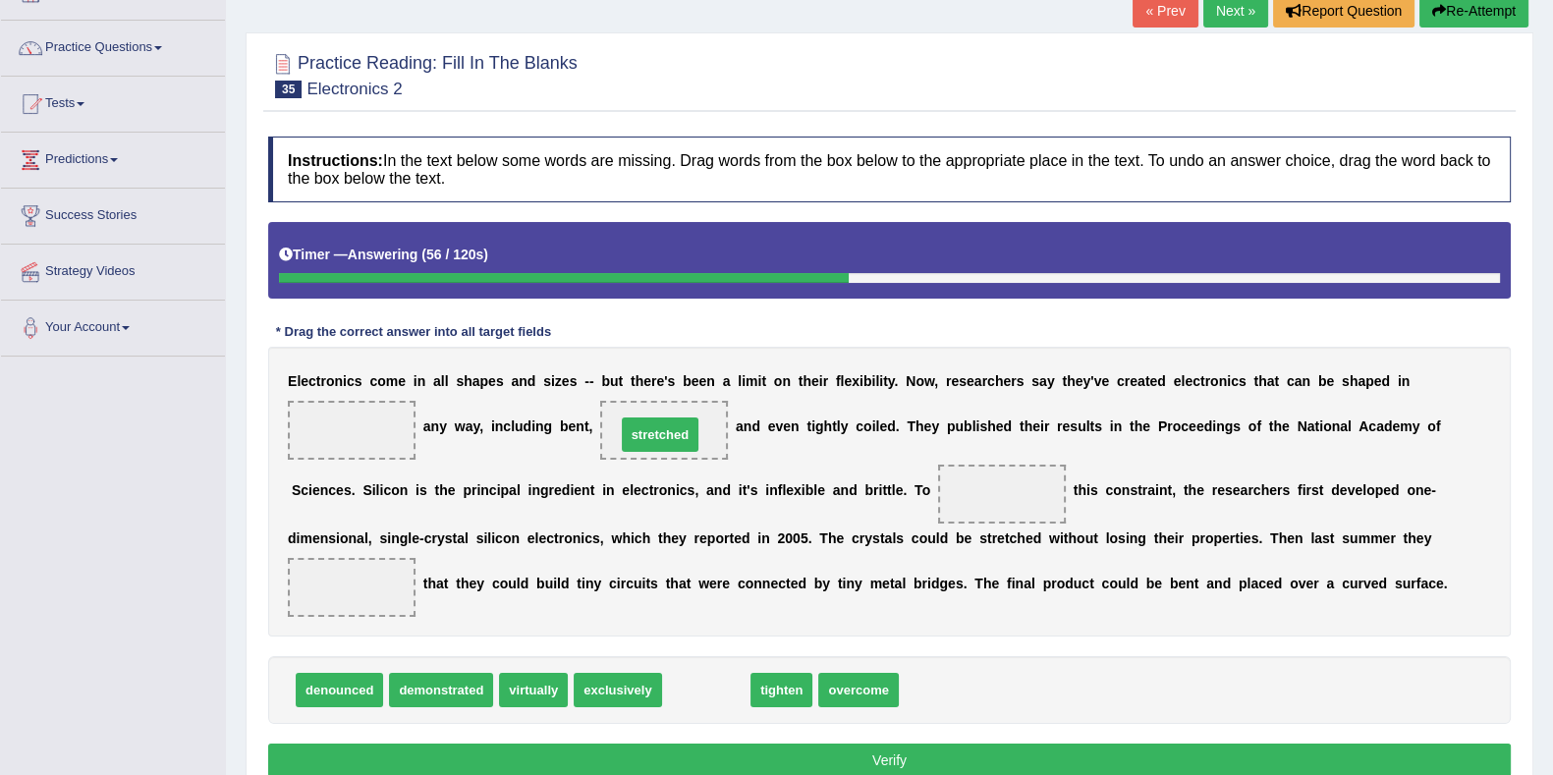
drag, startPoint x: 721, startPoint y: 683, endPoint x: 675, endPoint y: 427, distance: 259.5
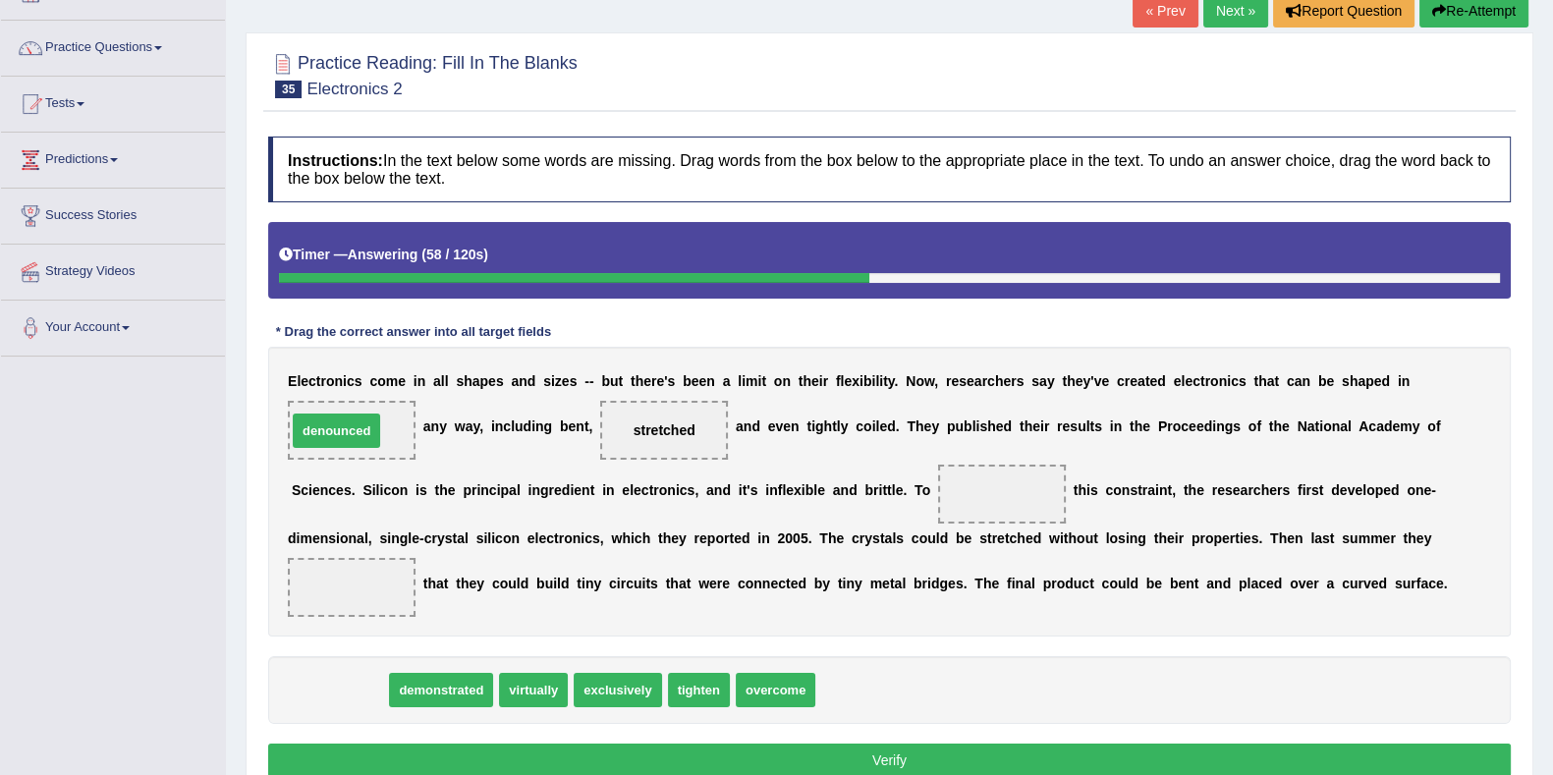
drag, startPoint x: 344, startPoint y: 691, endPoint x: 341, endPoint y: 432, distance: 259.3
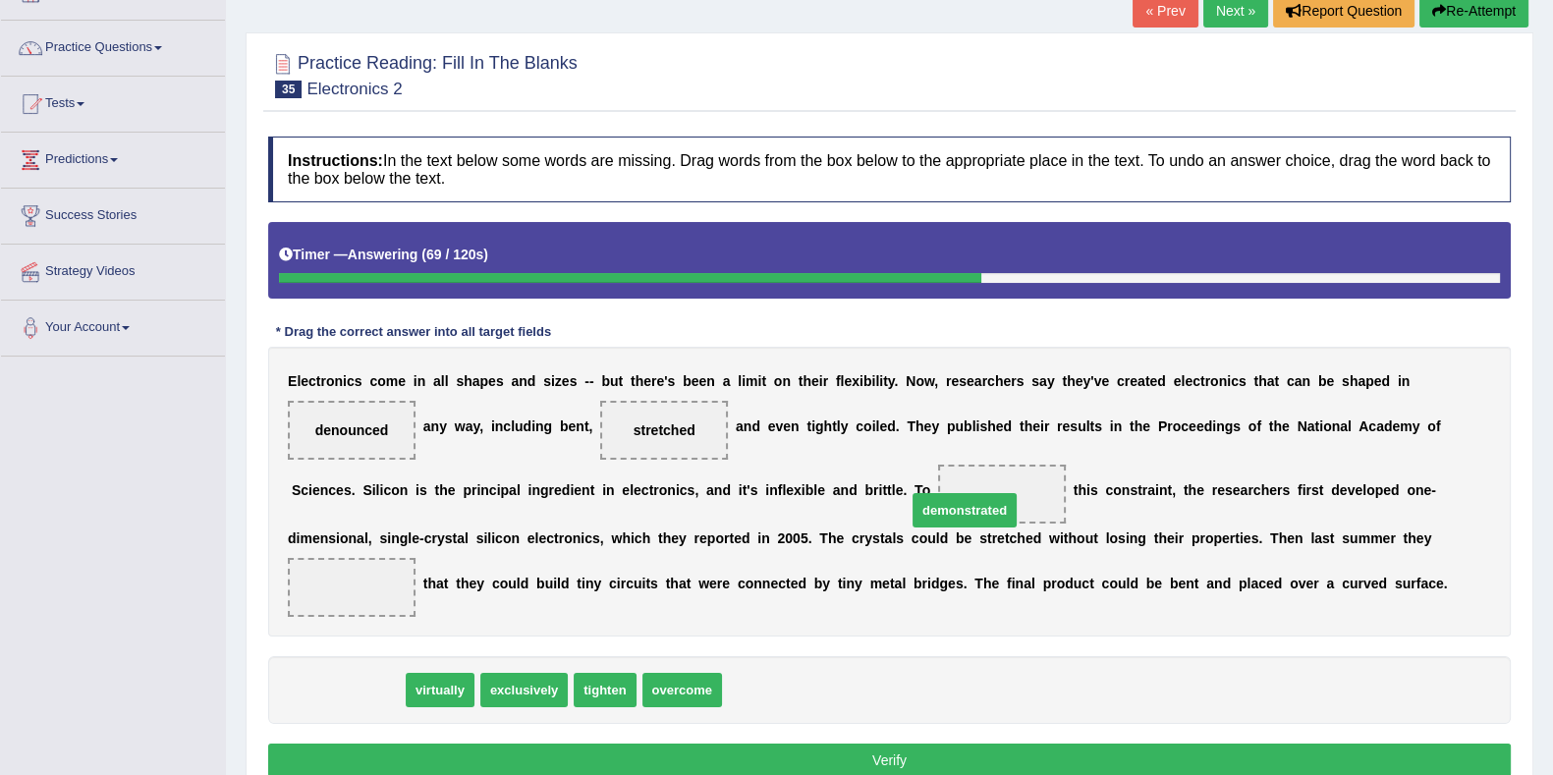
drag, startPoint x: 381, startPoint y: 680, endPoint x: 998, endPoint y: 500, distance: 642.4
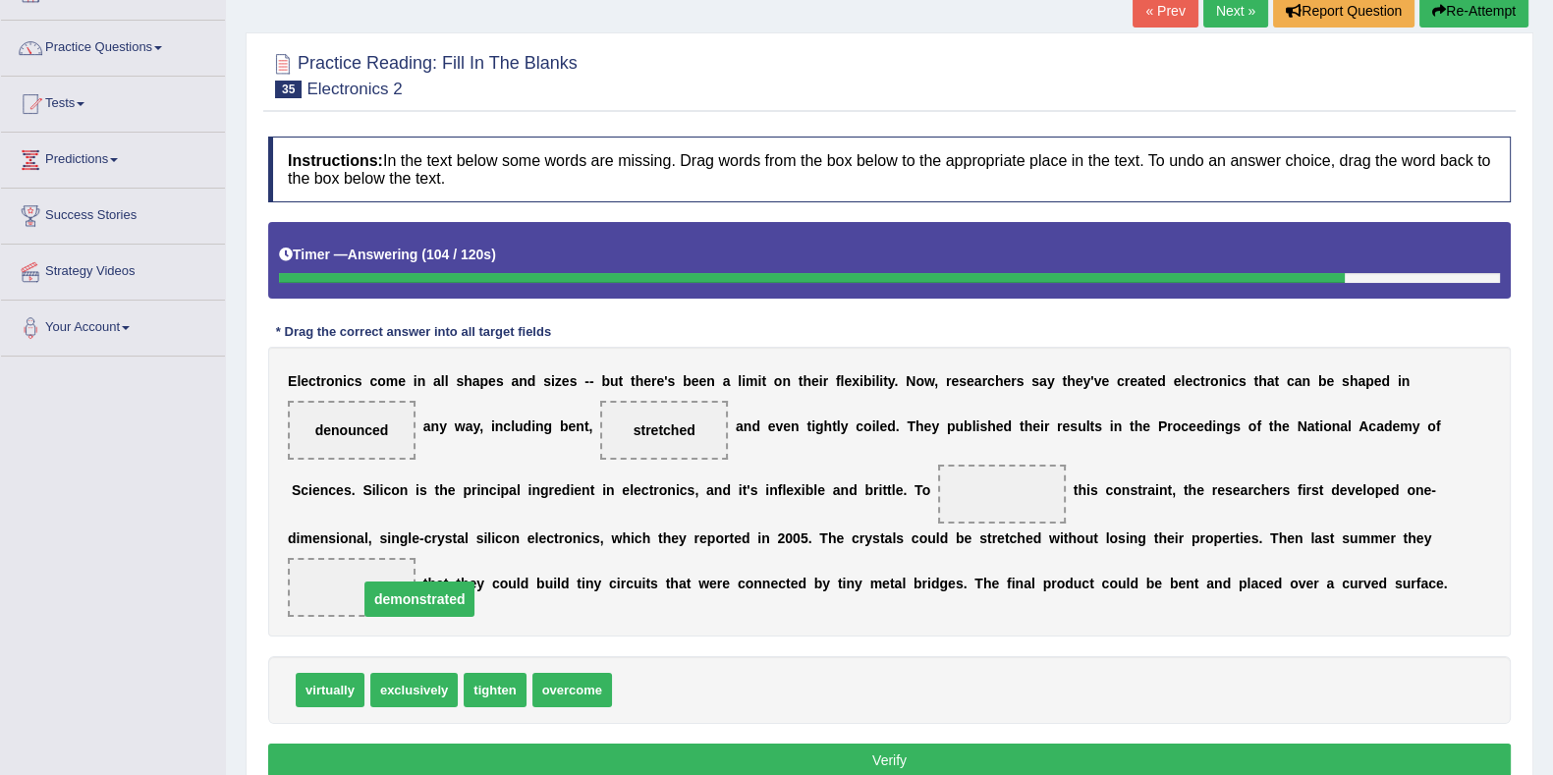
drag, startPoint x: 974, startPoint y: 489, endPoint x: 366, endPoint y: 592, distance: 616.6
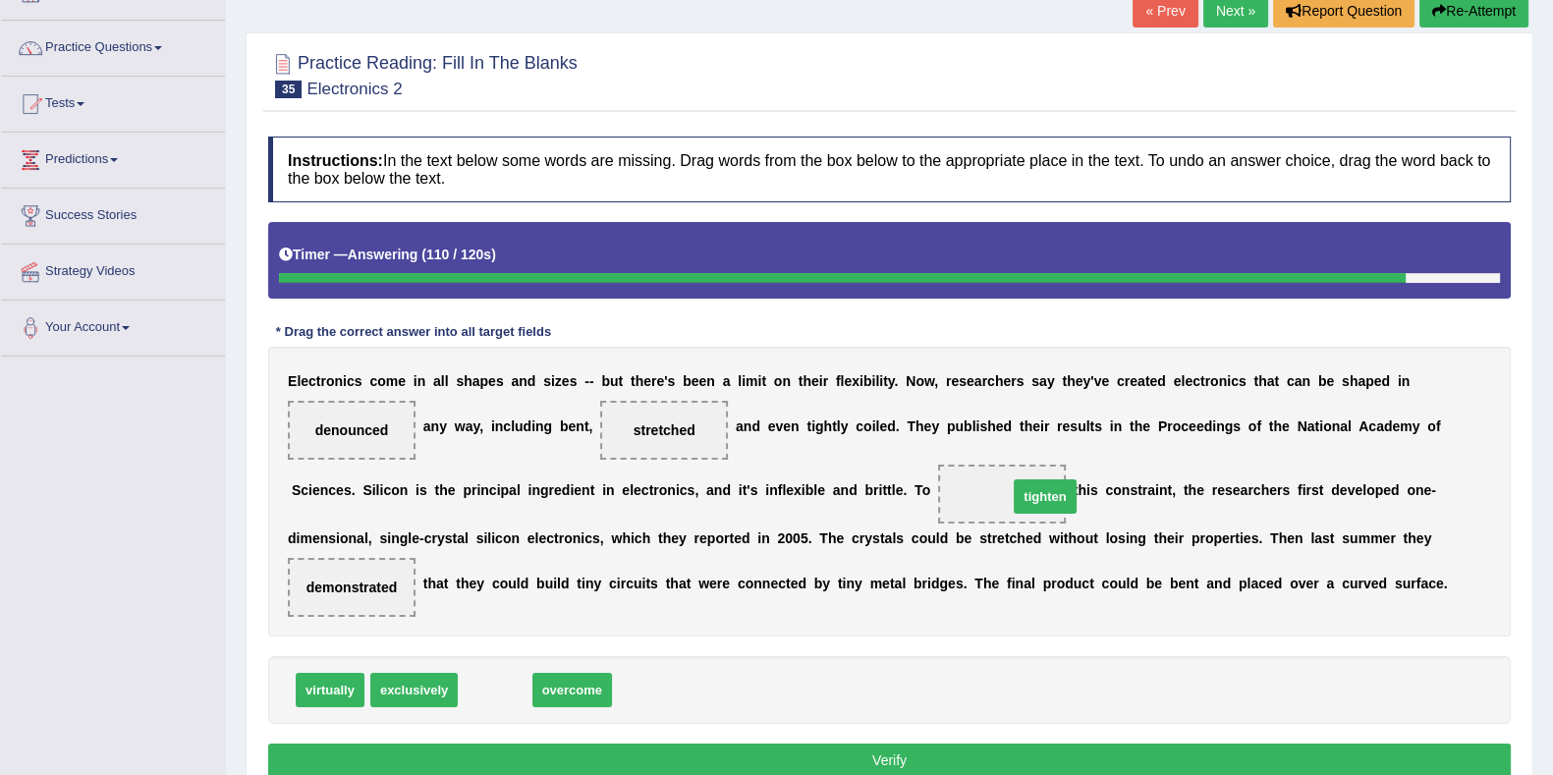
drag, startPoint x: 495, startPoint y: 688, endPoint x: 1045, endPoint y: 495, distance: 583.0
click at [682, 757] on button "Verify" at bounding box center [889, 759] width 1242 height 33
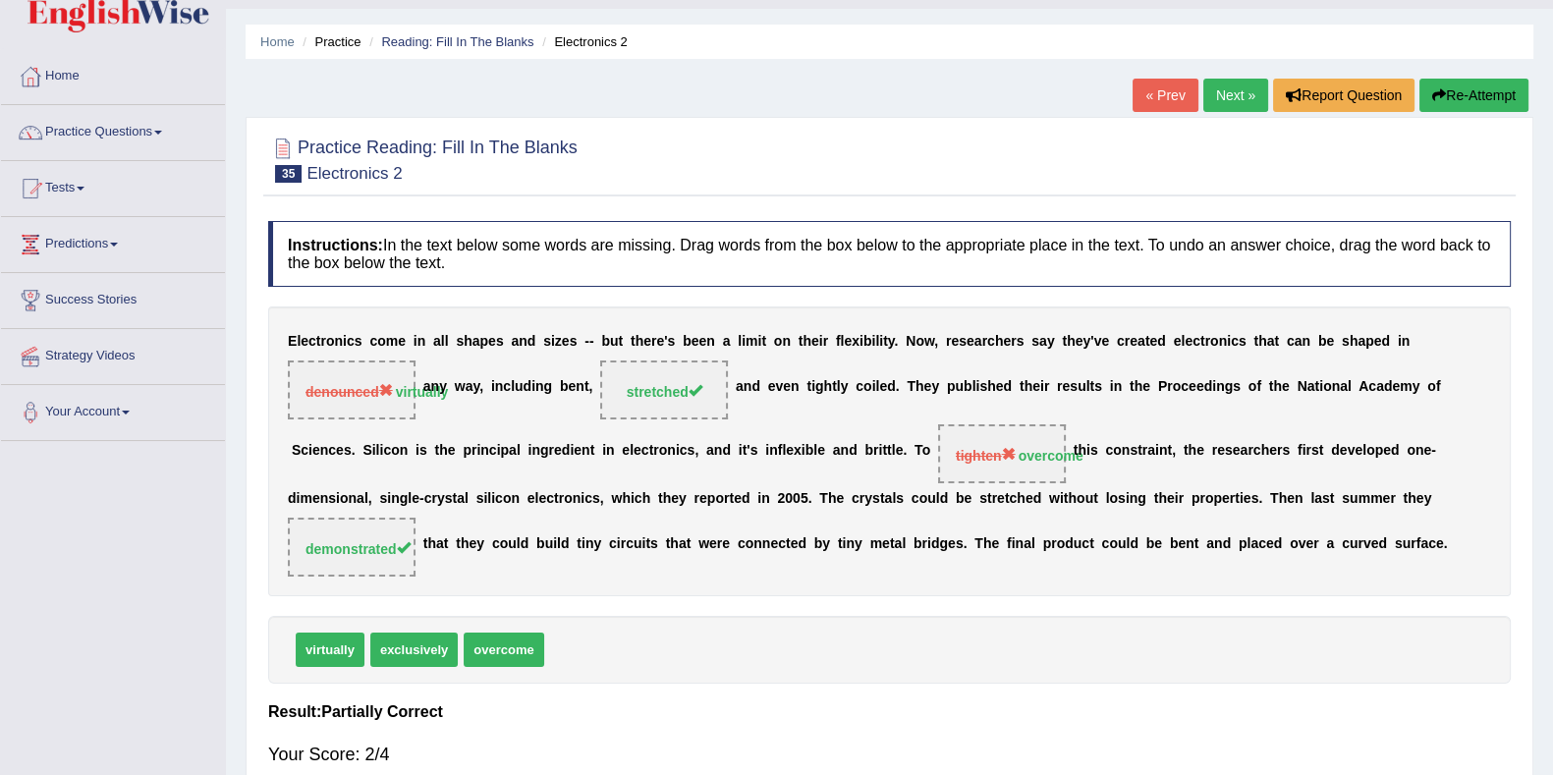
scroll to position [10, 0]
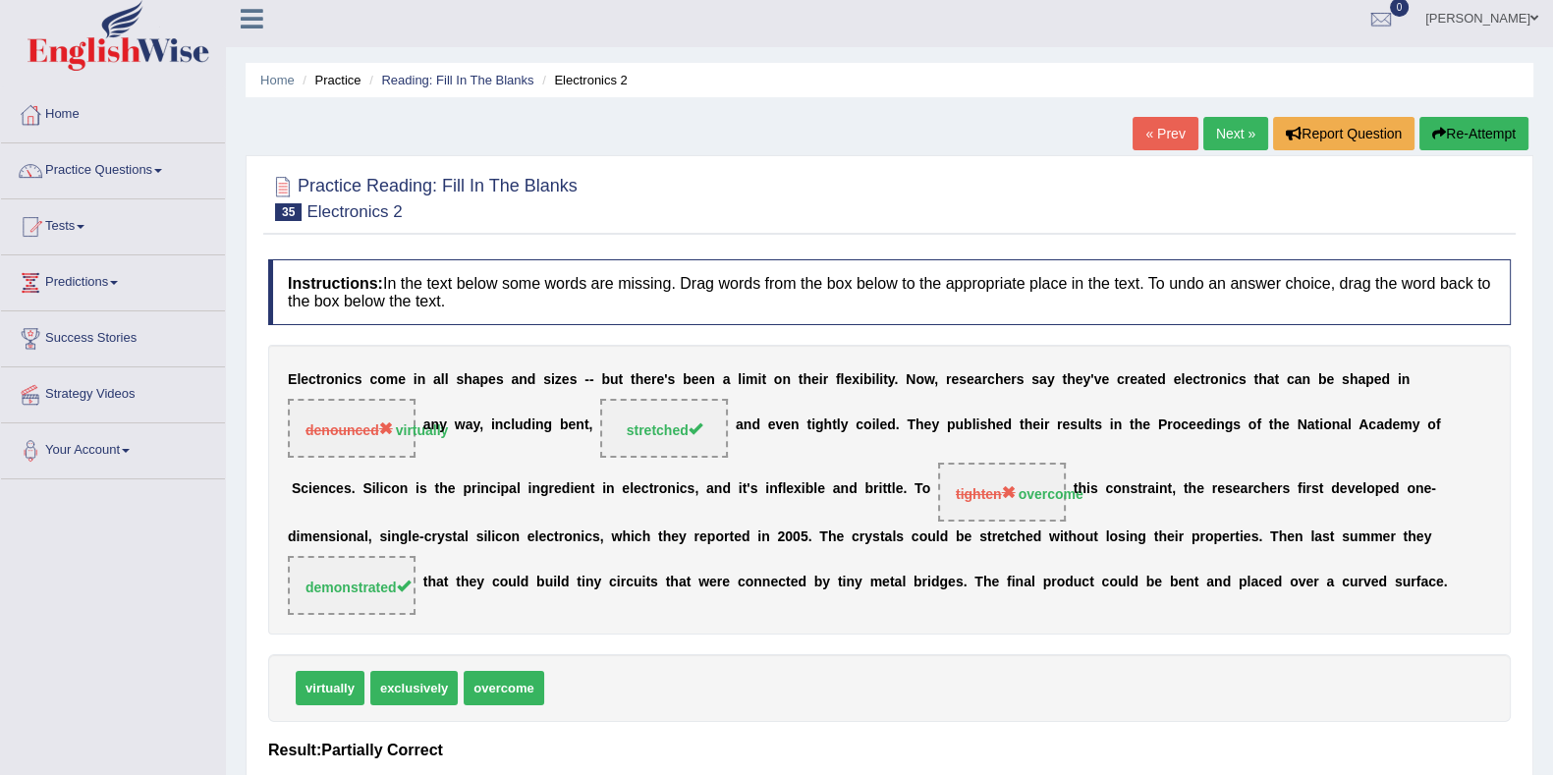
click at [1459, 138] on button "Re-Attempt" at bounding box center [1473, 133] width 109 height 33
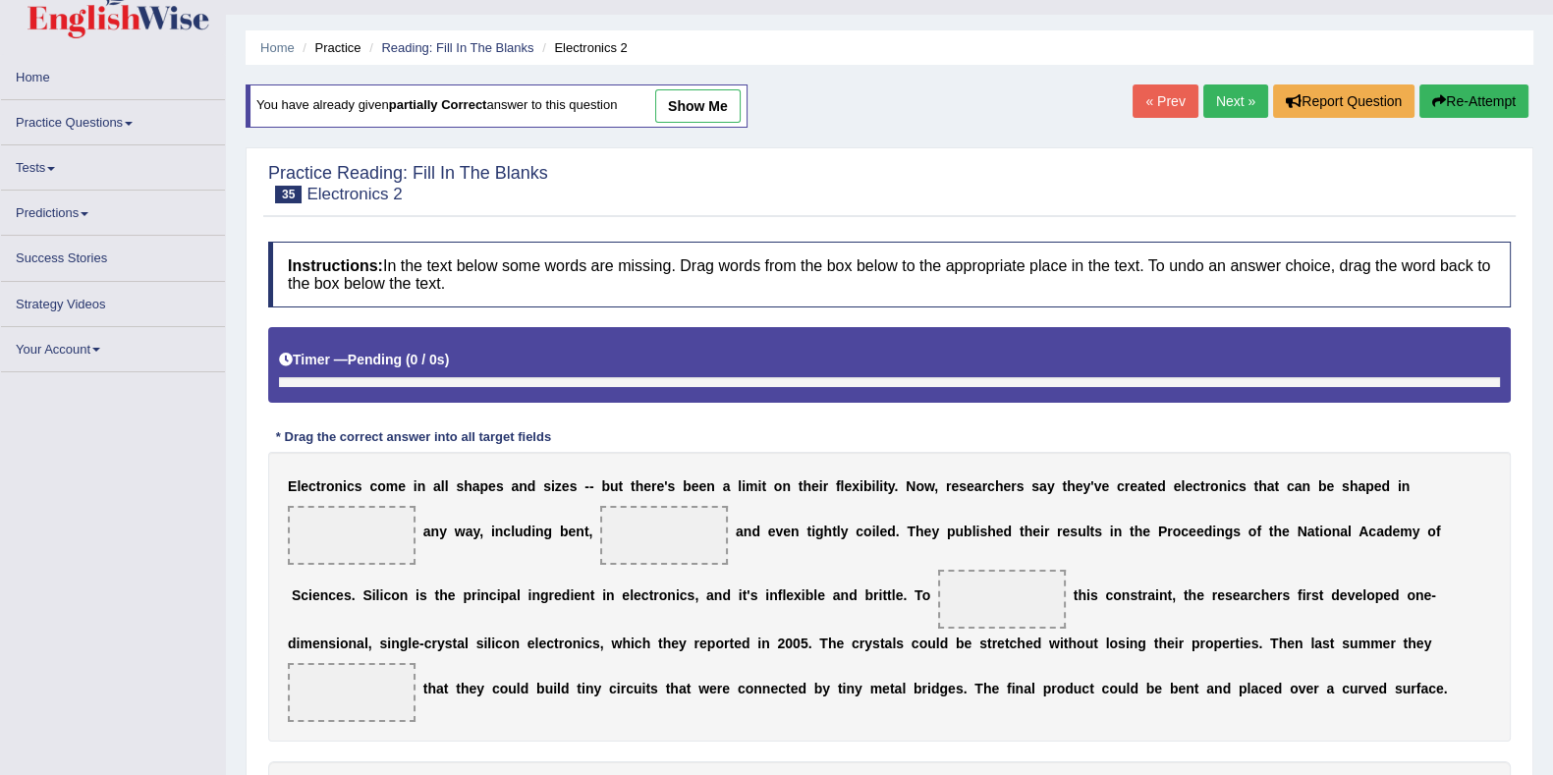
scroll to position [133, 0]
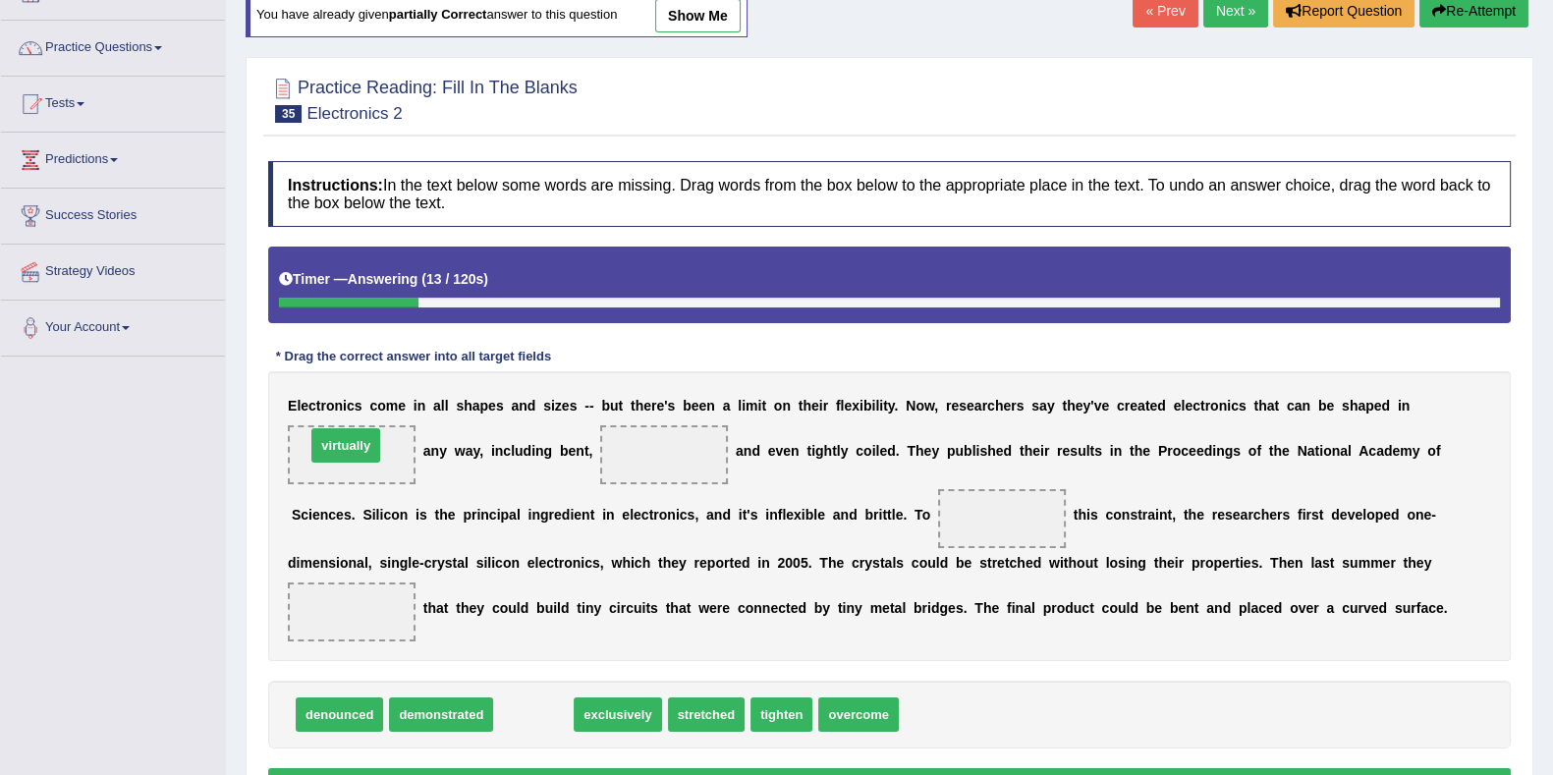
drag, startPoint x: 550, startPoint y: 713, endPoint x: 362, endPoint y: 444, distance: 328.0
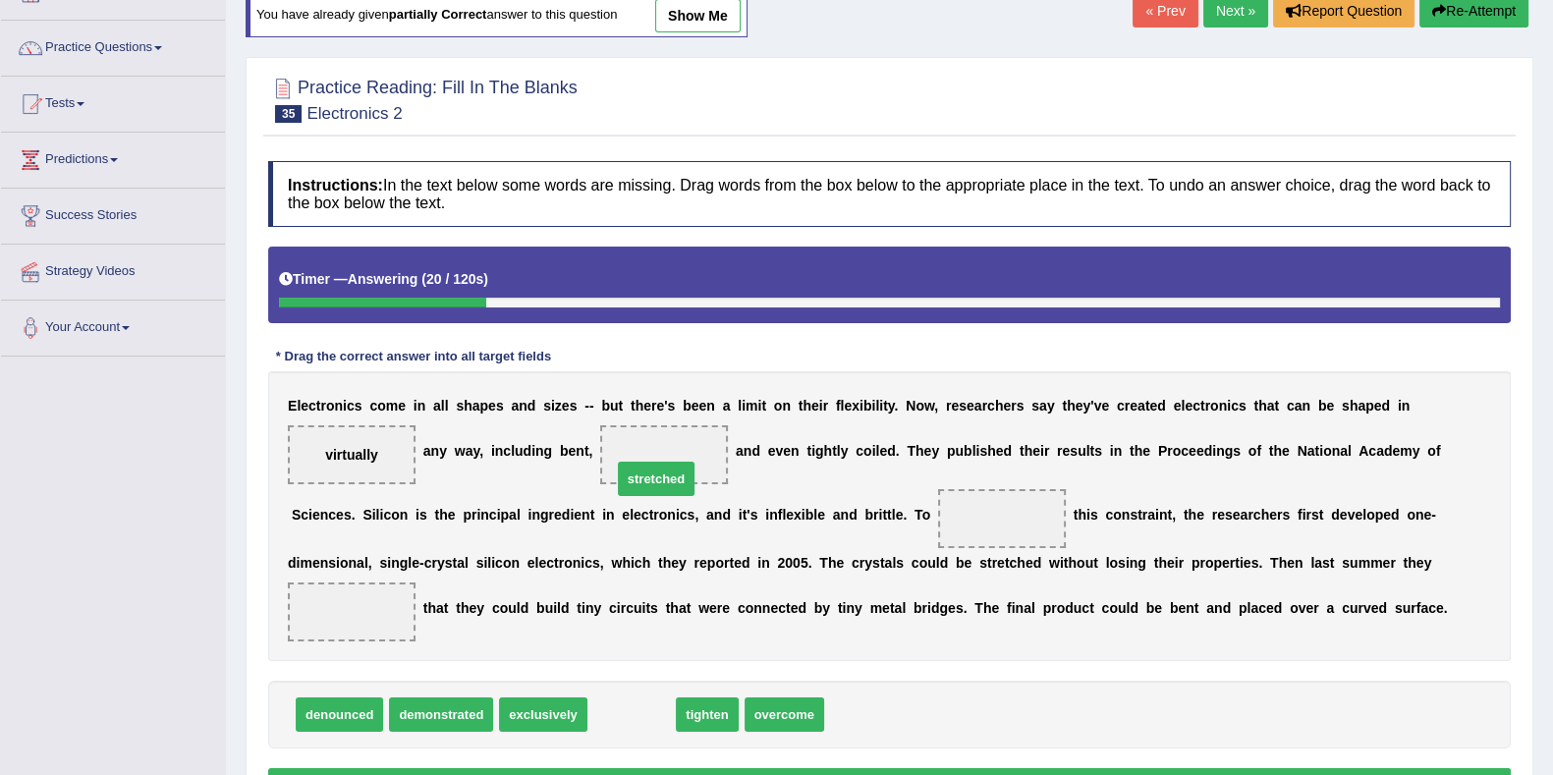
drag, startPoint x: 633, startPoint y: 629, endPoint x: 661, endPoint y: 464, distance: 168.2
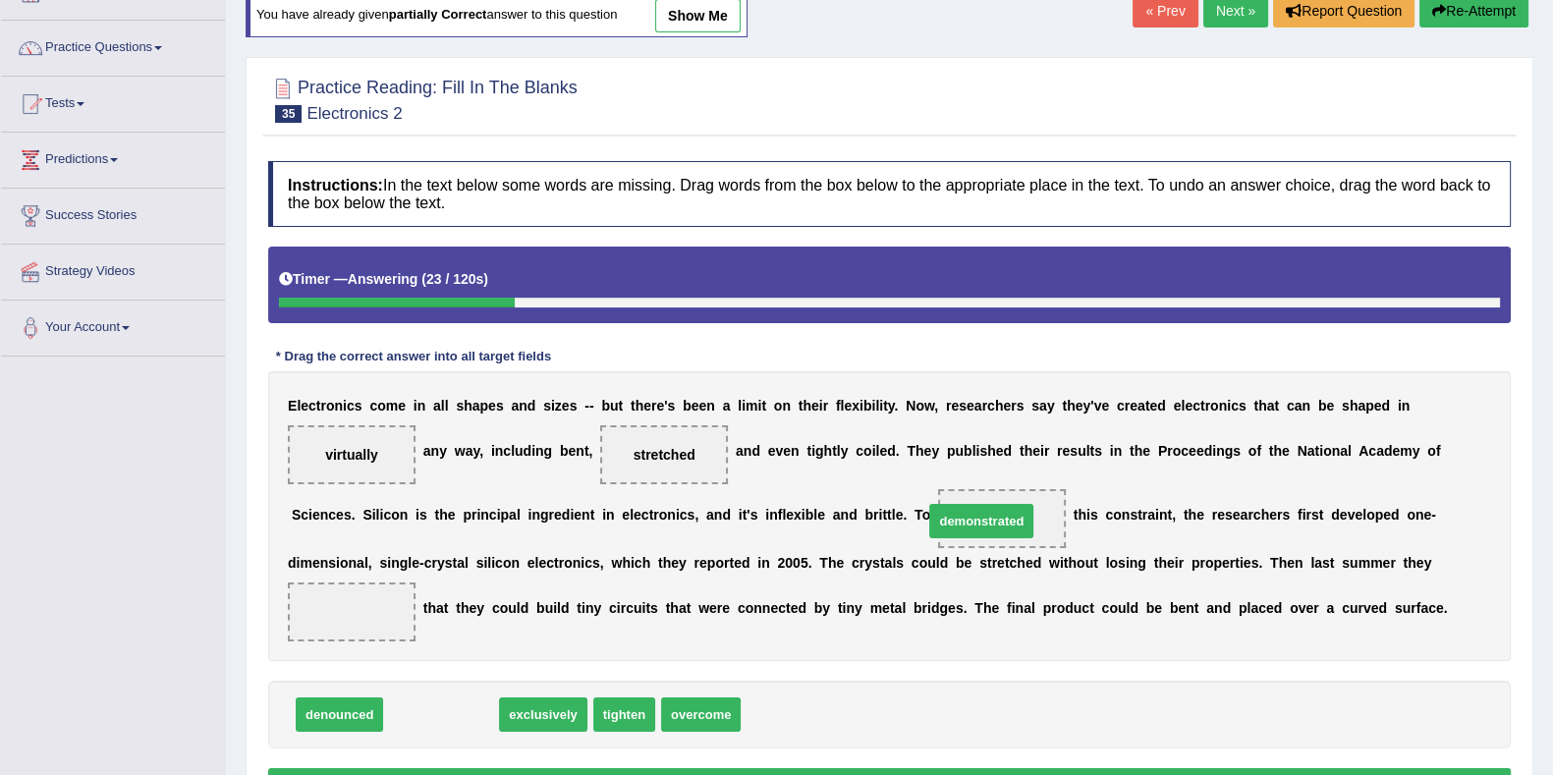
drag, startPoint x: 469, startPoint y: 710, endPoint x: 1010, endPoint y: 518, distance: 573.4
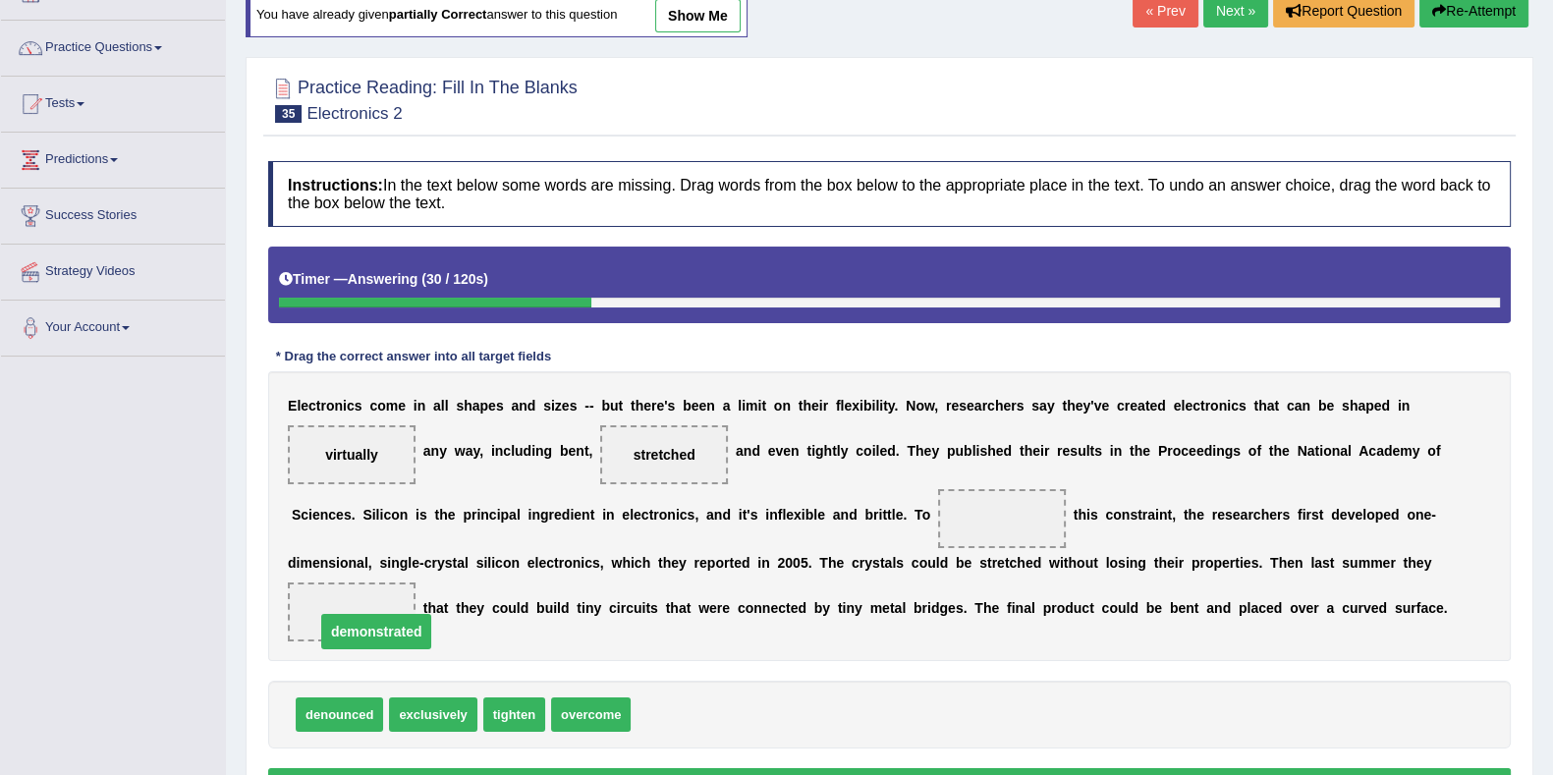
drag, startPoint x: 1007, startPoint y: 511, endPoint x: 370, endPoint y: 624, distance: 646.3
drag, startPoint x: 369, startPoint y: 714, endPoint x: 420, endPoint y: 712, distance: 51.1
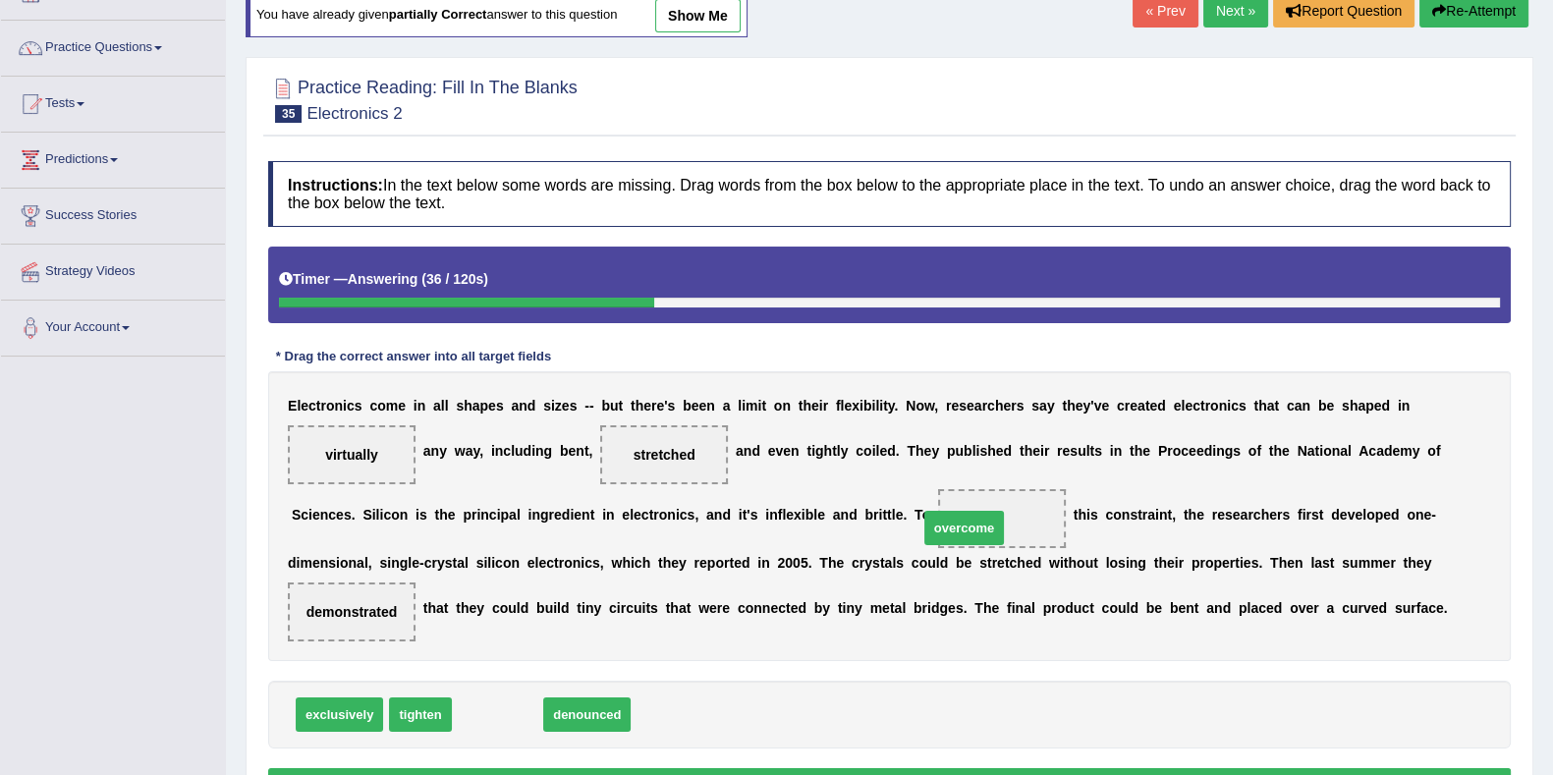
drag, startPoint x: 511, startPoint y: 718, endPoint x: 992, endPoint y: 528, distance: 517.2
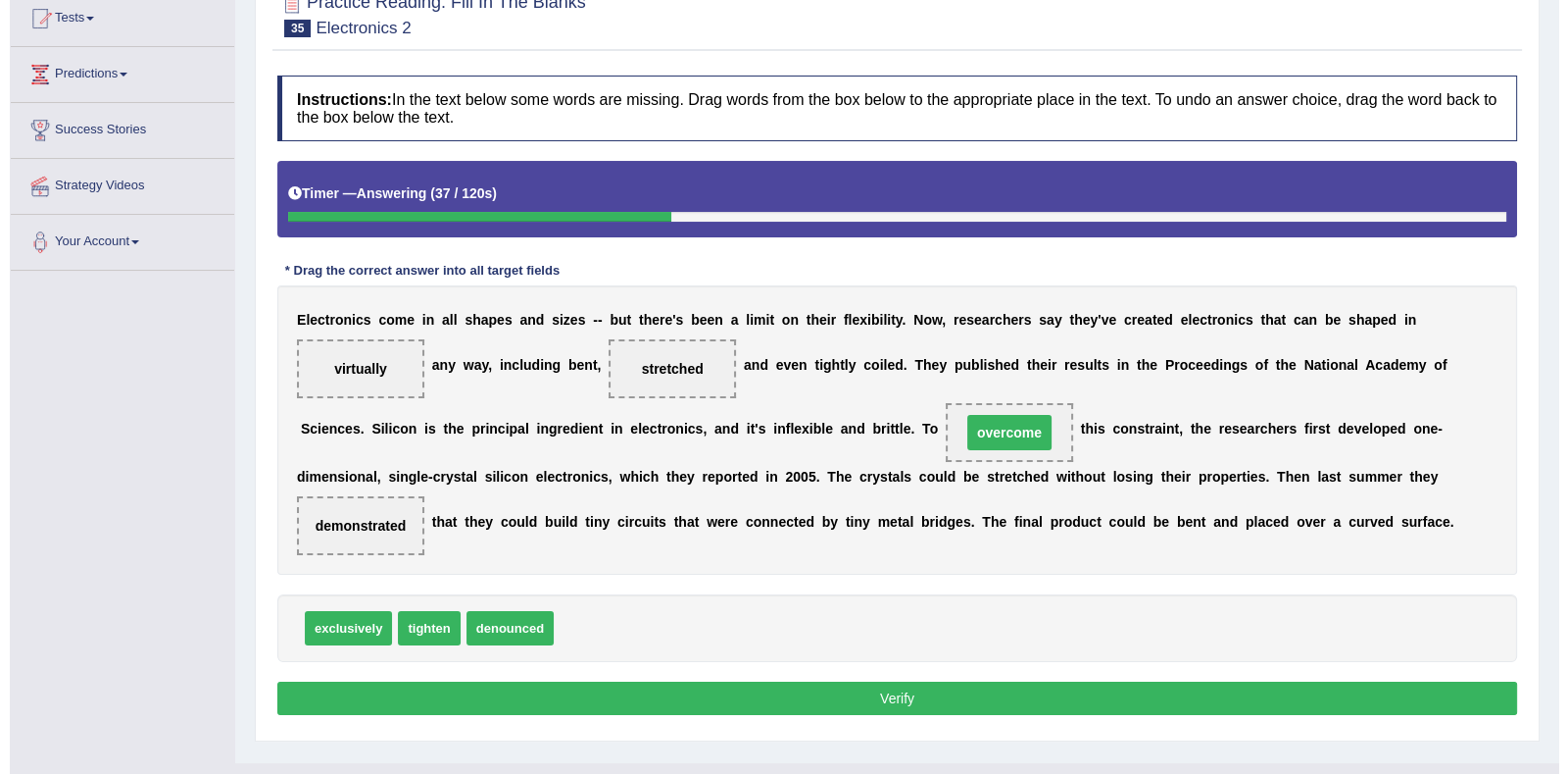
scroll to position [255, 0]
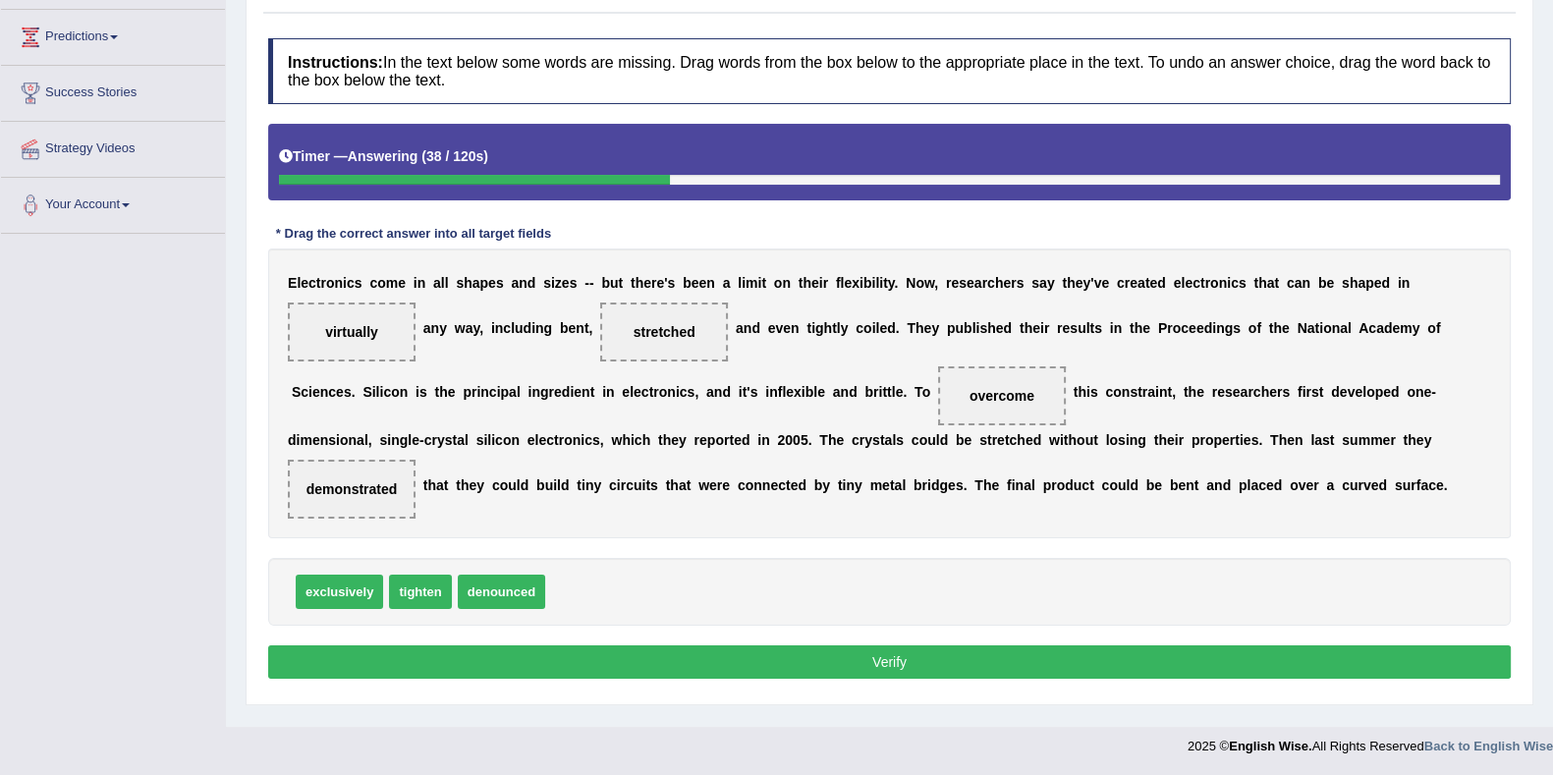
click at [930, 666] on button "Verify" at bounding box center [889, 661] width 1242 height 33
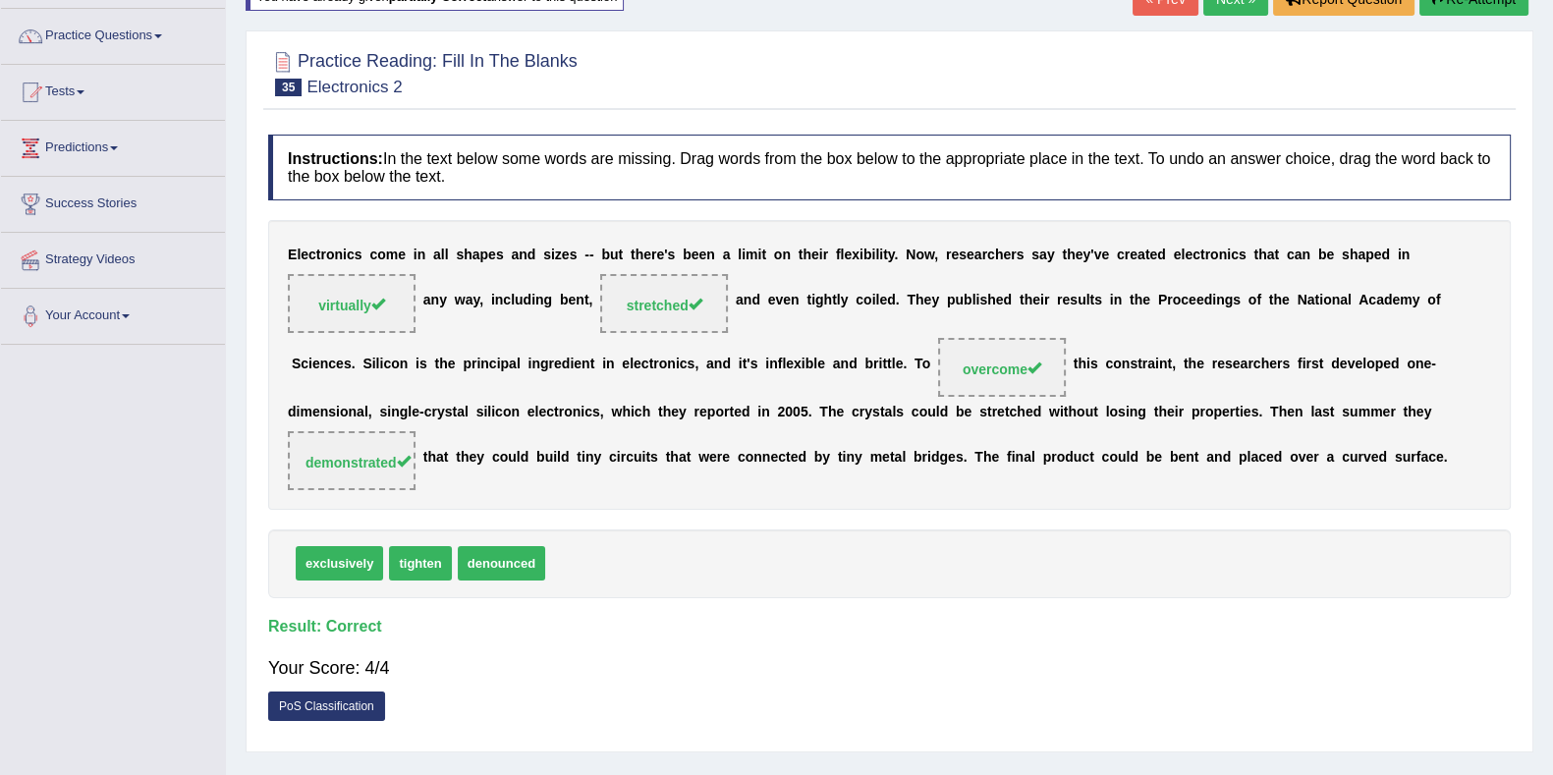
scroll to position [133, 0]
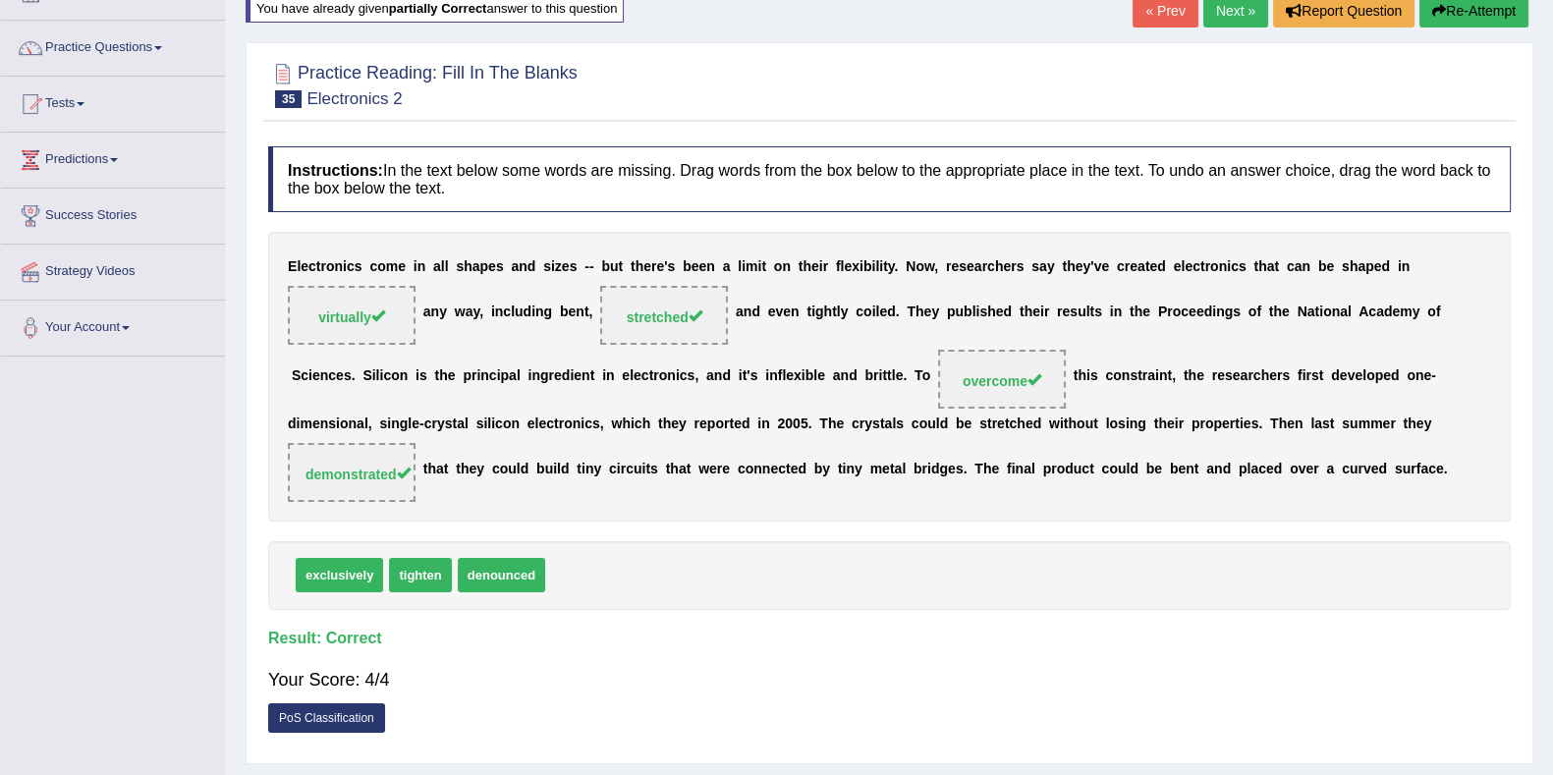
click at [1211, 19] on link "Next »" at bounding box center [1235, 10] width 65 height 33
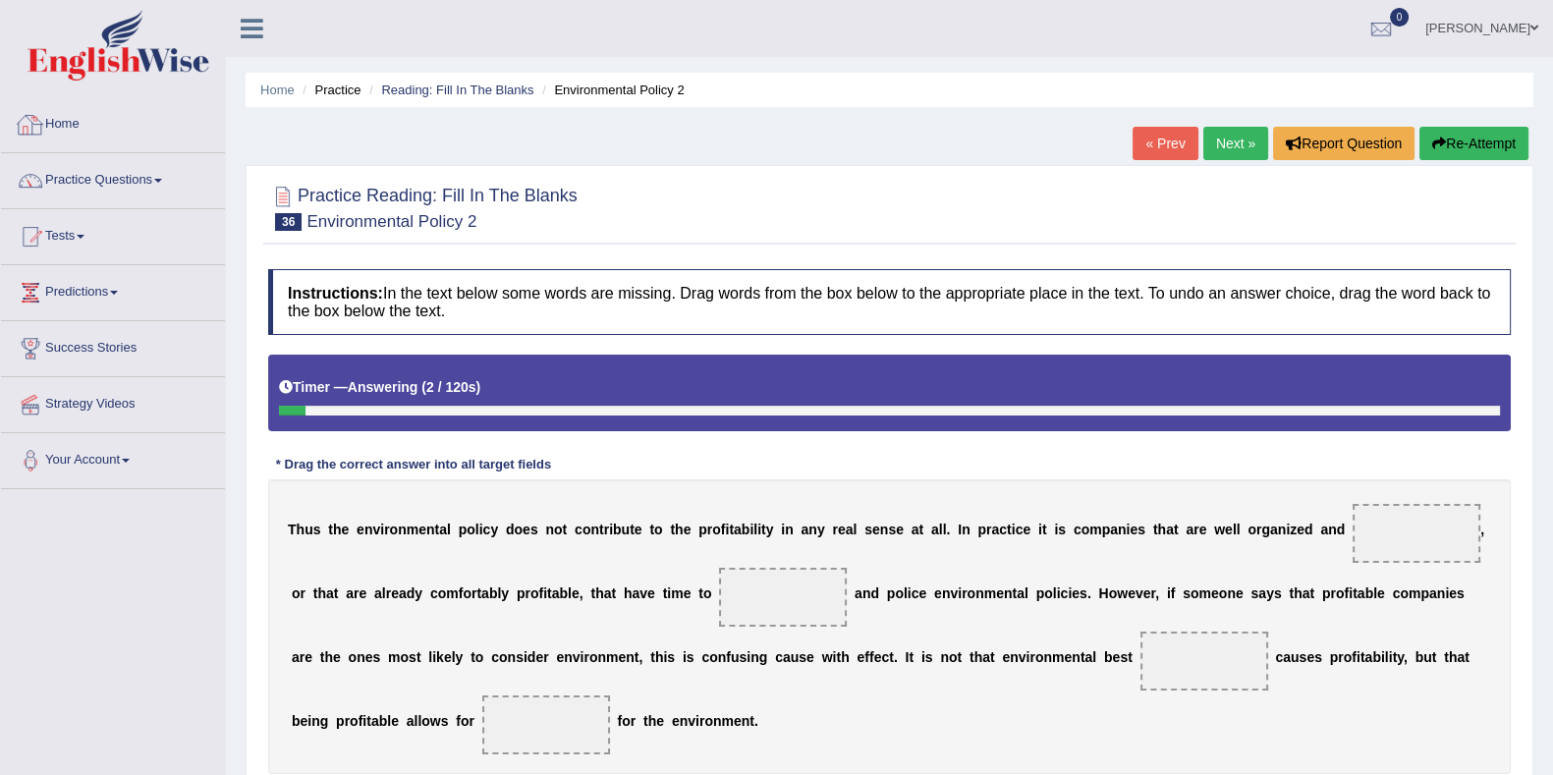
click at [64, 116] on link "Home" at bounding box center [113, 121] width 224 height 49
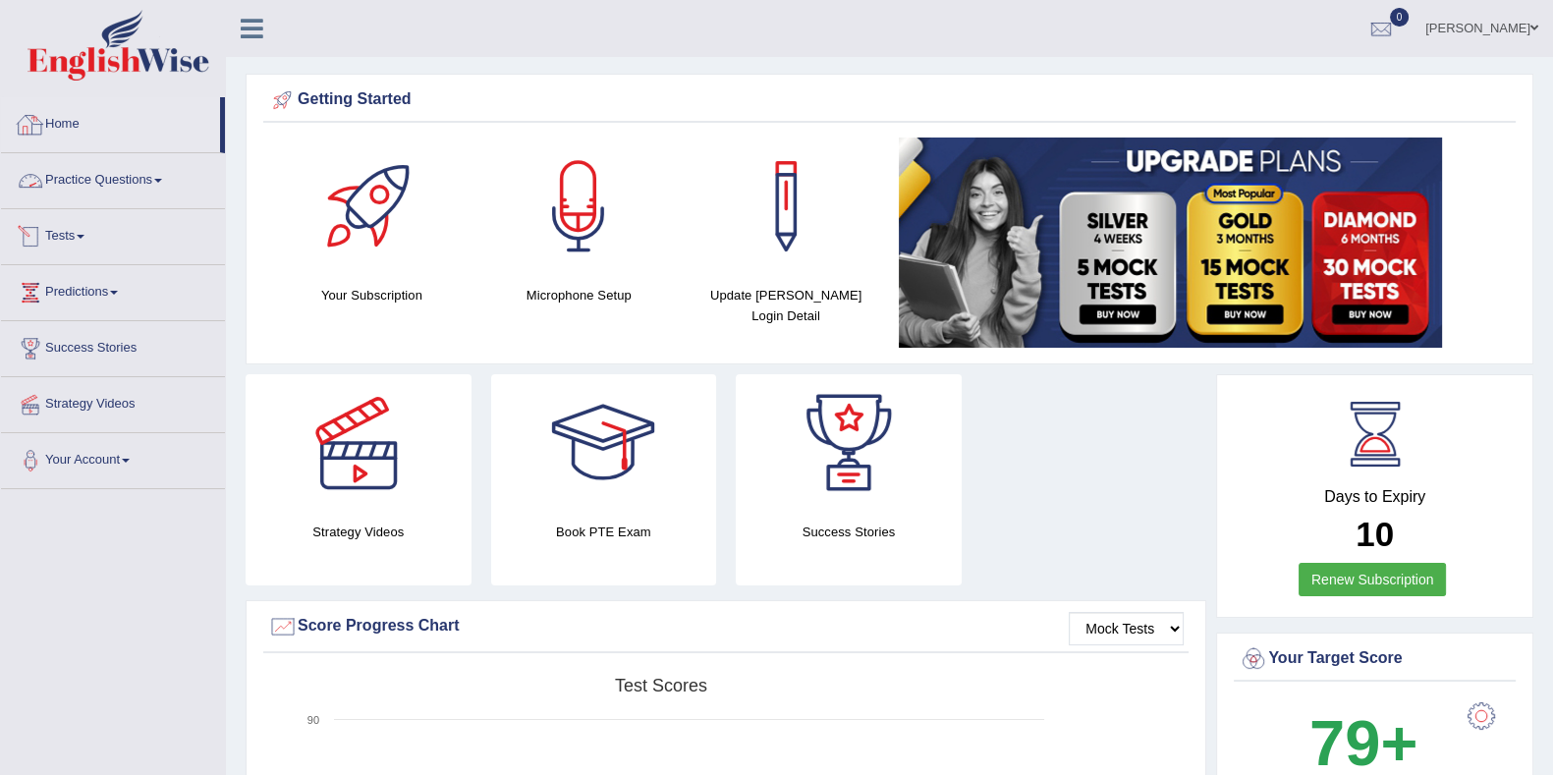
click at [85, 178] on link "Practice Questions" at bounding box center [113, 177] width 224 height 49
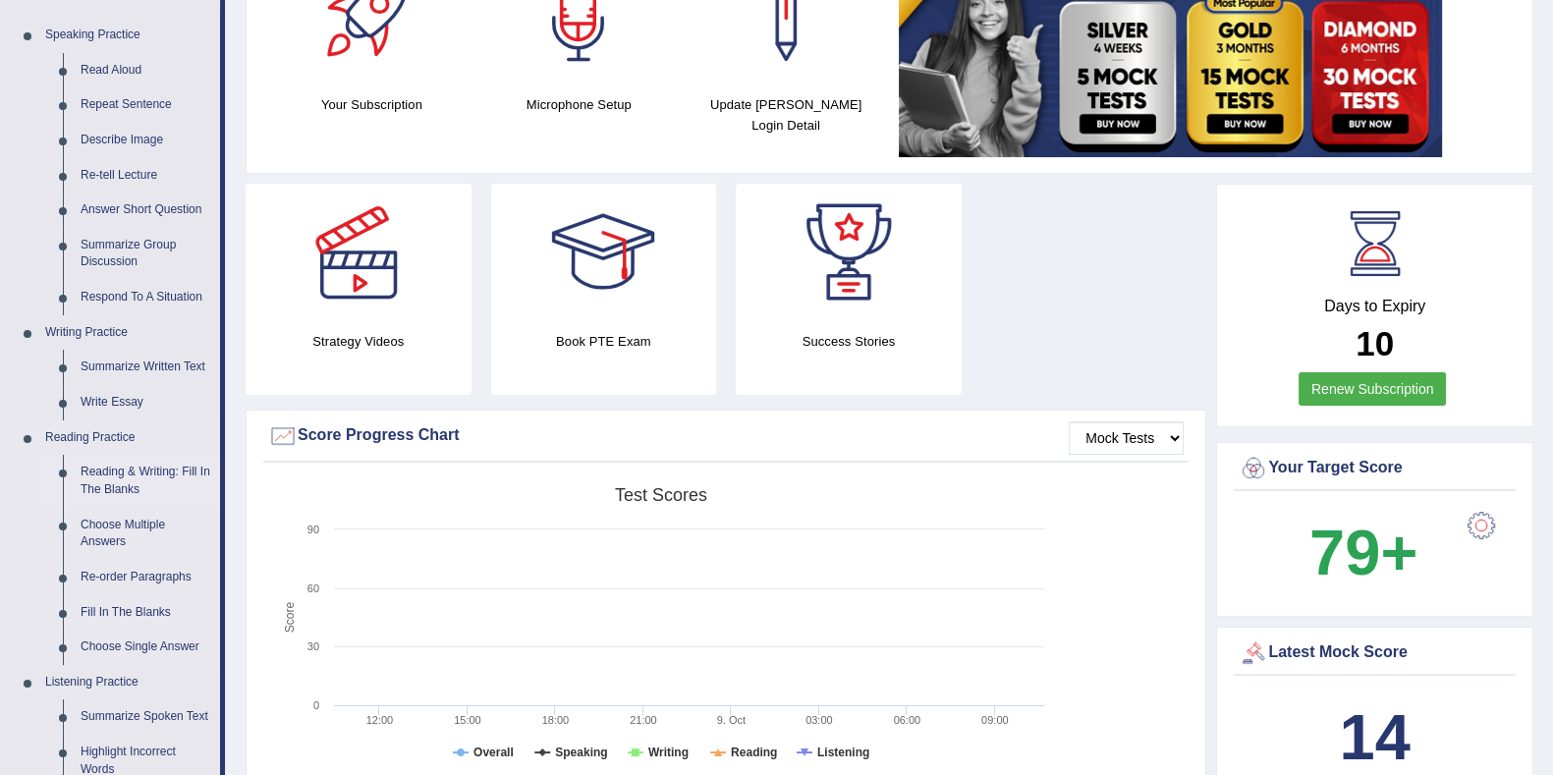
scroll to position [368, 0]
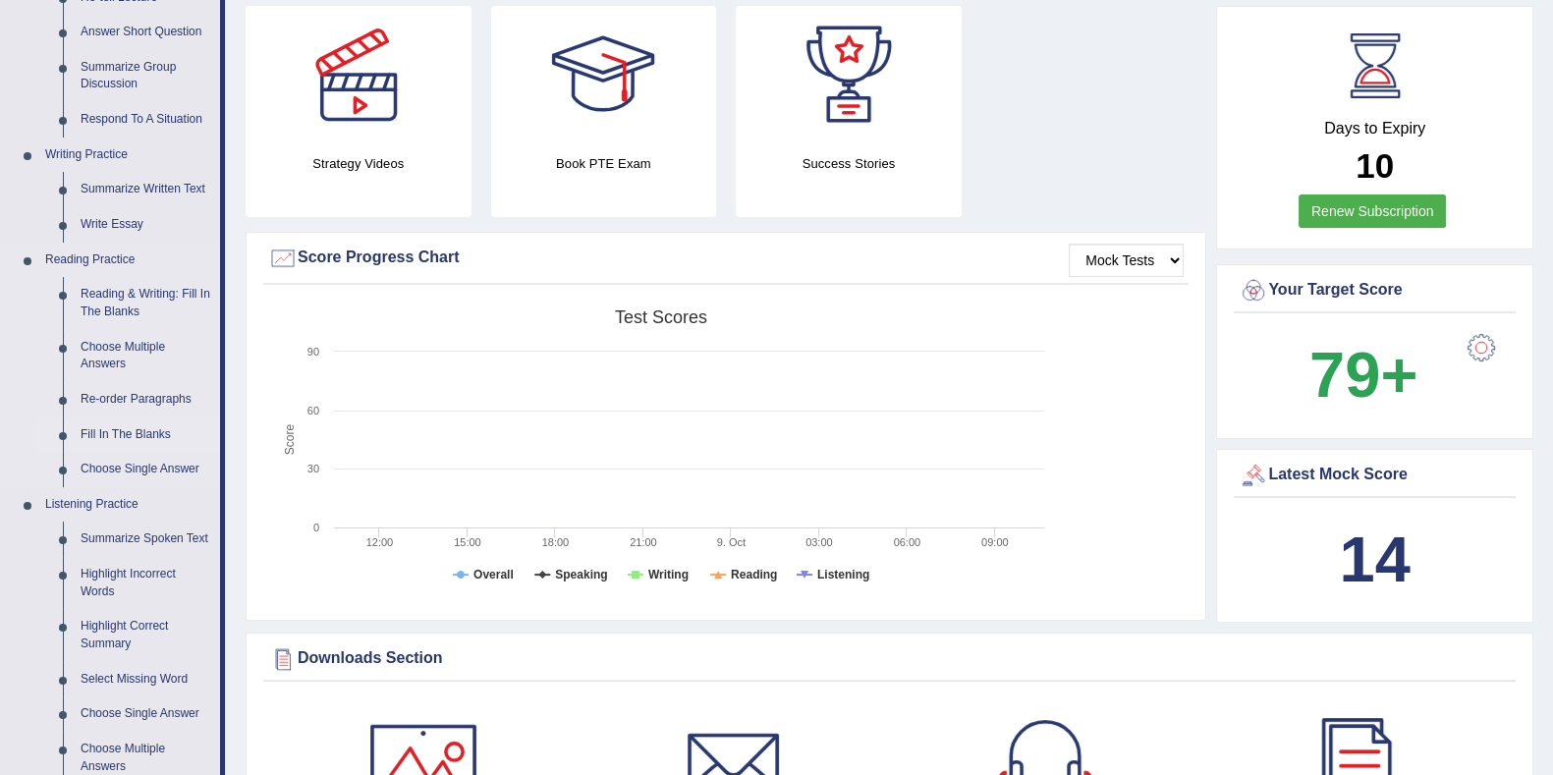
click at [128, 433] on link "Fill In The Blanks" at bounding box center [146, 434] width 148 height 35
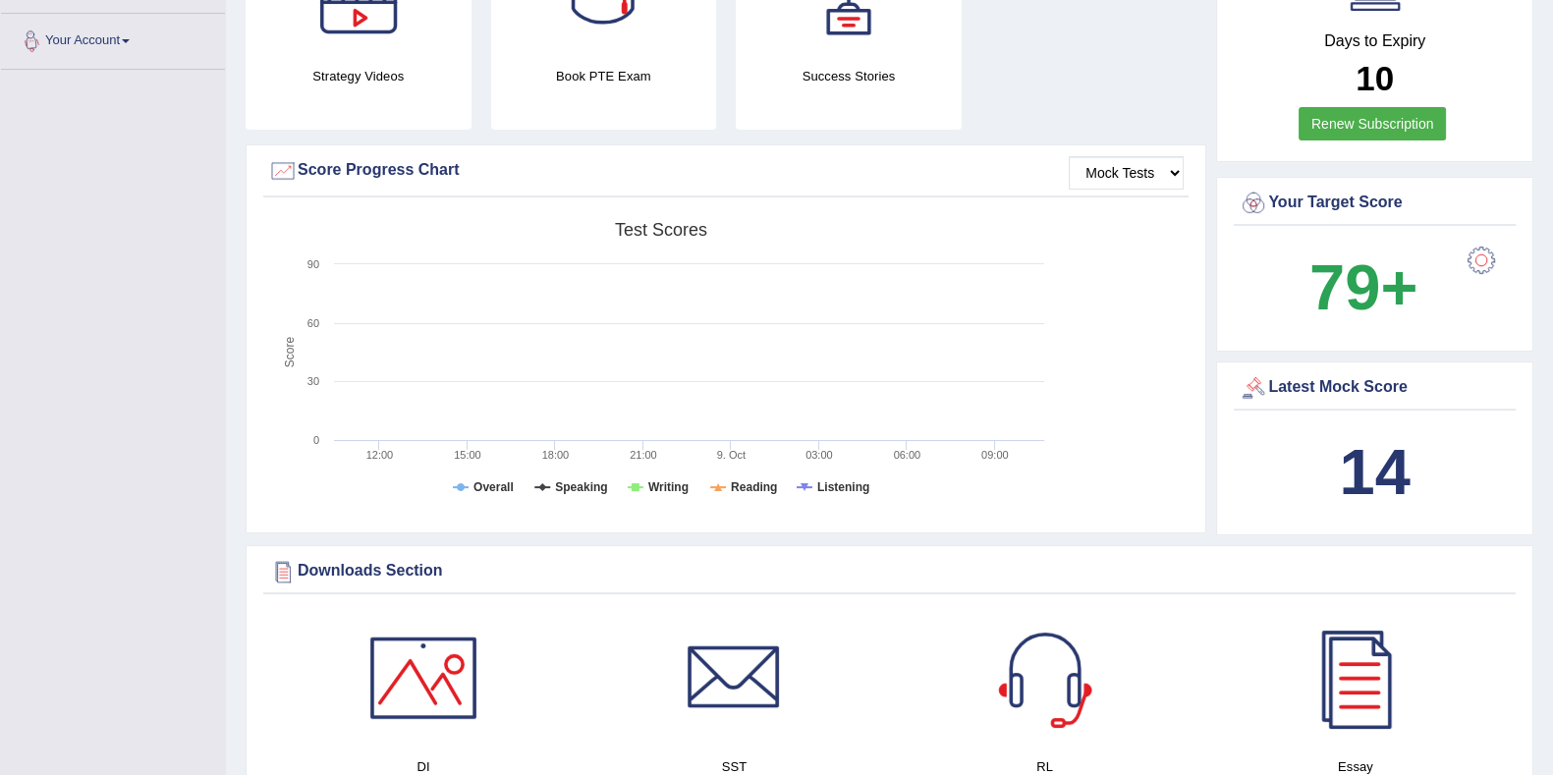
scroll to position [610, 0]
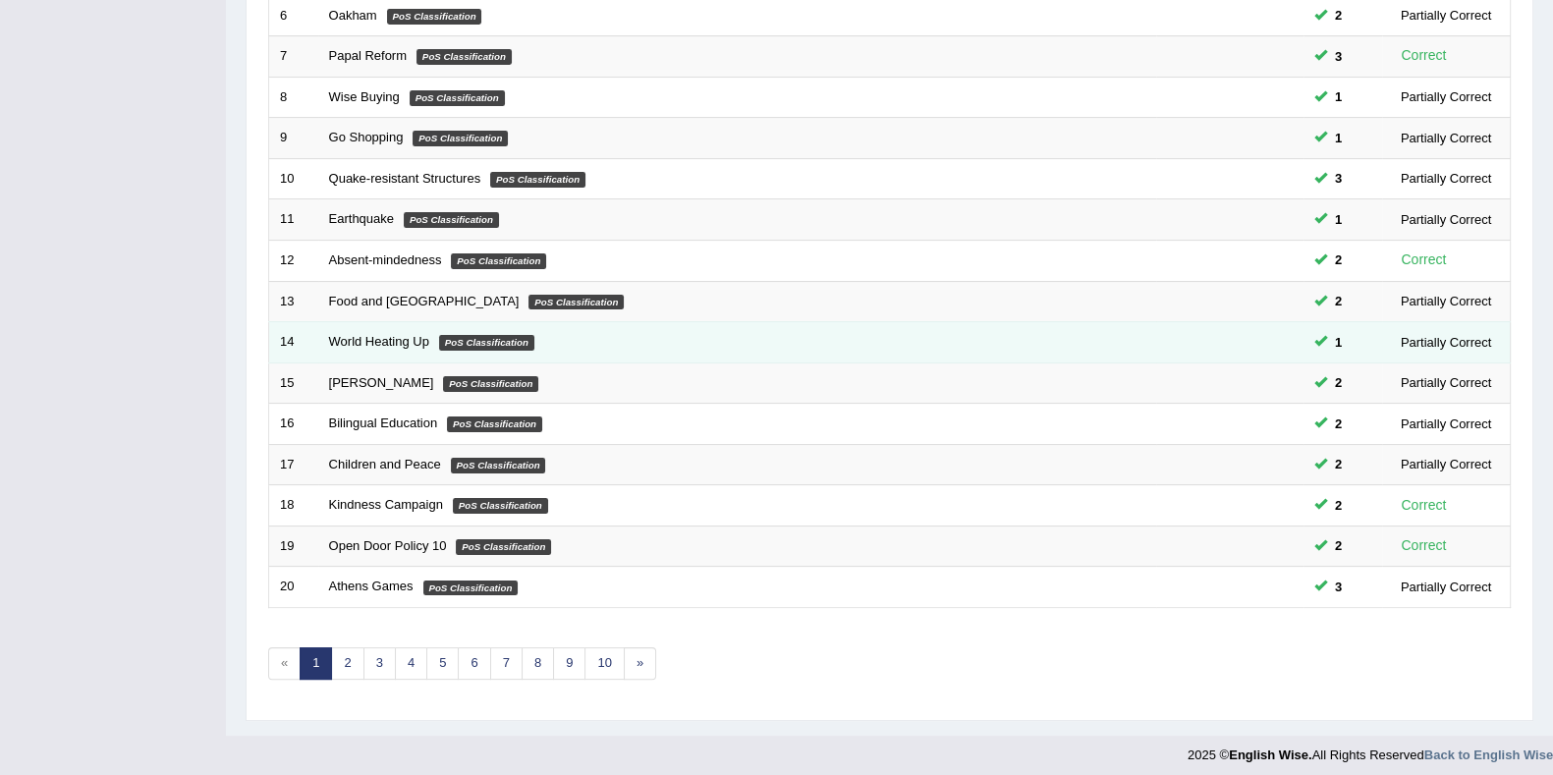
scroll to position [520, 0]
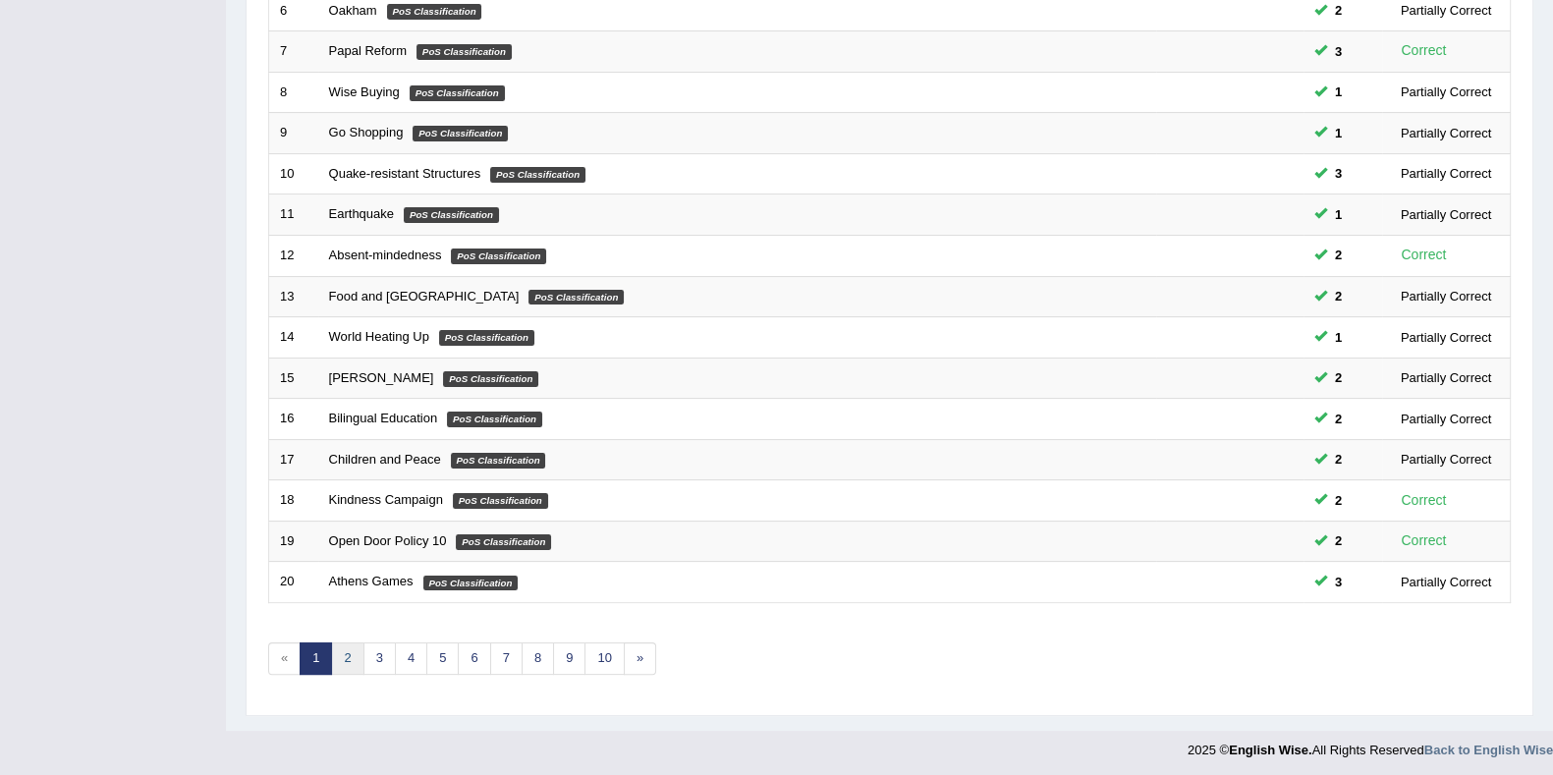
click at [336, 660] on link "2" at bounding box center [347, 658] width 32 height 32
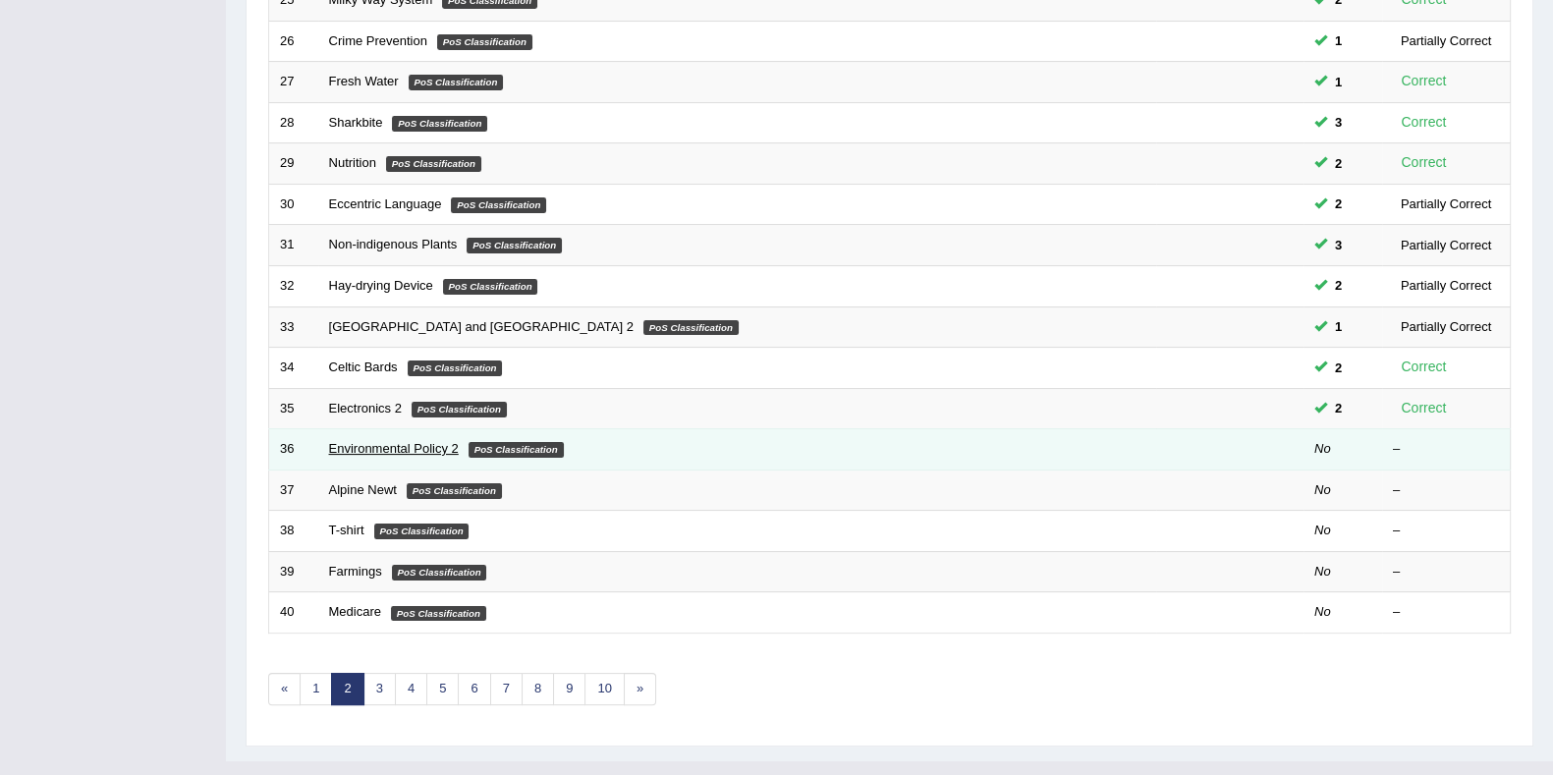
click at [415, 441] on link "Environmental Policy 2" at bounding box center [394, 448] width 130 height 15
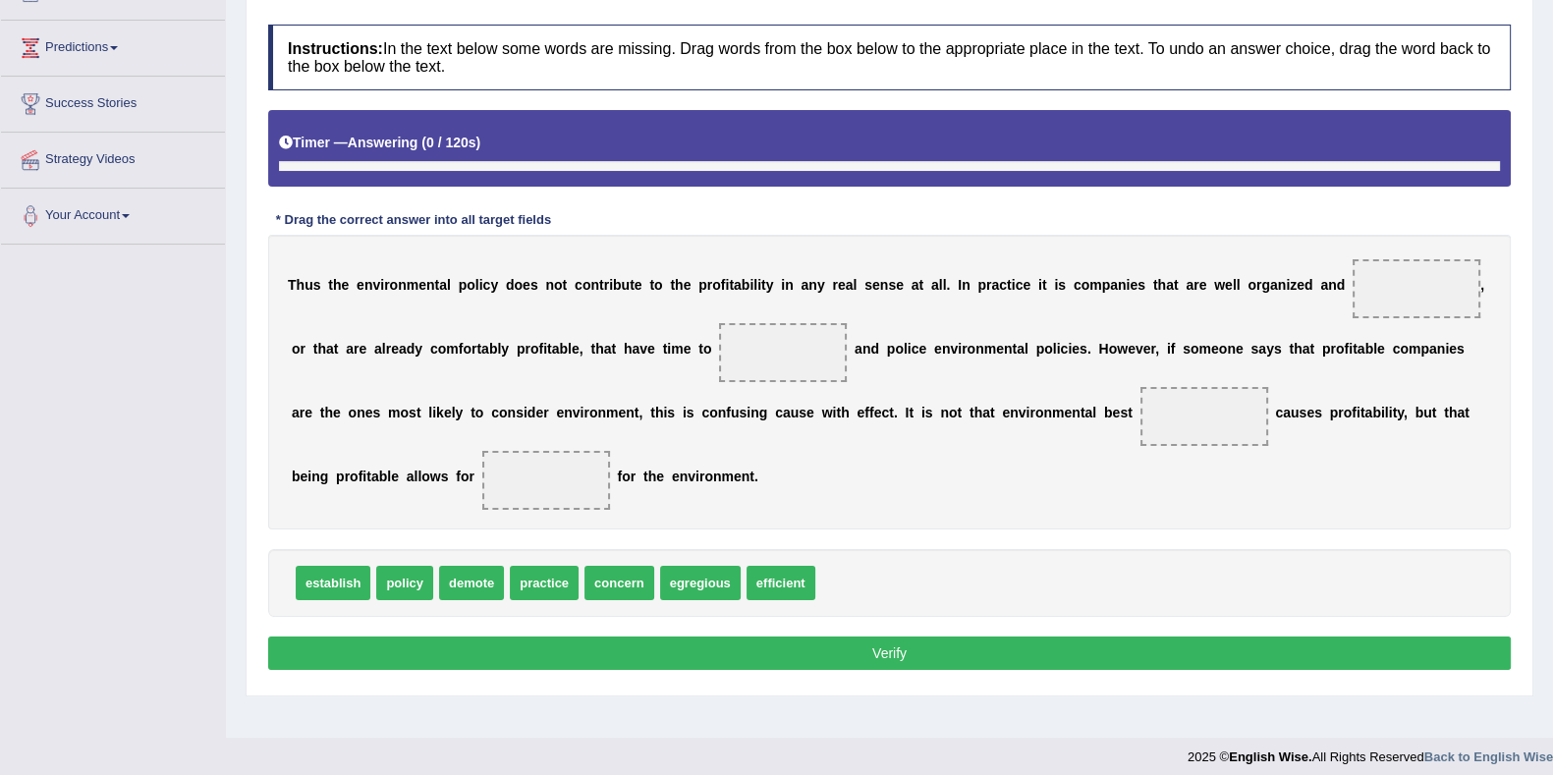
scroll to position [255, 0]
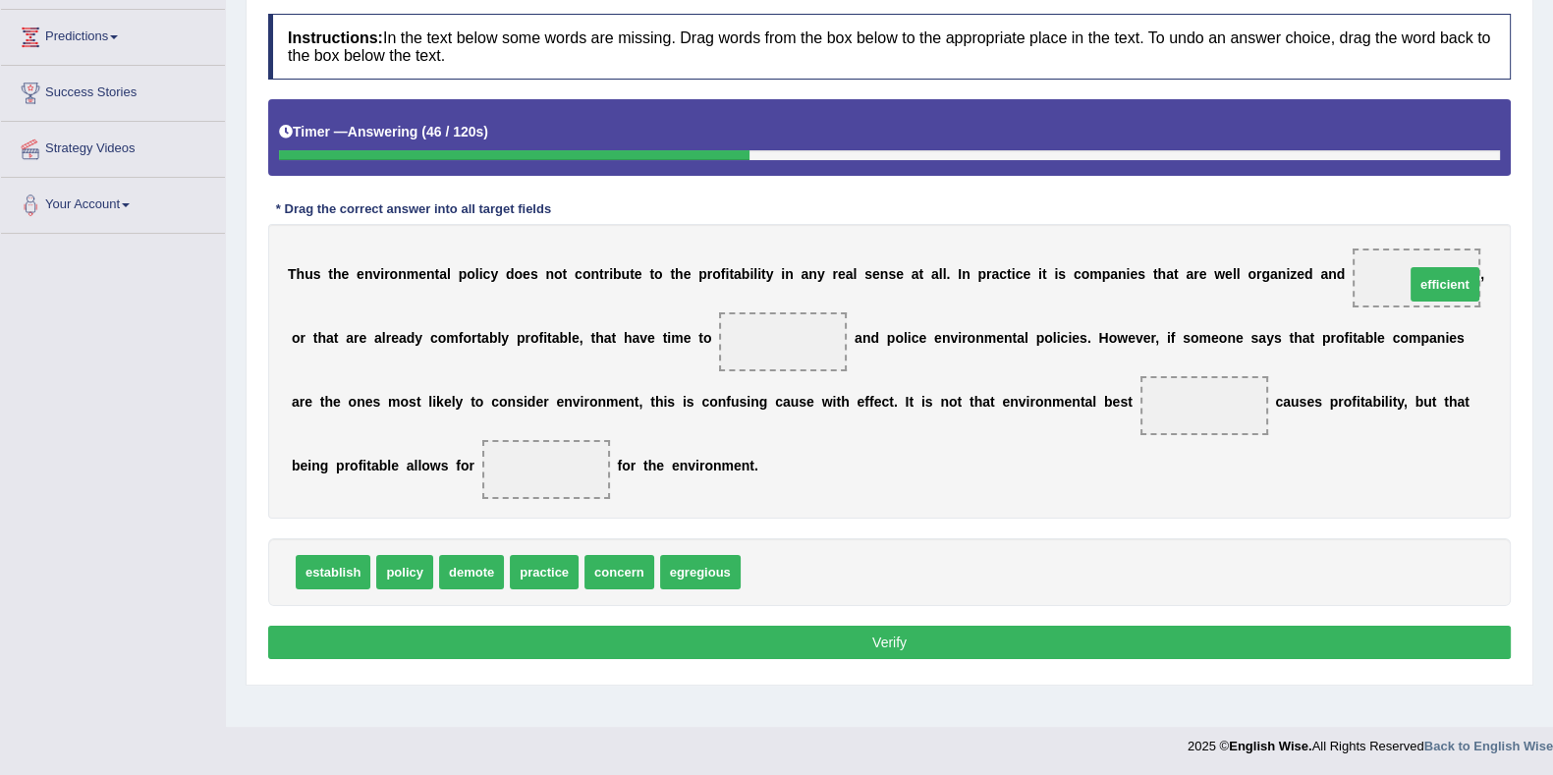
drag, startPoint x: 786, startPoint y: 567, endPoint x: 1427, endPoint y: 287, distance: 699.7
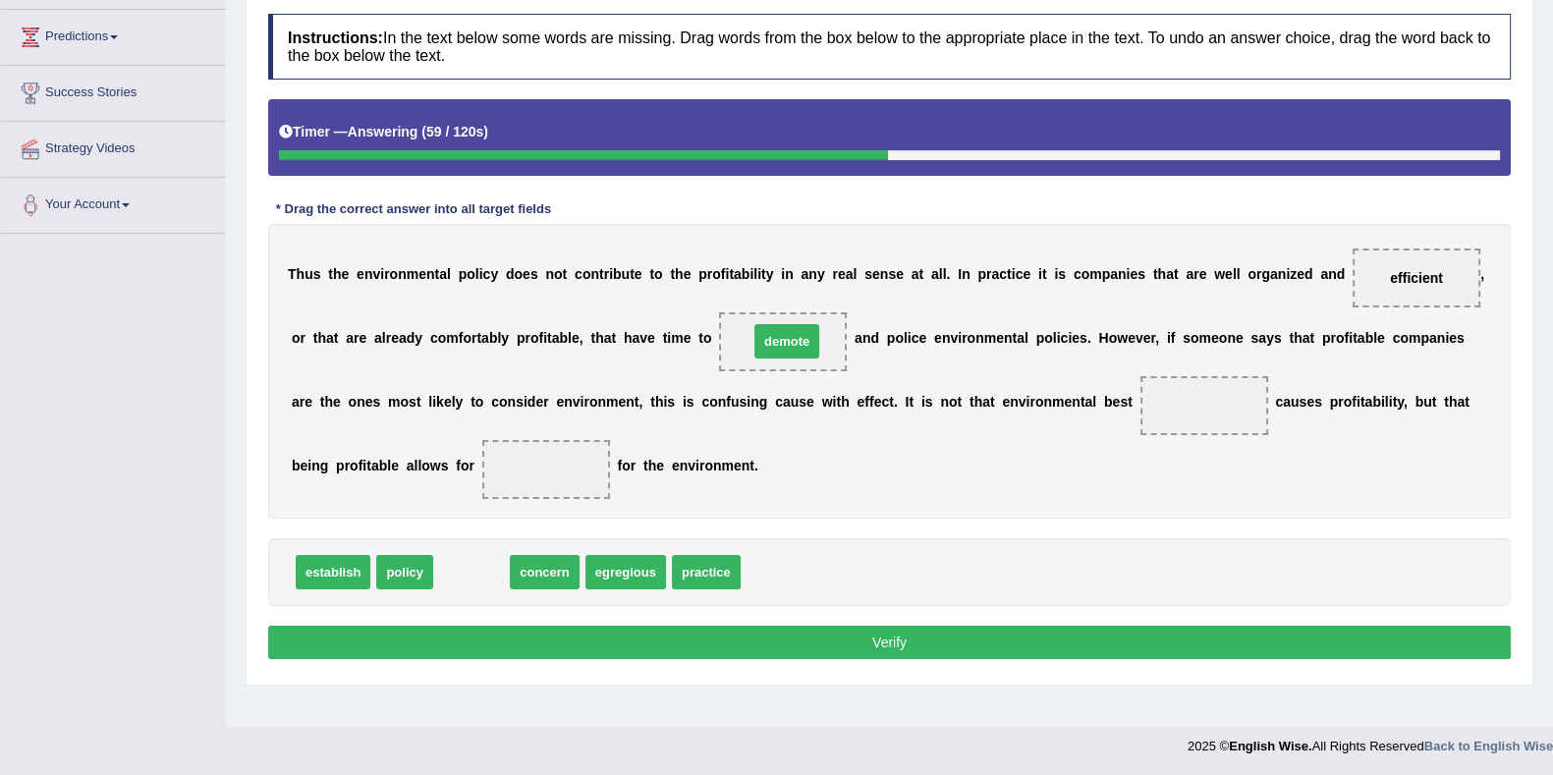
drag, startPoint x: 476, startPoint y: 572, endPoint x: 792, endPoint y: 341, distance: 390.7
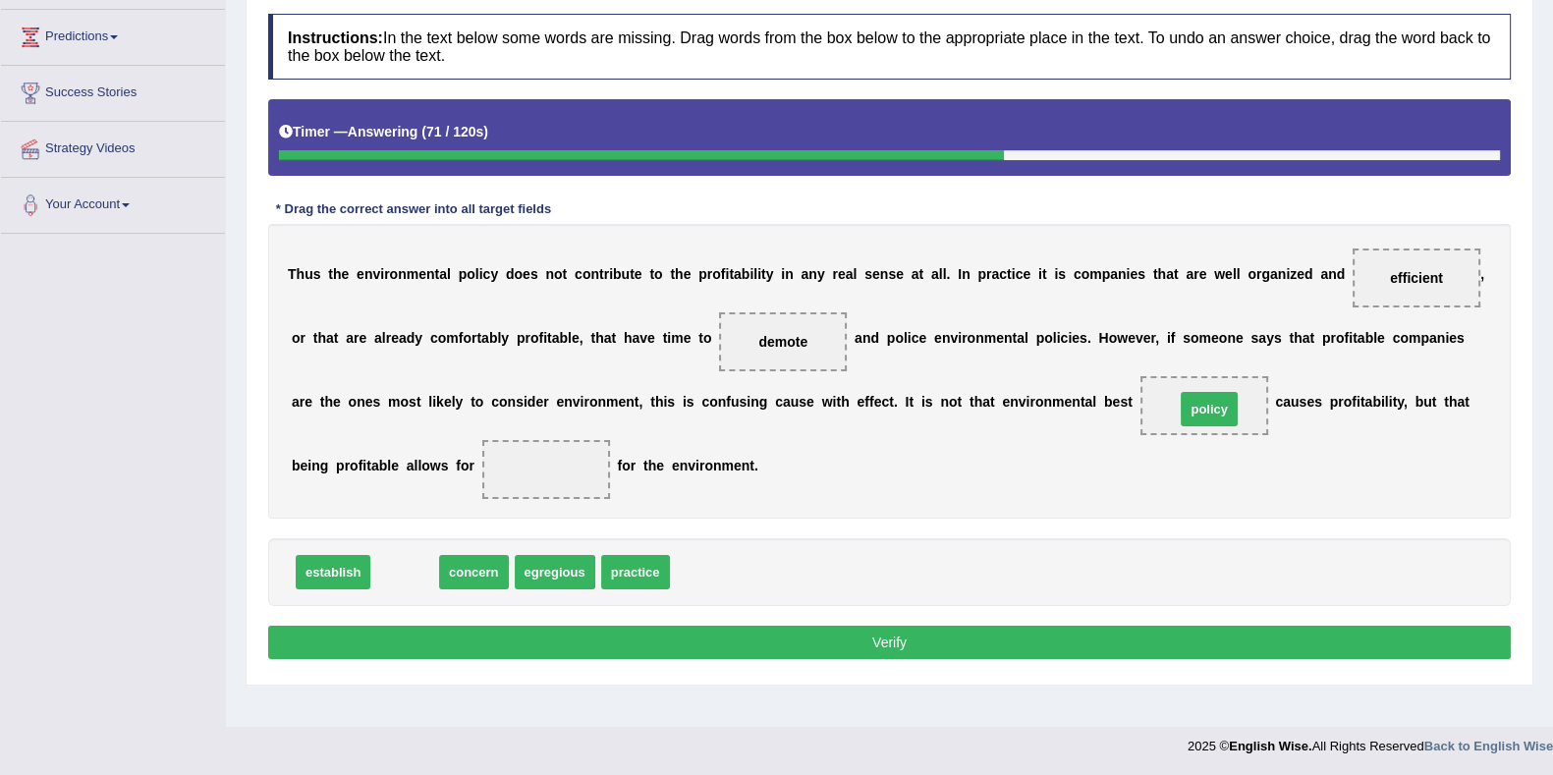
drag, startPoint x: 408, startPoint y: 572, endPoint x: 1212, endPoint y: 409, distance: 820.6
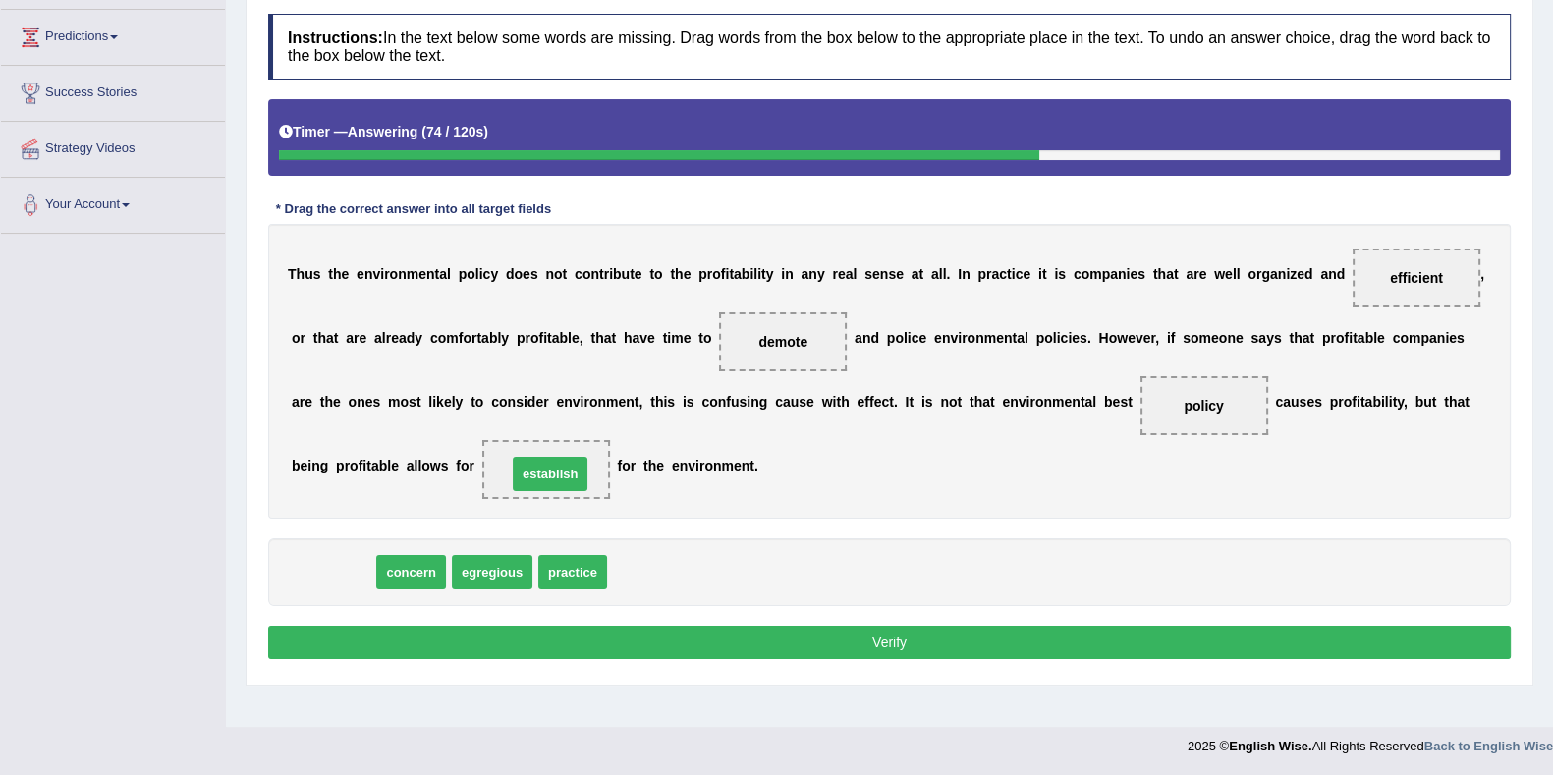
drag, startPoint x: 316, startPoint y: 567, endPoint x: 538, endPoint y: 465, distance: 243.9
click at [658, 629] on button "Verify" at bounding box center [889, 642] width 1242 height 33
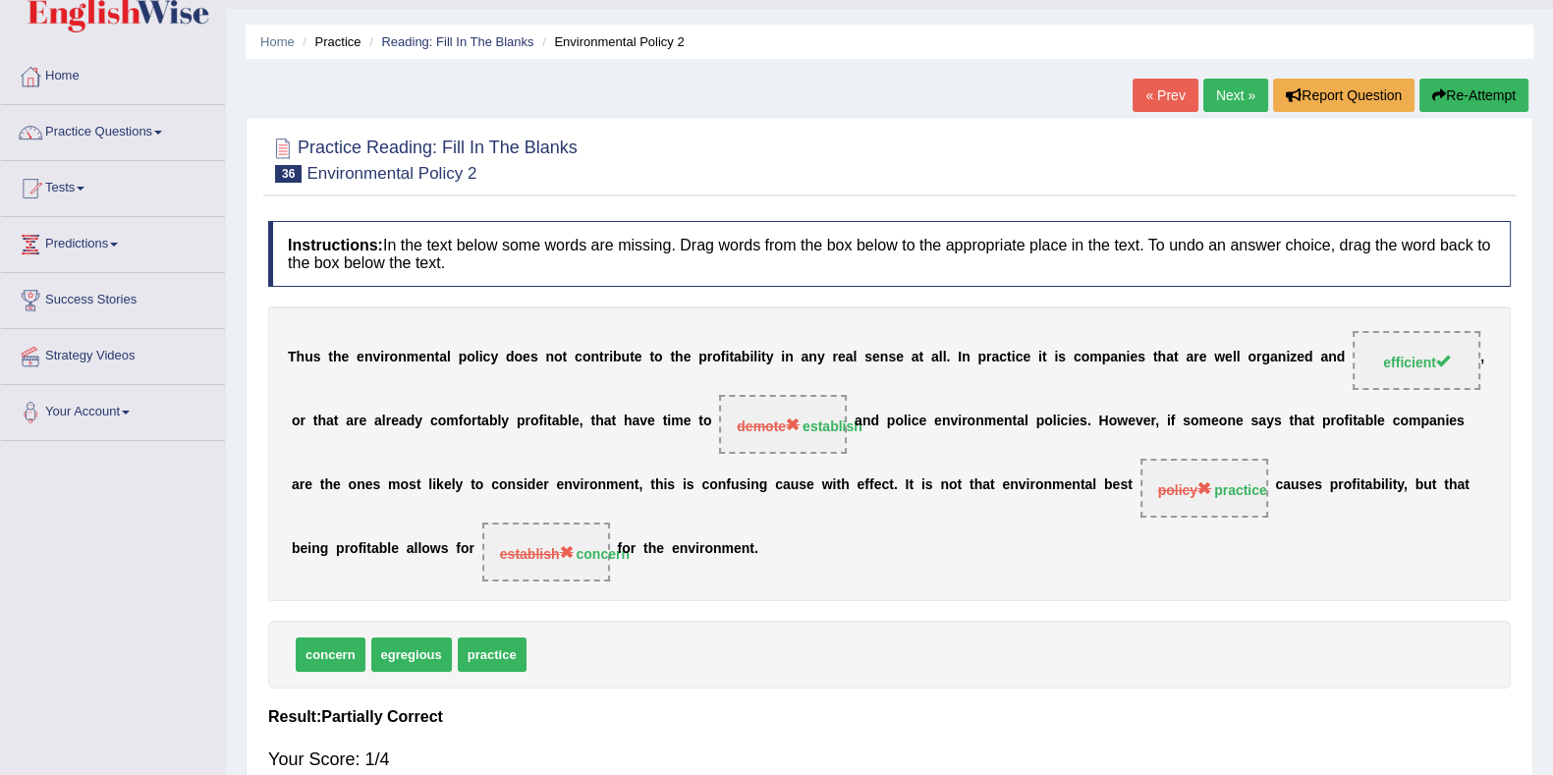
scroll to position [10, 0]
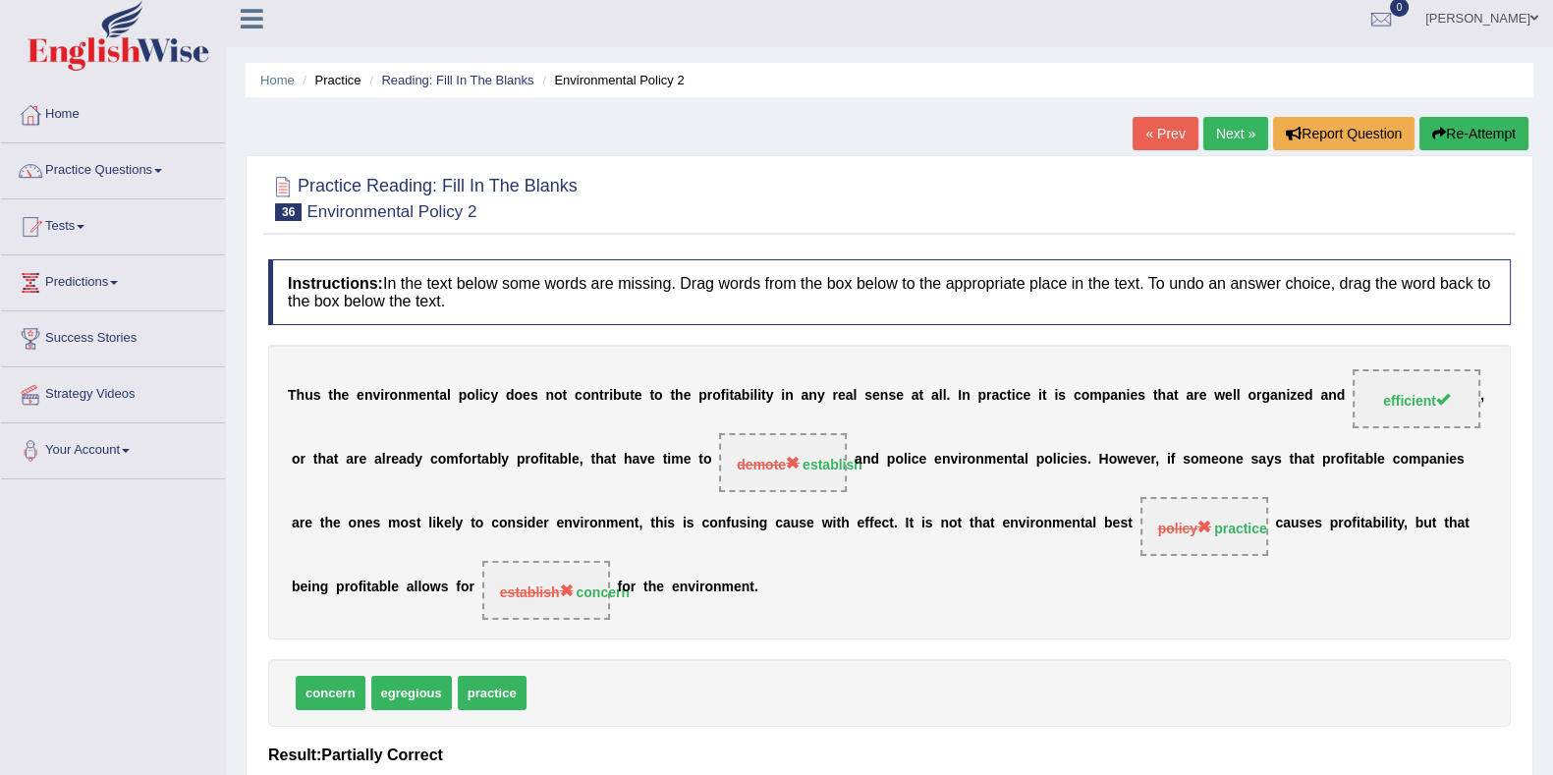
click at [1208, 131] on link "Next »" at bounding box center [1235, 133] width 65 height 33
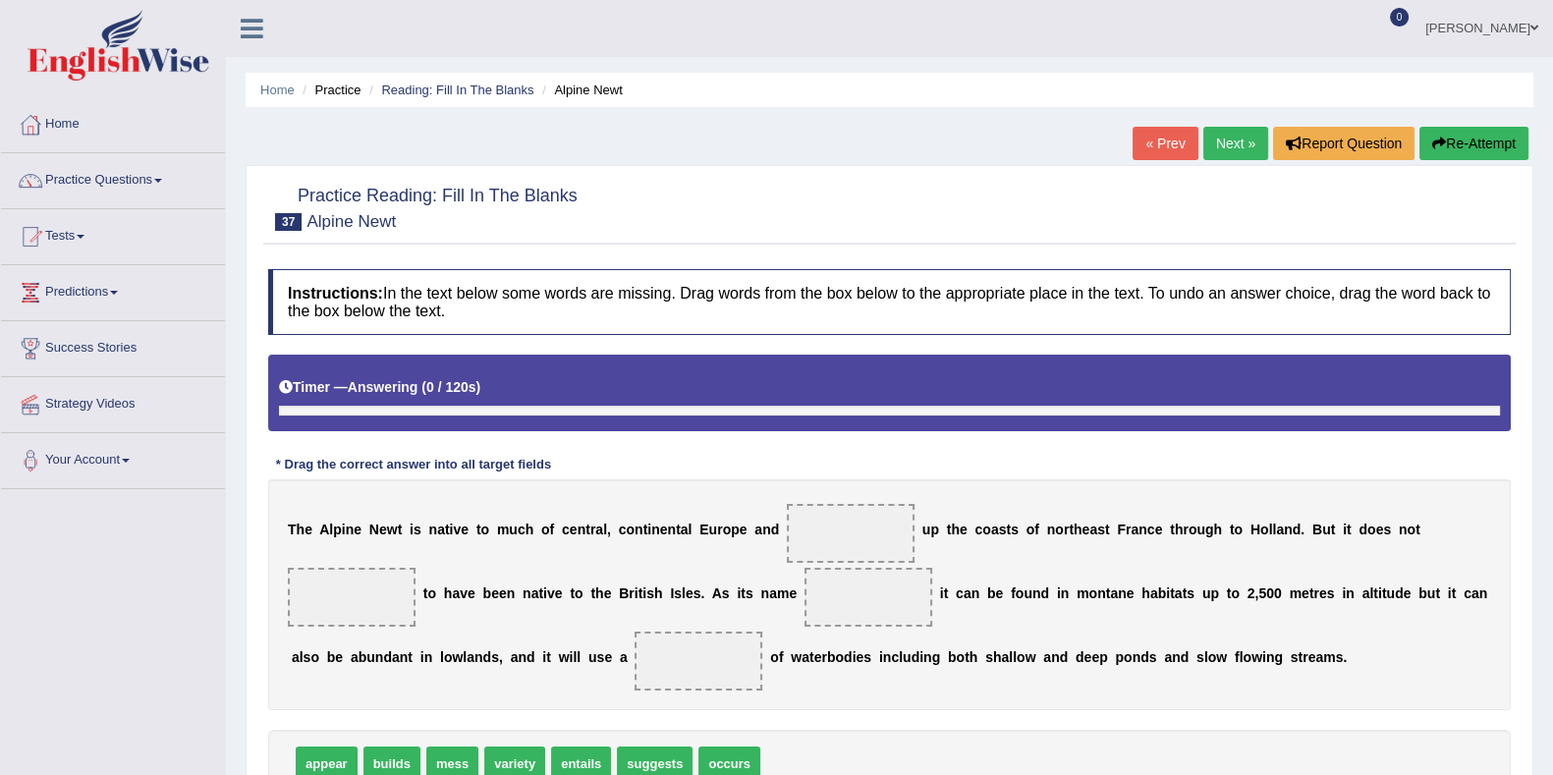
scroll to position [122, 0]
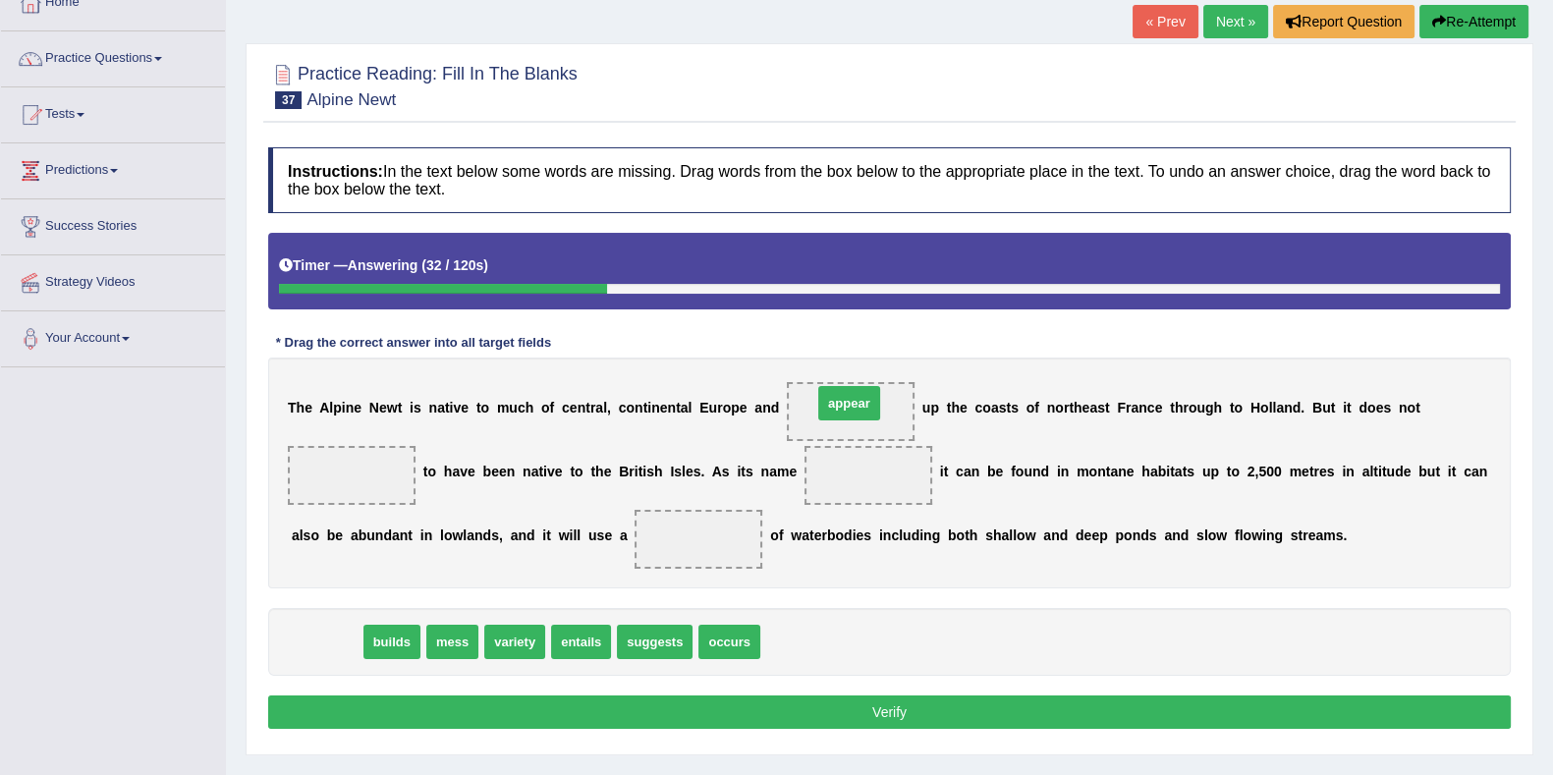
drag, startPoint x: 334, startPoint y: 633, endPoint x: 852, endPoint y: 395, distance: 570.8
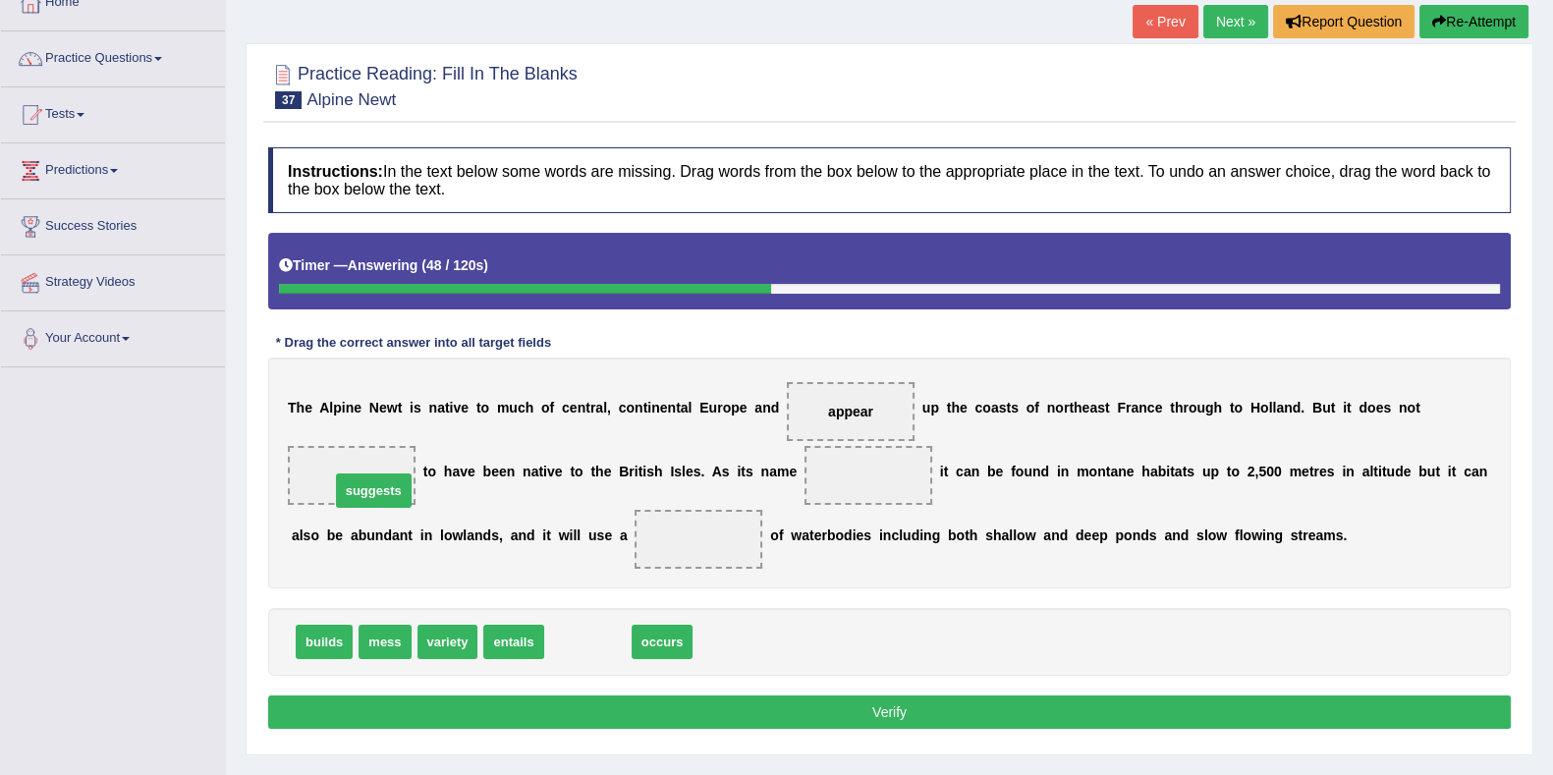
drag, startPoint x: 567, startPoint y: 643, endPoint x: 353, endPoint y: 492, distance: 262.1
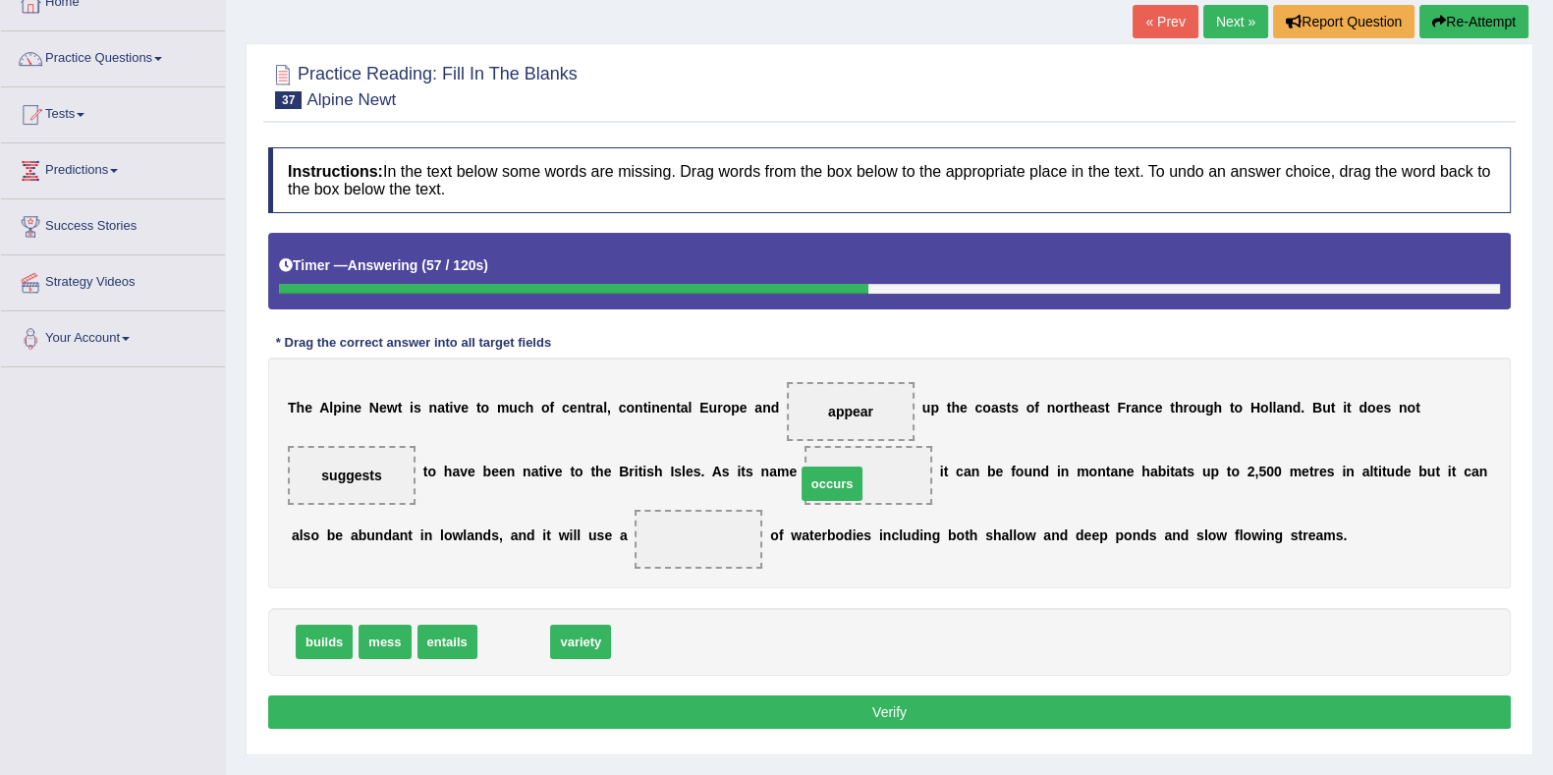
drag, startPoint x: 525, startPoint y: 643, endPoint x: 852, endPoint y: 473, distance: 368.5
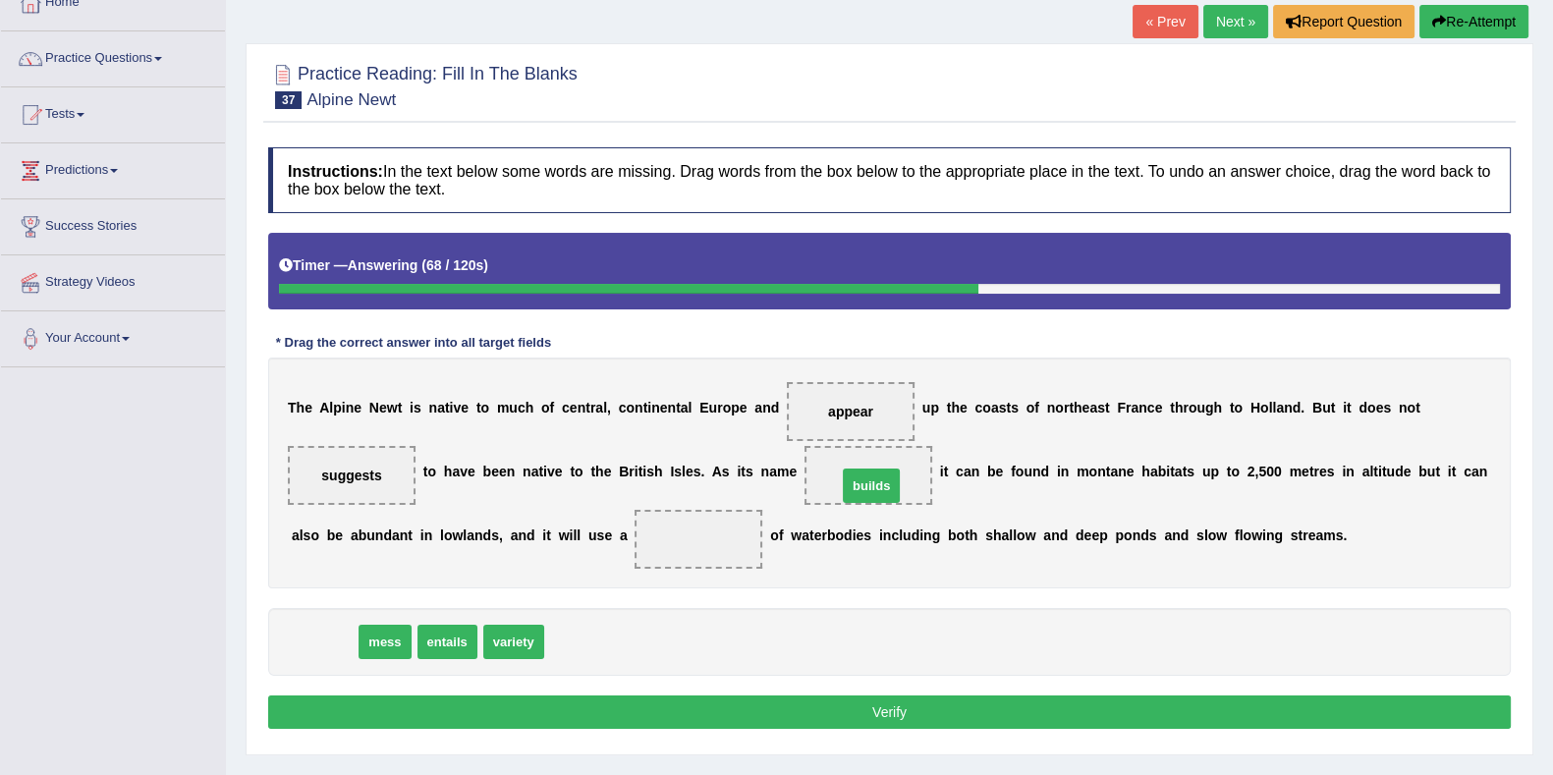
drag, startPoint x: 319, startPoint y: 645, endPoint x: 866, endPoint y: 489, distance: 568.8
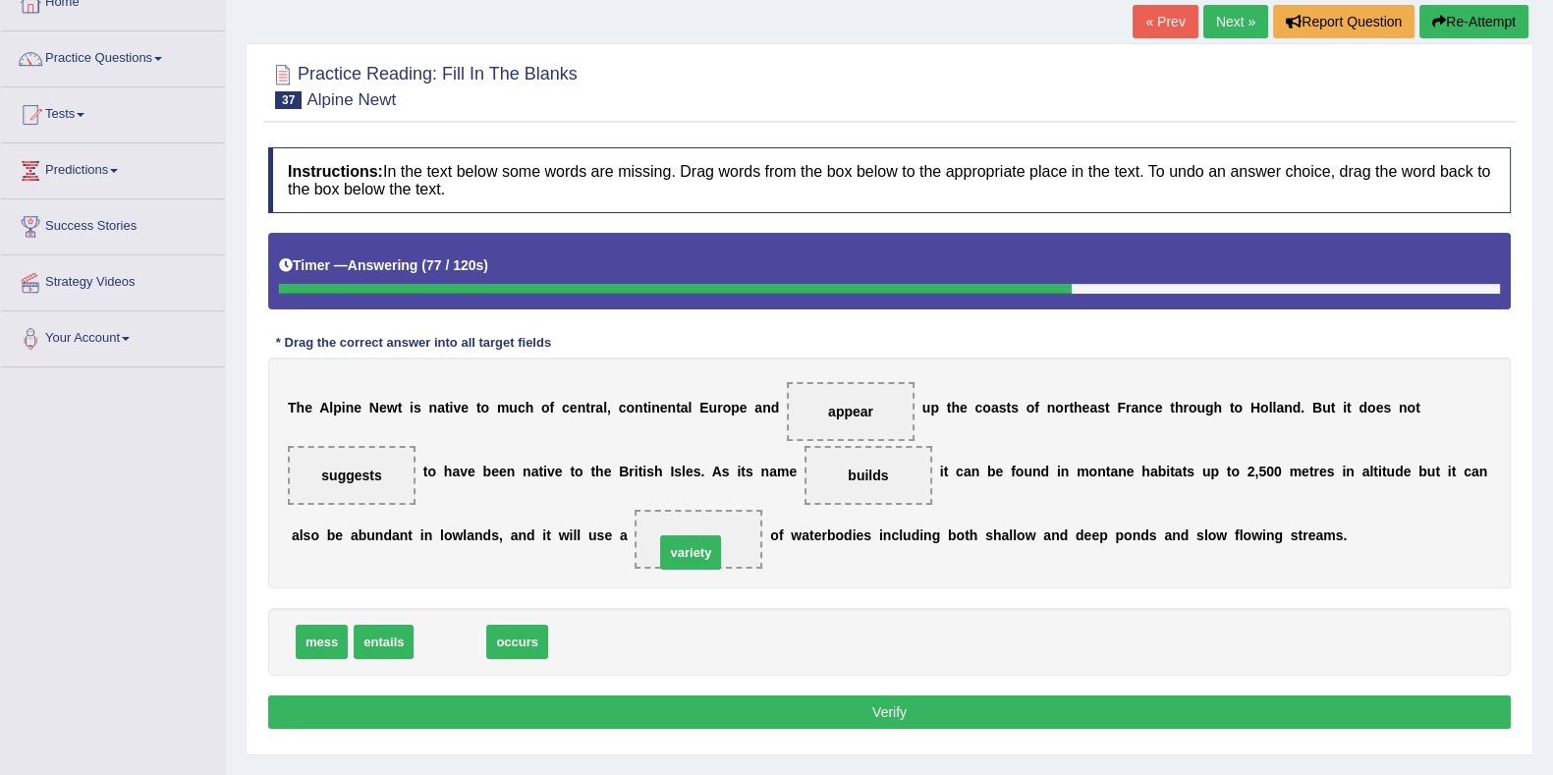
drag, startPoint x: 445, startPoint y: 639, endPoint x: 684, endPoint y: 550, distance: 255.7
click at [770, 704] on button "Verify" at bounding box center [889, 711] width 1242 height 33
